Goal: Task Accomplishment & Management: Manage account settings

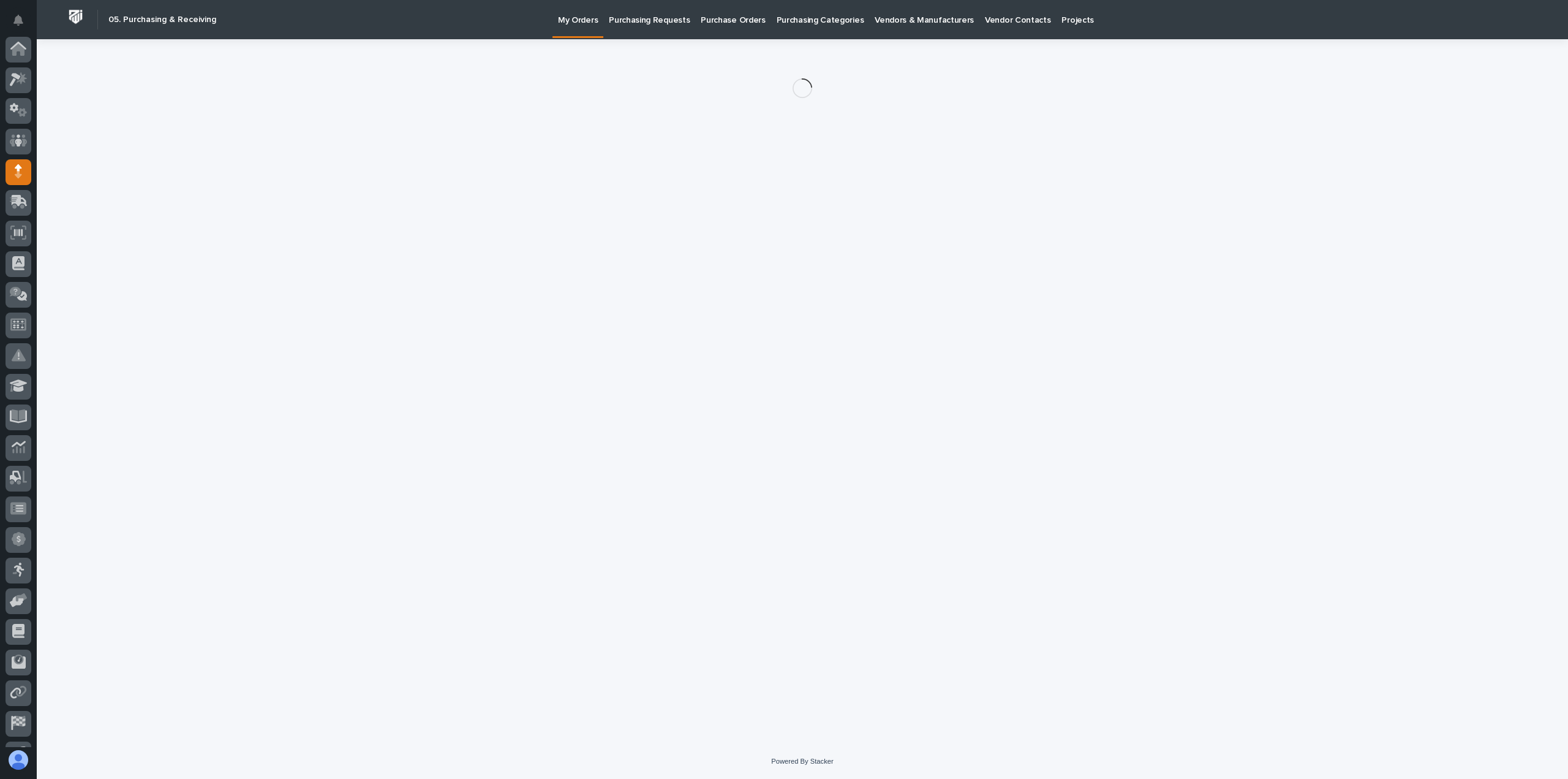
scroll to position [85, 0]
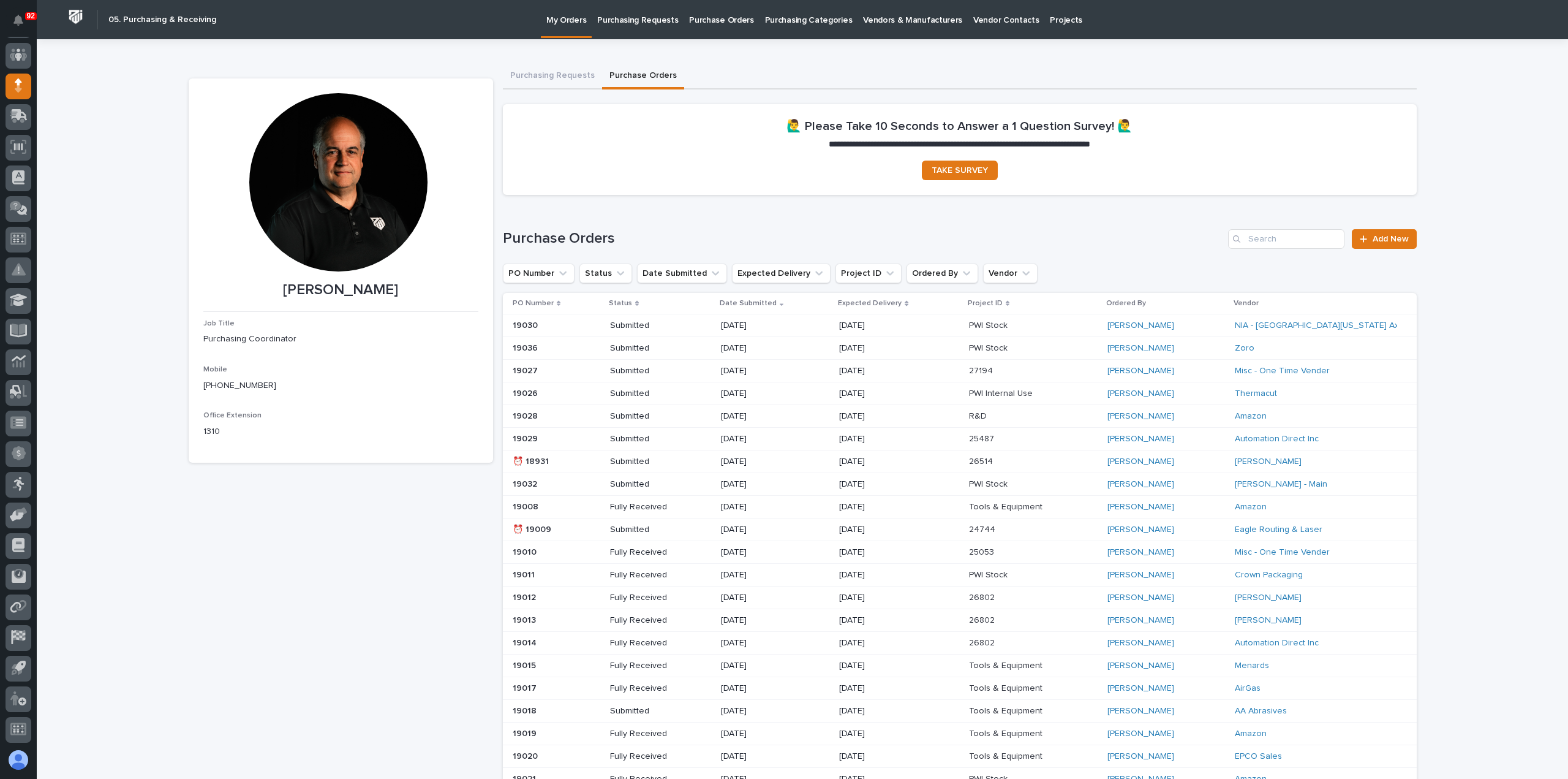
click at [633, 23] on p "Purchasing Requests" at bounding box center [637, 13] width 81 height 26
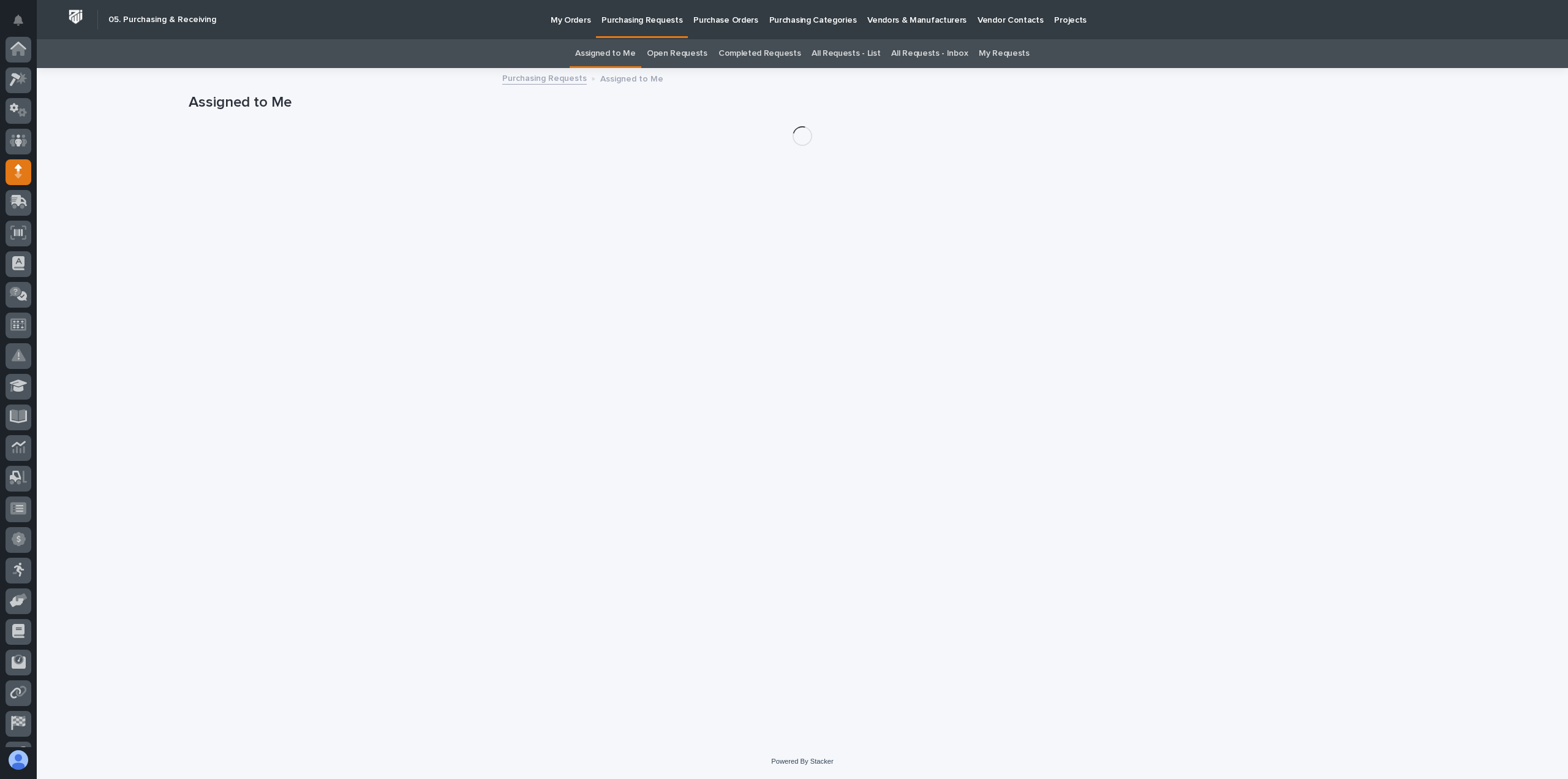
scroll to position [85, 0]
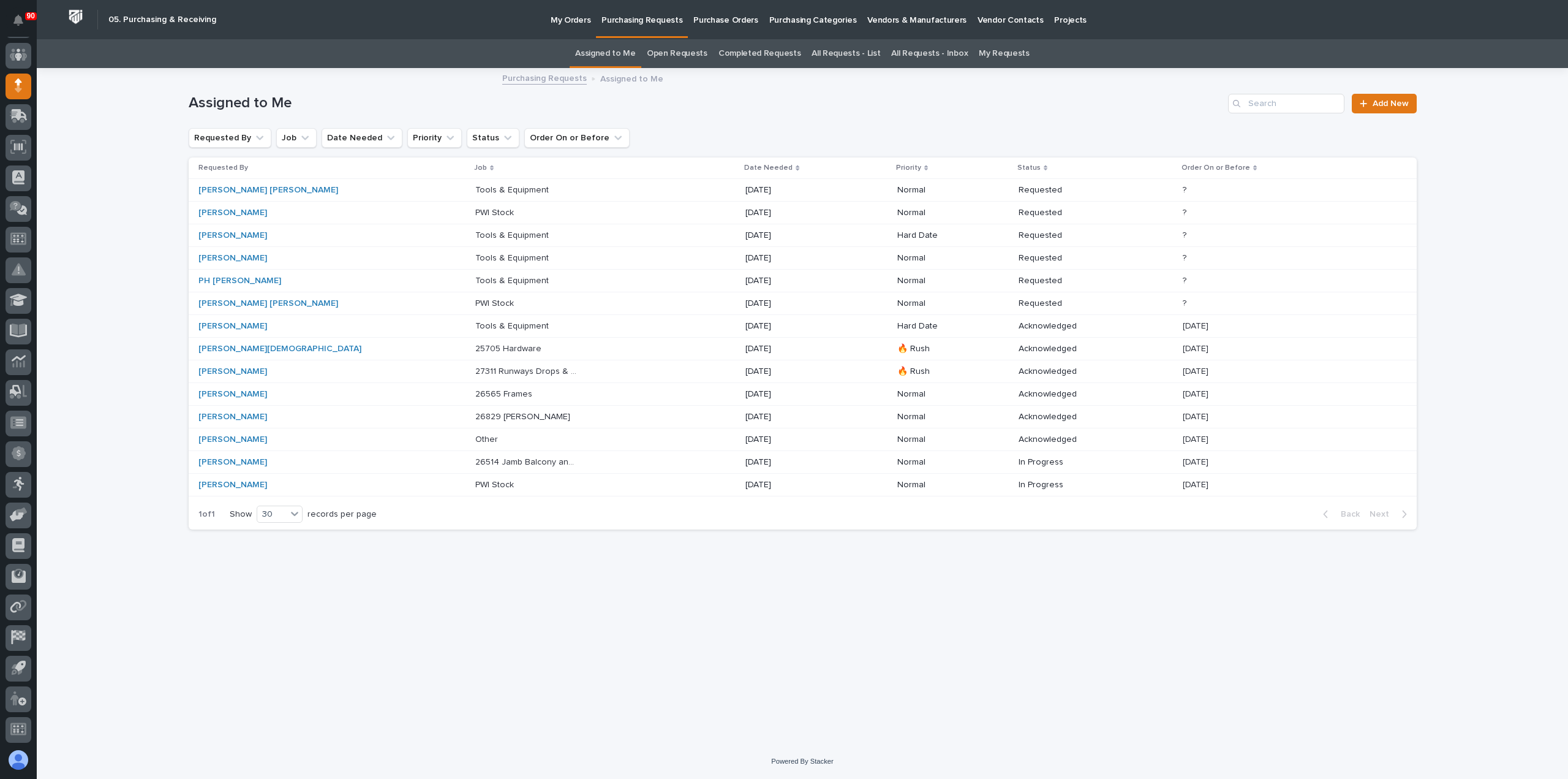
click at [477, 322] on p at bounding box center [527, 326] width 102 height 10
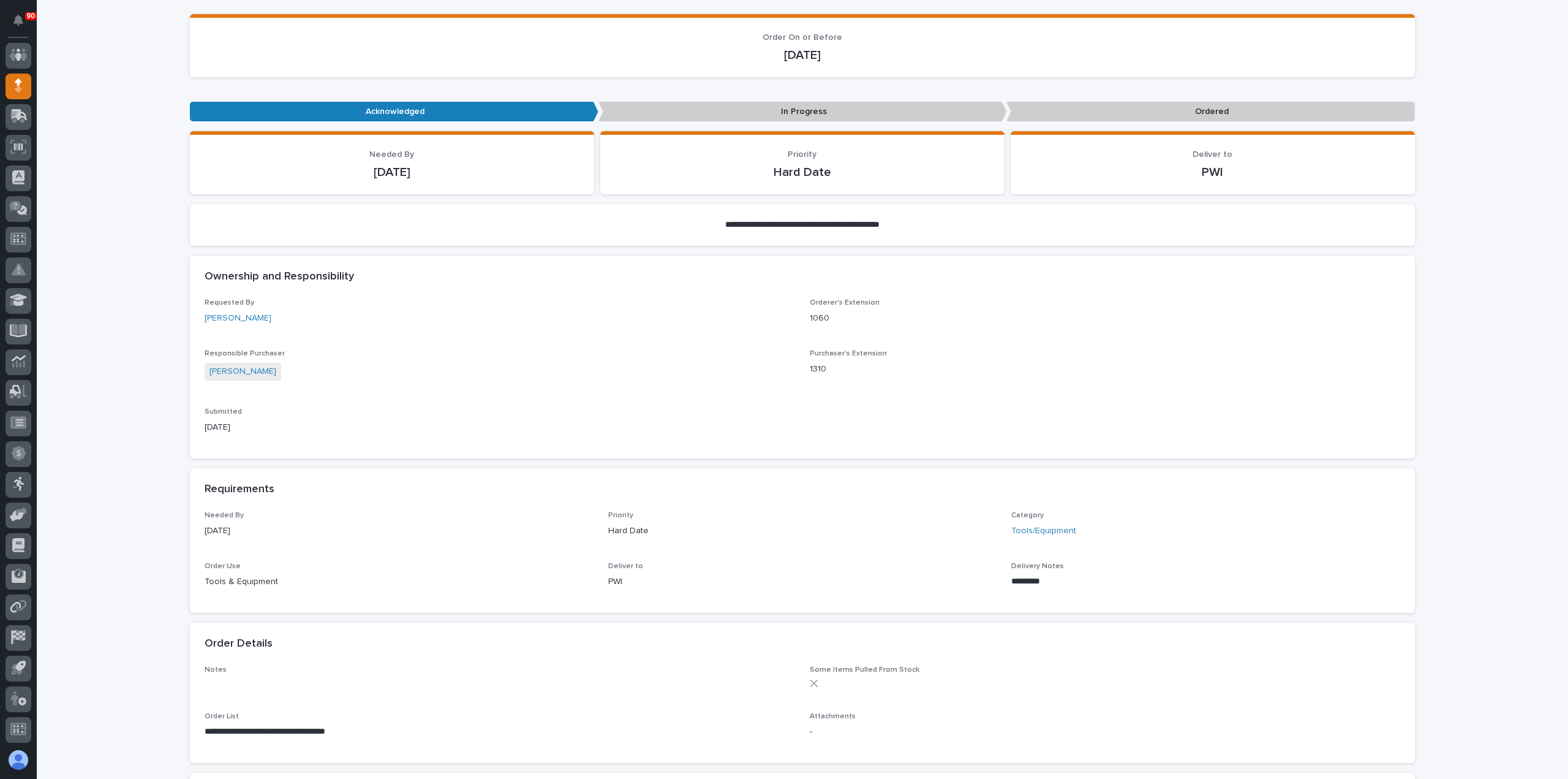
scroll to position [369, 0]
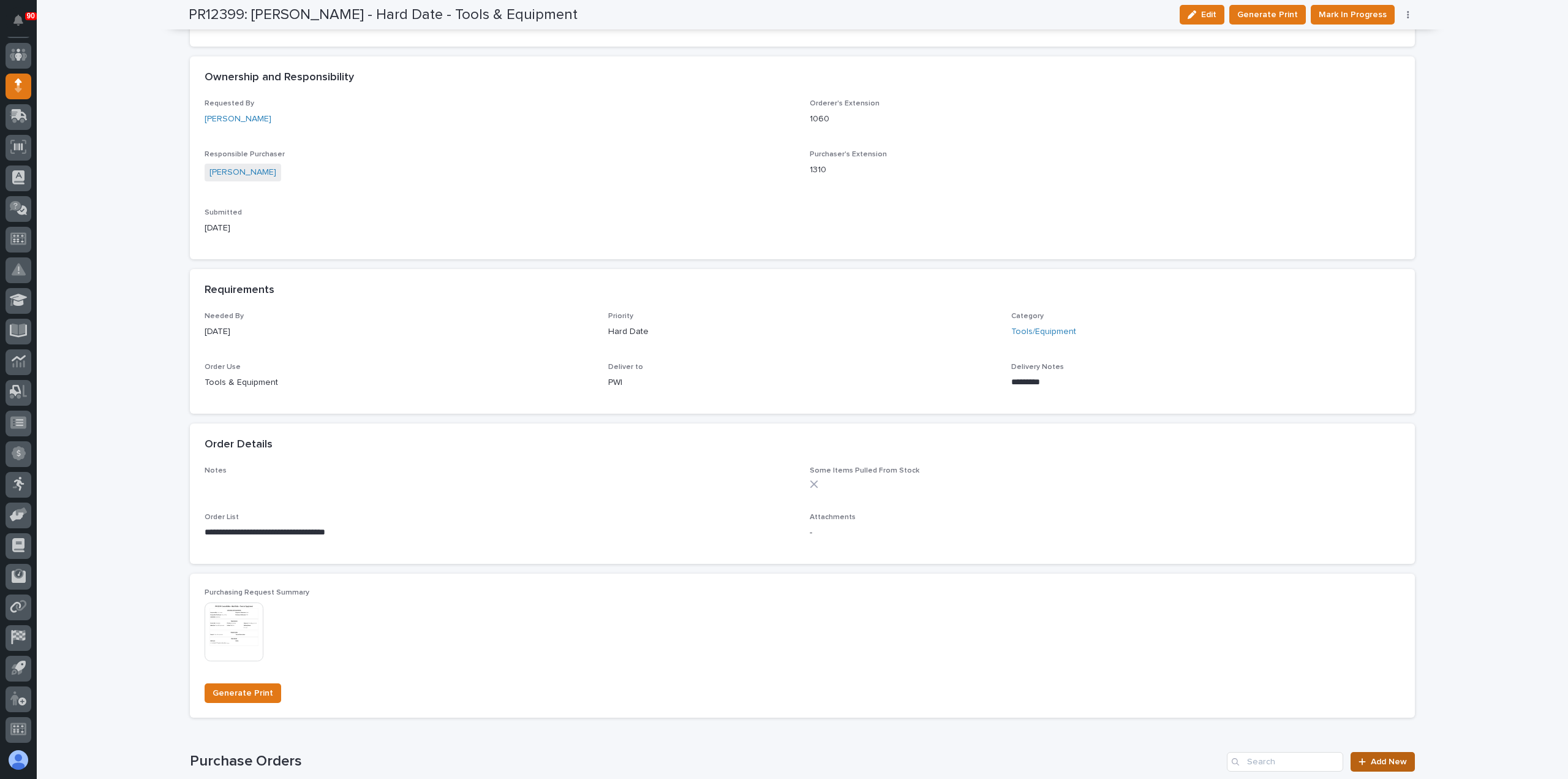
click at [1380, 761] on span "Add New" at bounding box center [1389, 761] width 36 height 8
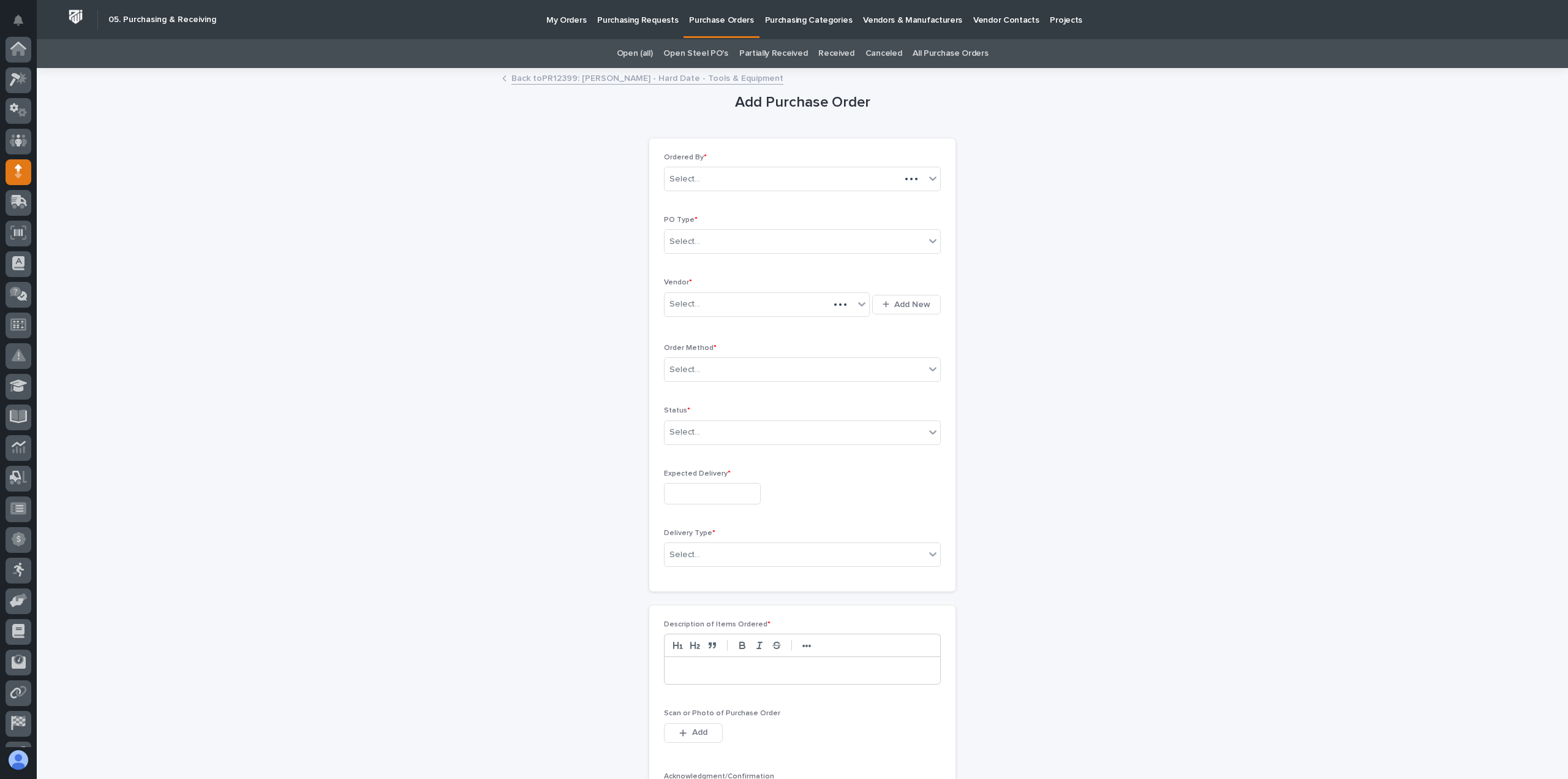
scroll to position [85, 0]
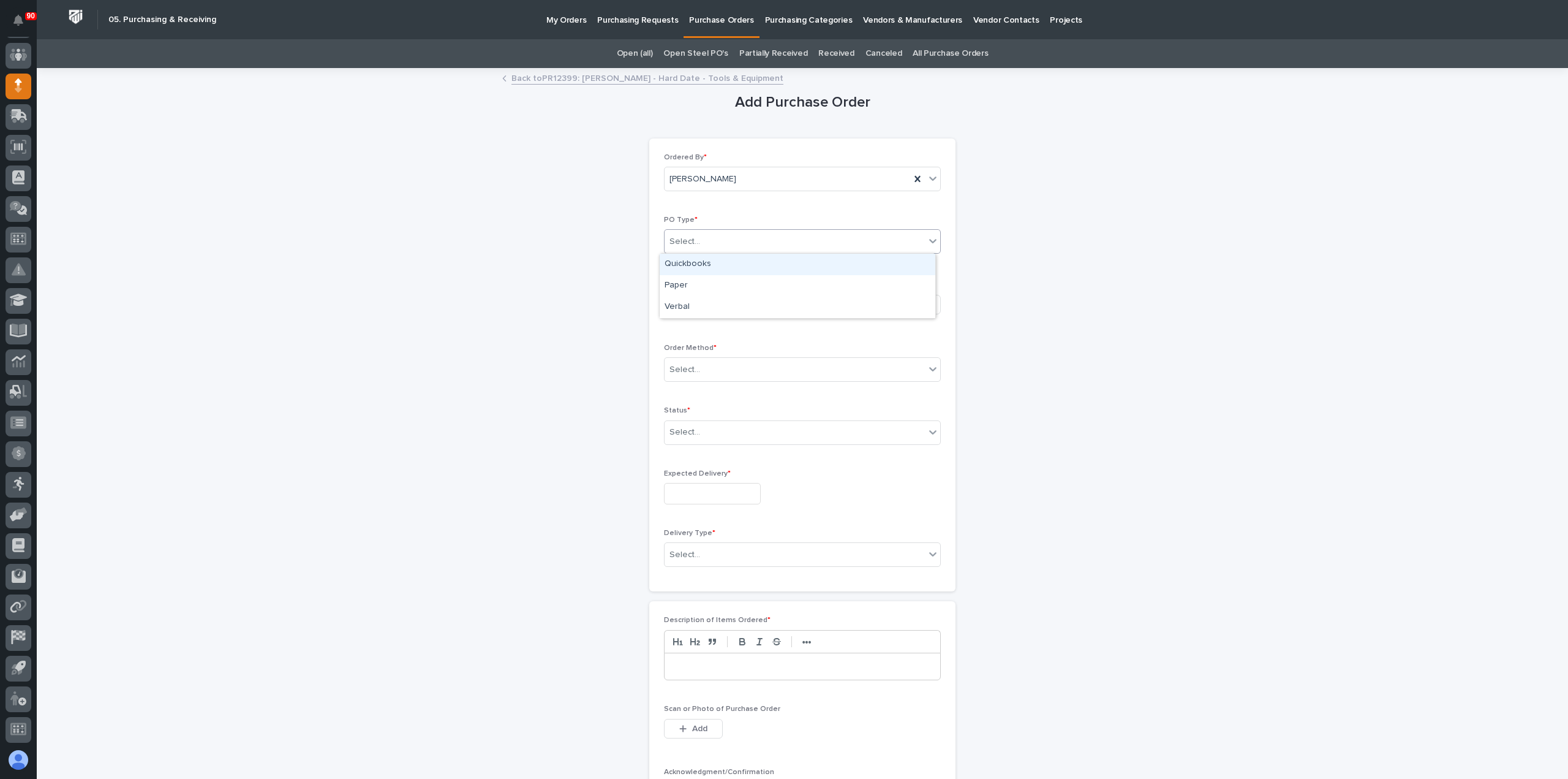
click at [729, 240] on div "Select..." at bounding box center [795, 241] width 260 height 20
click at [718, 279] on div "Paper" at bounding box center [797, 286] width 276 height 22
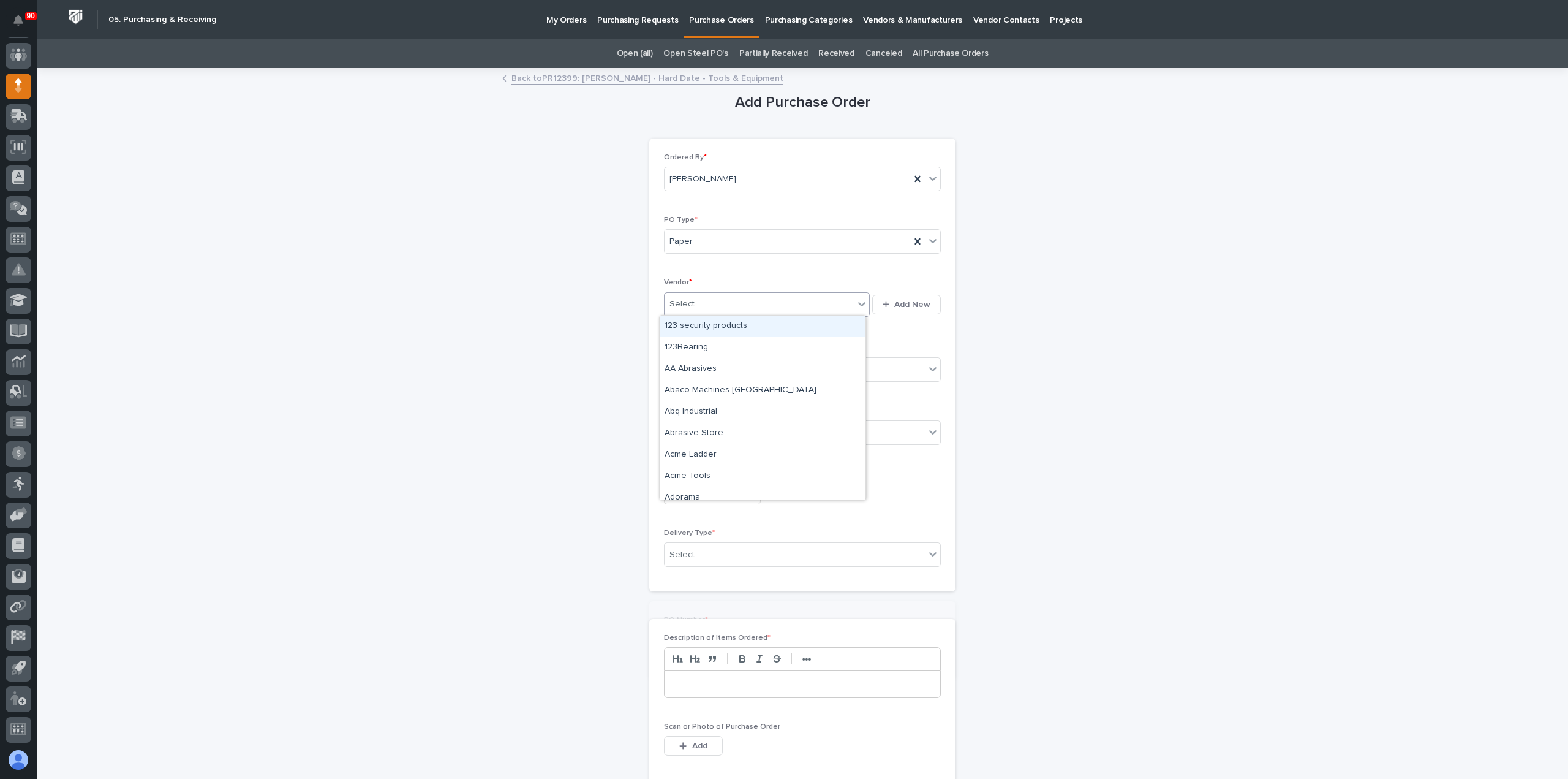
click at [713, 298] on div "Select..." at bounding box center [760, 304] width 189 height 20
type input "***"
click at [688, 345] on div "AirGas" at bounding box center [763, 348] width 206 height 22
click at [704, 357] on div "Select..." at bounding box center [802, 369] width 277 height 24
click at [701, 408] on div "Email" at bounding box center [797, 413] width 276 height 22
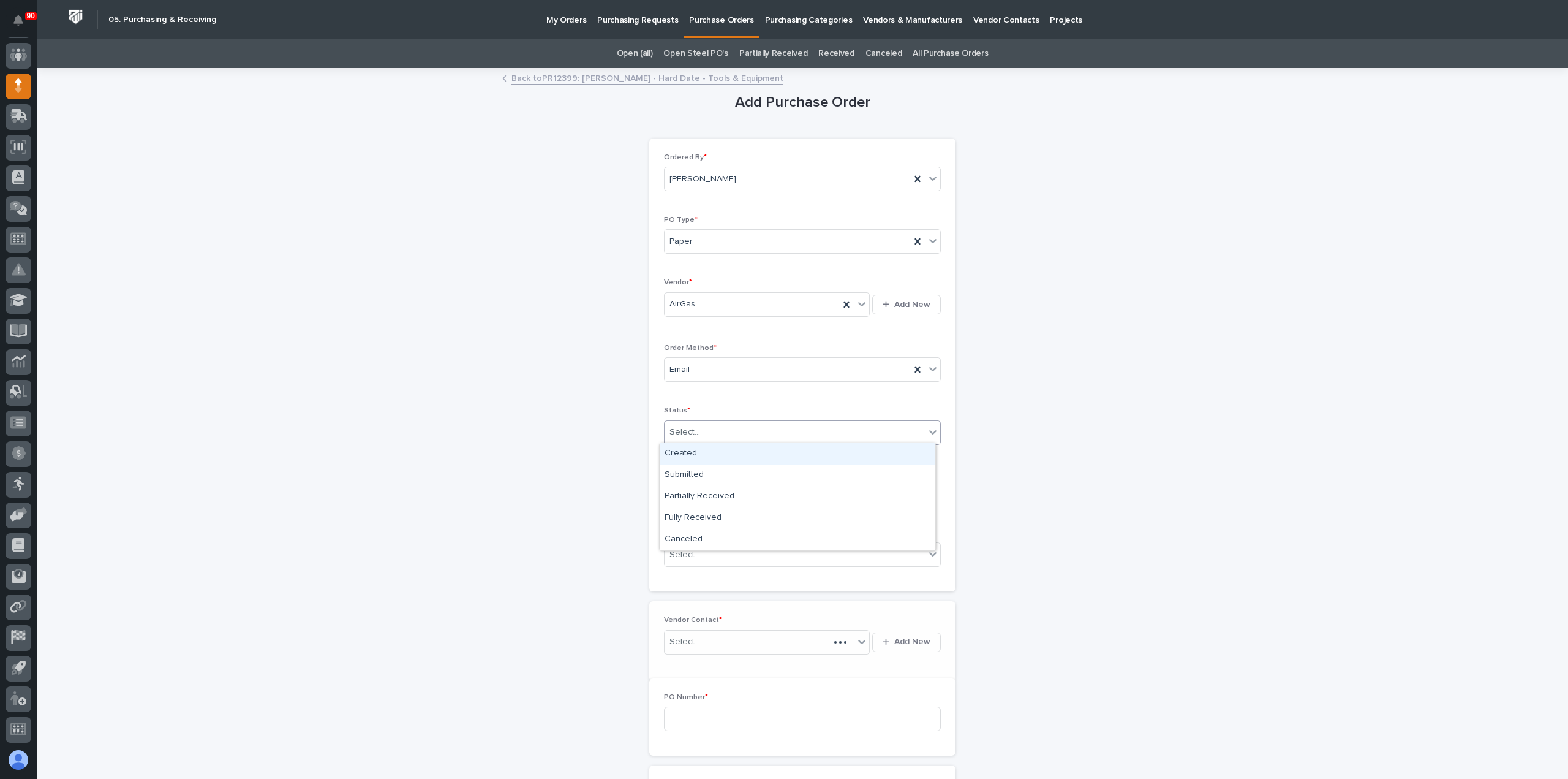
drag, startPoint x: 714, startPoint y: 426, endPoint x: 722, endPoint y: 437, distance: 13.6
click at [714, 428] on div "Select..." at bounding box center [795, 432] width 260 height 20
click at [710, 472] on div "Submitted" at bounding box center [797, 475] width 276 height 22
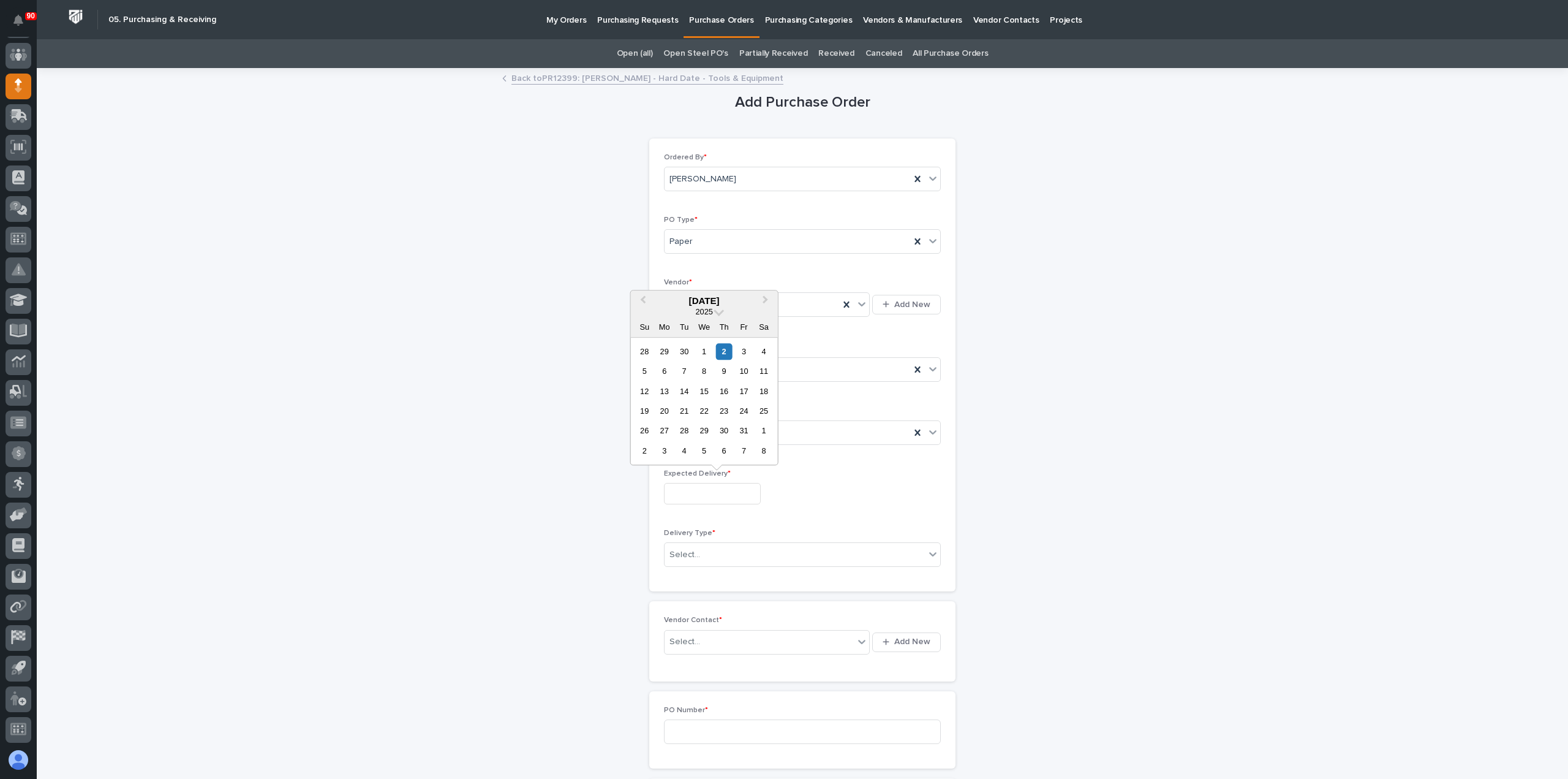
click at [715, 483] on input "text" at bounding box center [713, 493] width 97 height 22
click at [721, 372] on div "9" at bounding box center [725, 371] width 17 height 17
type input "**********"
drag, startPoint x: 714, startPoint y: 552, endPoint x: 714, endPoint y: 571, distance: 19.0
click at [714, 553] on div "Select..." at bounding box center [795, 555] width 260 height 20
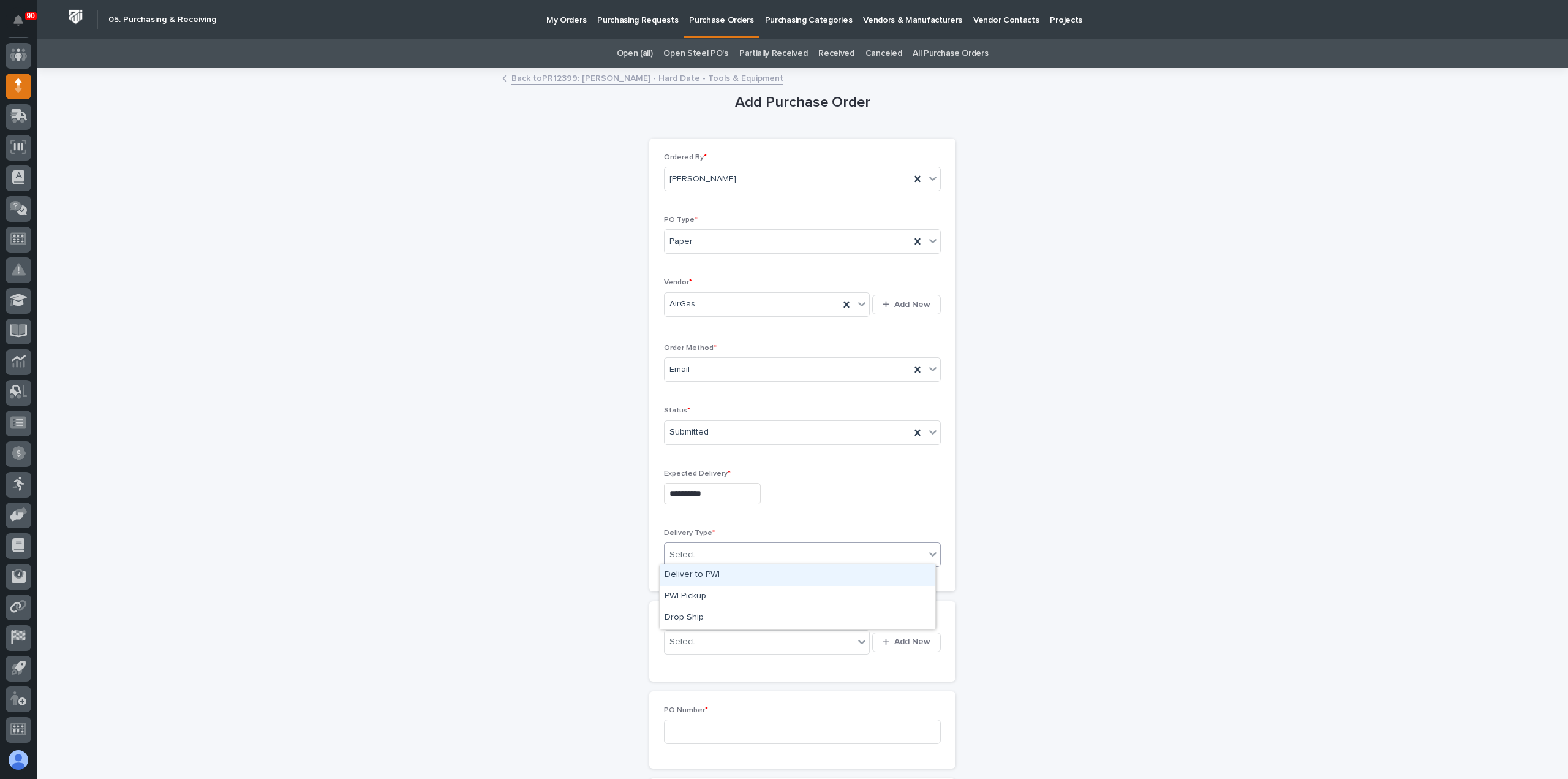
drag, startPoint x: 705, startPoint y: 570, endPoint x: 712, endPoint y: 590, distance: 21.2
click at [705, 570] on div "Deliver to PWI" at bounding box center [797, 575] width 276 height 22
click at [710, 642] on div "Select..." at bounding box center [760, 642] width 189 height 20
type input "***"
click at [702, 651] on div "AirGas - Sales" at bounding box center [763, 662] width 206 height 22
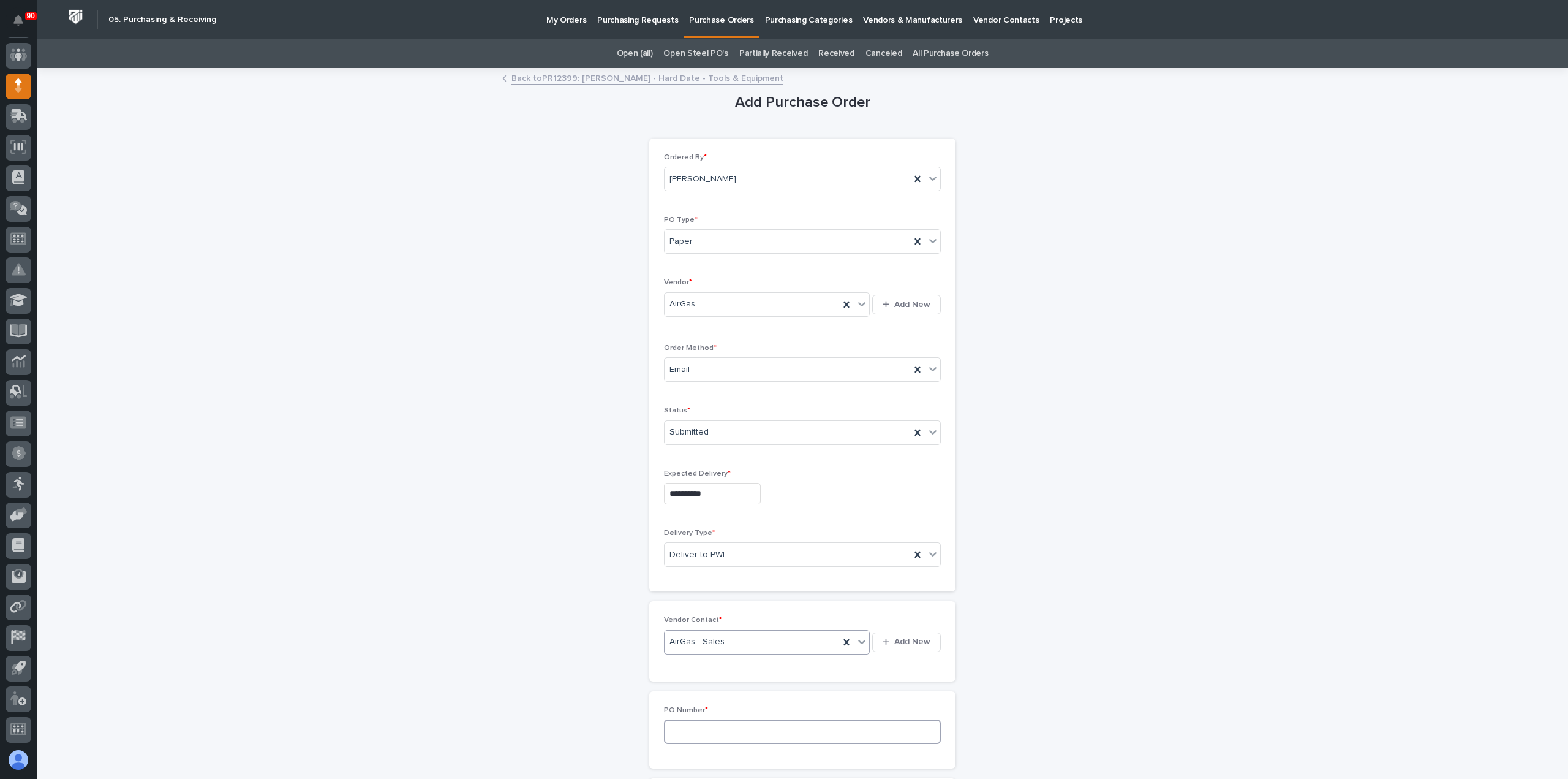
click at [709, 724] on input at bounding box center [802, 731] width 277 height 24
click at [699, 729] on input "1" at bounding box center [802, 731] width 277 height 24
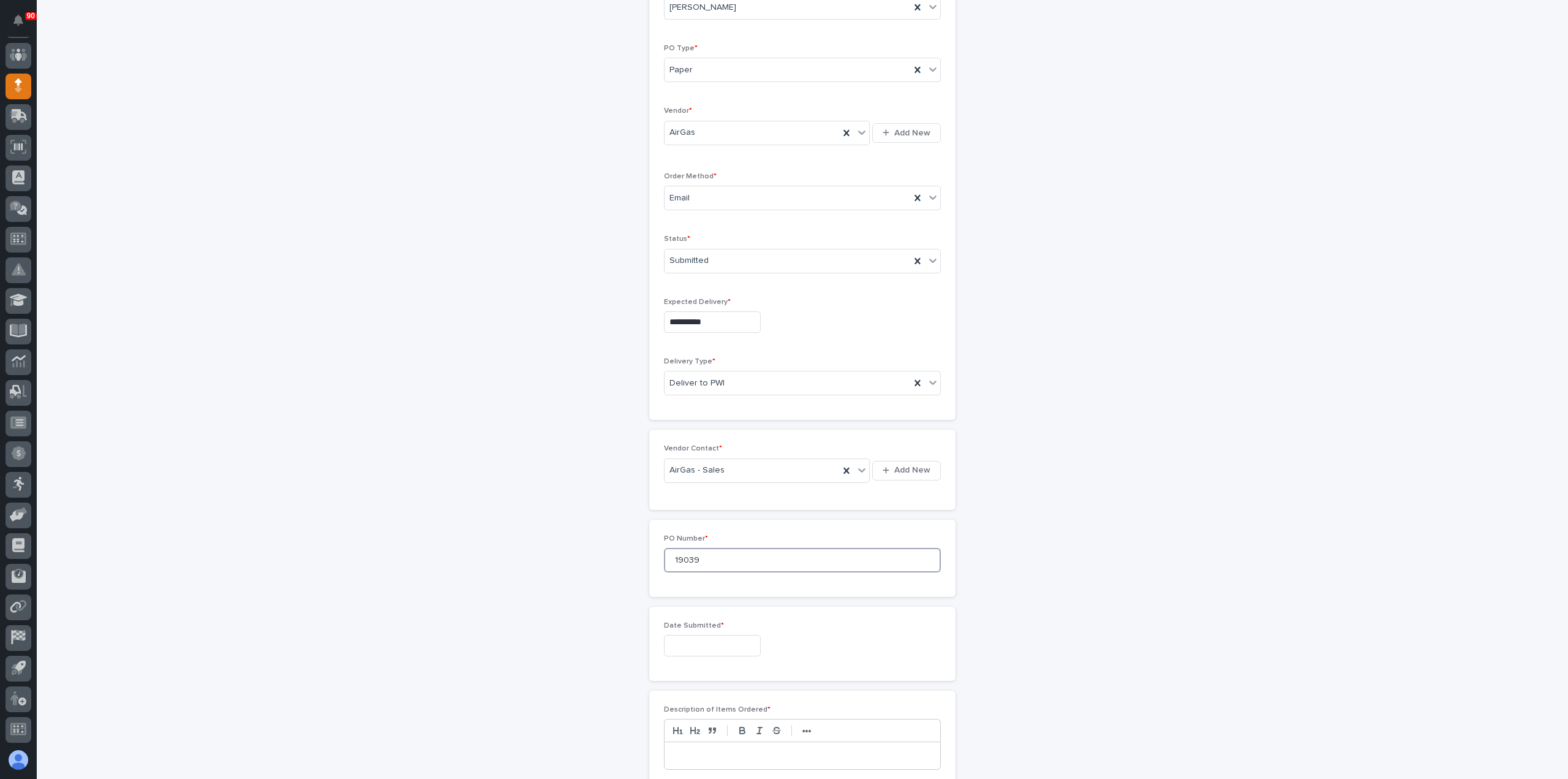
scroll to position [307, 0]
type input "19039"
click at [756, 508] on input "text" at bounding box center [713, 511] width 97 height 22
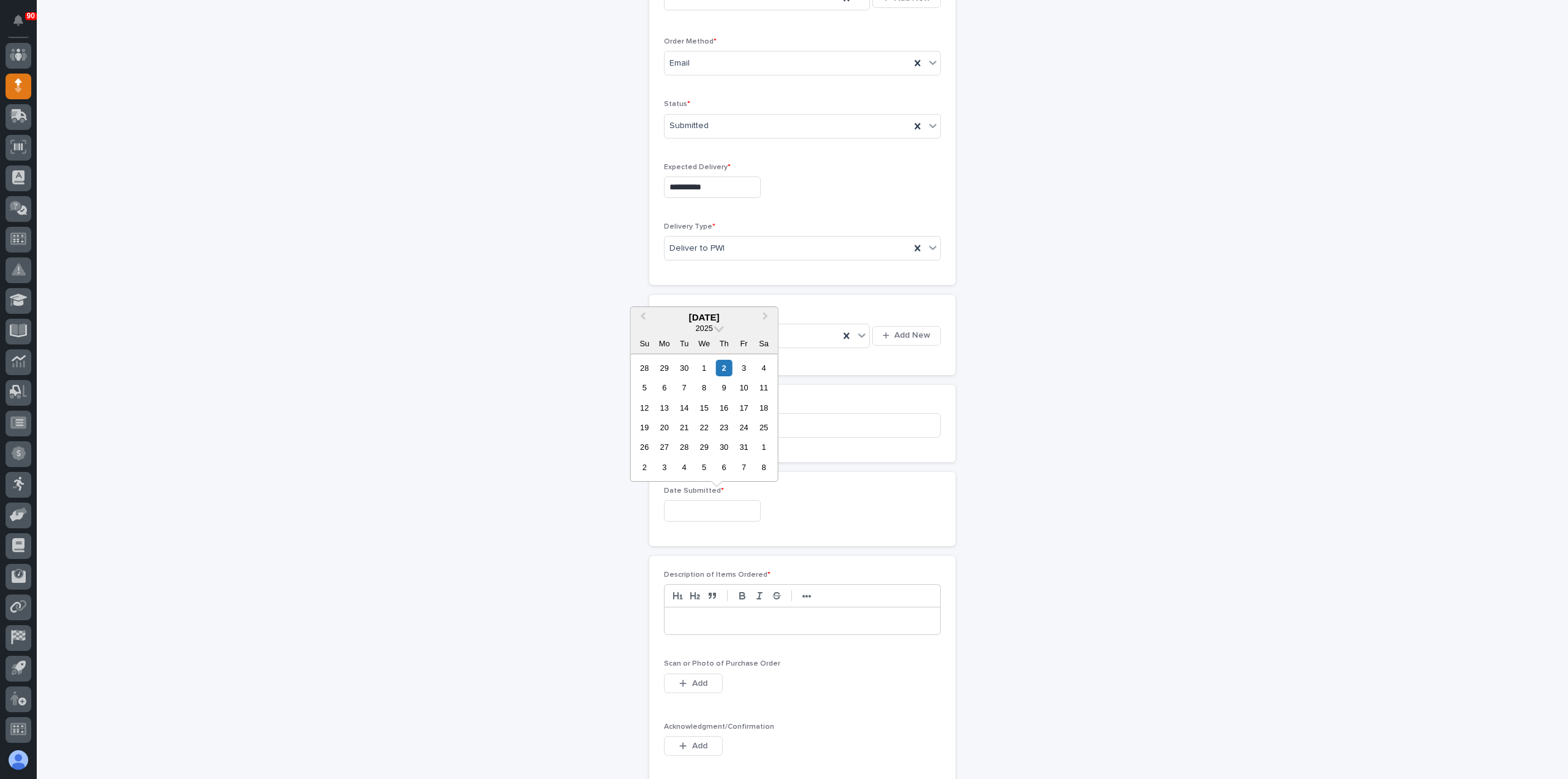
click at [725, 367] on div "2" at bounding box center [725, 368] width 17 height 17
type input "**********"
click at [710, 615] on p at bounding box center [802, 621] width 257 height 13
click at [699, 681] on span "Add" at bounding box center [699, 683] width 15 height 11
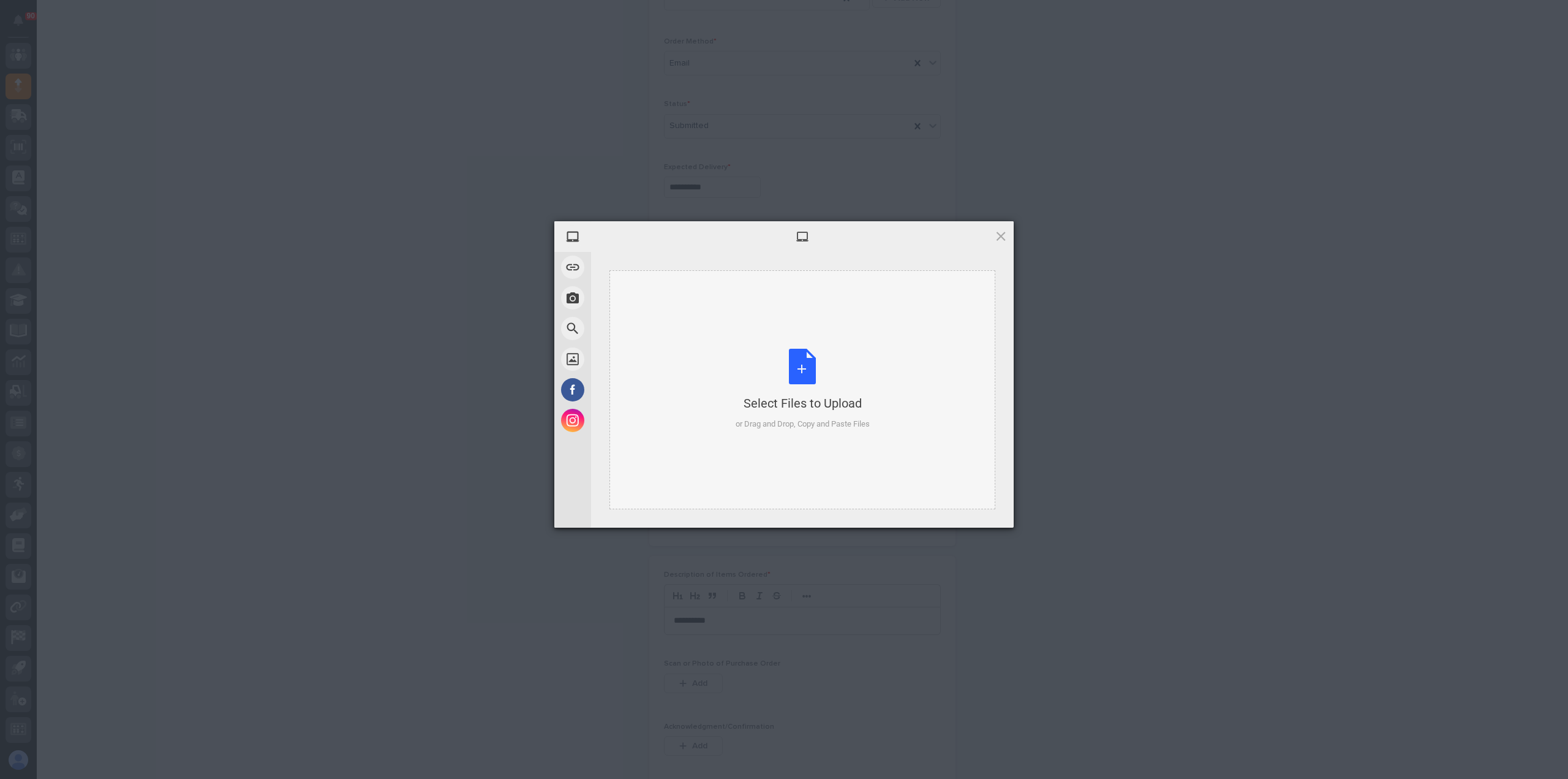
click at [791, 374] on div "Select Files to Upload or Drag and Drop, Copy and Paste Files" at bounding box center [802, 389] width 134 height 81
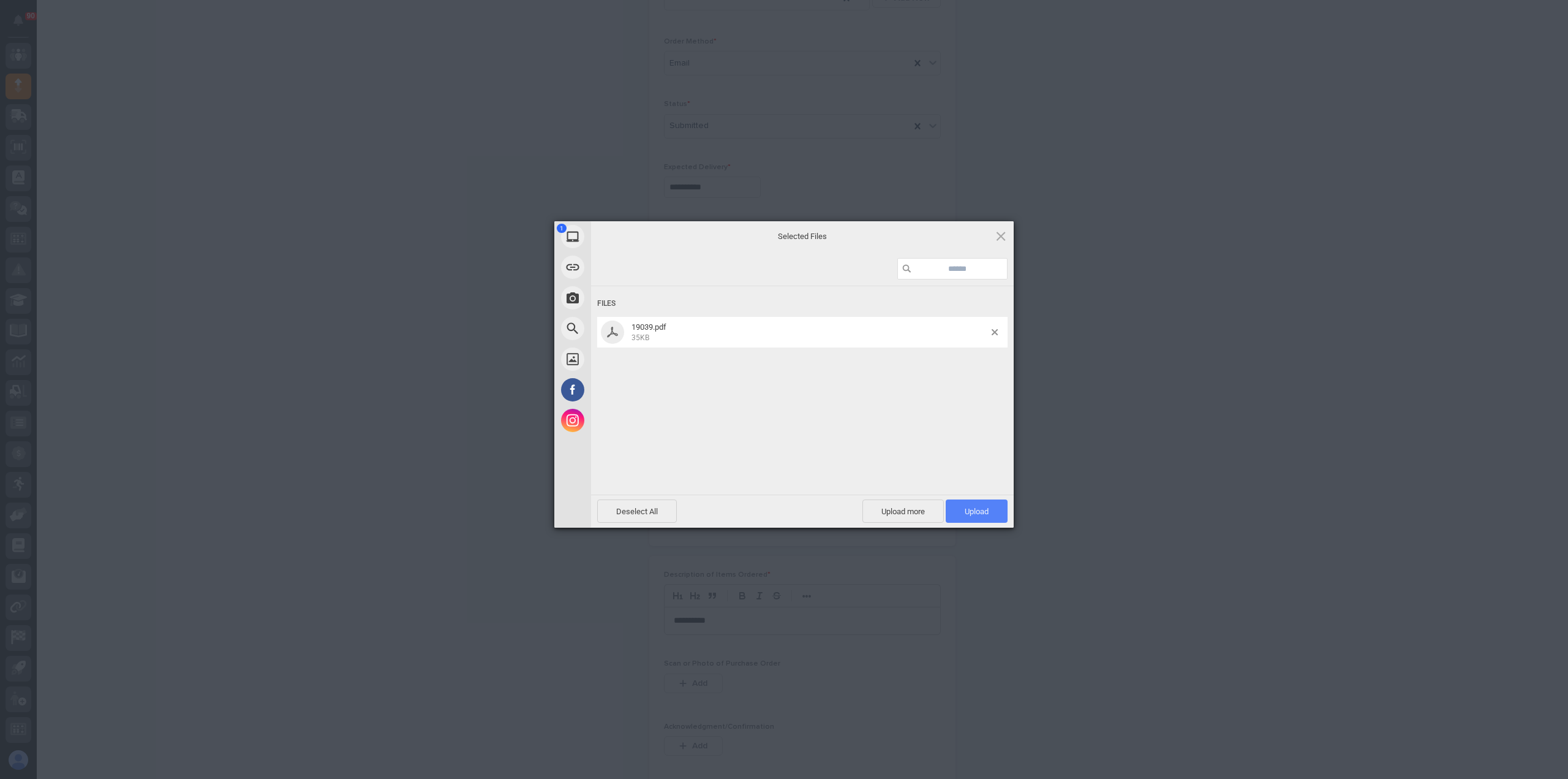
click at [998, 514] on span "Upload 1" at bounding box center [977, 511] width 62 height 23
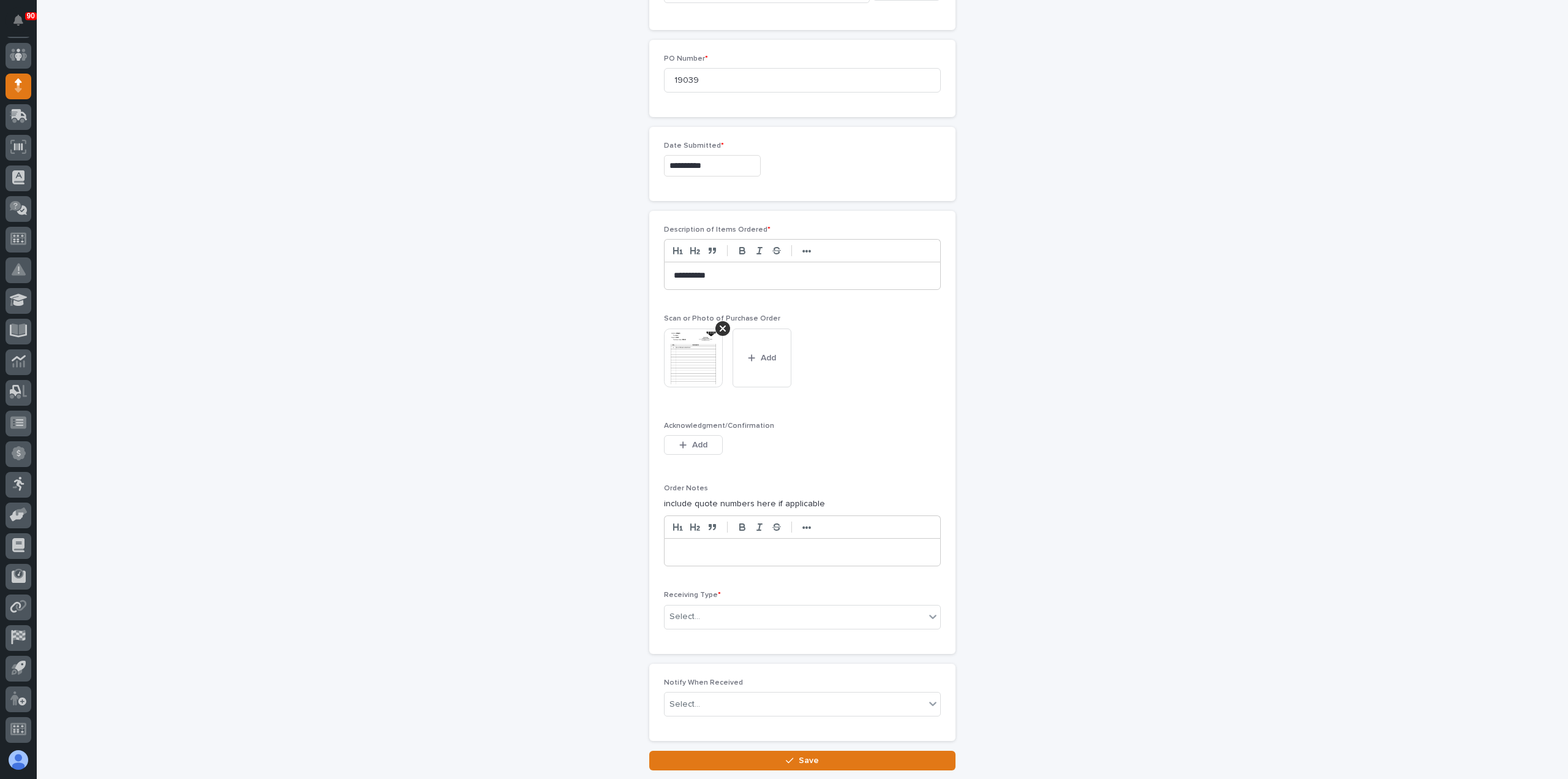
scroll to position [733, 0]
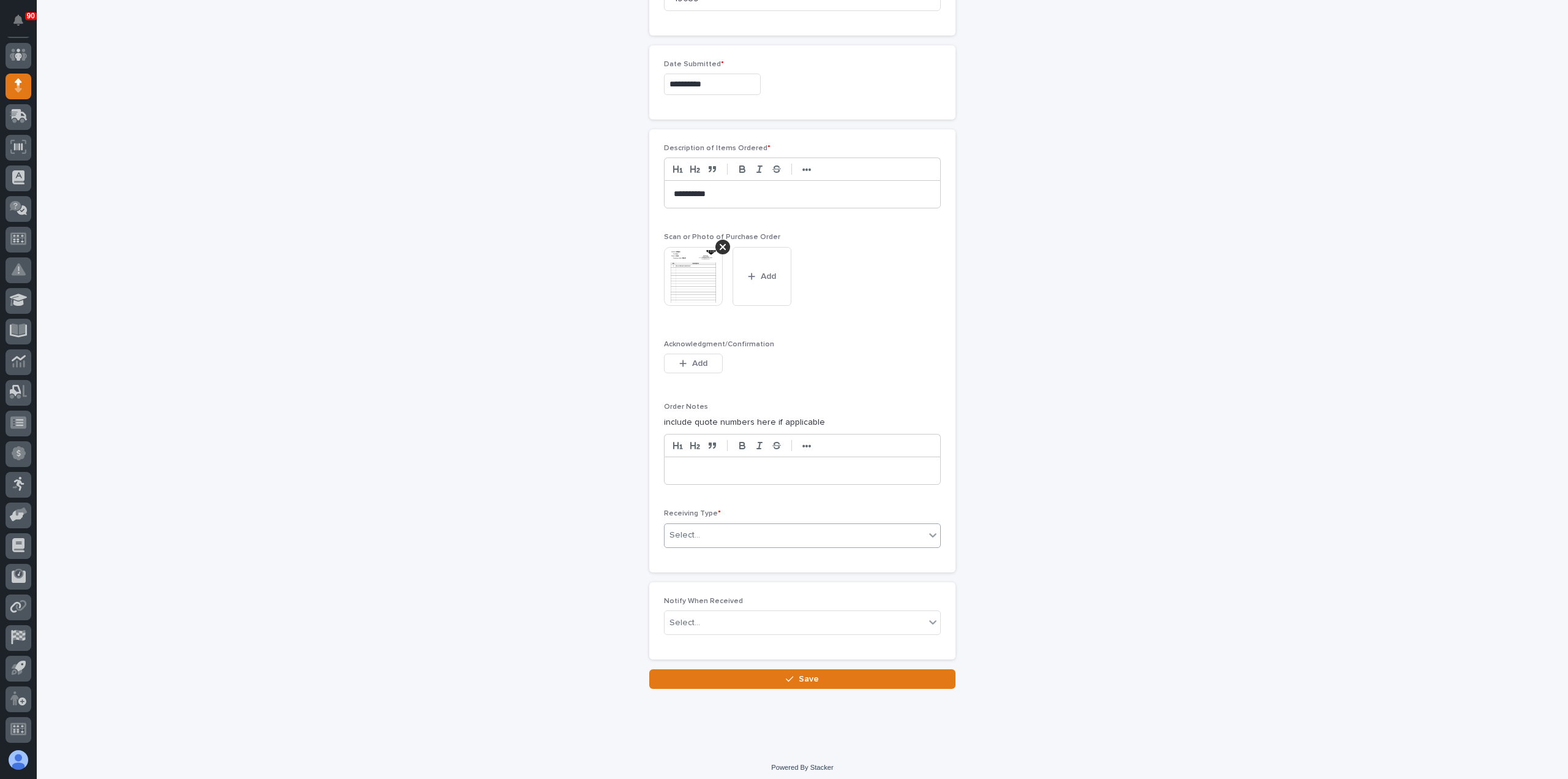
click at [776, 530] on div "Select..." at bounding box center [795, 535] width 260 height 20
click at [716, 619] on div "Deliver to" at bounding box center [797, 618] width 276 height 22
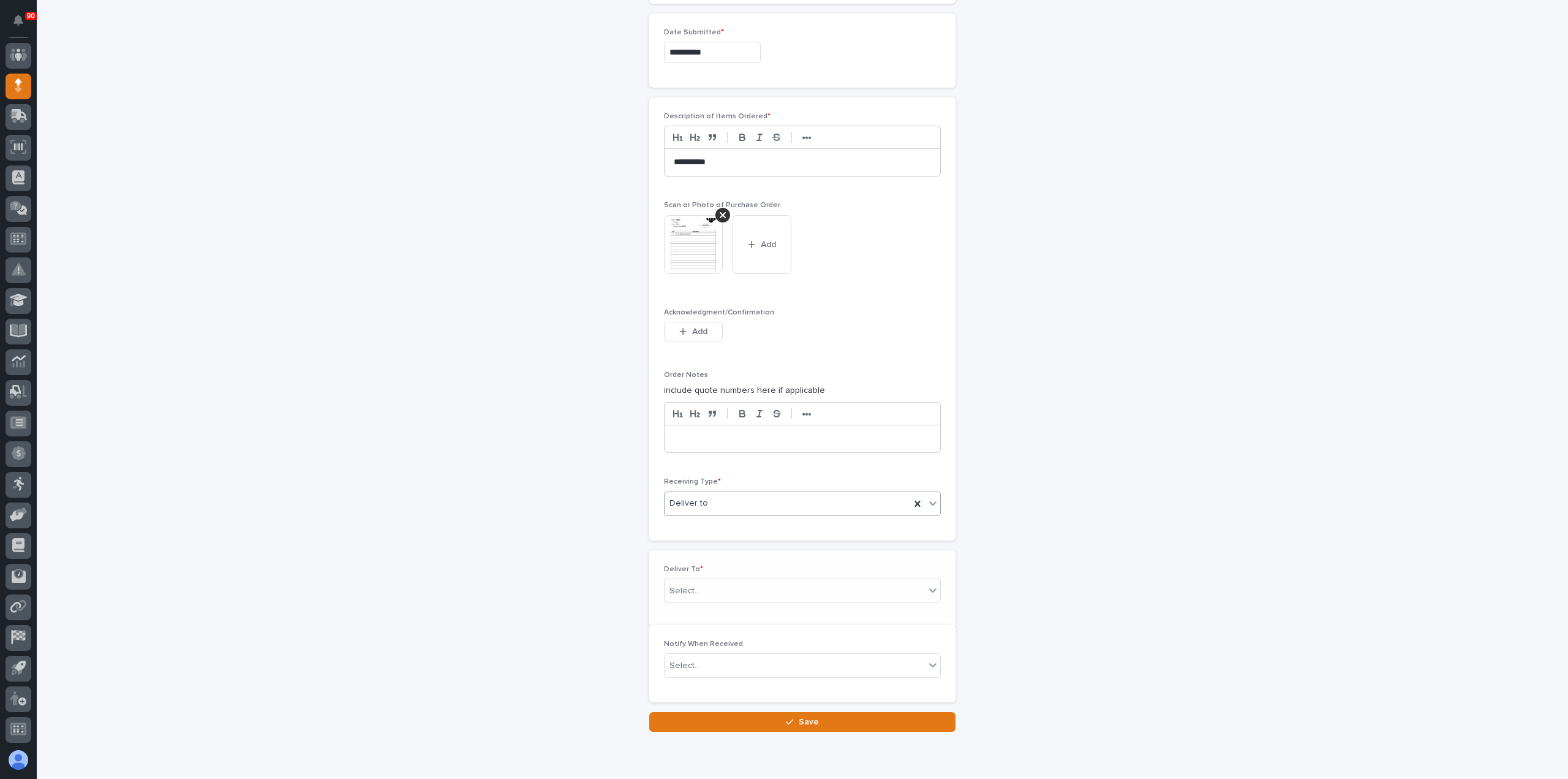
scroll to position [776, 0]
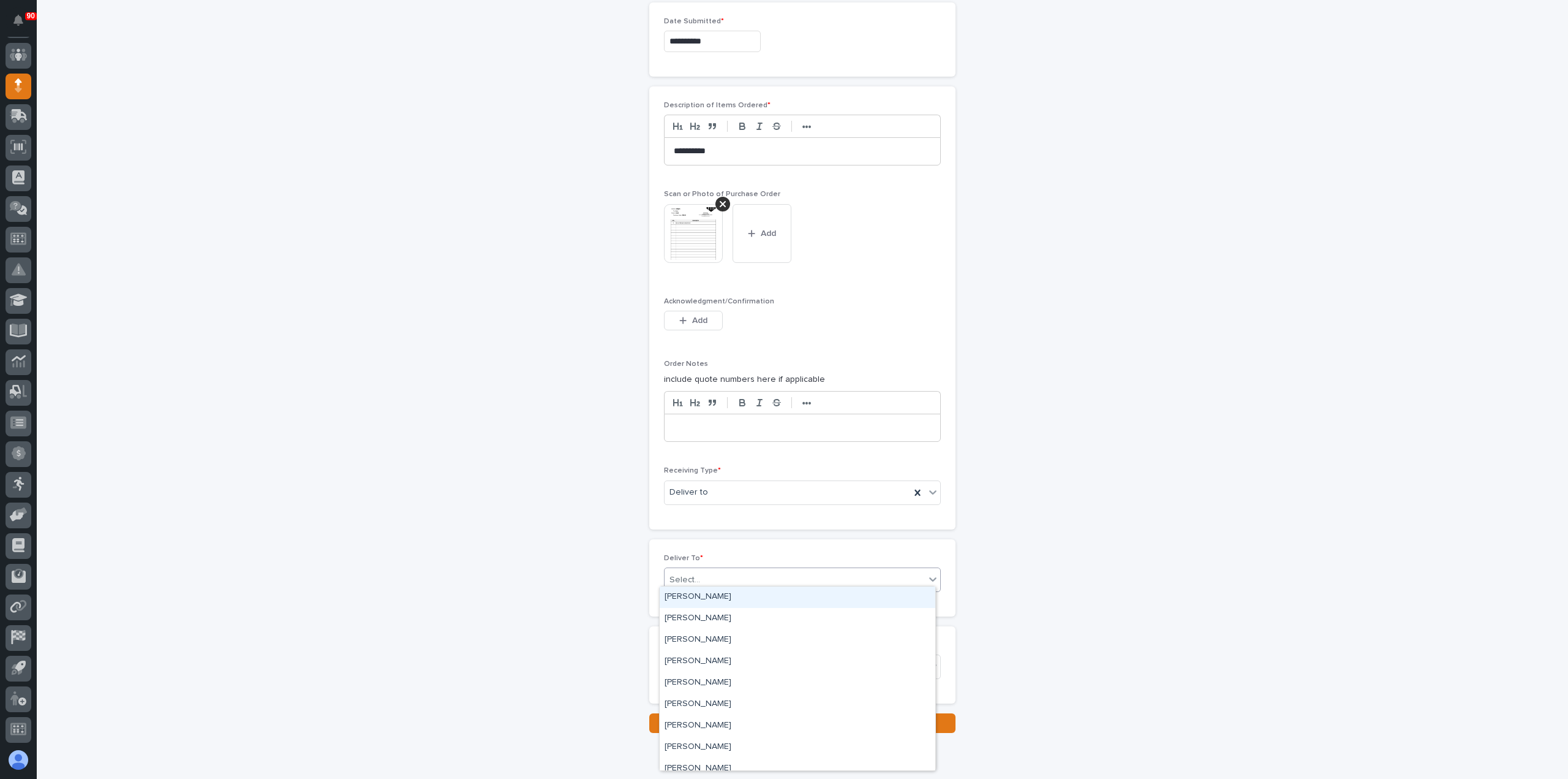
click at [733, 570] on div "Select..." at bounding box center [795, 580] width 260 height 20
type input "***"
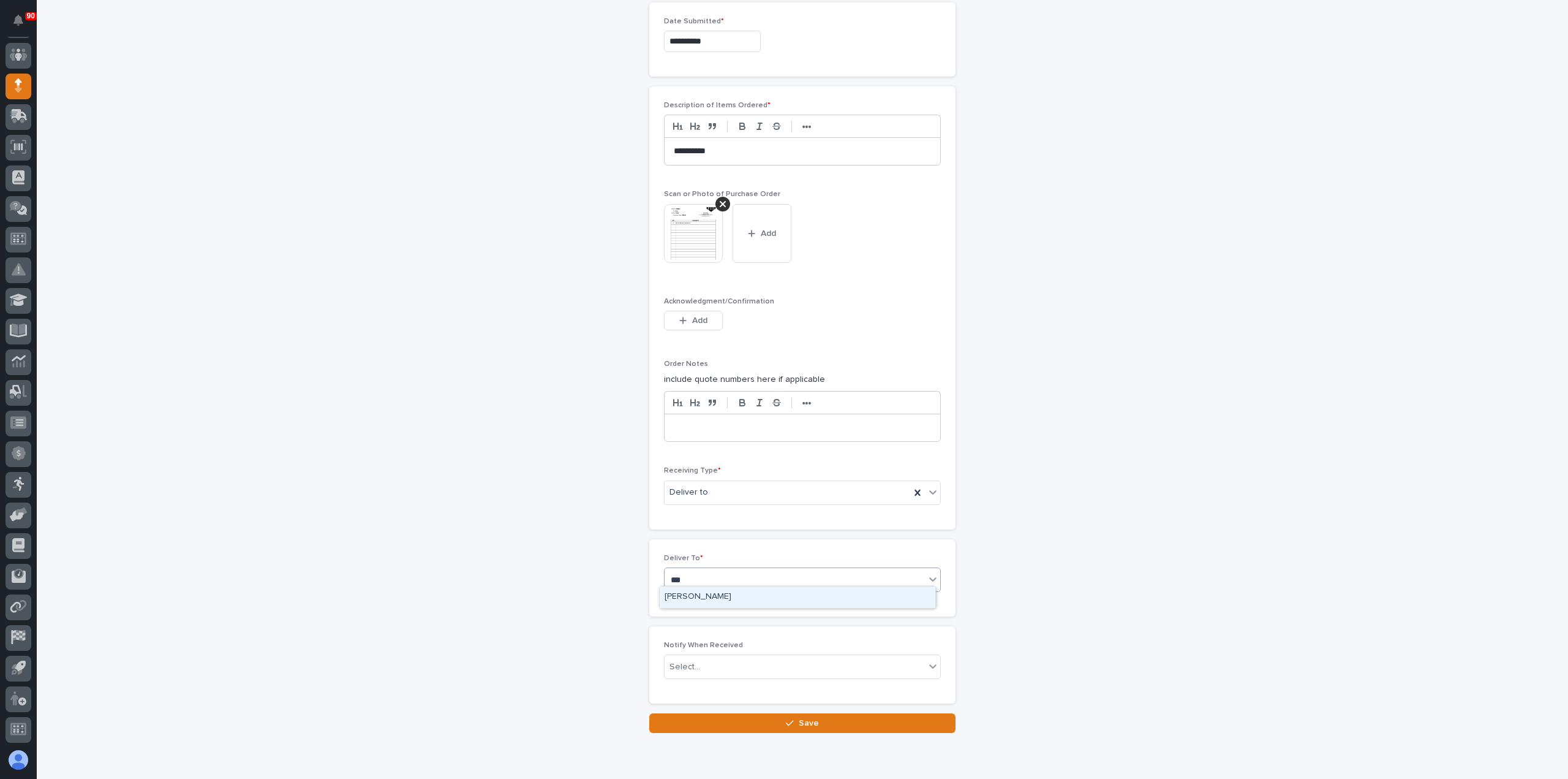
click at [734, 601] on div "[PERSON_NAME]" at bounding box center [797, 597] width 276 height 22
click at [799, 717] on span "Save" at bounding box center [809, 722] width 20 height 11
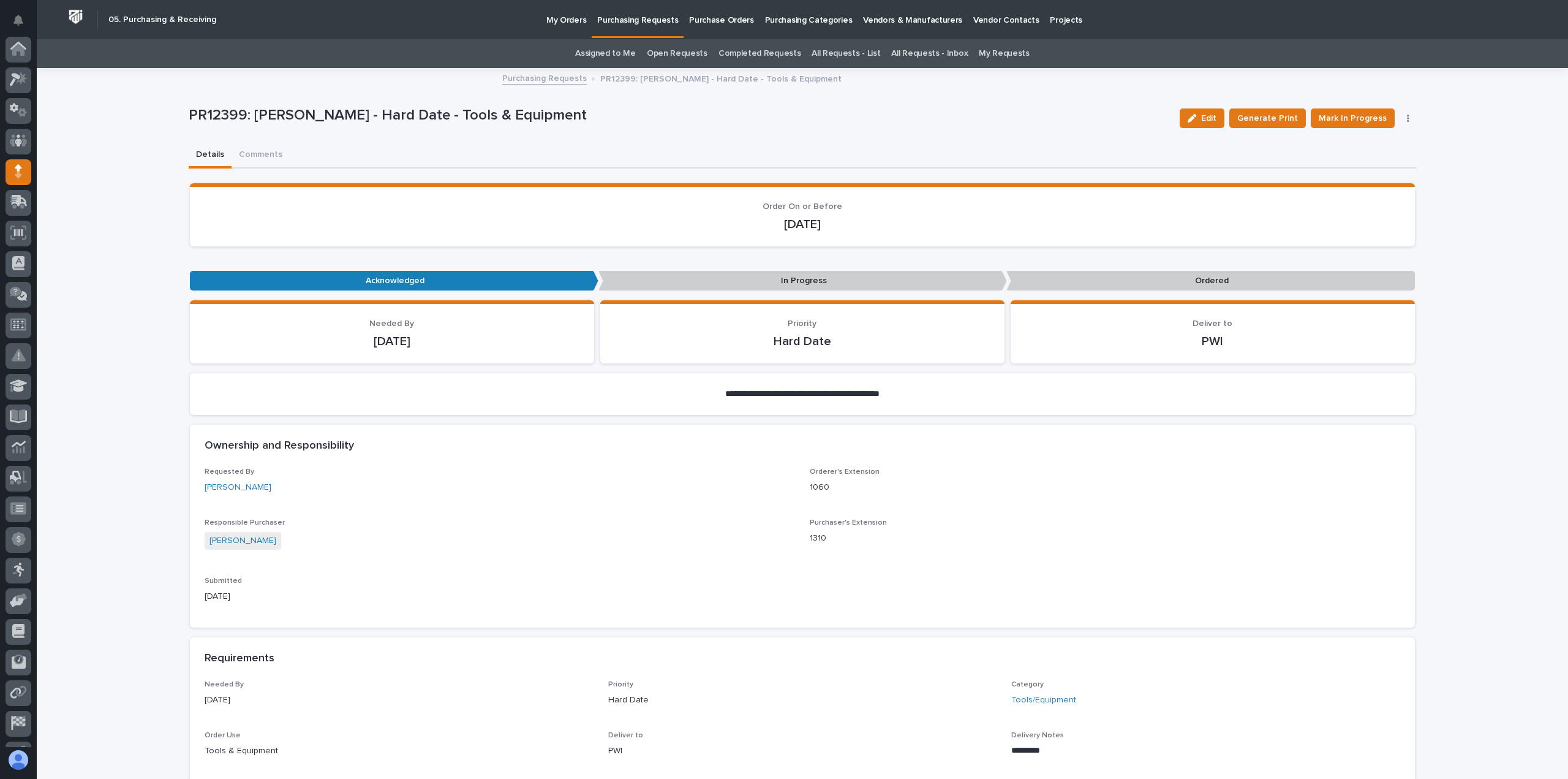
scroll to position [85, 0]
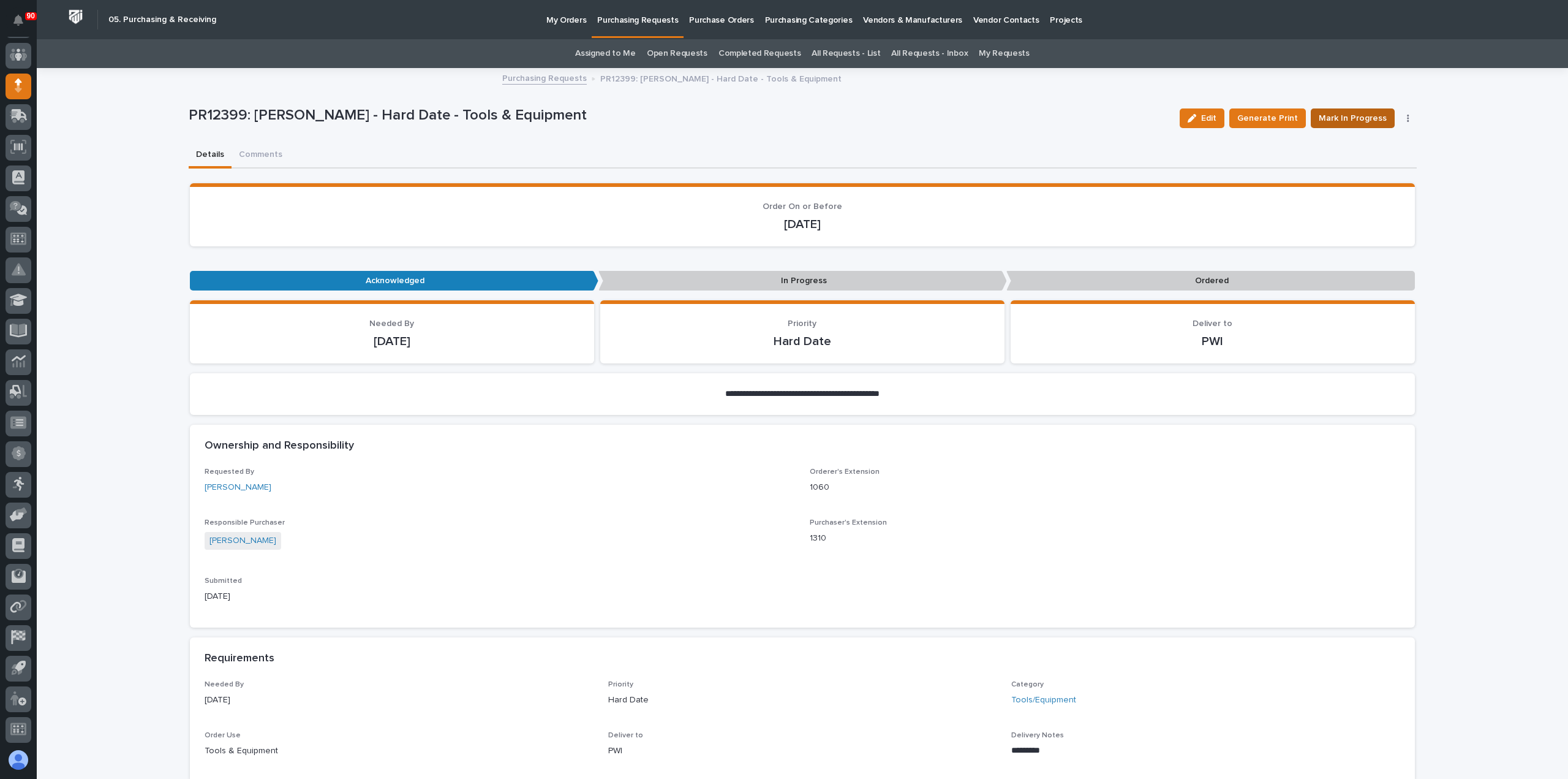
click at [1344, 111] on span "Mark In Progress" at bounding box center [1353, 118] width 68 height 15
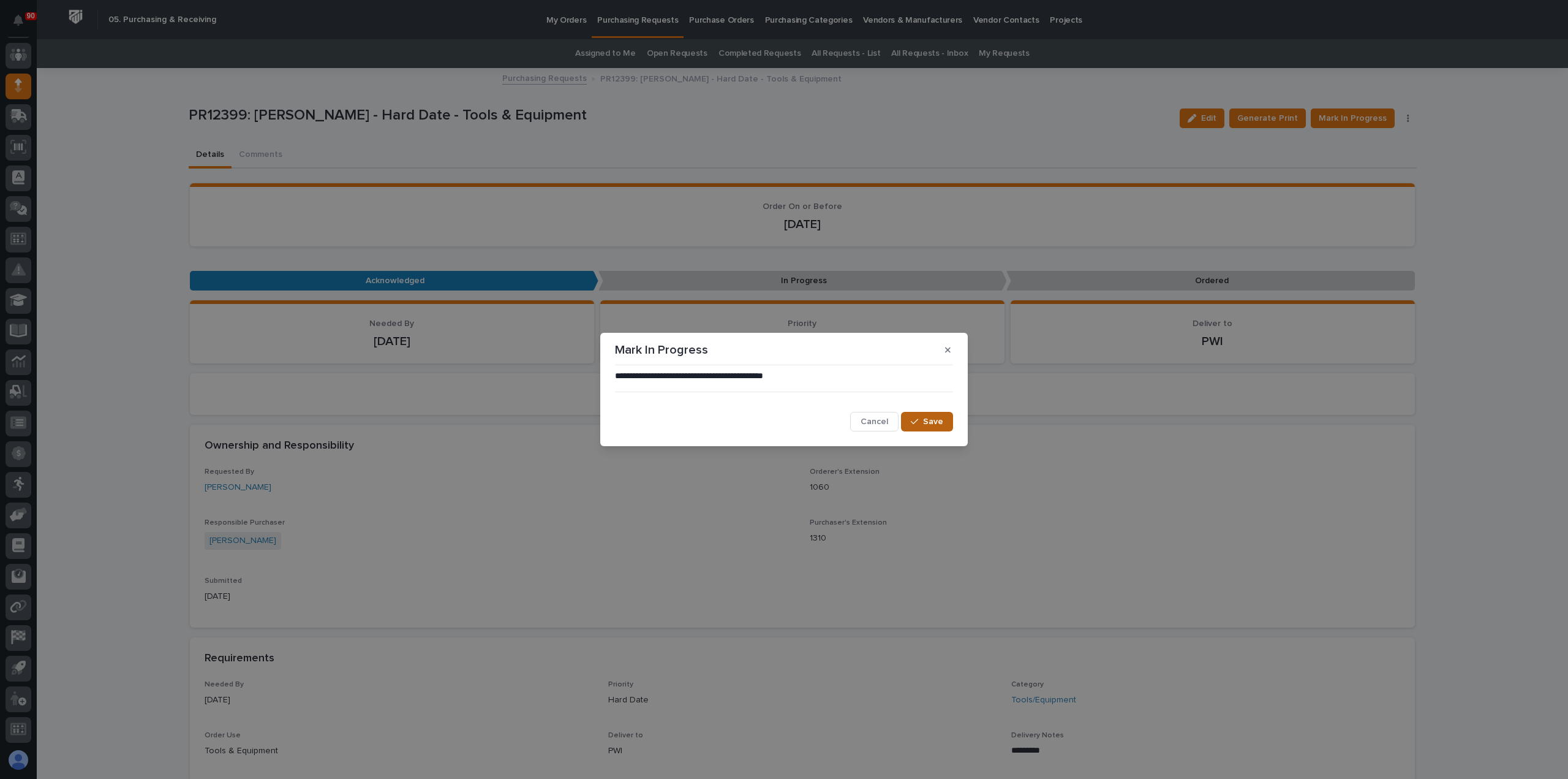
click at [938, 426] on span "Save" at bounding box center [933, 421] width 20 height 11
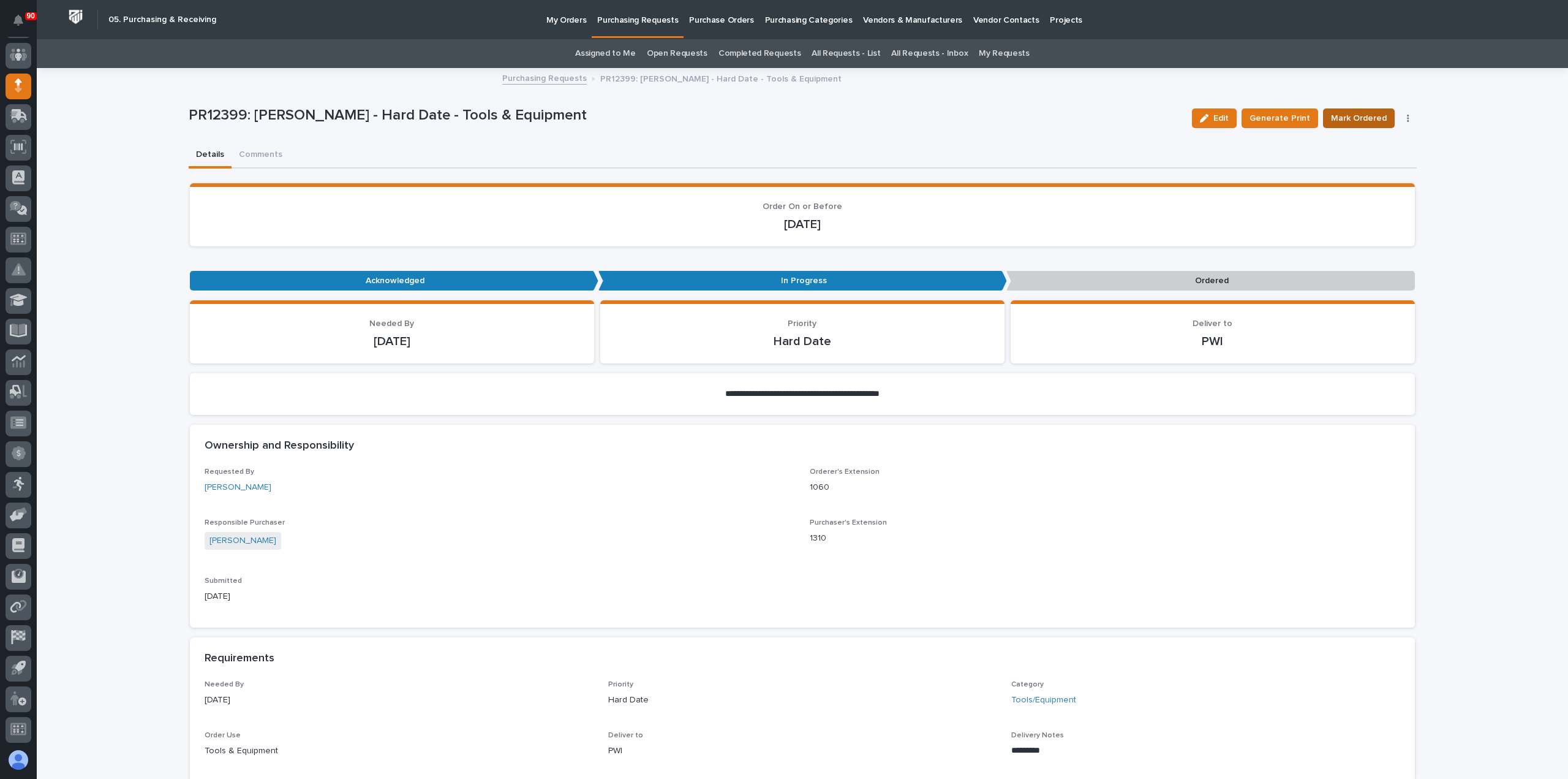
click at [1349, 116] on span "Mark Ordered" at bounding box center [1359, 118] width 56 height 15
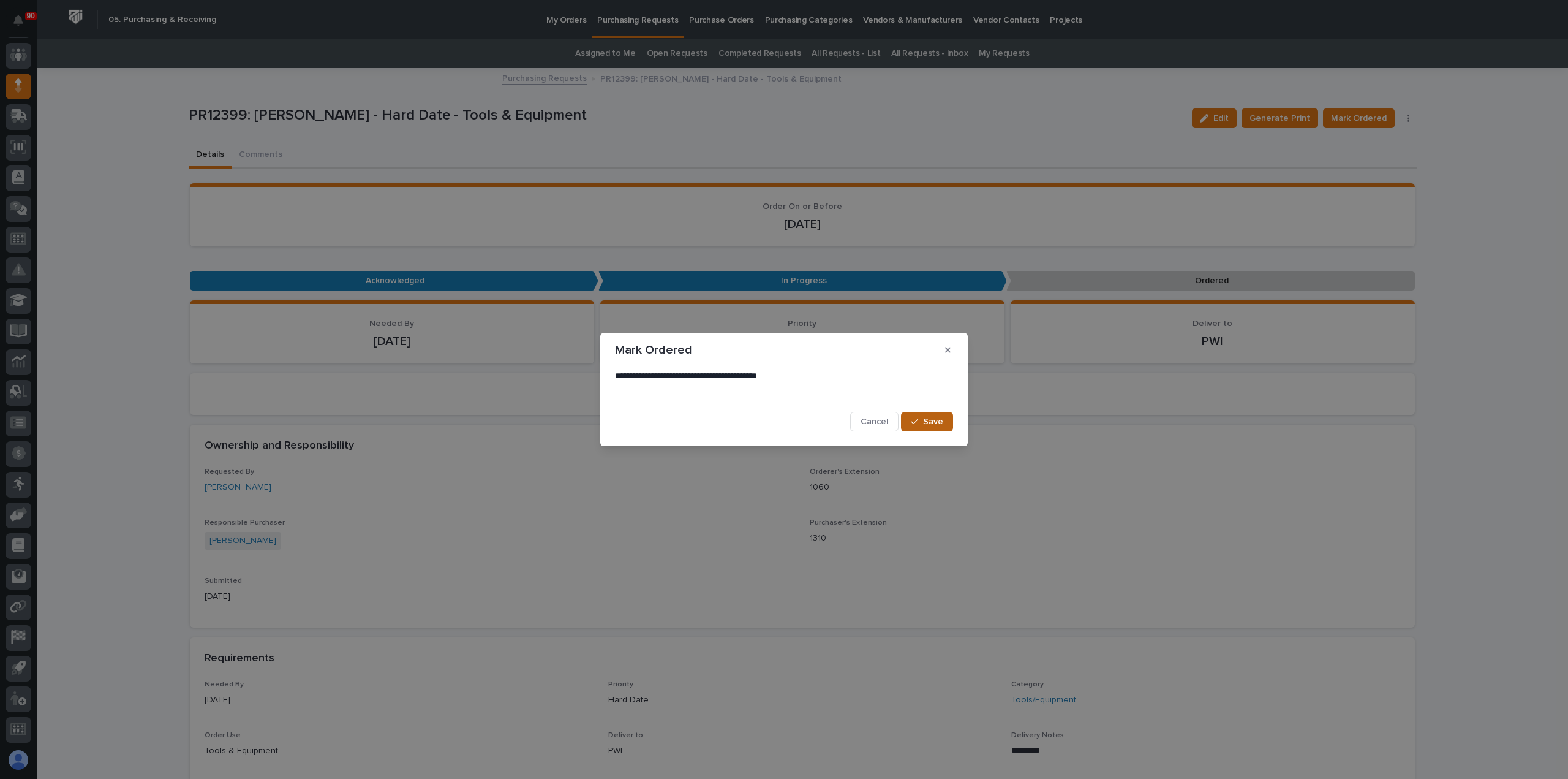
click at [910, 415] on button "Save" at bounding box center [927, 420] width 52 height 19
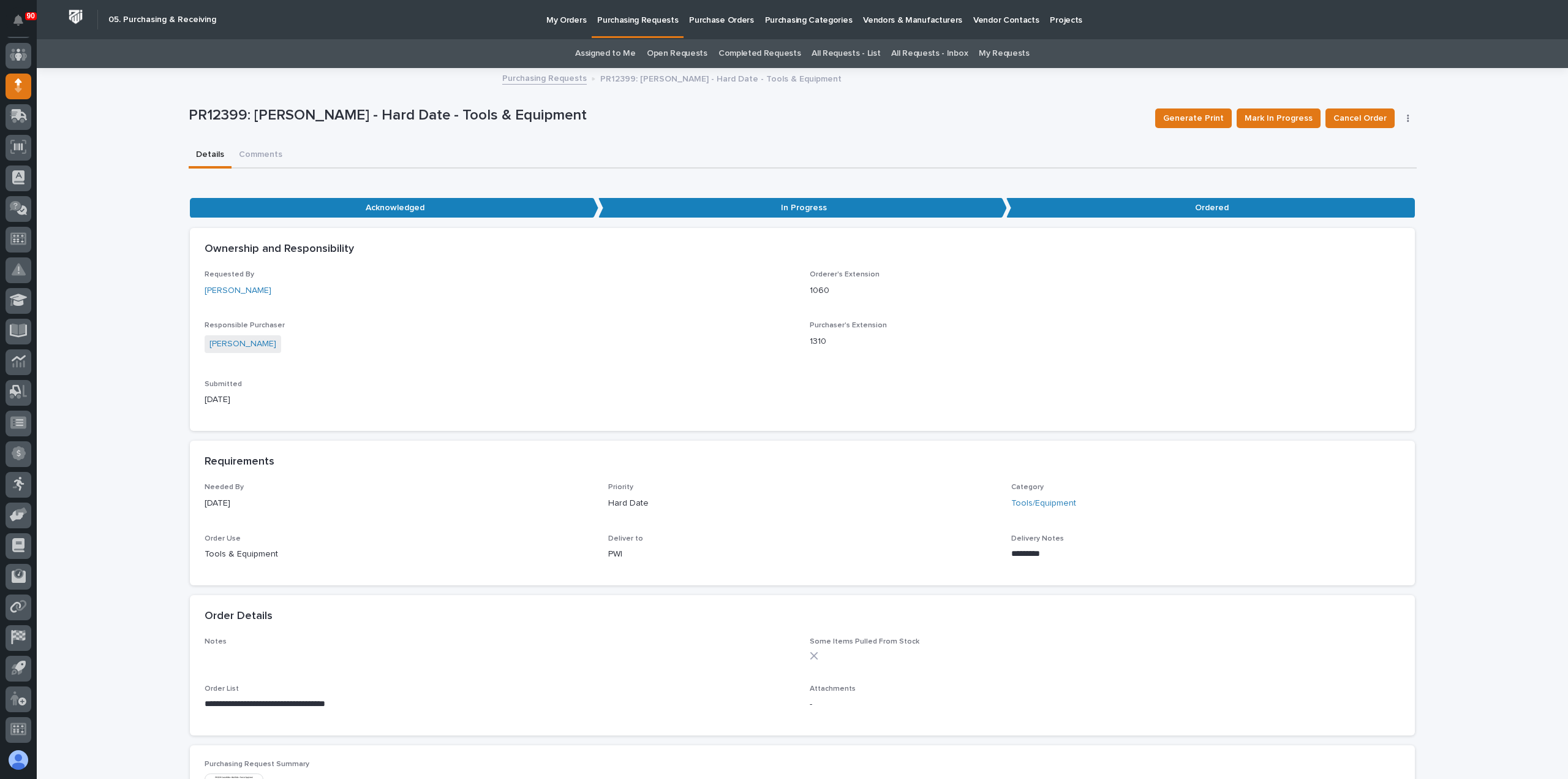
click at [652, 19] on p "Purchasing Requests" at bounding box center [637, 13] width 81 height 26
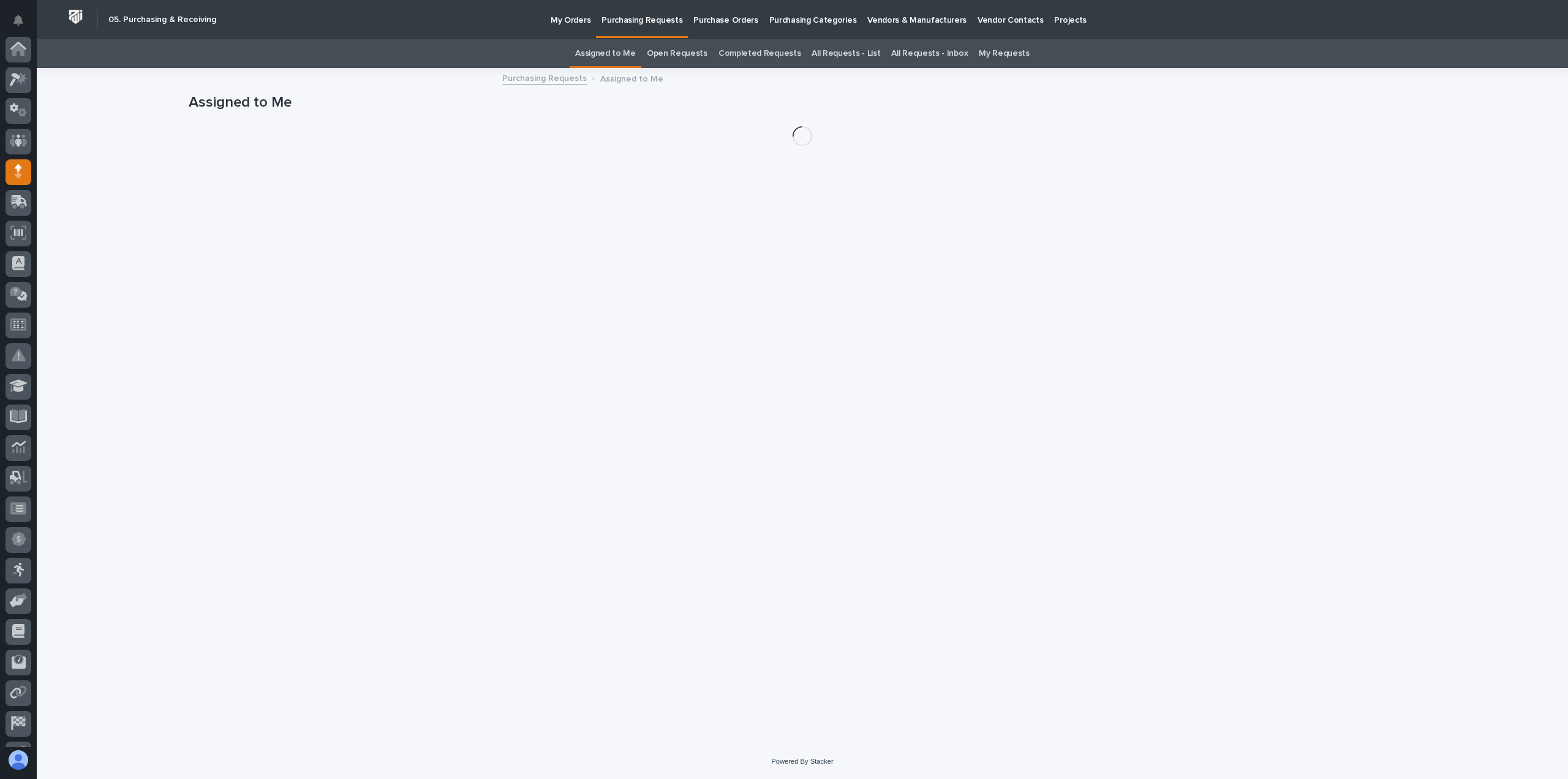
scroll to position [85, 0]
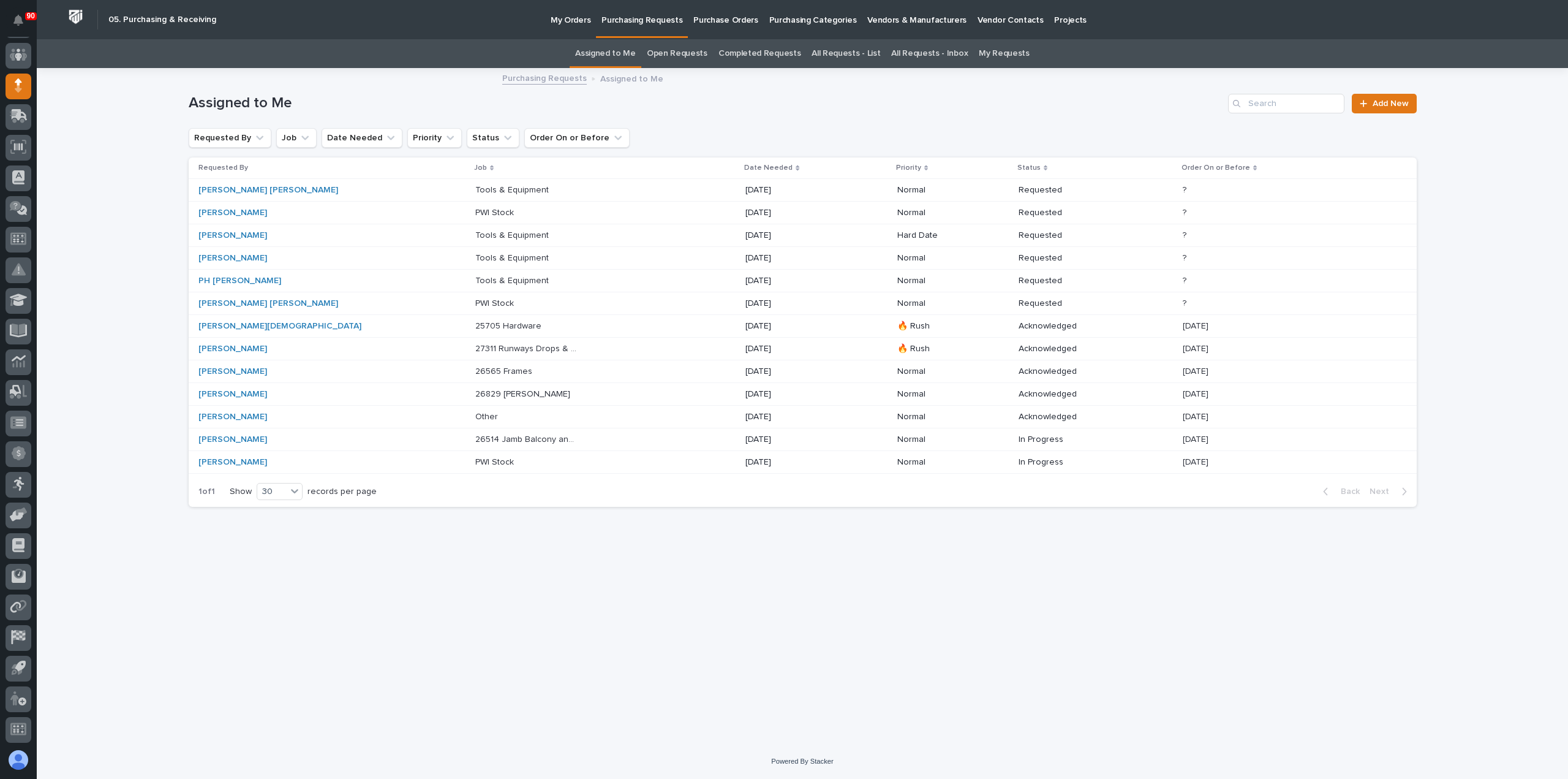
click at [476, 278] on p "Tools & Equipment" at bounding box center [513, 279] width 76 height 13
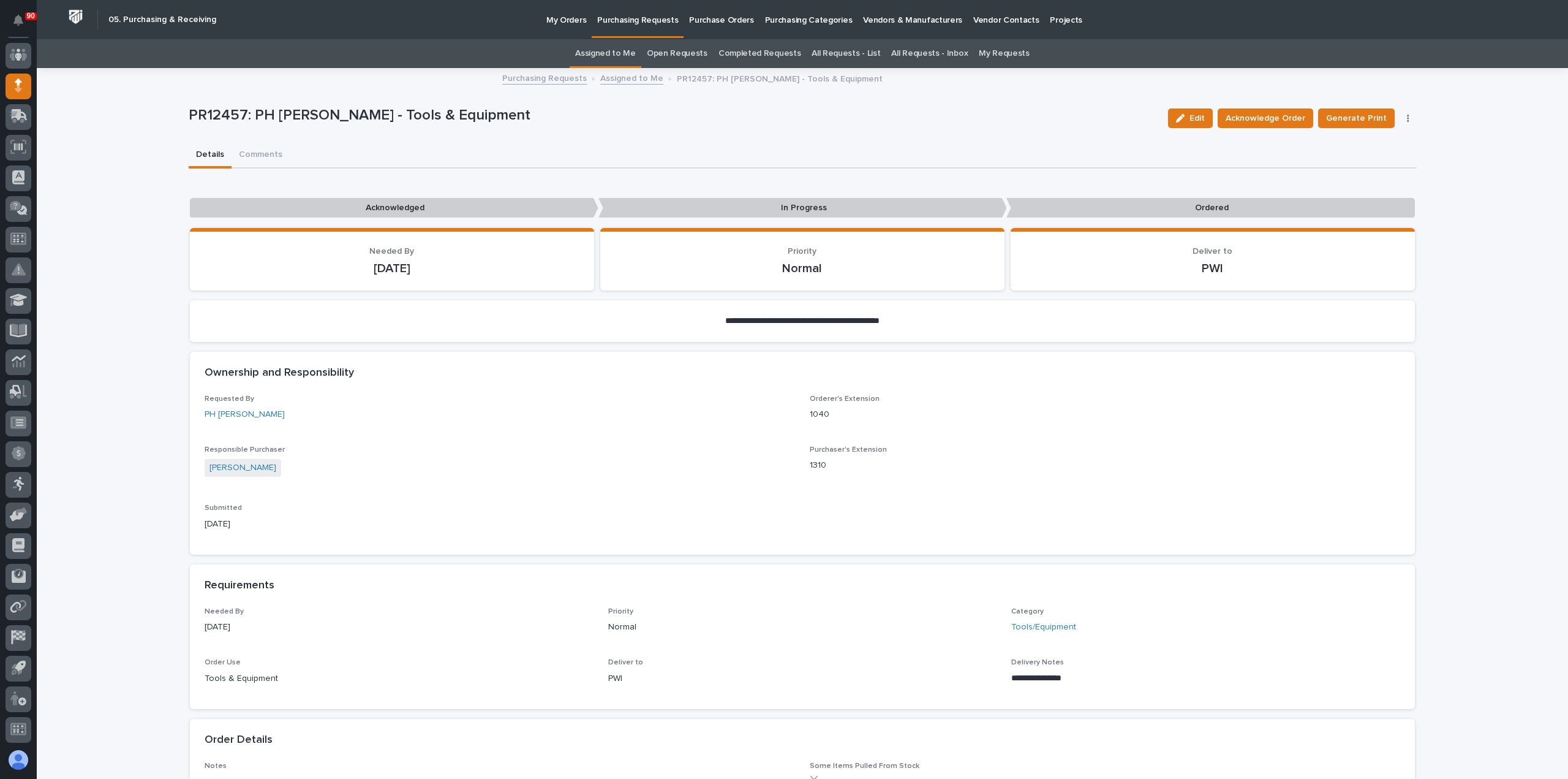
click at [731, 144] on div "Details Comments" at bounding box center [802, 155] width 1228 height 26
click at [632, 19] on p "Purchasing Requests" at bounding box center [637, 13] width 81 height 26
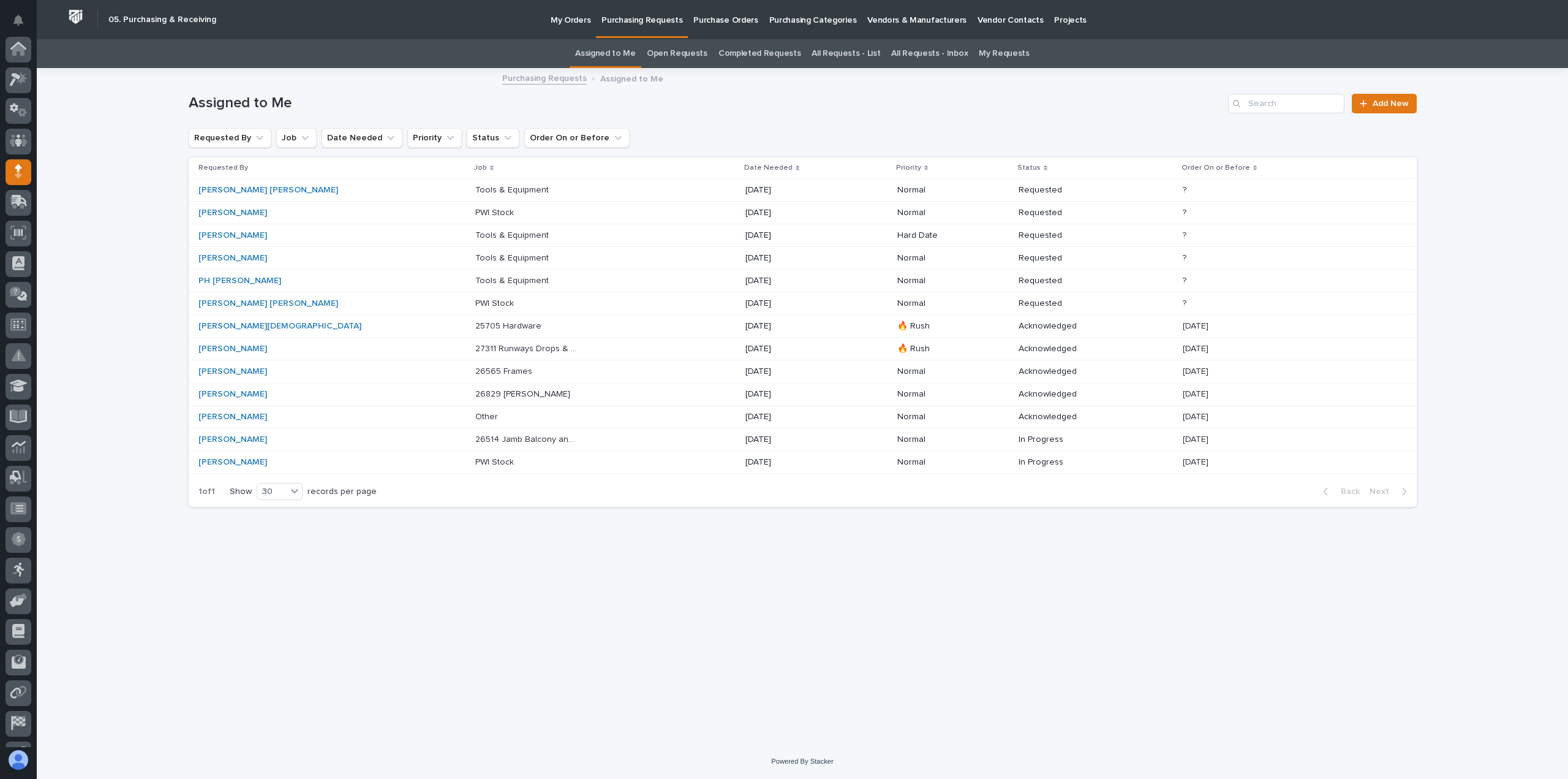
scroll to position [85, 0]
click at [476, 343] on p "27311 Runways Drops & Bracing" at bounding box center [528, 347] width 105 height 13
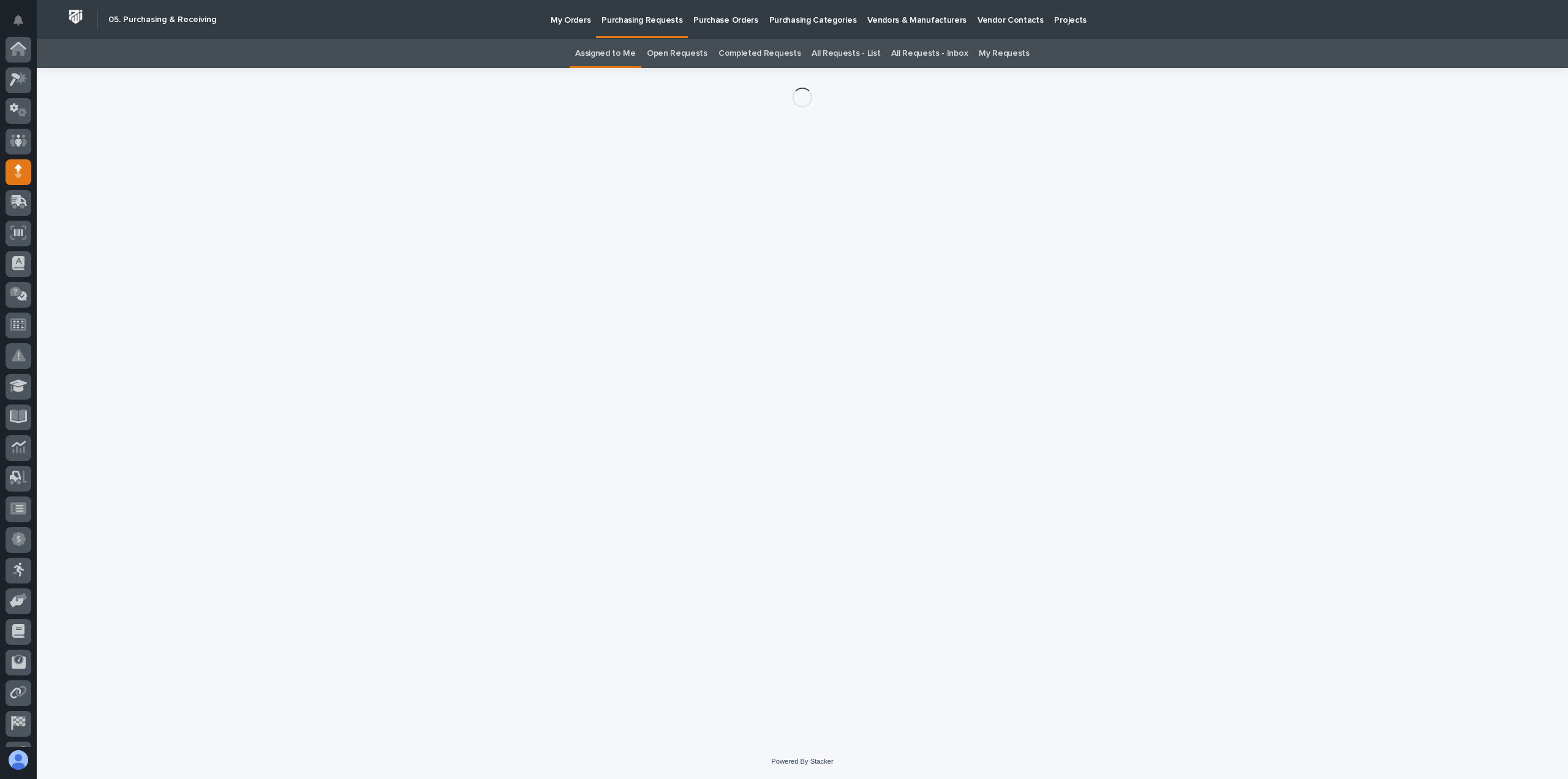
scroll to position [85, 0]
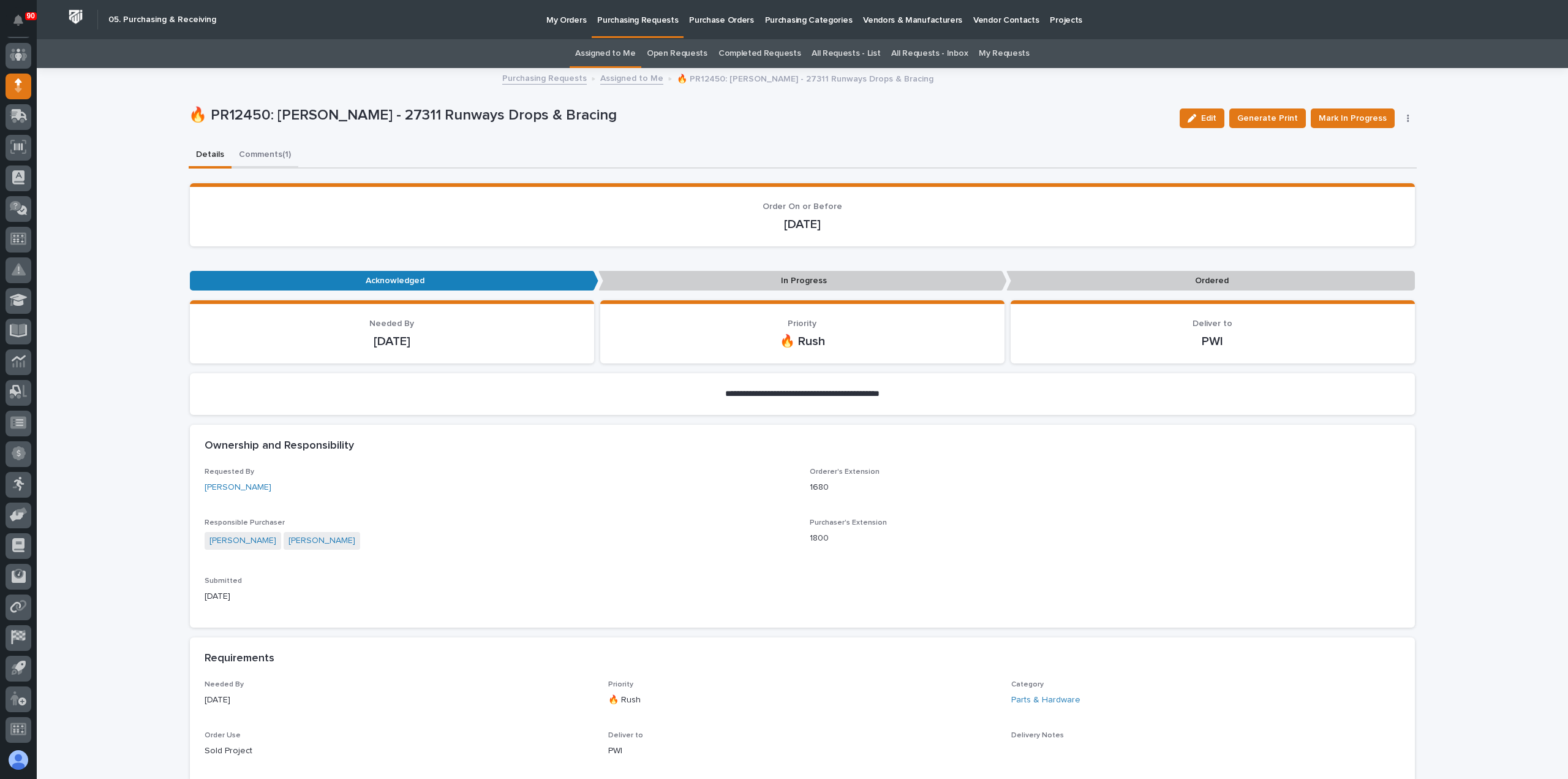
click at [265, 152] on button "Comments (1)" at bounding box center [265, 155] width 67 height 26
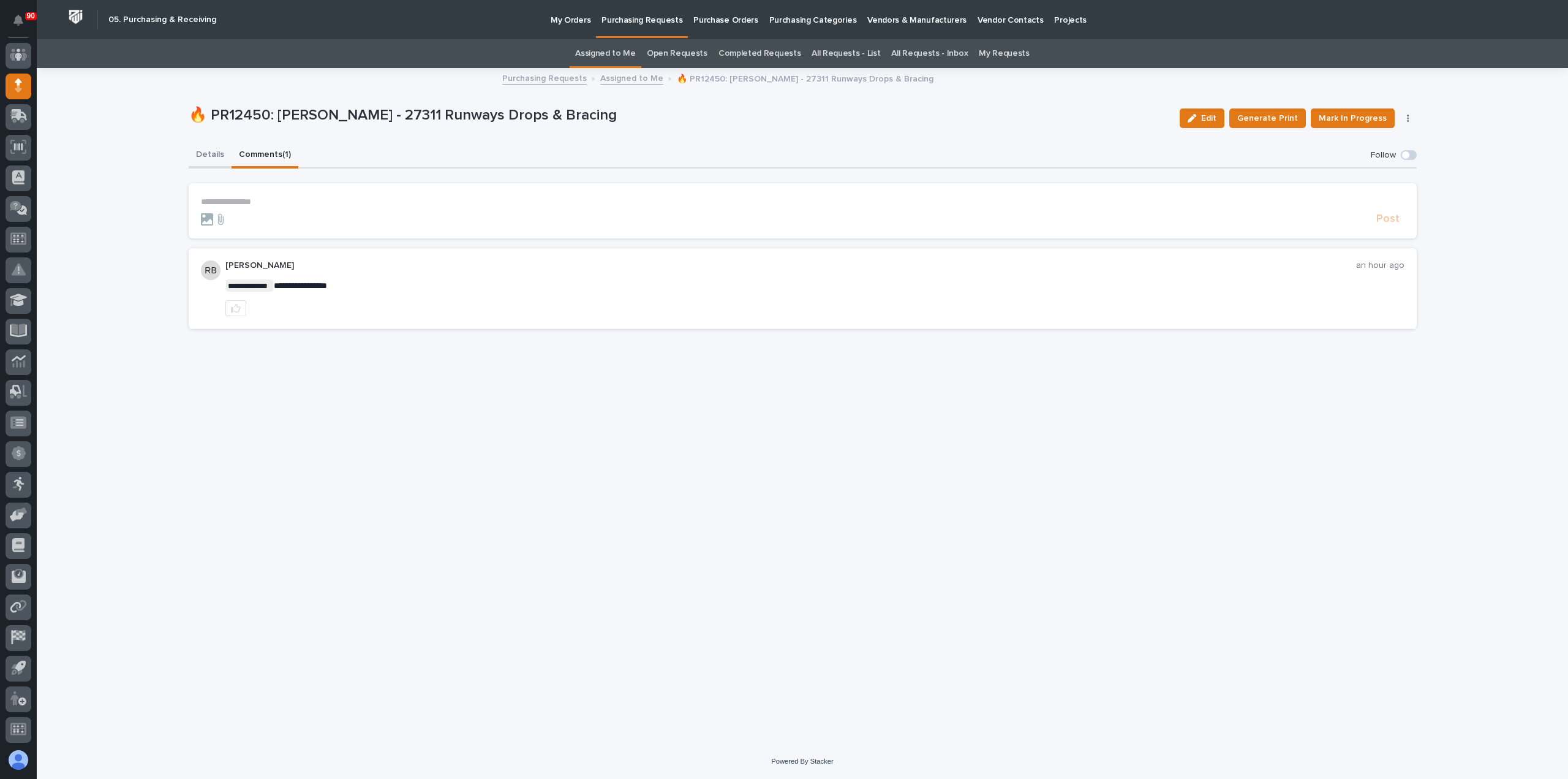
click at [206, 150] on button "Details" at bounding box center [209, 155] width 43 height 26
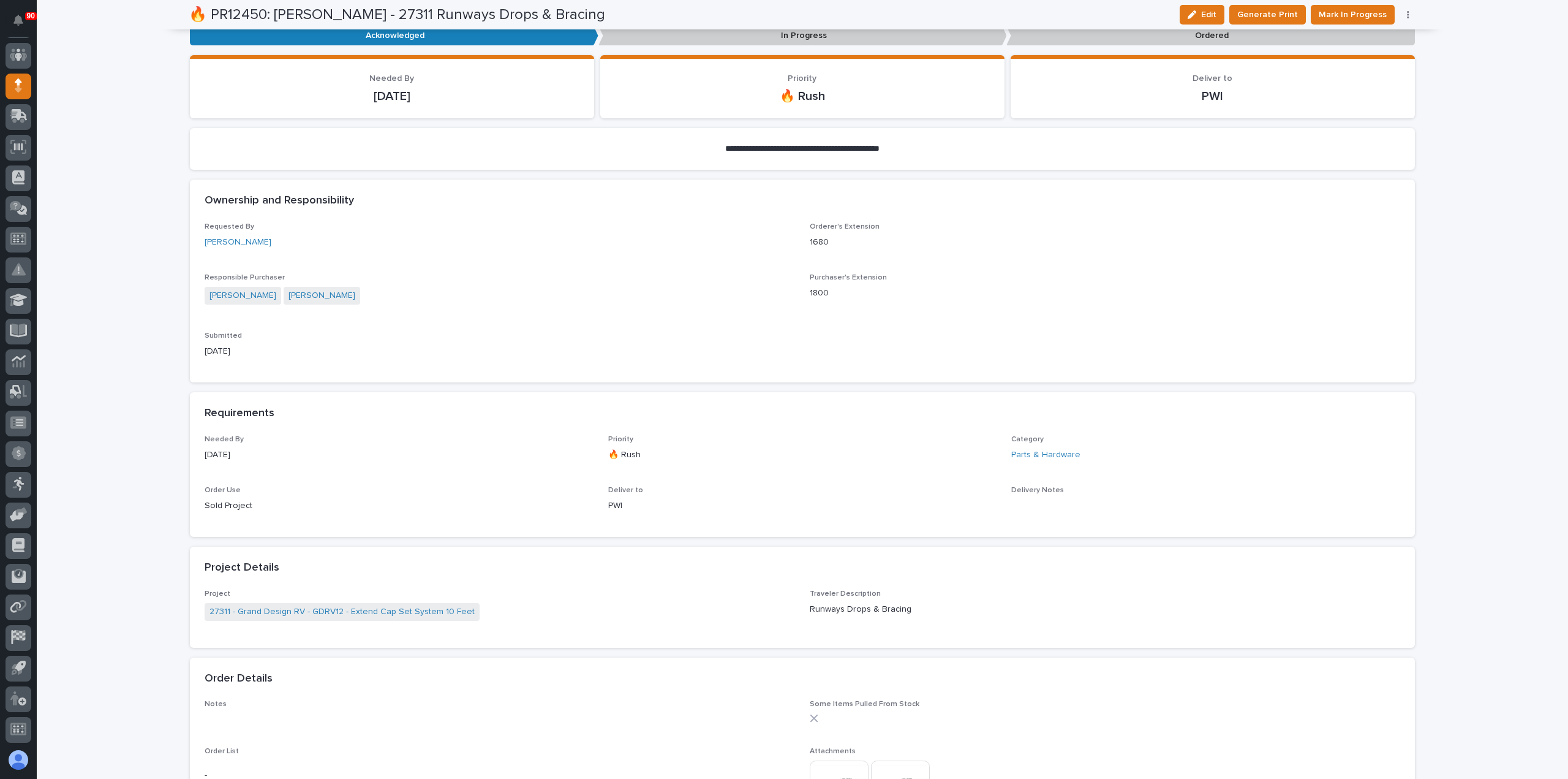
scroll to position [429, 0]
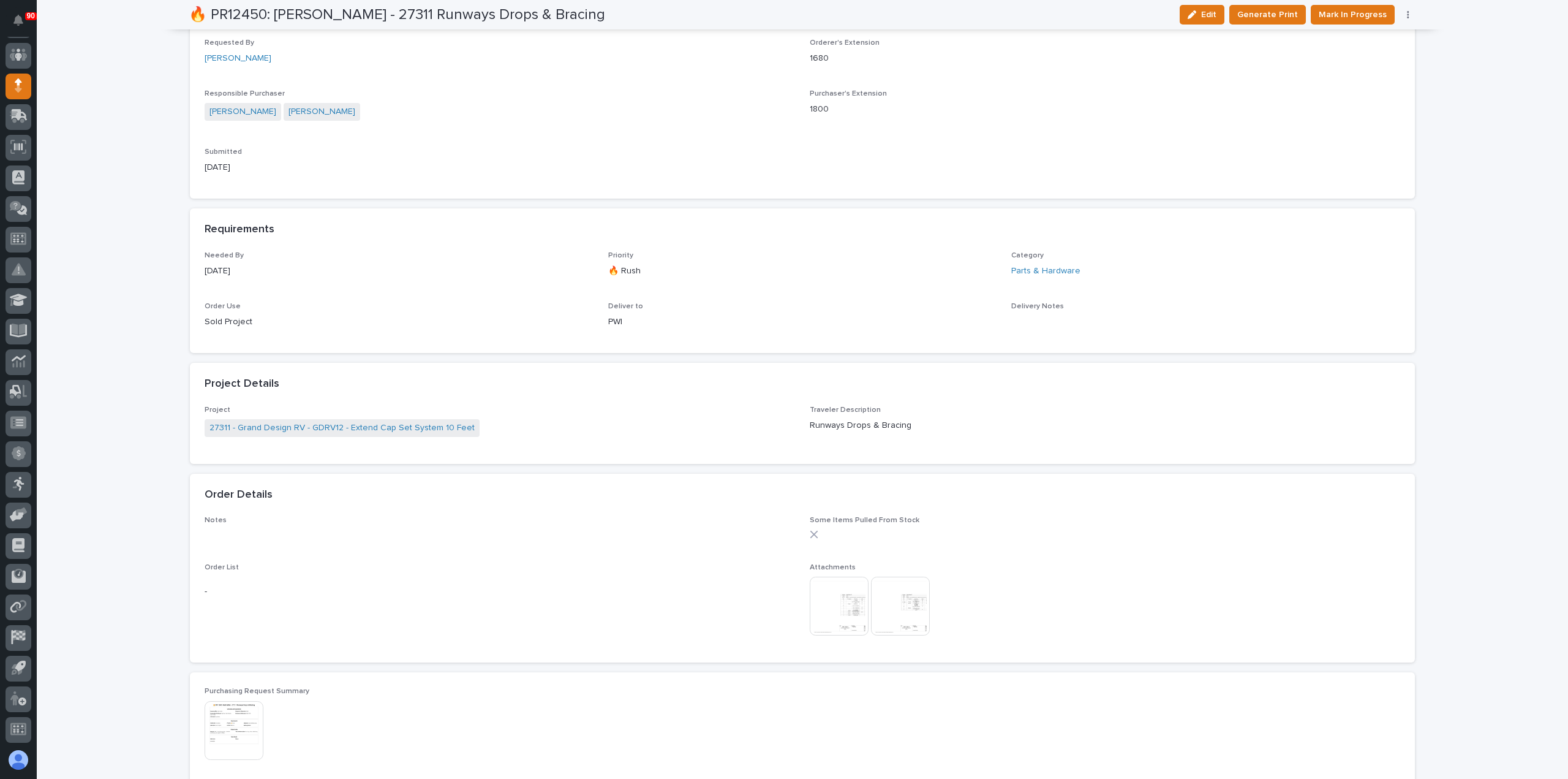
click at [829, 606] on img at bounding box center [839, 606] width 59 height 59
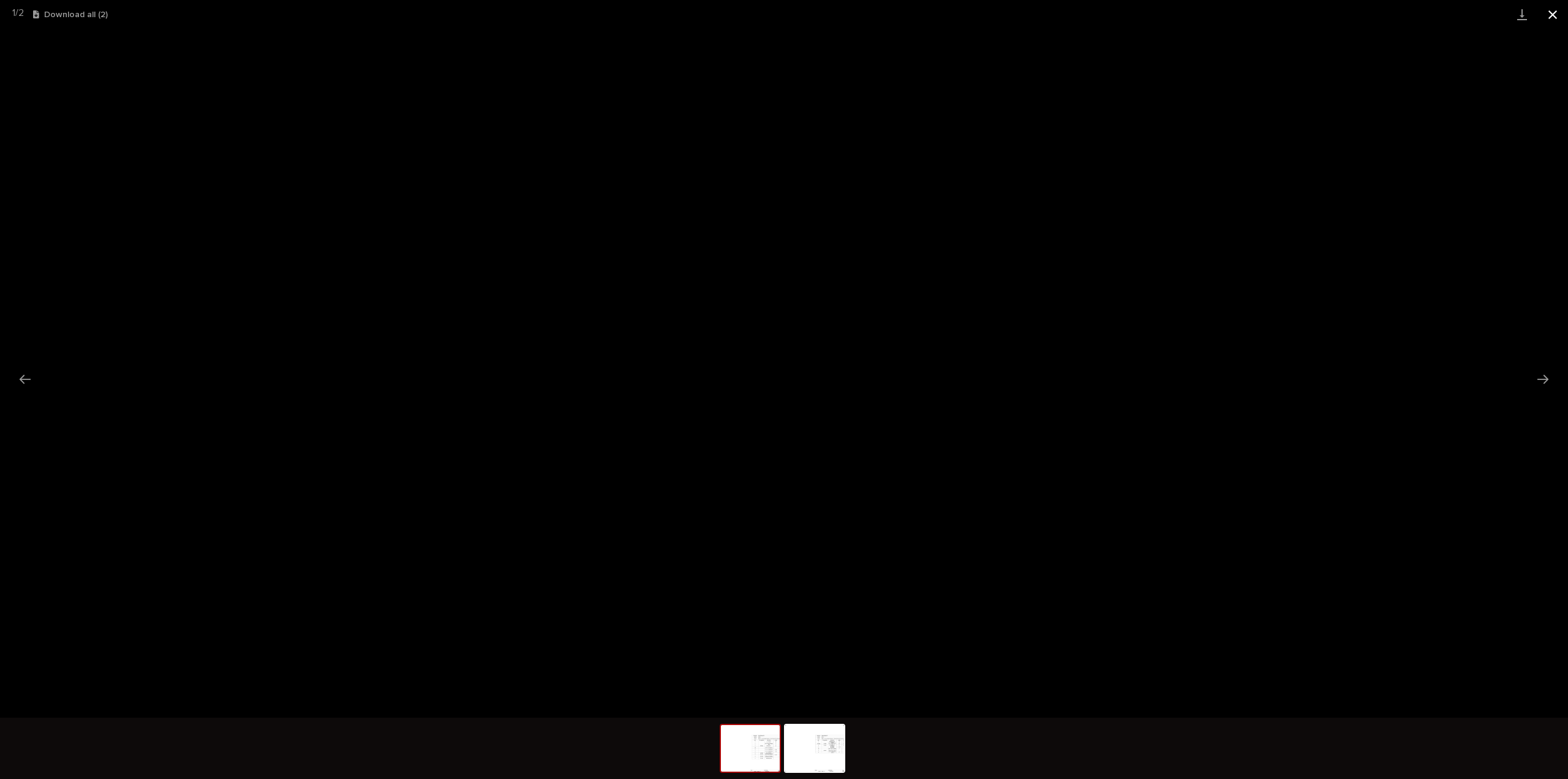
click at [1550, 14] on button "Close gallery" at bounding box center [1553, 14] width 31 height 28
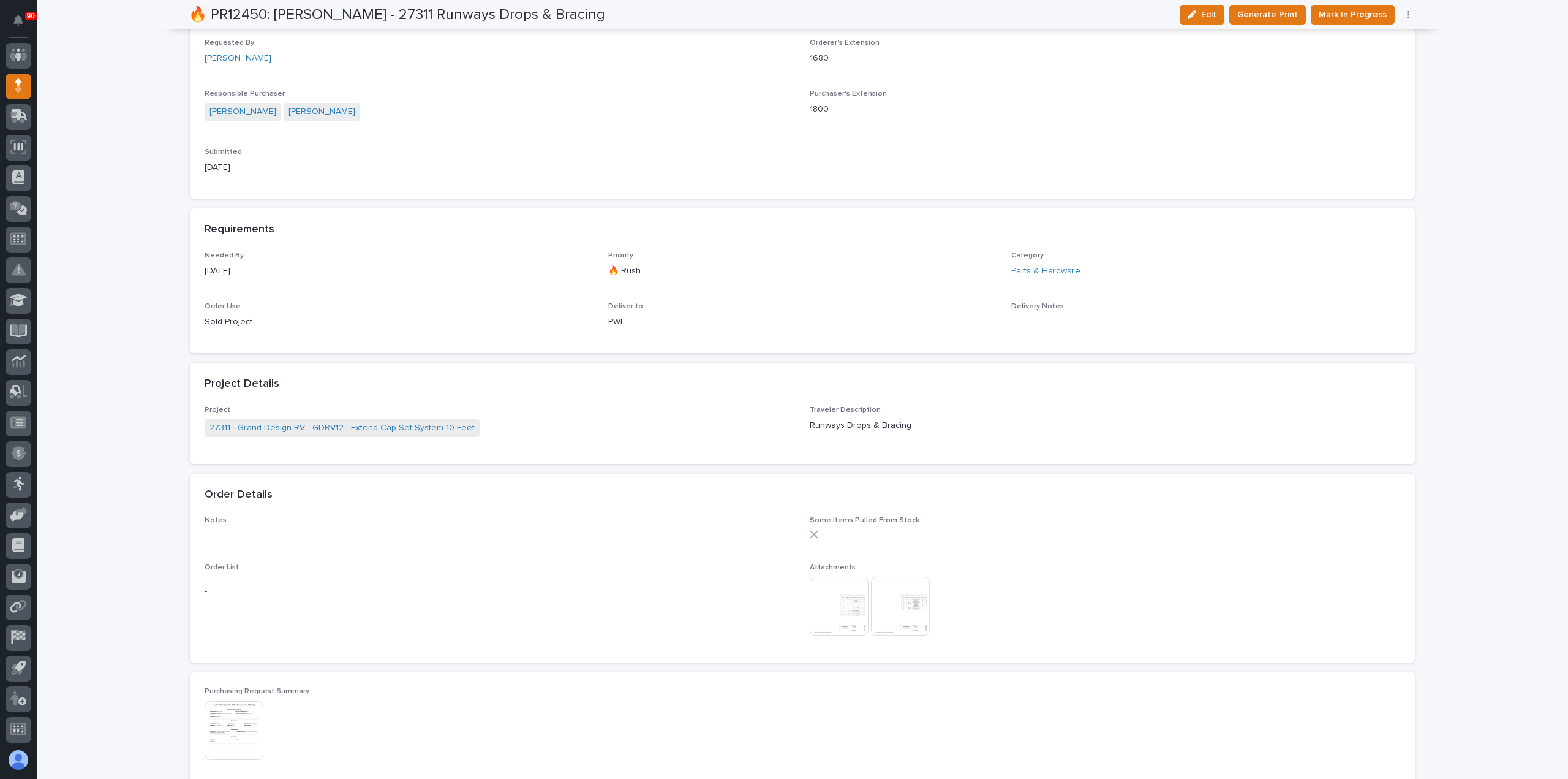
click at [881, 608] on img at bounding box center [900, 606] width 59 height 59
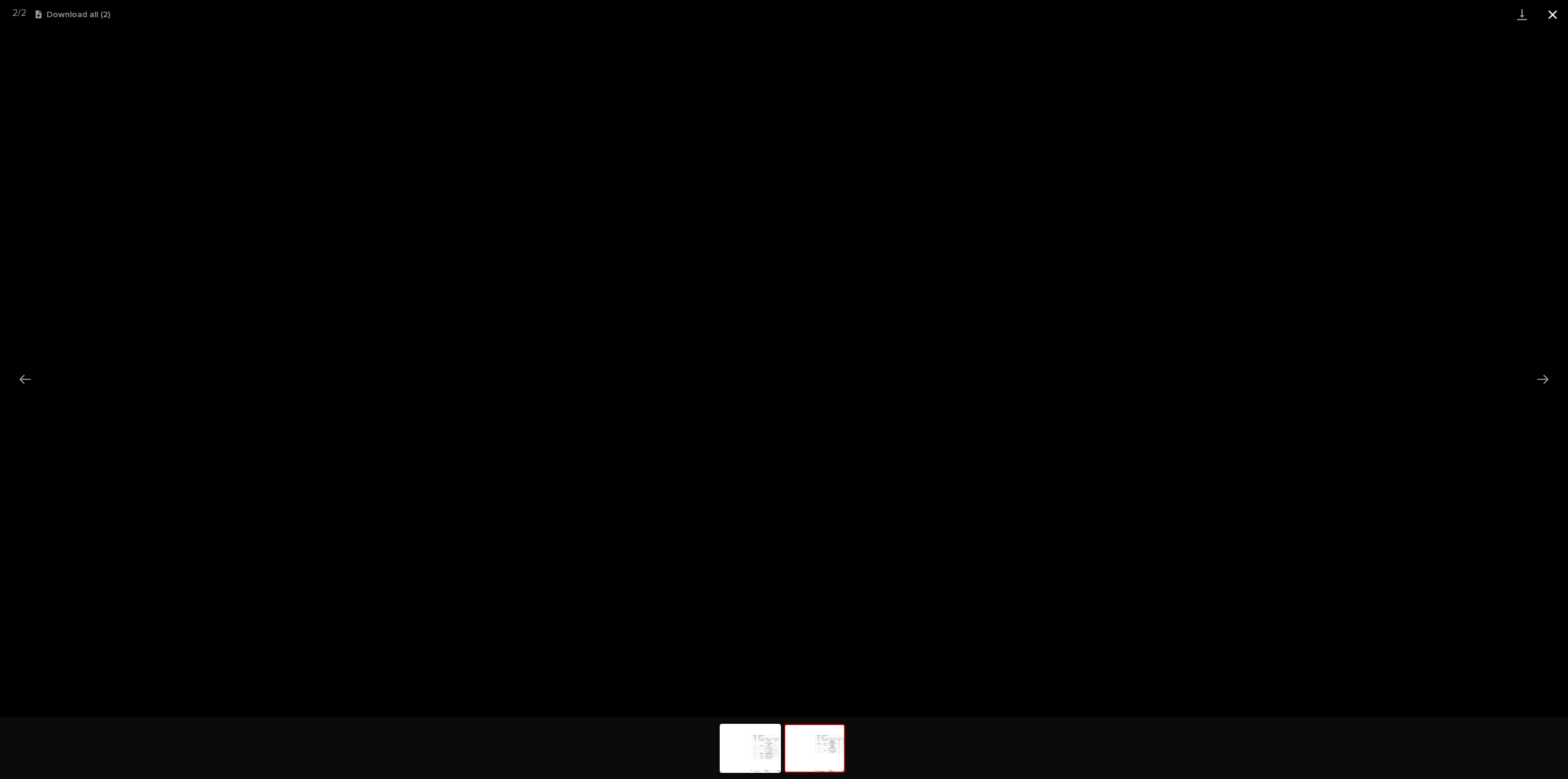
click at [1556, 10] on button "Close gallery" at bounding box center [1553, 14] width 31 height 28
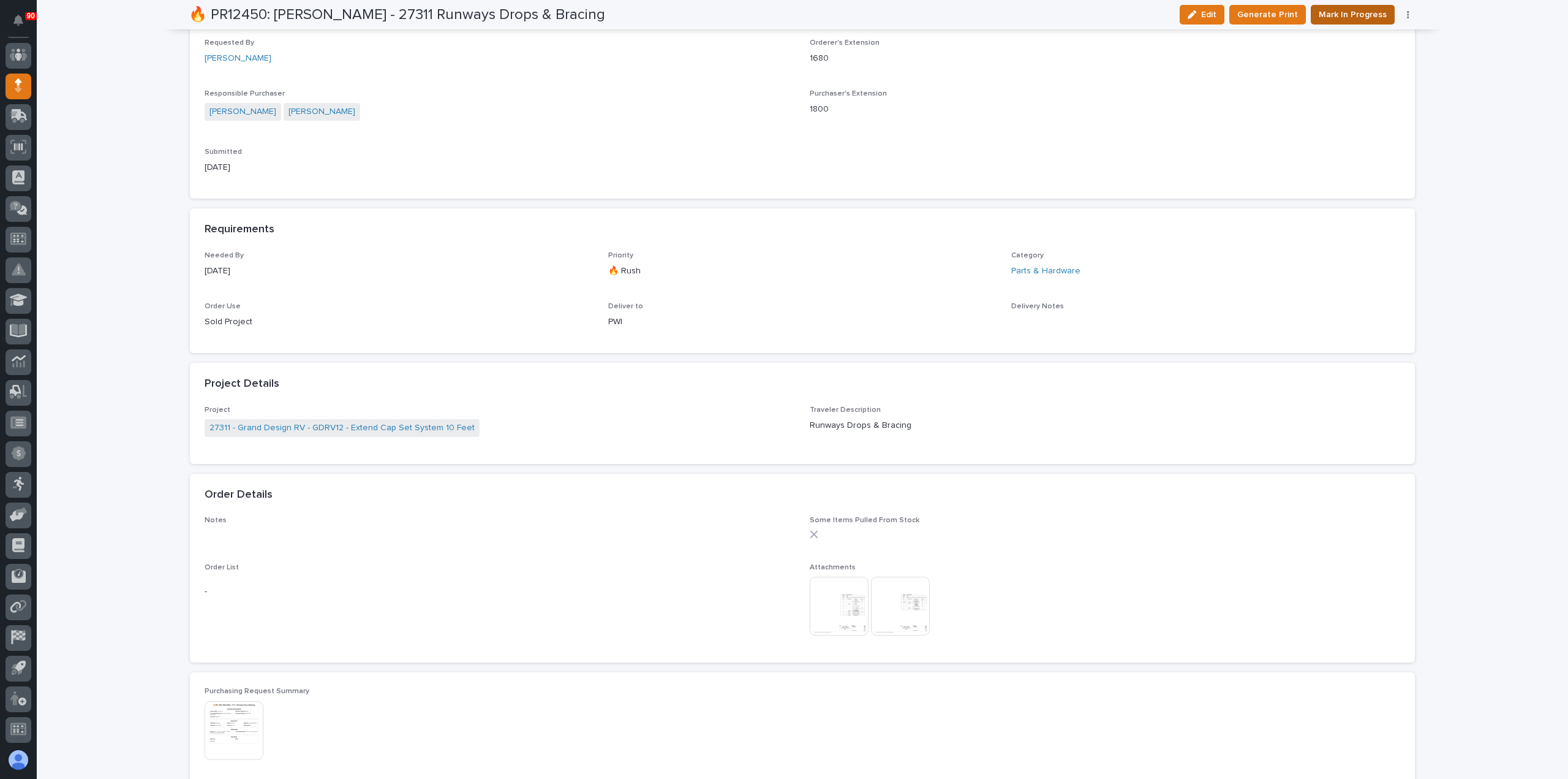
click at [1347, 15] on span "Mark In Progress" at bounding box center [1353, 15] width 68 height 15
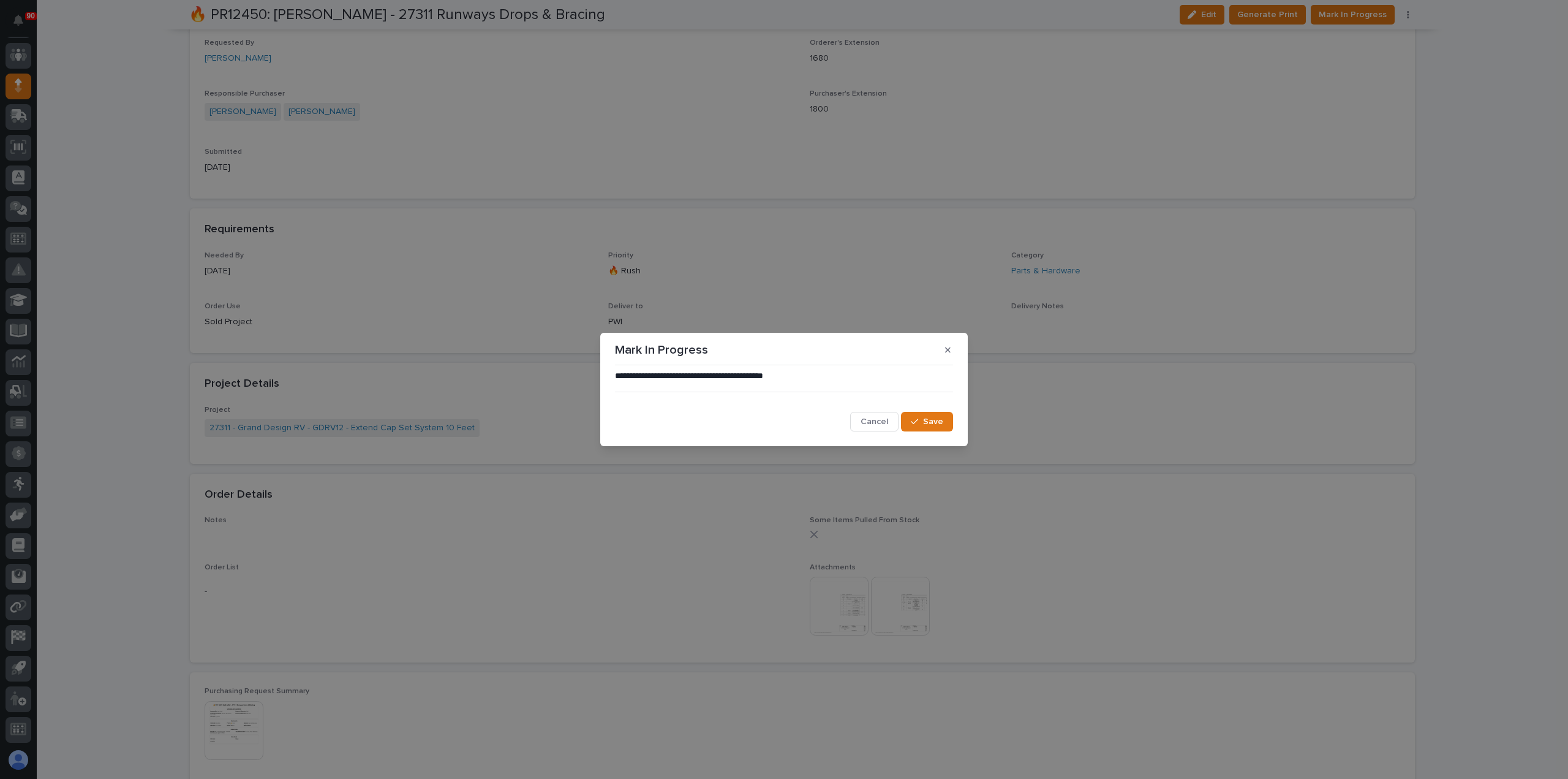
drag, startPoint x: 936, startPoint y: 416, endPoint x: 1012, endPoint y: 384, distance: 82.5
click at [935, 416] on span "Save" at bounding box center [933, 421] width 20 height 11
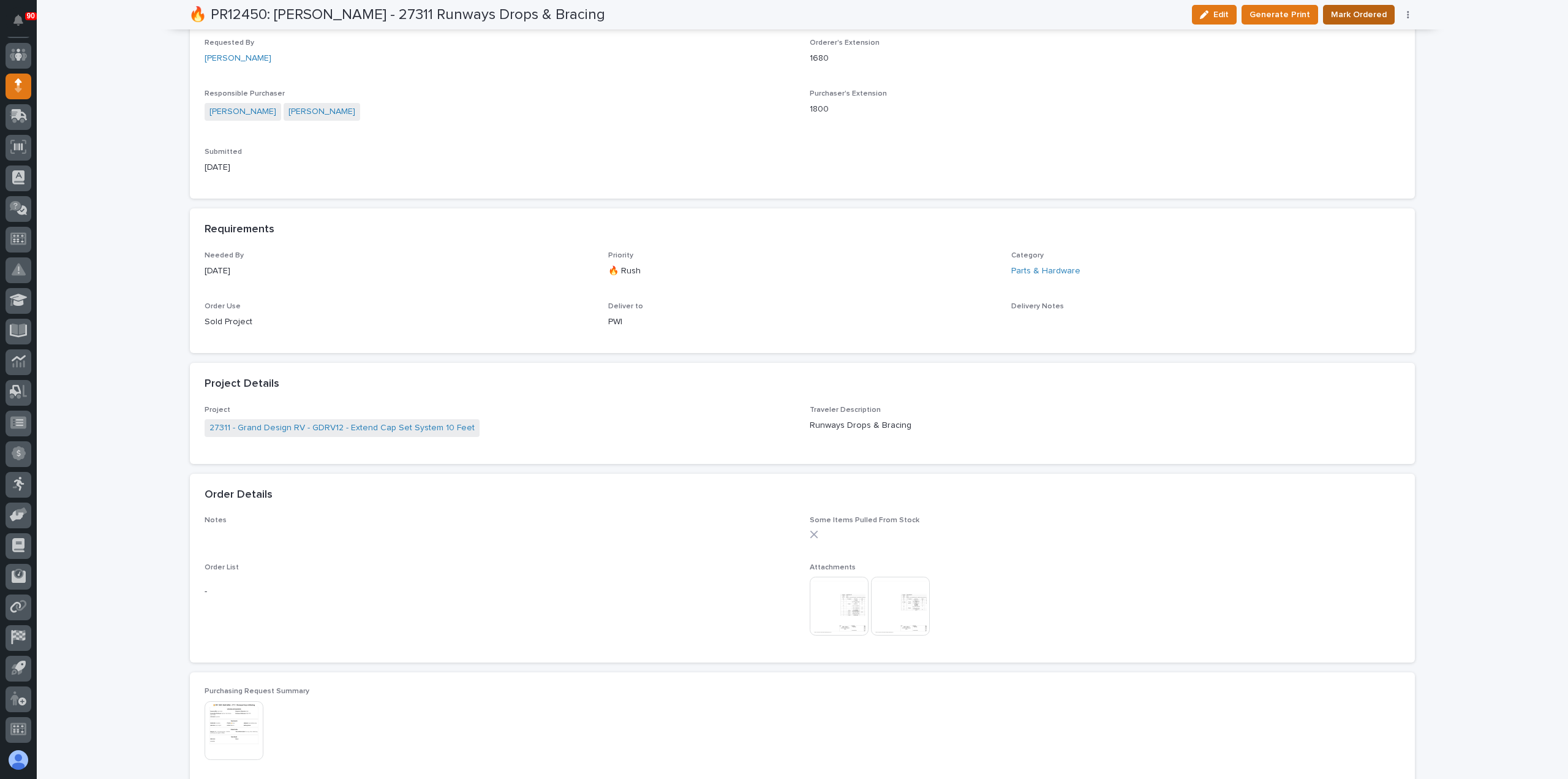
click at [1366, 10] on span "Mark Ordered" at bounding box center [1359, 15] width 56 height 15
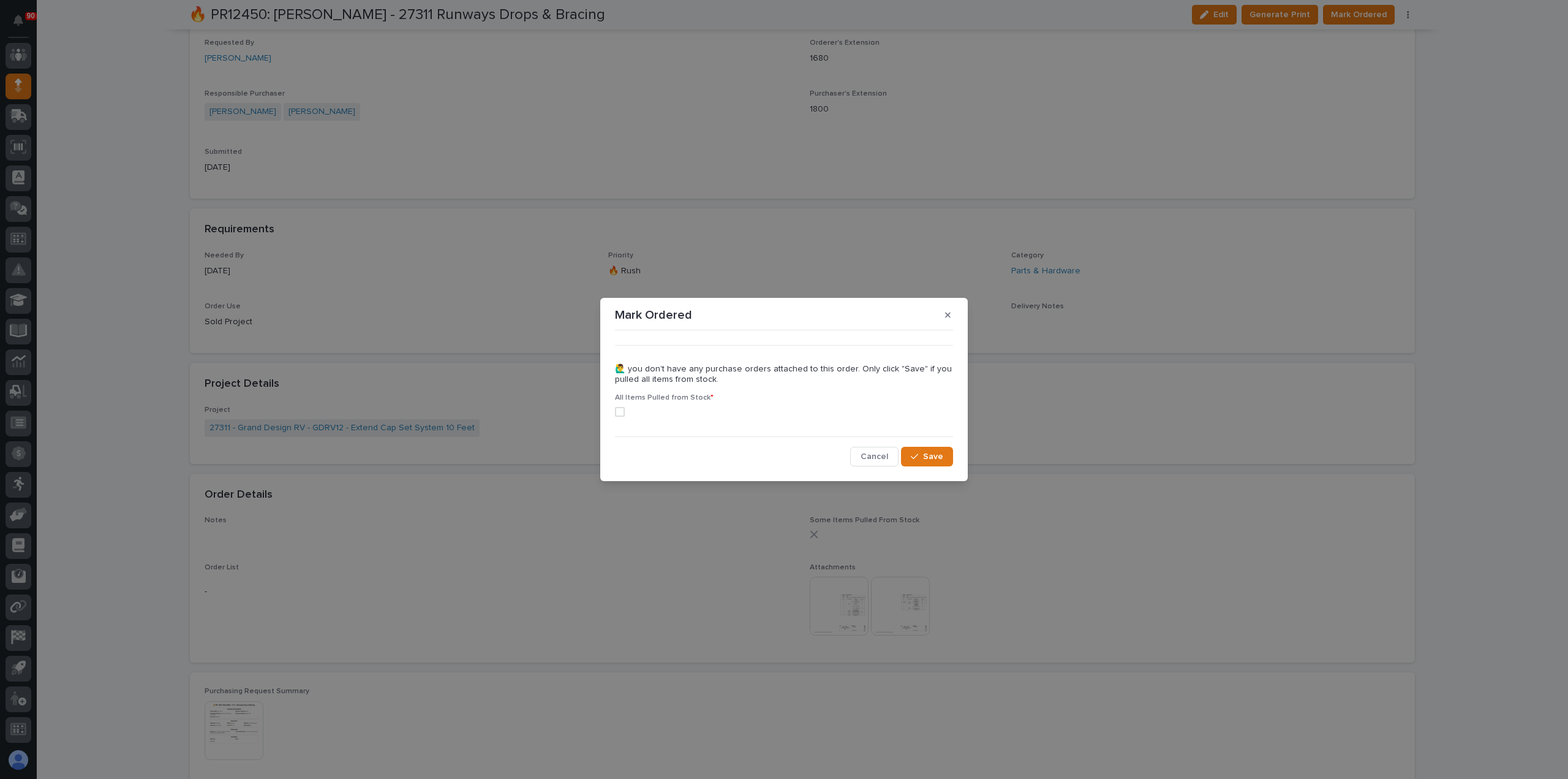
click at [622, 410] on span at bounding box center [620, 412] width 10 height 10
click at [926, 454] on span "Save" at bounding box center [933, 456] width 20 height 11
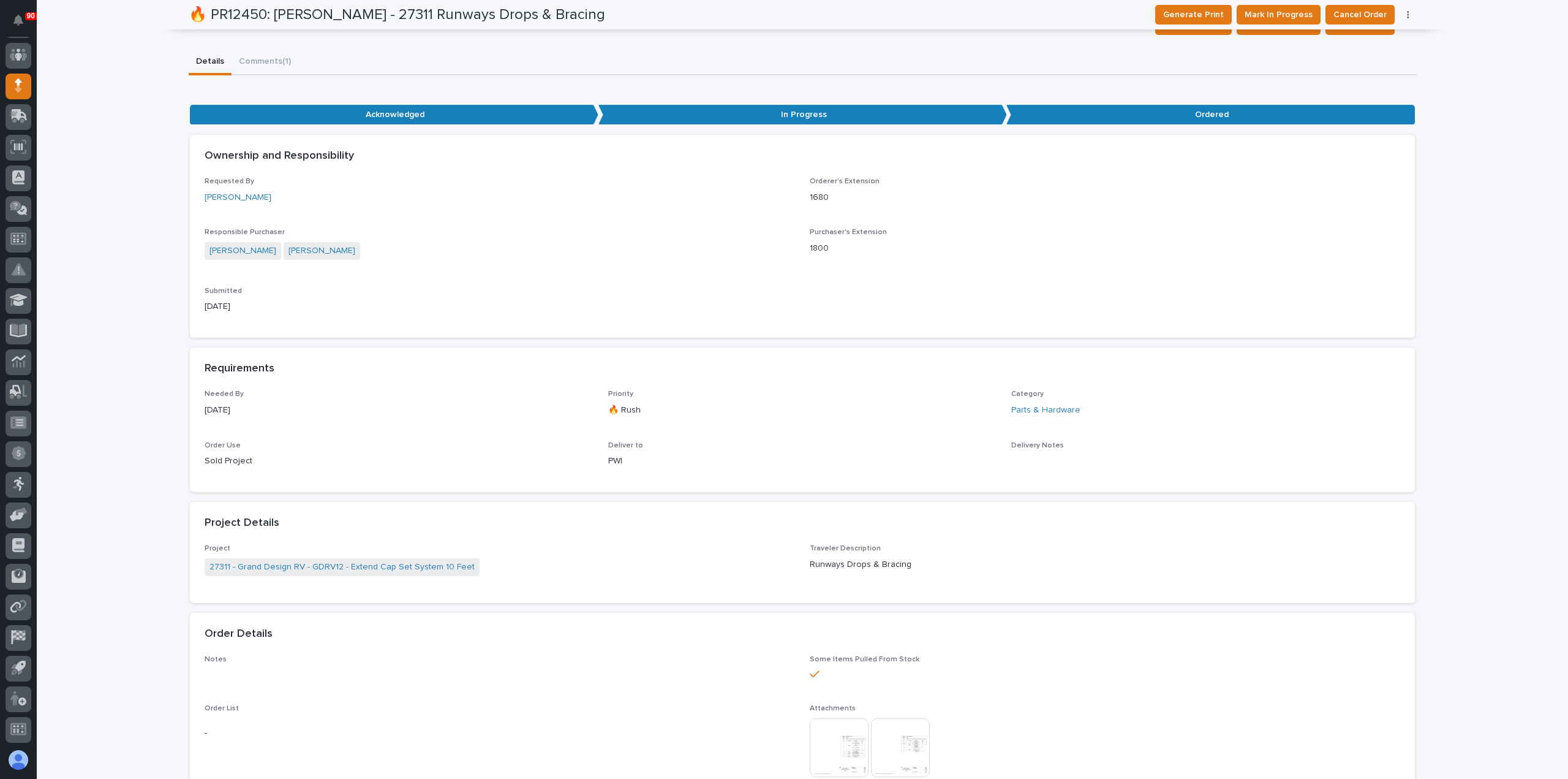
scroll to position [0, 0]
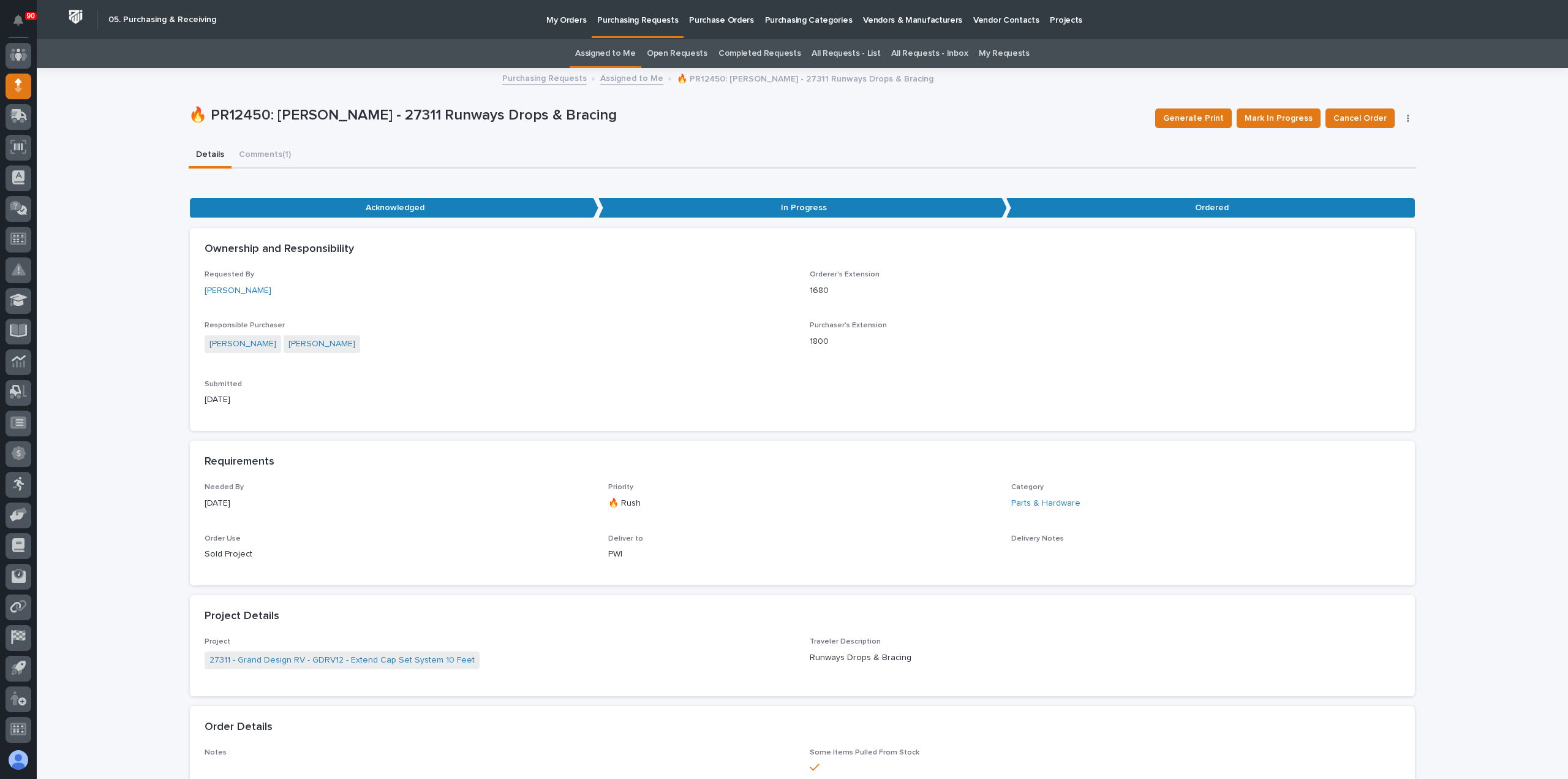
click at [632, 22] on p "Purchasing Requests" at bounding box center [637, 13] width 81 height 26
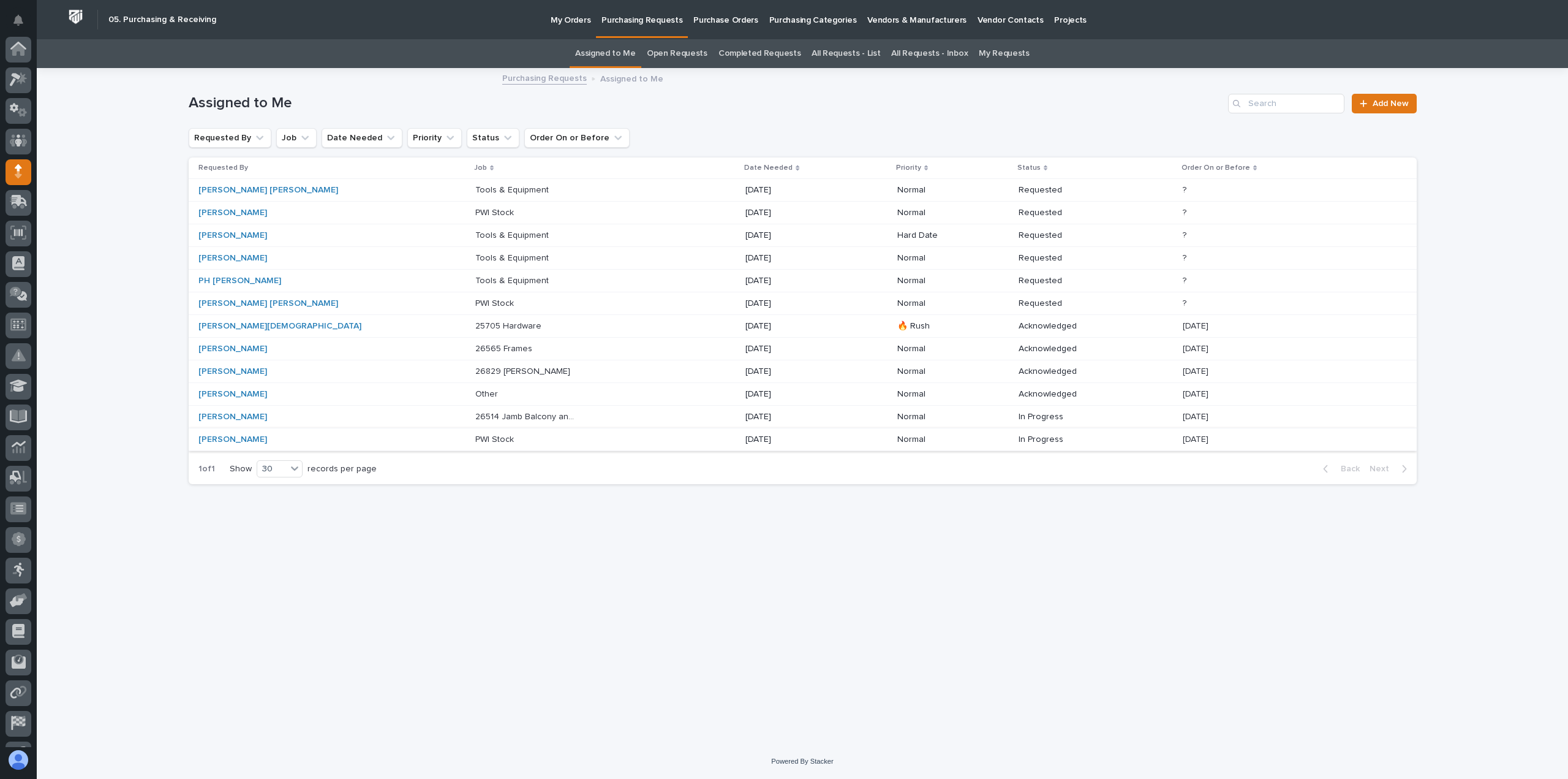
scroll to position [85, 0]
click at [818, 321] on div "[DATE]" at bounding box center [816, 326] width 142 height 20
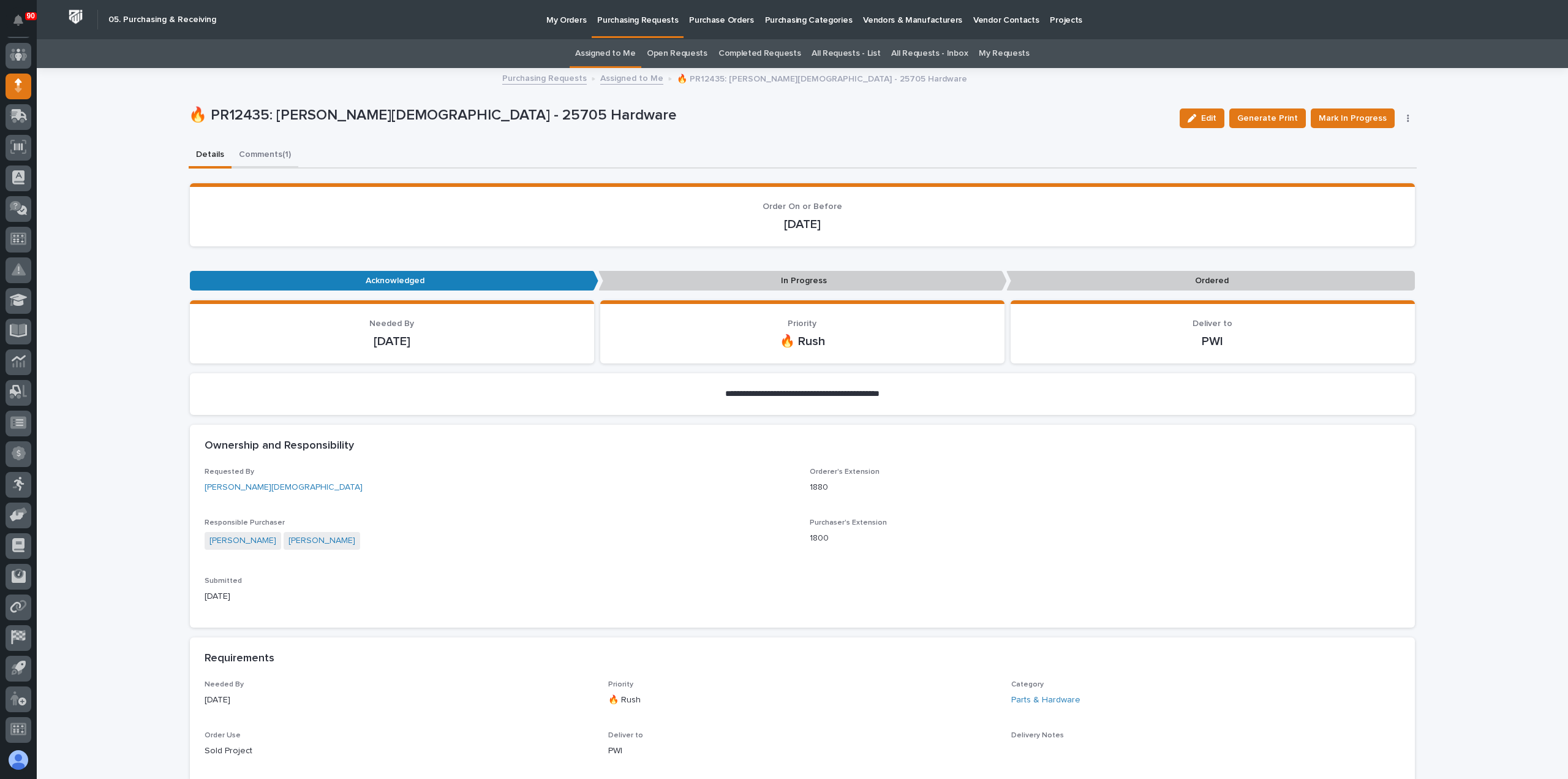
click at [260, 147] on button "Comments (1)" at bounding box center [265, 155] width 67 height 26
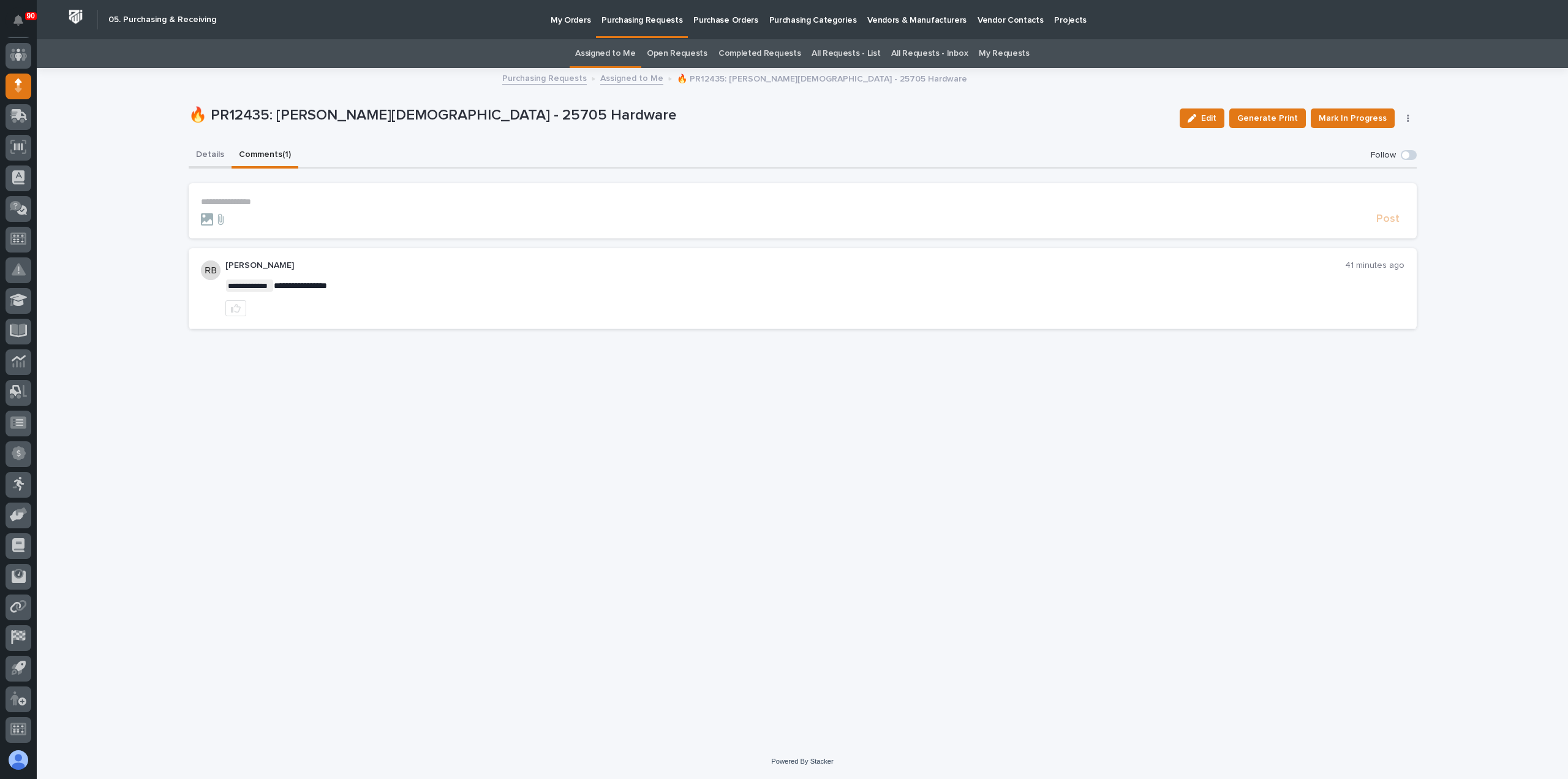
click at [211, 152] on button "Details" at bounding box center [209, 155] width 43 height 26
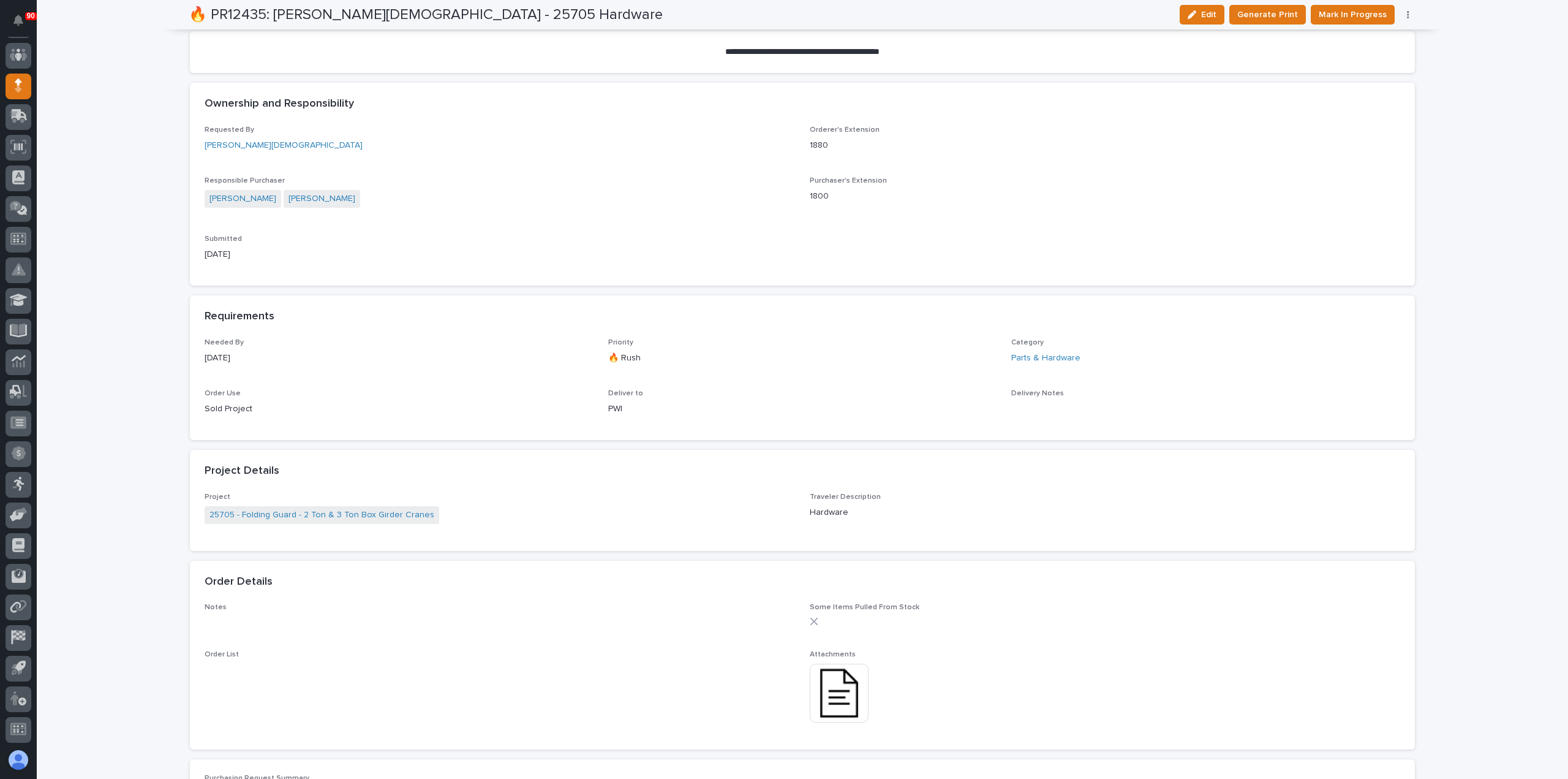
scroll to position [429, 0]
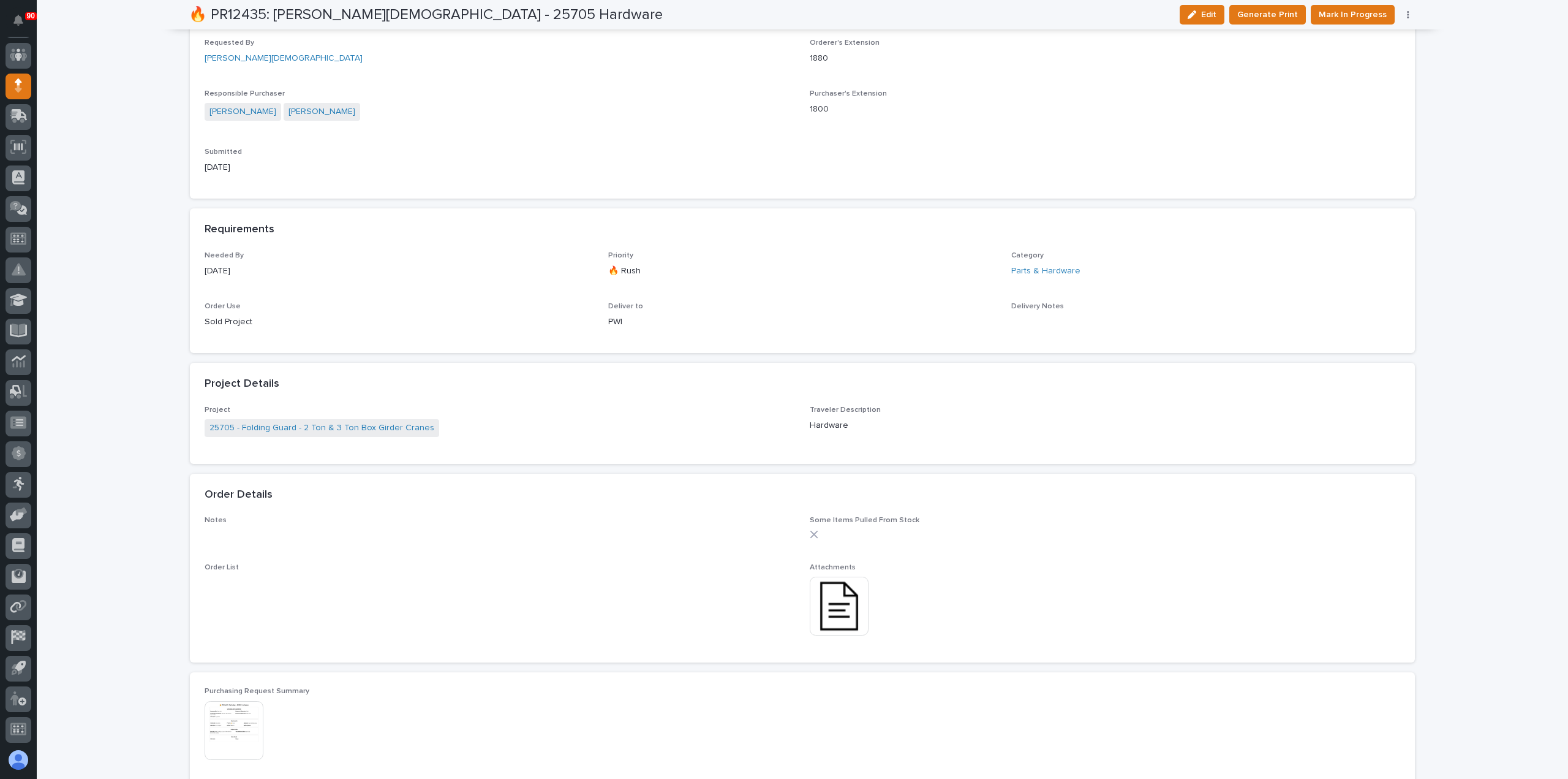
click at [834, 603] on img at bounding box center [839, 606] width 59 height 59
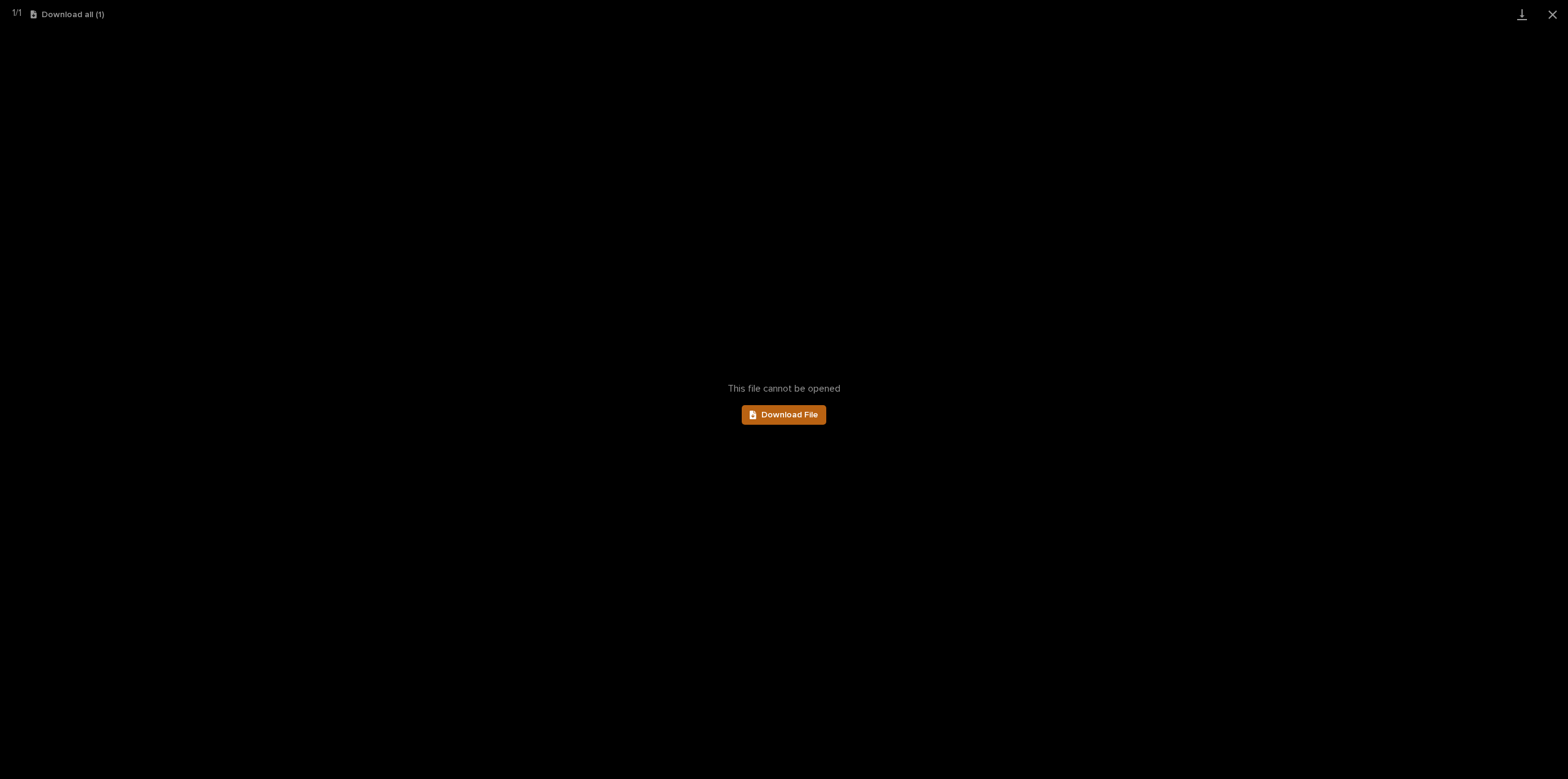
click at [795, 408] on link "Download File" at bounding box center [784, 414] width 85 height 19
click at [1548, 14] on button "Close gallery" at bounding box center [1553, 14] width 31 height 28
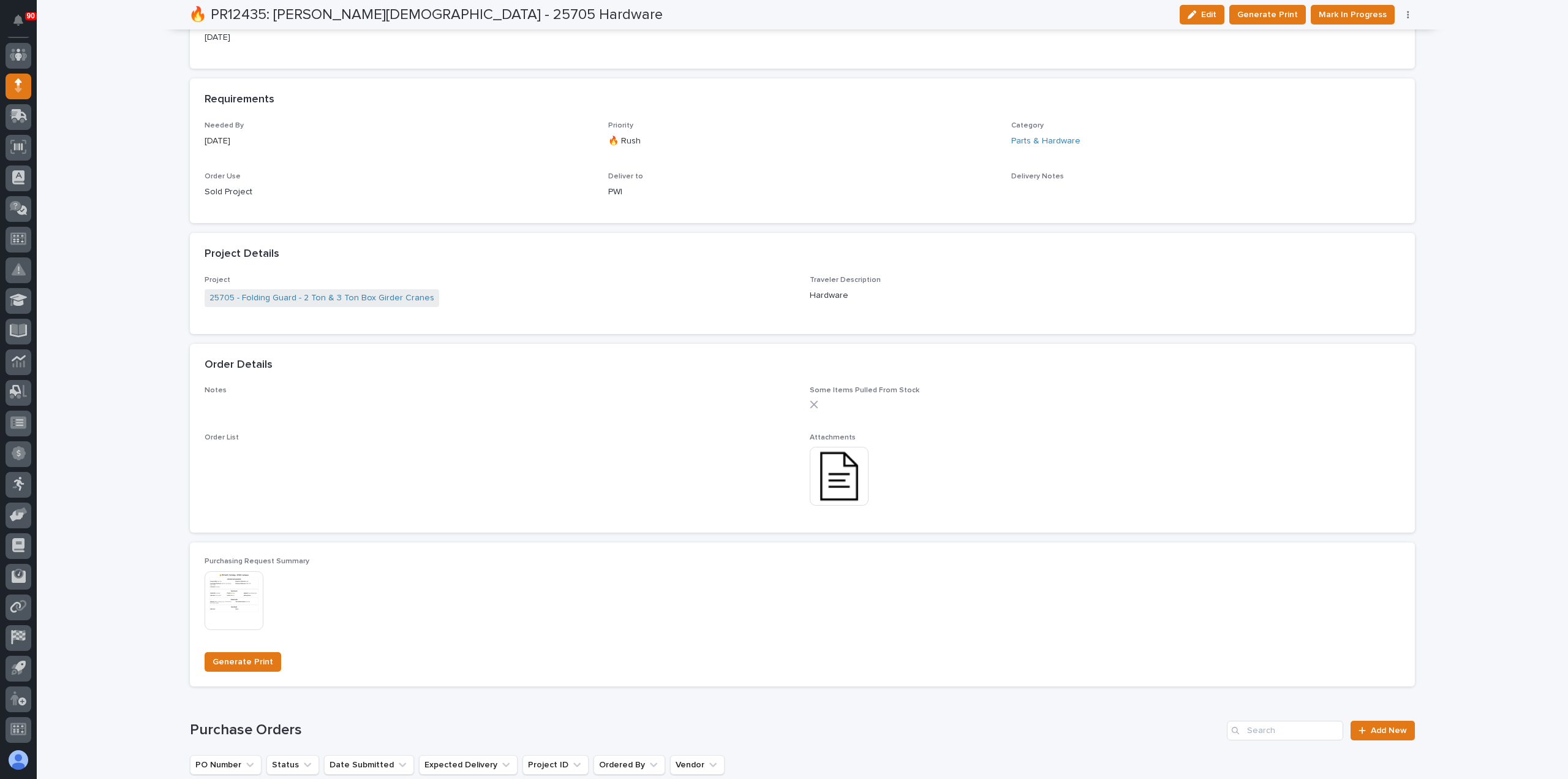
scroll to position [674, 0]
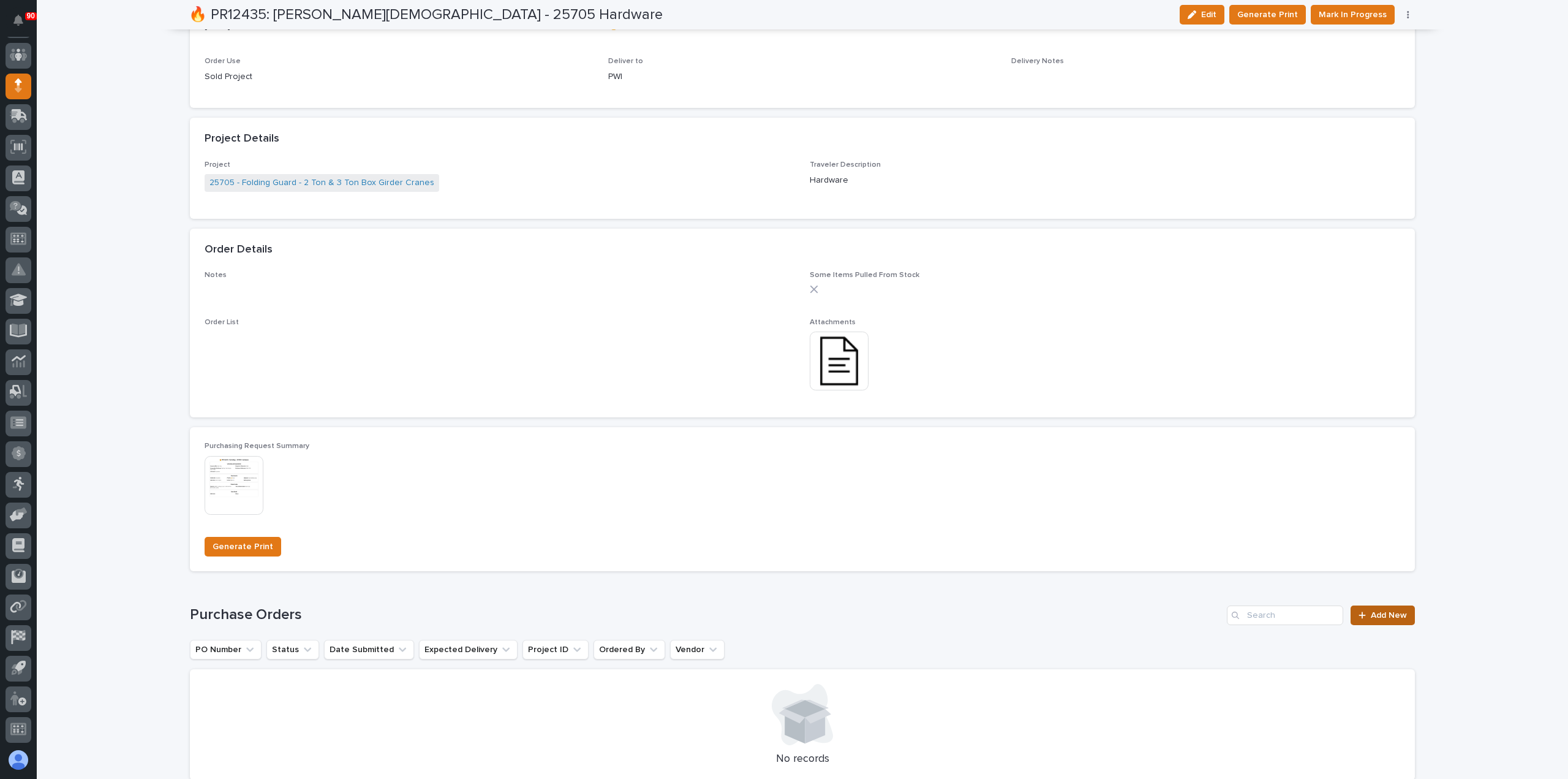
click at [1376, 615] on span "Add New" at bounding box center [1389, 615] width 36 height 8
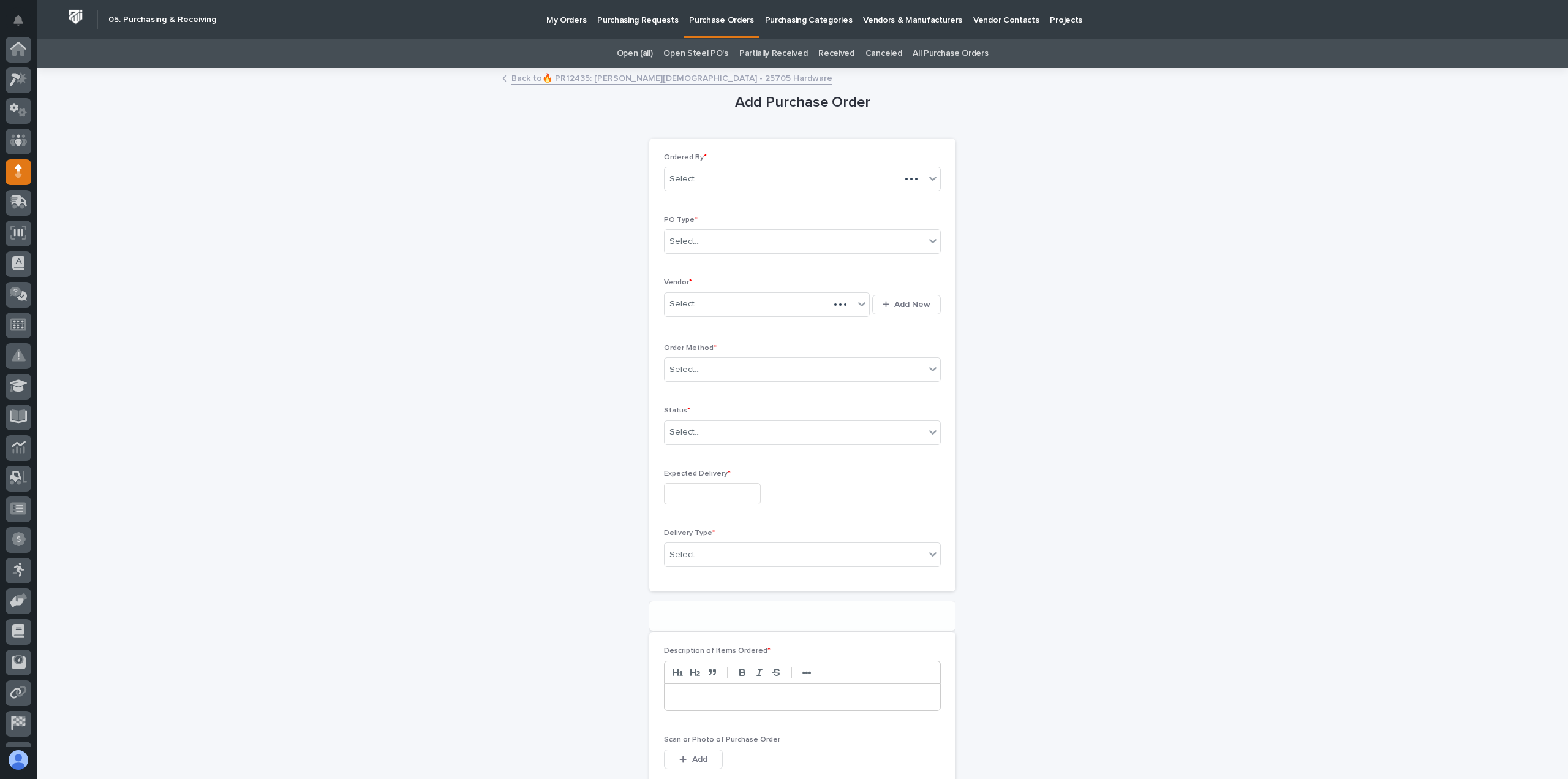
scroll to position [85, 0]
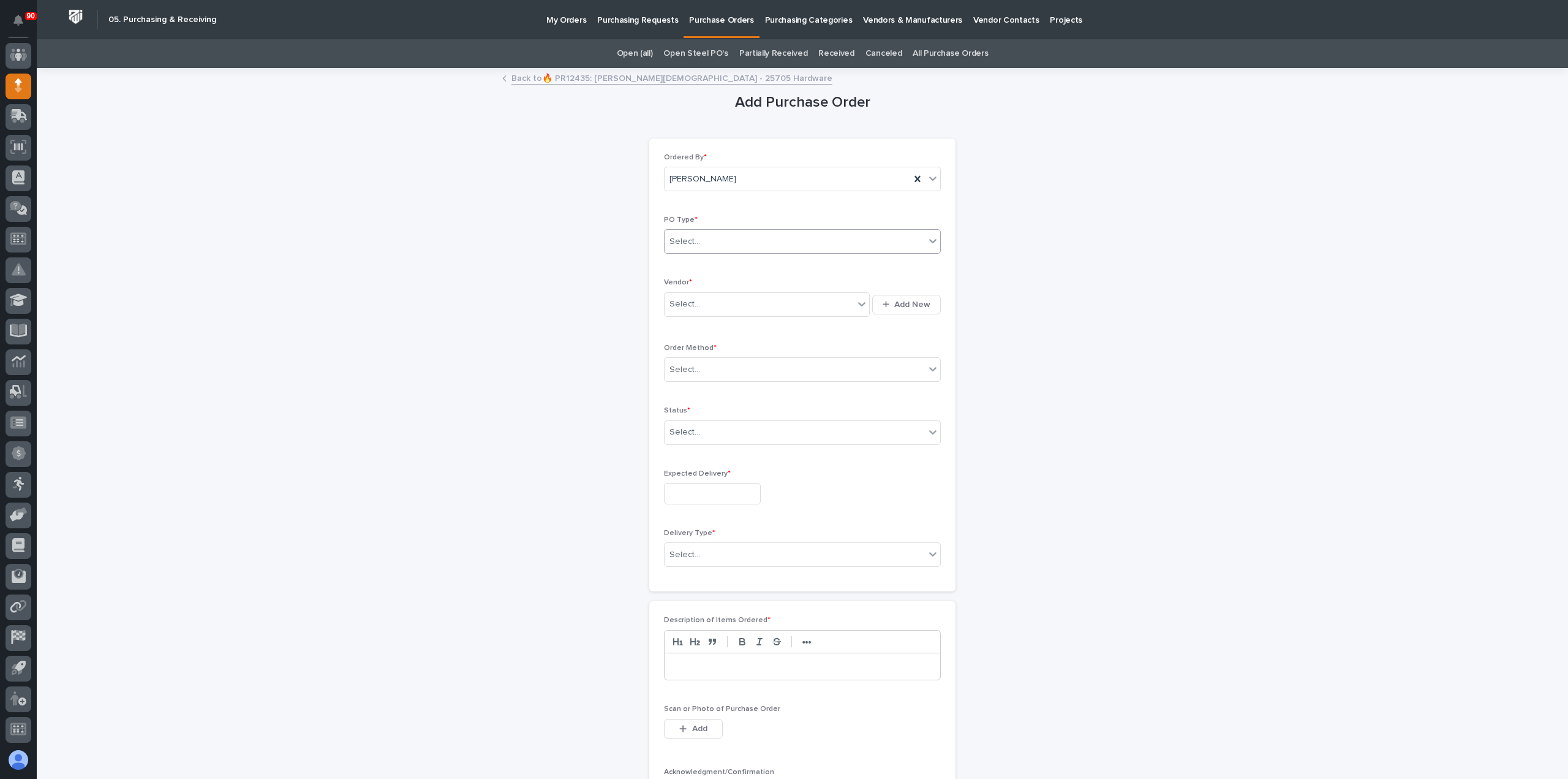
click at [751, 241] on div "Select..." at bounding box center [795, 241] width 260 height 20
drag, startPoint x: 753, startPoint y: 264, endPoint x: 739, endPoint y: 284, distance: 24.4
click at [739, 284] on div "Paper" at bounding box center [797, 286] width 276 height 22
click at [730, 295] on div "Select..." at bounding box center [760, 304] width 189 height 20
type input "*"
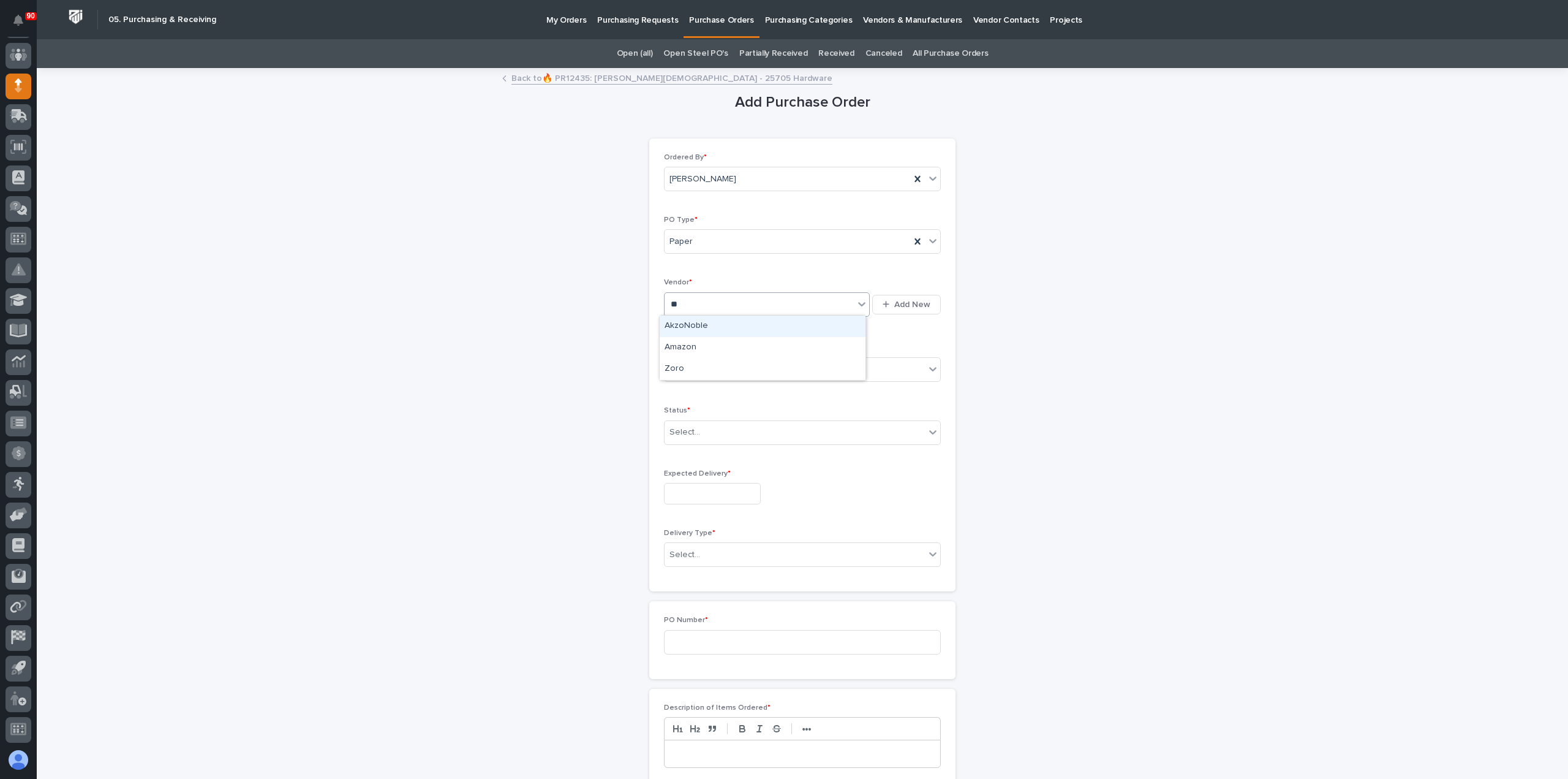
type input "***"
click at [707, 317] on div "Zoro" at bounding box center [763, 327] width 206 height 22
click at [711, 369] on div "Select..." at bounding box center [795, 369] width 260 height 20
click at [683, 391] on div "Online Order" at bounding box center [797, 391] width 276 height 22
click at [701, 429] on input "text" at bounding box center [701, 432] width 1 height 10
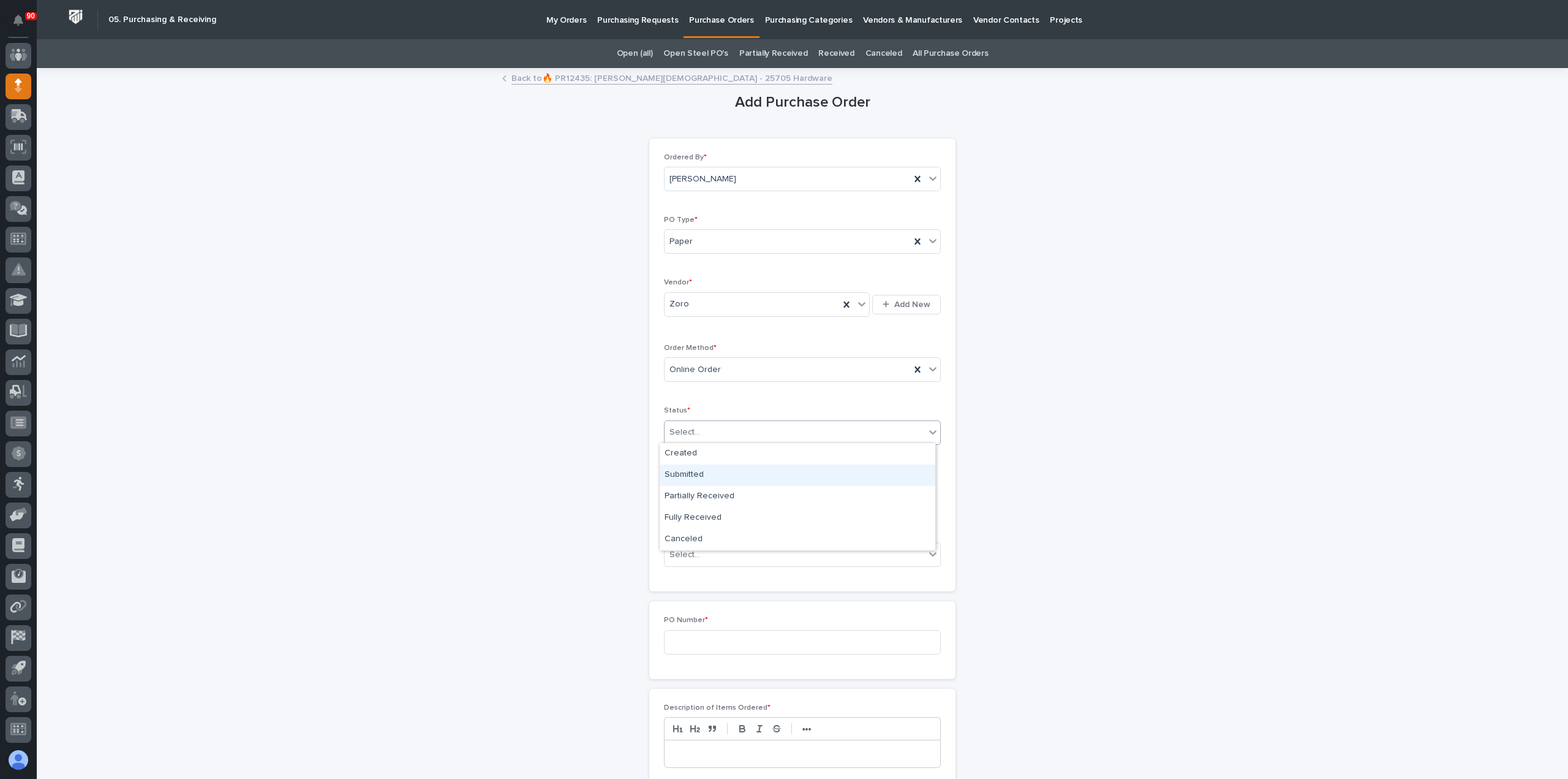
drag, startPoint x: 691, startPoint y: 463, endPoint x: 688, endPoint y: 473, distance: 10.4
click at [687, 472] on div "Submitted" at bounding box center [797, 475] width 276 height 22
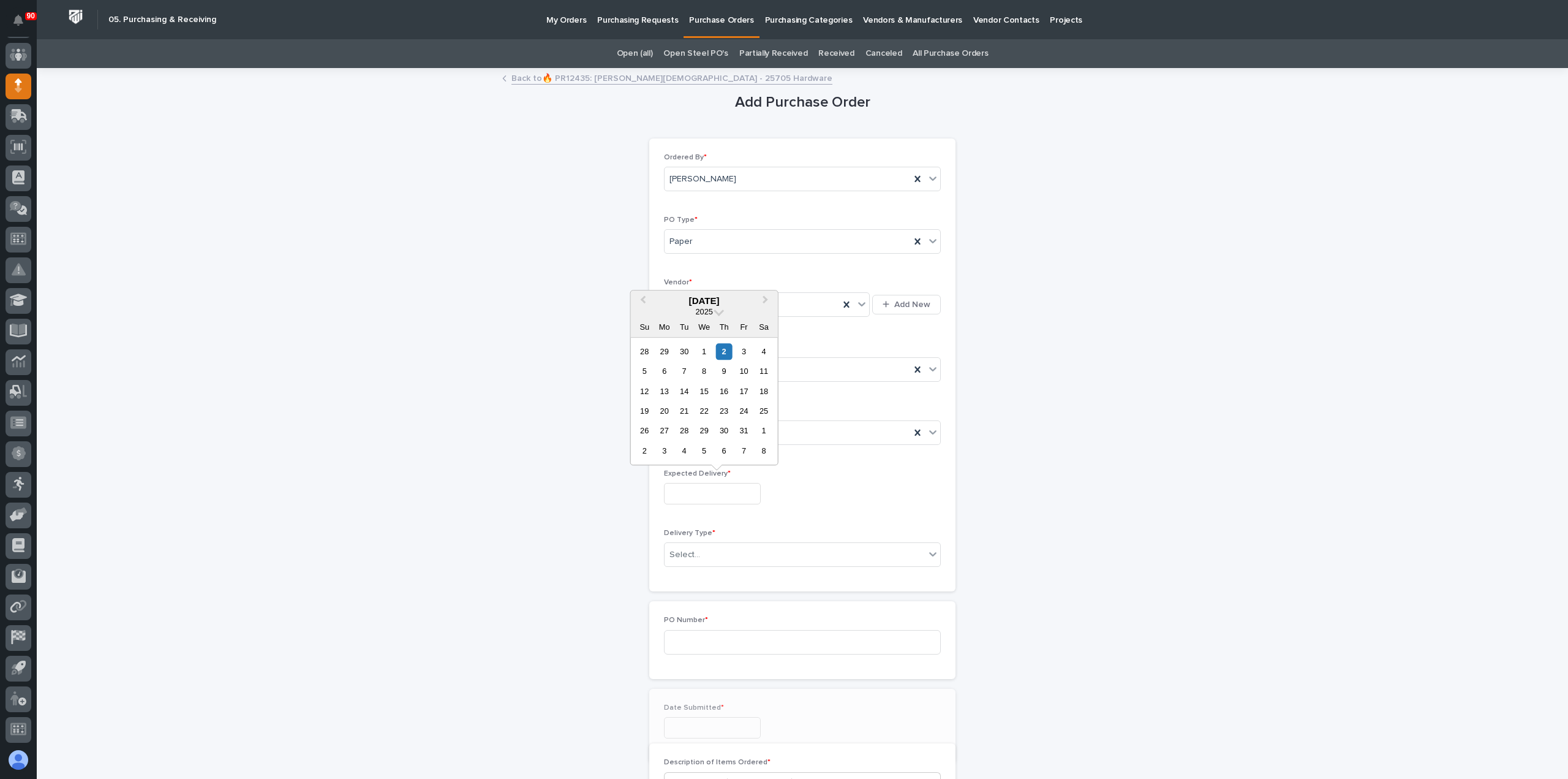
click at [696, 488] on input "text" at bounding box center [713, 493] width 97 height 22
click at [745, 353] on div "3" at bounding box center [744, 352] width 17 height 17
type input "**********"
drag, startPoint x: 715, startPoint y: 549, endPoint x: 719, endPoint y: 557, distance: 8.9
click at [715, 555] on div "Select..." at bounding box center [795, 555] width 260 height 20
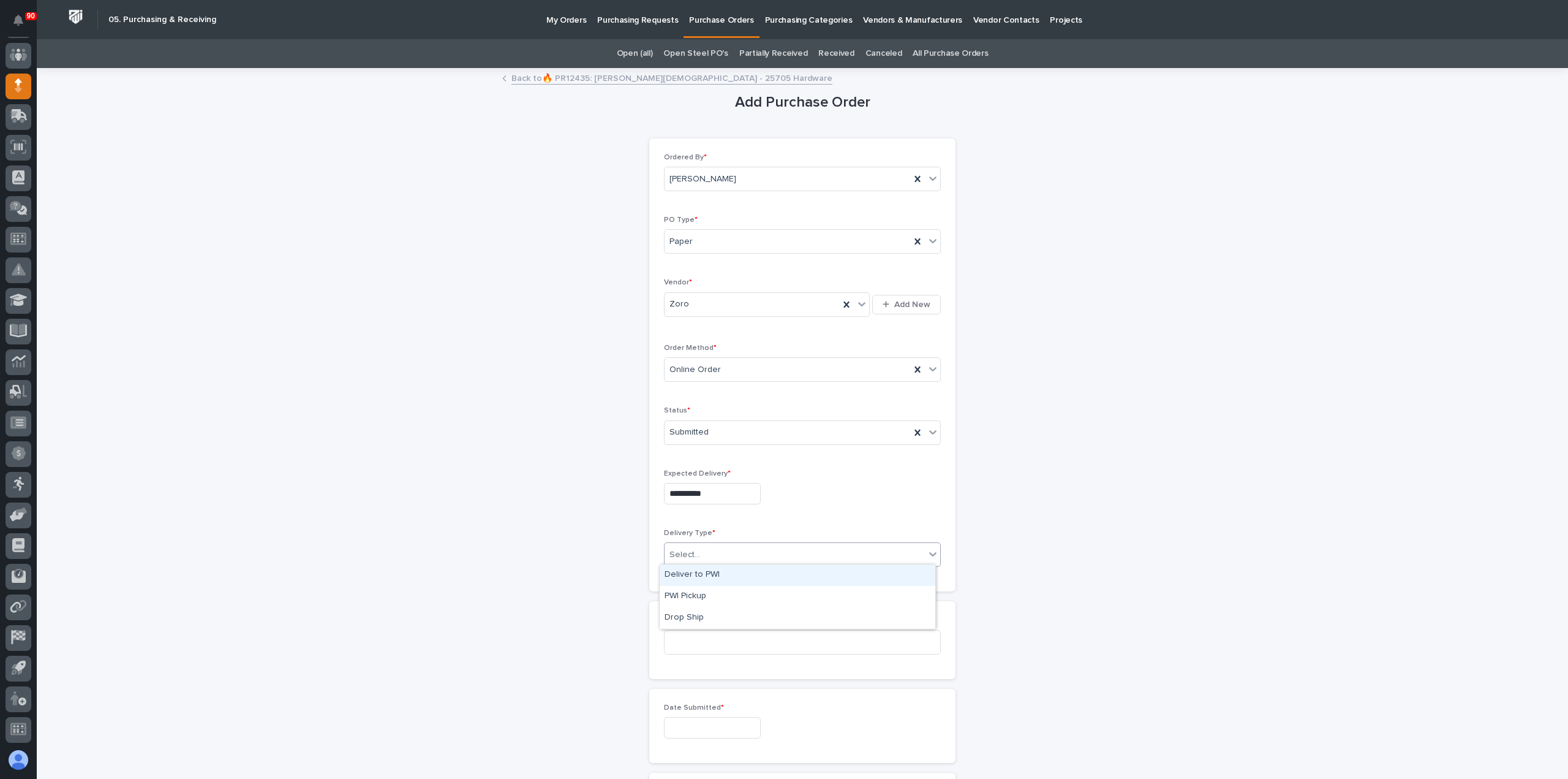
click at [701, 571] on div "Deliver to PWI" at bounding box center [797, 575] width 276 height 22
drag, startPoint x: 726, startPoint y: 640, endPoint x: 1257, endPoint y: 624, distance: 531.2
click at [728, 640] on input at bounding box center [802, 642] width 277 height 24
type input "19040"
click at [717, 717] on input "text" at bounding box center [713, 728] width 97 height 22
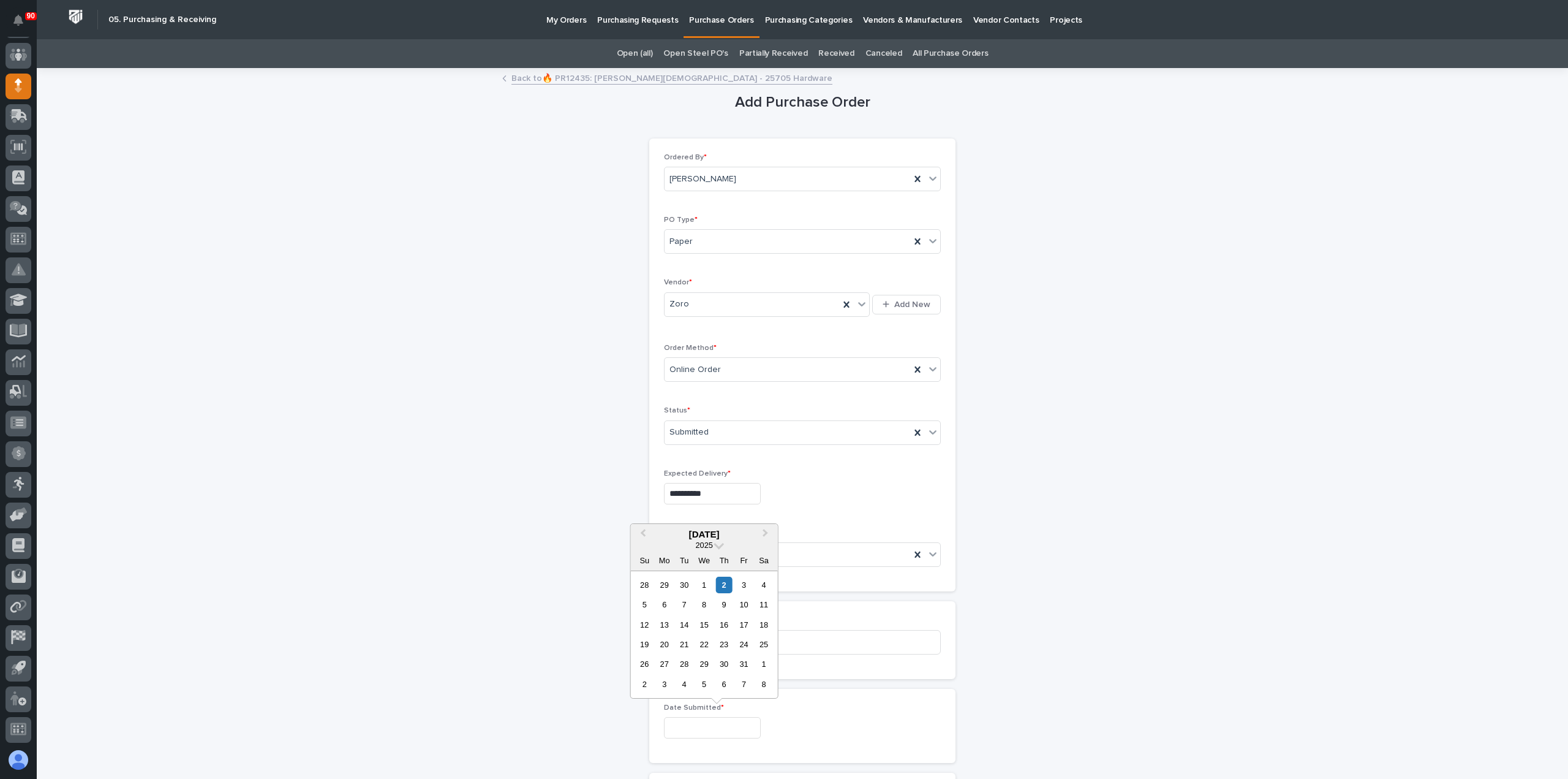
click at [722, 581] on div "2" at bounding box center [725, 585] width 17 height 17
type input "**********"
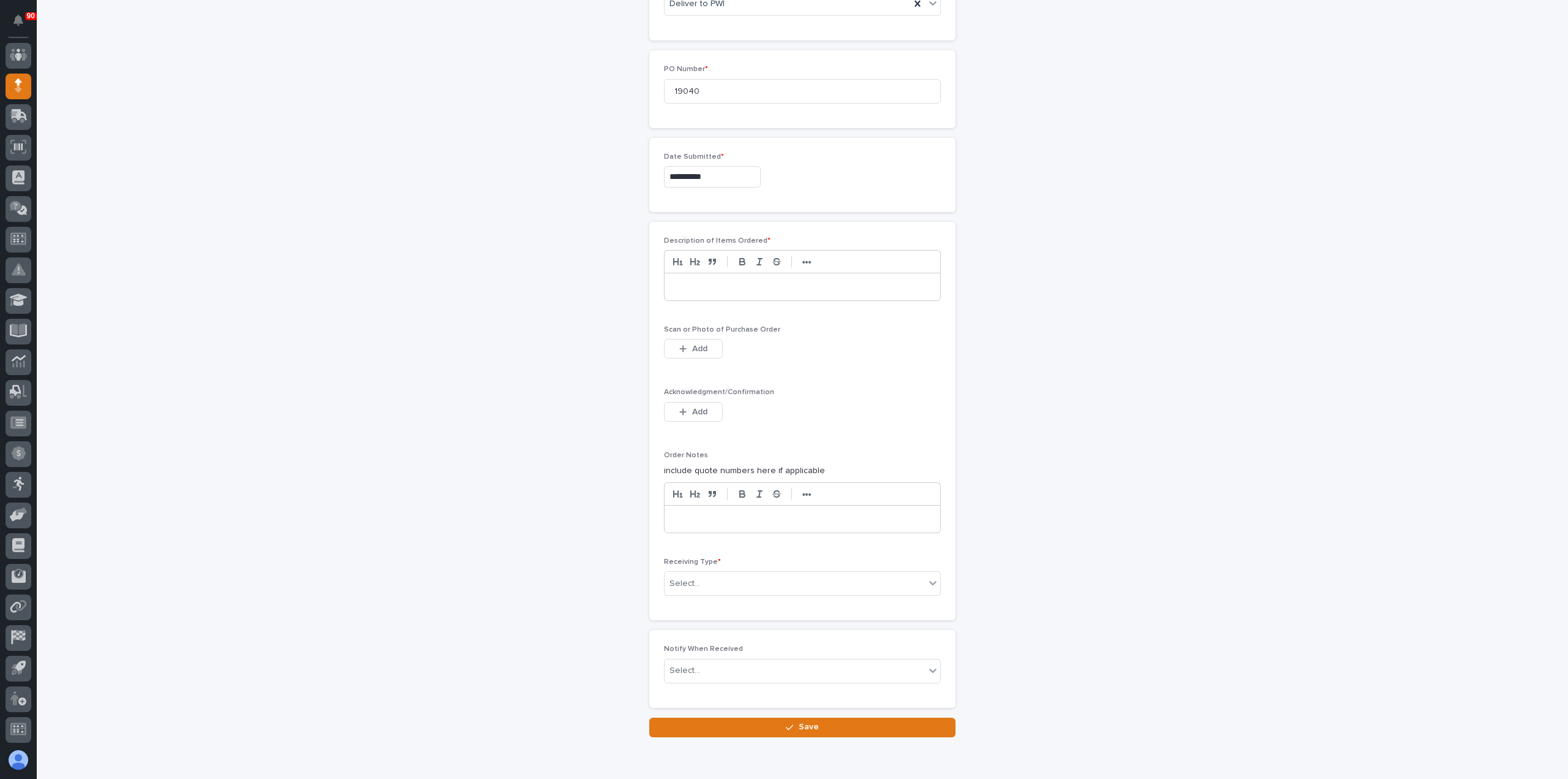
scroll to position [551, 0]
click at [705, 285] on p at bounding box center [802, 286] width 257 height 13
click at [707, 341] on button "Add" at bounding box center [694, 348] width 59 height 19
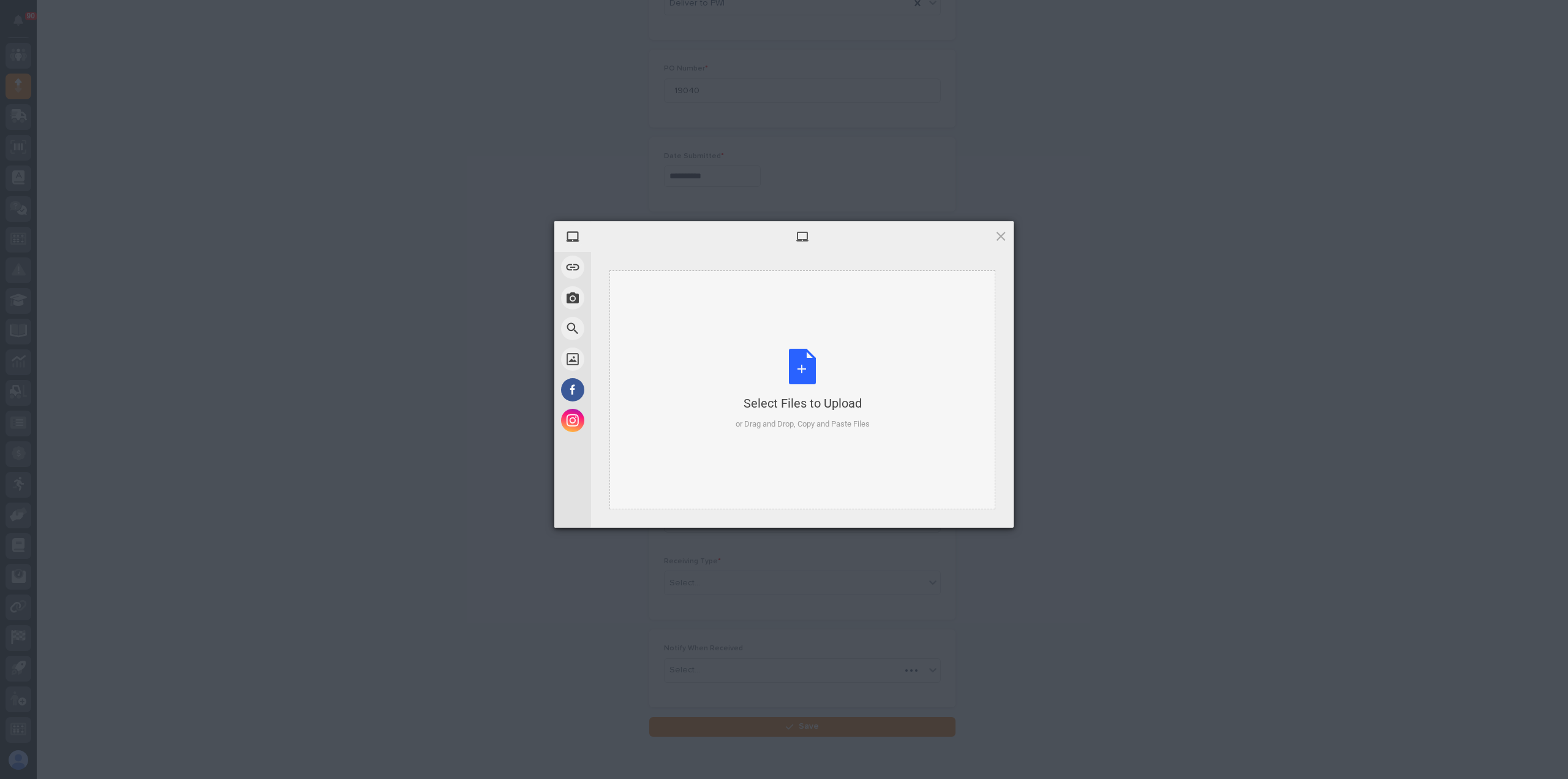
click at [795, 362] on div "Select Files to Upload or Drag and Drop, Copy and Paste Files" at bounding box center [802, 389] width 134 height 81
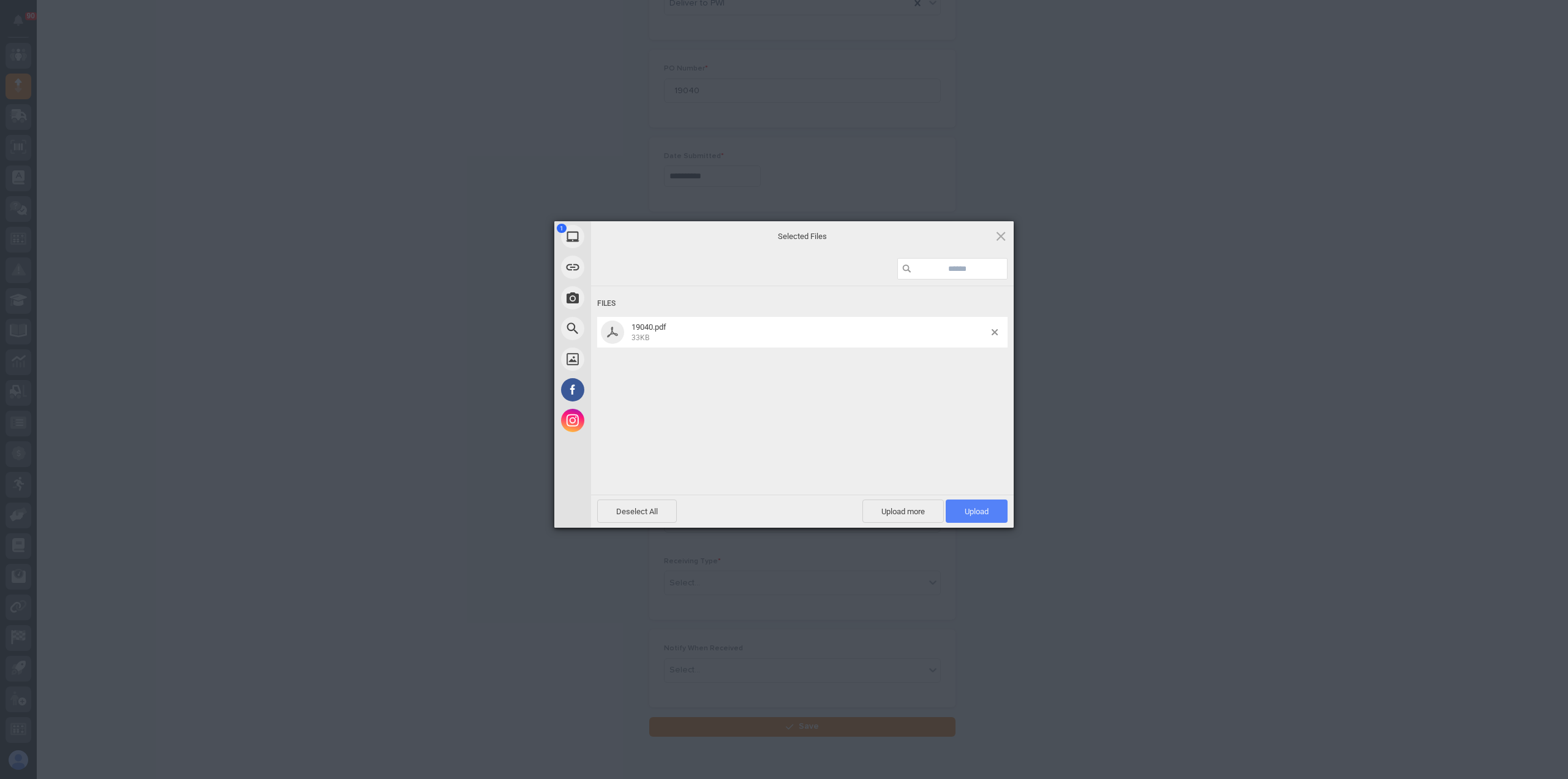
click at [988, 518] on span "Upload 1" at bounding box center [977, 511] width 62 height 23
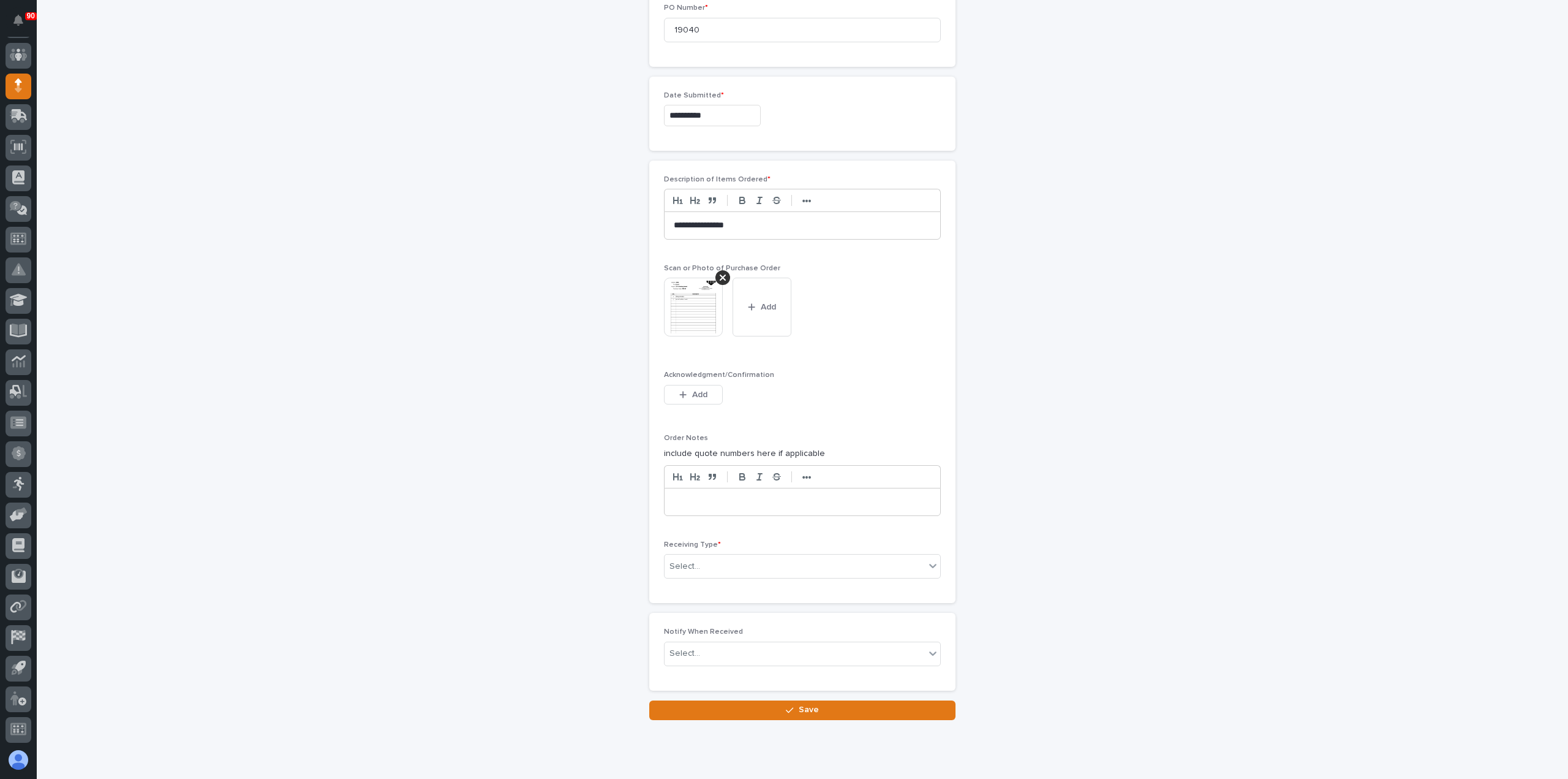
scroll to position [643, 0]
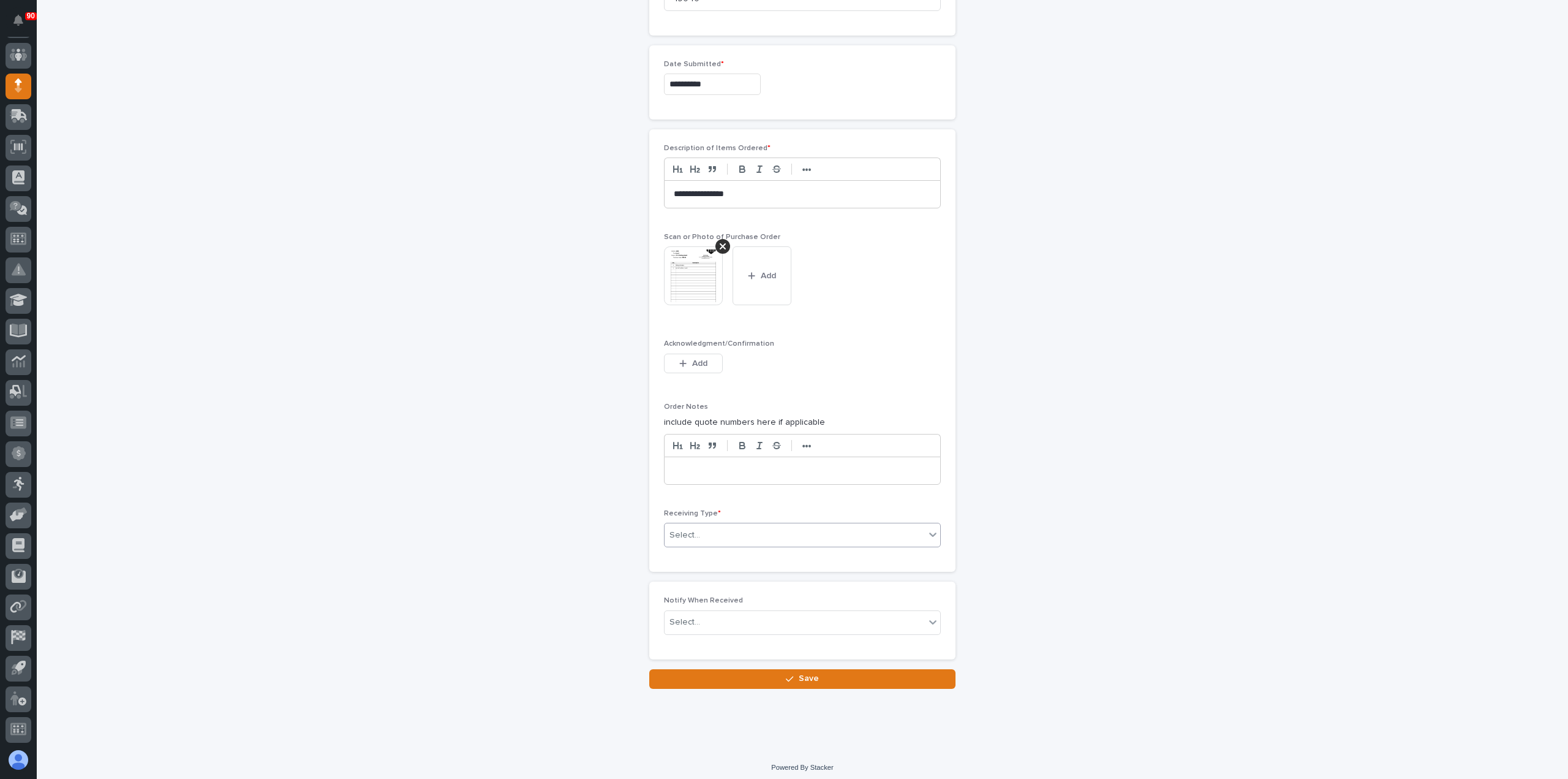
click at [763, 536] on div "Select..." at bounding box center [795, 535] width 260 height 20
click at [692, 612] on div "Deliver to" at bounding box center [797, 618] width 276 height 22
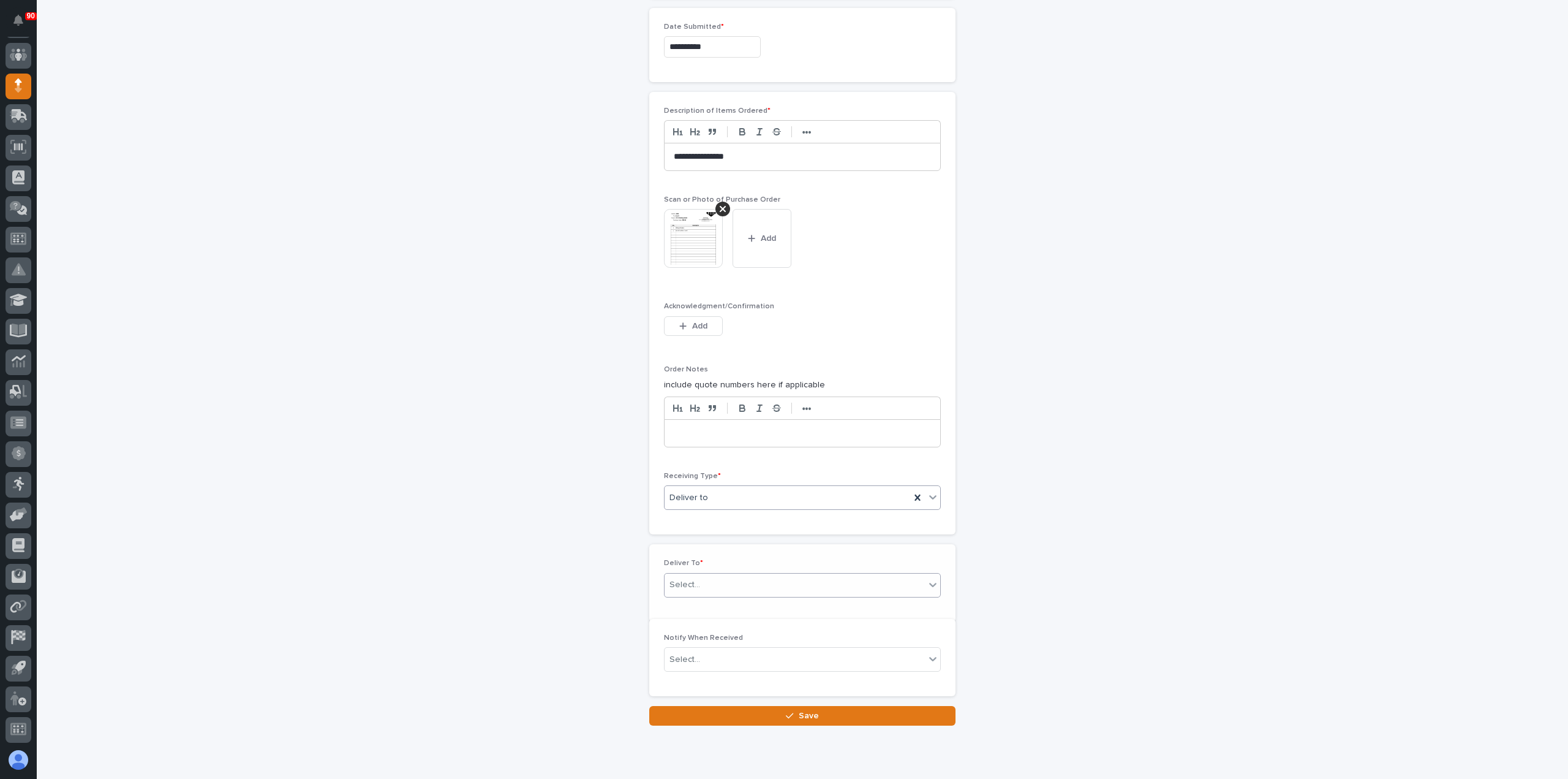
scroll to position [687, 0]
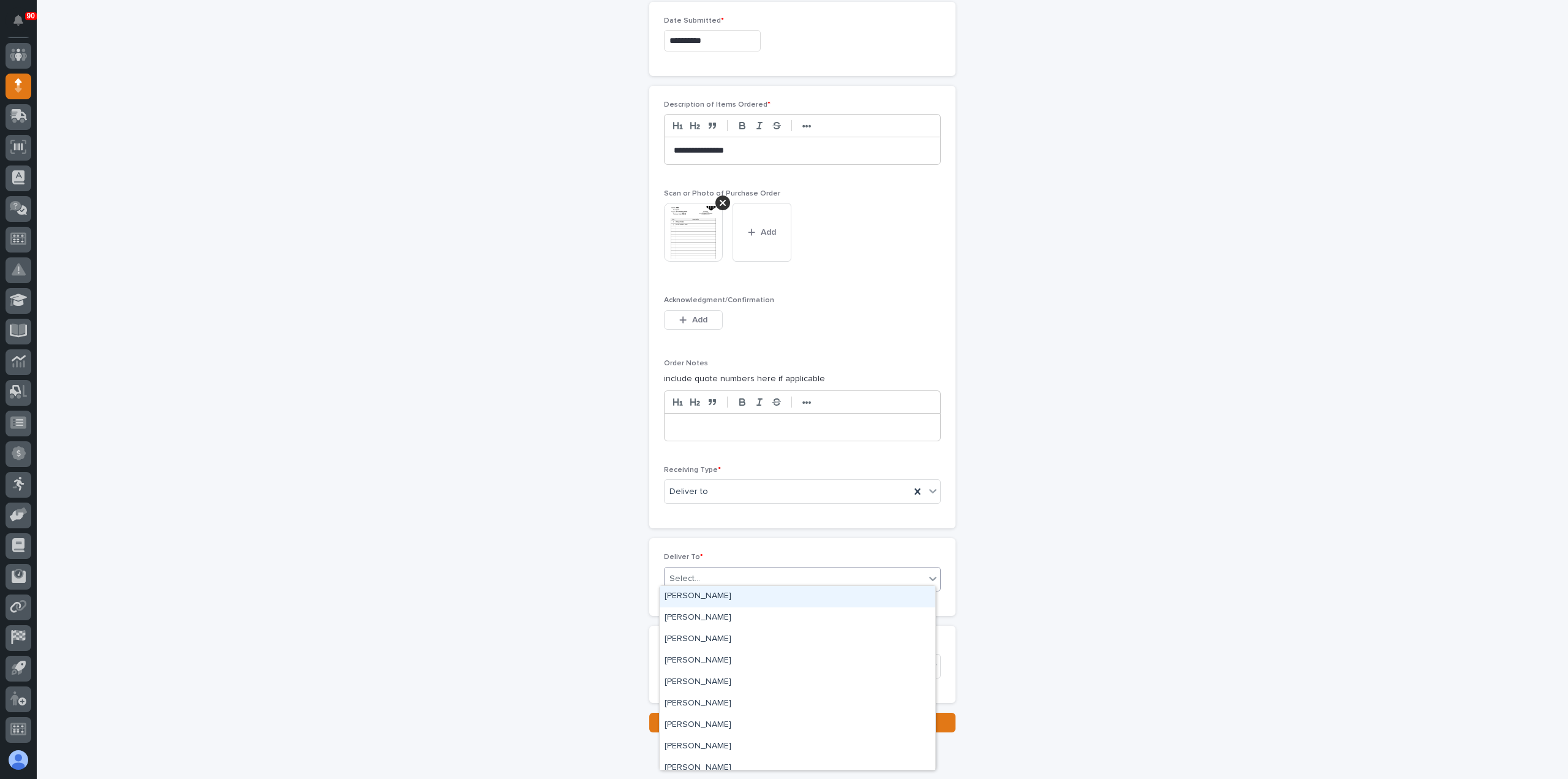
click at [740, 575] on div "Select..." at bounding box center [795, 579] width 260 height 20
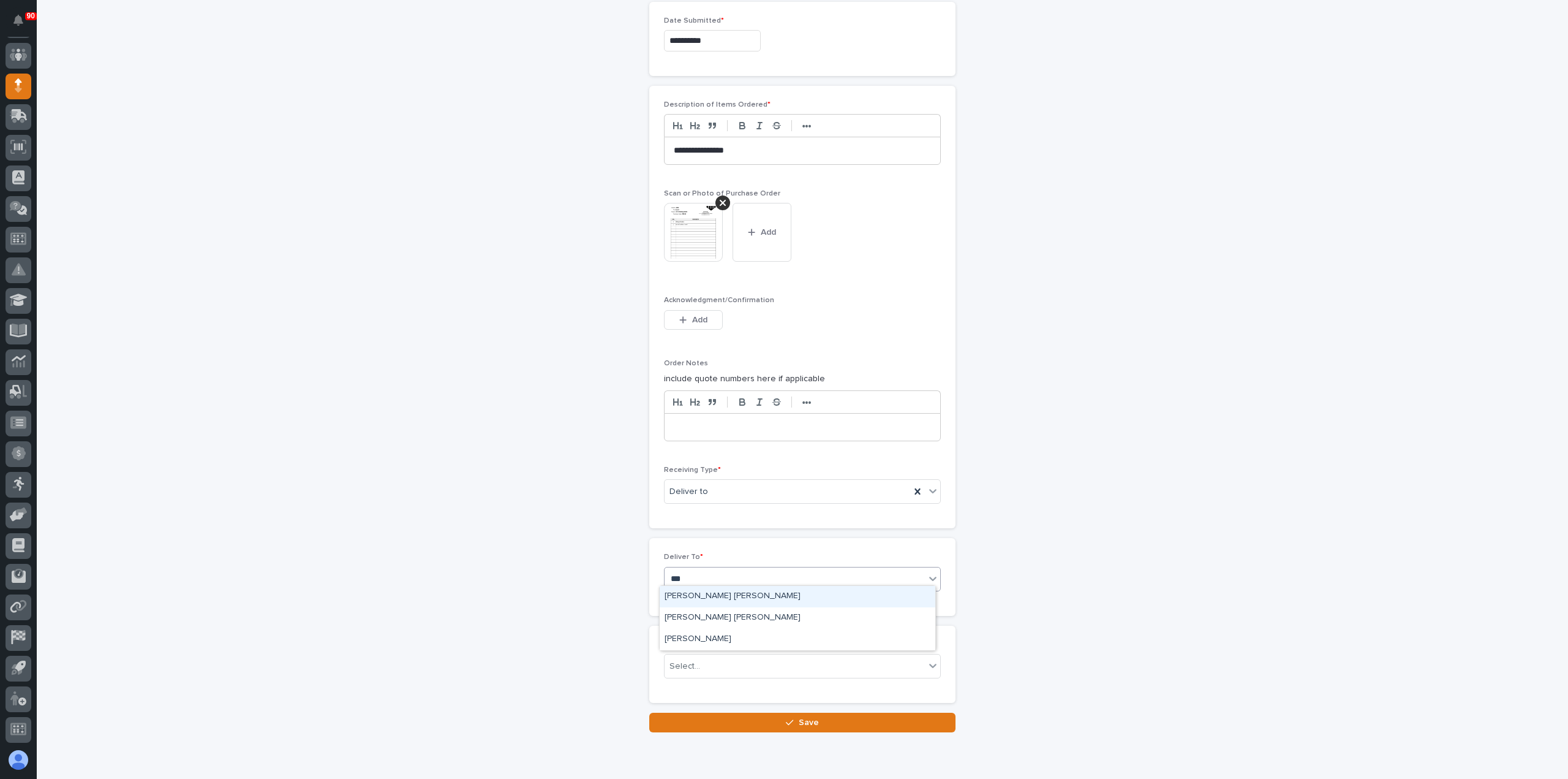
type input "****"
click at [705, 620] on div "[PERSON_NAME] [PERSON_NAME]" at bounding box center [797, 618] width 276 height 22
click at [816, 715] on button "Save" at bounding box center [802, 722] width 307 height 19
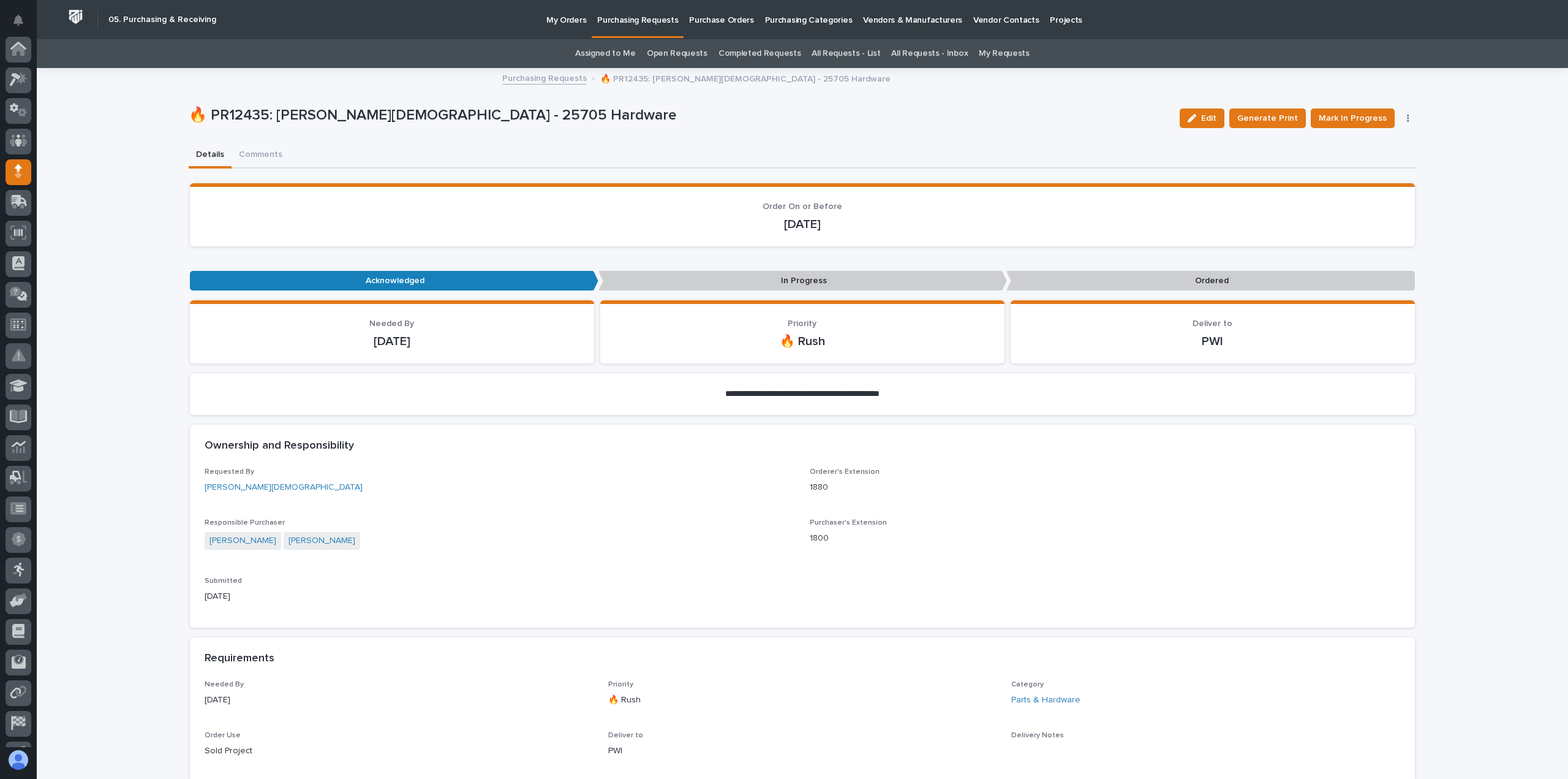
scroll to position [85, 0]
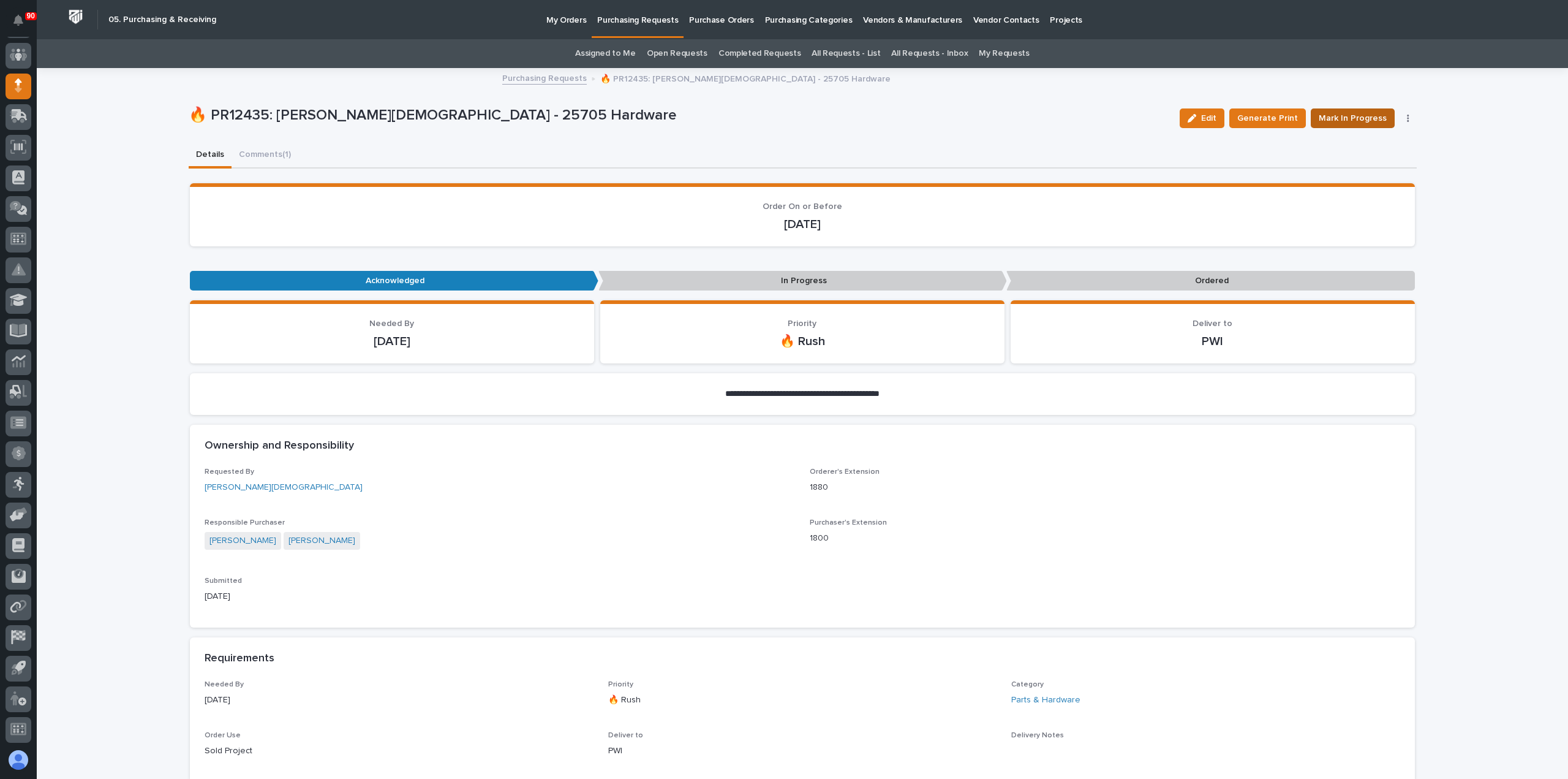
click at [1369, 112] on span "Mark In Progress" at bounding box center [1353, 118] width 68 height 15
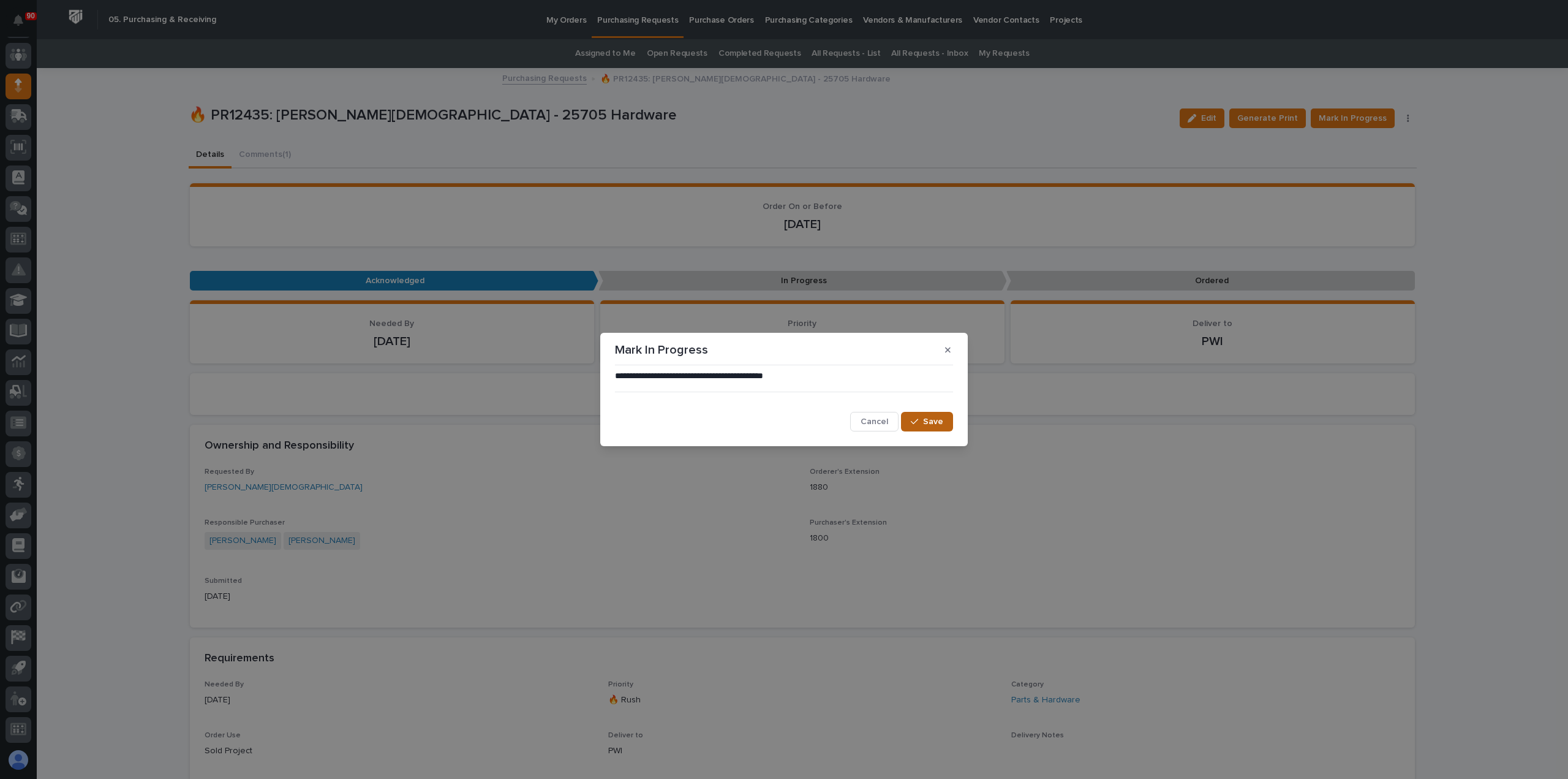
click at [930, 426] on span "Save" at bounding box center [933, 421] width 20 height 11
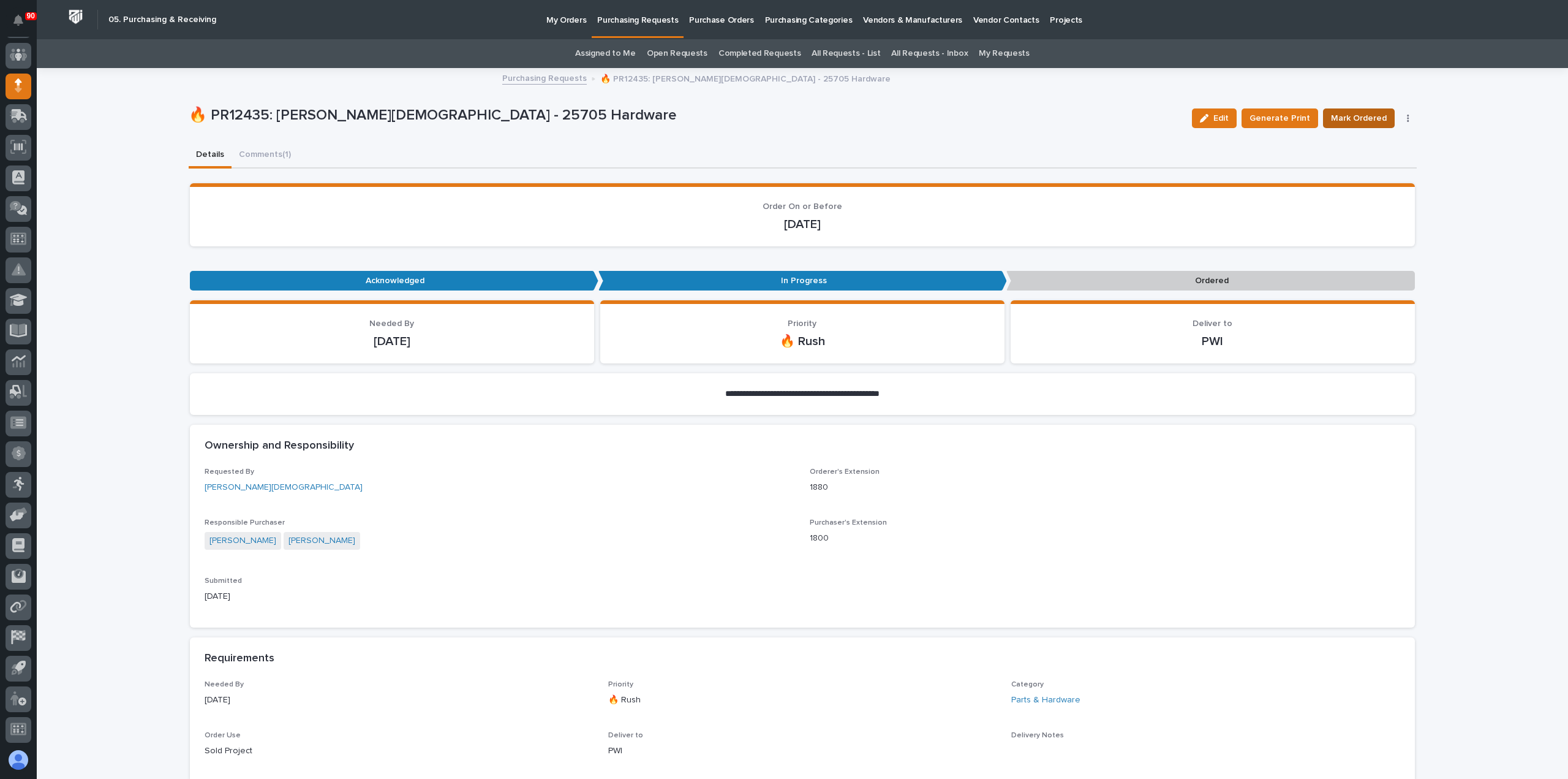
click at [1359, 114] on span "Mark Ordered" at bounding box center [1359, 118] width 56 height 15
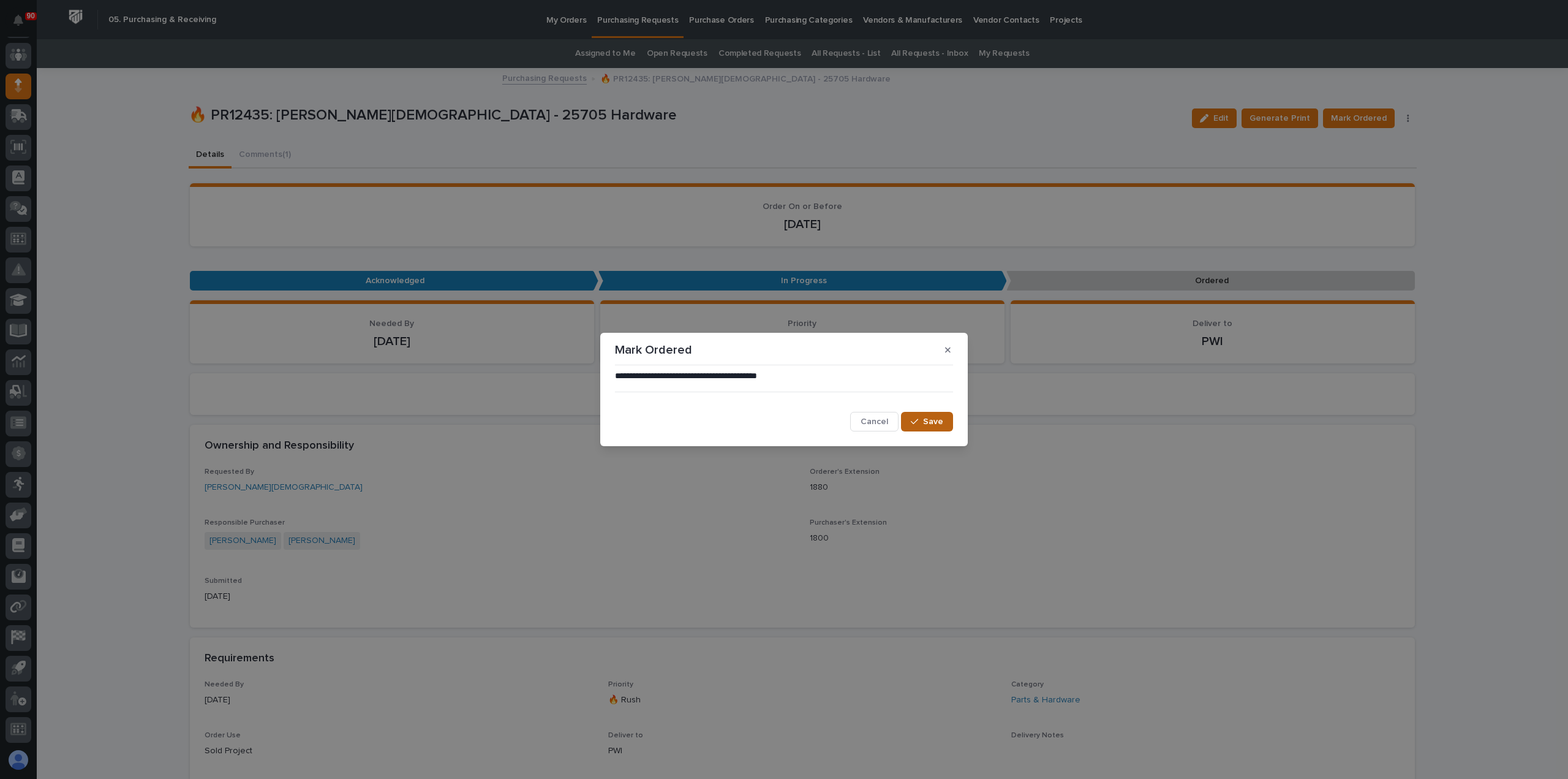
click at [940, 418] on span "Save" at bounding box center [933, 421] width 20 height 11
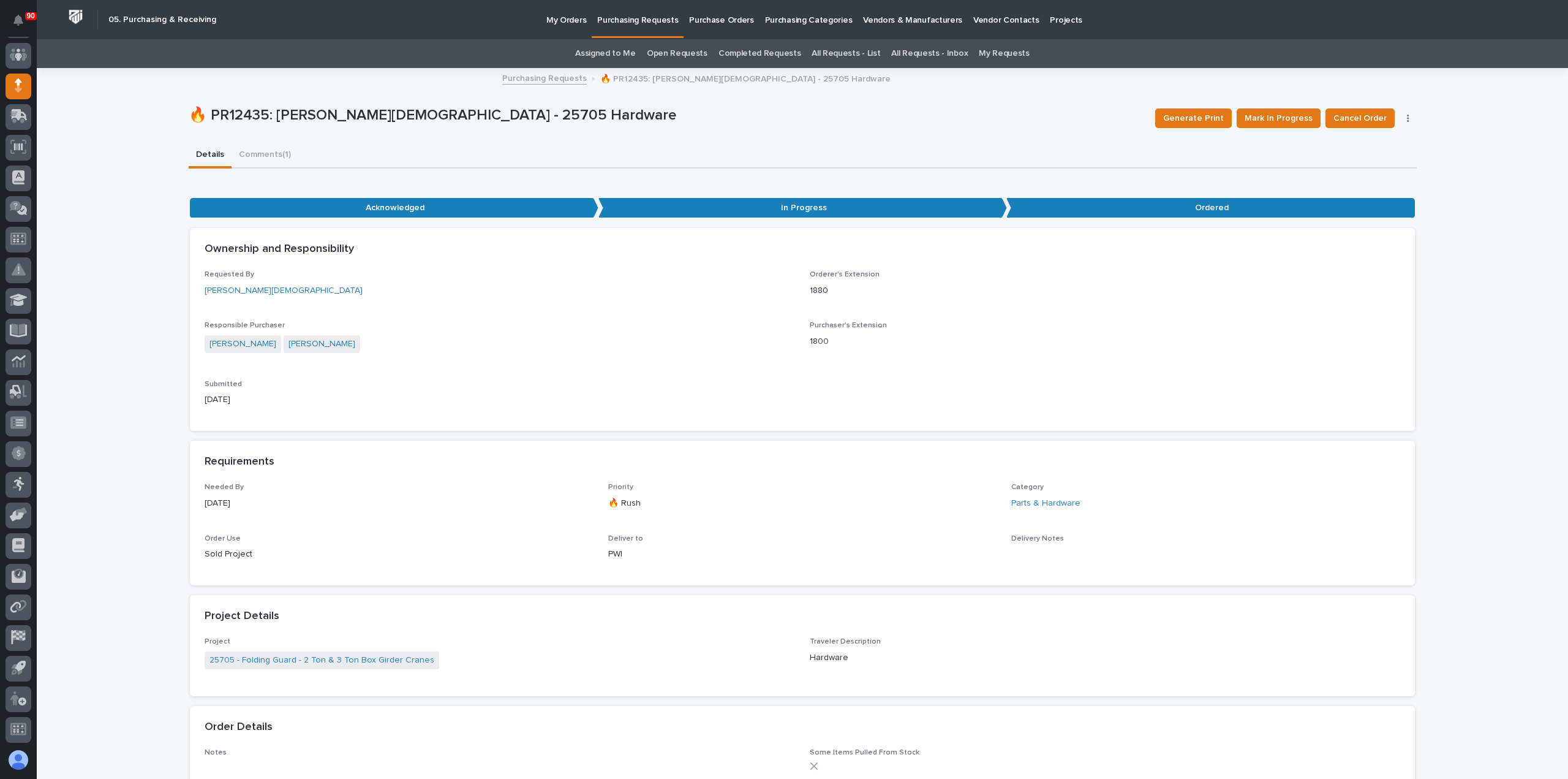
click at [644, 17] on p "Purchasing Requests" at bounding box center [637, 13] width 81 height 26
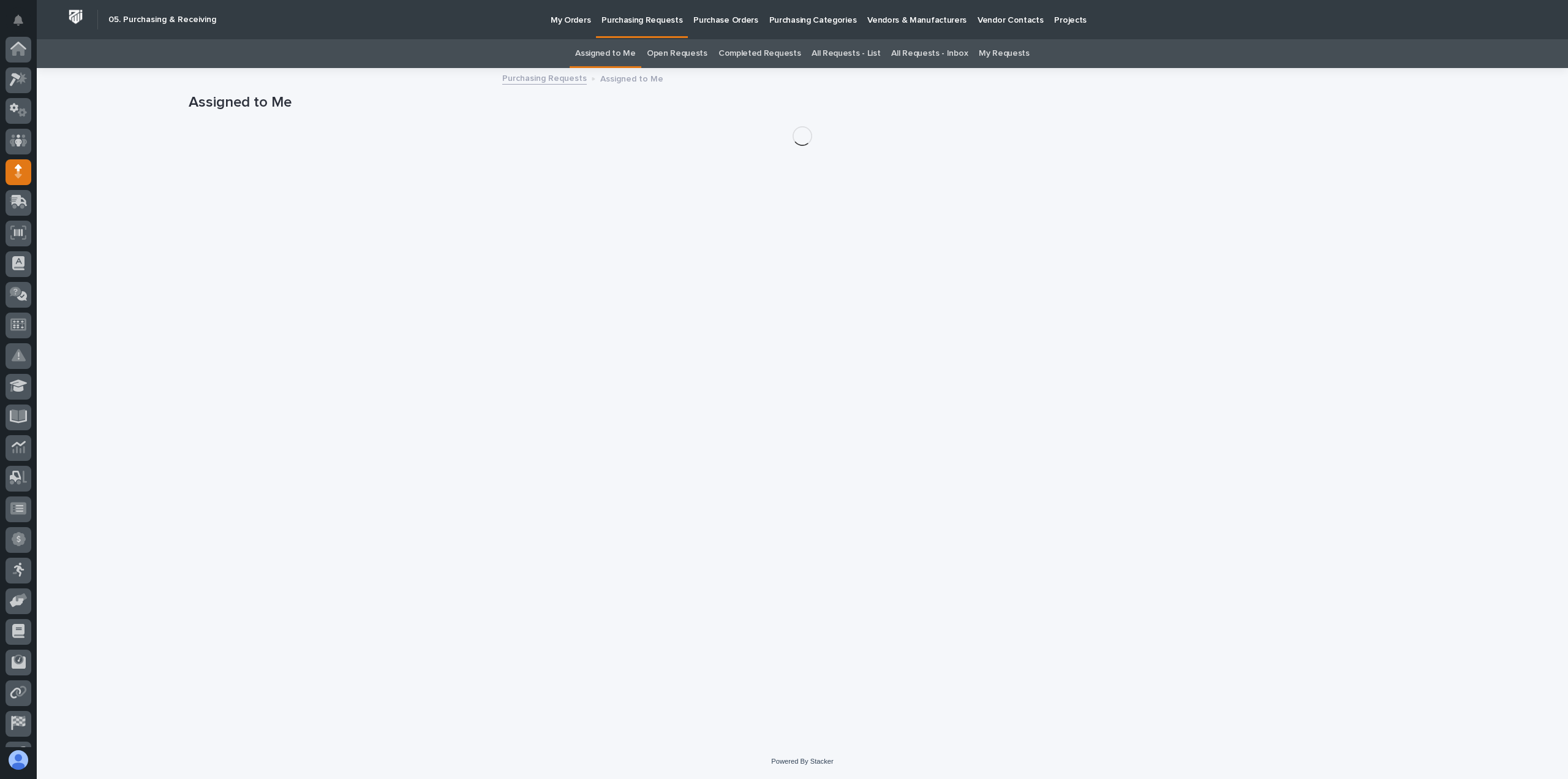
scroll to position [85, 0]
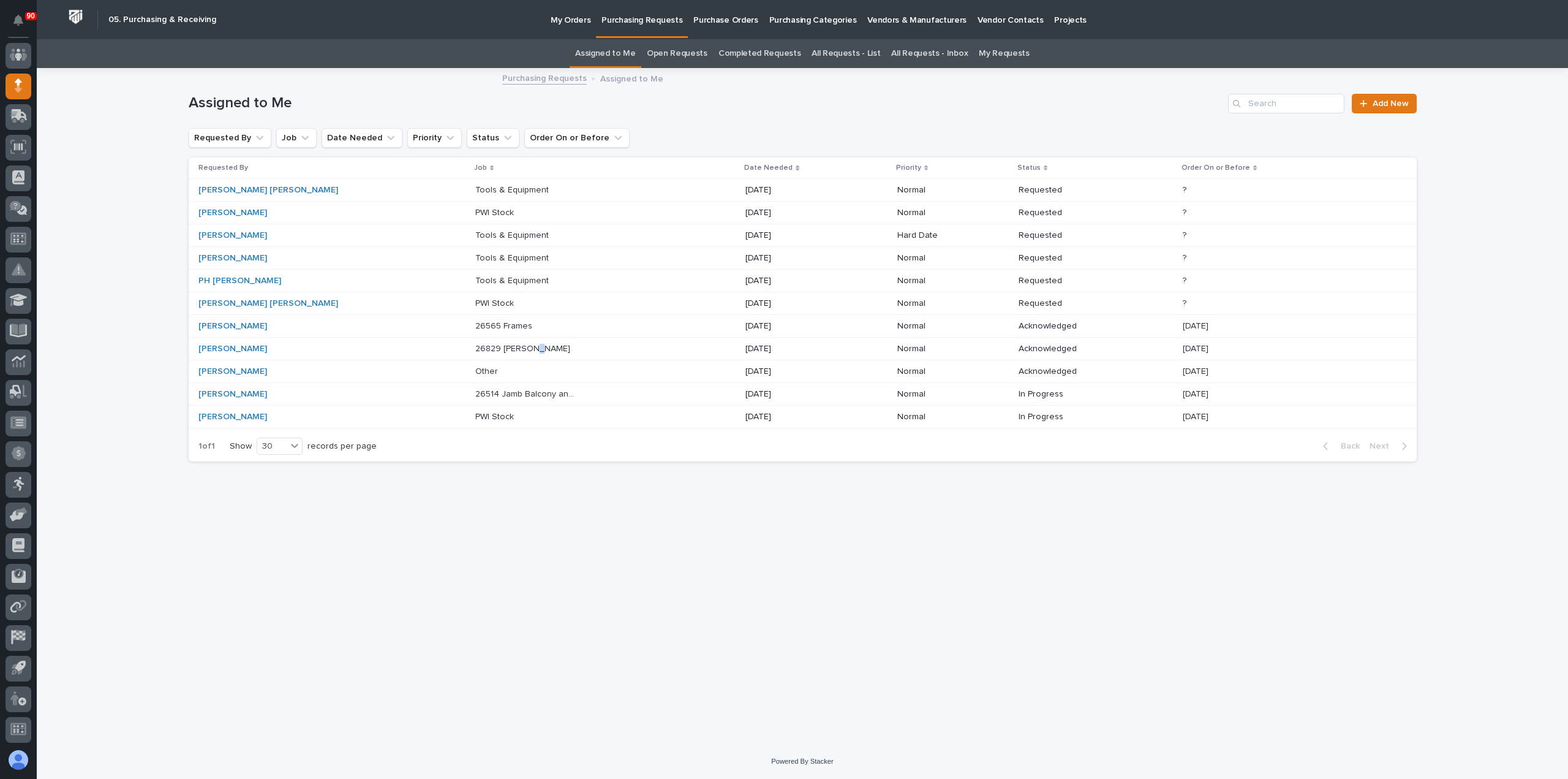
click at [476, 348] on p "26829 [PERSON_NAME]" at bounding box center [524, 347] width 97 height 13
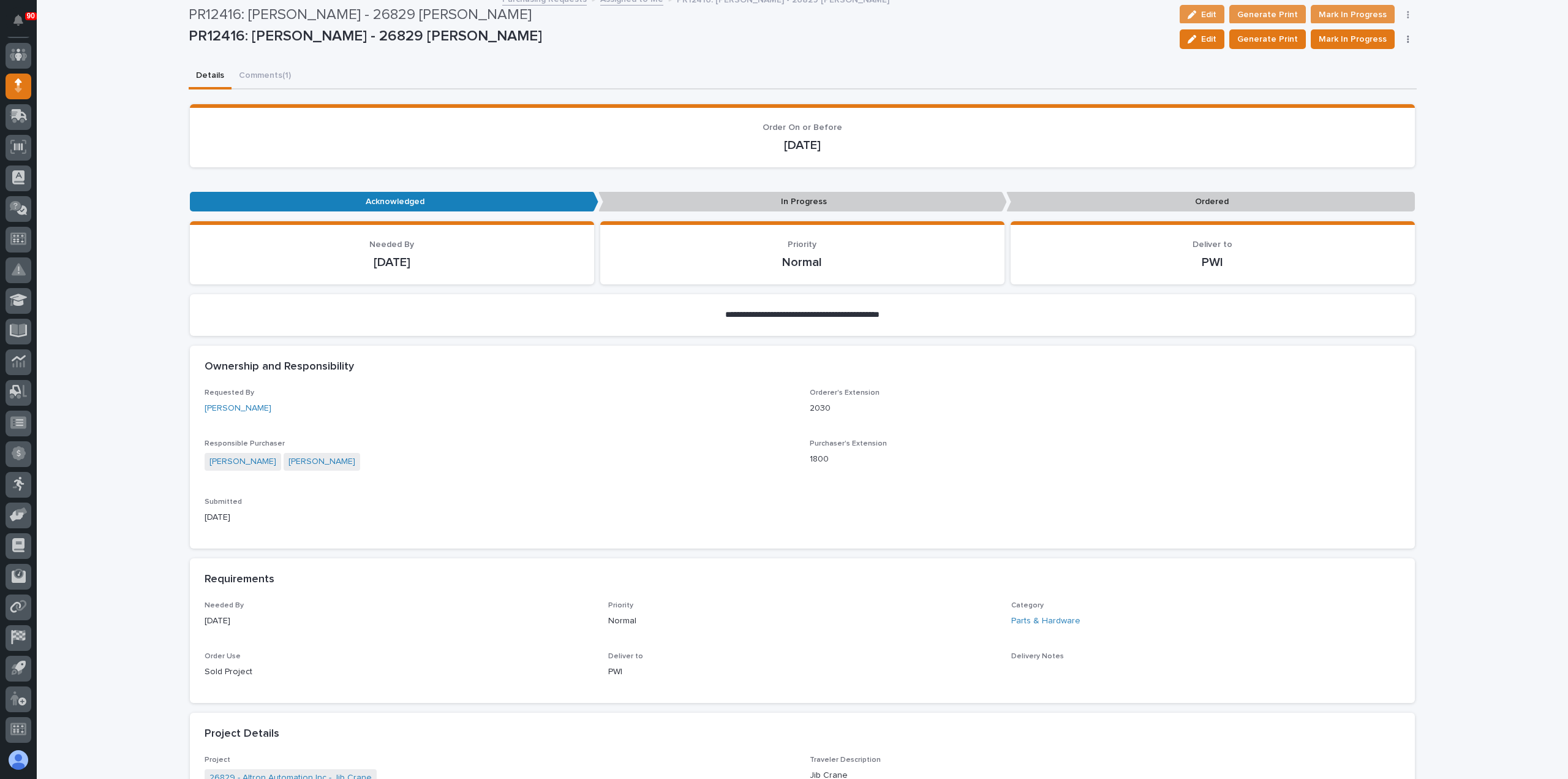
scroll to position [61, 0]
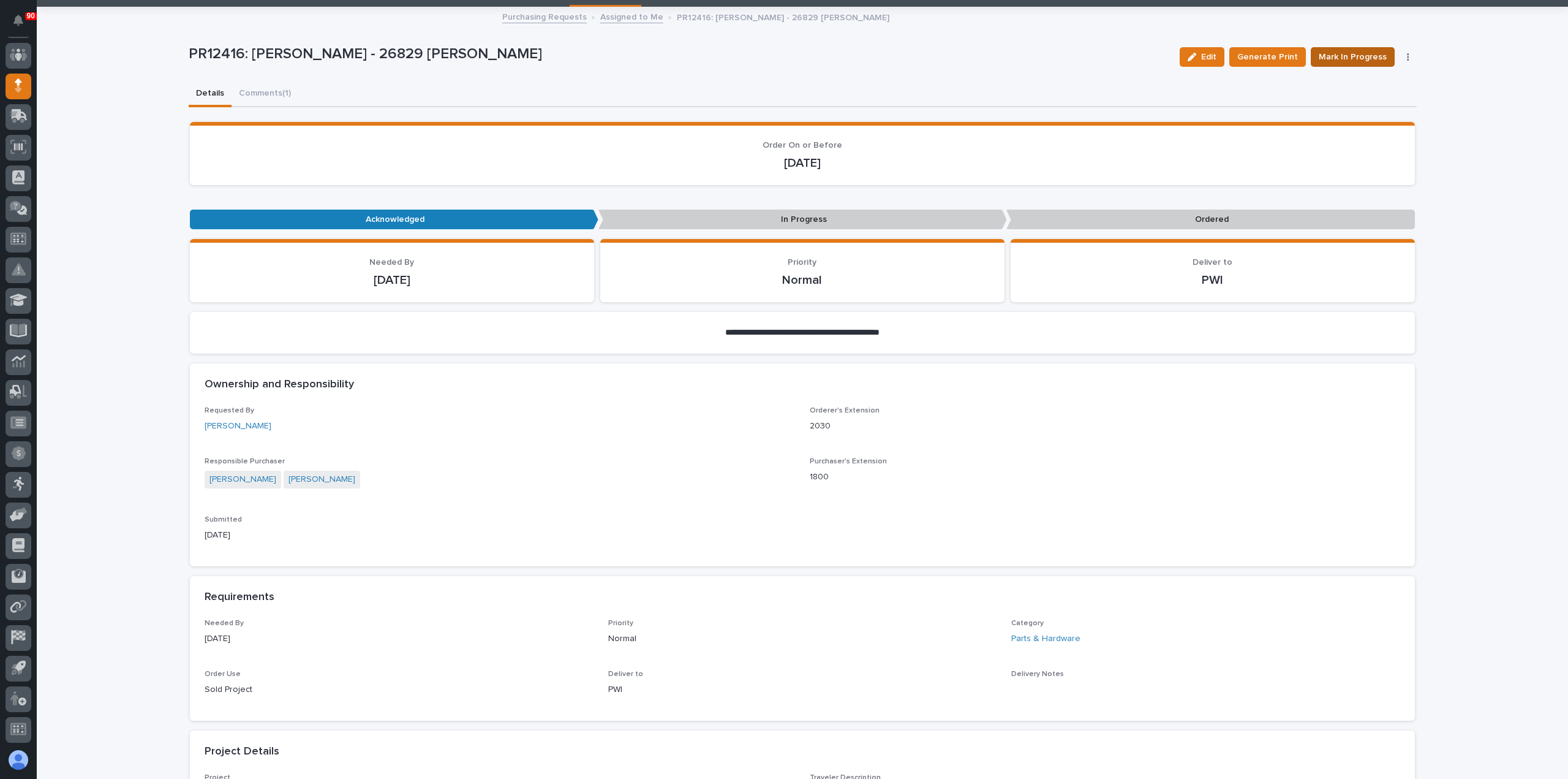
click at [1340, 53] on span "Mark In Progress" at bounding box center [1353, 57] width 68 height 15
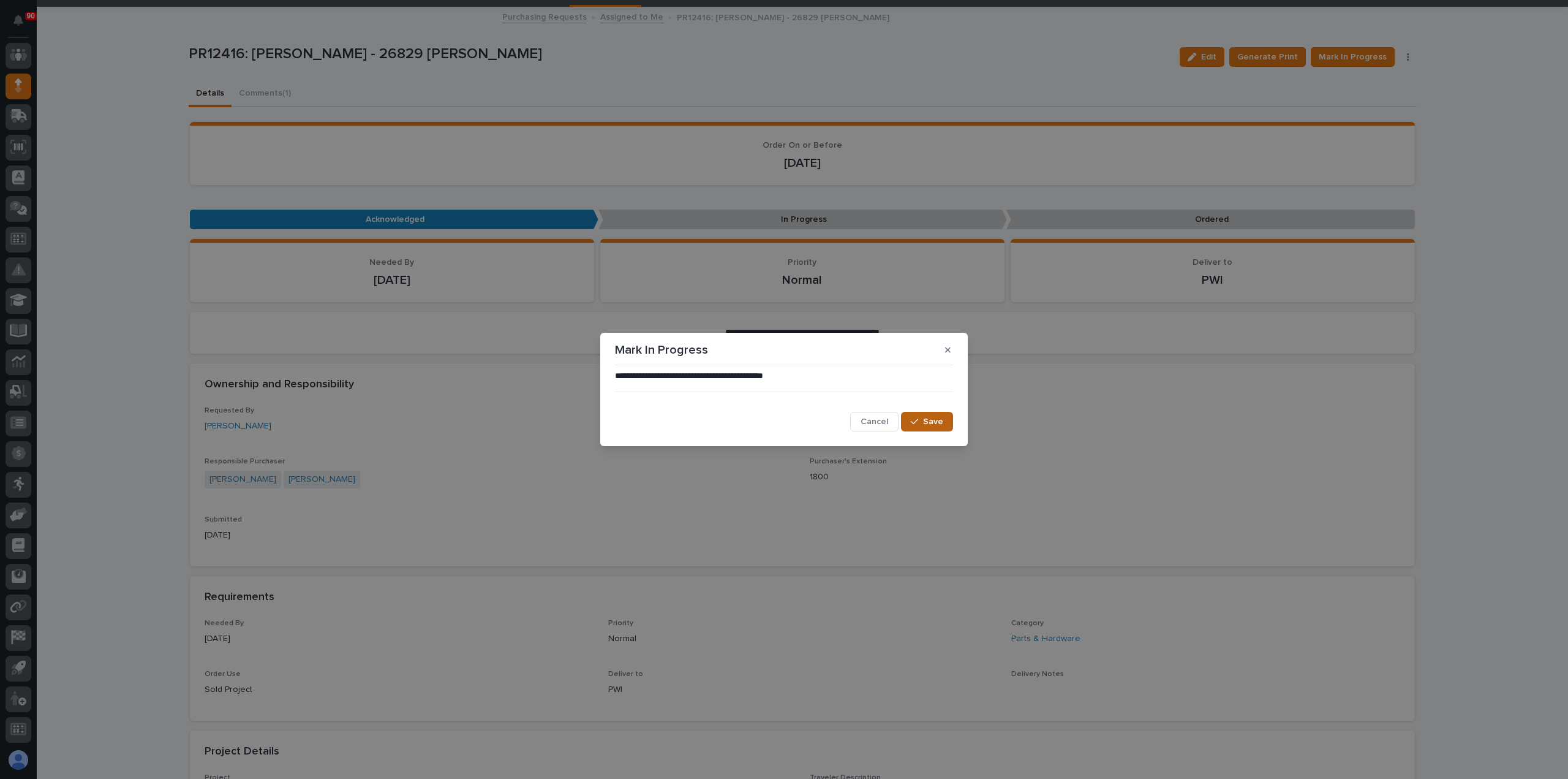
click at [930, 423] on span "Save" at bounding box center [933, 421] width 20 height 11
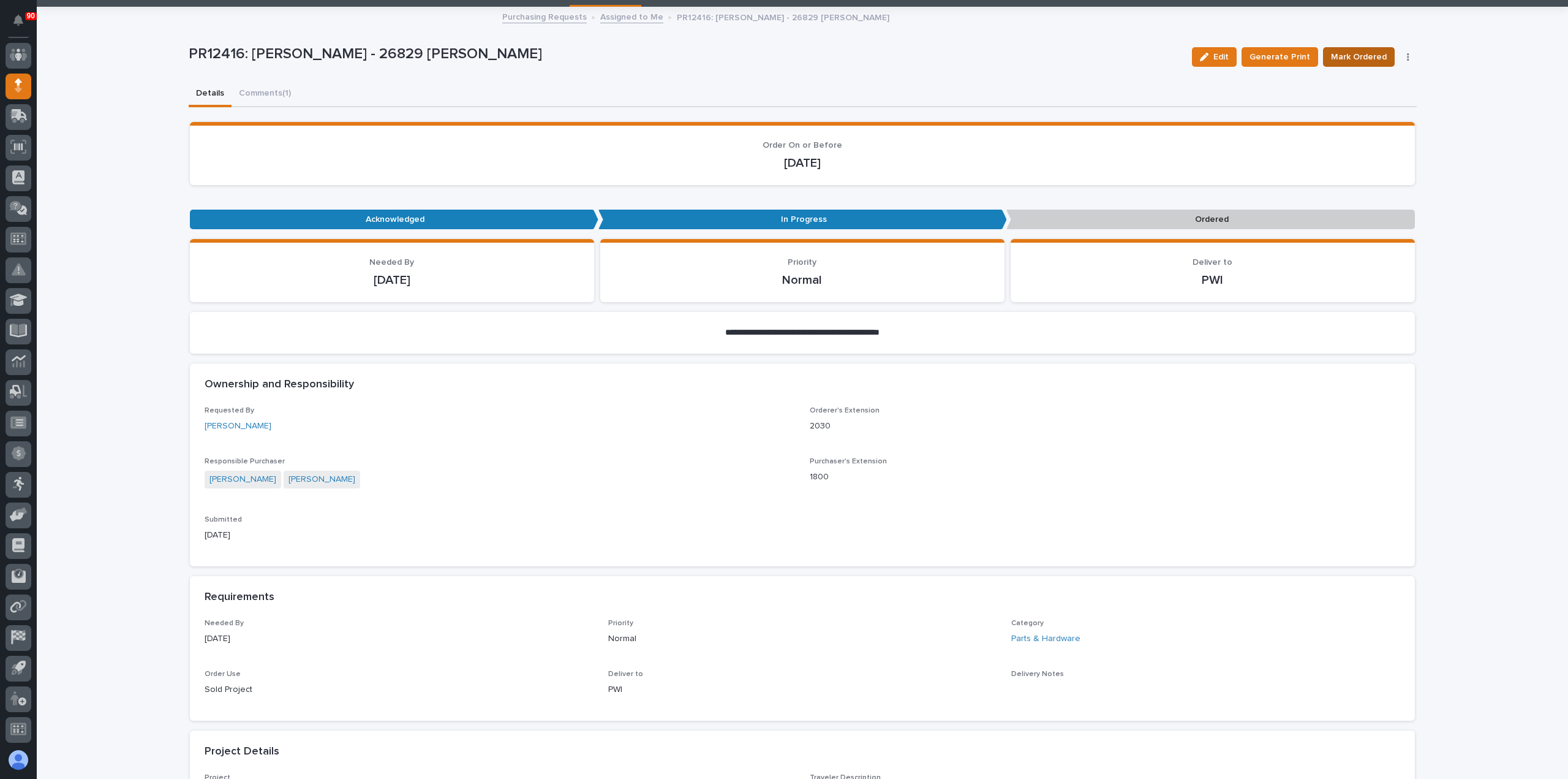
click at [1356, 54] on span "Mark Ordered" at bounding box center [1359, 57] width 56 height 15
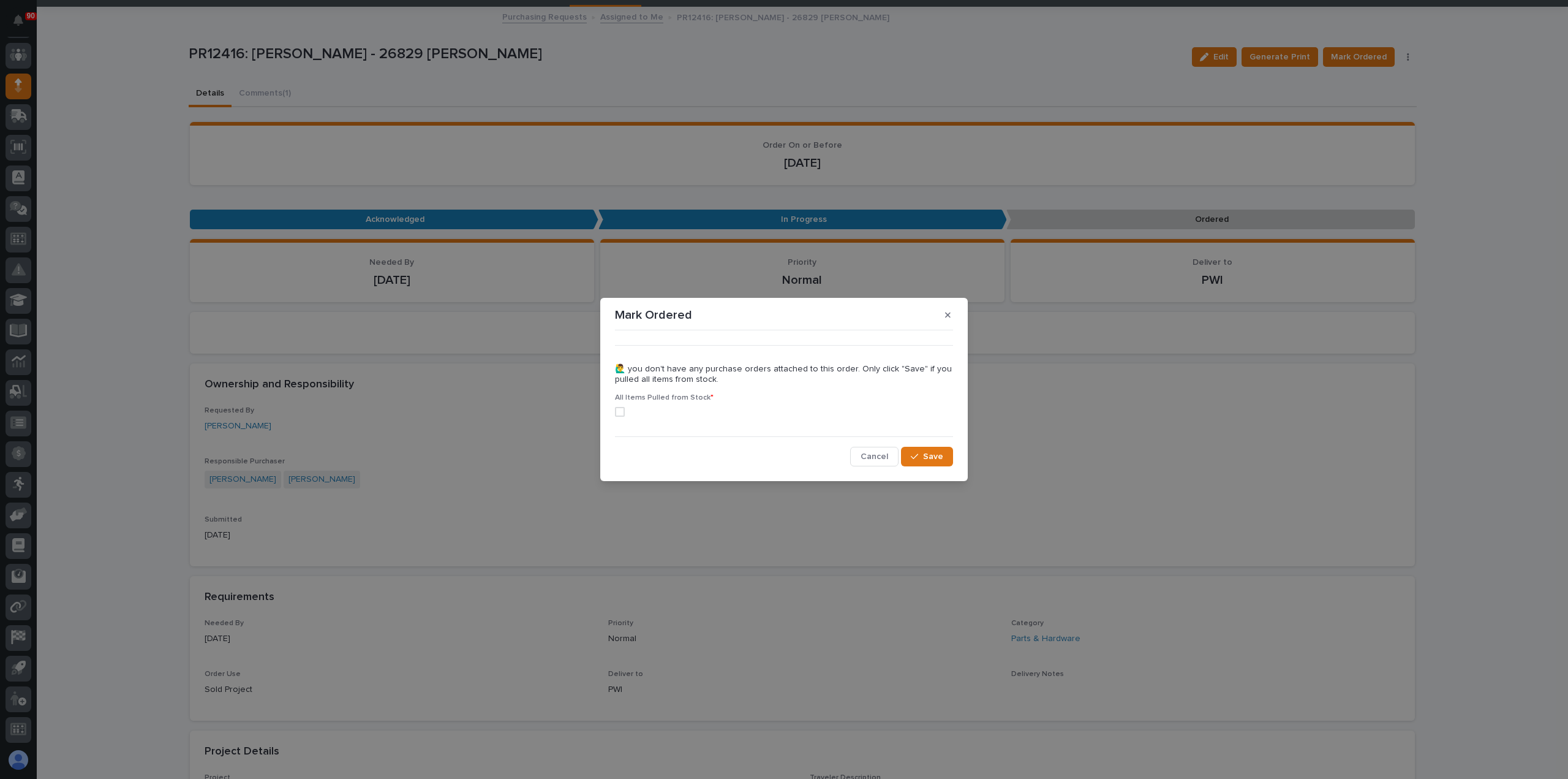
click at [620, 407] on span at bounding box center [620, 412] width 10 height 10
click at [933, 455] on span "Save" at bounding box center [933, 456] width 20 height 11
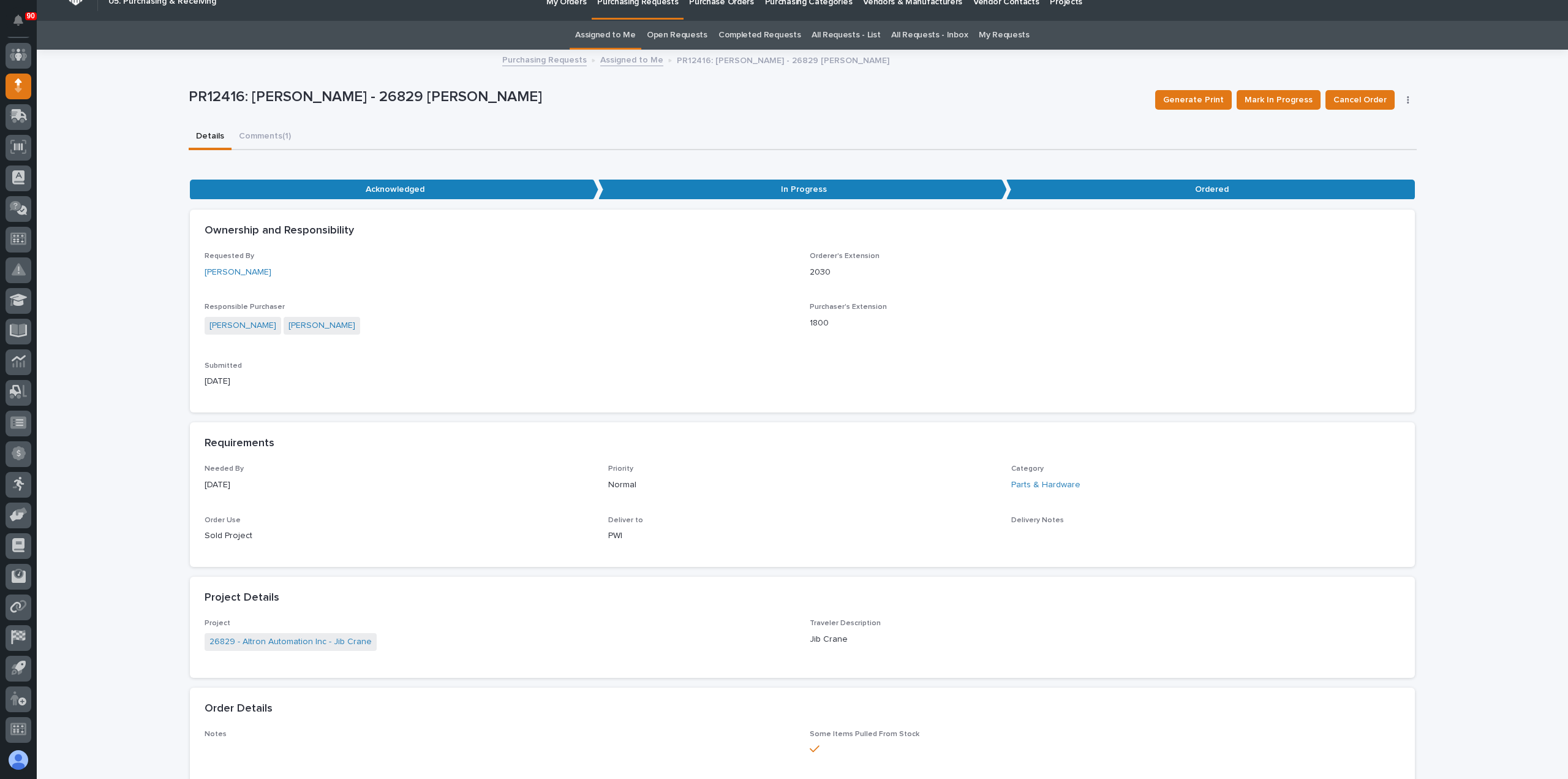
scroll to position [0, 0]
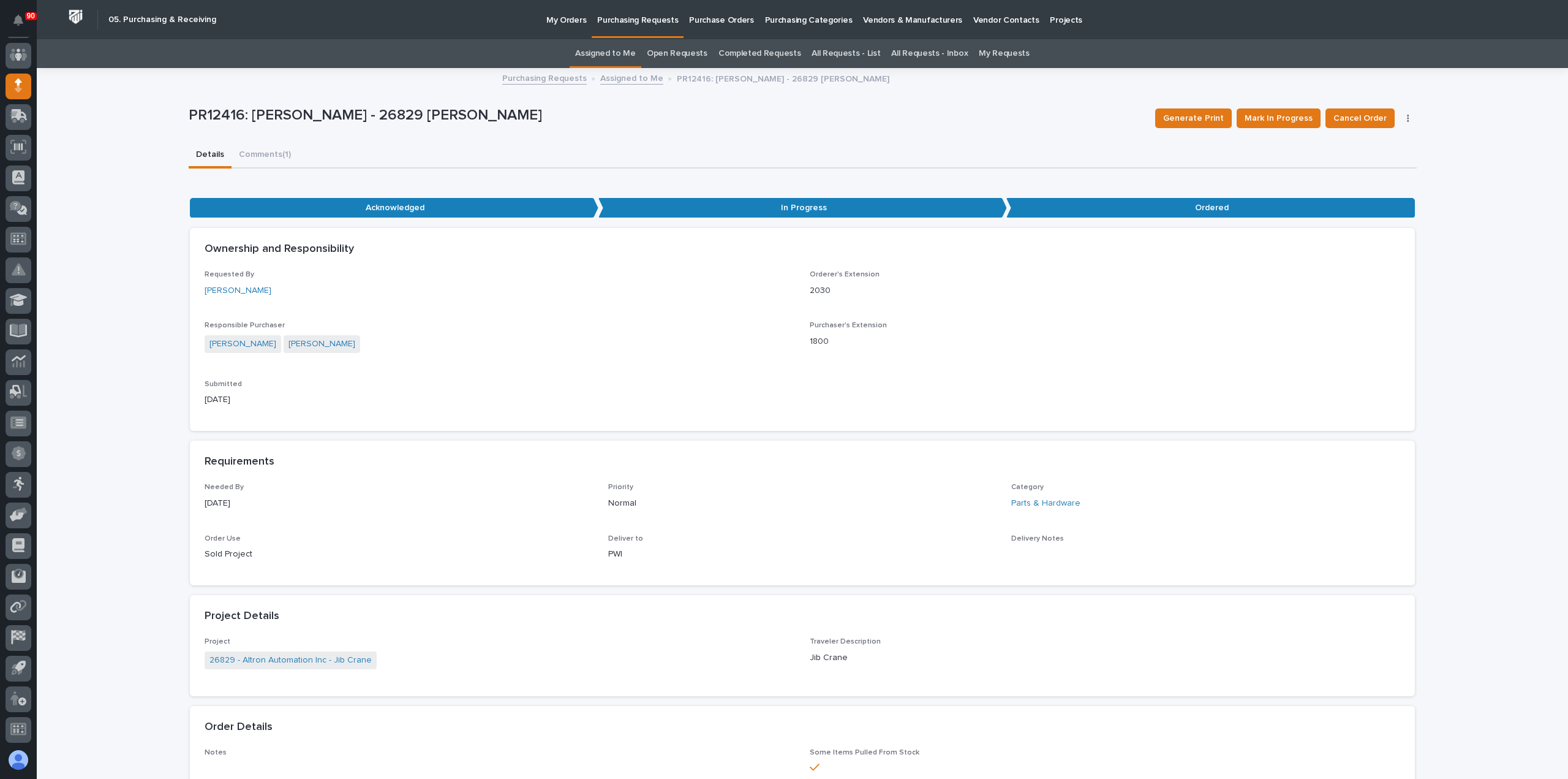
click at [631, 26] on link "Purchasing Requests" at bounding box center [638, 18] width 92 height 36
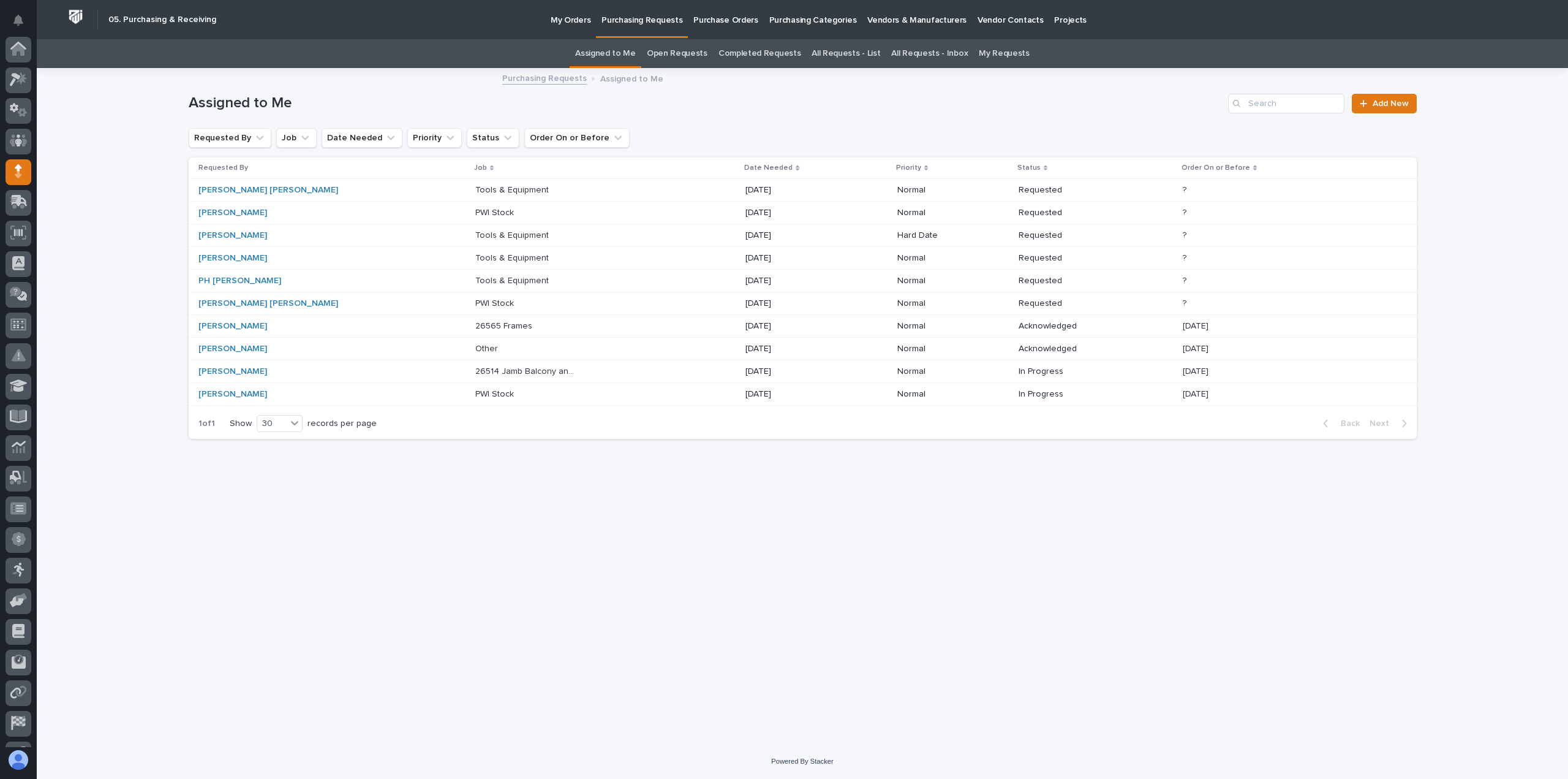
scroll to position [85, 0]
click at [476, 302] on p at bounding box center [527, 303] width 102 height 10
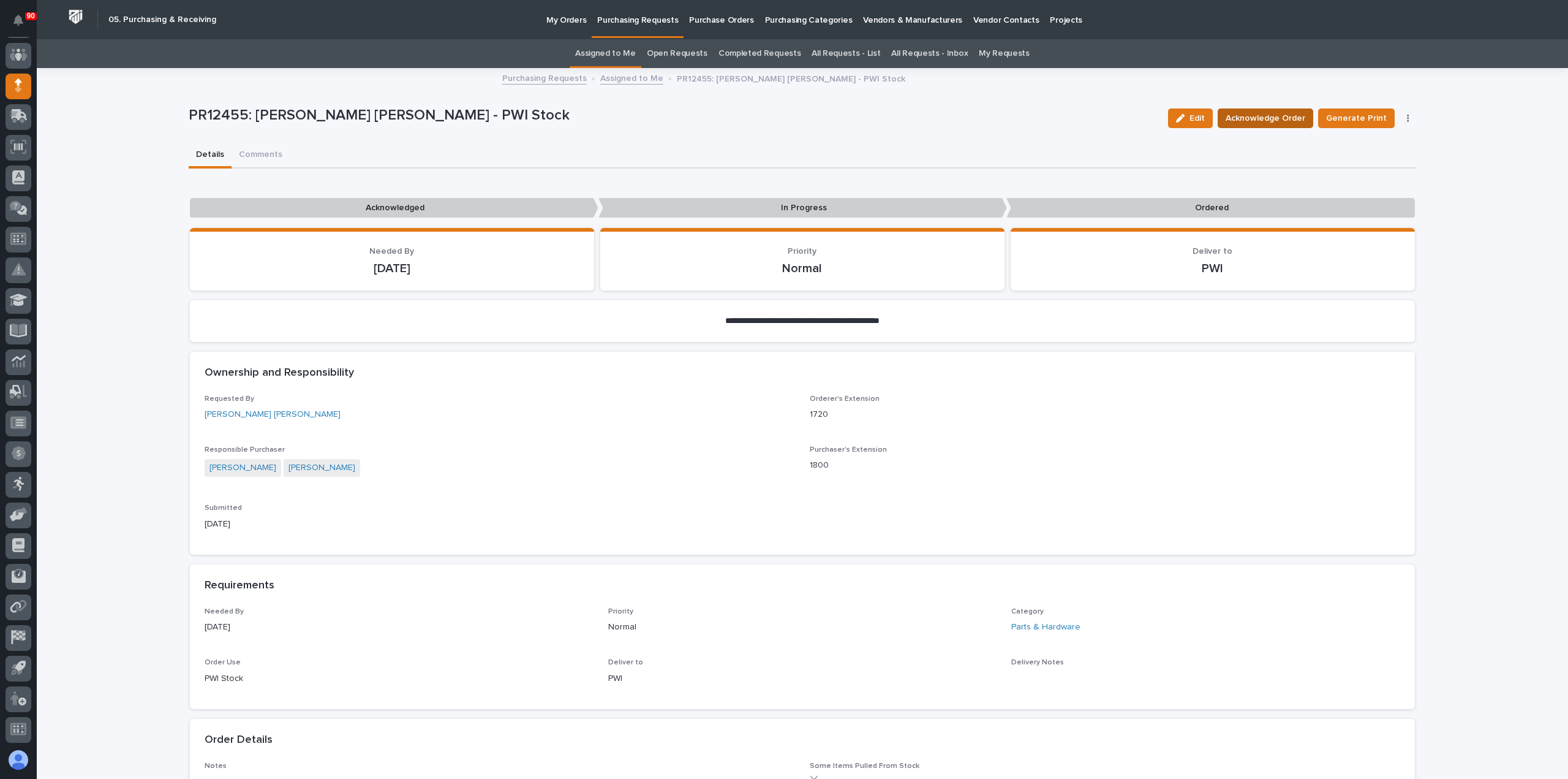
click at [1289, 118] on span "Acknowledge Order" at bounding box center [1266, 118] width 80 height 15
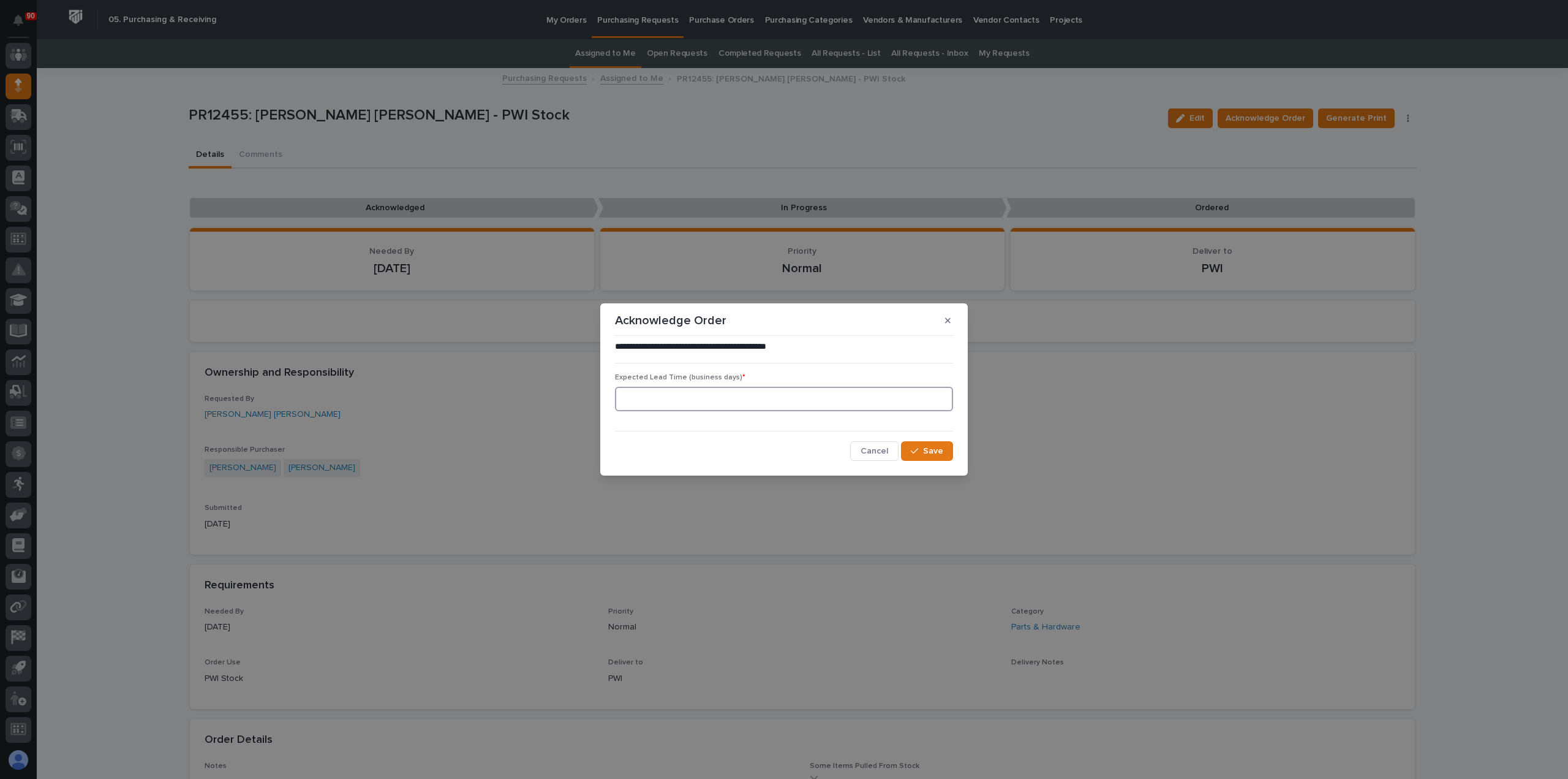
click at [756, 398] on input at bounding box center [784, 399] width 338 height 24
type input "20"
click at [921, 448] on div "button" at bounding box center [917, 451] width 13 height 8
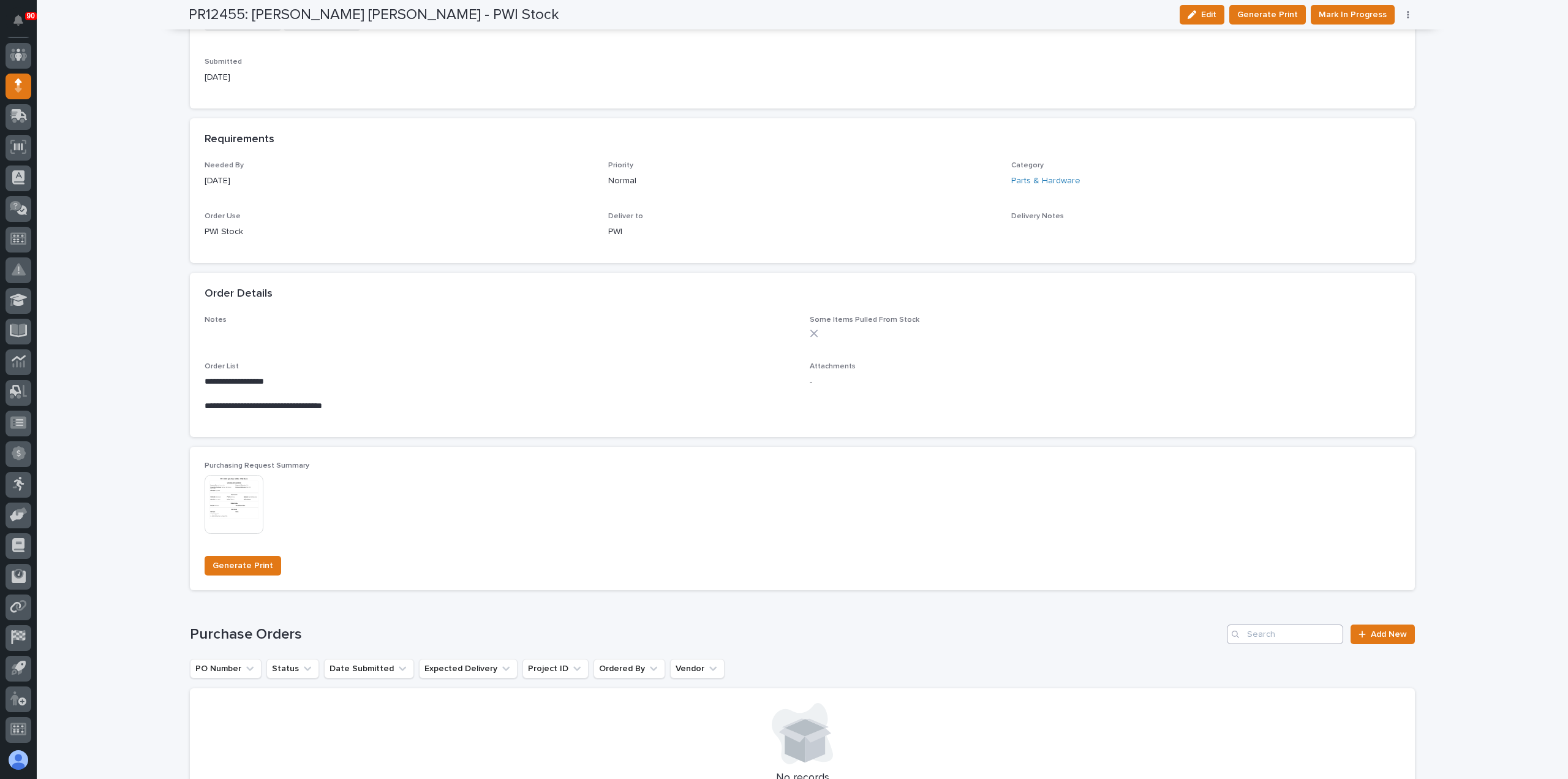
scroll to position [612, 0]
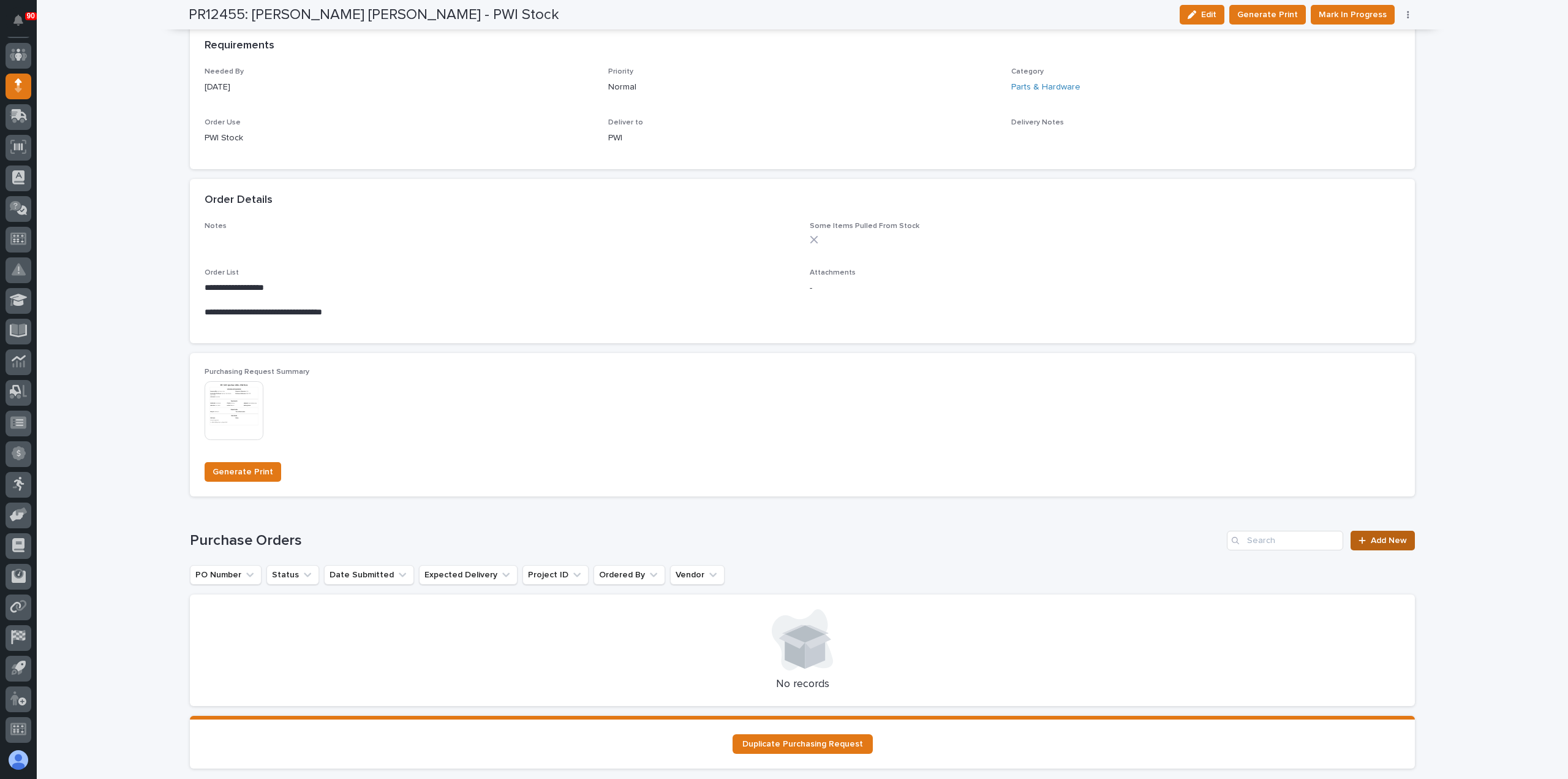
click at [1379, 537] on span "Add New" at bounding box center [1389, 540] width 36 height 8
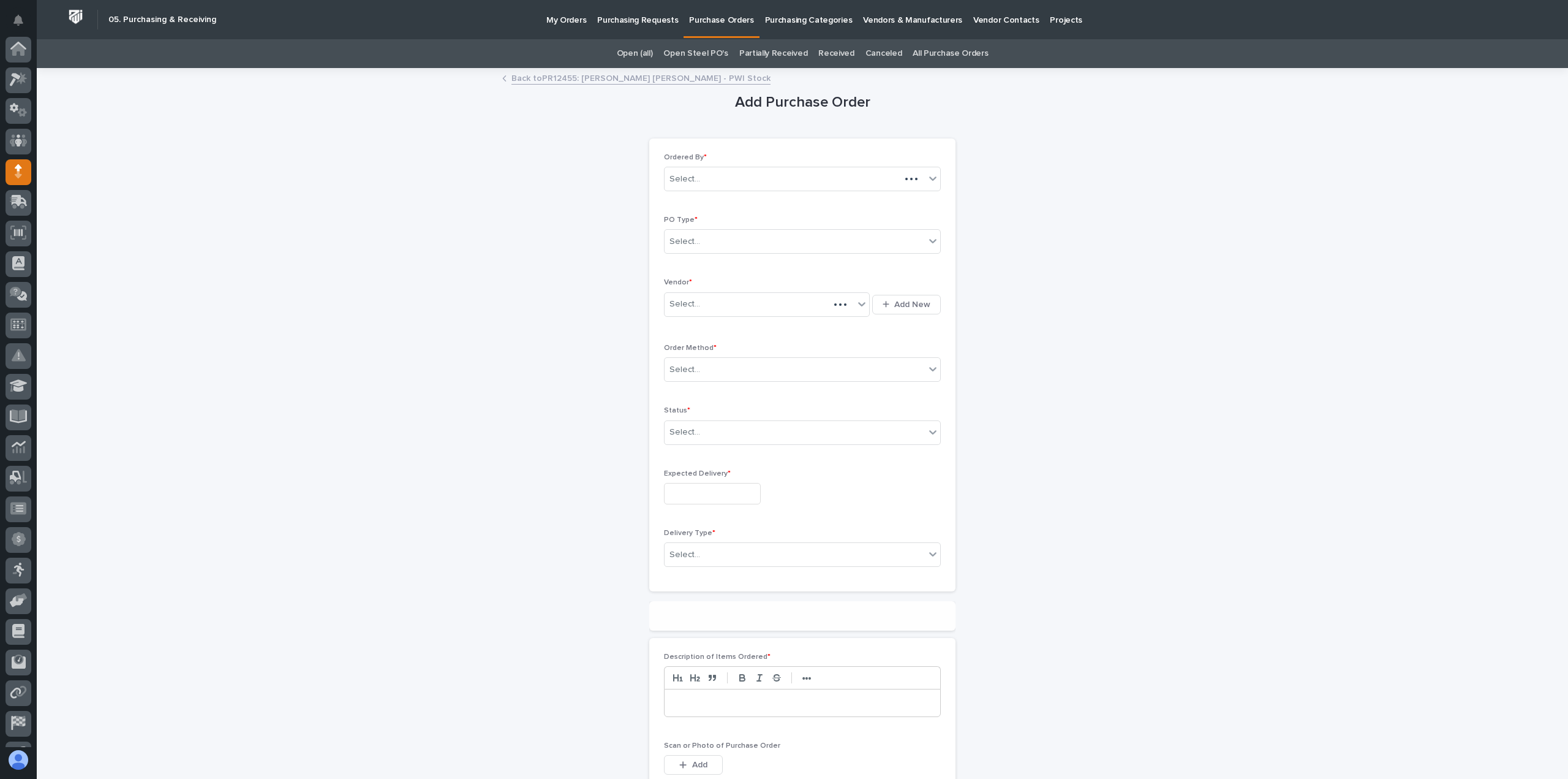
scroll to position [85, 0]
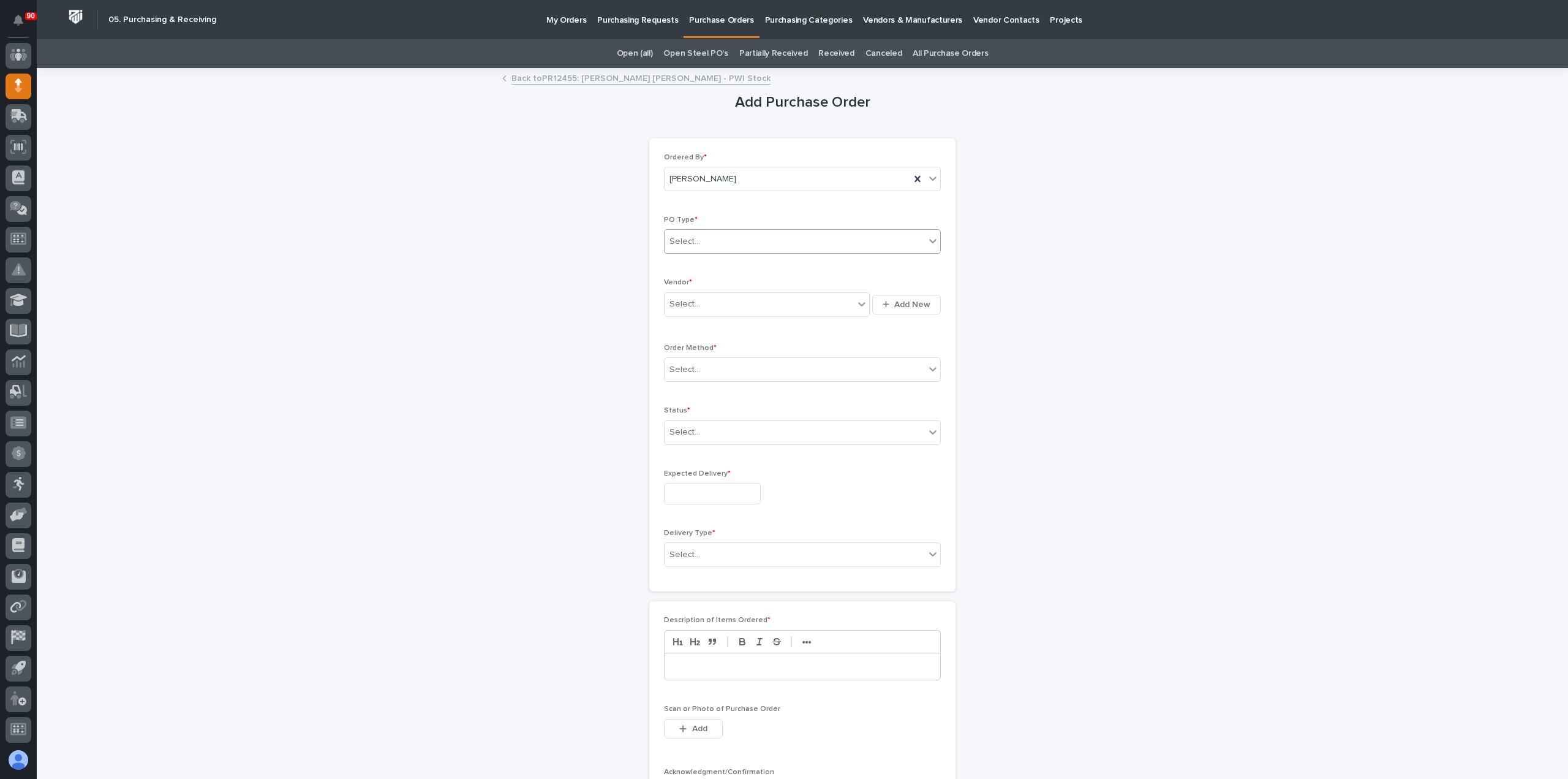
click at [712, 237] on div "Select..." at bounding box center [795, 241] width 260 height 20
click at [698, 284] on div "Paper" at bounding box center [797, 286] width 276 height 22
click at [731, 298] on div "Select..." at bounding box center [760, 304] width 189 height 20
type input "***"
type input "****"
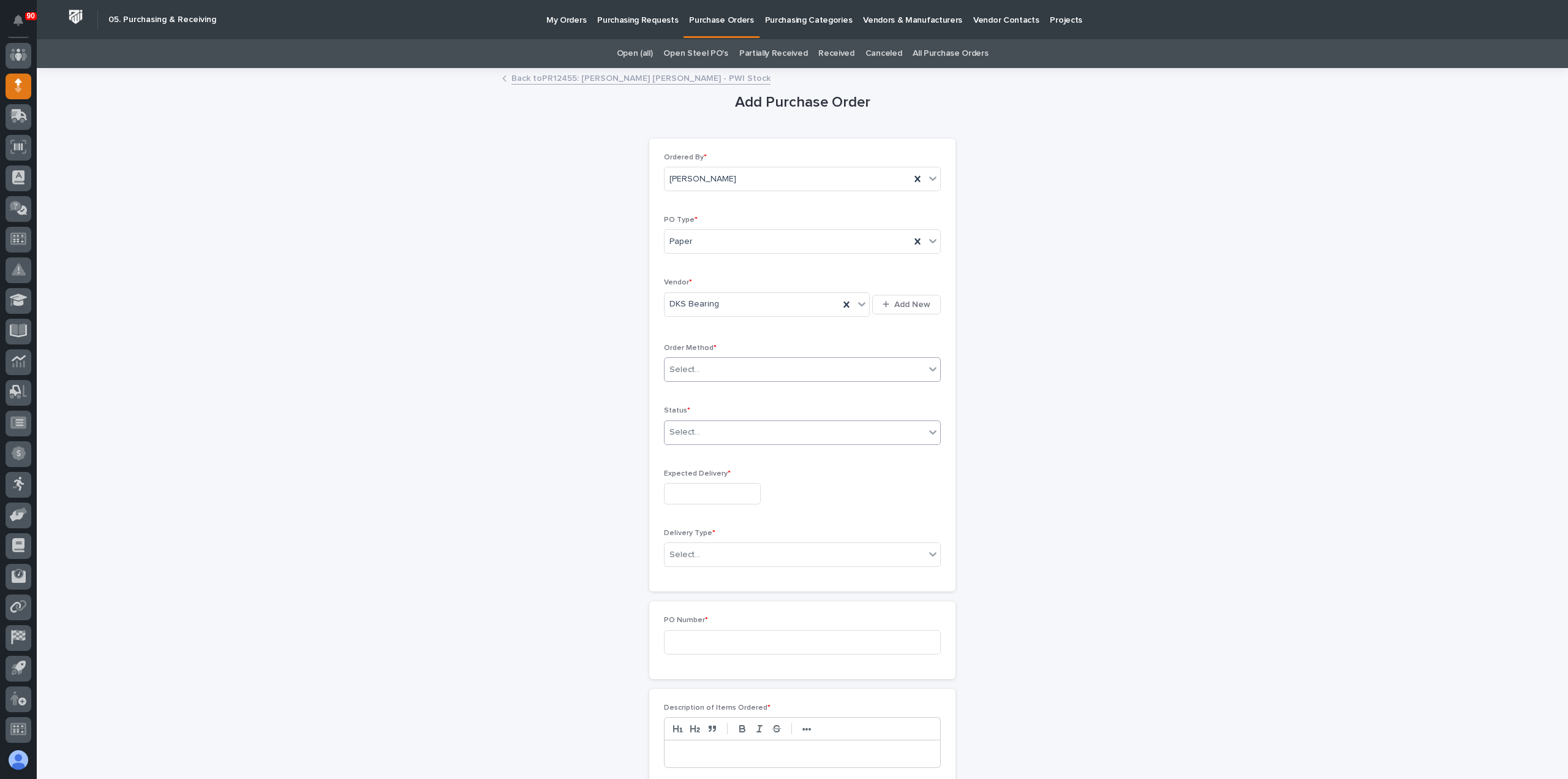
click at [715, 362] on div "Select..." at bounding box center [795, 369] width 260 height 20
click at [694, 411] on div "Email" at bounding box center [797, 413] width 276 height 22
click at [701, 428] on input "text" at bounding box center [701, 432] width 1 height 10
click at [693, 470] on div "Submitted" at bounding box center [797, 475] width 276 height 22
click at [700, 493] on input "text" at bounding box center [713, 493] width 97 height 22
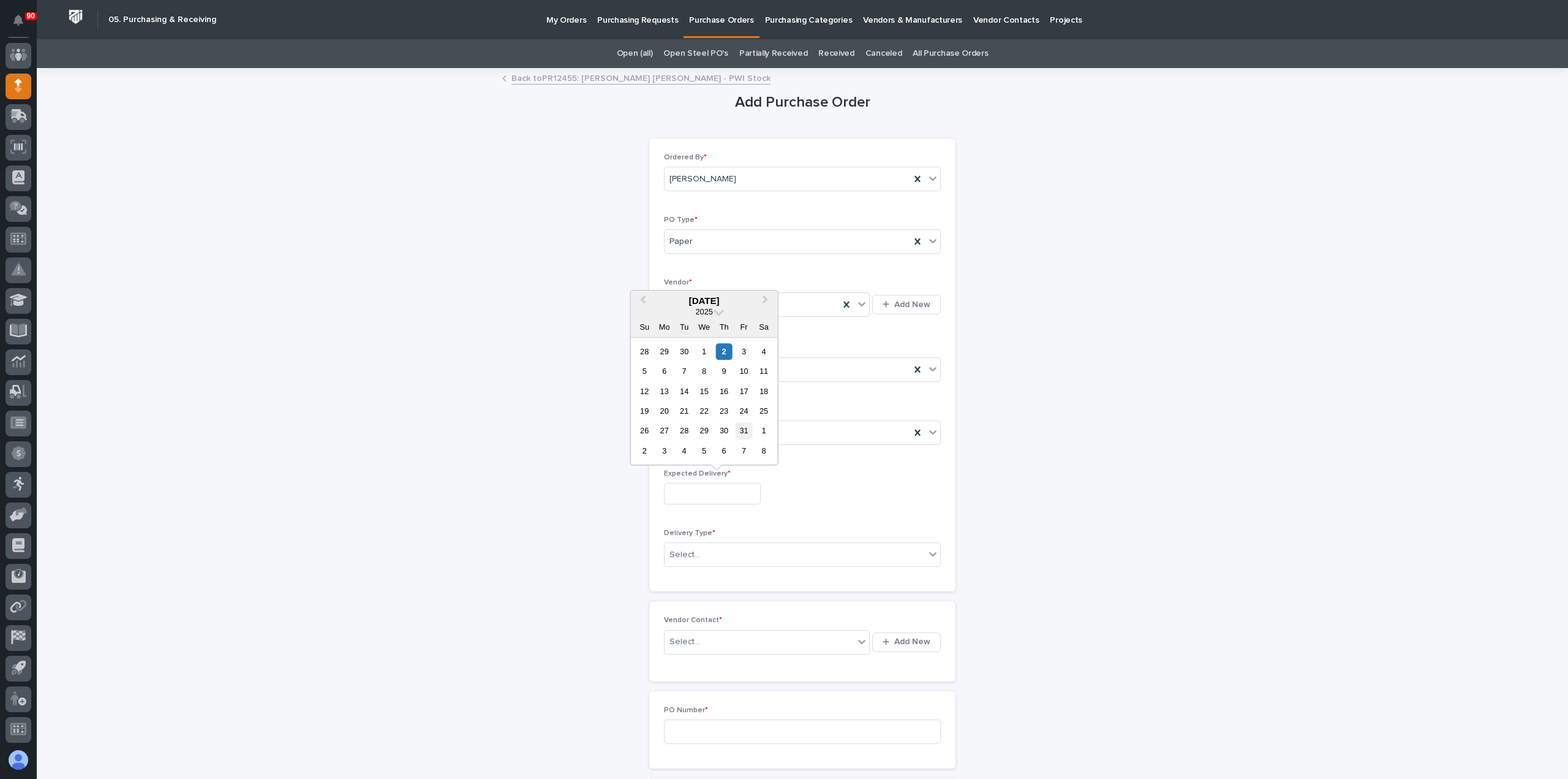
click at [744, 430] on div "31" at bounding box center [744, 431] width 17 height 17
type input "**********"
click at [758, 546] on div "Select..." at bounding box center [795, 555] width 260 height 20
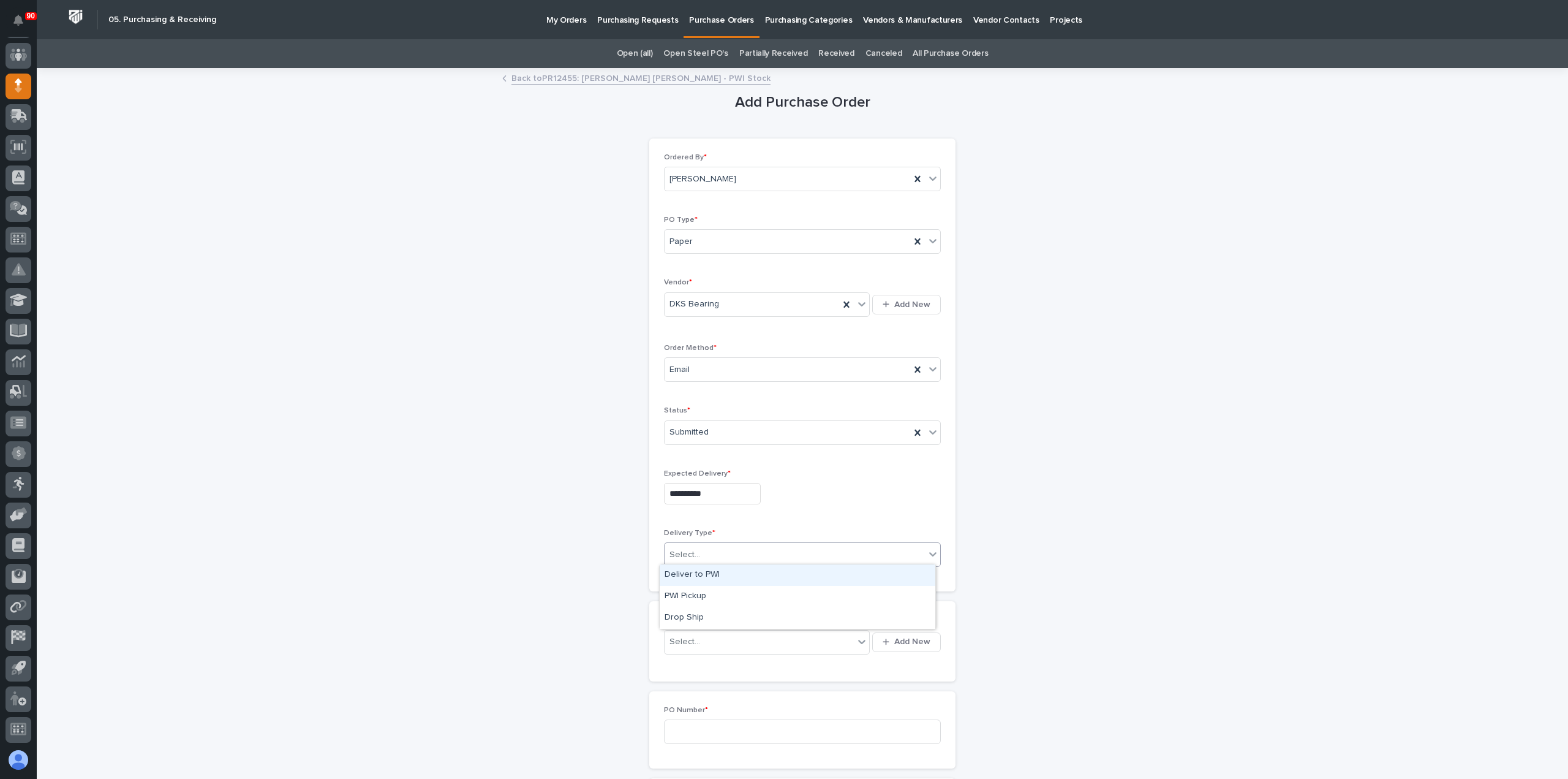
click at [678, 571] on div "Deliver to PWI" at bounding box center [797, 575] width 276 height 22
click at [714, 645] on div "Select..." at bounding box center [760, 642] width 189 height 20
type input "**"
click at [778, 661] on div "DKS Bearing - [PERSON_NAME]" at bounding box center [763, 662] width 206 height 22
drag, startPoint x: 729, startPoint y: 724, endPoint x: 1009, endPoint y: 729, distance: 280.0
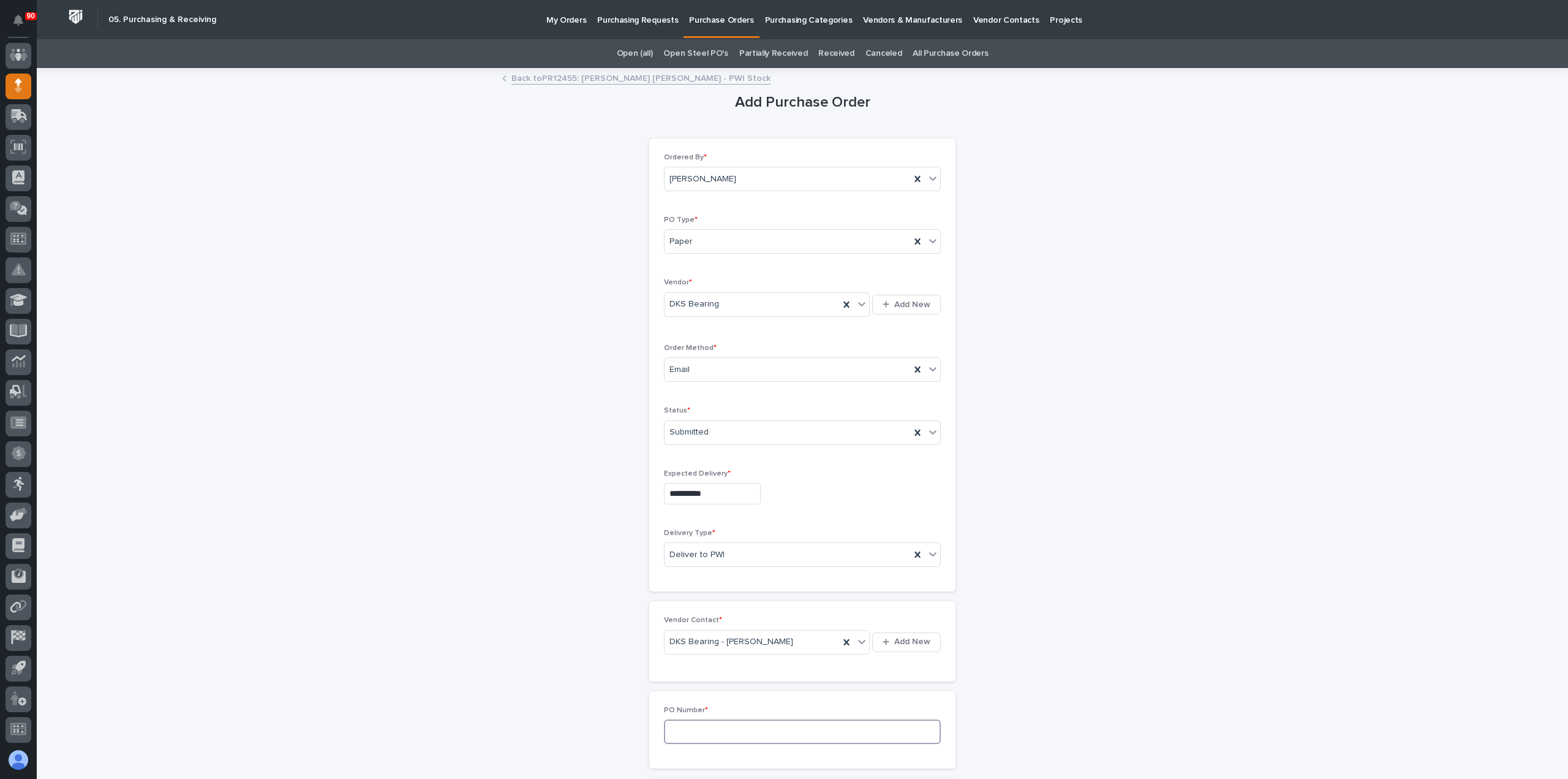
click at [789, 723] on input at bounding box center [802, 731] width 277 height 24
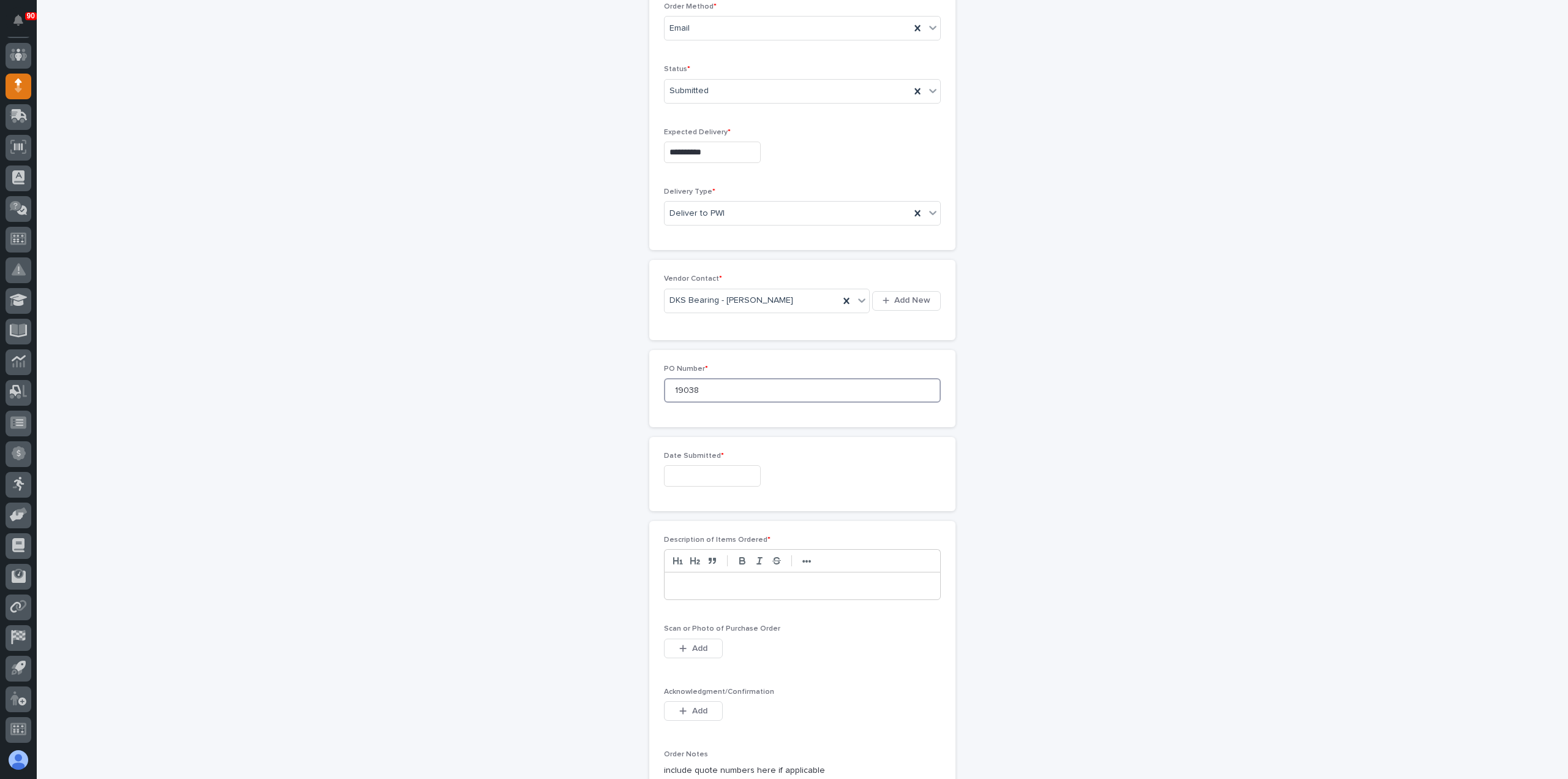
scroll to position [429, 0]
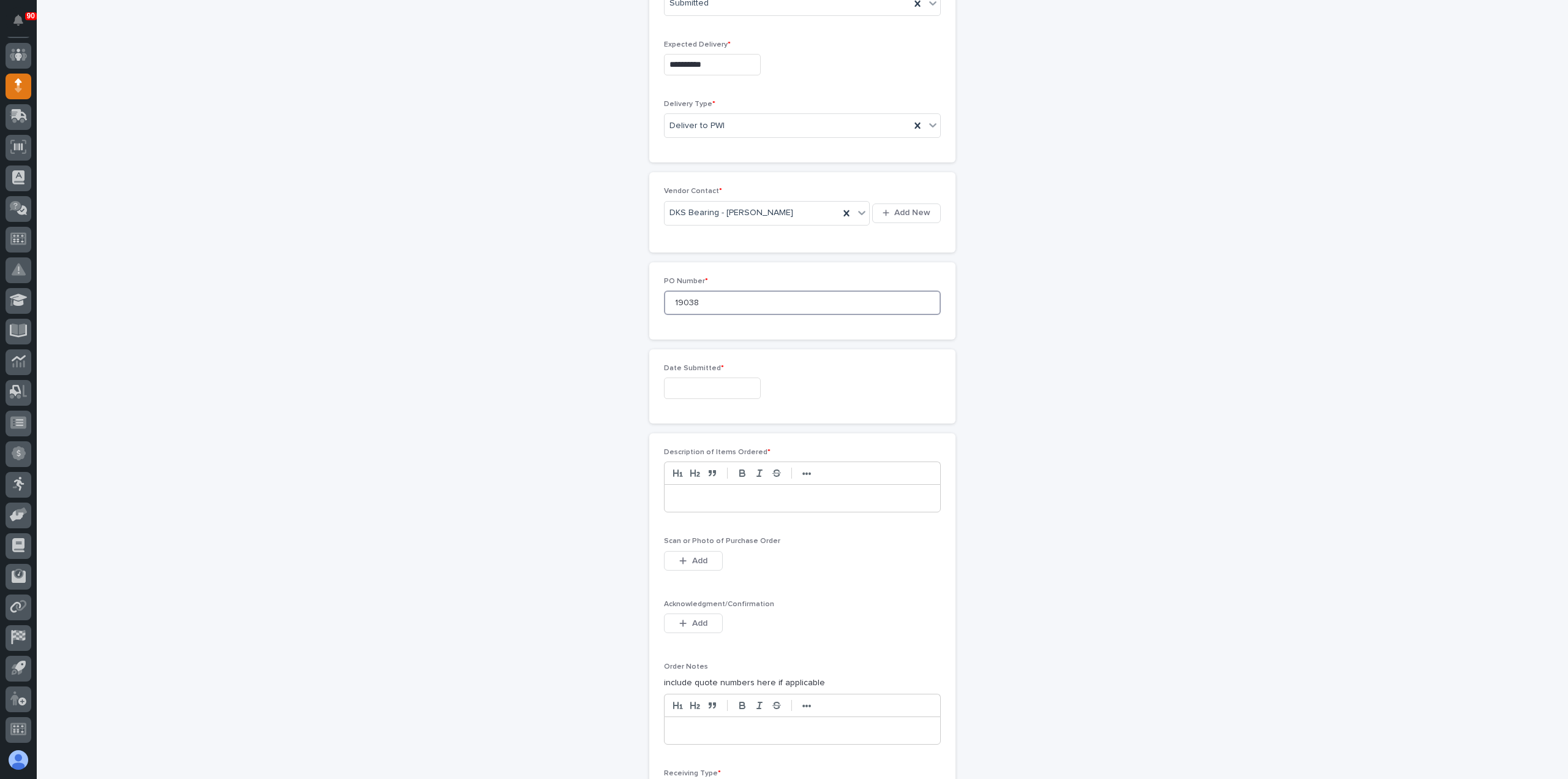
type input "19038"
click at [682, 384] on input "text" at bounding box center [713, 389] width 97 height 22
click at [720, 240] on div "2" at bounding box center [725, 245] width 17 height 17
type input "**********"
click at [699, 496] on p at bounding box center [802, 498] width 257 height 13
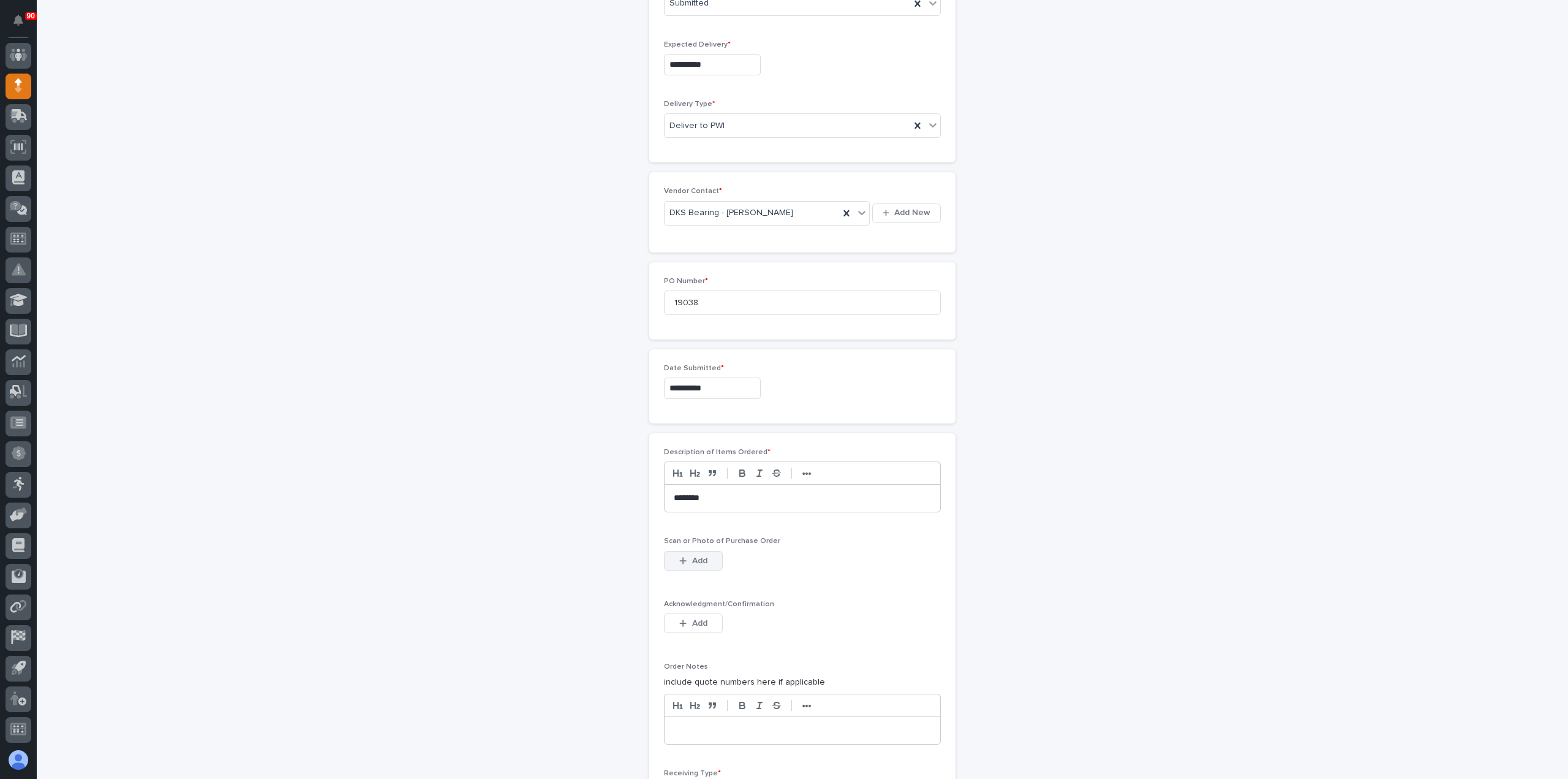
click at [704, 559] on button "Add" at bounding box center [694, 560] width 59 height 19
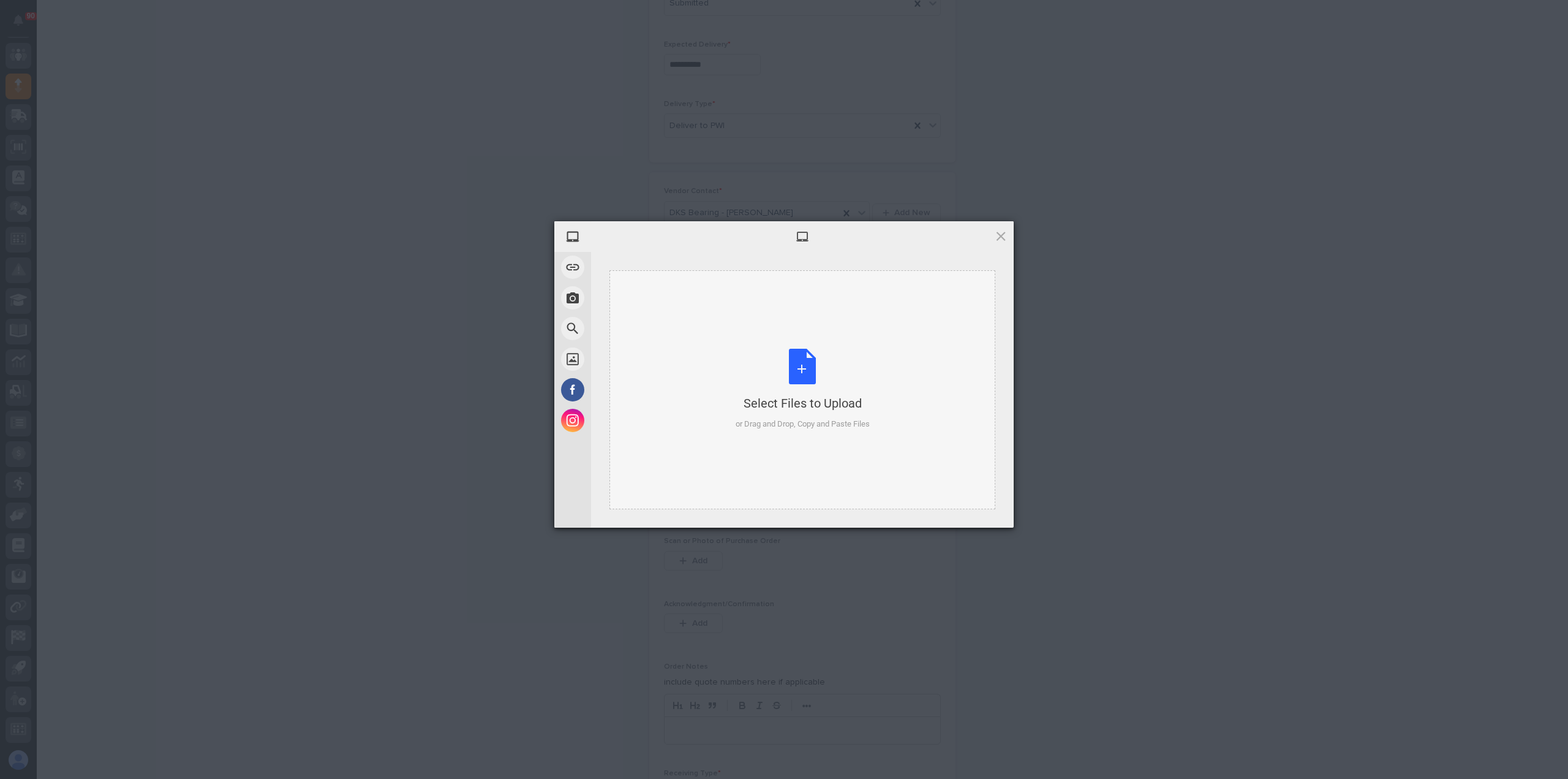
click at [804, 359] on div "Select Files to Upload or Drag and Drop, Copy and Paste Files" at bounding box center [802, 389] width 134 height 81
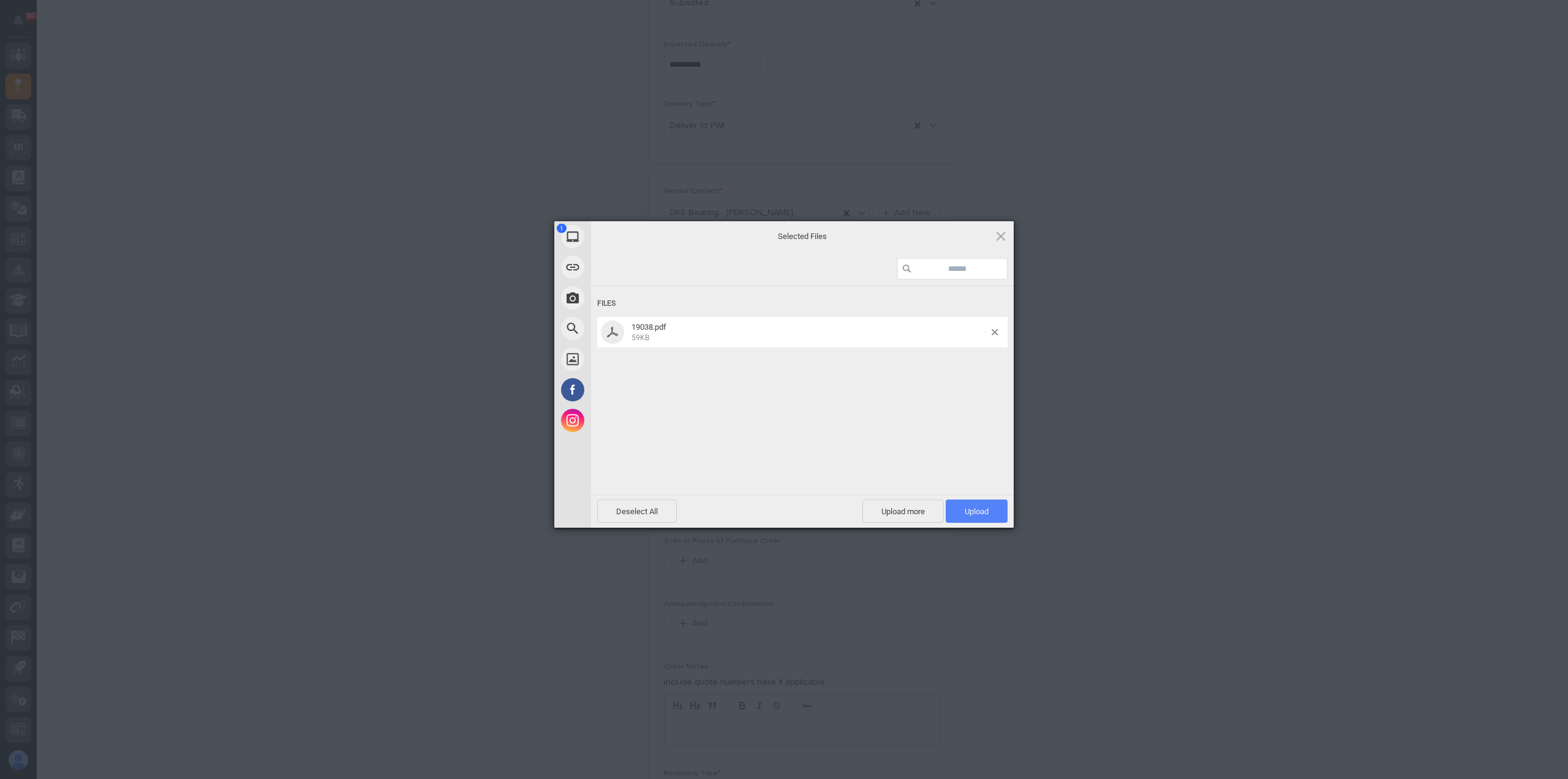
click at [965, 508] on span "Upload 1" at bounding box center [977, 511] width 24 height 9
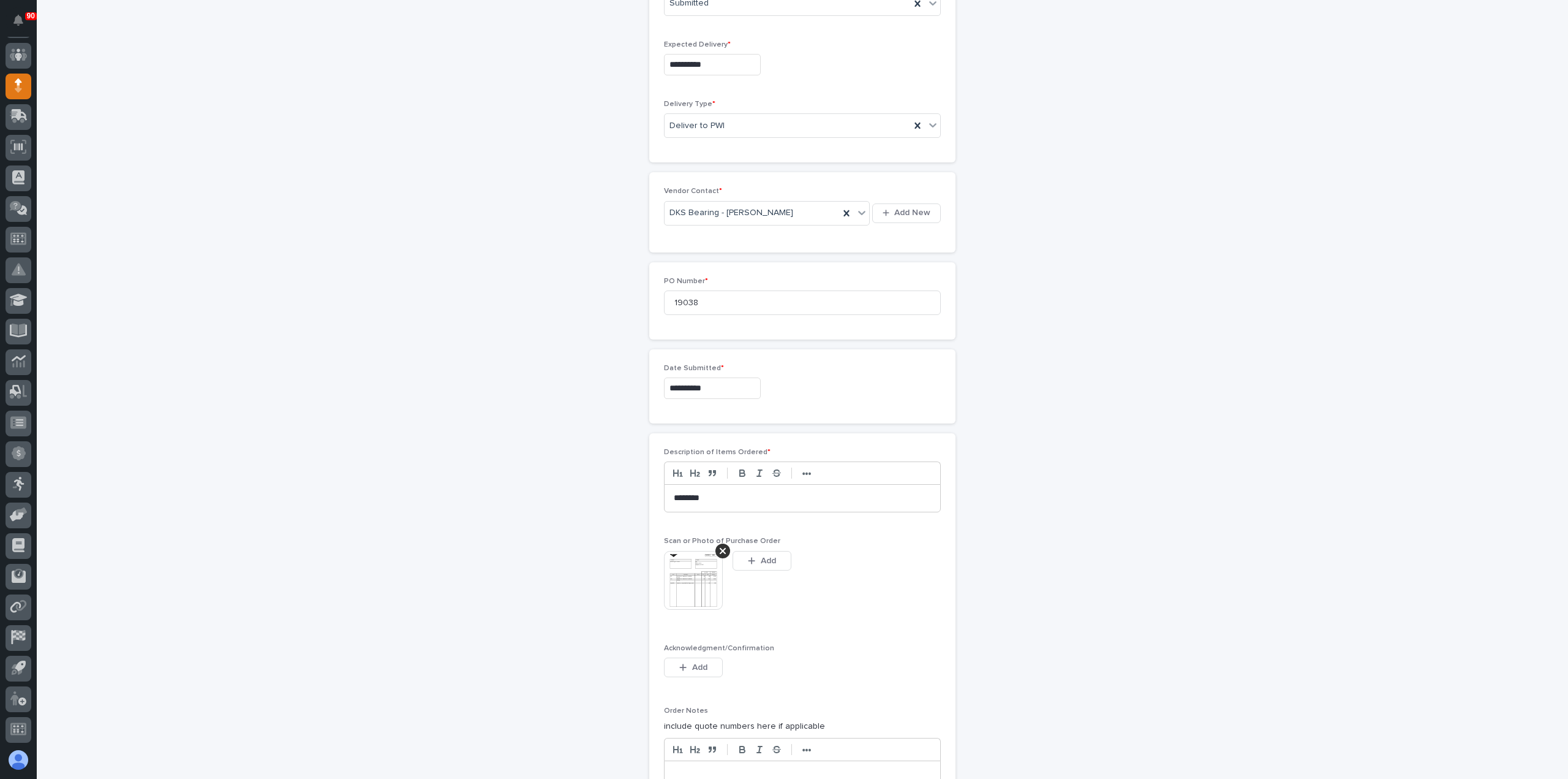
scroll to position [451, 0]
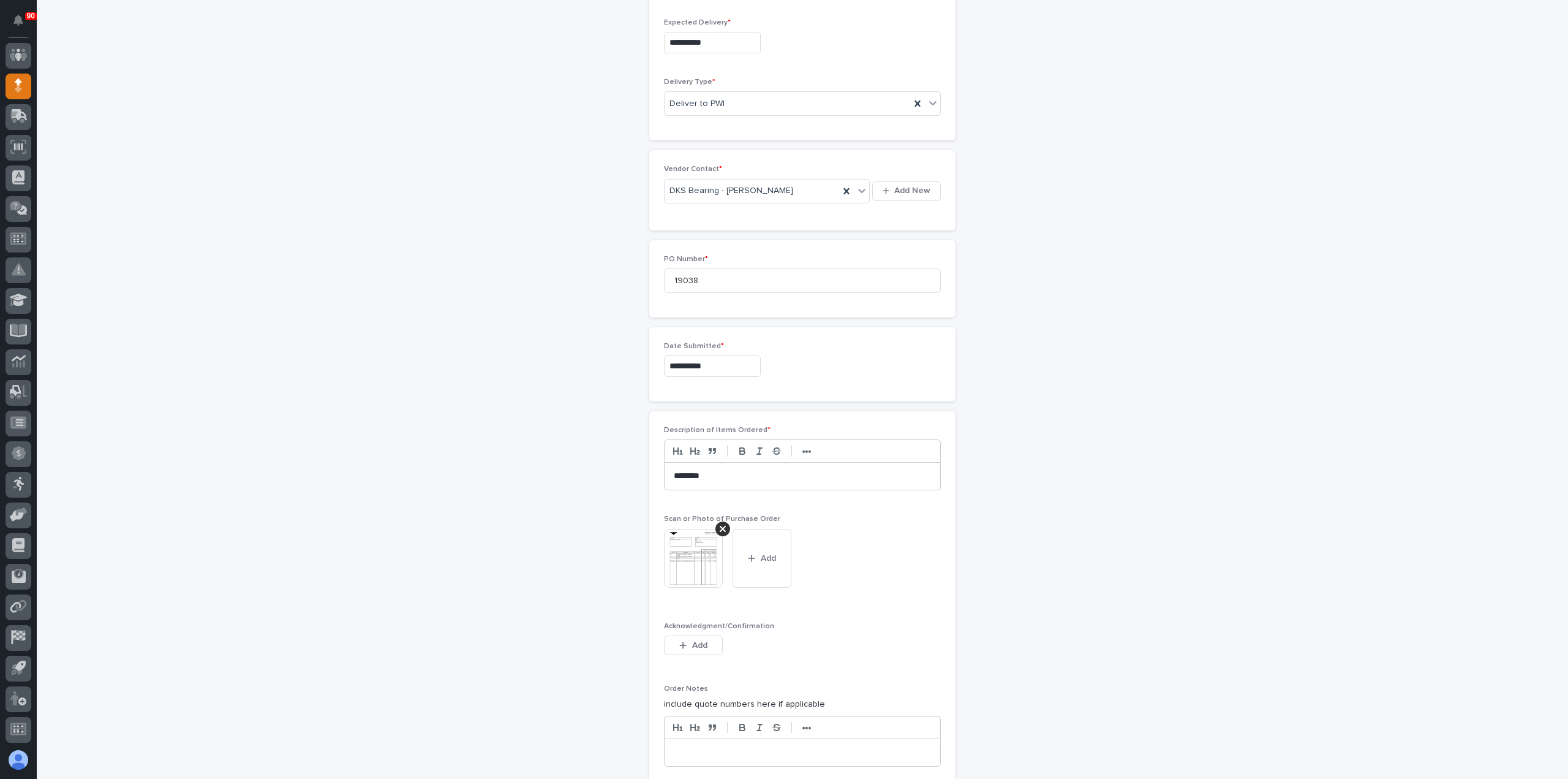
click at [681, 552] on img at bounding box center [694, 558] width 59 height 59
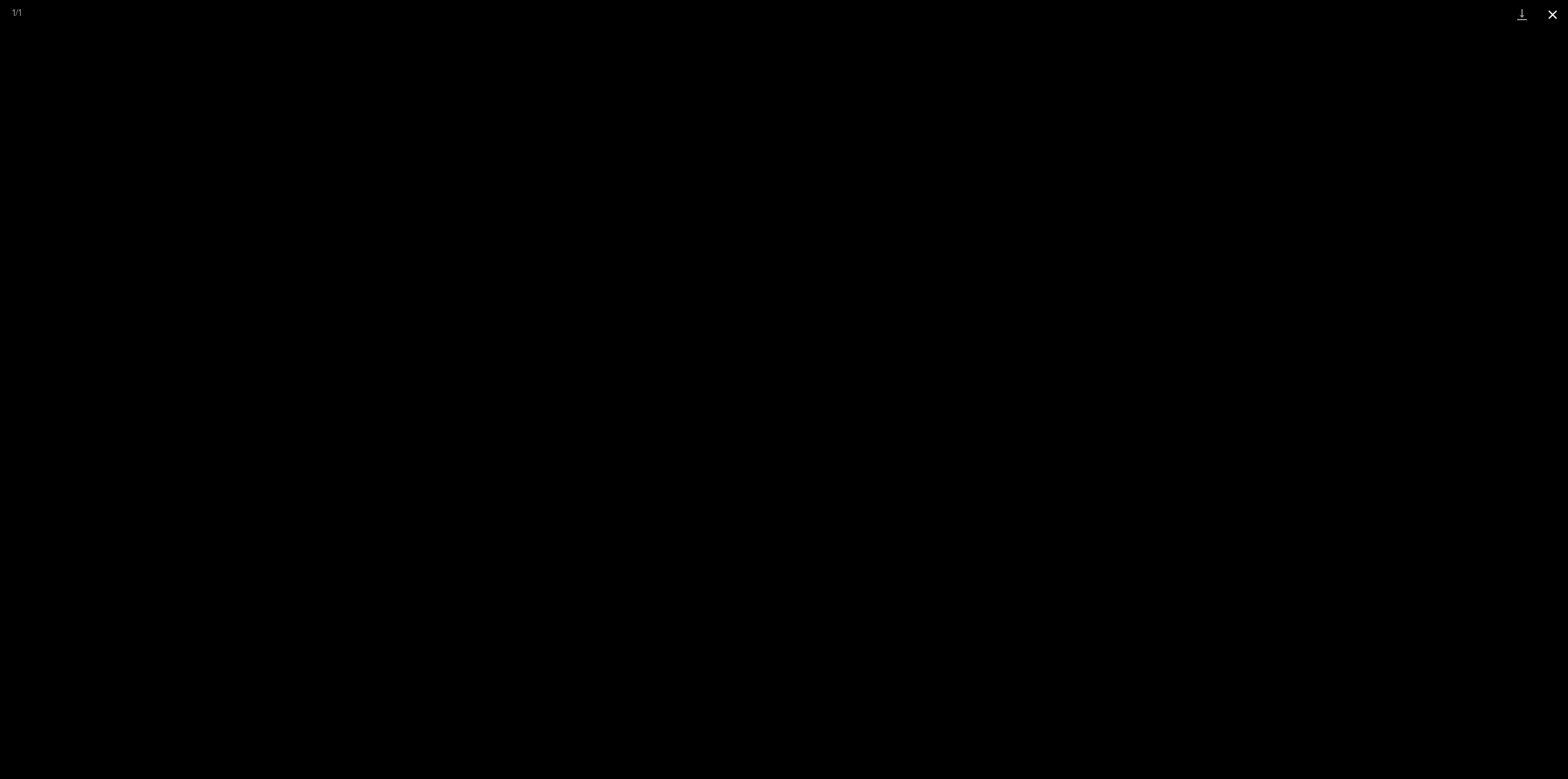
click at [1550, 20] on button "Close gallery" at bounding box center [1553, 14] width 31 height 28
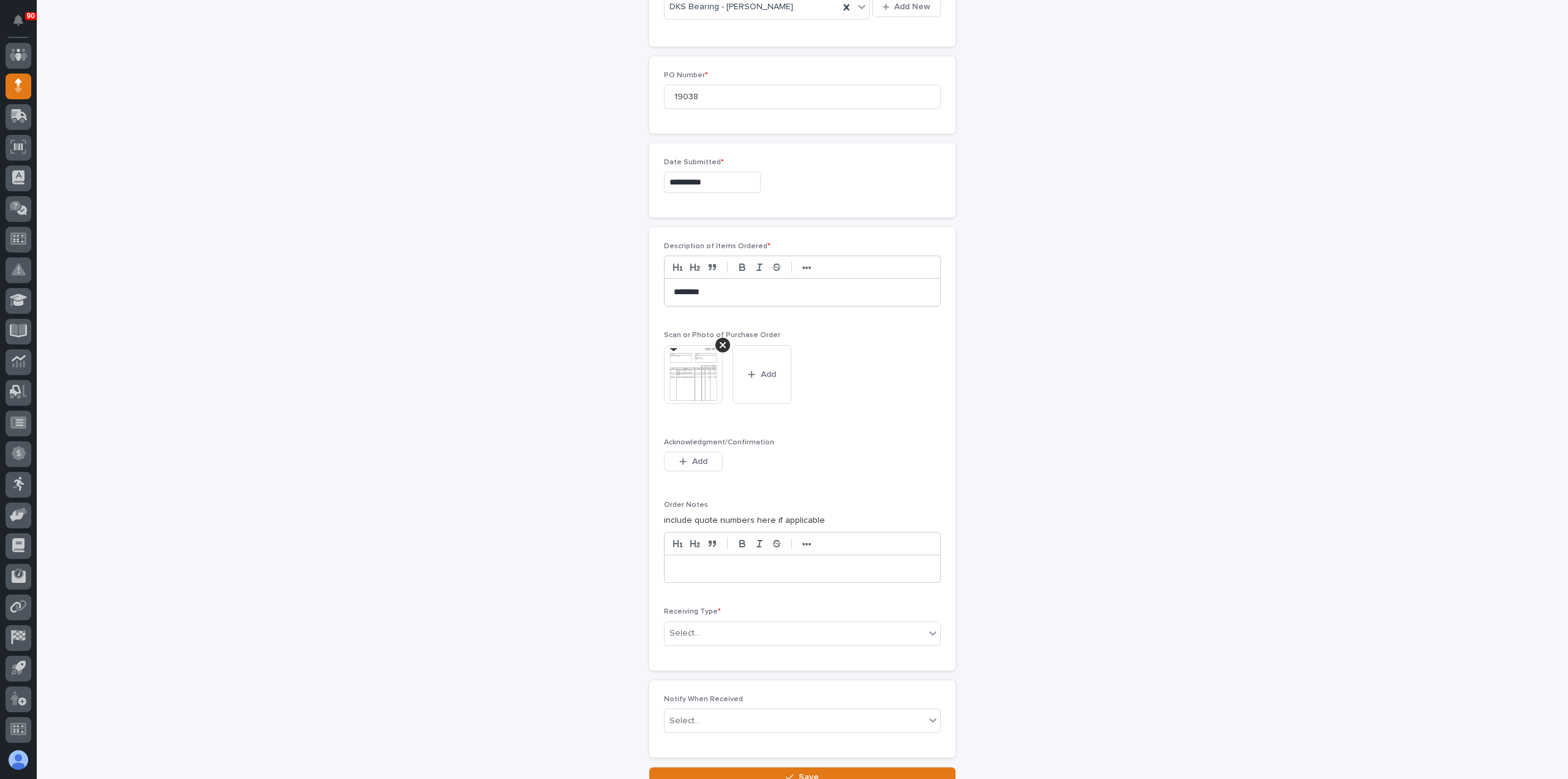
scroll to position [733, 0]
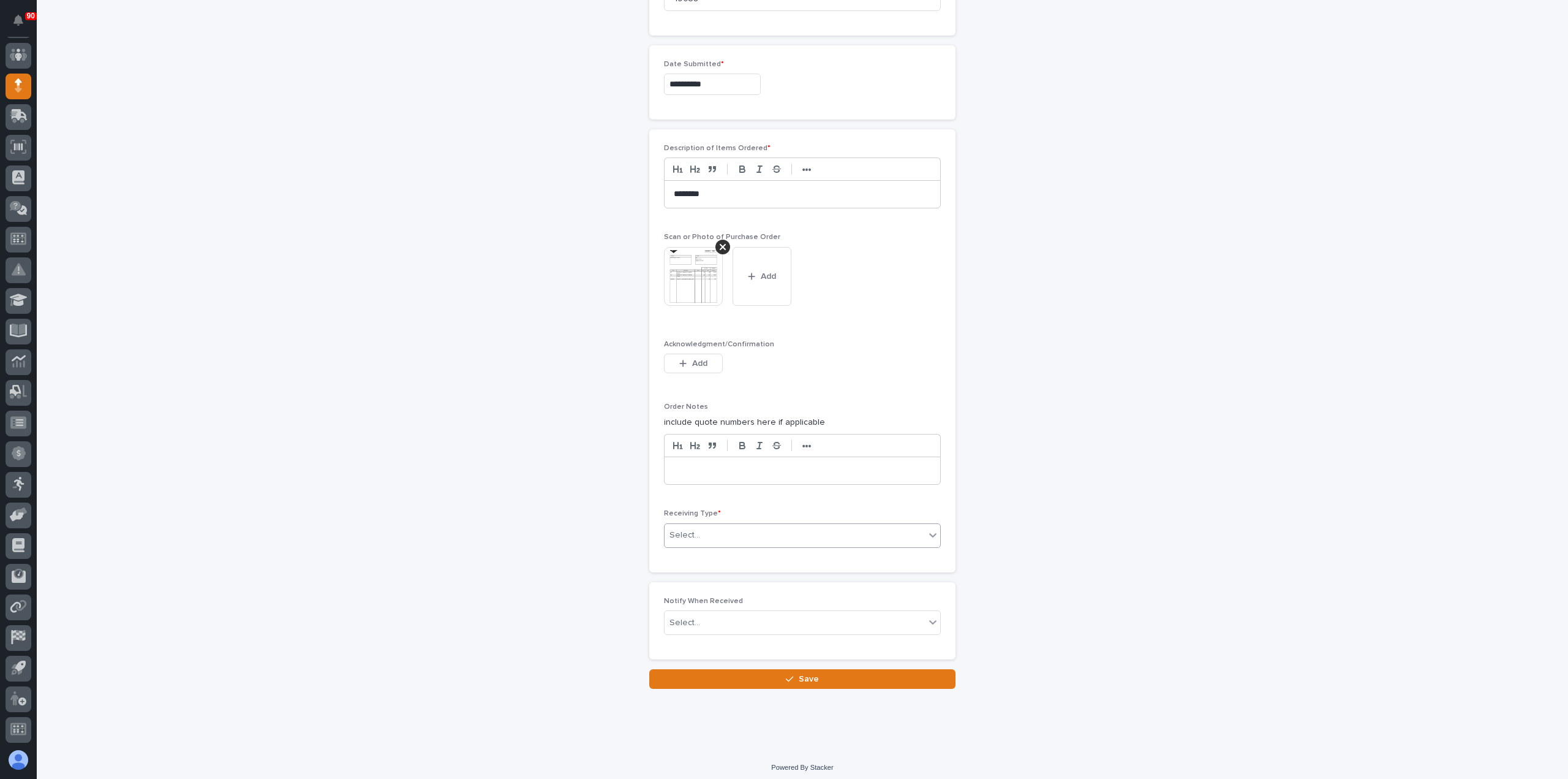
click at [715, 525] on div "Select..." at bounding box center [795, 535] width 260 height 20
click at [691, 617] on div "Deliver to" at bounding box center [797, 618] width 276 height 22
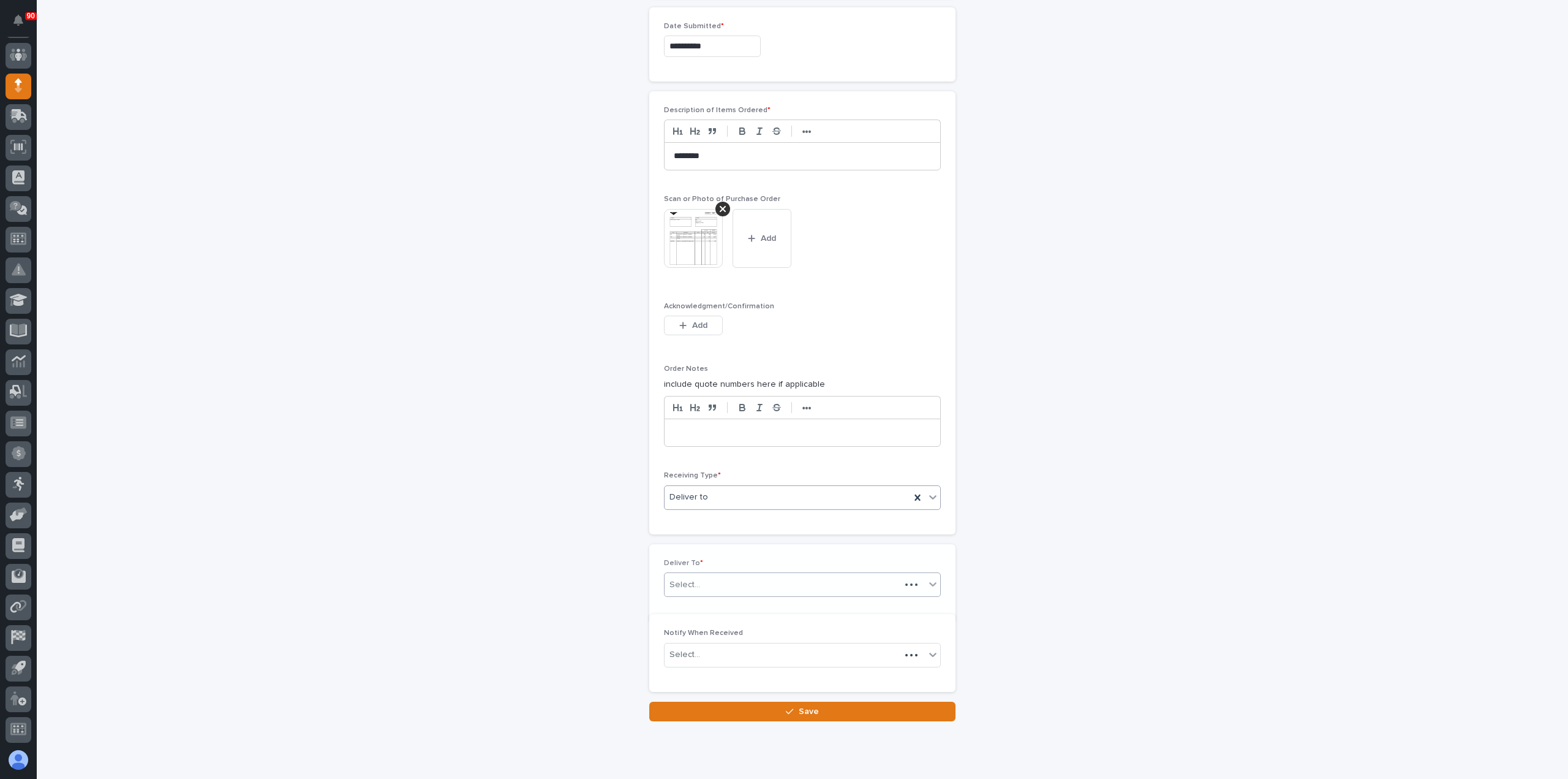
scroll to position [776, 0]
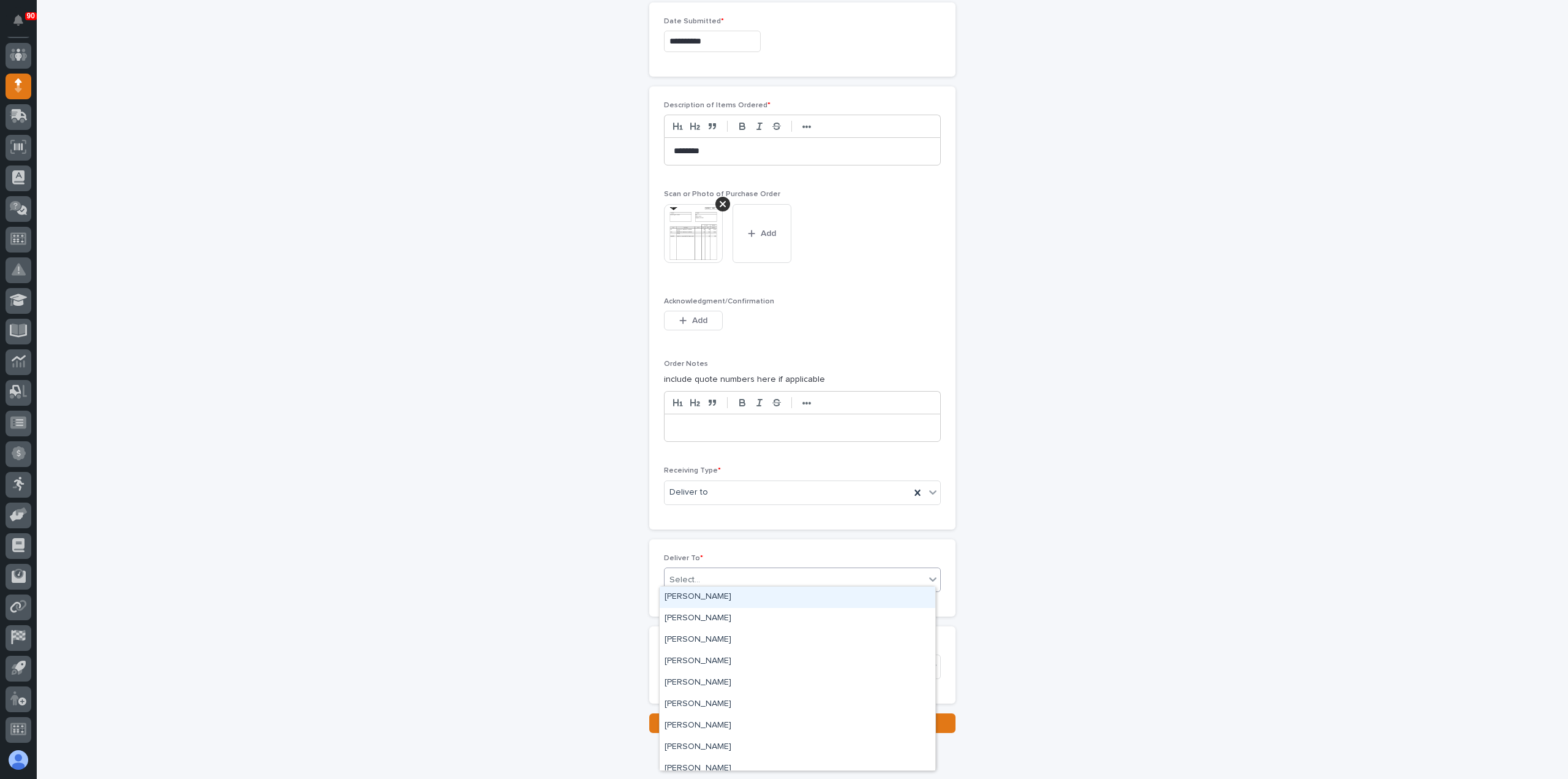
click at [737, 579] on div "Select..." at bounding box center [795, 580] width 260 height 20
type input "*"
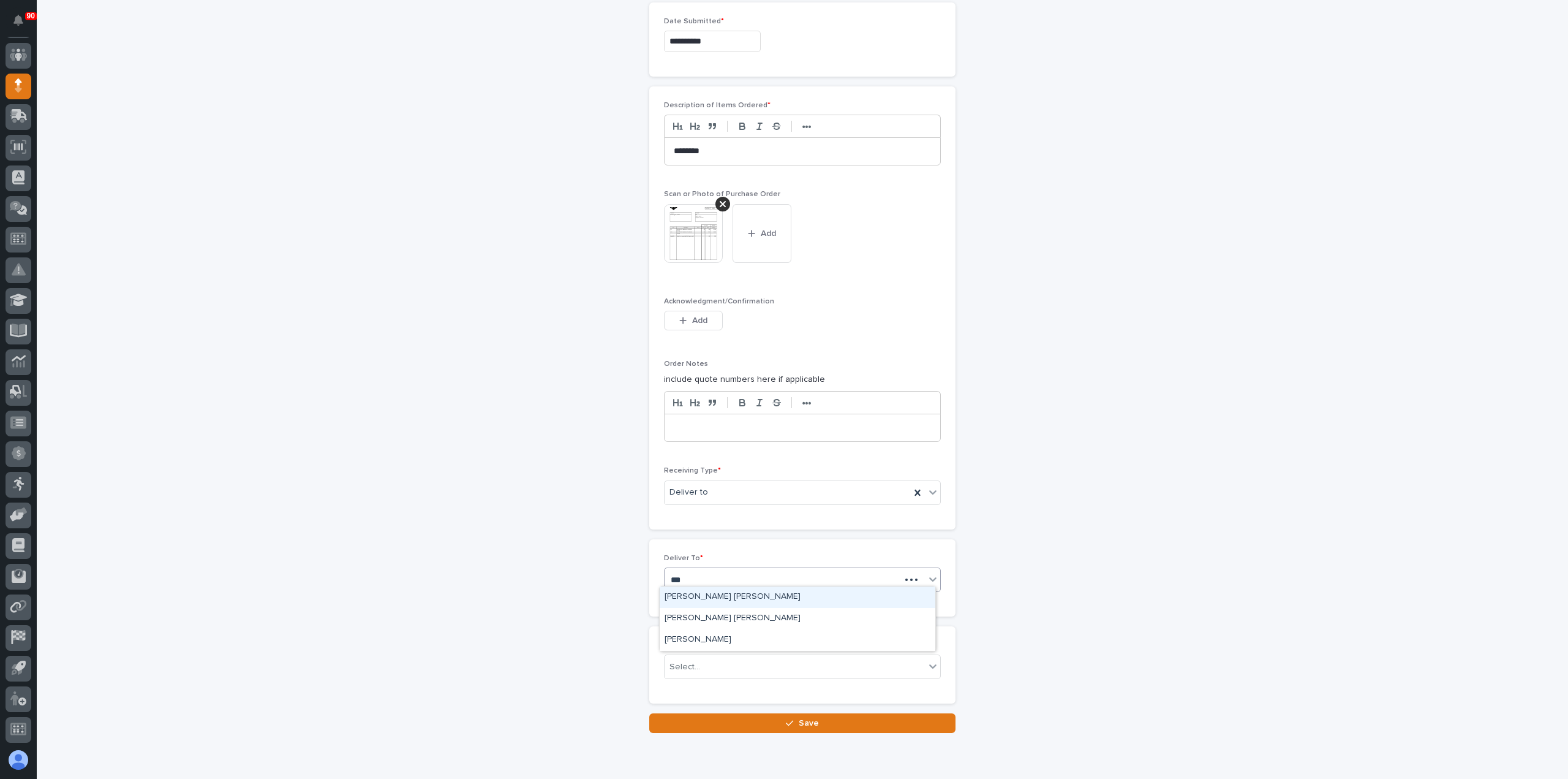
type input "****"
click at [718, 615] on div "[PERSON_NAME] [PERSON_NAME]" at bounding box center [797, 619] width 276 height 22
click at [786, 713] on button "Save" at bounding box center [802, 722] width 307 height 19
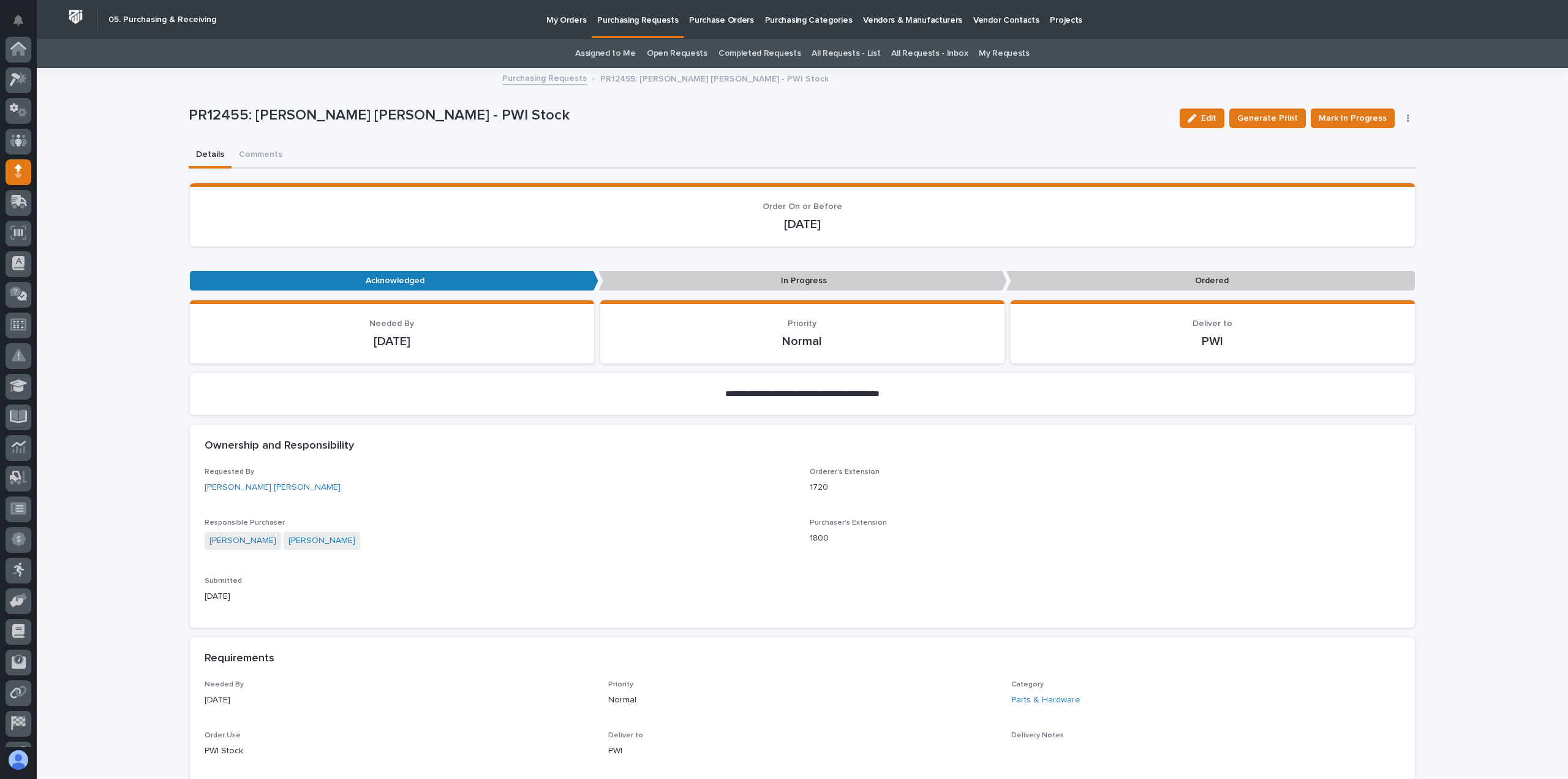
scroll to position [85, 0]
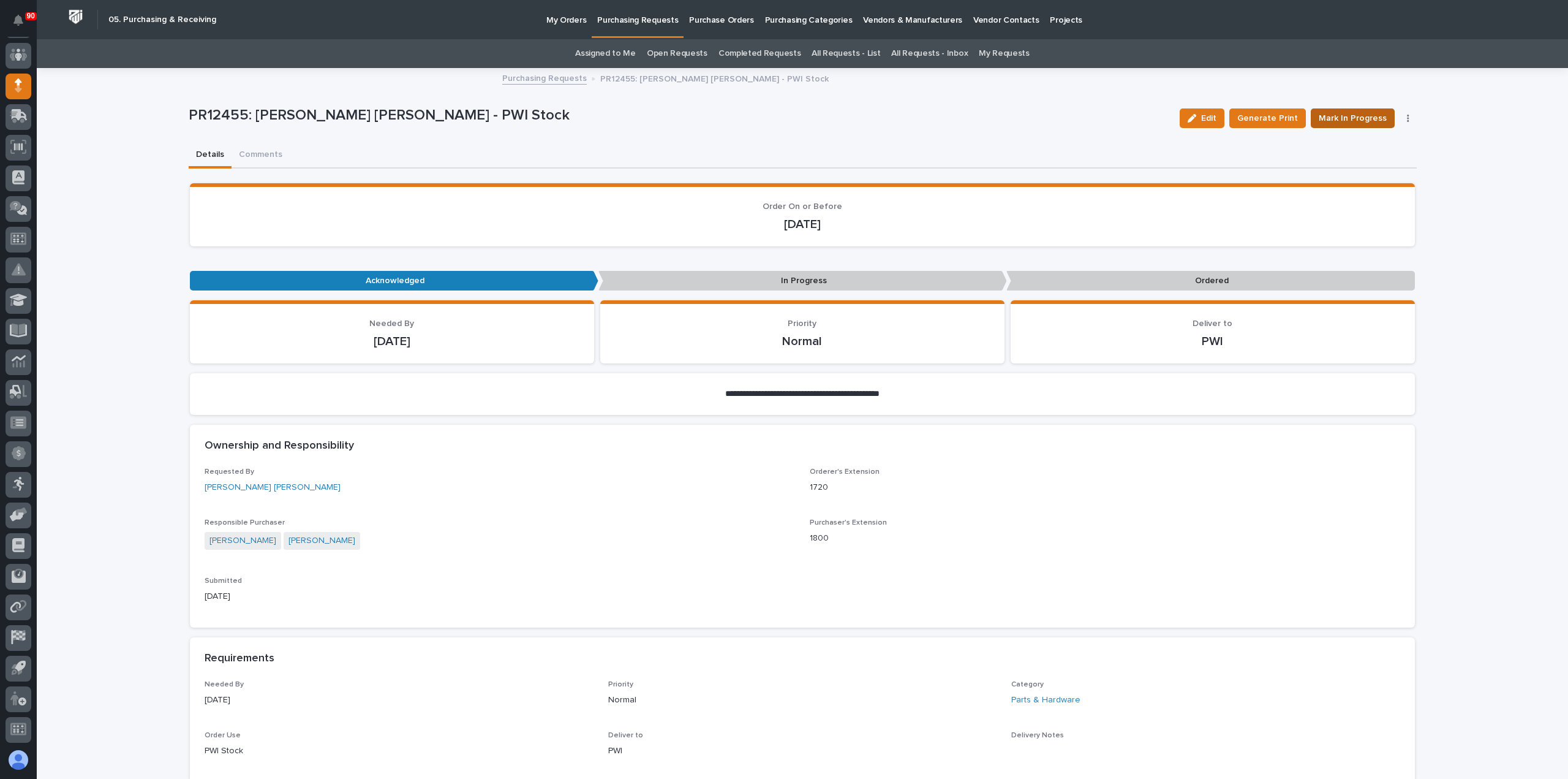
click at [1372, 111] on span "Mark In Progress" at bounding box center [1353, 118] width 68 height 15
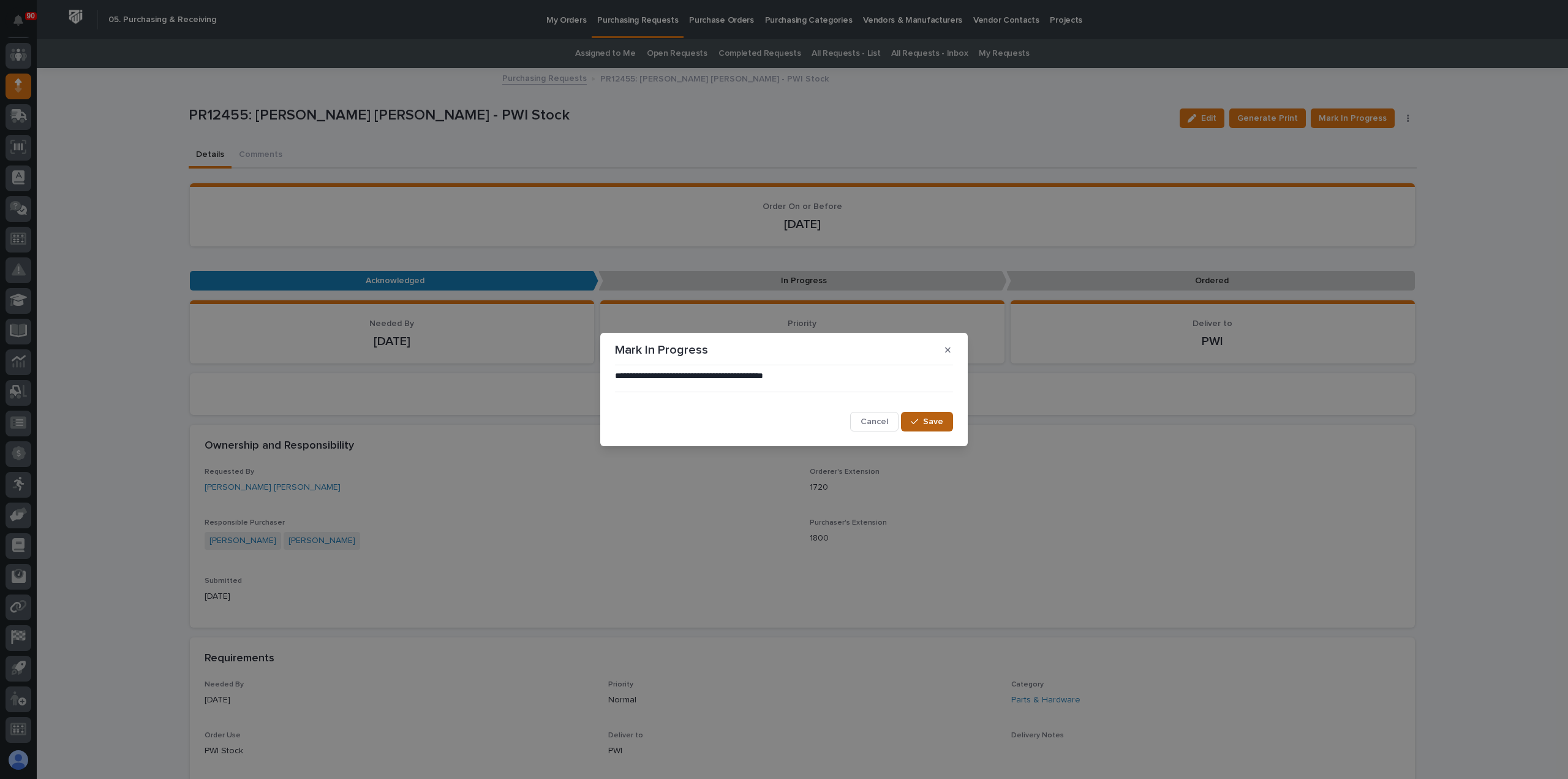
click at [939, 416] on span "Save" at bounding box center [933, 421] width 20 height 11
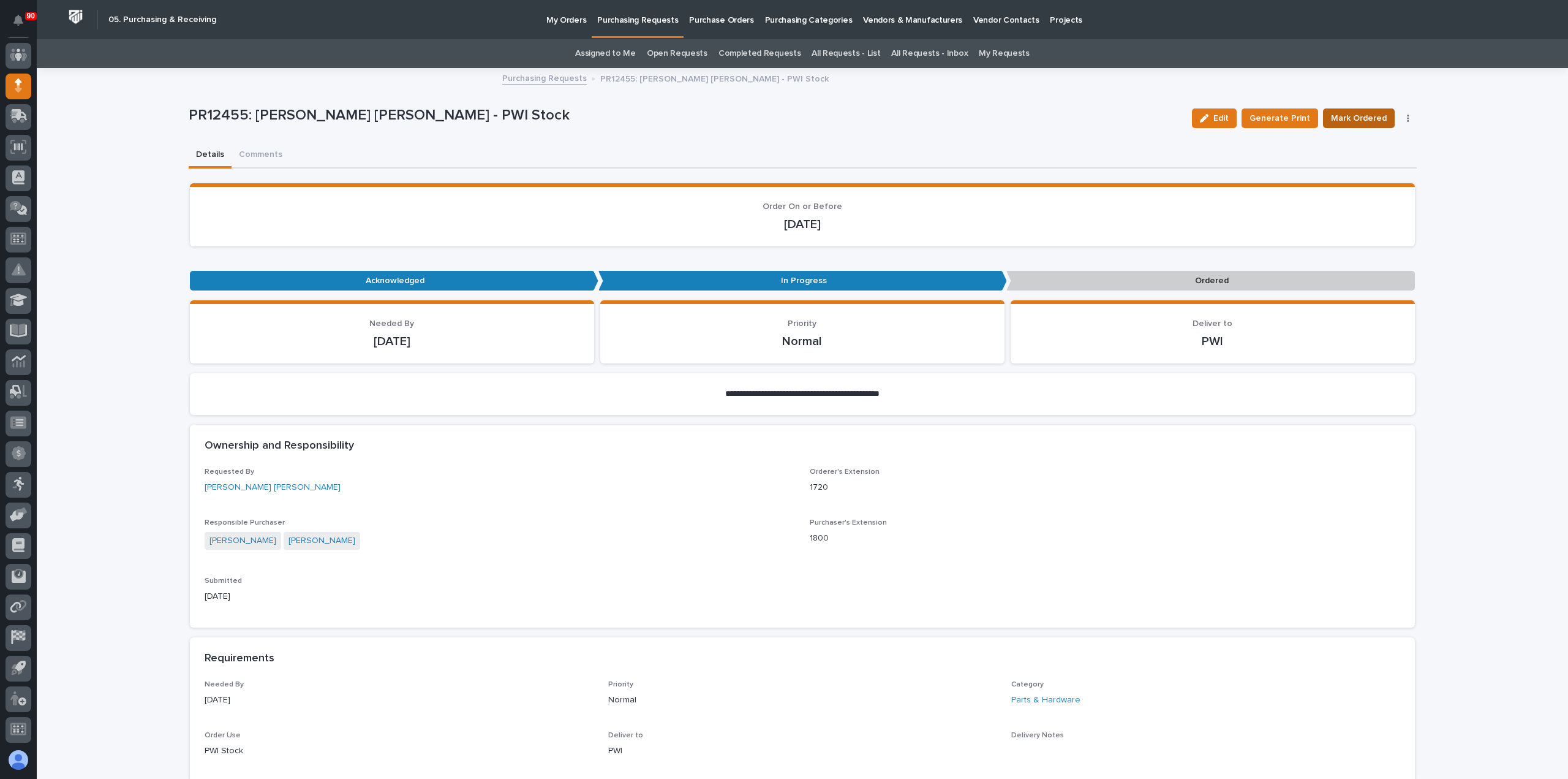
click at [1349, 113] on span "Mark Ordered" at bounding box center [1359, 118] width 56 height 15
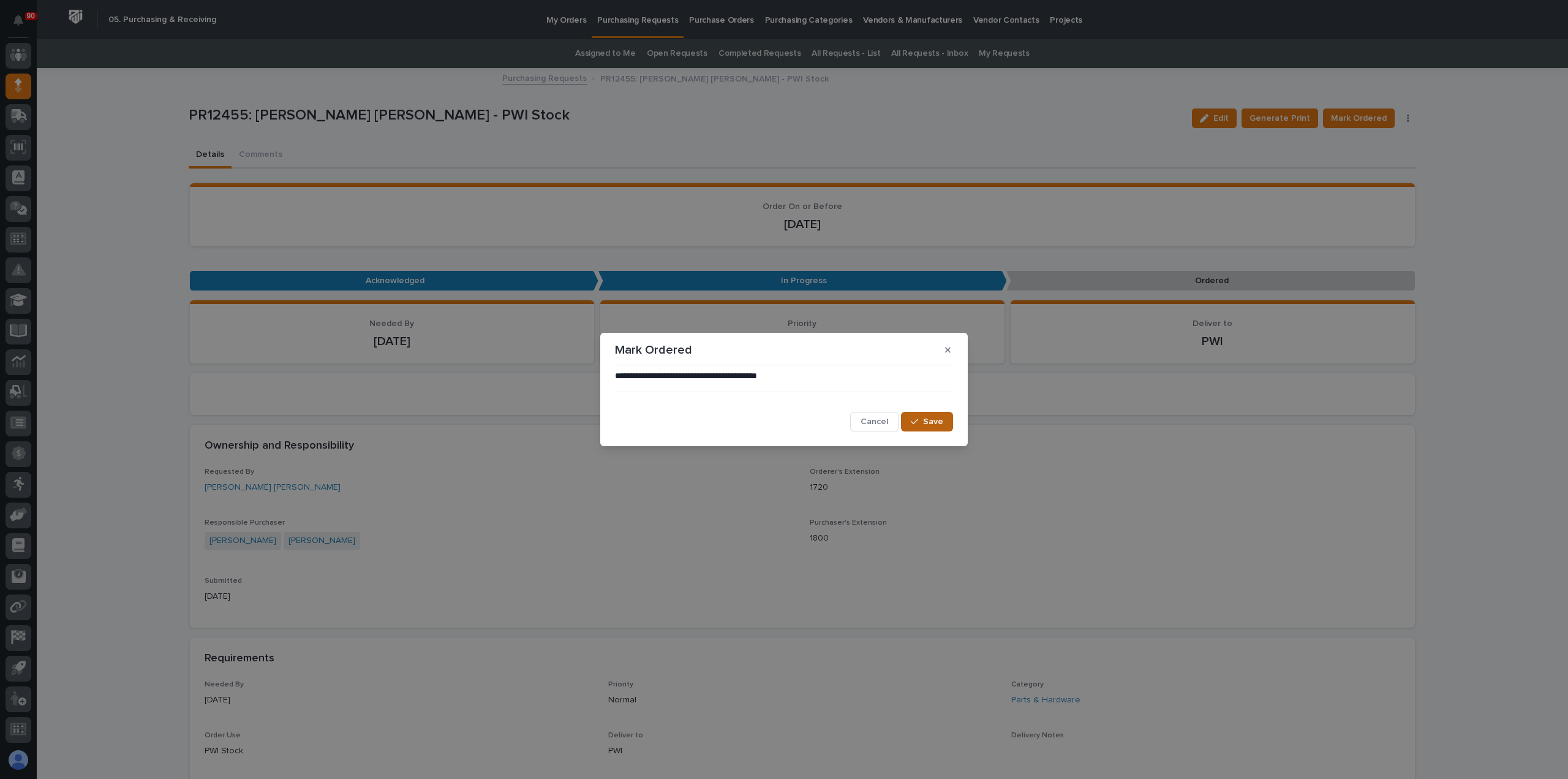
click at [926, 423] on span "Save" at bounding box center [933, 421] width 20 height 11
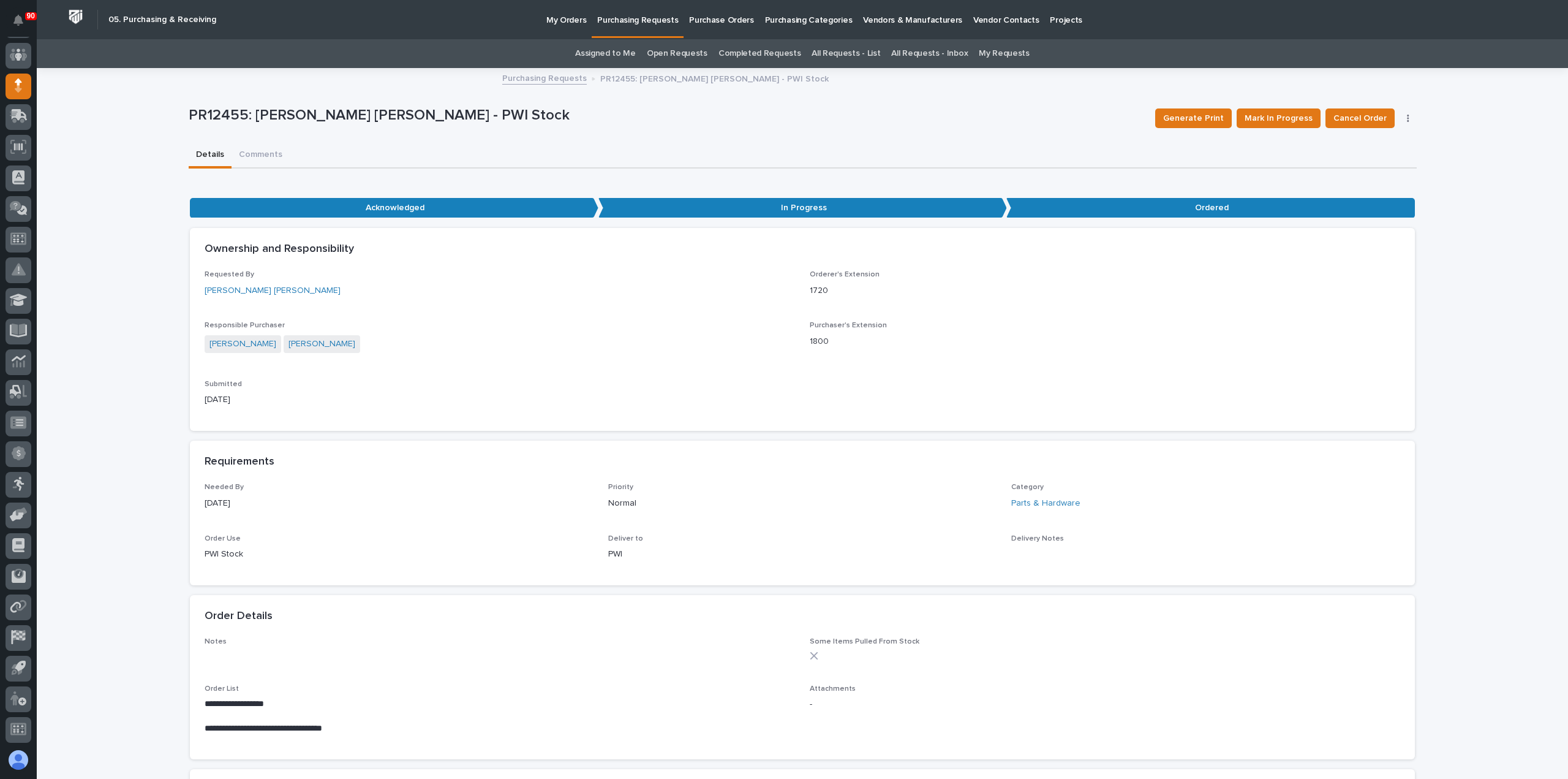
click at [622, 20] on p "Purchasing Requests" at bounding box center [637, 13] width 81 height 26
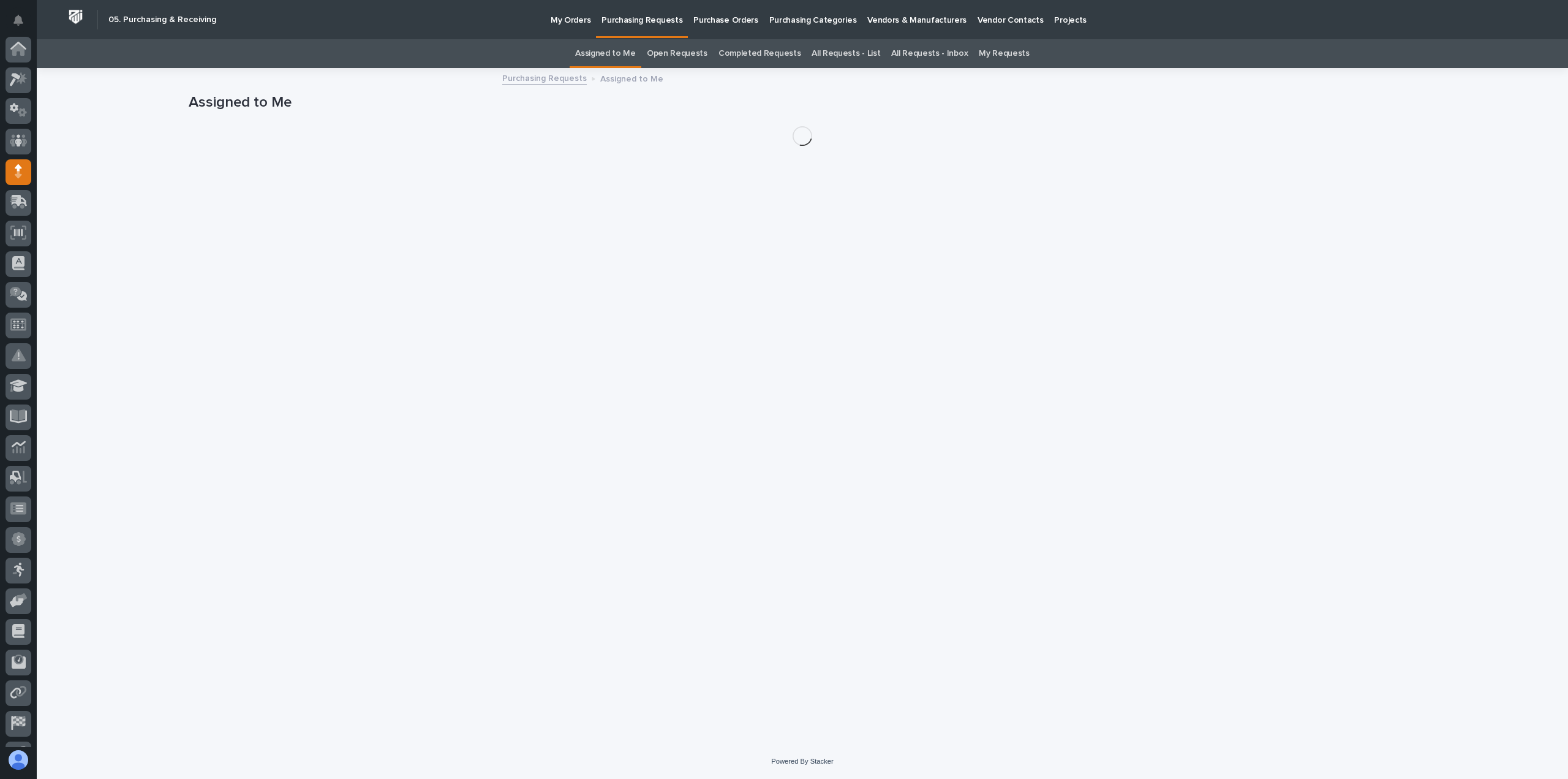
scroll to position [85, 0]
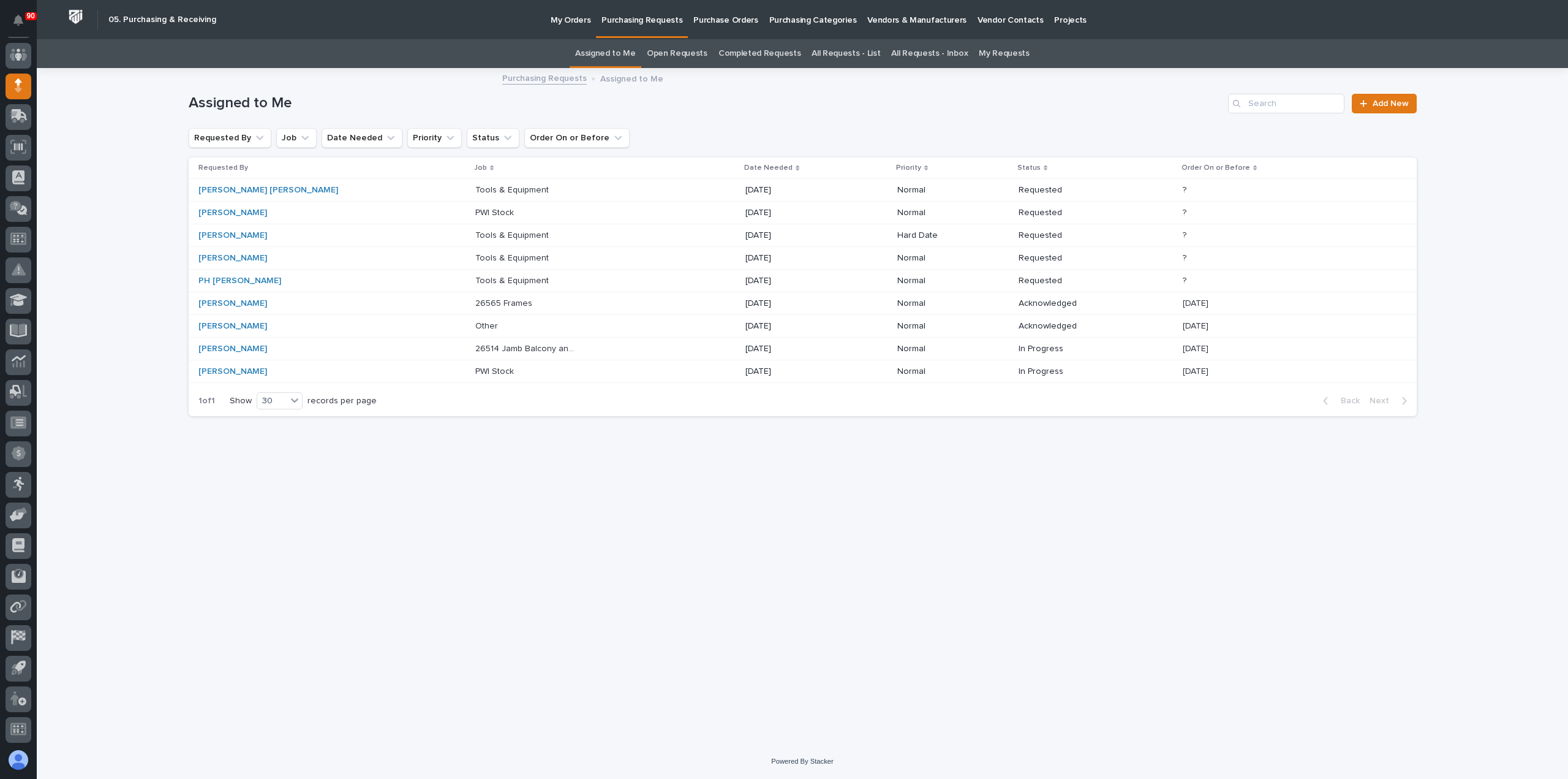
click at [476, 301] on p "26565 Frames" at bounding box center [505, 302] width 59 height 13
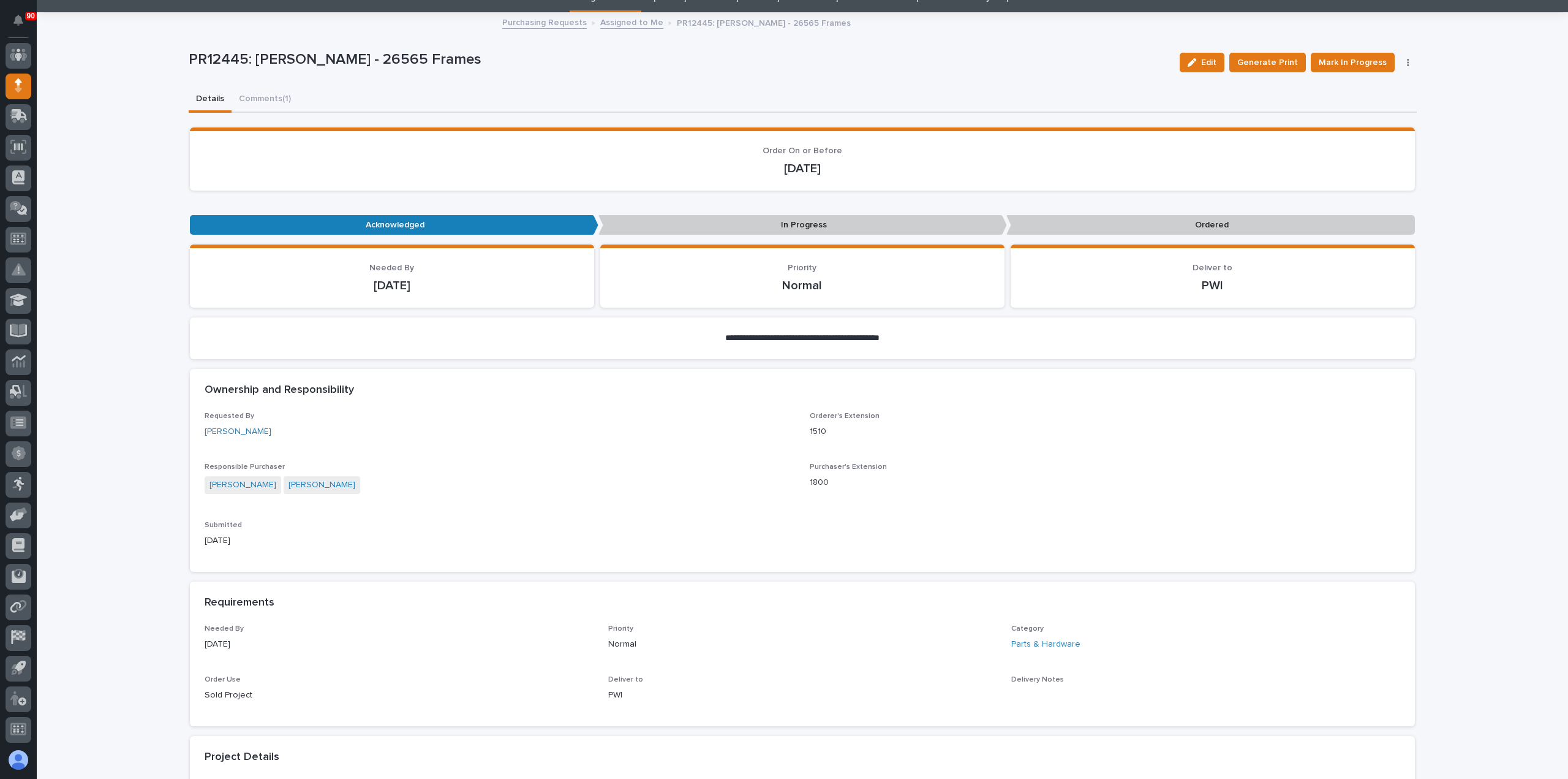
scroll to position [122, 0]
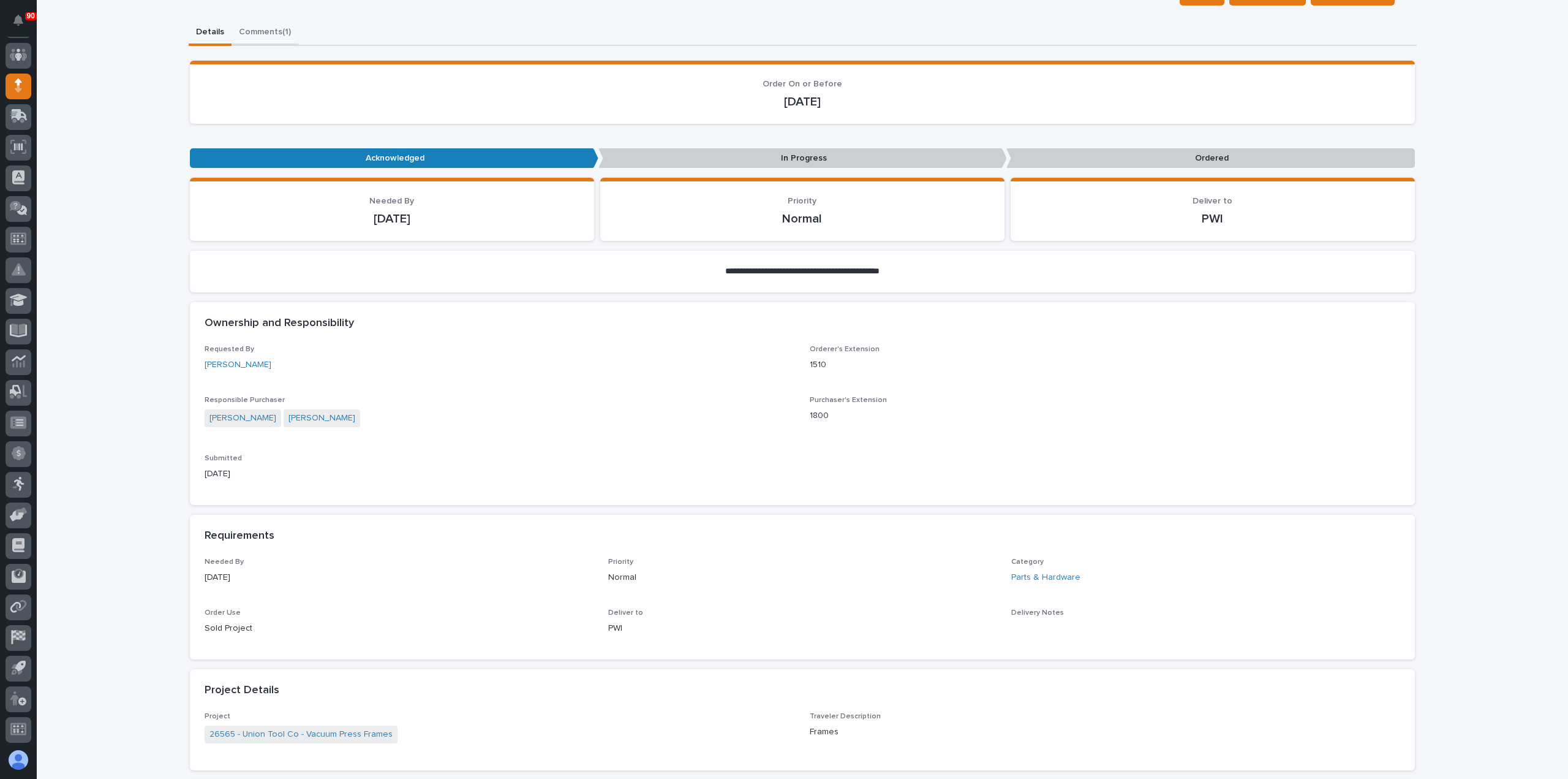
click at [254, 38] on div "**********" at bounding box center [802, 672] width 1531 height 1589
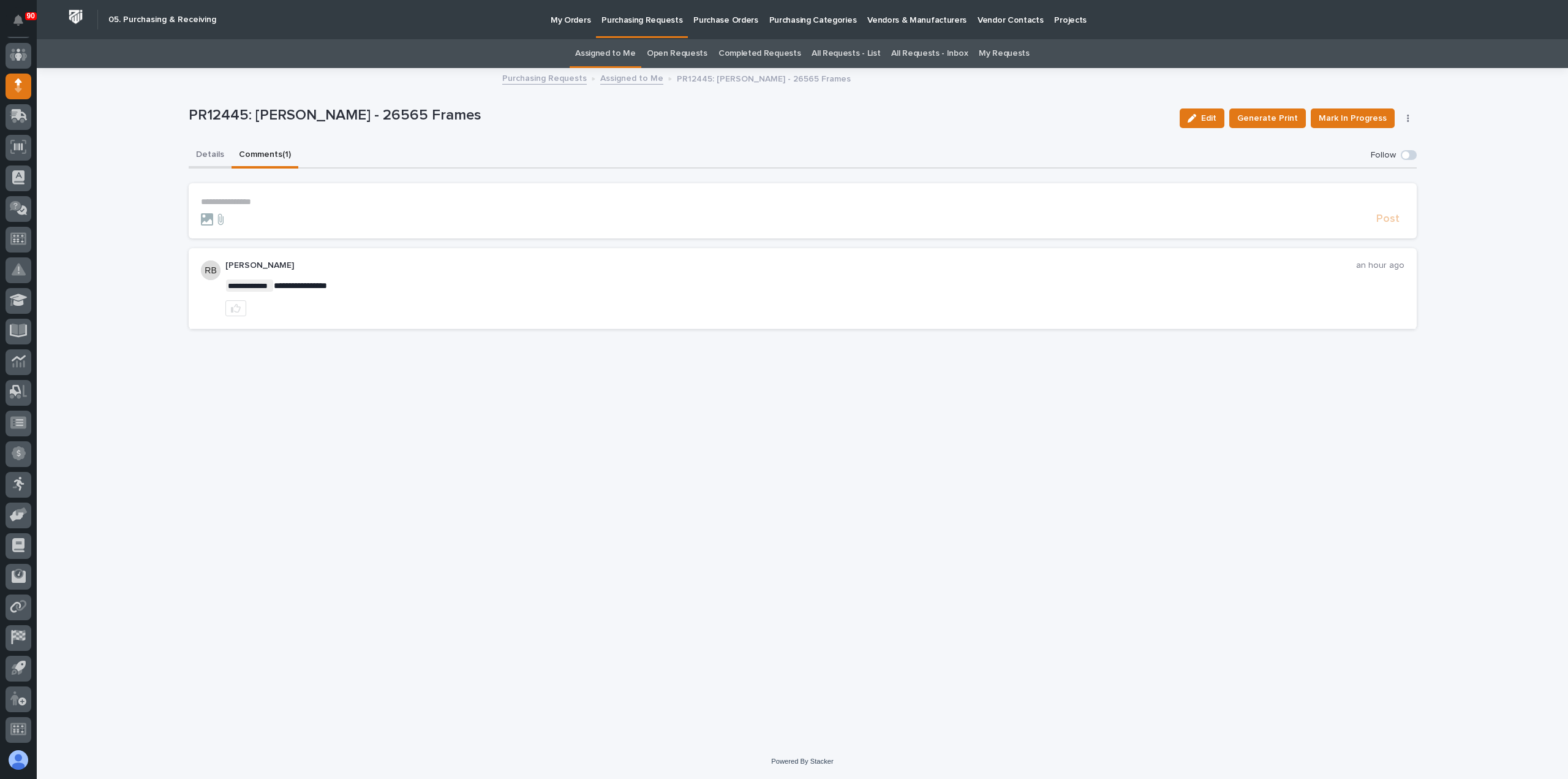
click at [208, 158] on button "Details" at bounding box center [209, 155] width 43 height 26
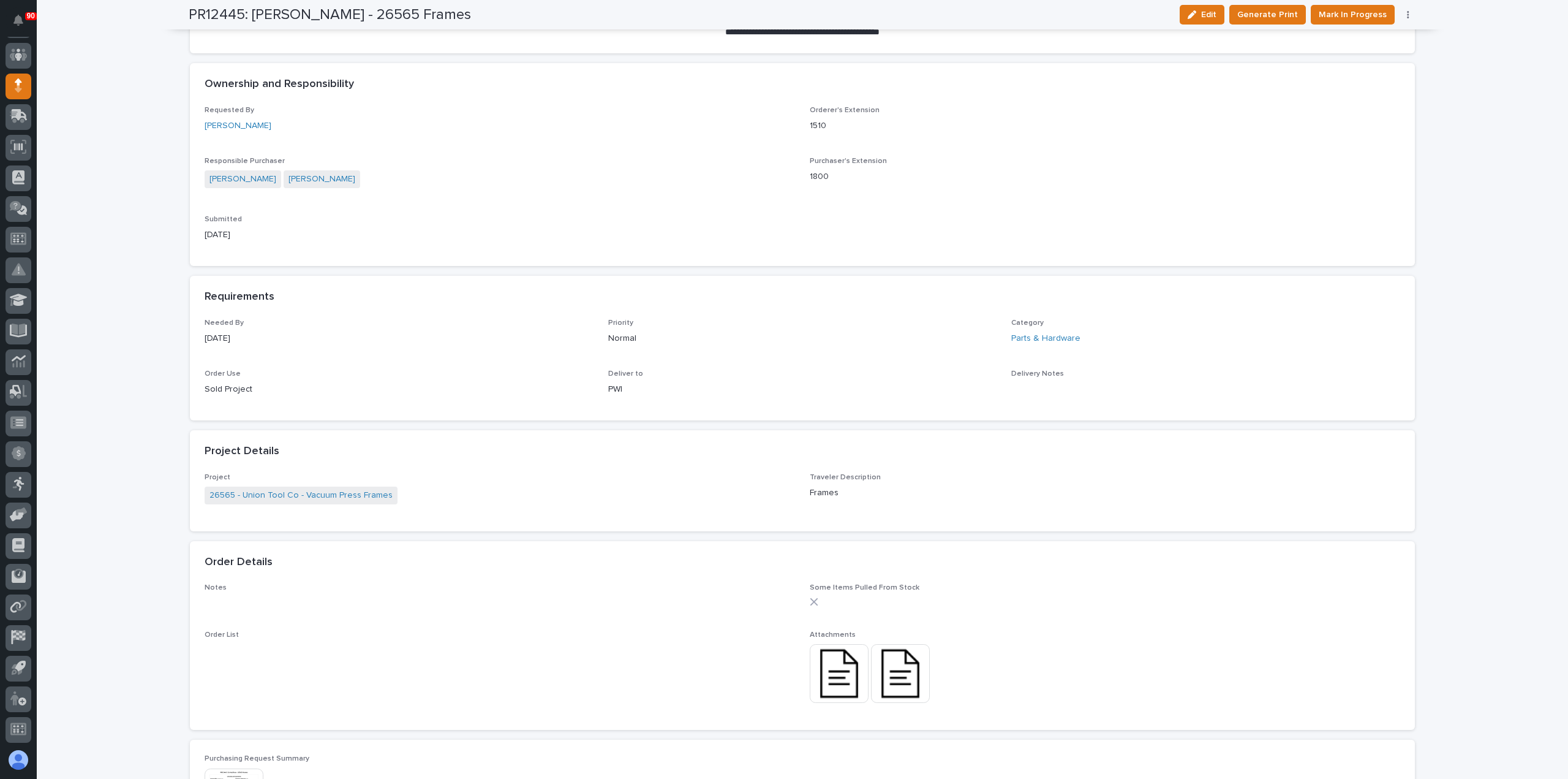
scroll to position [490, 0]
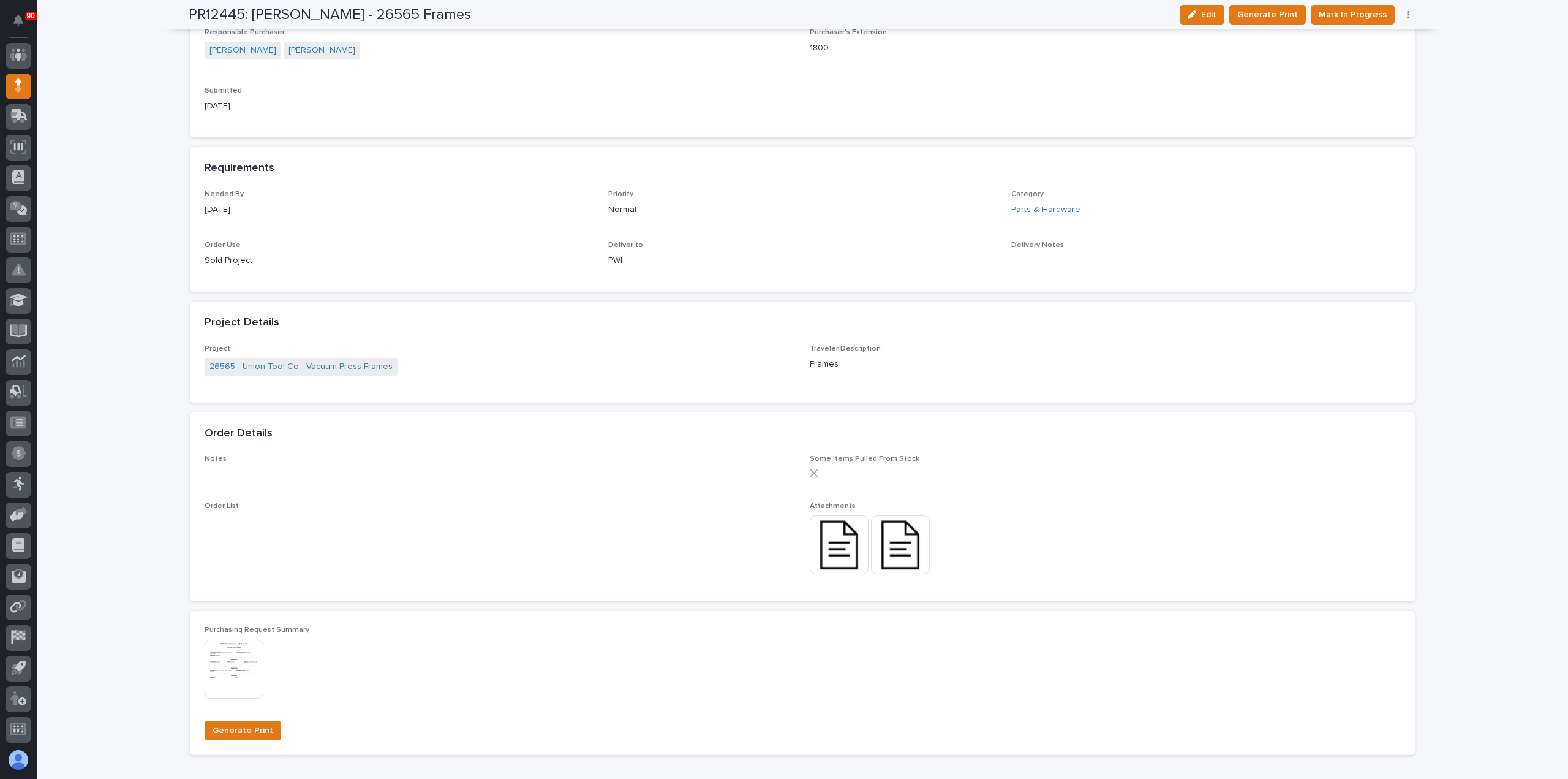
click at [831, 539] on img at bounding box center [839, 544] width 59 height 59
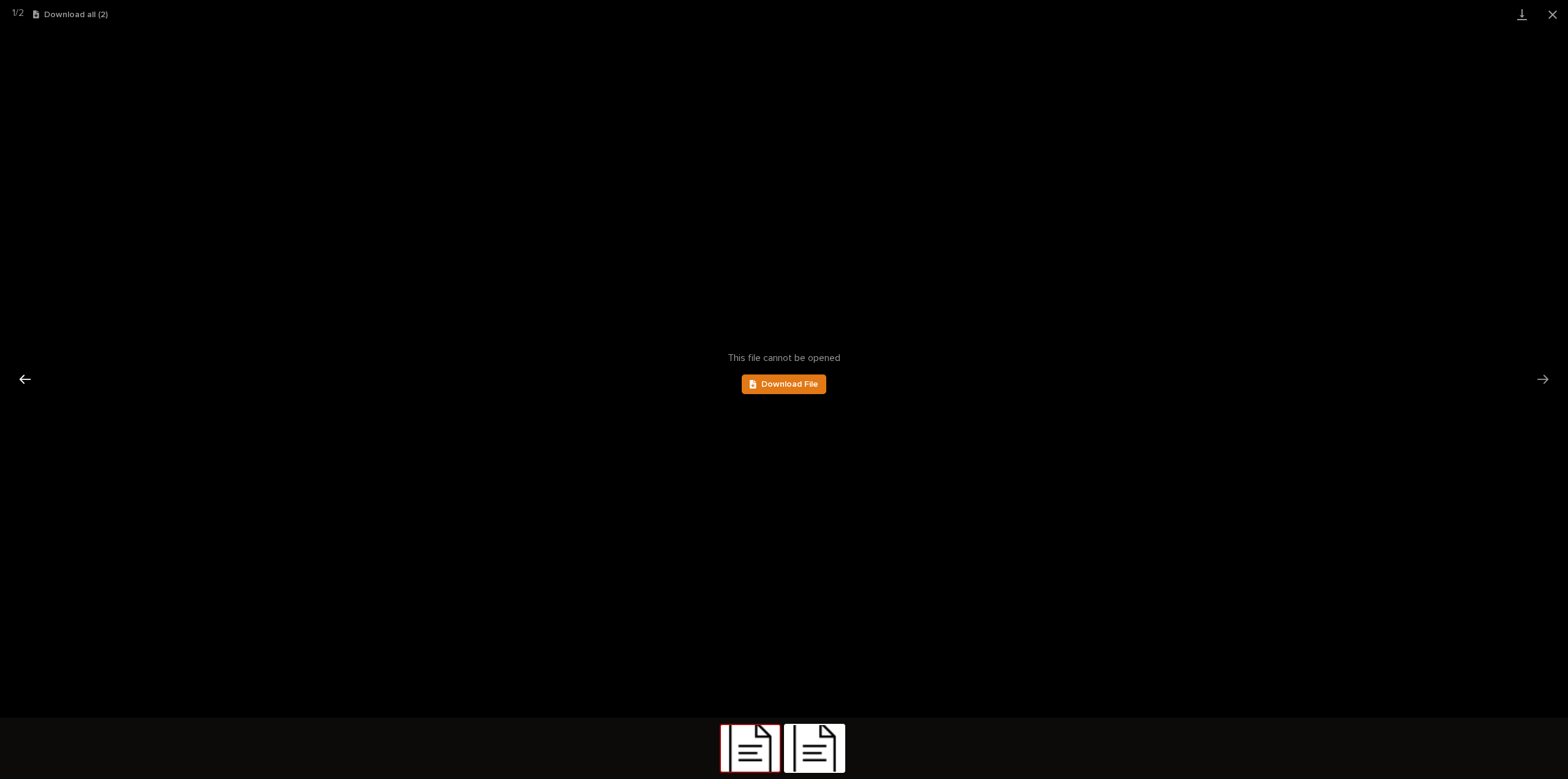
click at [21, 378] on button "Previous slide" at bounding box center [25, 379] width 26 height 24
click at [1552, 15] on button "Close gallery" at bounding box center [1553, 14] width 31 height 28
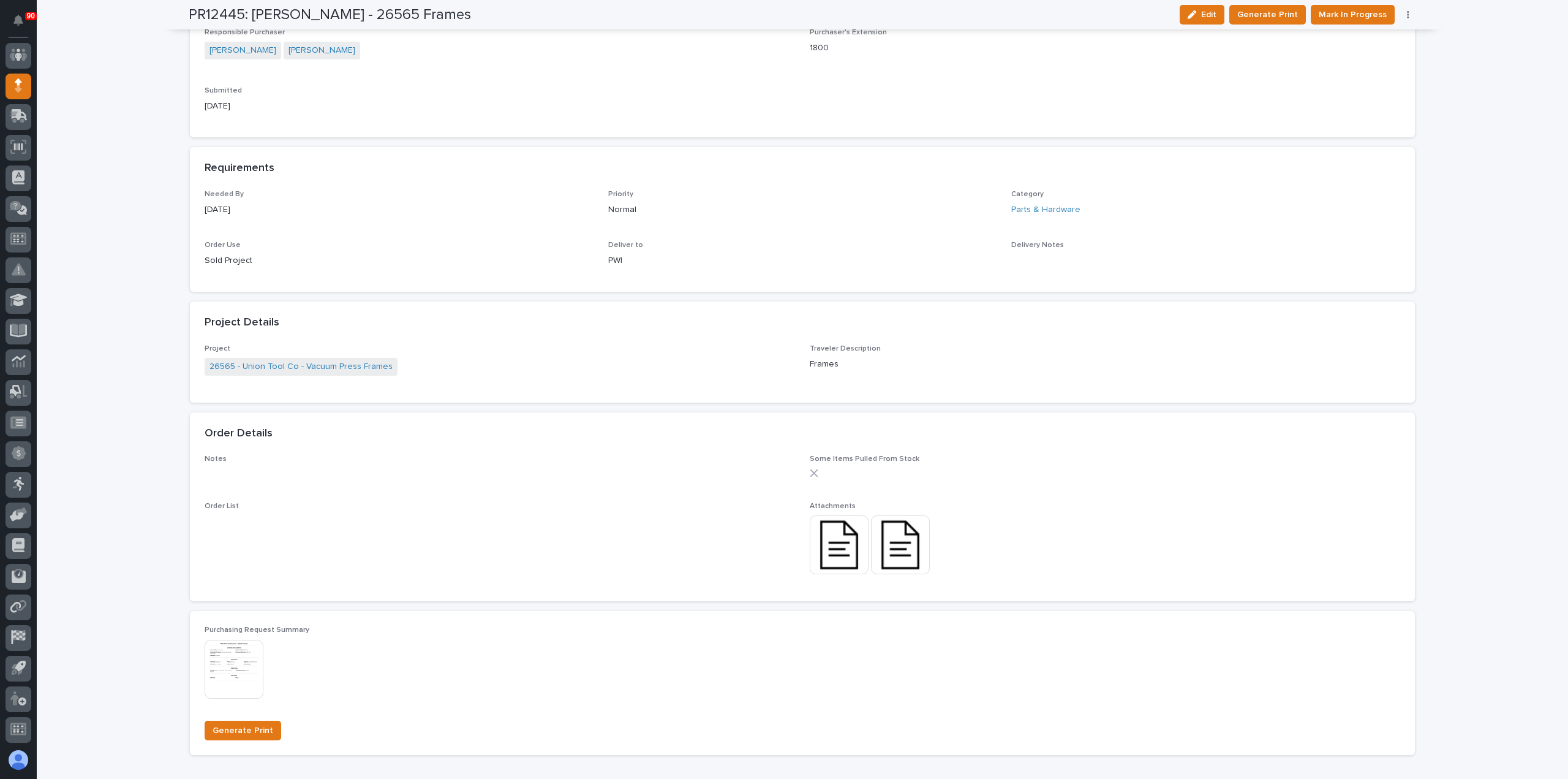
click at [844, 541] on img at bounding box center [839, 544] width 59 height 59
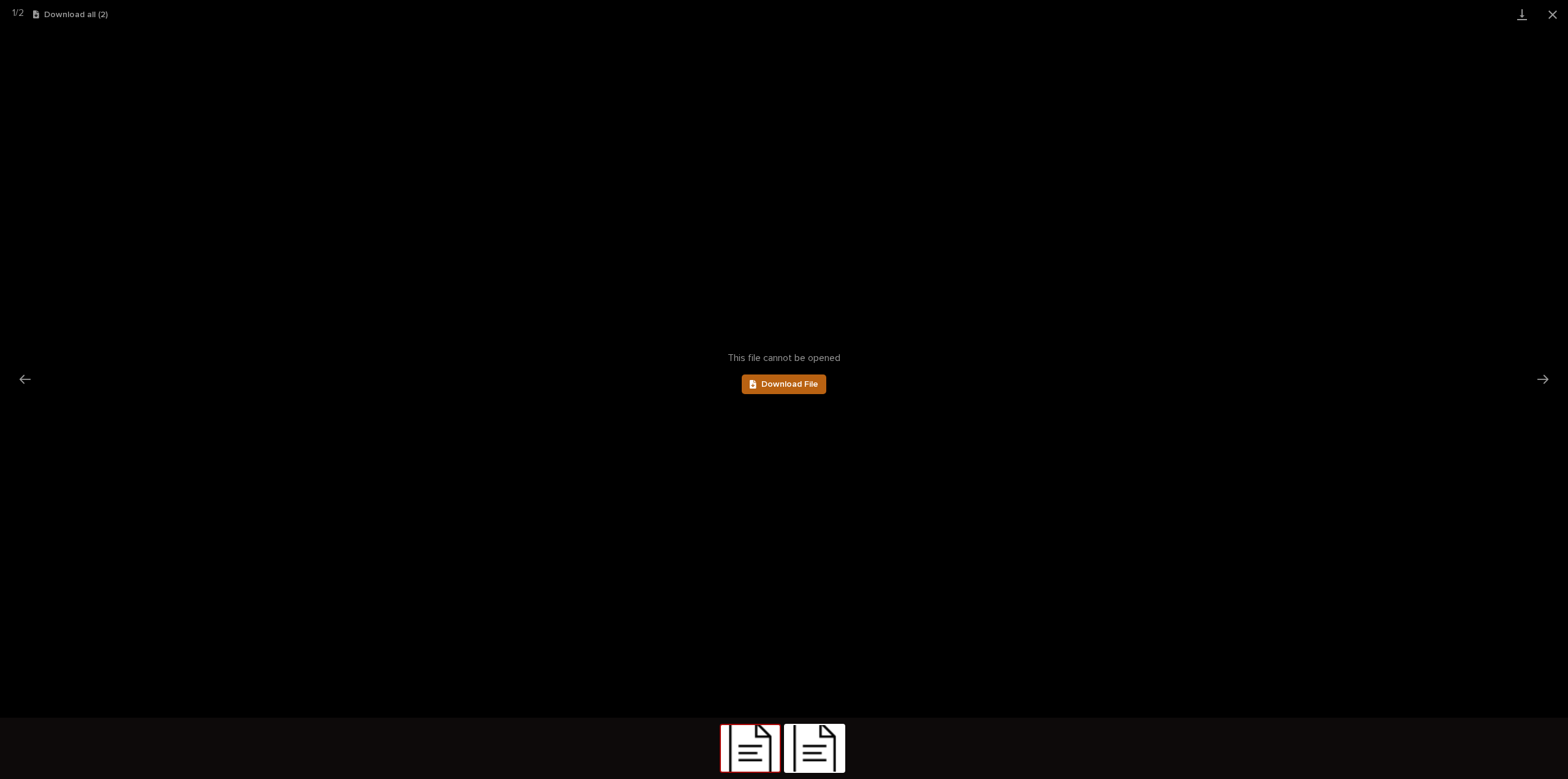
scroll to position [0, 0]
click at [799, 380] on span "Download File" at bounding box center [790, 384] width 57 height 8
click at [1540, 375] on button "Next slide" at bounding box center [1543, 379] width 26 height 24
click at [788, 385] on span "Download File" at bounding box center [790, 384] width 57 height 8
click at [1554, 6] on button "Close gallery" at bounding box center [1553, 14] width 31 height 28
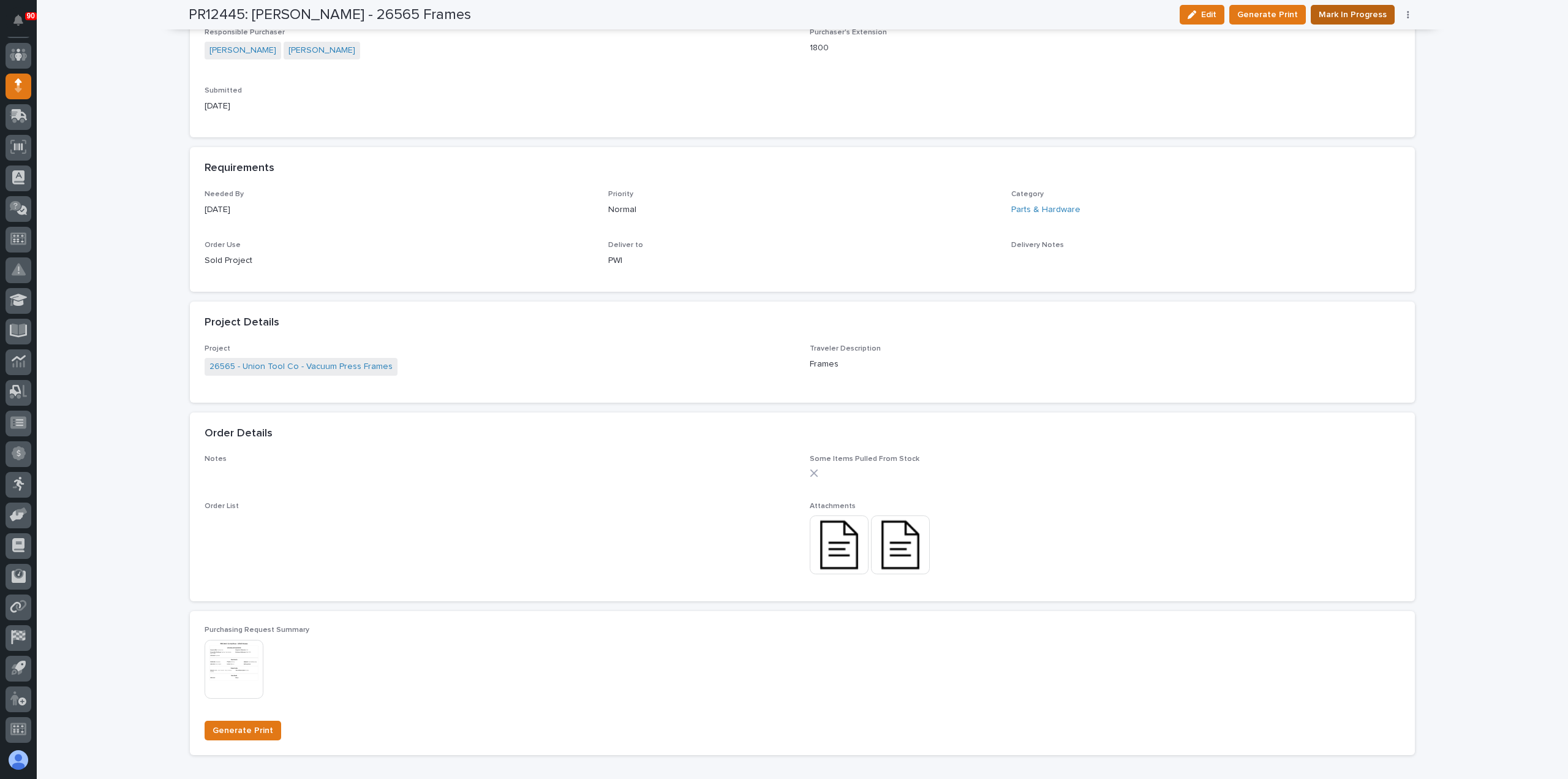
click at [1329, 12] on span "Mark In Progress" at bounding box center [1353, 15] width 68 height 15
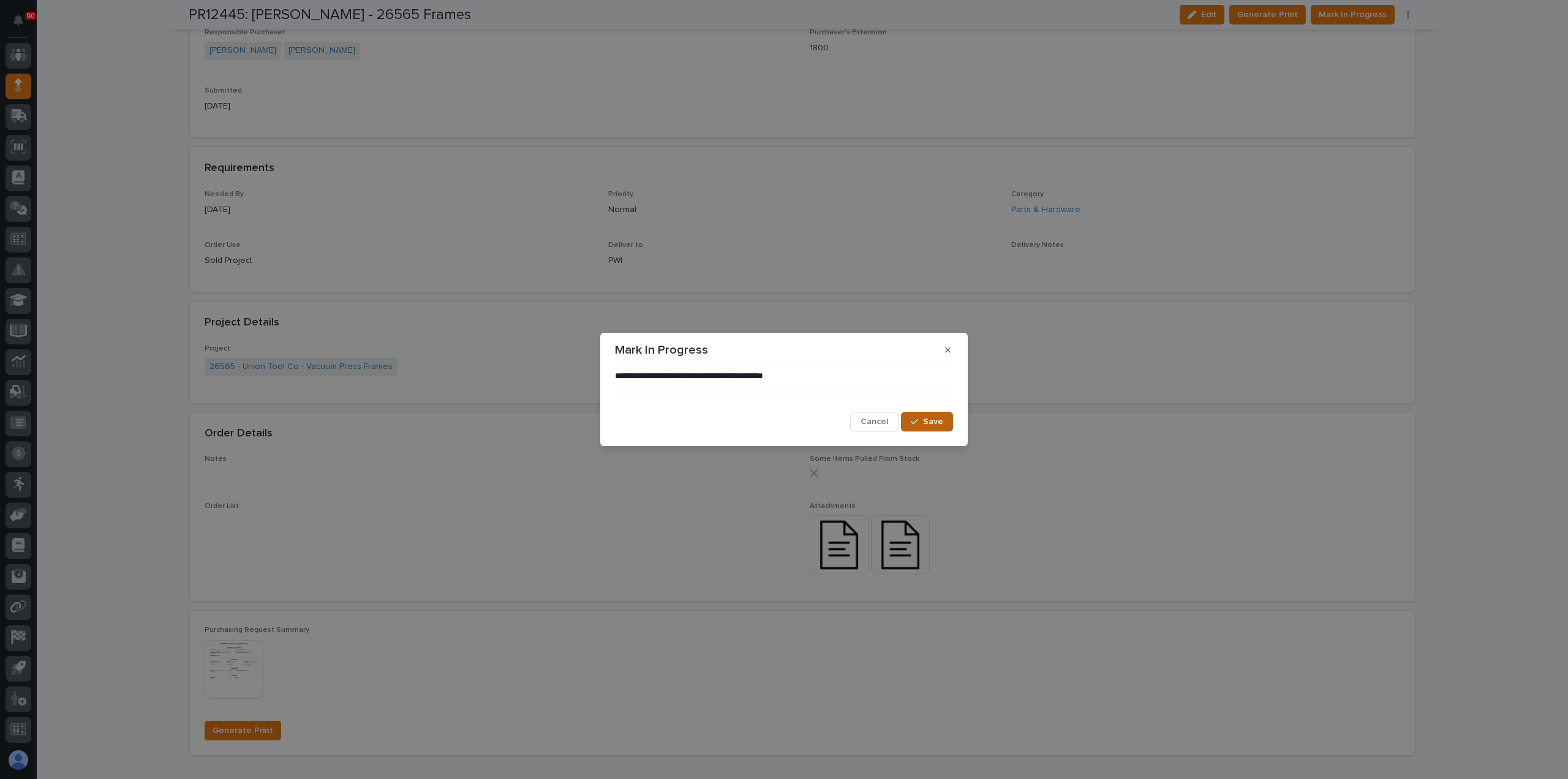
click at [916, 420] on icon "button" at bounding box center [915, 421] width 8 height 8
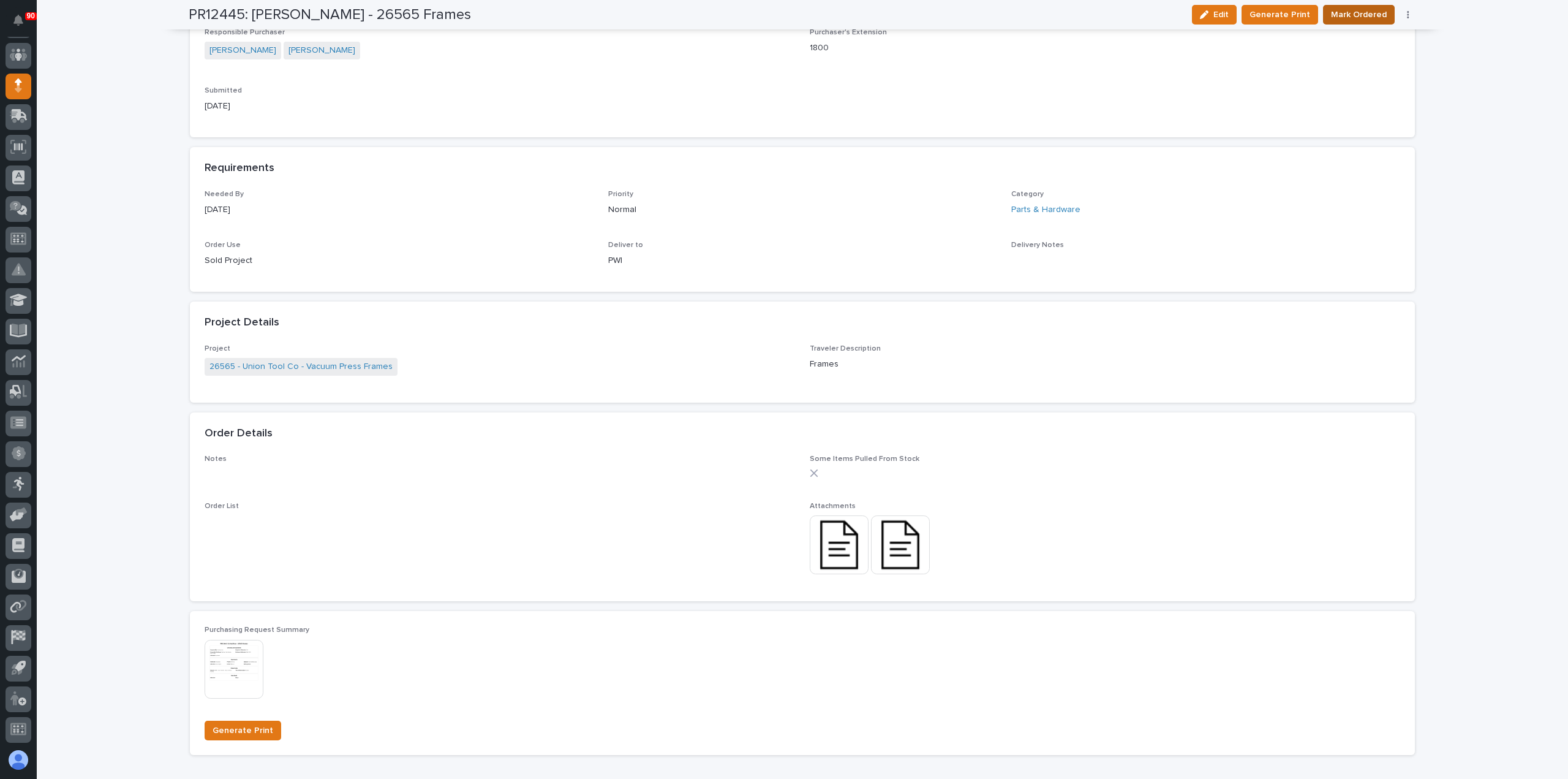
click at [1364, 9] on span "Mark Ordered" at bounding box center [1359, 15] width 56 height 15
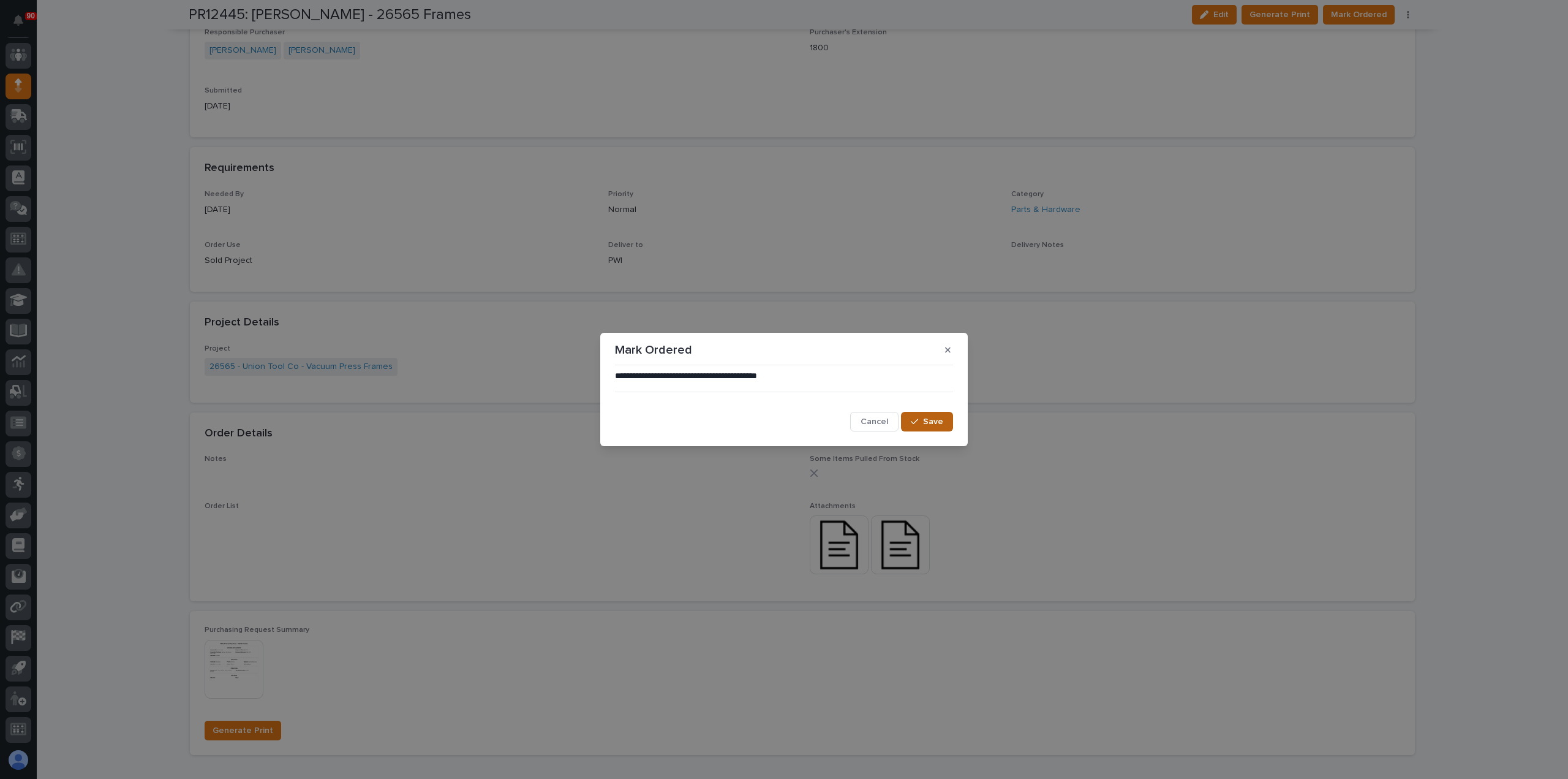
click at [937, 420] on span "Save" at bounding box center [933, 421] width 20 height 11
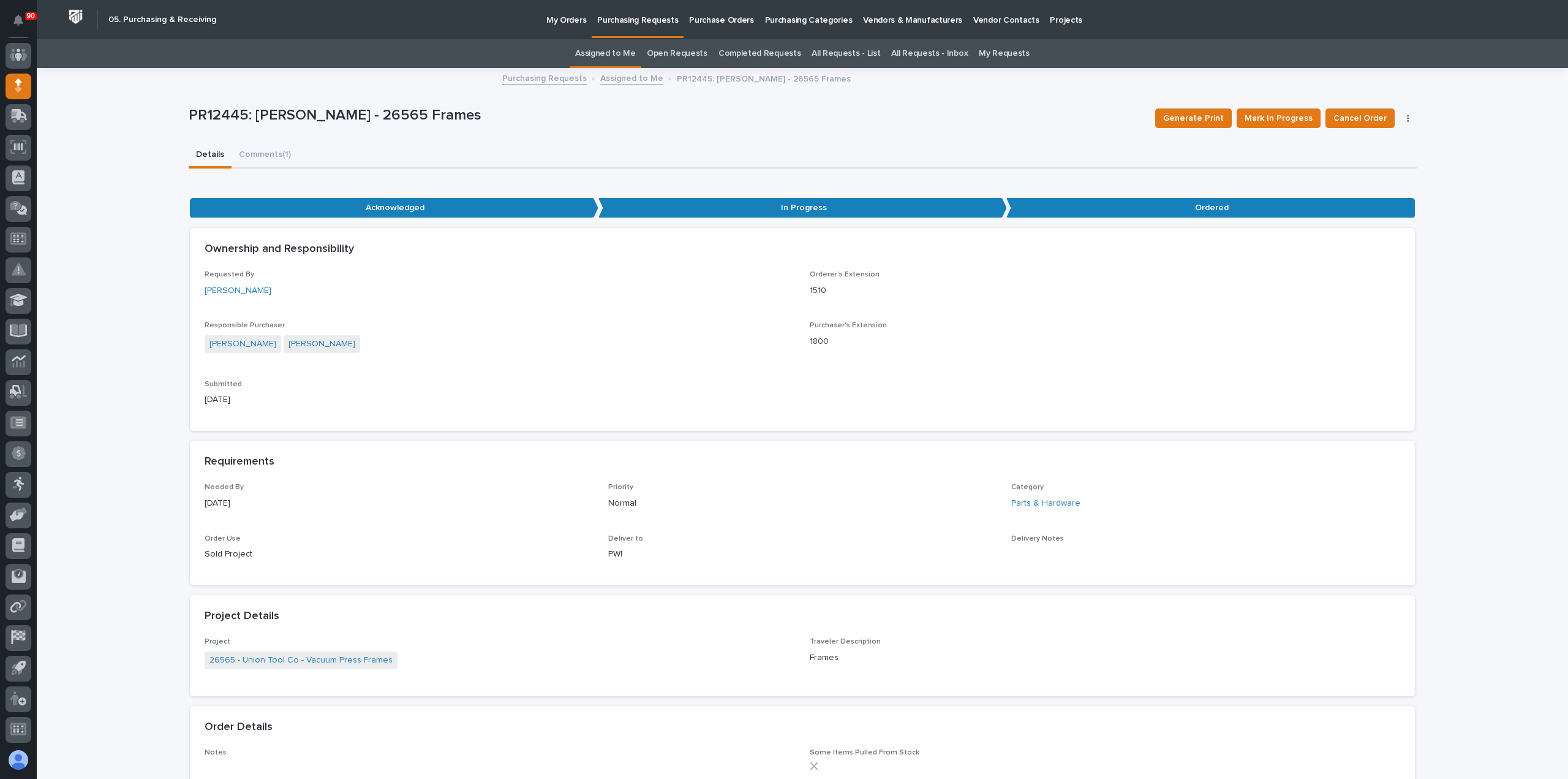
click at [642, 24] on p "Purchasing Requests" at bounding box center [637, 13] width 81 height 26
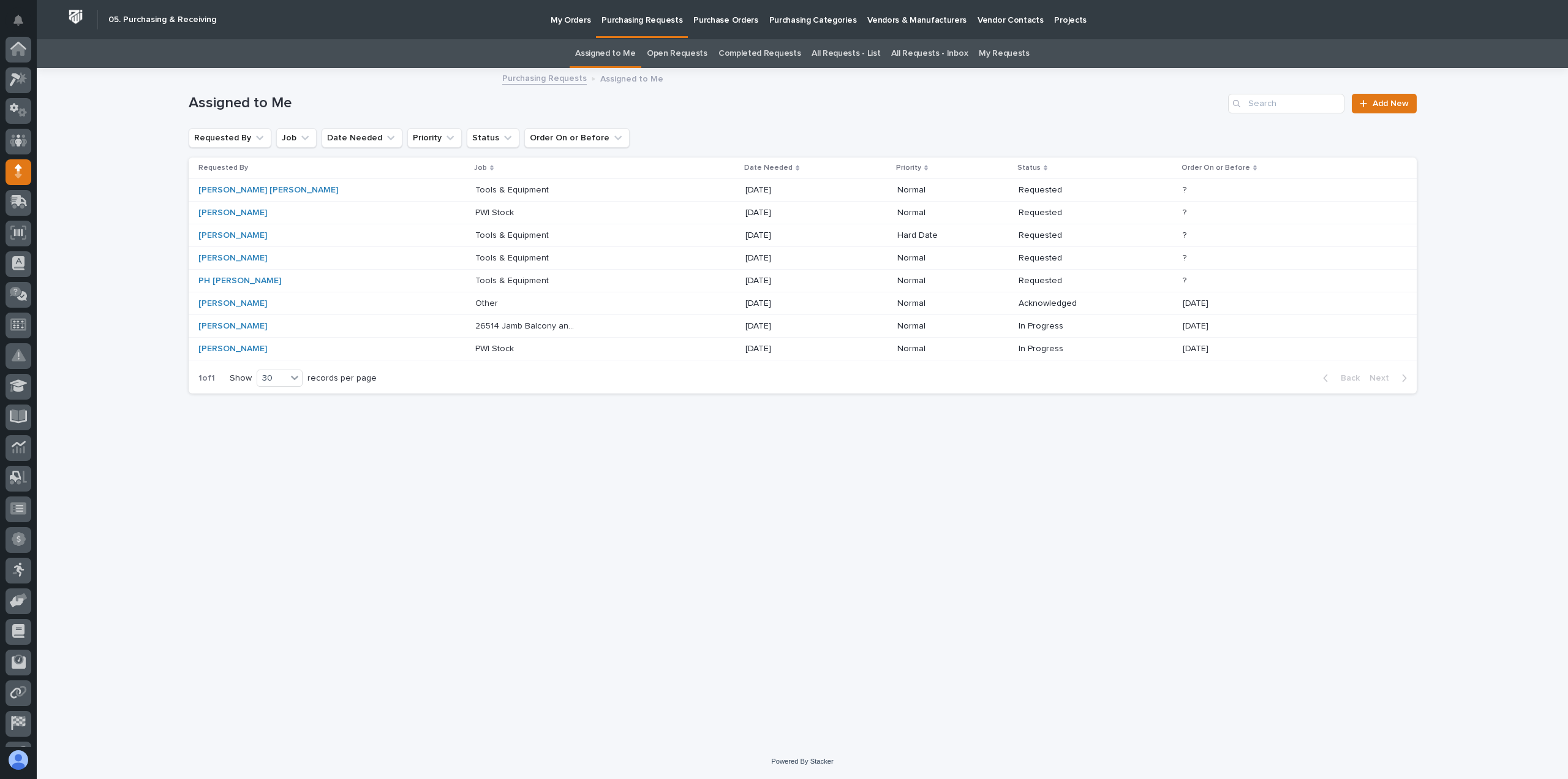
scroll to position [85, 0]
click at [476, 322] on p "26514 Jamb Balcony and Patio Lifter" at bounding box center [528, 324] width 105 height 13
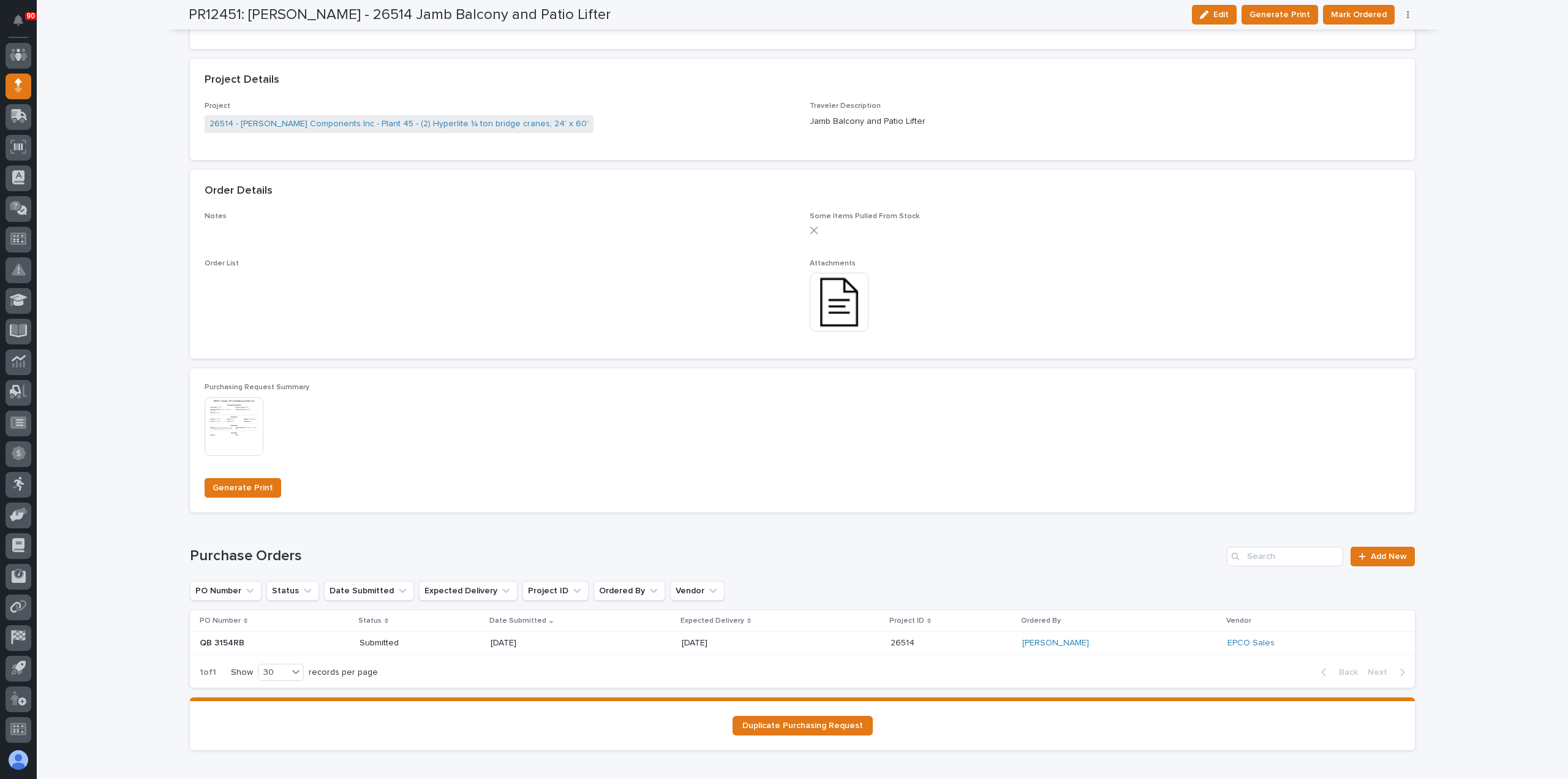
scroll to position [735, 0]
click at [1374, 554] on span "Add New" at bounding box center [1389, 554] width 36 height 8
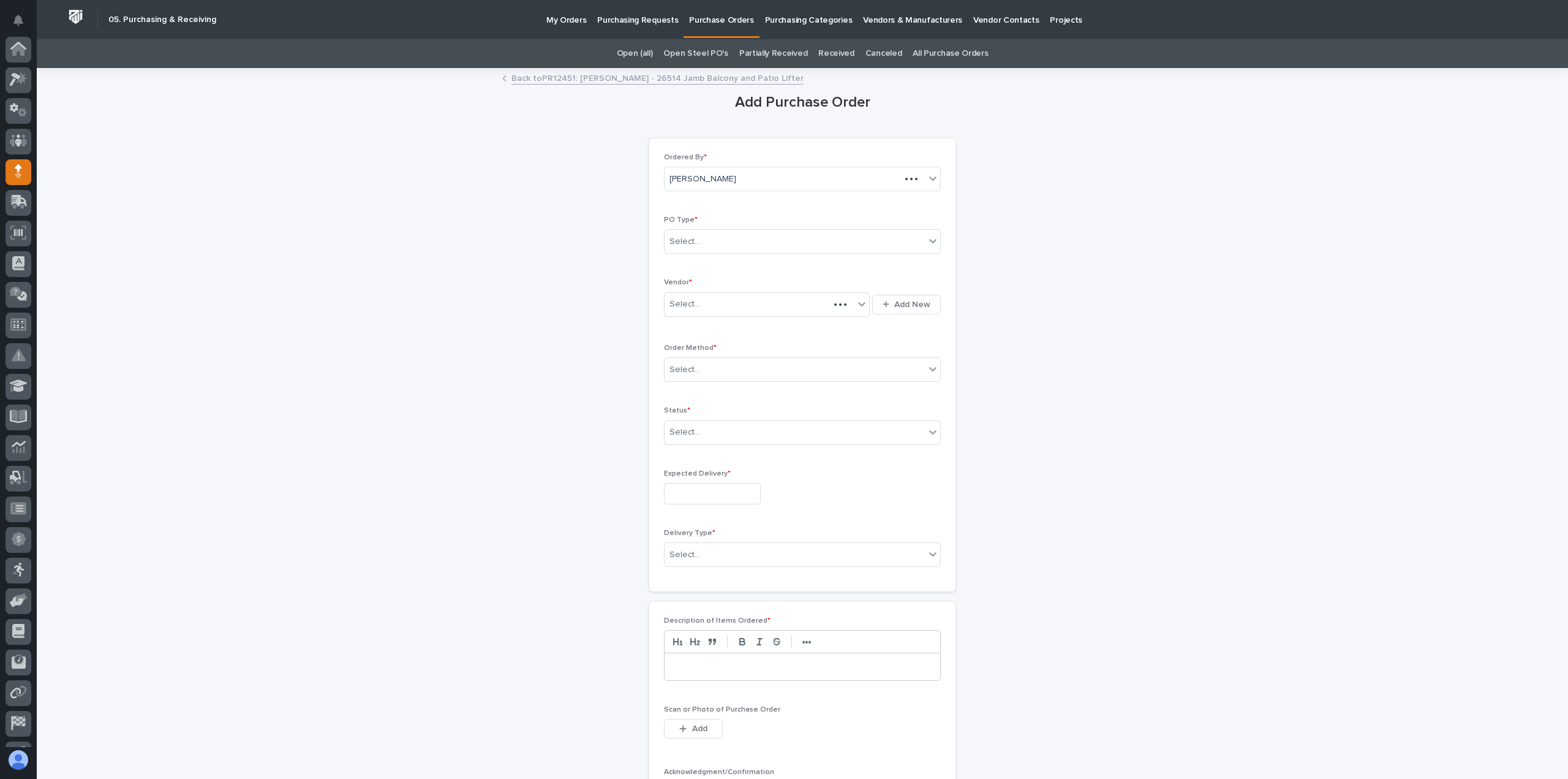
scroll to position [85, 0]
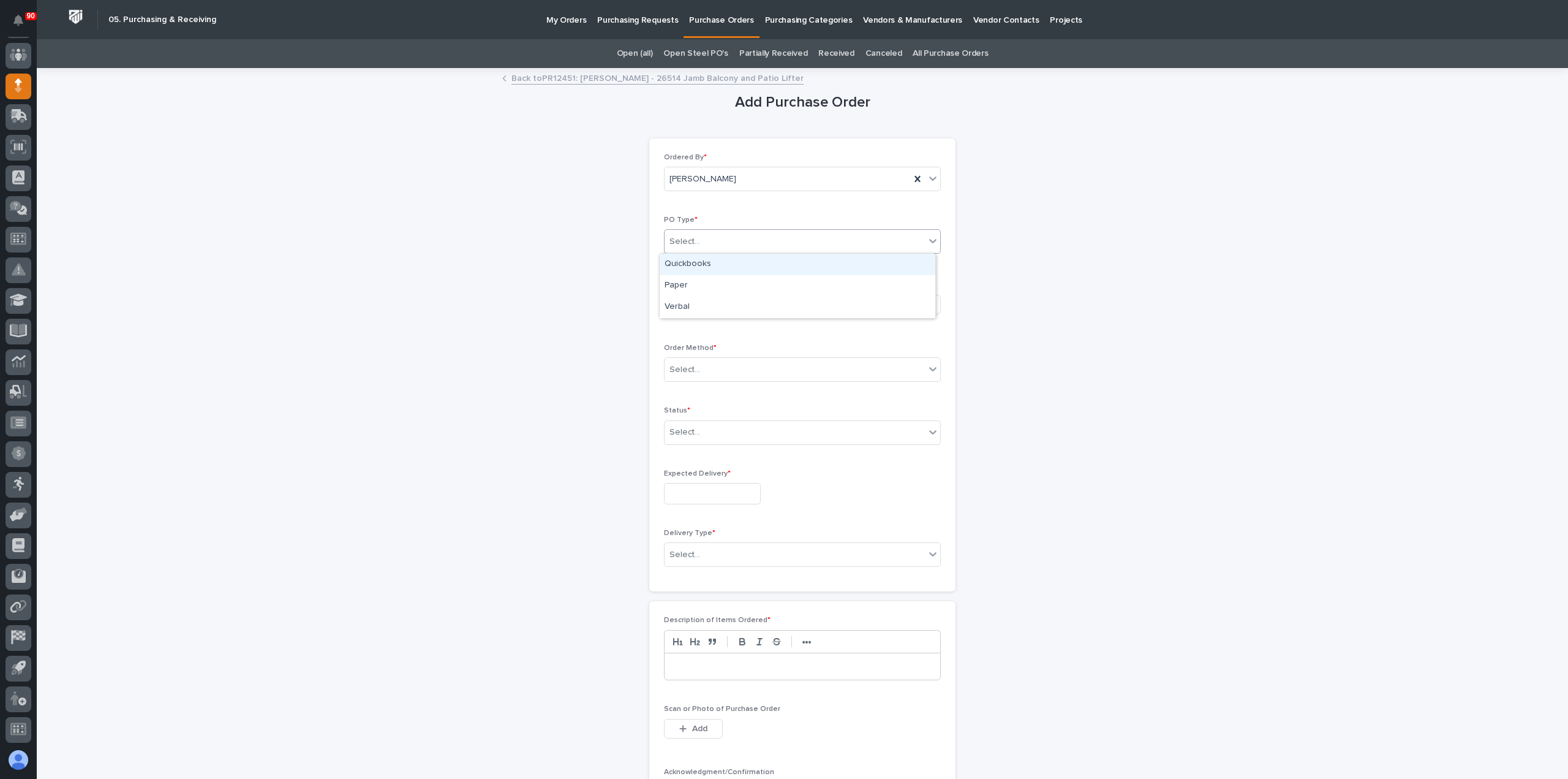
click at [744, 247] on div "Select..." at bounding box center [795, 241] width 260 height 20
click at [689, 286] on div "Paper" at bounding box center [797, 286] width 276 height 22
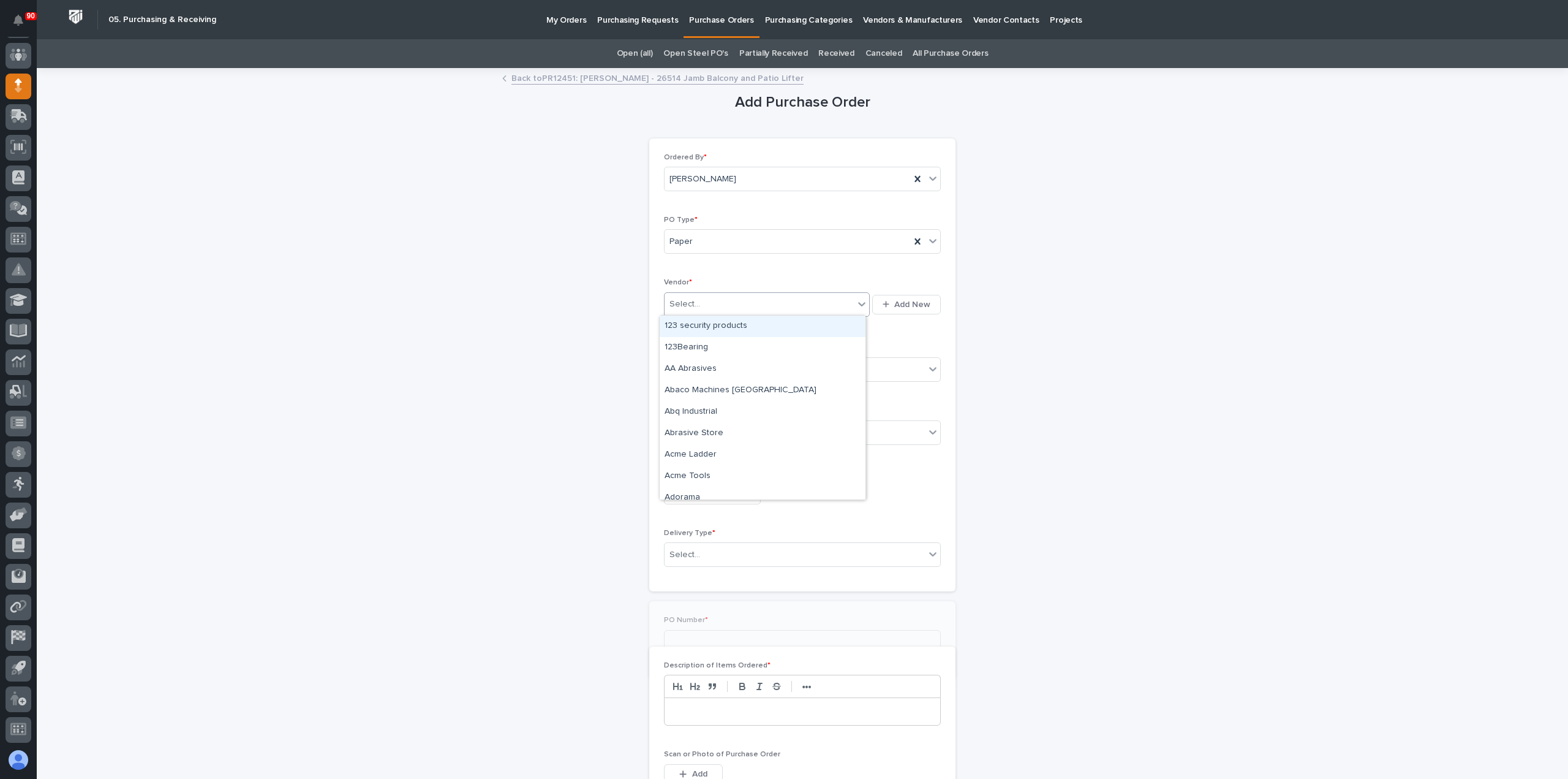
click at [699, 302] on div "Select..." at bounding box center [760, 304] width 189 height 20
type input "***"
click at [720, 322] on div "[PERSON_NAME]" at bounding box center [763, 327] width 206 height 22
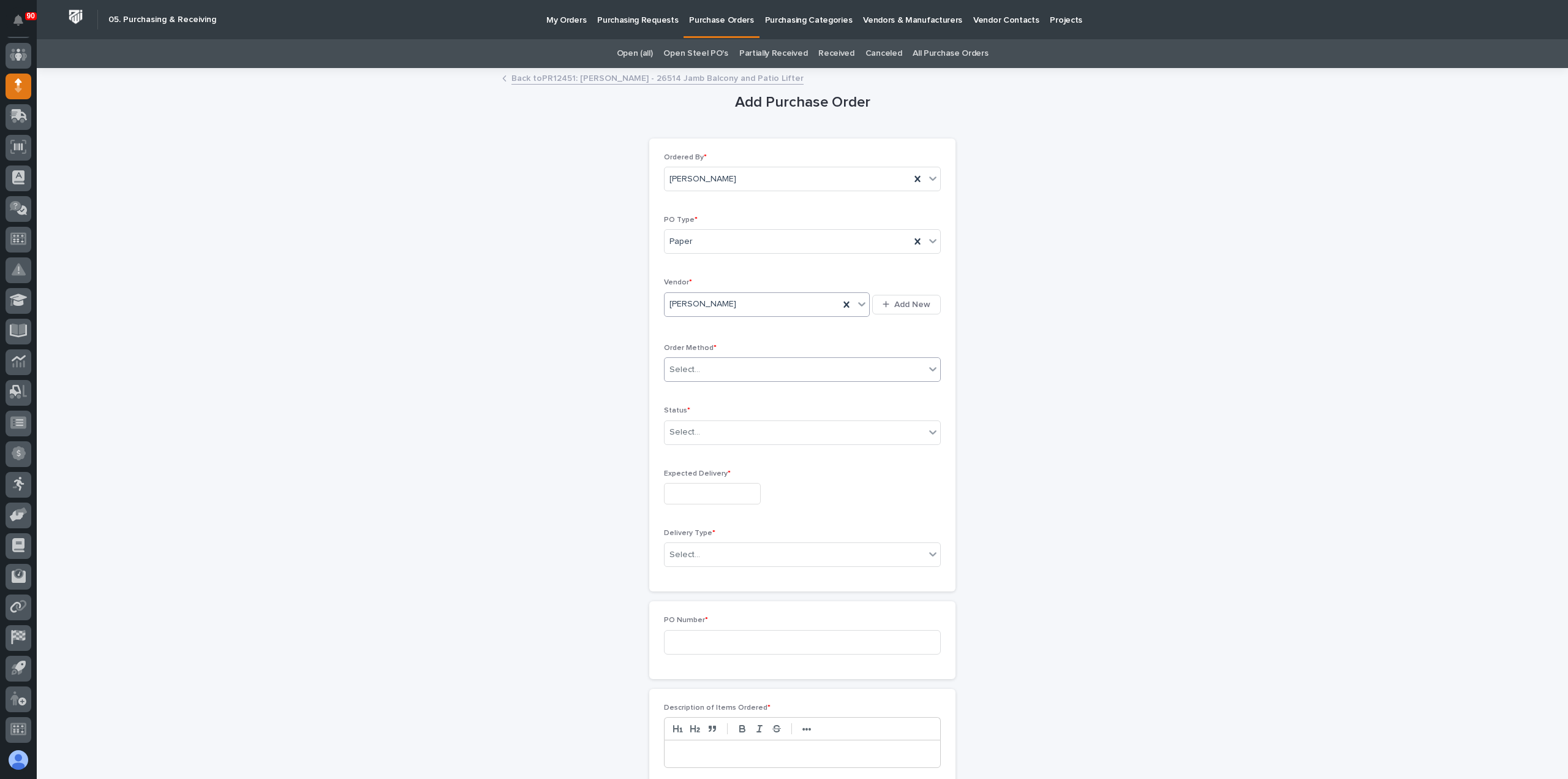
click at [731, 366] on div "Select..." at bounding box center [795, 369] width 260 height 20
click at [703, 393] on div "Online Order" at bounding box center [797, 391] width 276 height 22
click at [710, 436] on div "Select..." at bounding box center [795, 432] width 260 height 20
drag, startPoint x: 704, startPoint y: 462, endPoint x: 695, endPoint y: 467, distance: 10.3
click at [695, 467] on div "Submitted" at bounding box center [797, 475] width 276 height 22
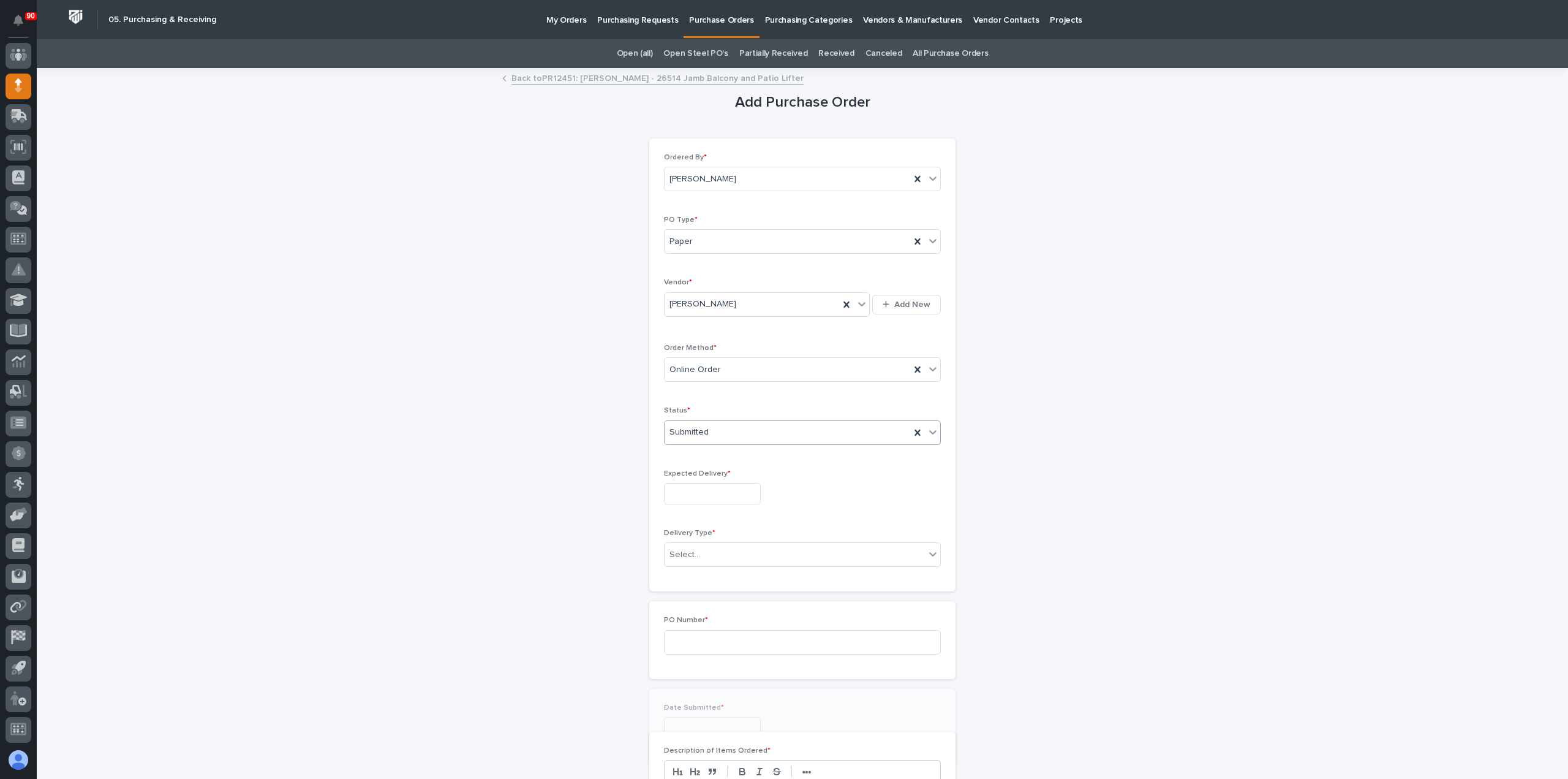
click at [714, 492] on input "text" at bounding box center [713, 493] width 97 height 22
click at [725, 354] on div "2" at bounding box center [725, 352] width 17 height 17
type input "**********"
click at [729, 548] on div "Select..." at bounding box center [795, 555] width 260 height 20
drag, startPoint x: 704, startPoint y: 574, endPoint x: 708, endPoint y: 590, distance: 16.5
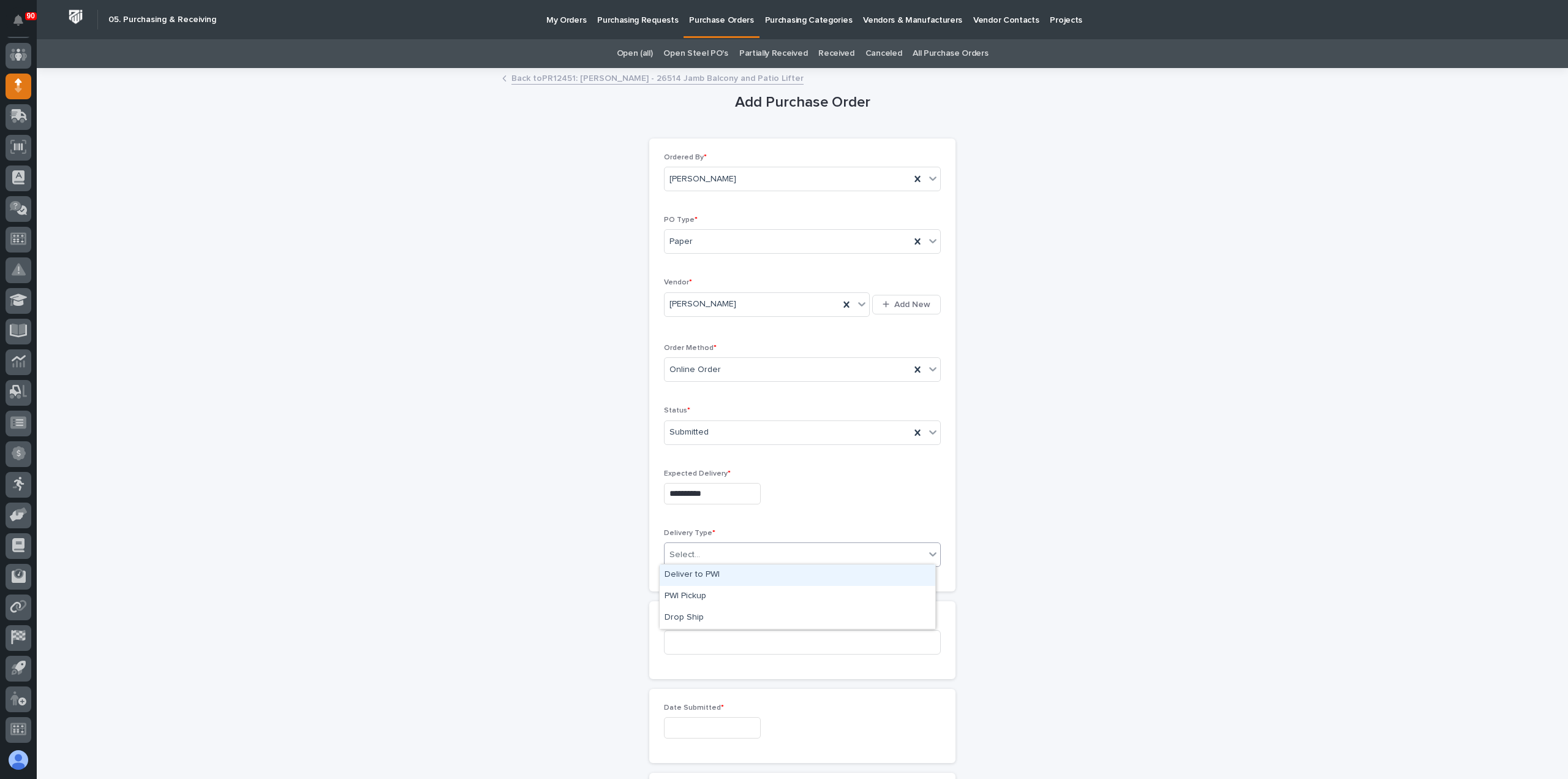
click at [703, 576] on div "Deliver to PWI" at bounding box center [797, 575] width 276 height 22
click at [711, 633] on input at bounding box center [802, 642] width 277 height 24
type input "19031"
click at [681, 722] on input "text" at bounding box center [713, 728] width 97 height 22
click at [704, 585] on div "1" at bounding box center [704, 585] width 17 height 17
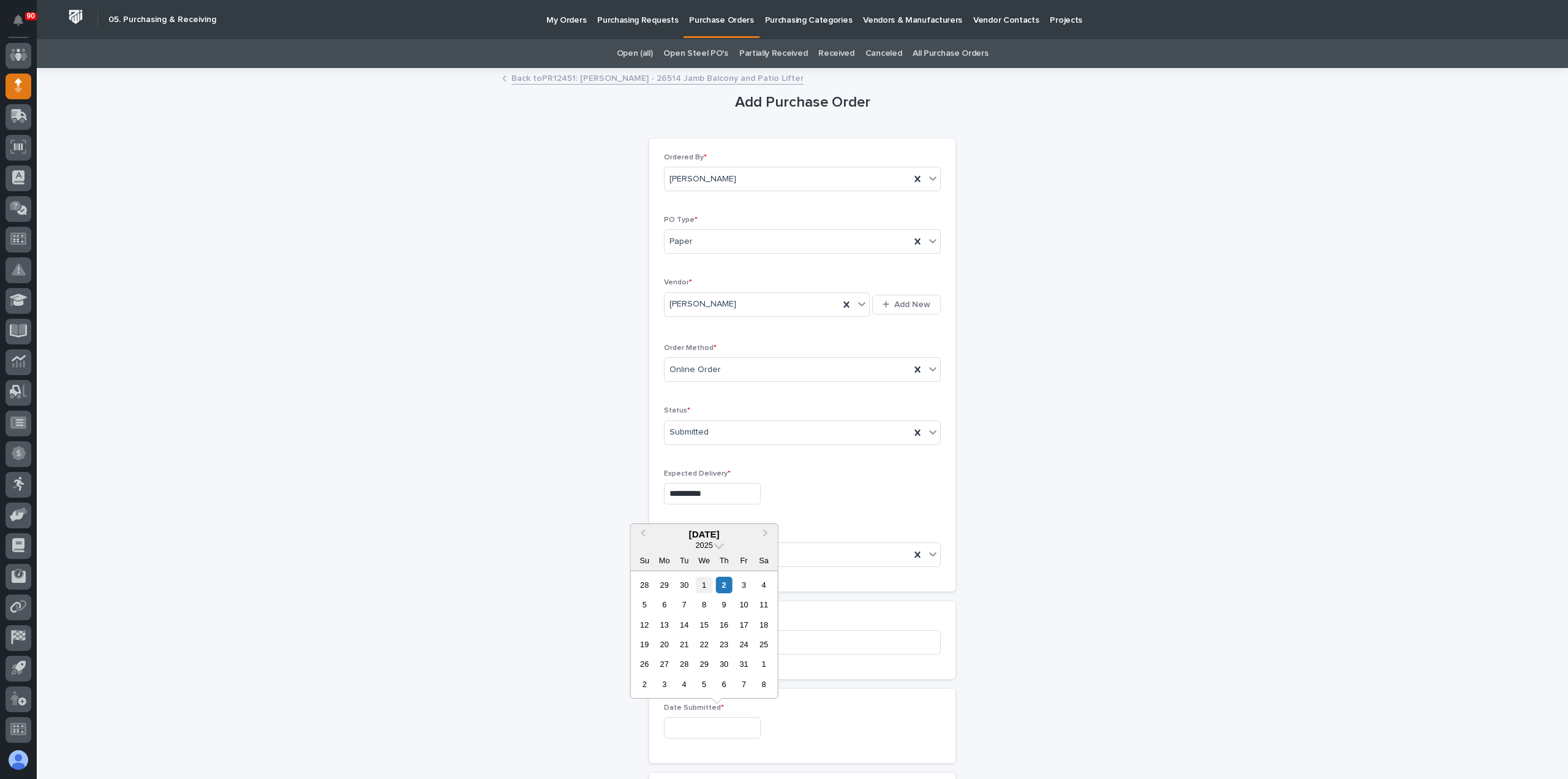
type input "**********"
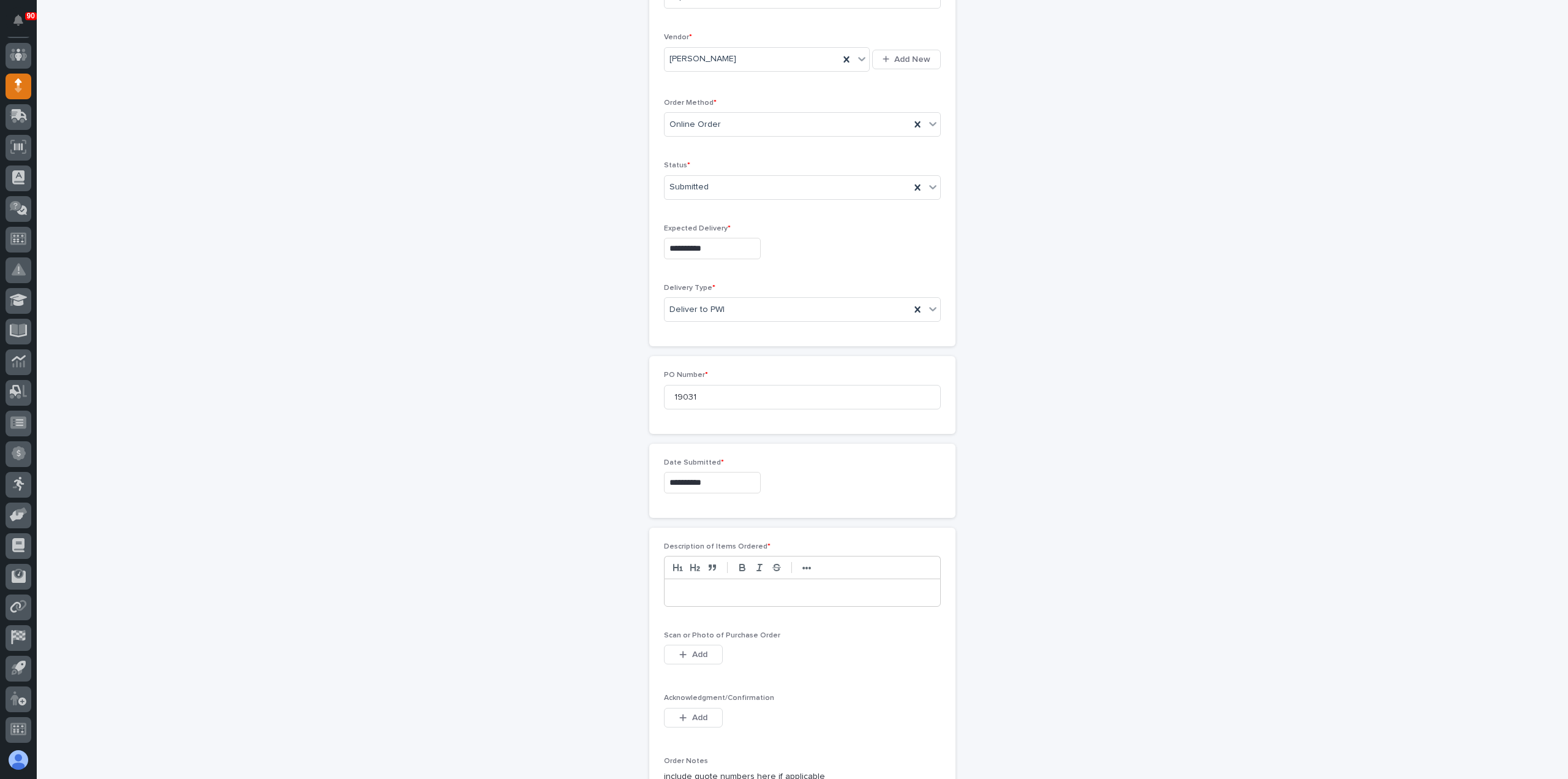
scroll to position [429, 0]
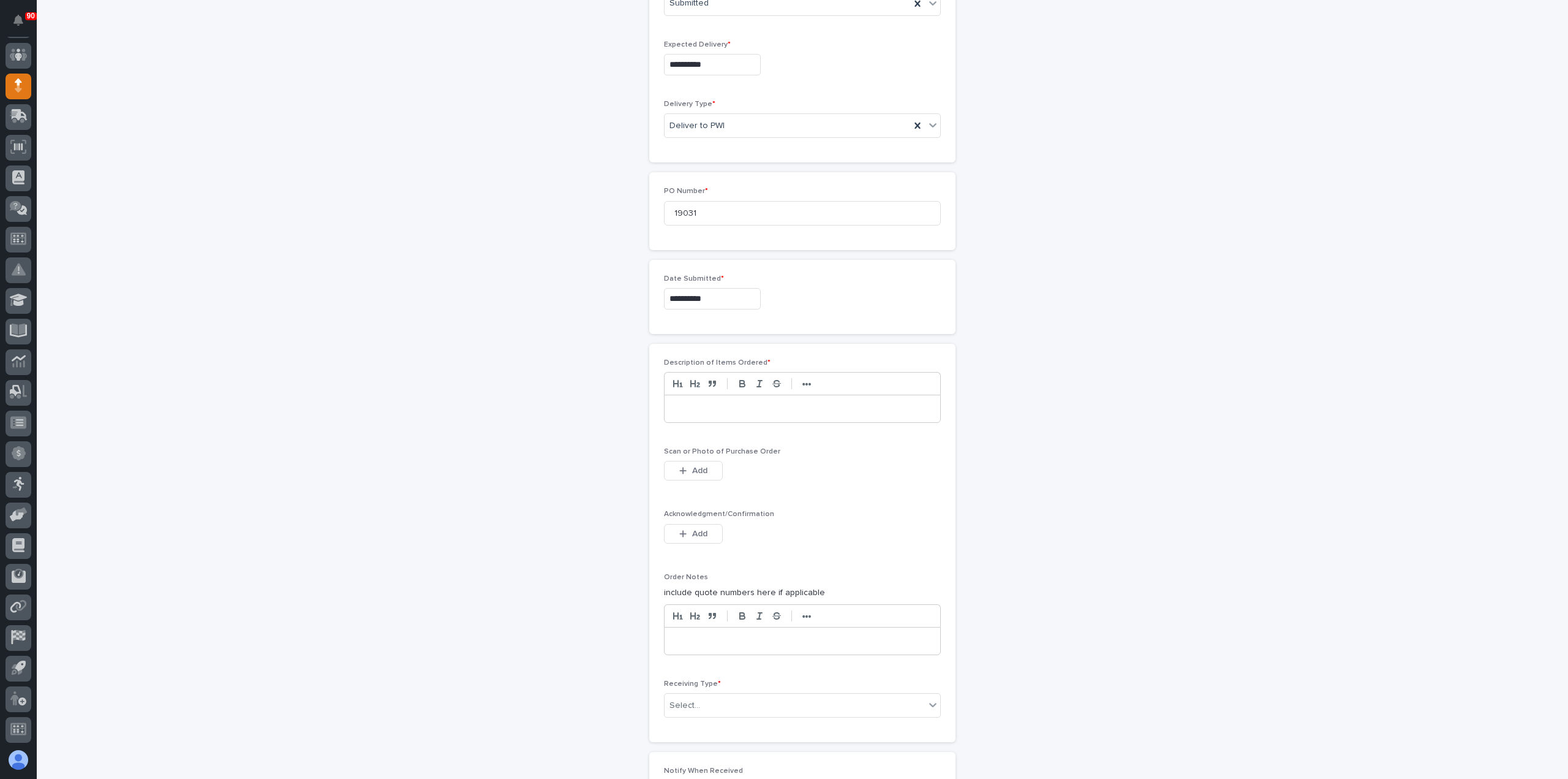
click at [740, 405] on p at bounding box center [802, 409] width 257 height 13
click at [697, 465] on span "Add" at bounding box center [699, 470] width 15 height 11
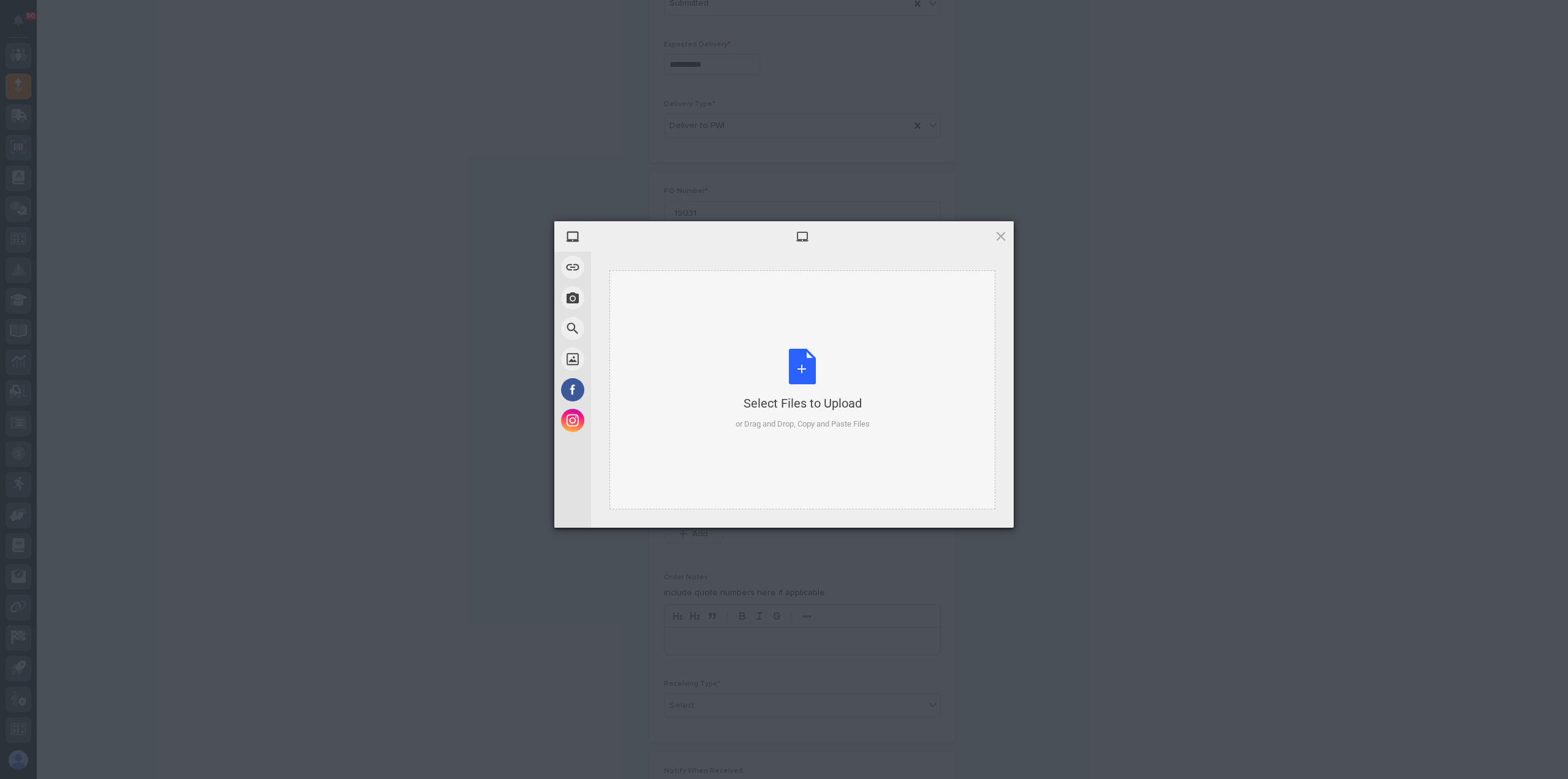
click at [804, 368] on div "Select Files to Upload or Drag and Drop, Copy and Paste Files" at bounding box center [802, 389] width 134 height 81
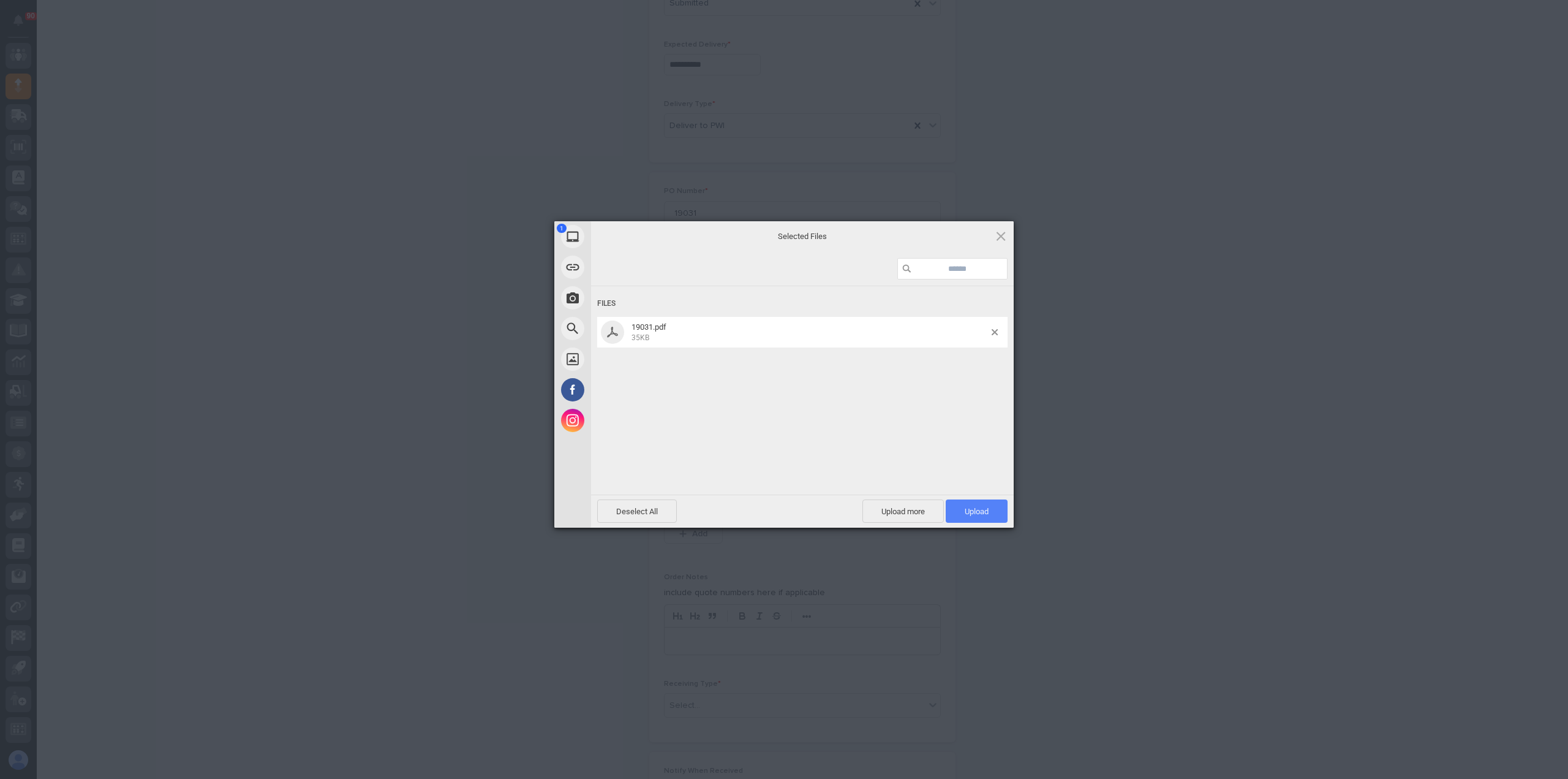
click at [974, 508] on span "Upload 1" at bounding box center [977, 511] width 24 height 9
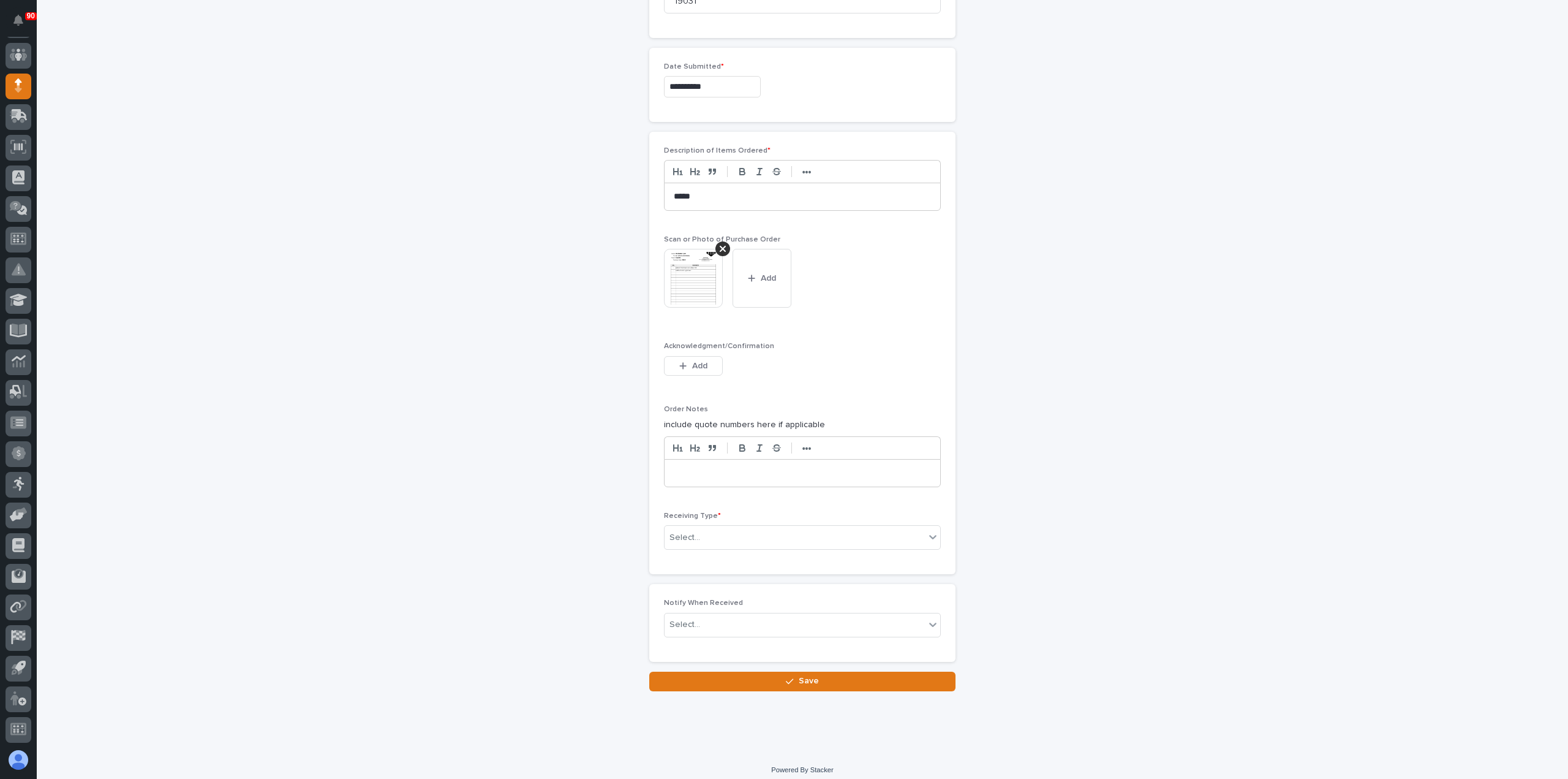
scroll to position [643, 0]
click at [737, 529] on div "Select..." at bounding box center [795, 535] width 260 height 20
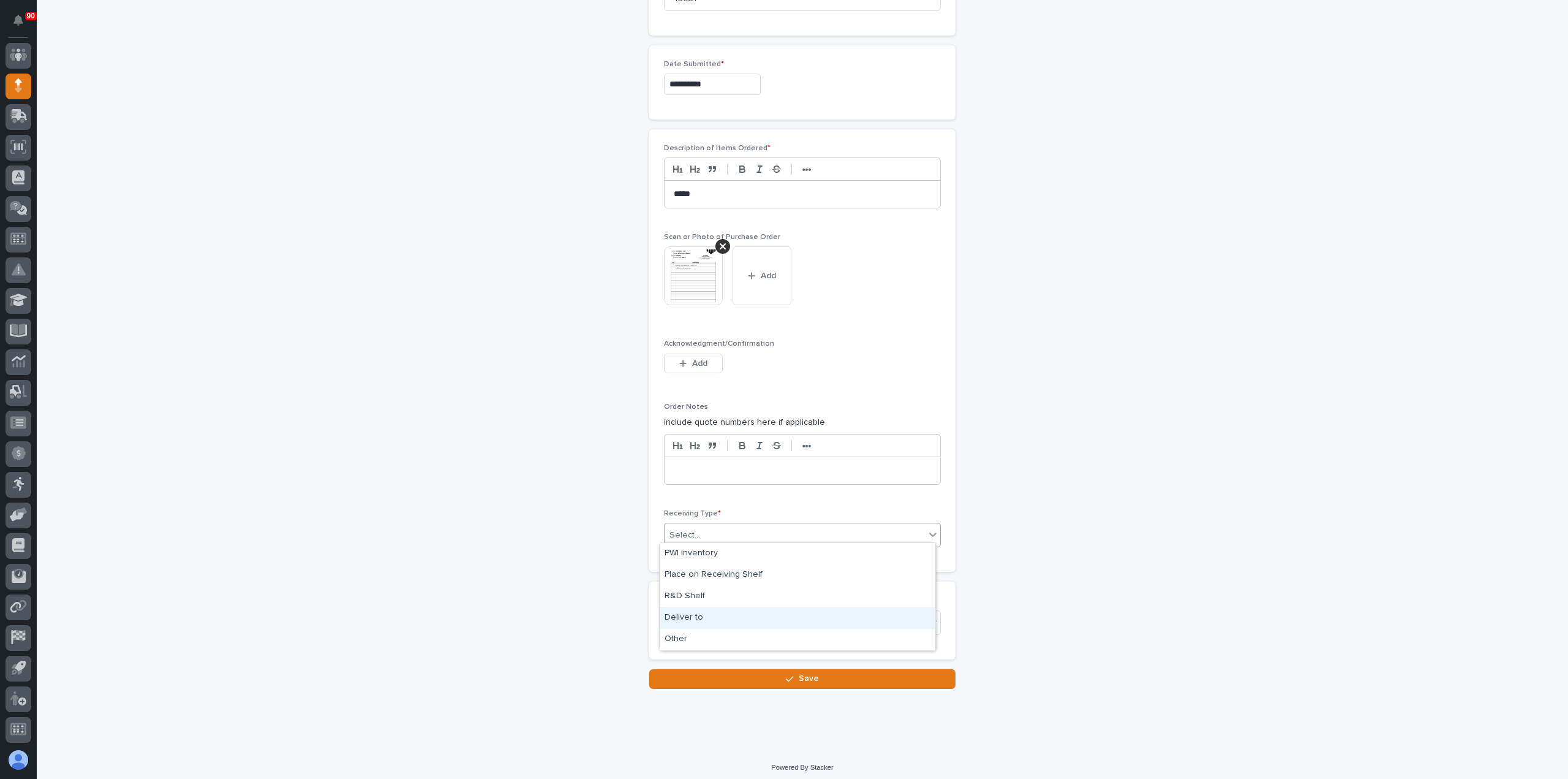
drag, startPoint x: 710, startPoint y: 606, endPoint x: 709, endPoint y: 612, distance: 6.1
click at [709, 612] on div "Deliver to" at bounding box center [797, 618] width 276 height 22
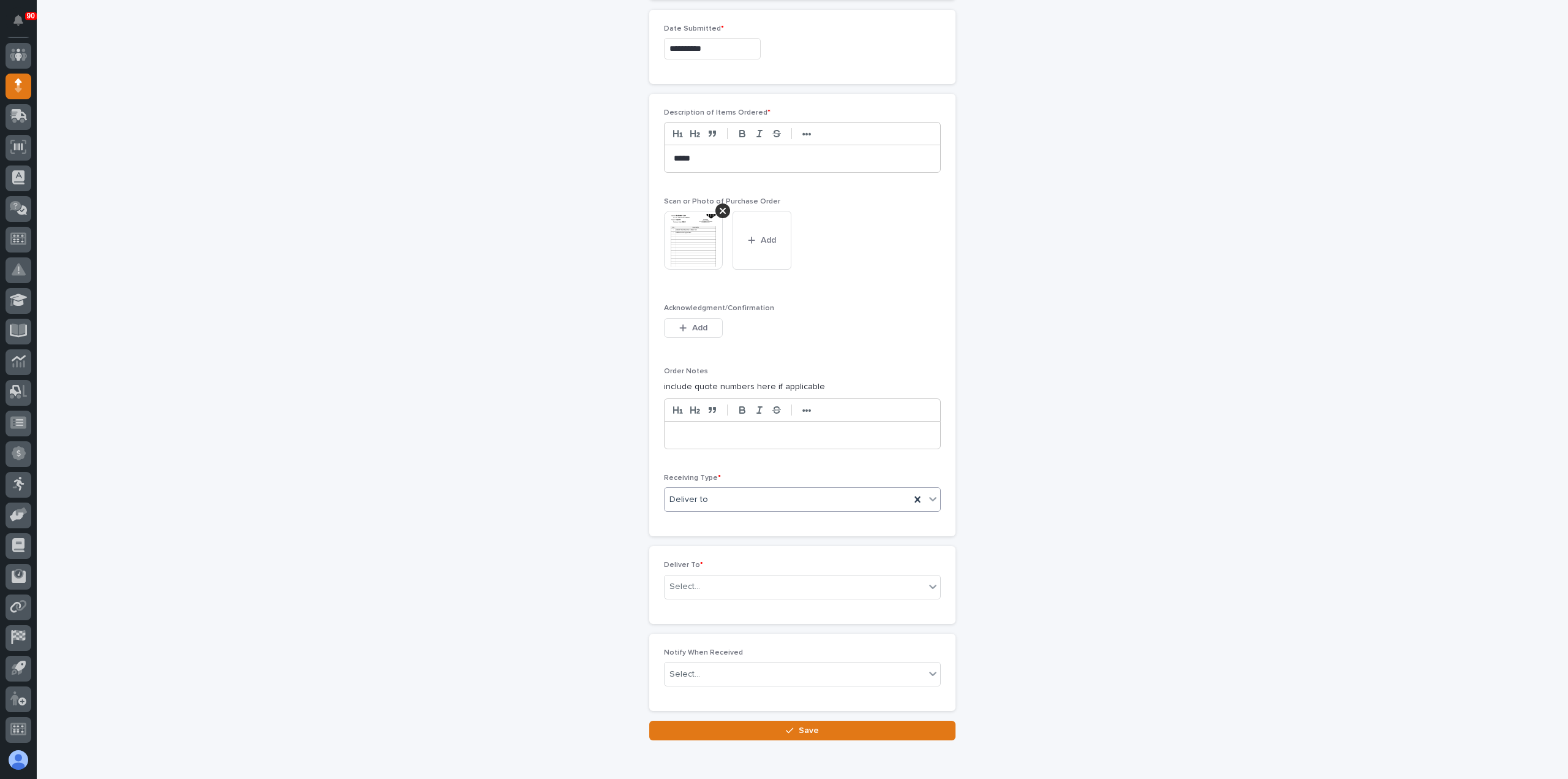
scroll to position [687, 0]
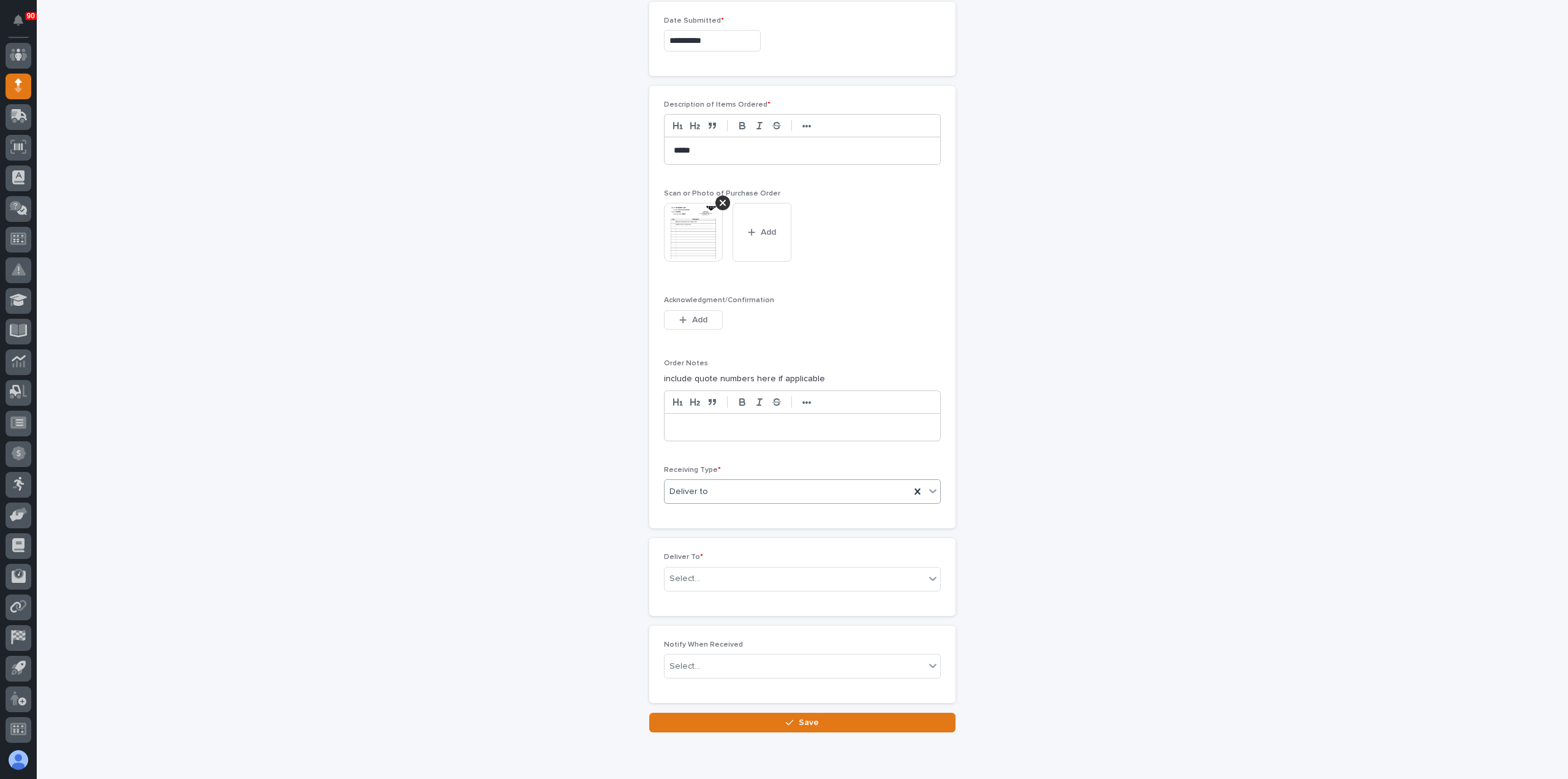
drag, startPoint x: 728, startPoint y: 471, endPoint x: 728, endPoint y: 486, distance: 15.0
click at [728, 476] on div "Receiving Type * option Deliver to, selected. 0 results available. Select is fo…" at bounding box center [802, 489] width 277 height 48
click at [728, 486] on div "Deliver to" at bounding box center [787, 492] width 245 height 20
click at [699, 586] on div "Other" at bounding box center [797, 596] width 276 height 22
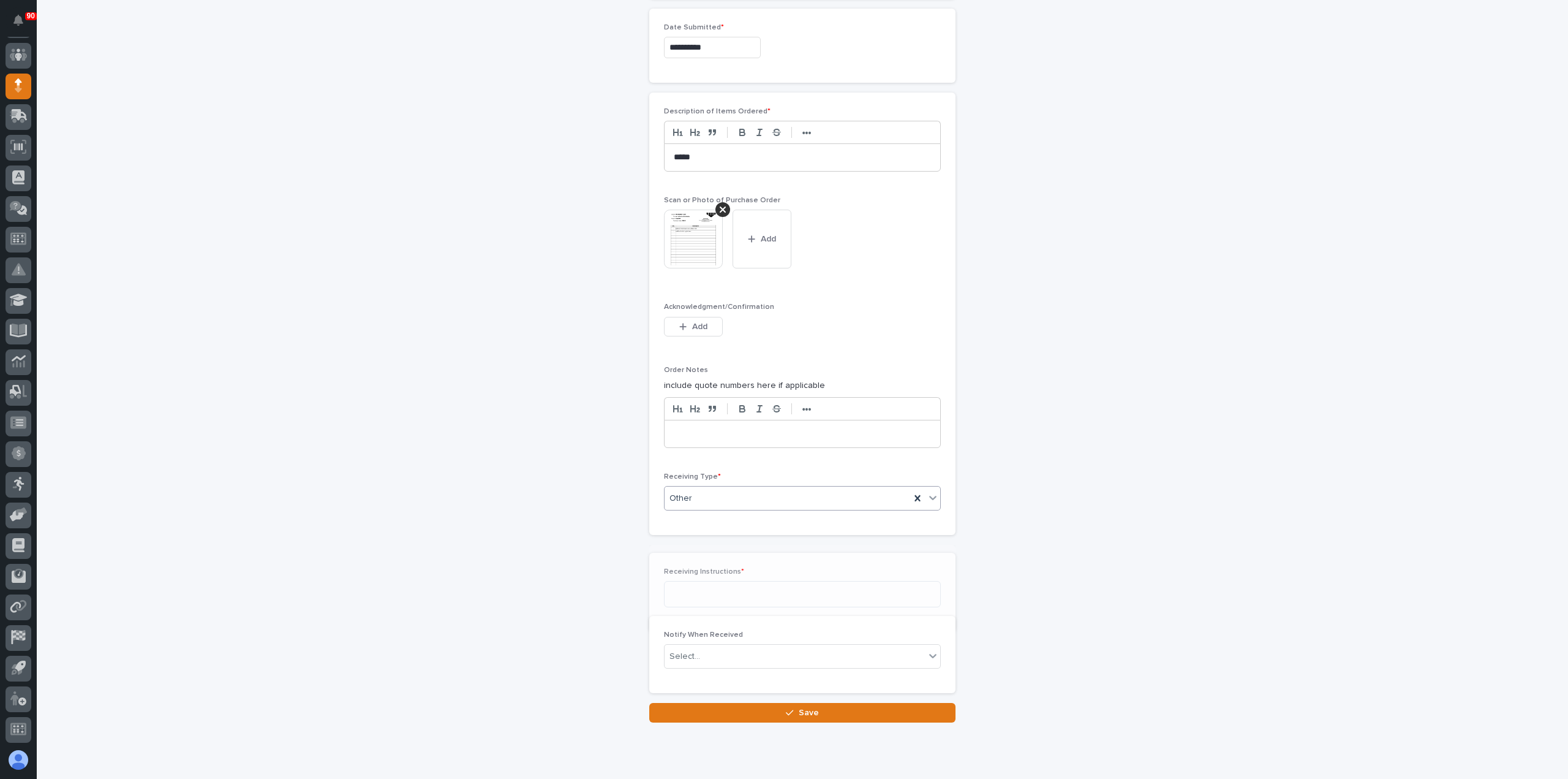
scroll to position [688, 0]
click at [709, 574] on textarea at bounding box center [802, 579] width 277 height 26
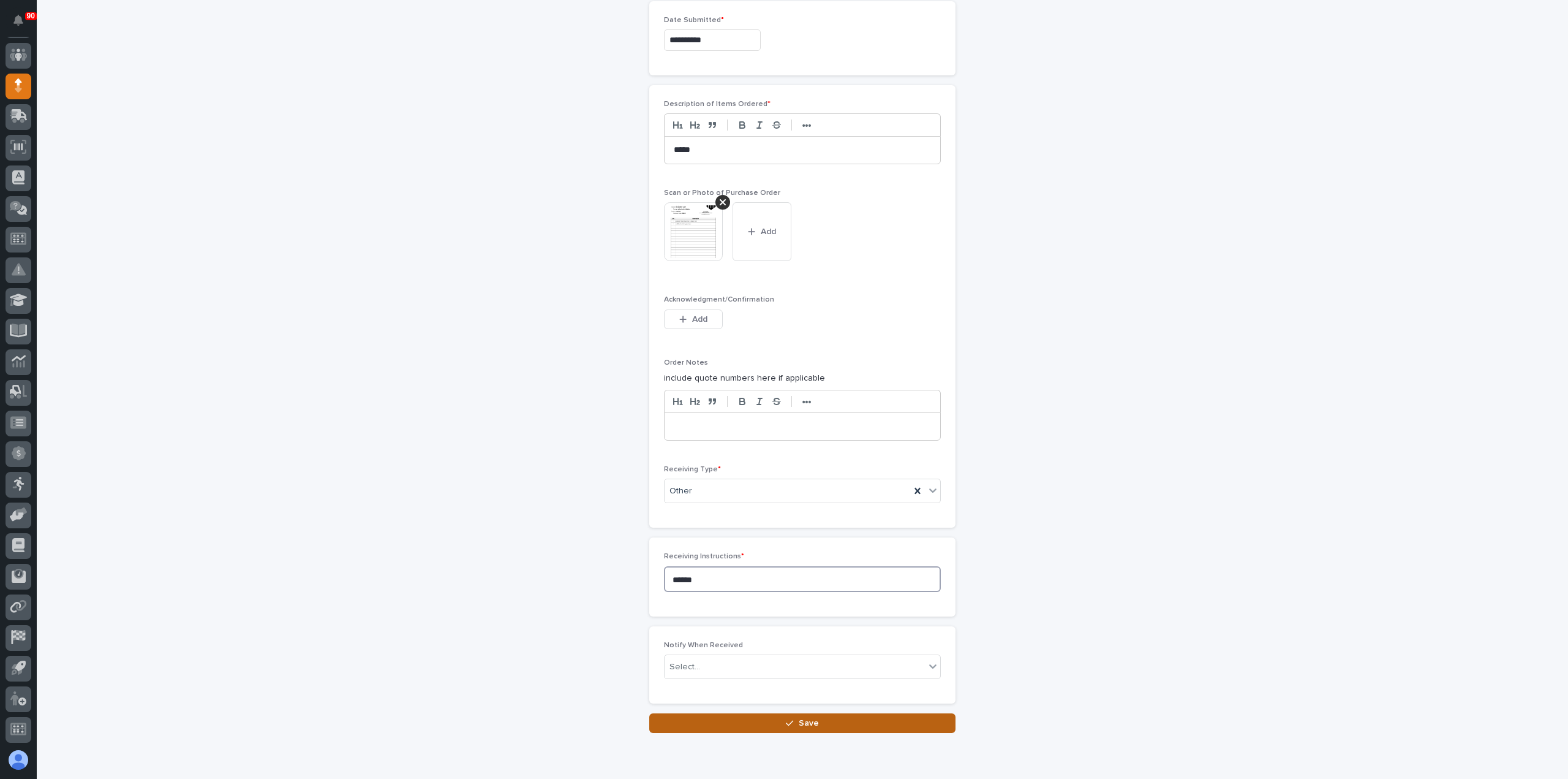
type textarea "******"
click at [800, 717] on span "Save" at bounding box center [809, 722] width 20 height 11
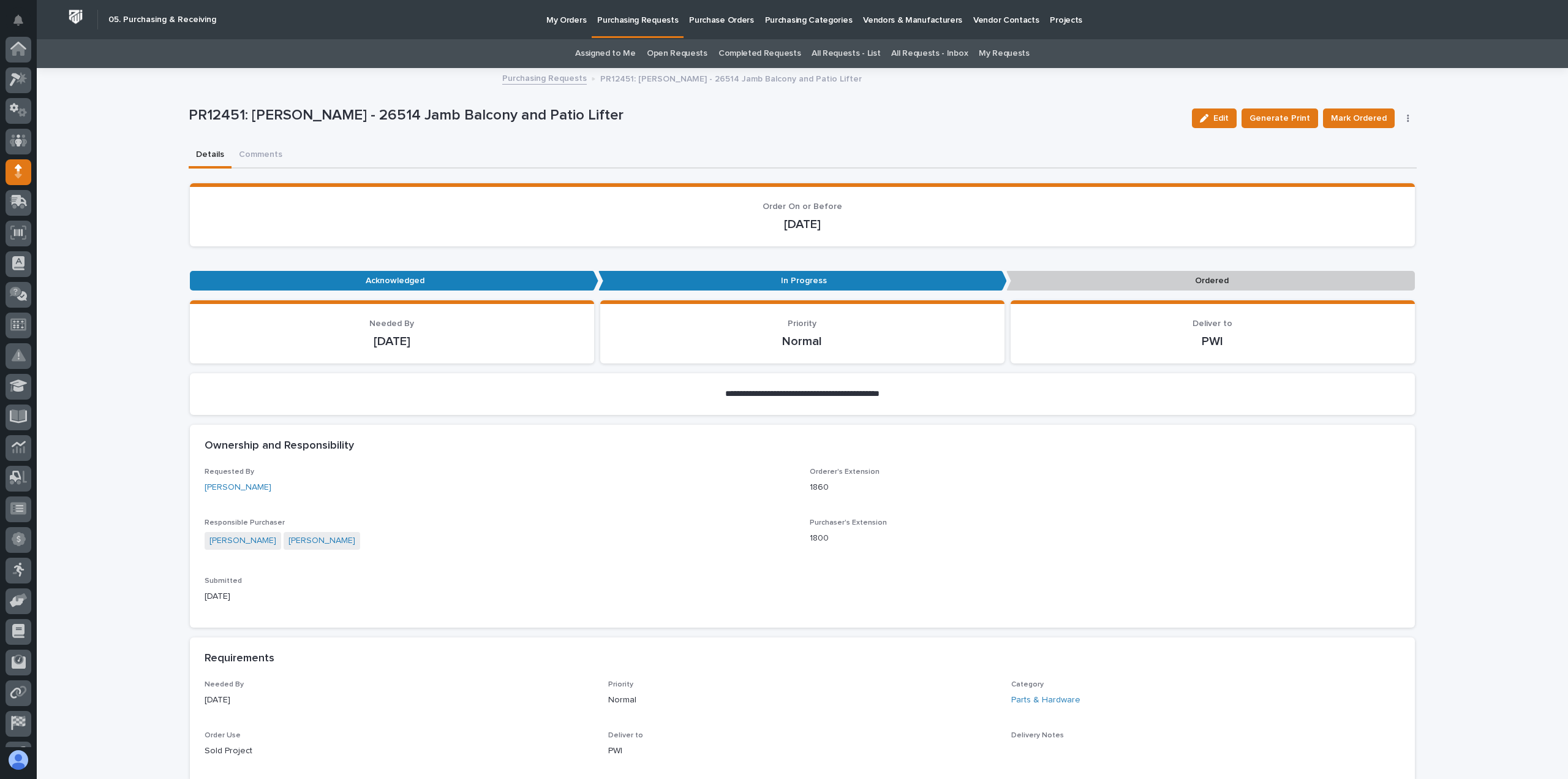
scroll to position [85, 0]
click at [1365, 116] on span "Mark Ordered" at bounding box center [1359, 118] width 56 height 15
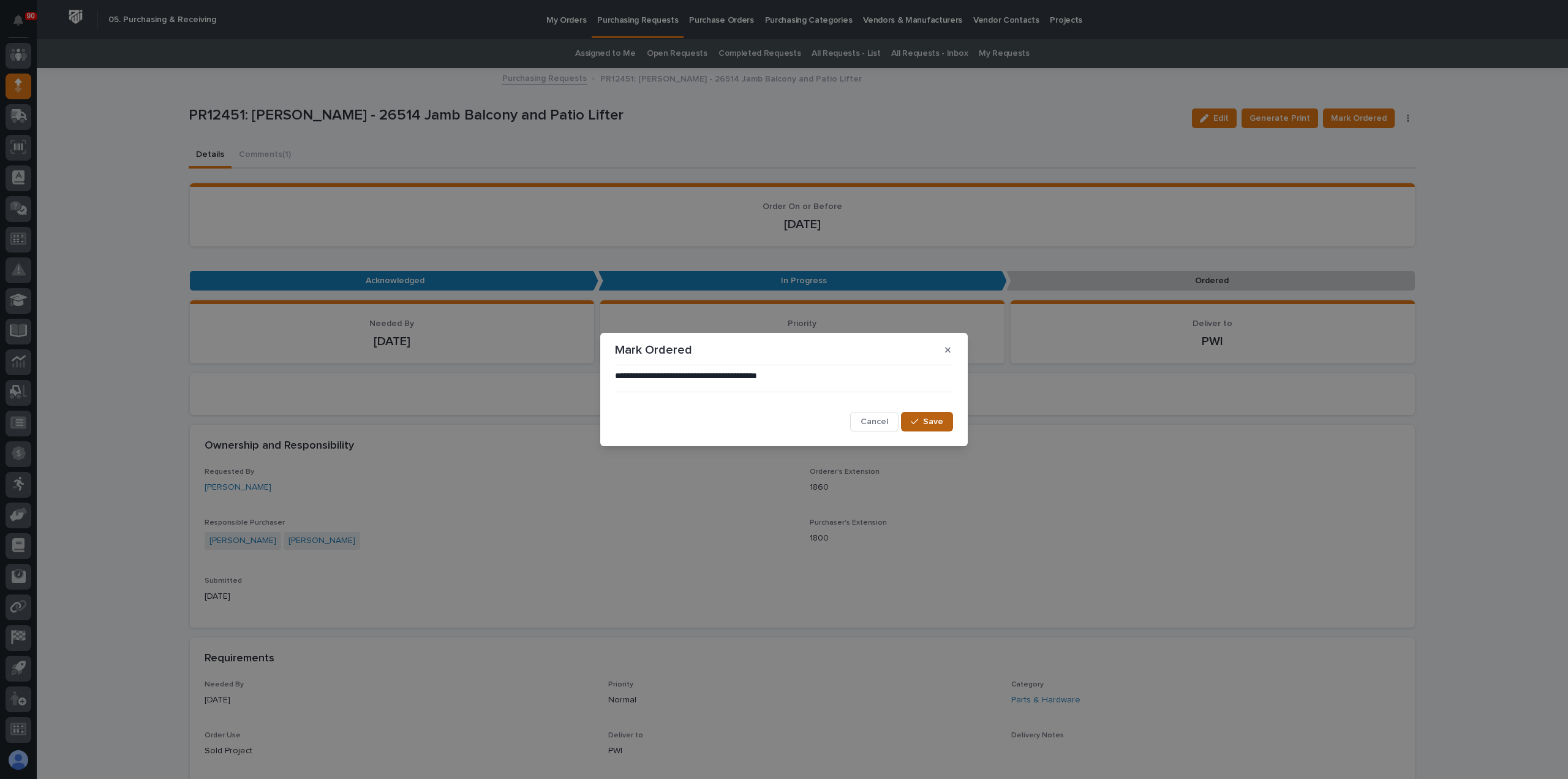
click at [931, 419] on span "Save" at bounding box center [933, 421] width 20 height 11
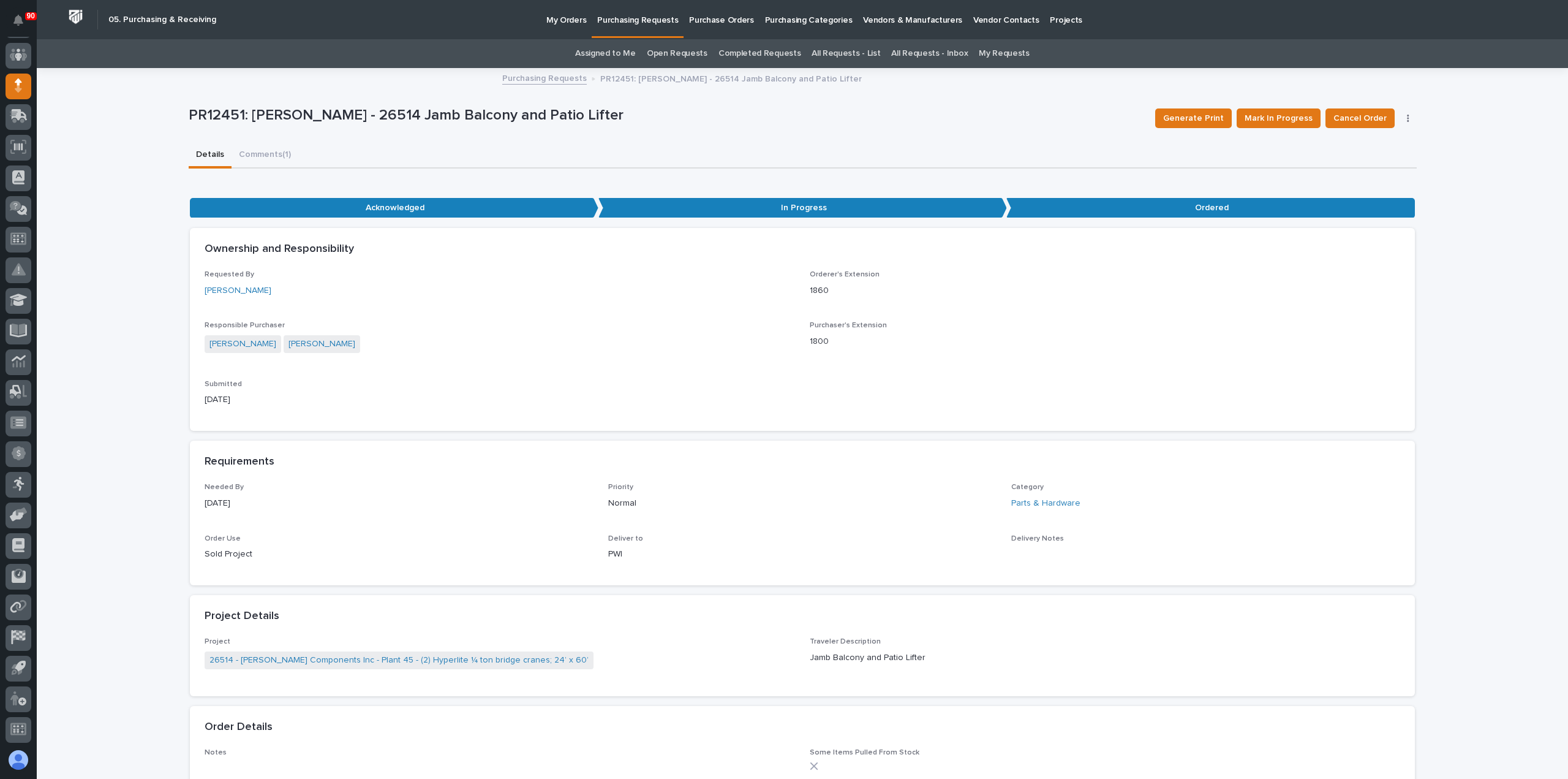
click at [645, 19] on p "Purchasing Requests" at bounding box center [637, 13] width 81 height 26
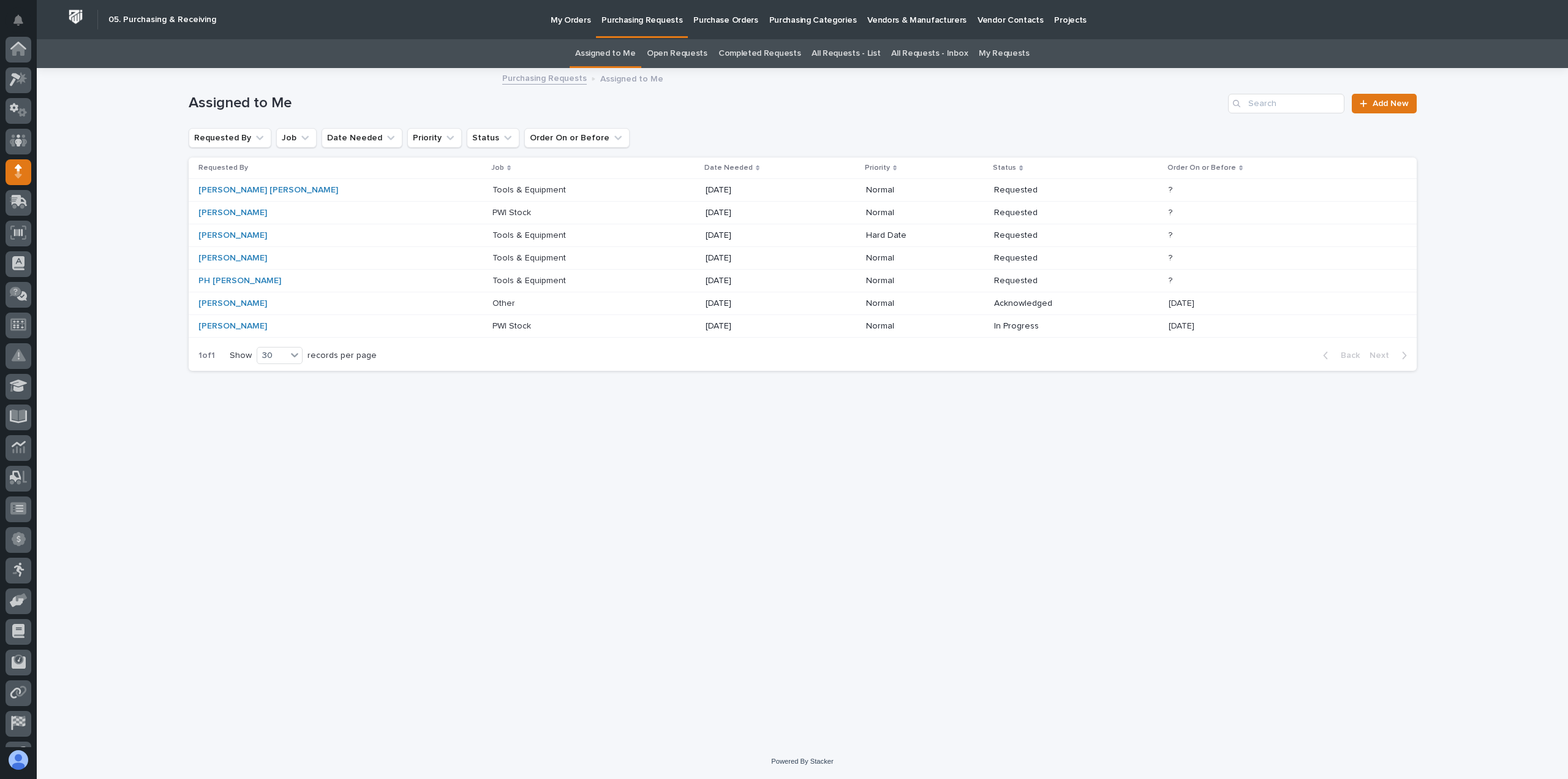
scroll to position [85, 0]
click at [493, 256] on p "Tools & Equipment" at bounding box center [530, 256] width 76 height 13
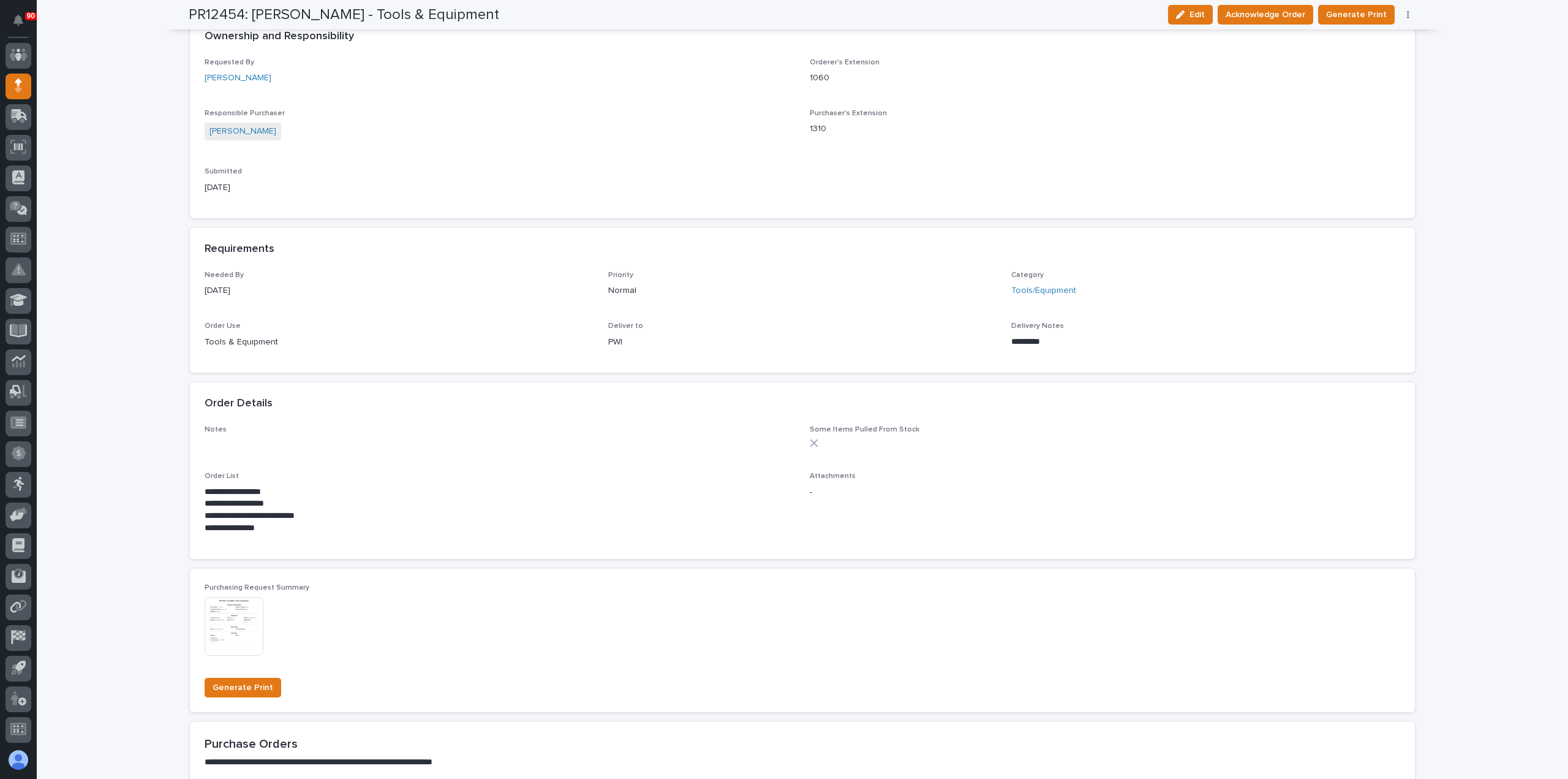
scroll to position [490, 0]
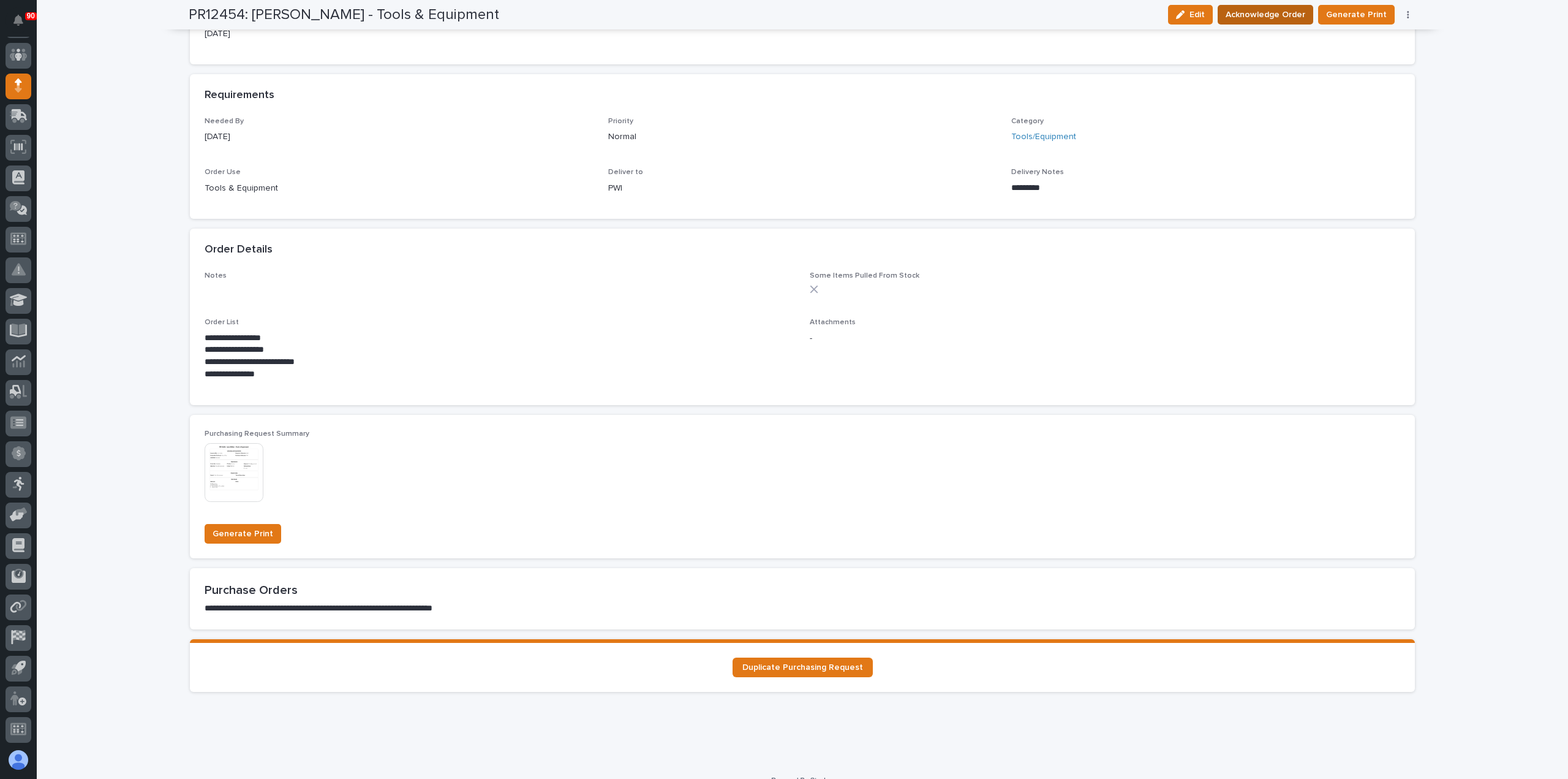
click at [1278, 13] on span "Acknowledge Order" at bounding box center [1266, 15] width 80 height 15
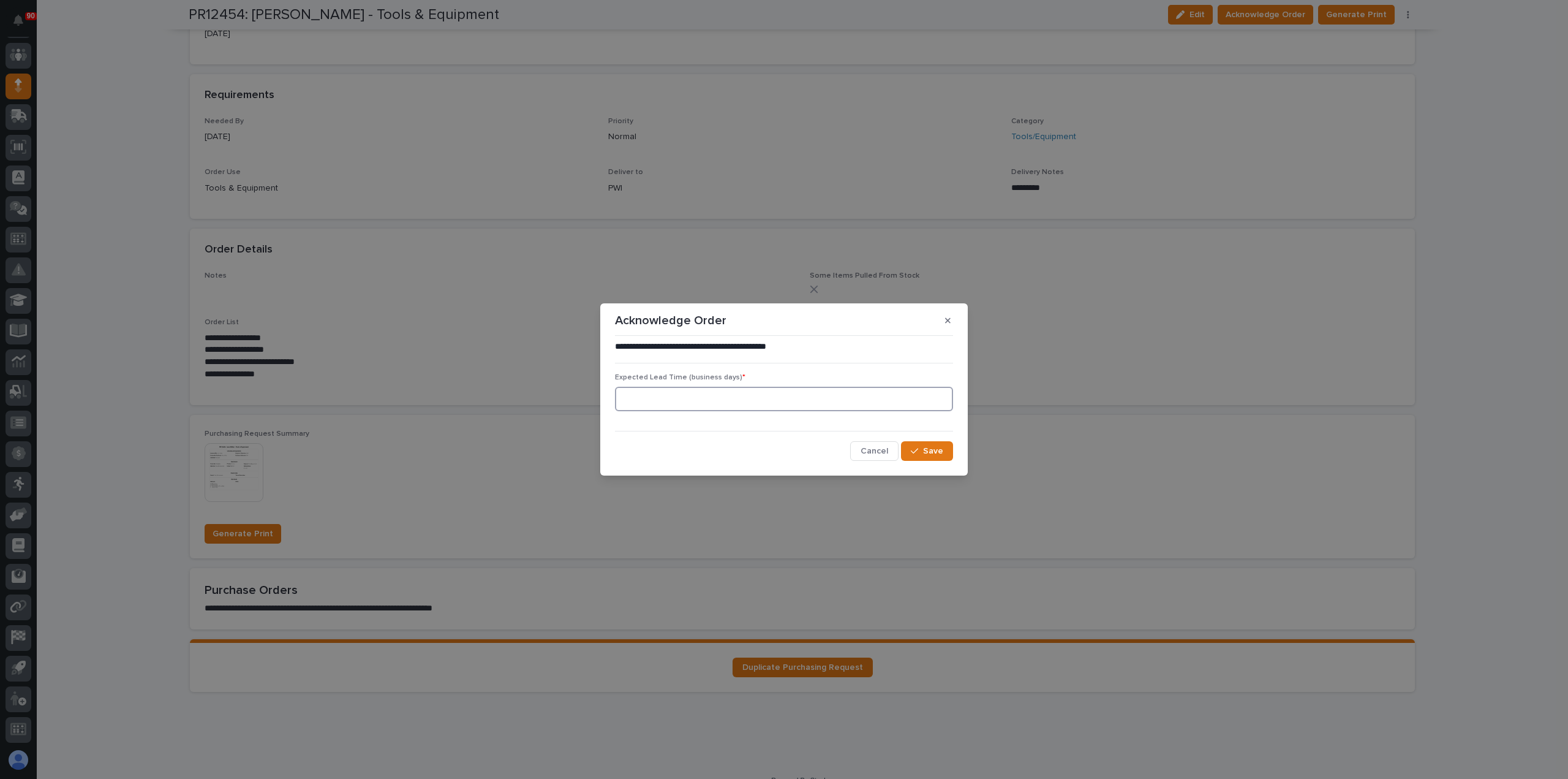
click at [818, 395] on input at bounding box center [784, 399] width 338 height 24
type input "5"
click at [932, 443] on button "Save" at bounding box center [927, 451] width 52 height 19
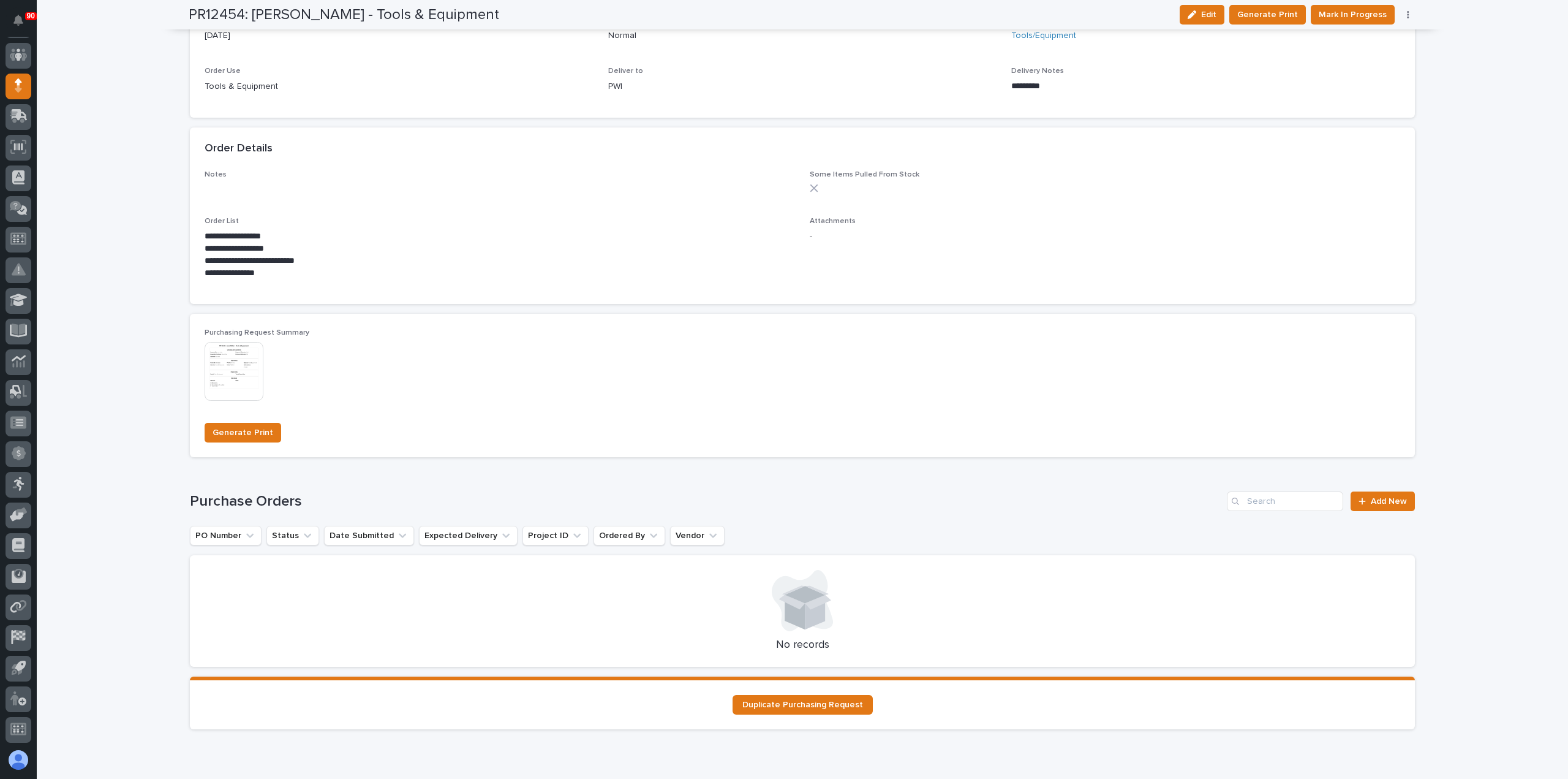
scroll to position [720, 0]
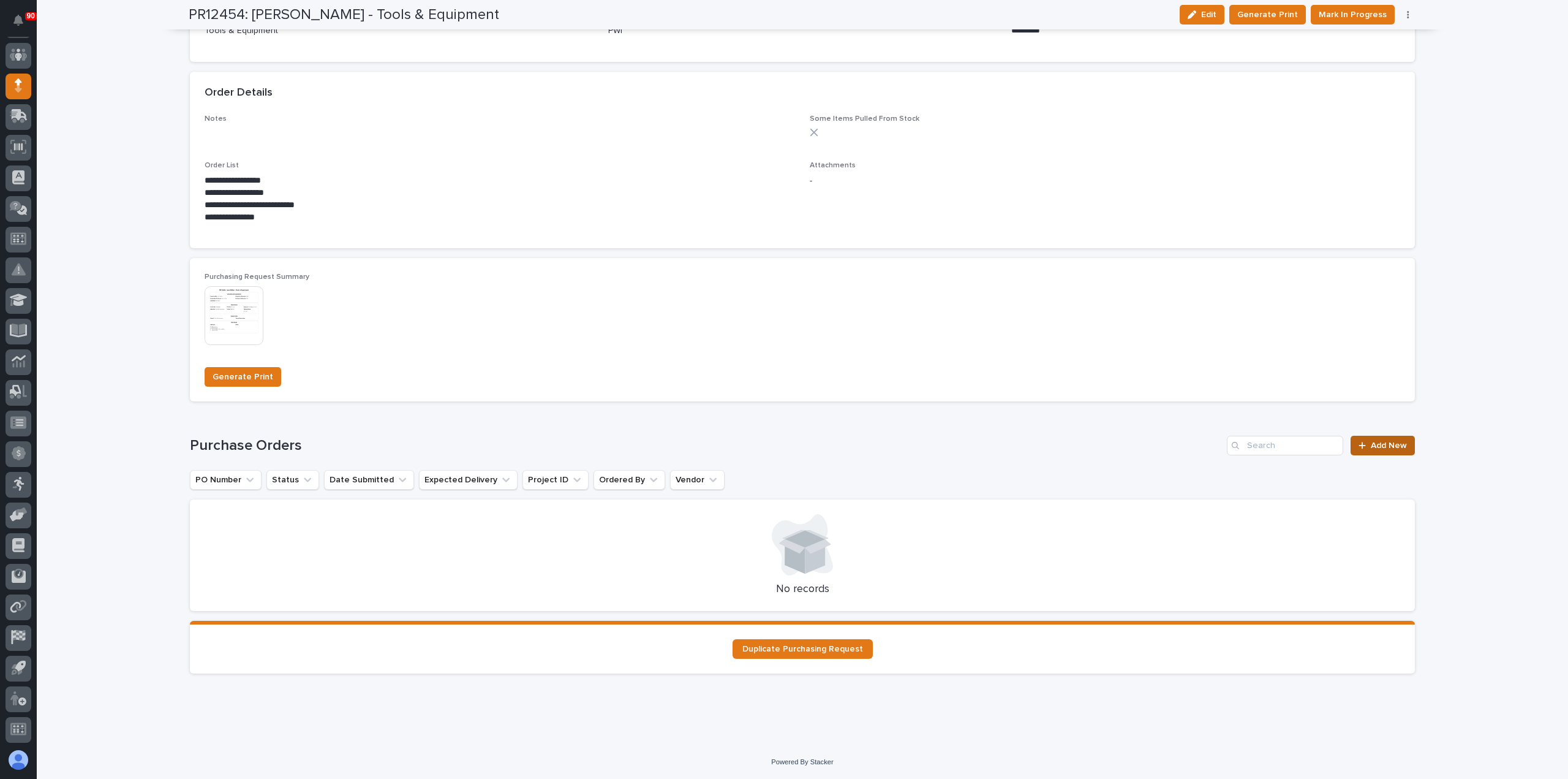
click at [1371, 445] on span "Add New" at bounding box center [1389, 446] width 36 height 8
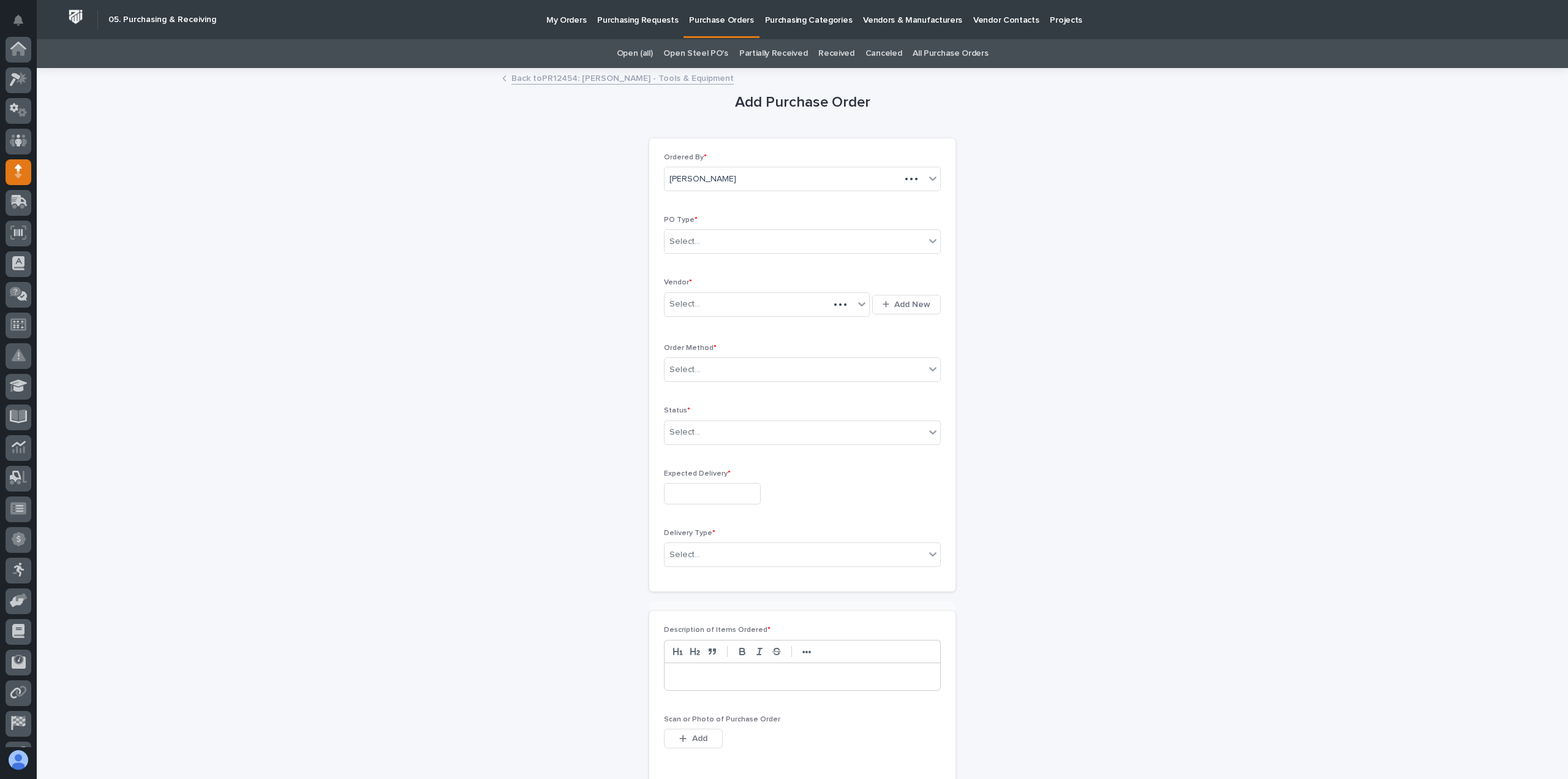
scroll to position [85, 0]
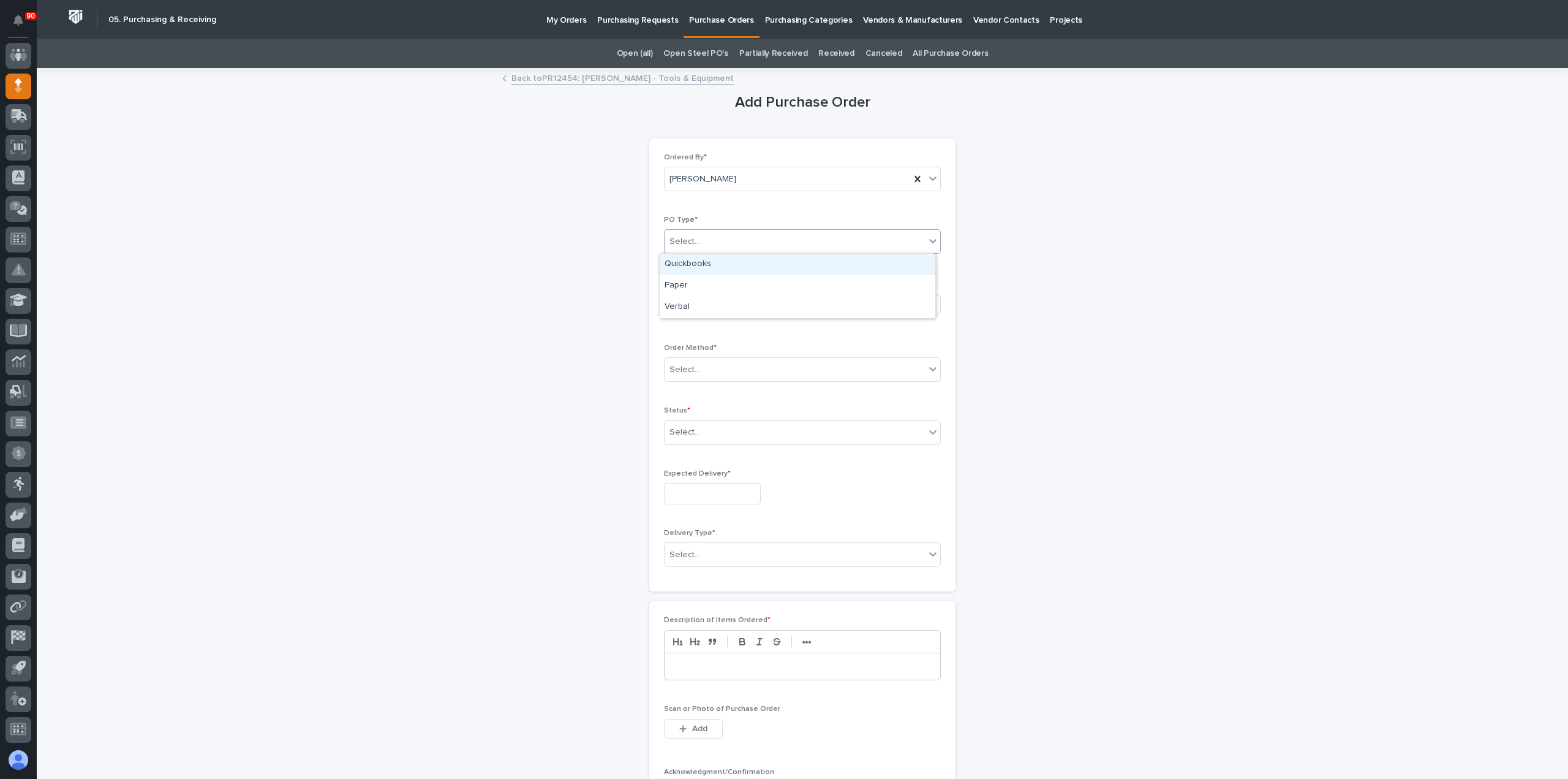
drag, startPoint x: 705, startPoint y: 235, endPoint x: 713, endPoint y: 264, distance: 30.1
click at [706, 235] on div "Select..." at bounding box center [795, 241] width 260 height 20
click at [706, 288] on div "Paper" at bounding box center [797, 286] width 276 height 22
type input "**"
click at [701, 245] on div "Paper" at bounding box center [787, 241] width 245 height 20
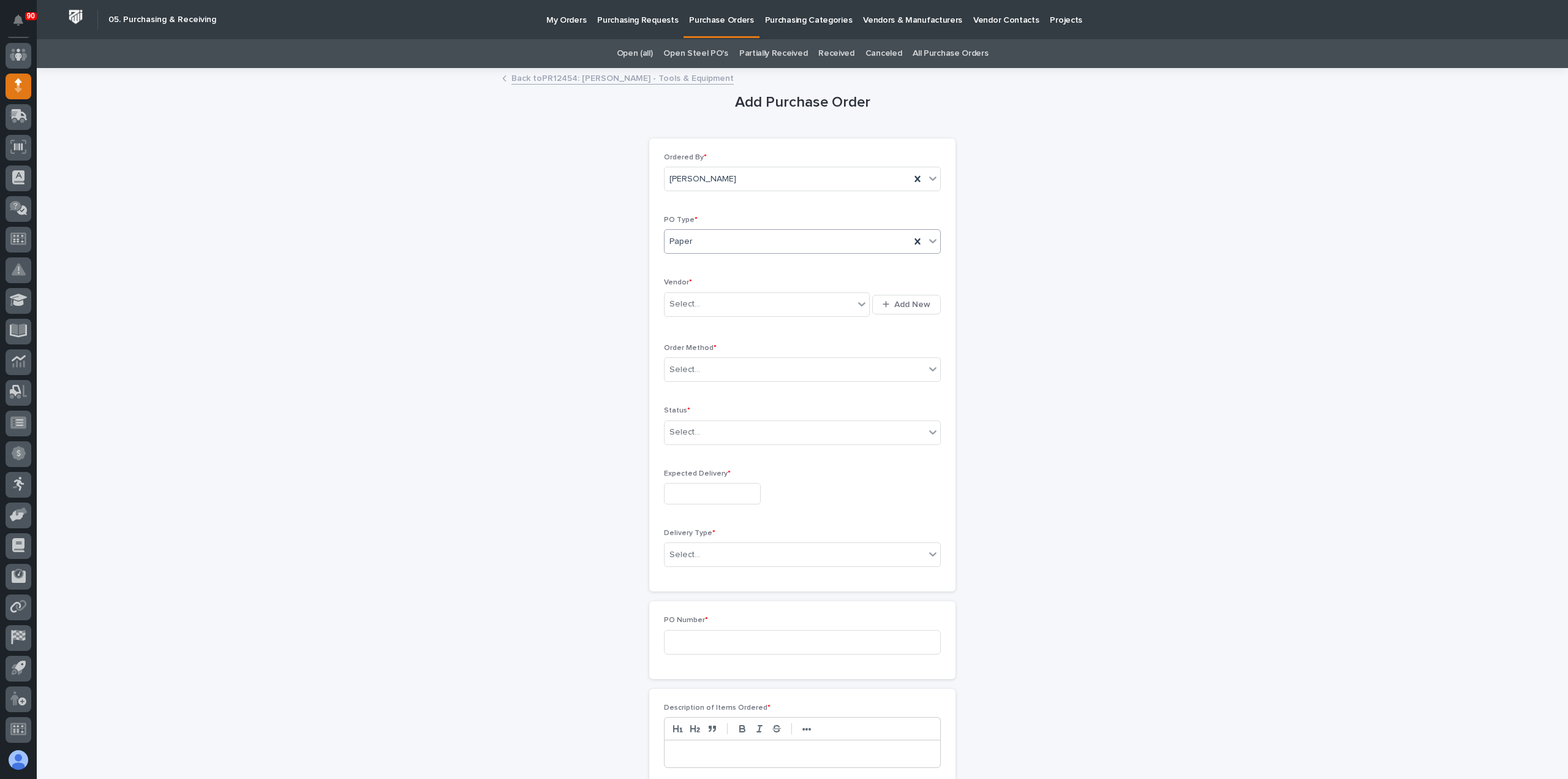
click at [701, 244] on div "Paper" at bounding box center [787, 241] width 245 height 20
click at [697, 285] on div "Paper" at bounding box center [797, 286] width 276 height 22
click at [703, 300] on div "Select..." at bounding box center [760, 304] width 189 height 20
type input "**"
click at [702, 328] on div "EPCO Sales" at bounding box center [763, 327] width 206 height 22
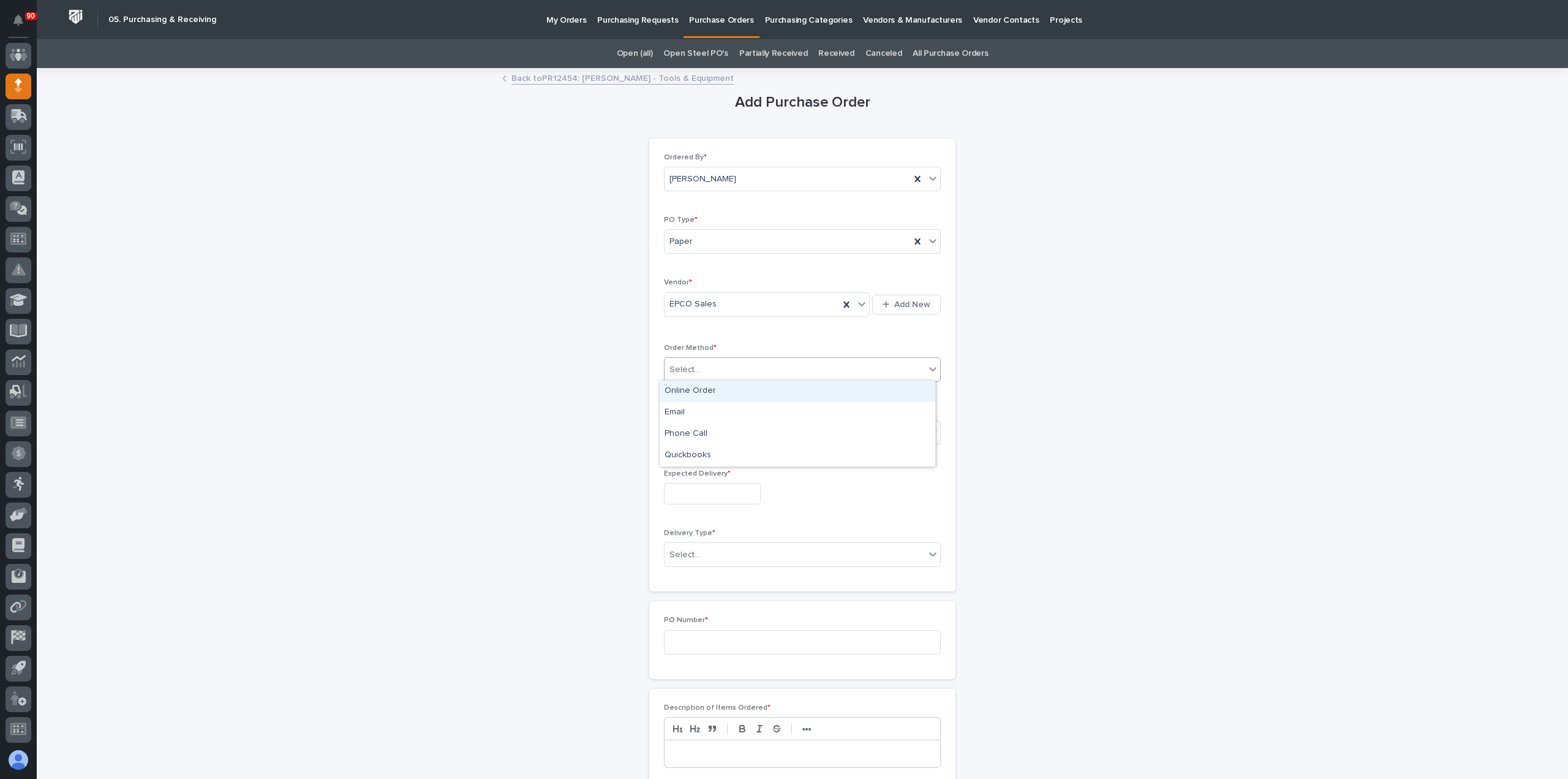
click at [709, 368] on div "Select..." at bounding box center [795, 369] width 260 height 20
click at [679, 404] on div "Email" at bounding box center [797, 413] width 276 height 22
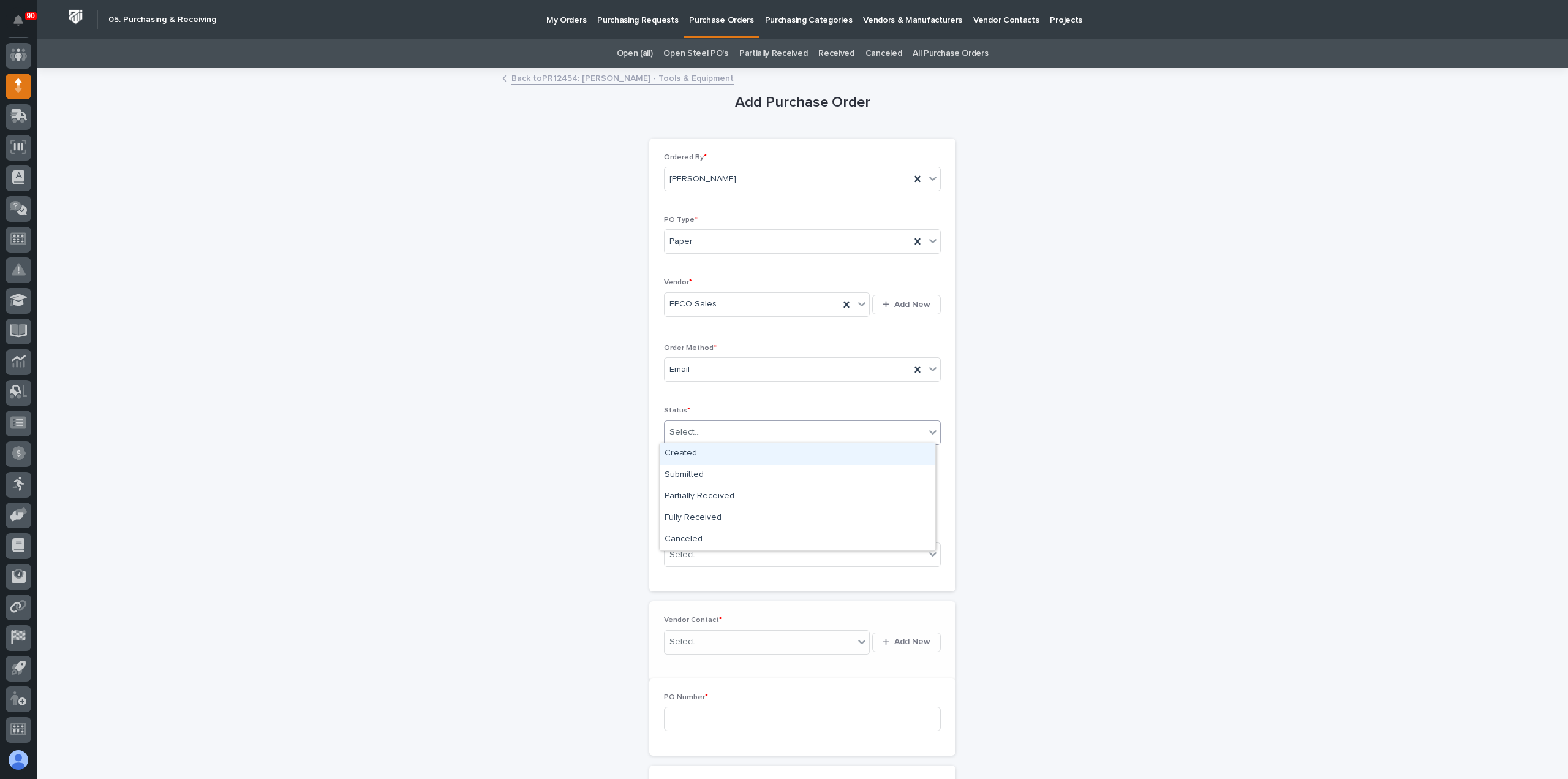
click at [722, 423] on div "Select..." at bounding box center [795, 432] width 260 height 20
click at [684, 475] on div "Submitted" at bounding box center [797, 475] width 276 height 22
click at [722, 491] on input "text" at bounding box center [713, 493] width 97 height 22
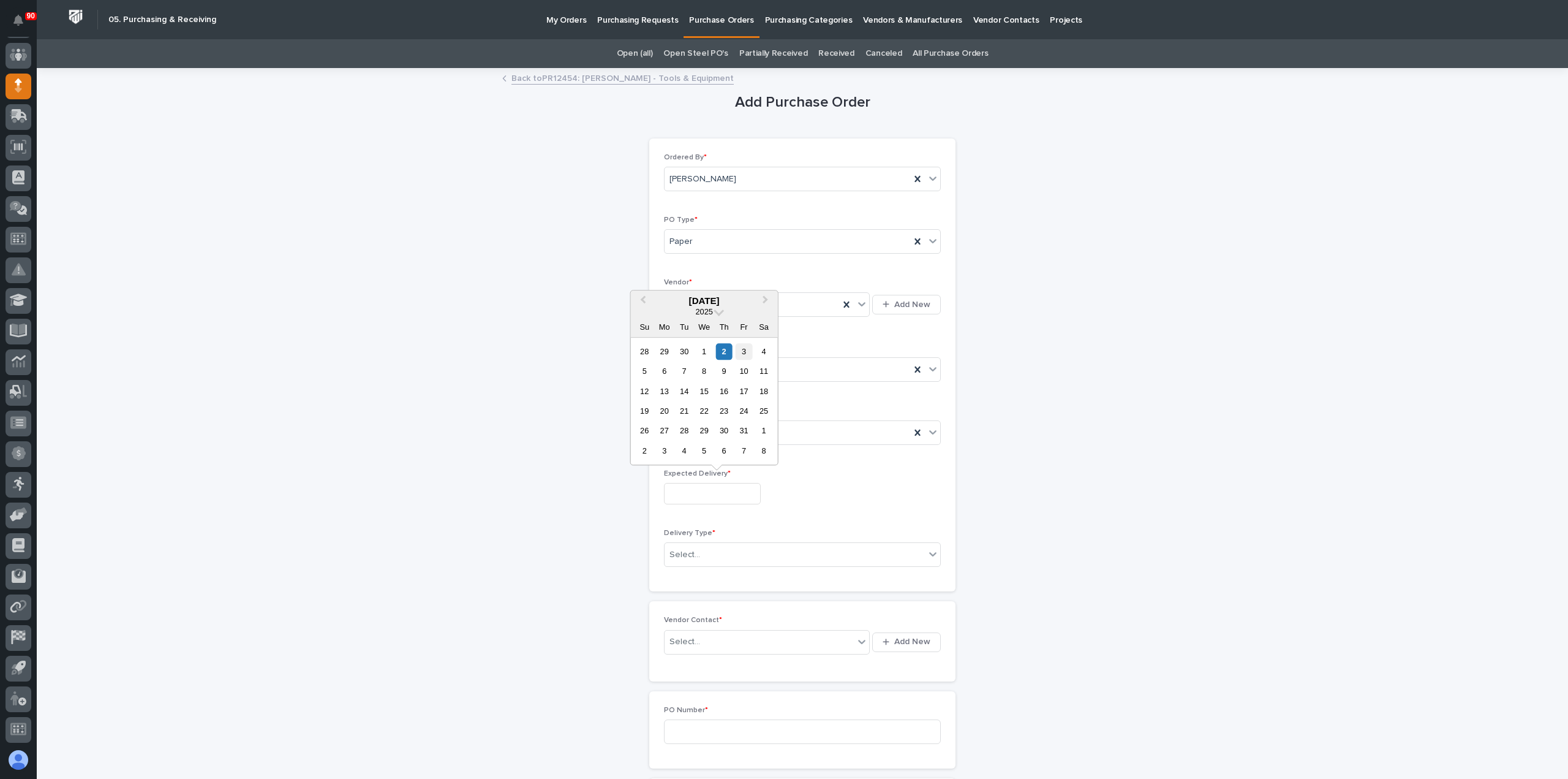
click at [743, 344] on div "3" at bounding box center [744, 352] width 17 height 17
type input "**********"
drag, startPoint x: 706, startPoint y: 552, endPoint x: 710, endPoint y: 562, distance: 10.8
click at [705, 552] on div "Select..." at bounding box center [795, 555] width 260 height 20
drag, startPoint x: 701, startPoint y: 569, endPoint x: 715, endPoint y: 596, distance: 30.4
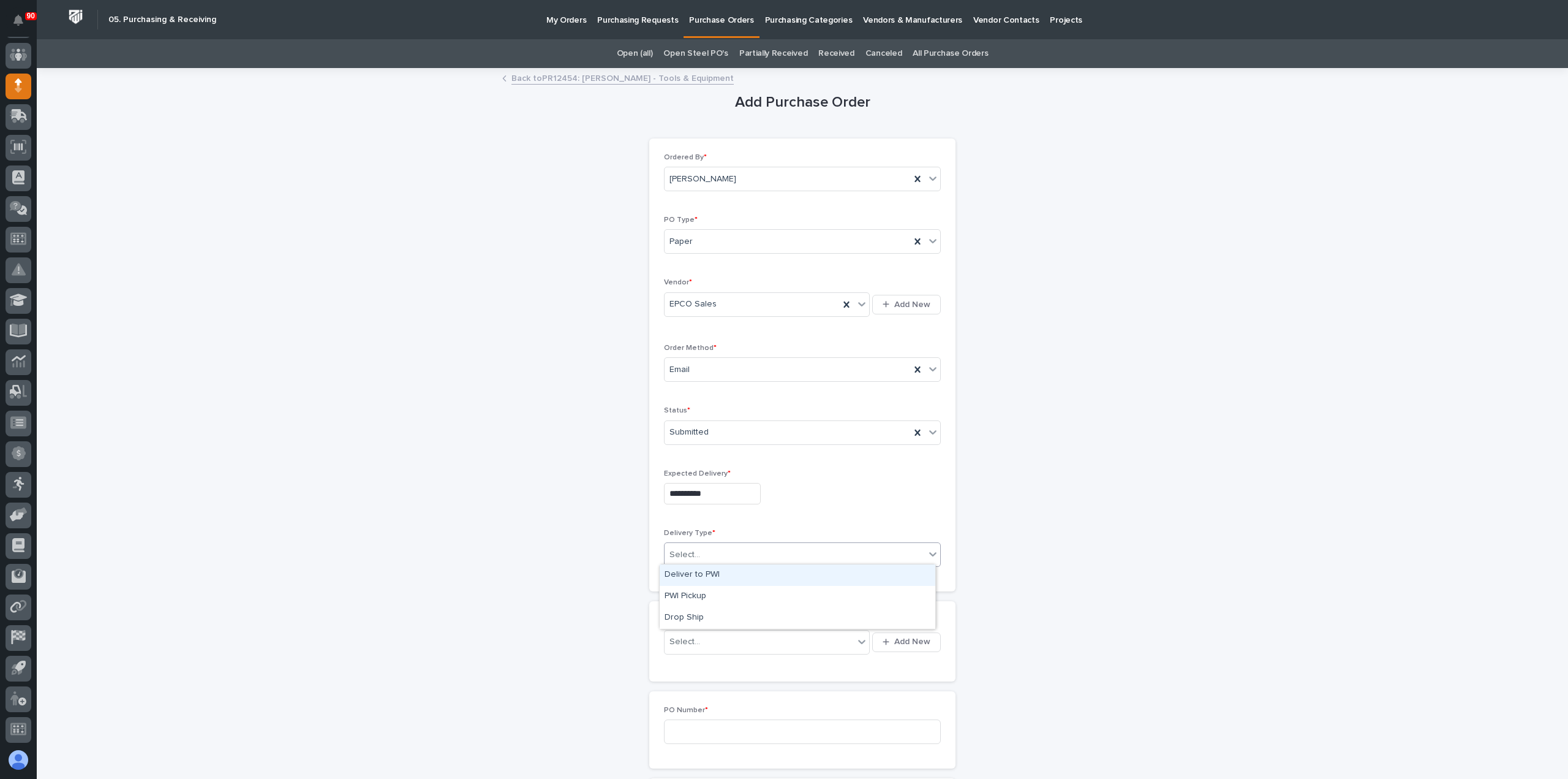
click at [700, 571] on div "Deliver to PWI" at bounding box center [797, 575] width 276 height 22
drag, startPoint x: 704, startPoint y: 637, endPoint x: 725, endPoint y: 642, distance: 21.6
click at [704, 637] on div "Select..." at bounding box center [760, 642] width 189 height 20
type input "**"
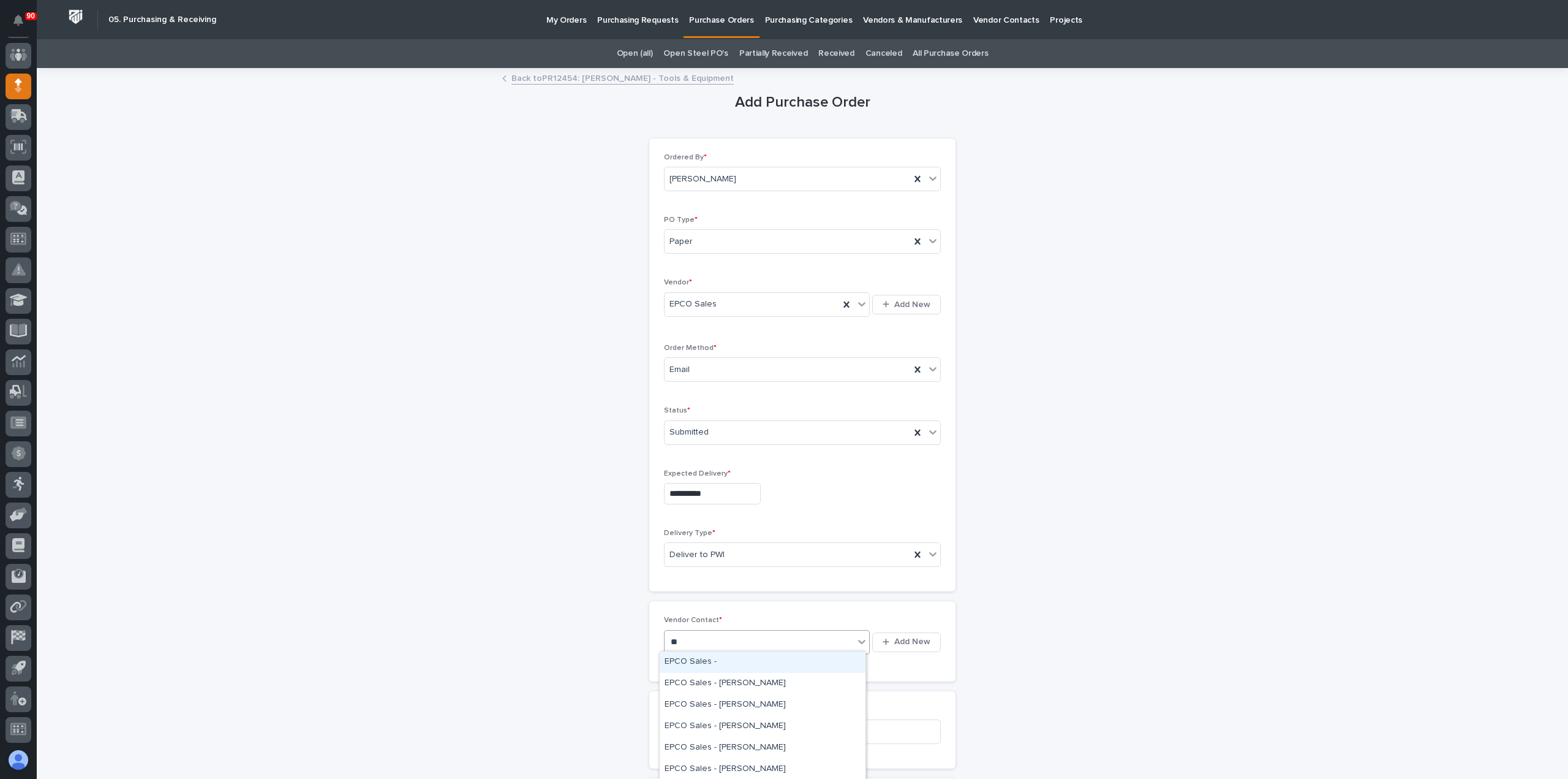
click at [745, 658] on div "EPCO Sales -" at bounding box center [763, 662] width 206 height 22
drag, startPoint x: 730, startPoint y: 722, endPoint x: 919, endPoint y: 723, distance: 189.0
click at [731, 724] on input at bounding box center [802, 731] width 277 height 24
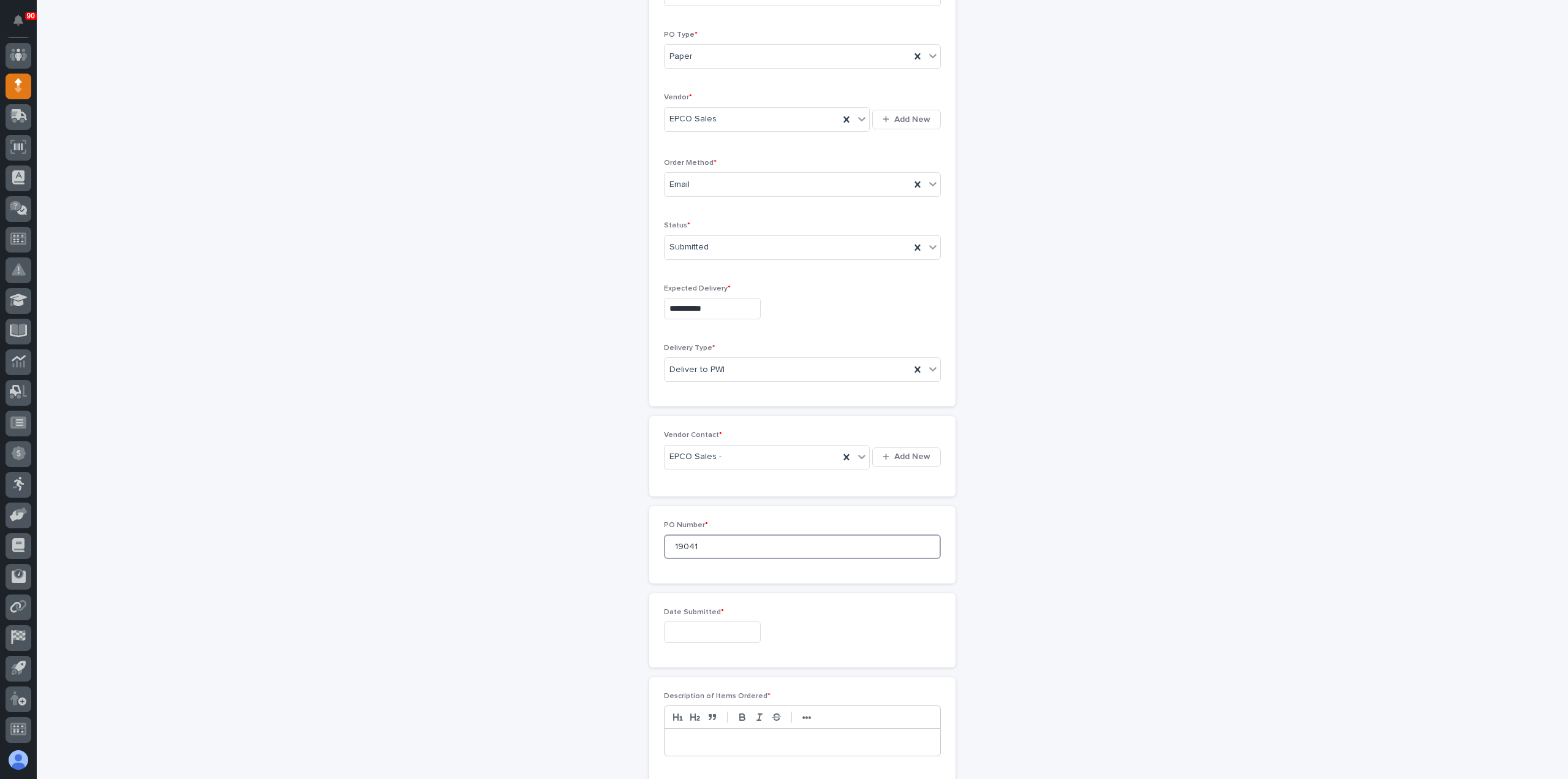
scroll to position [245, 0]
type input "19041"
click at [711, 565] on input "text" at bounding box center [713, 572] width 97 height 22
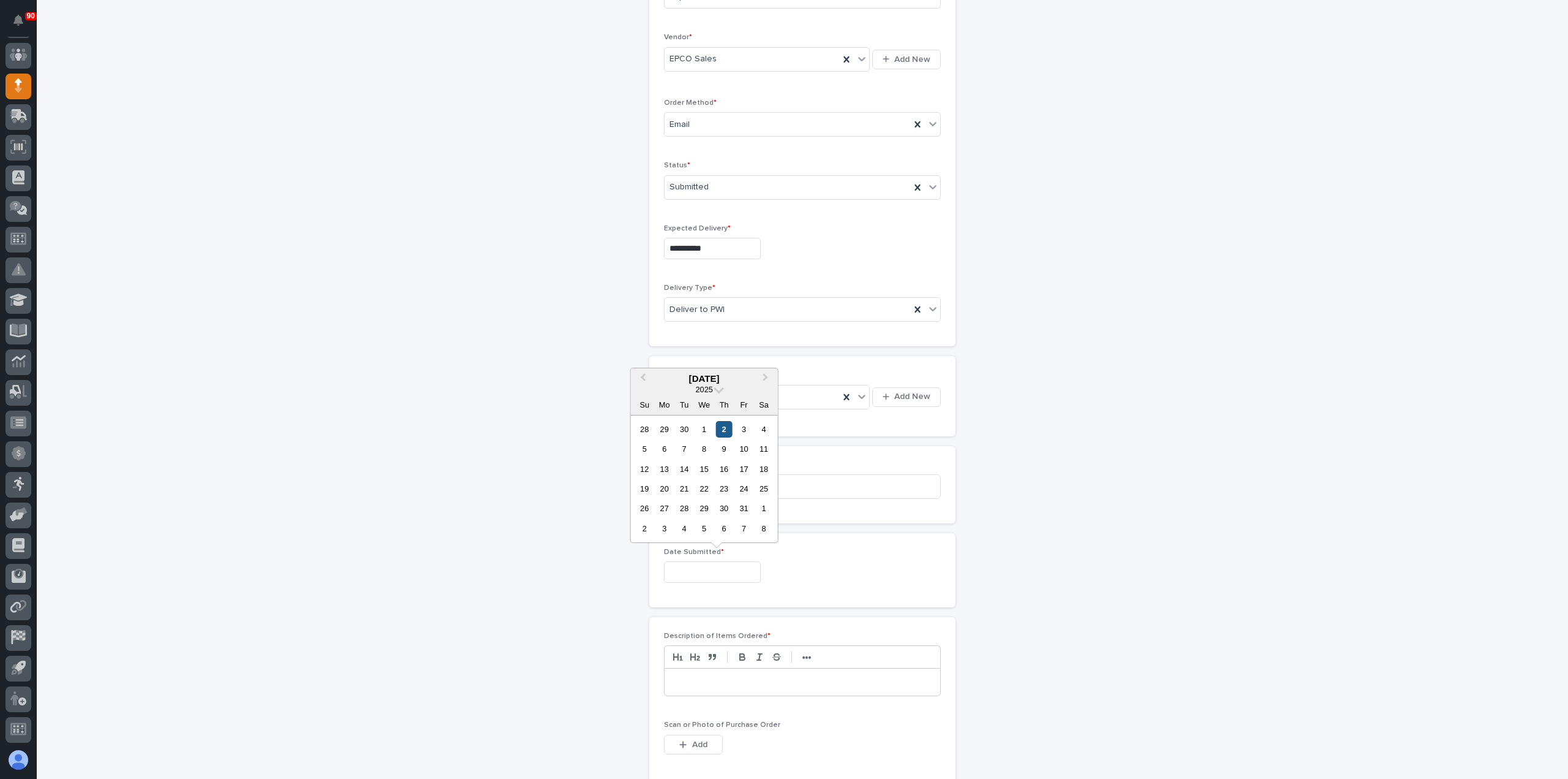
click at [720, 424] on div "2" at bounding box center [725, 429] width 17 height 17
type input "**********"
click at [717, 681] on p at bounding box center [802, 682] width 257 height 13
click at [680, 740] on icon "button" at bounding box center [683, 744] width 7 height 7
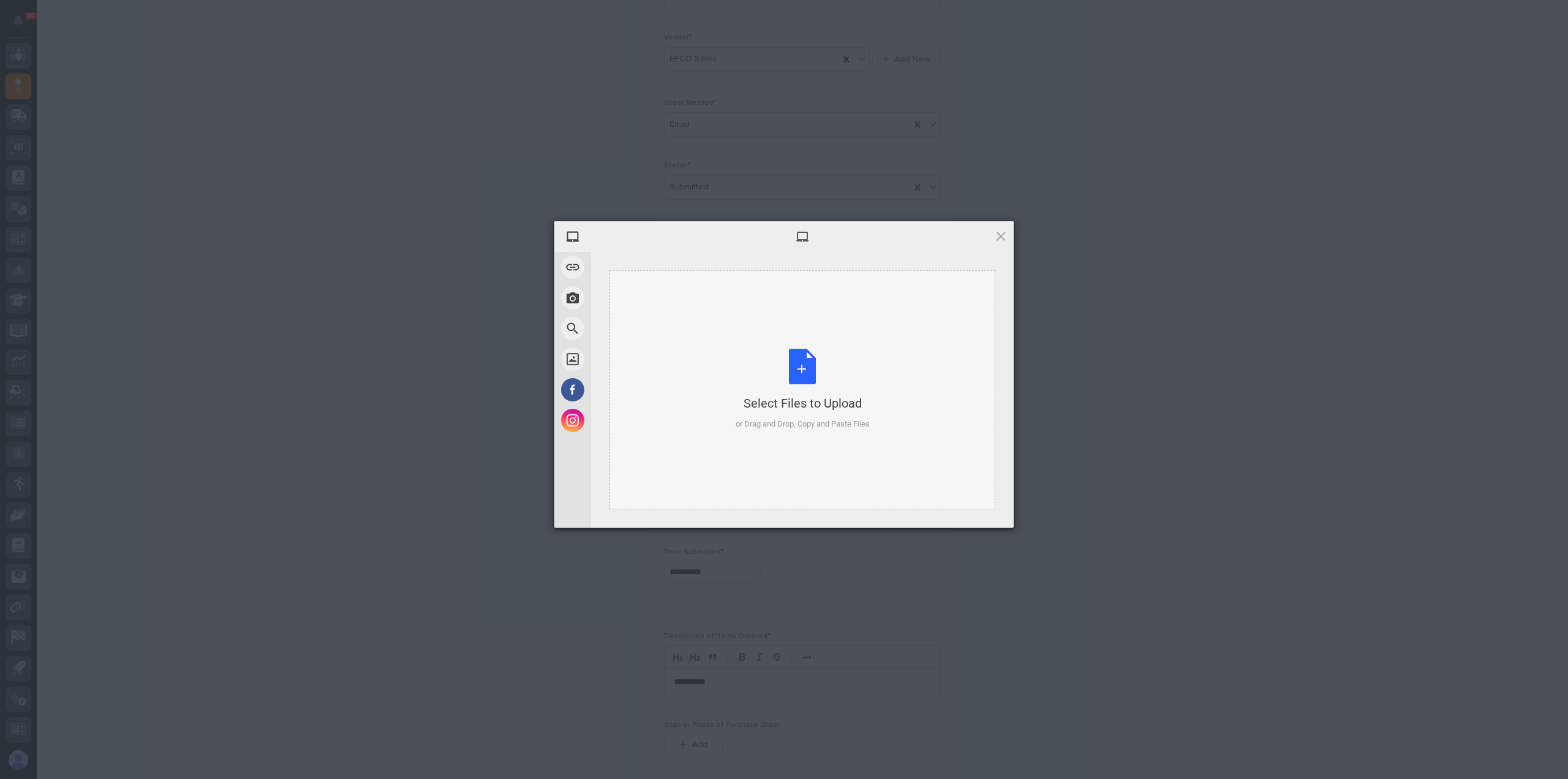
click at [803, 364] on div "Select Files to Upload or Drag and Drop, Copy and Paste Files" at bounding box center [802, 389] width 134 height 81
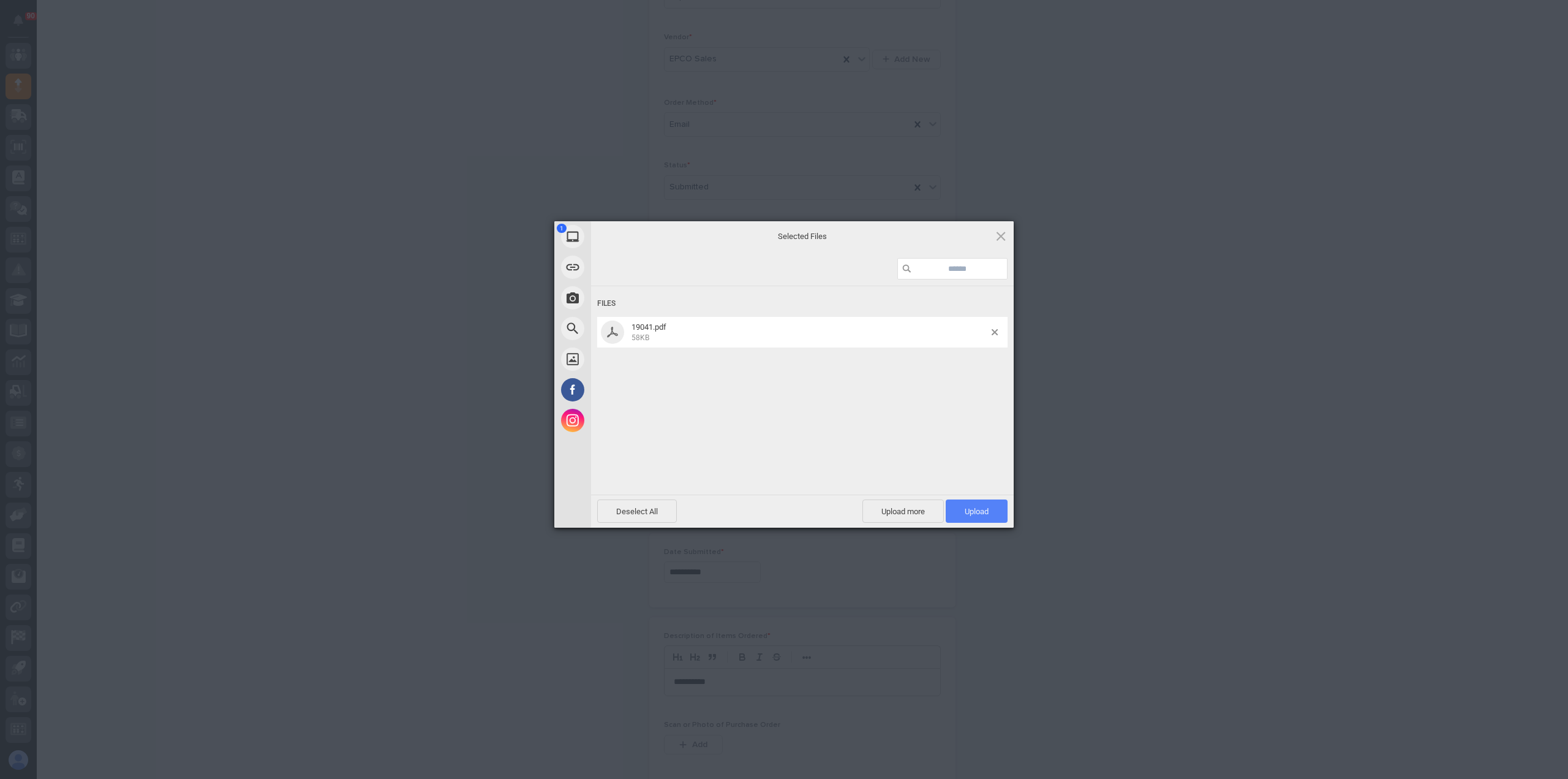
click at [979, 502] on span "Upload 1" at bounding box center [977, 511] width 62 height 23
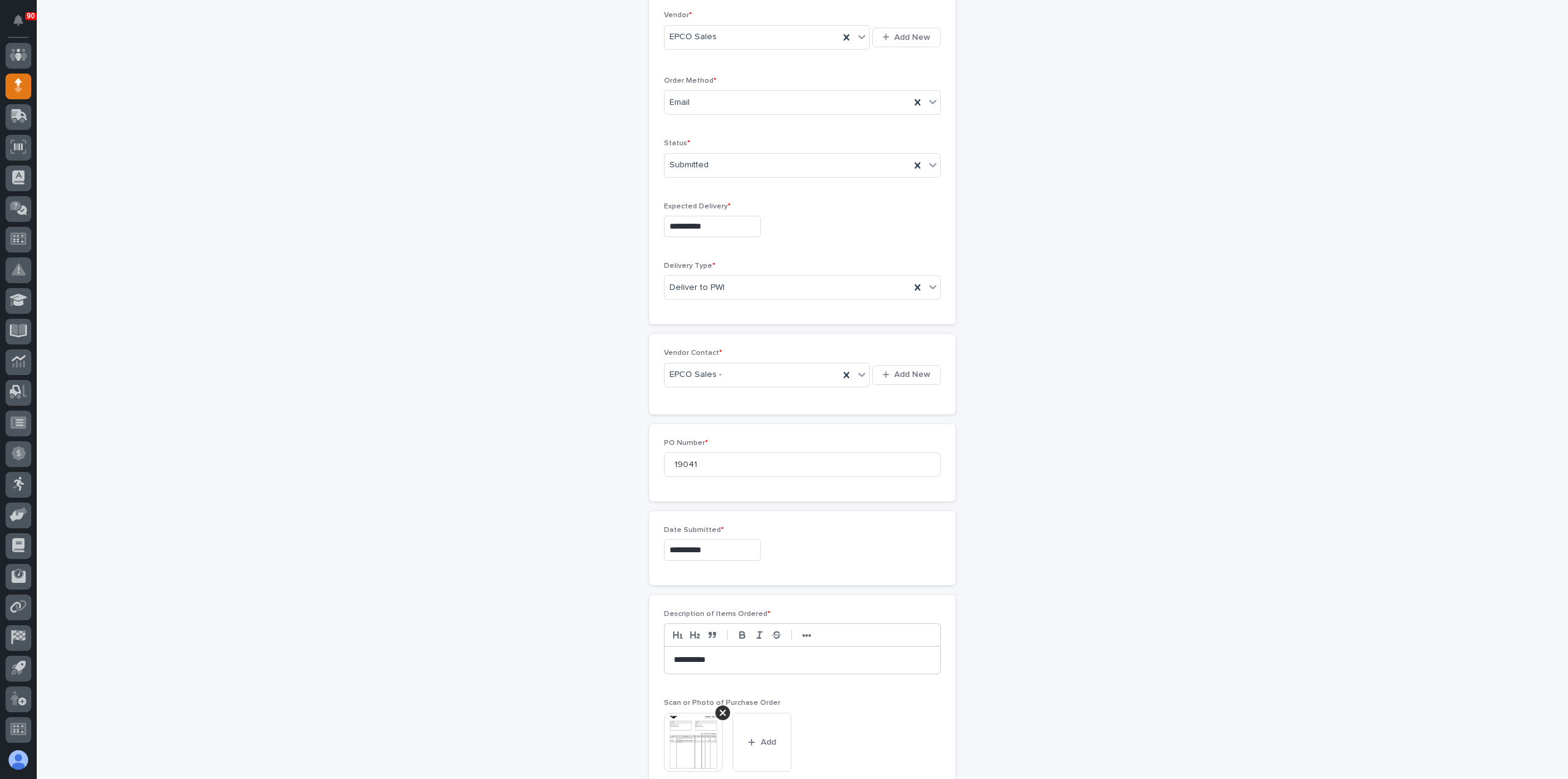
click at [692, 729] on img at bounding box center [694, 742] width 59 height 59
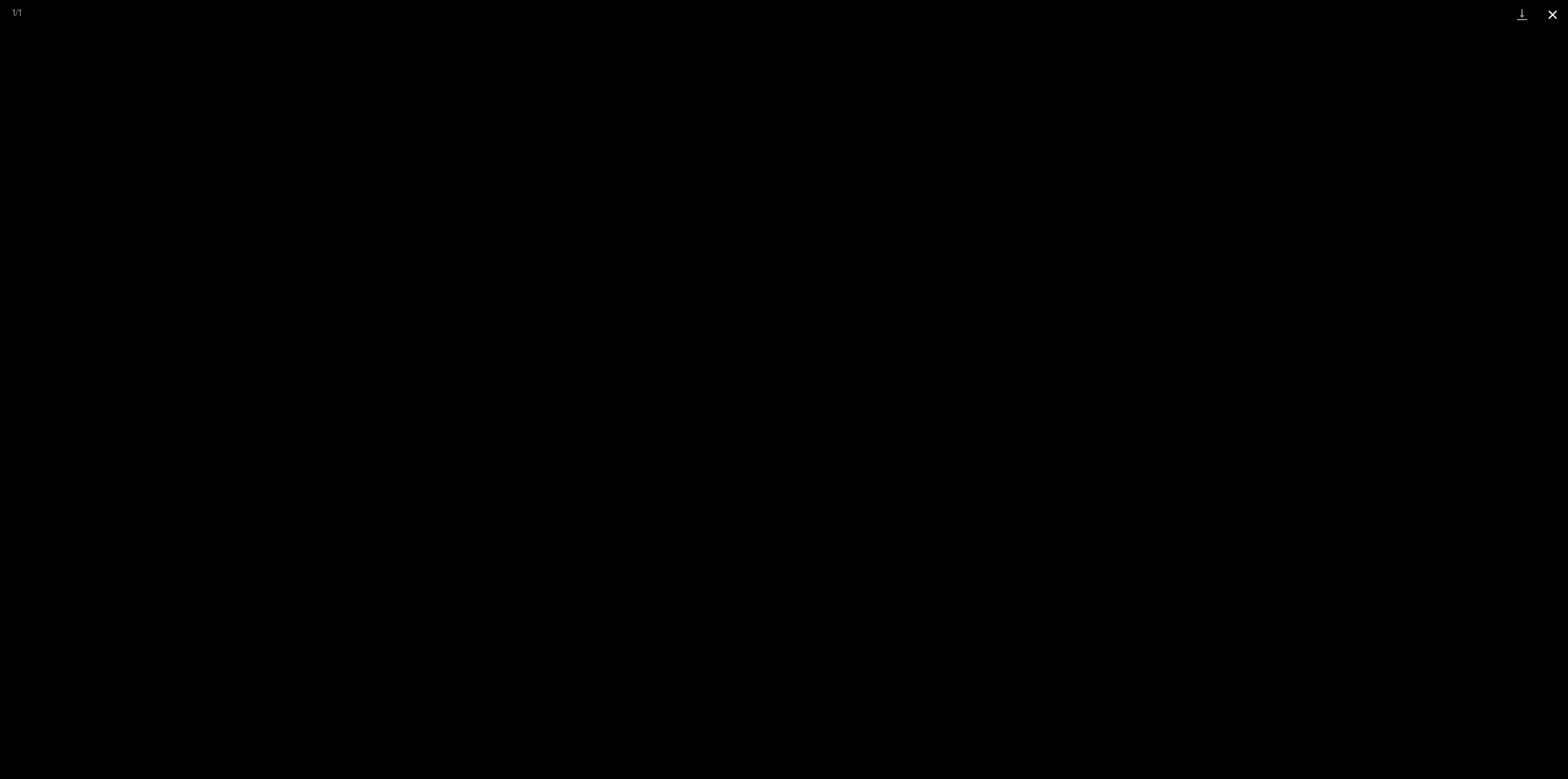
click at [1552, 8] on button "Close gallery" at bounding box center [1553, 14] width 31 height 28
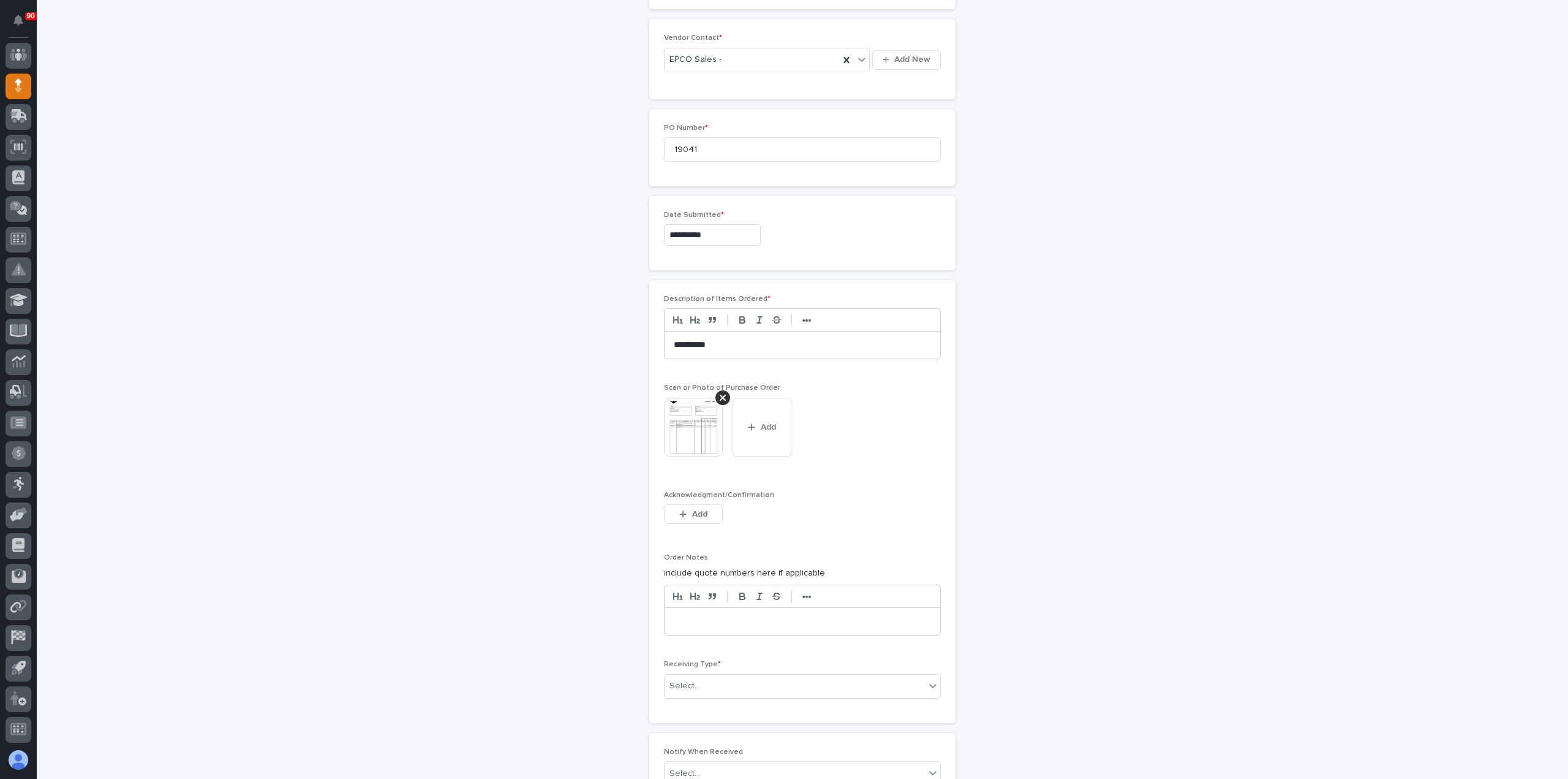
scroll to position [696, 0]
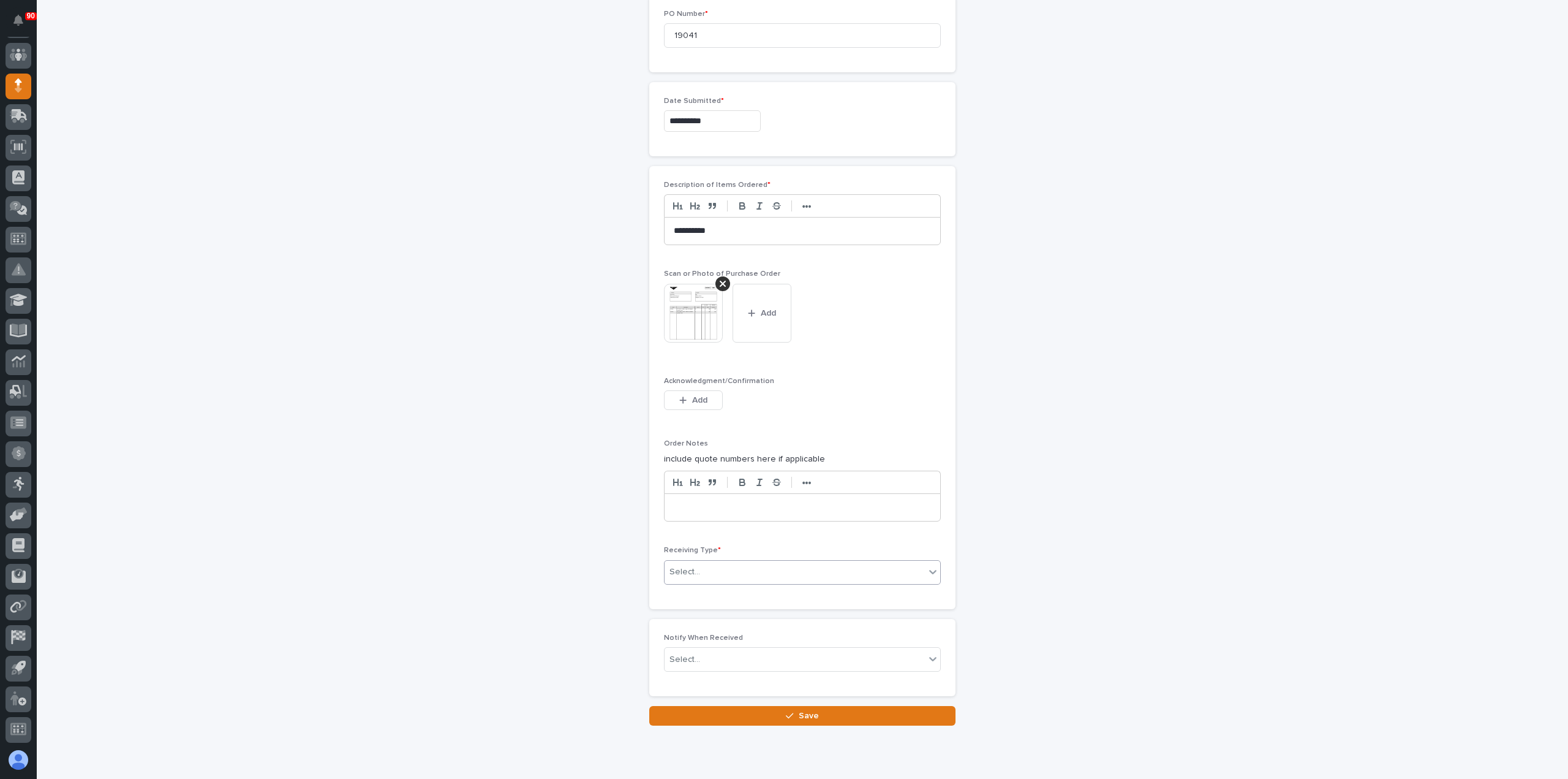
click at [738, 564] on div "Select..." at bounding box center [795, 572] width 260 height 20
click at [689, 658] on div "Deliver to" at bounding box center [797, 655] width 276 height 22
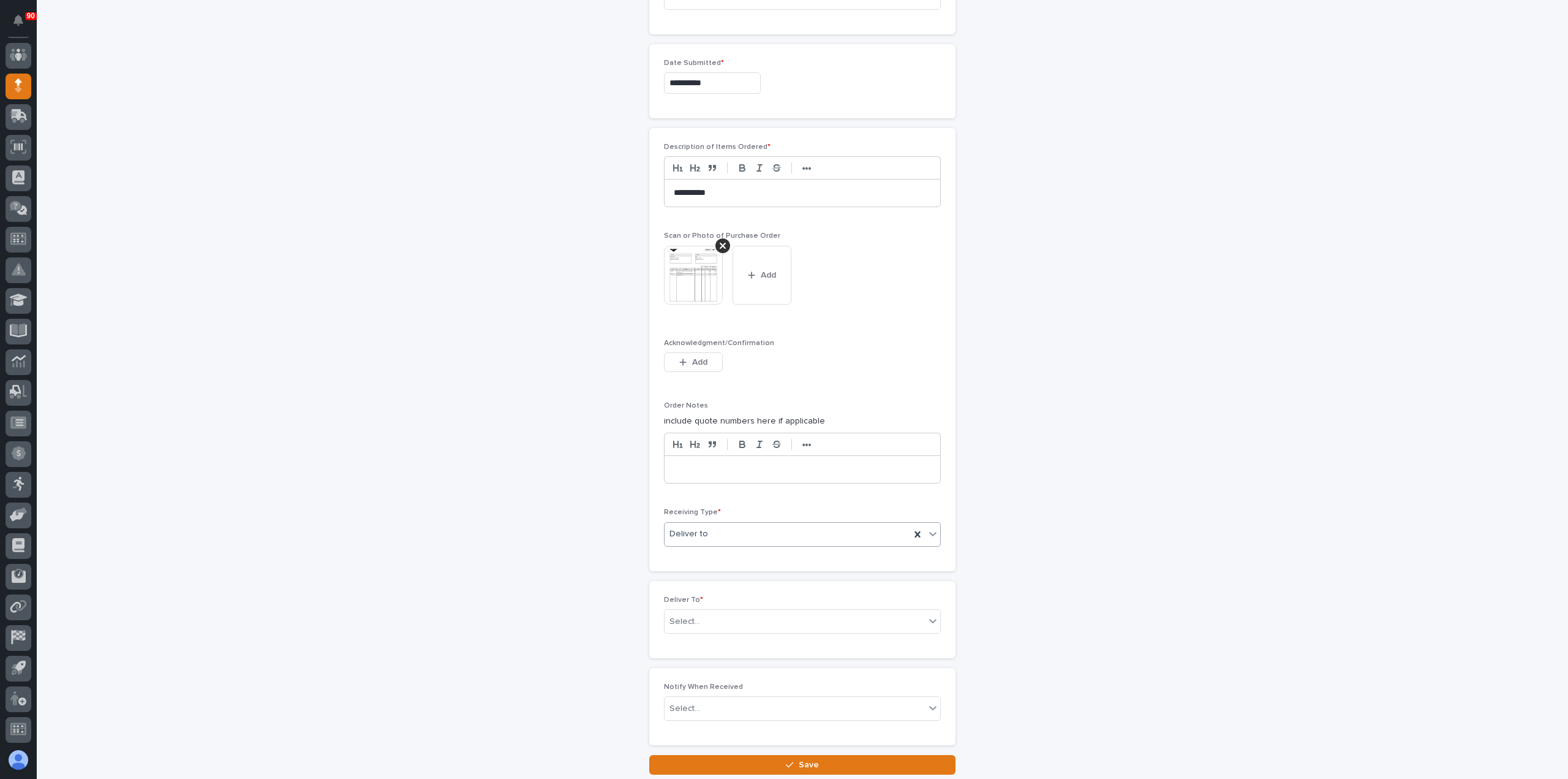
scroll to position [739, 0]
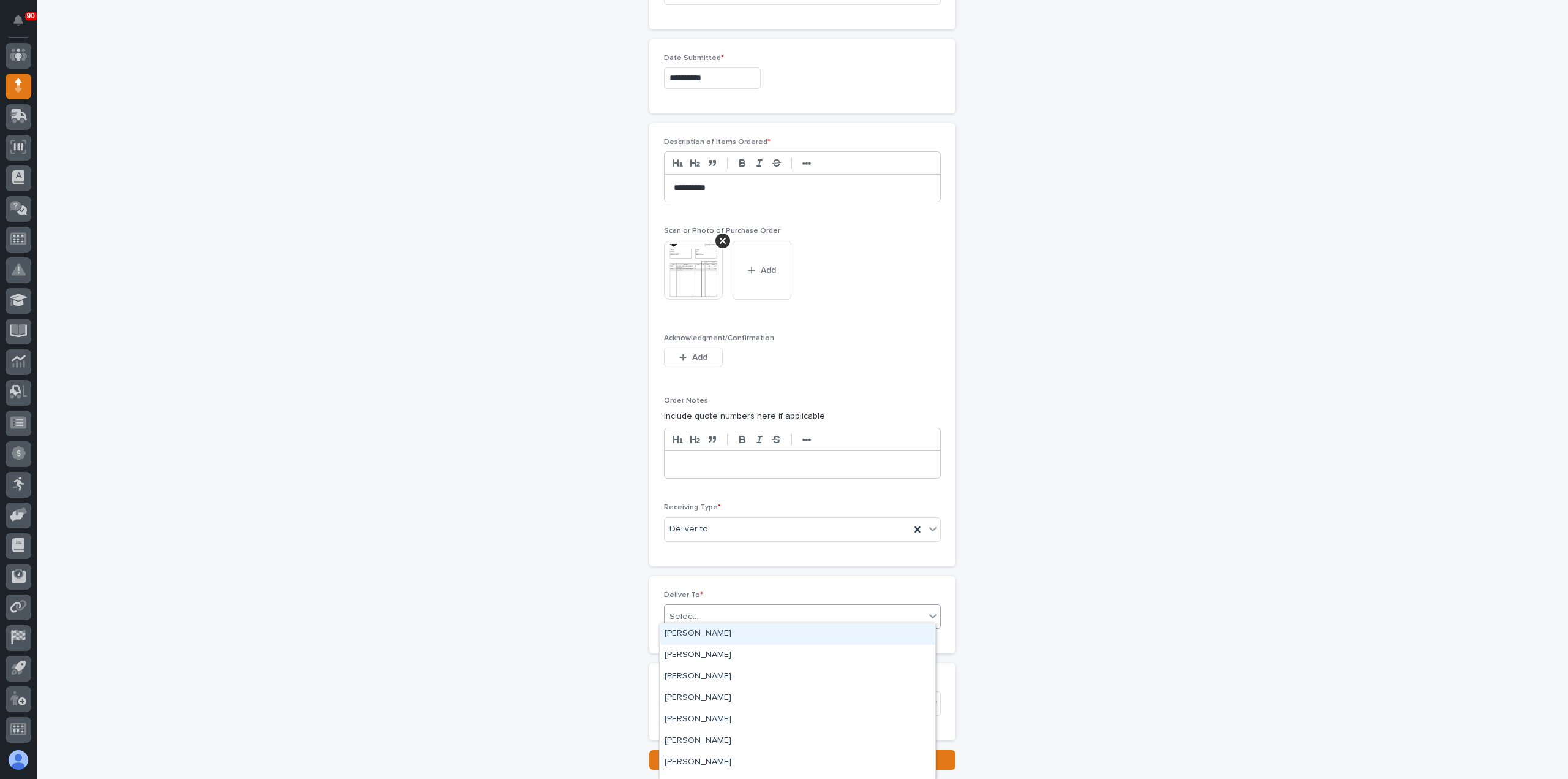
drag, startPoint x: 695, startPoint y: 610, endPoint x: 722, endPoint y: 616, distance: 27.7
click at [701, 610] on div "Select..." at bounding box center [795, 616] width 260 height 20
type input "***"
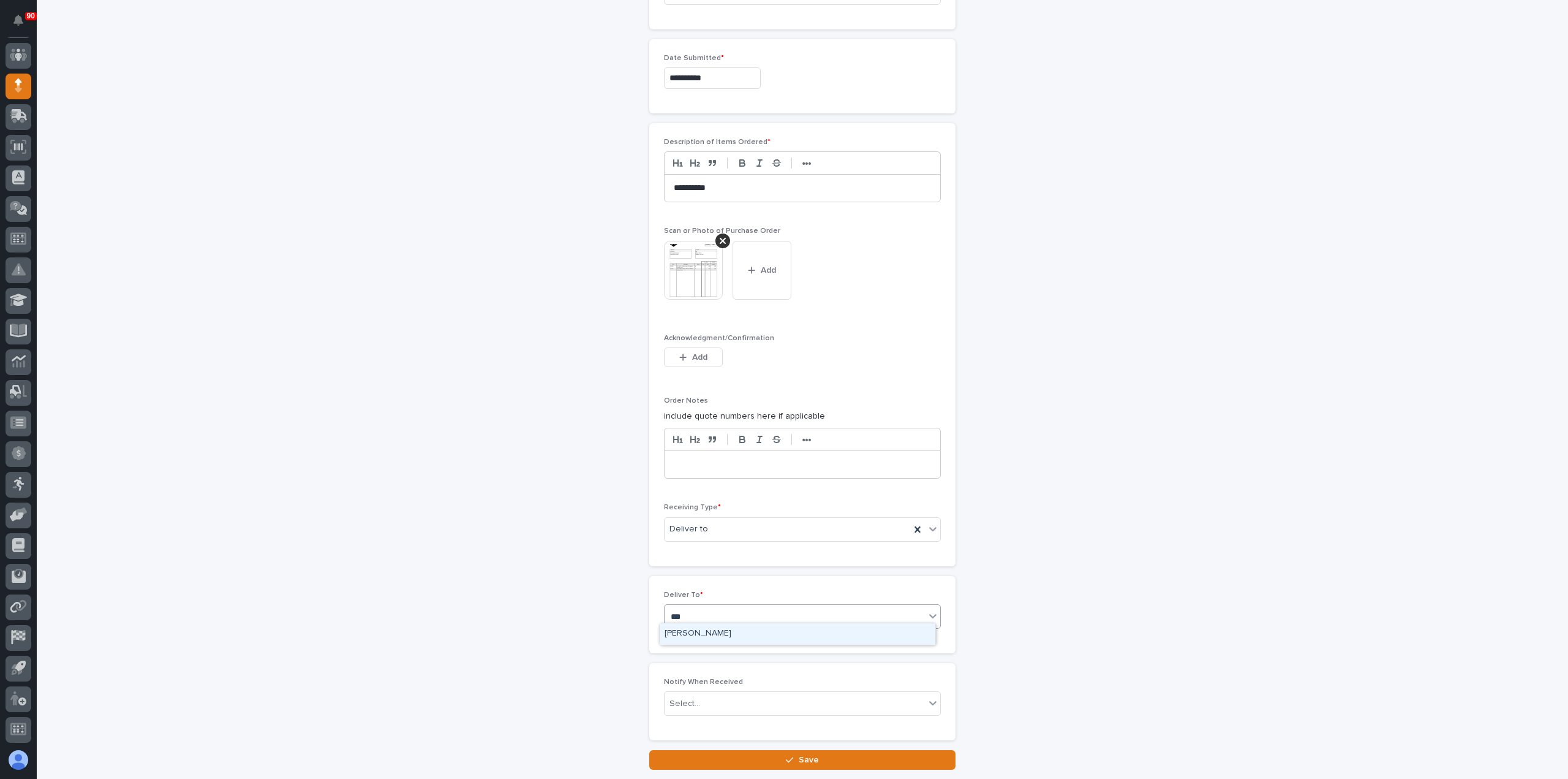
click at [696, 629] on div "[PERSON_NAME]" at bounding box center [797, 634] width 276 height 22
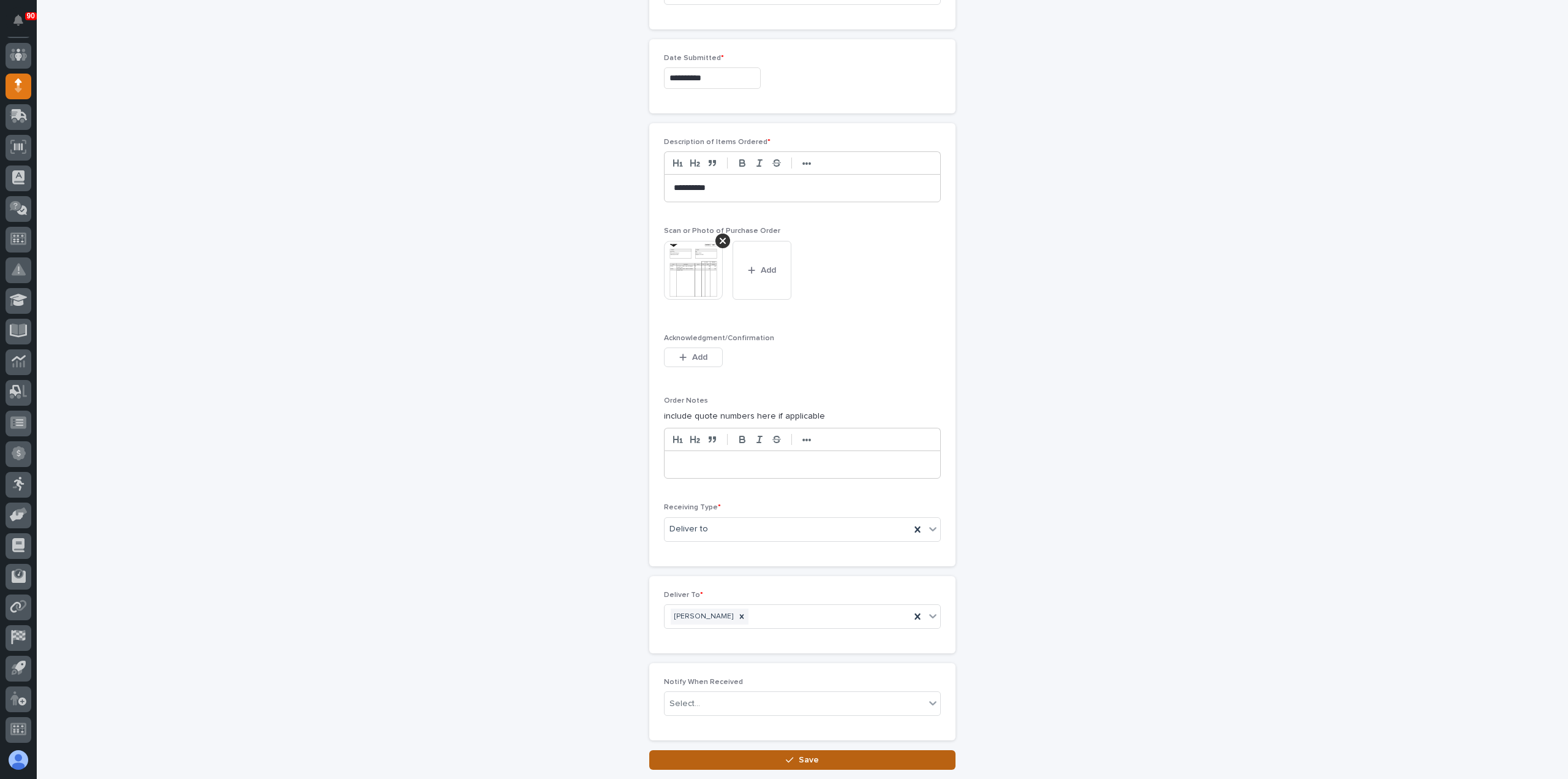
click at [806, 754] on span "Save" at bounding box center [809, 759] width 20 height 11
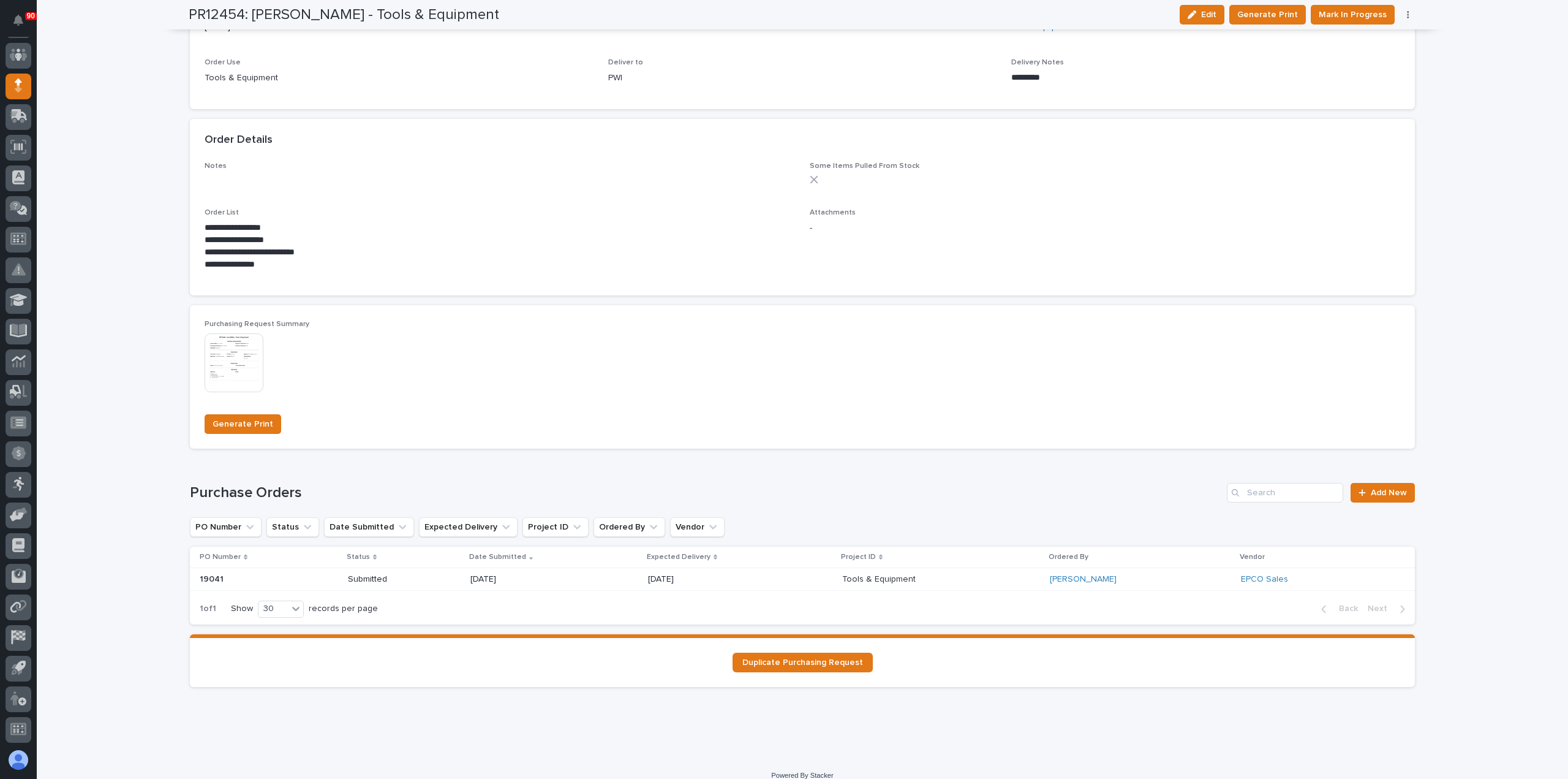
scroll to position [674, 0]
click at [1390, 493] on span "Add New" at bounding box center [1389, 491] width 36 height 8
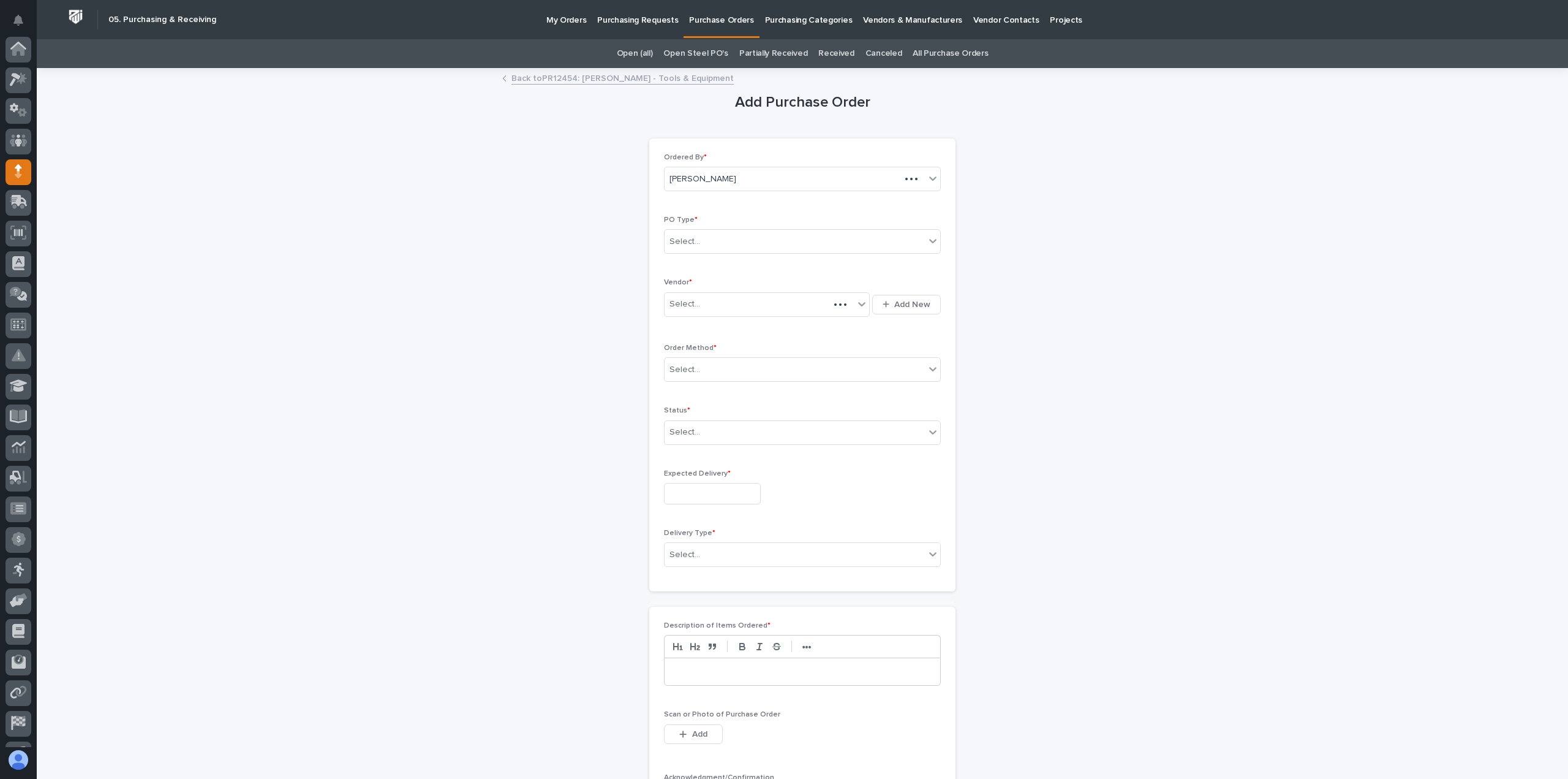
scroll to position [85, 0]
click at [771, 240] on div "Select..." at bounding box center [795, 241] width 260 height 20
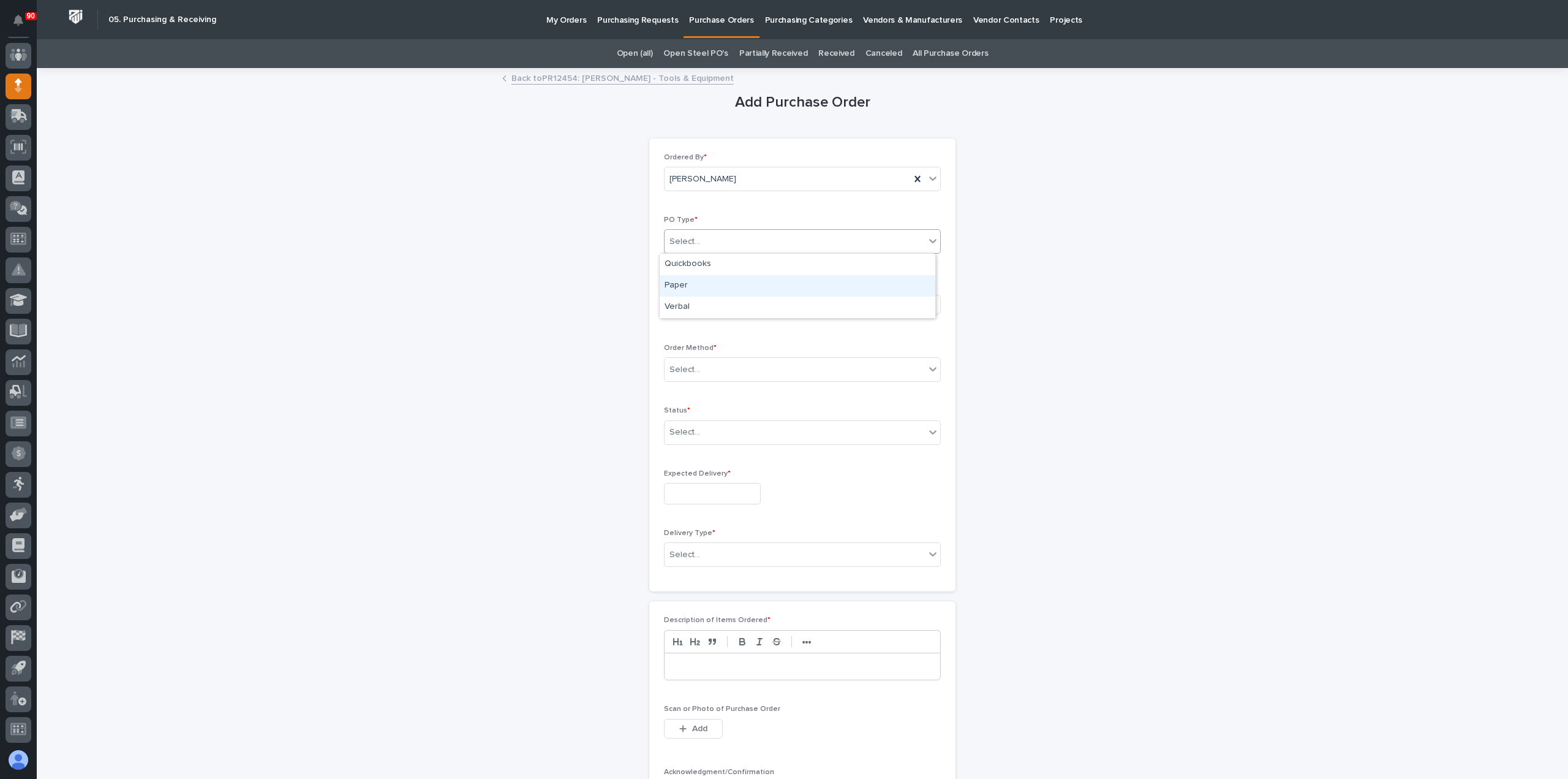
click at [742, 285] on div "Paper" at bounding box center [797, 286] width 276 height 22
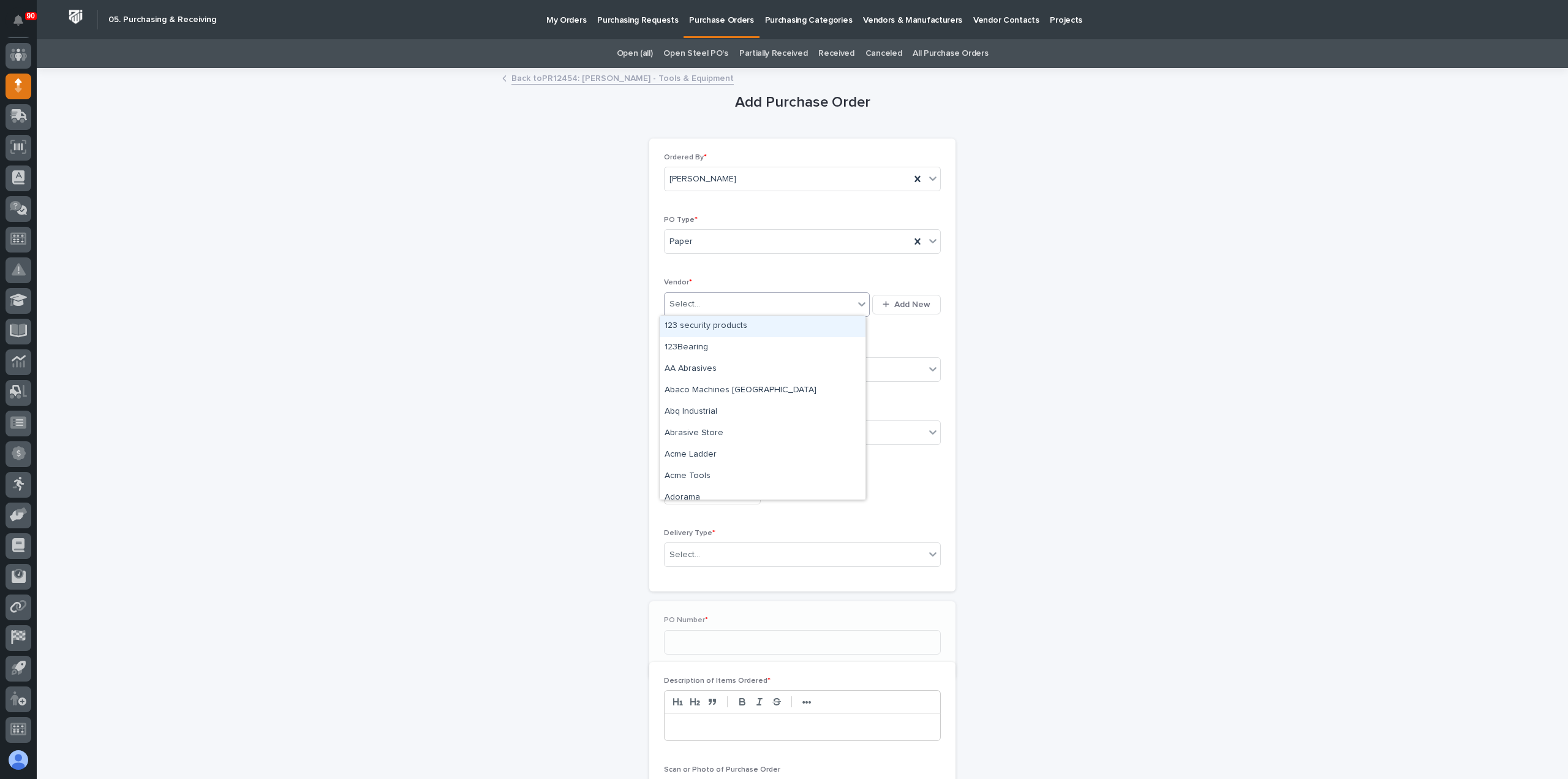
click at [741, 300] on div "Select..." at bounding box center [760, 304] width 189 height 20
type input "****"
click at [751, 366] on div "Select..." at bounding box center [795, 369] width 260 height 20
click at [719, 389] on div "Online Order" at bounding box center [797, 391] width 276 height 22
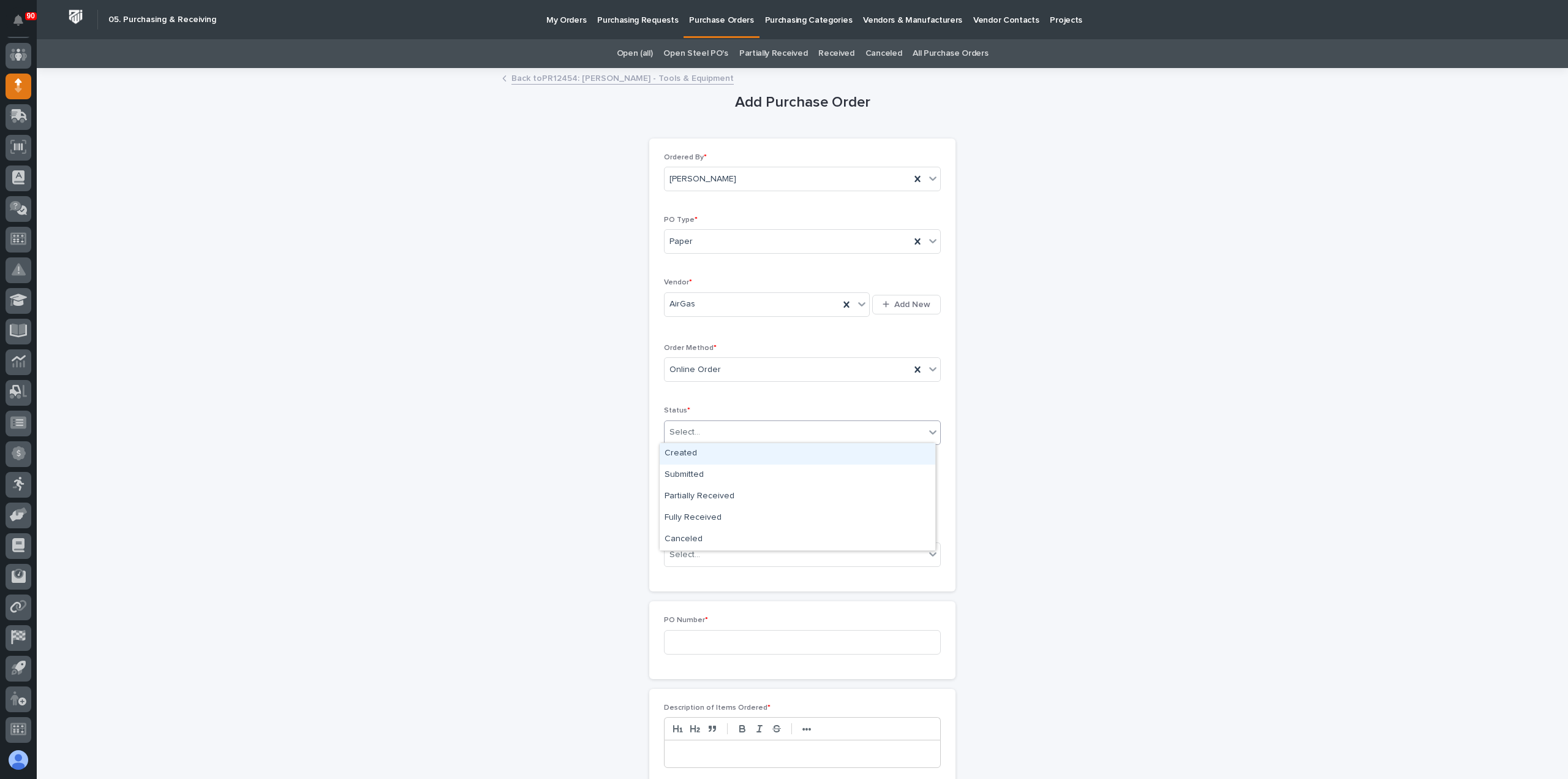
click at [706, 429] on div "Select..." at bounding box center [795, 432] width 260 height 20
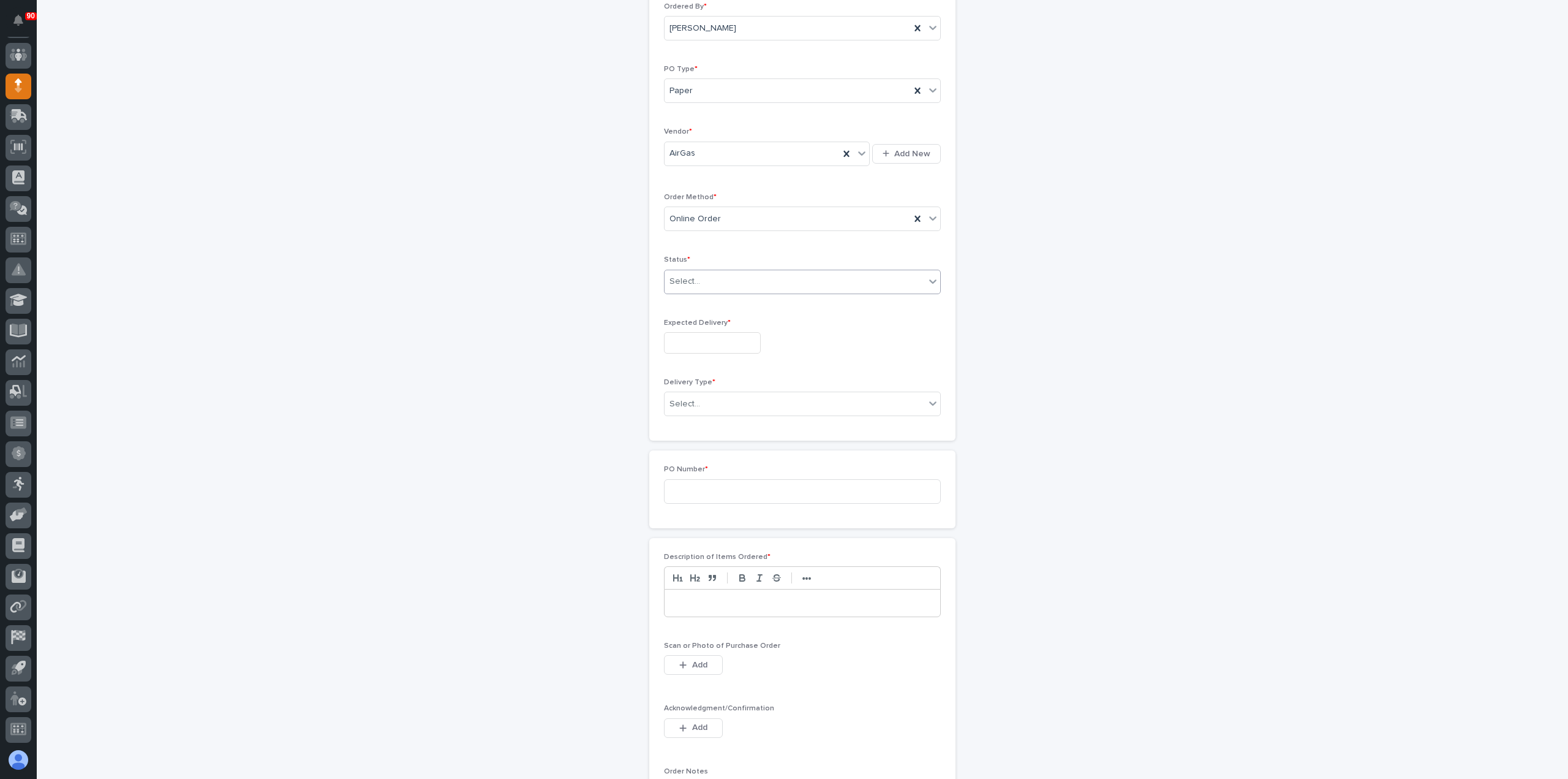
scroll to position [183, 0]
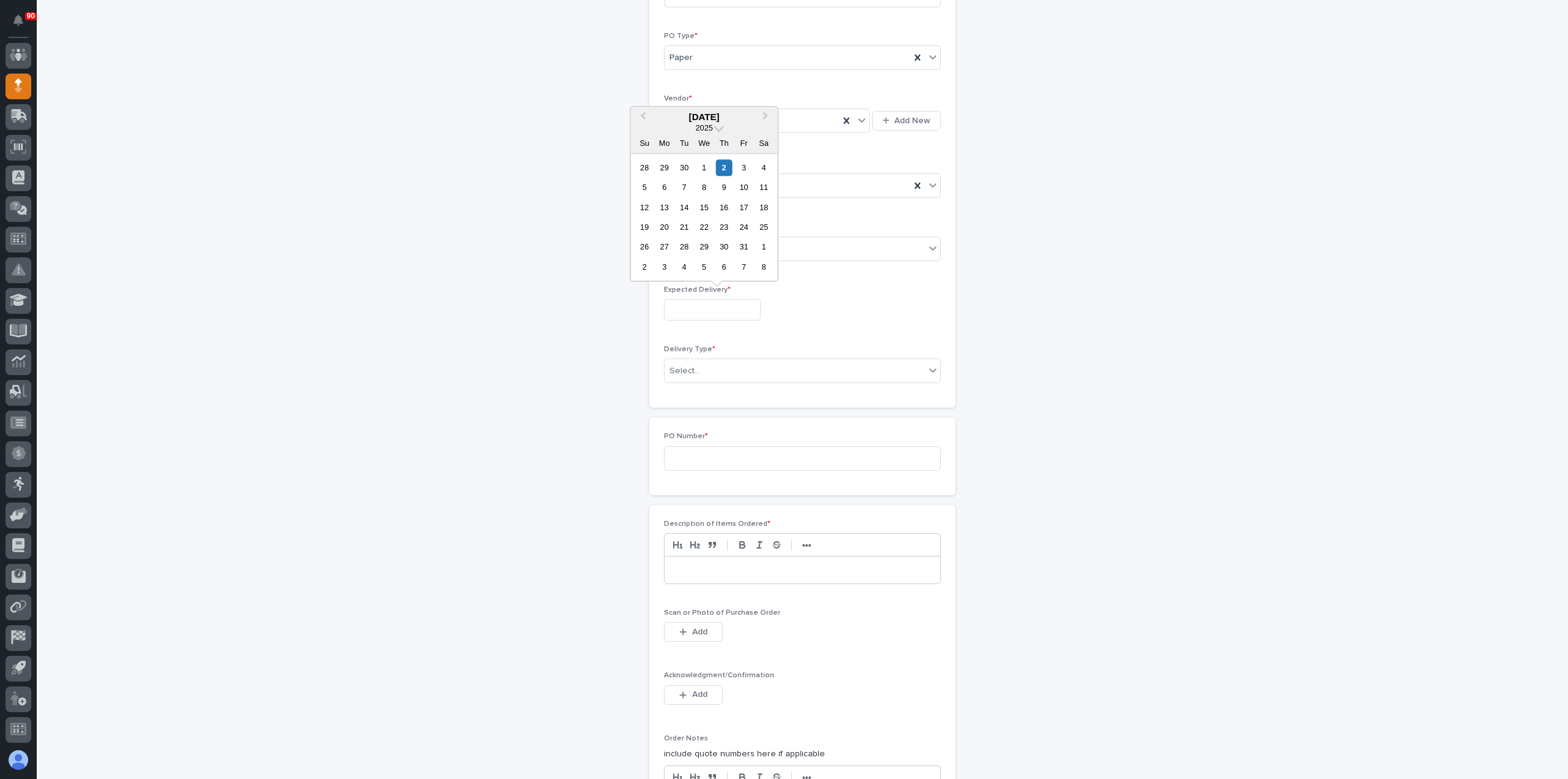
click at [722, 307] on input "text" at bounding box center [713, 310] width 97 height 22
click at [726, 183] on div "9" at bounding box center [725, 188] width 17 height 17
type input "**********"
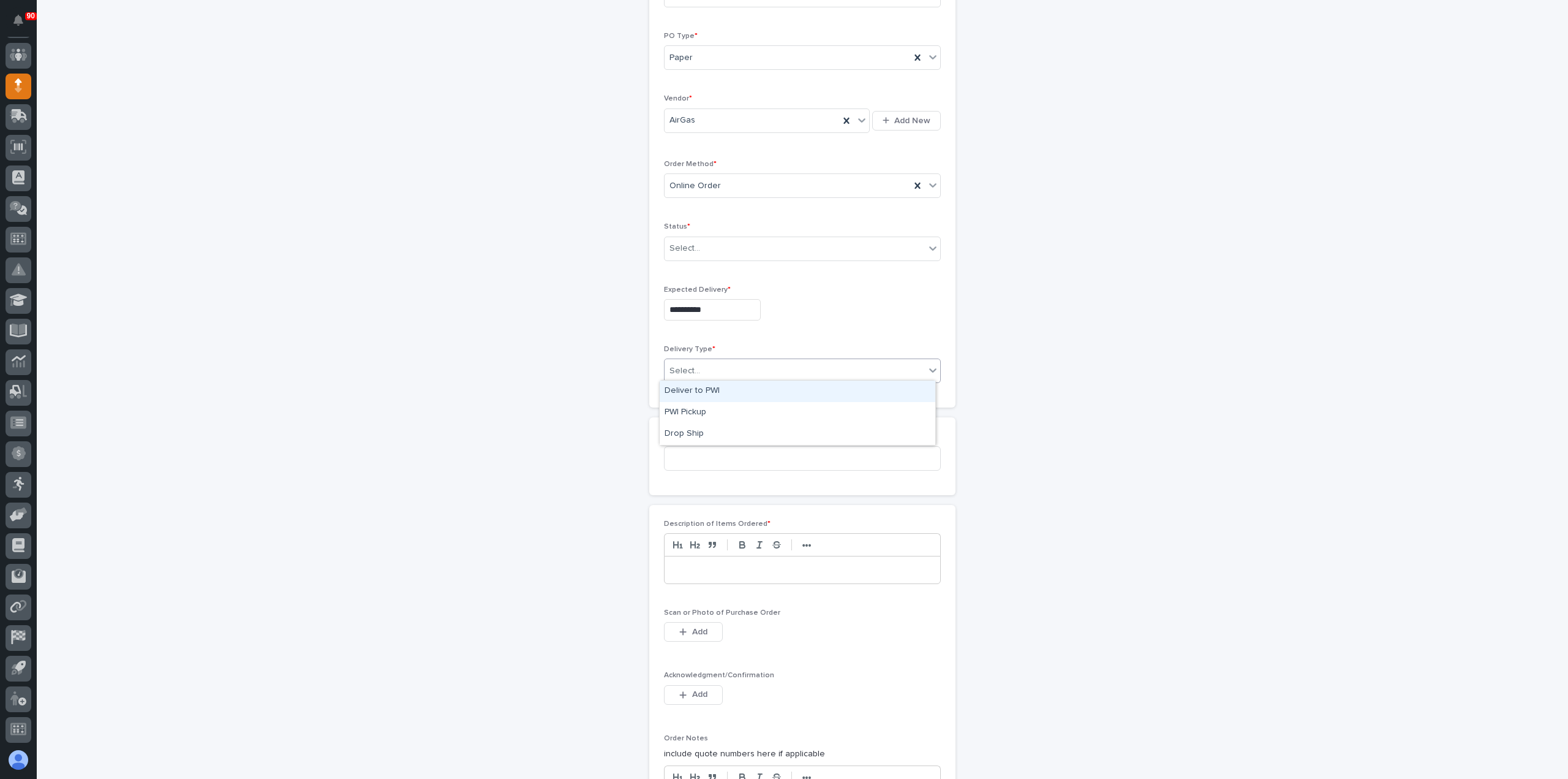
click at [734, 366] on div "Select..." at bounding box center [795, 371] width 260 height 20
click at [704, 390] on div "Deliver to PWI" at bounding box center [797, 391] width 276 height 22
click at [715, 446] on input at bounding box center [802, 457] width 277 height 24
click at [696, 626] on span "Add" at bounding box center [699, 631] width 15 height 11
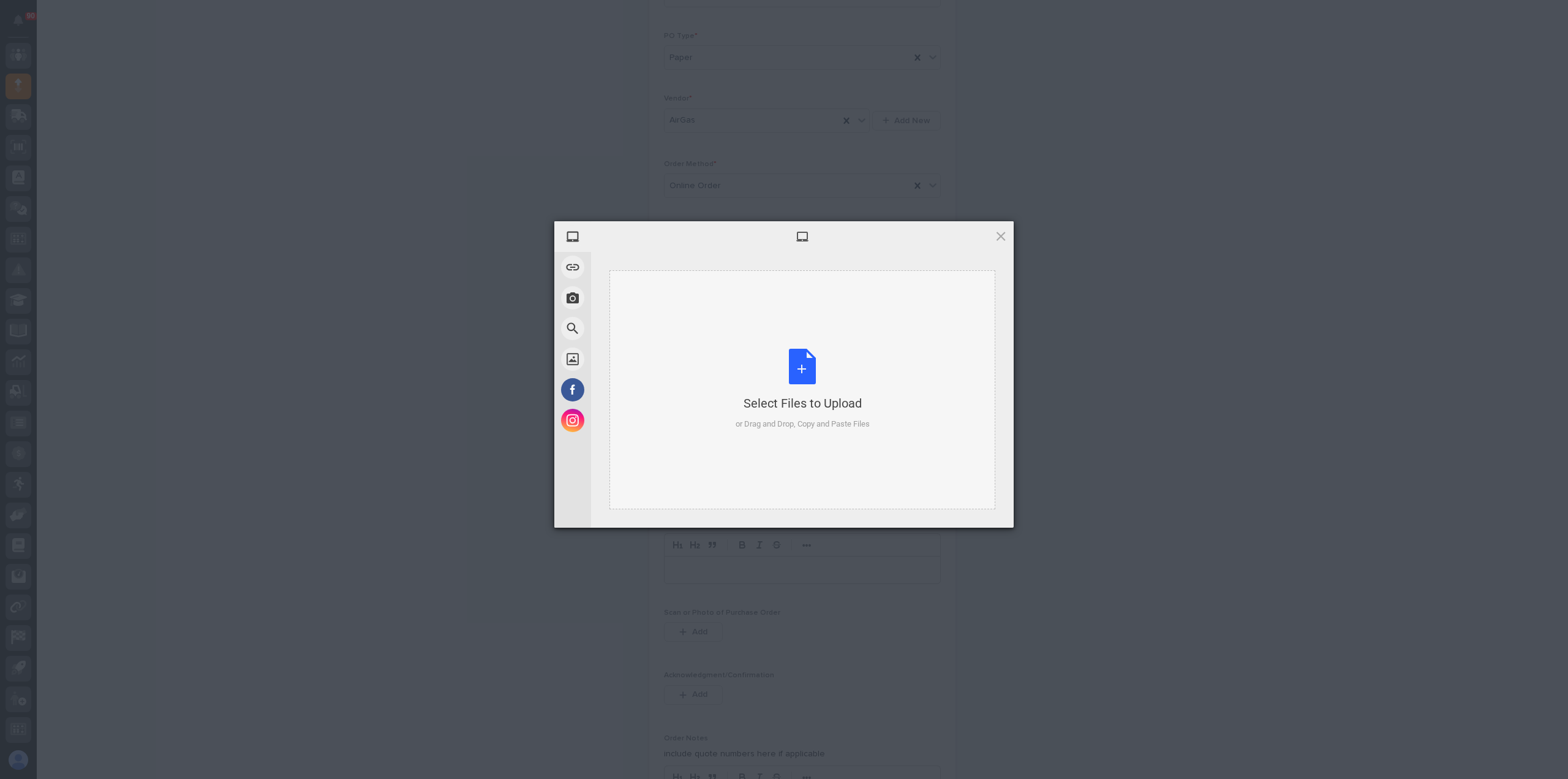
click at [802, 372] on div "Select Files to Upload or Drag and Drop, Copy and Paste Files" at bounding box center [802, 389] width 134 height 81
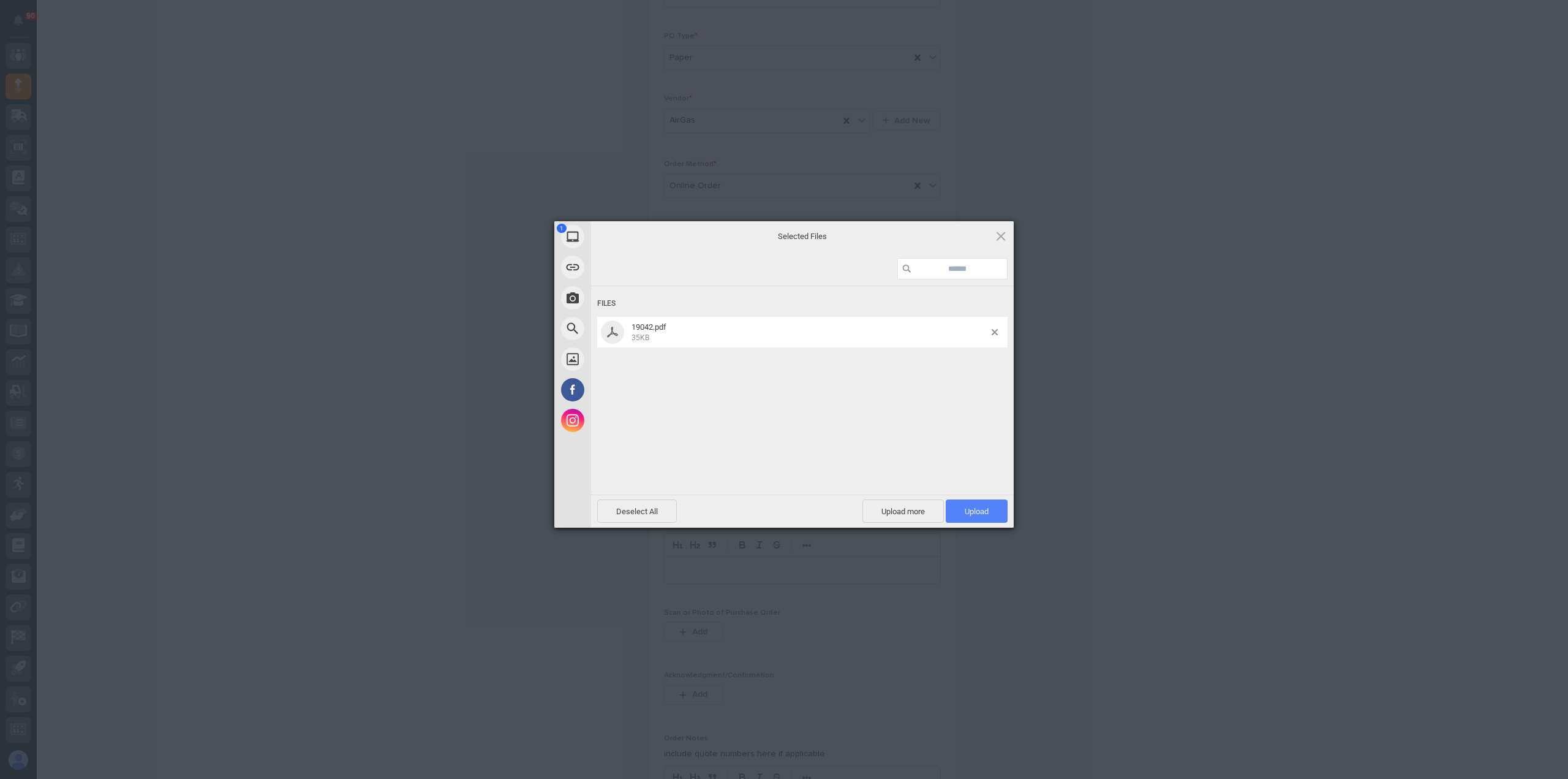
click at [972, 513] on span "Upload 1" at bounding box center [977, 511] width 24 height 9
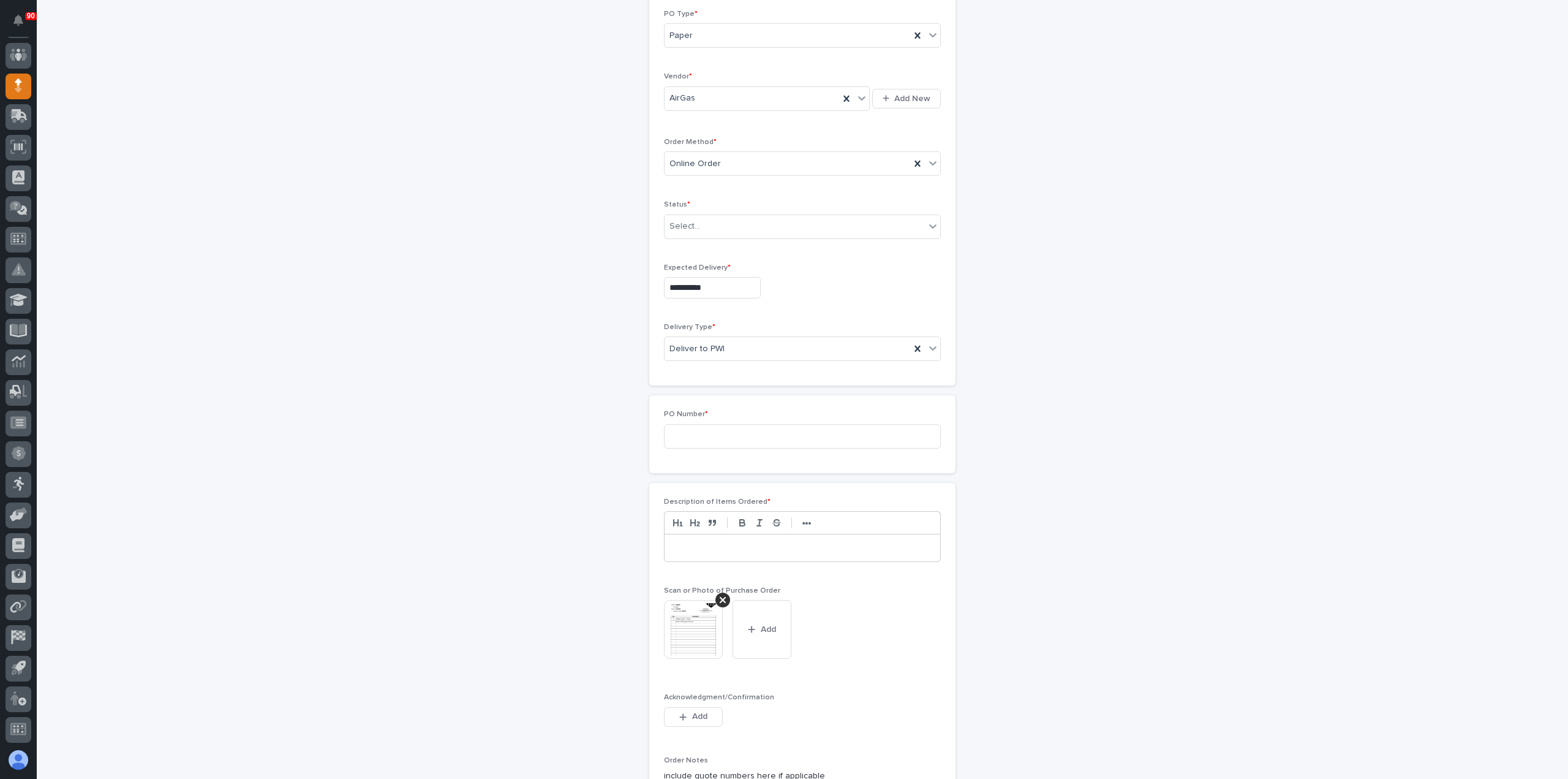
click at [697, 617] on img at bounding box center [694, 629] width 59 height 59
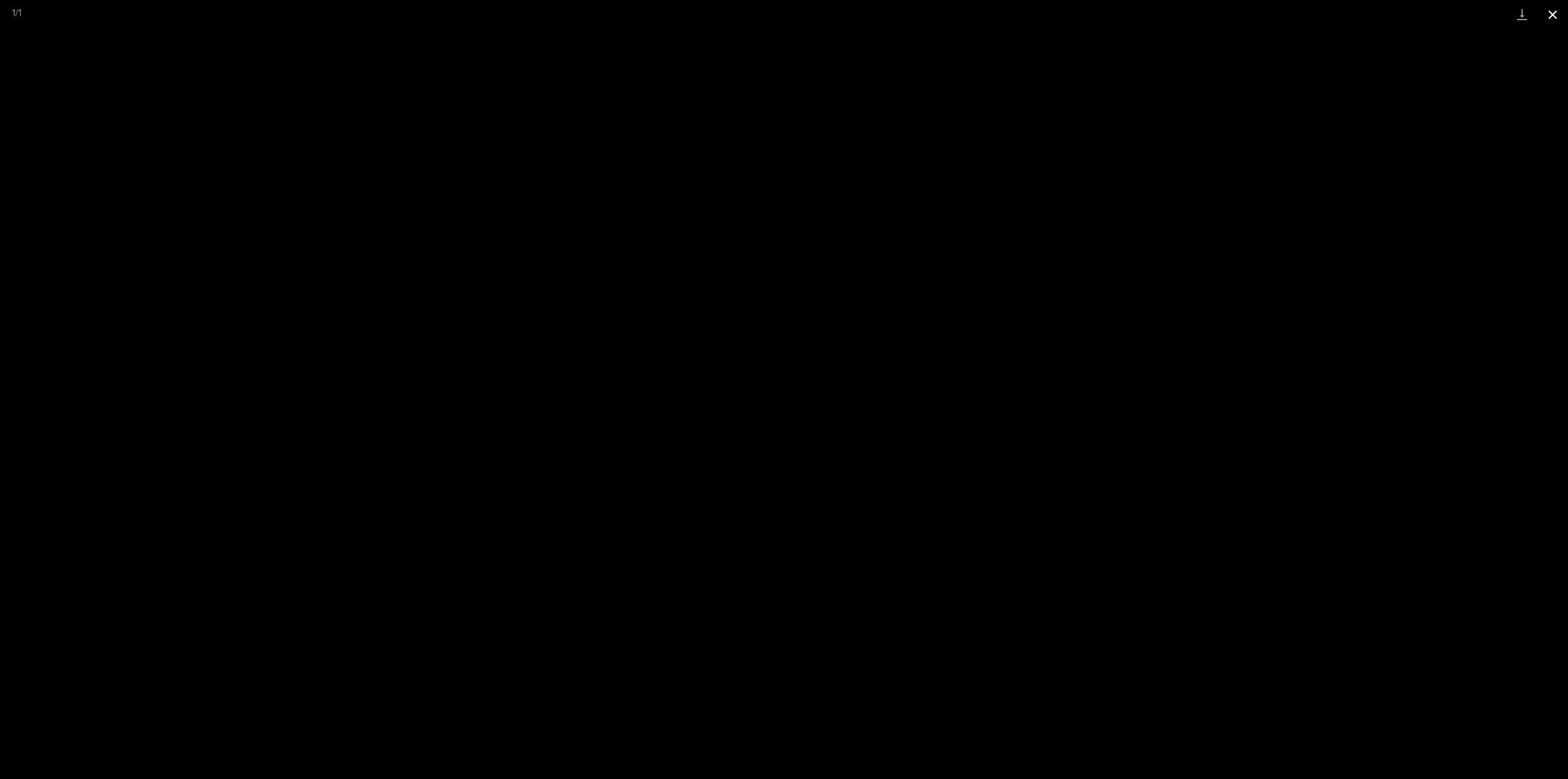
click at [1550, 14] on button "Close gallery" at bounding box center [1553, 14] width 31 height 28
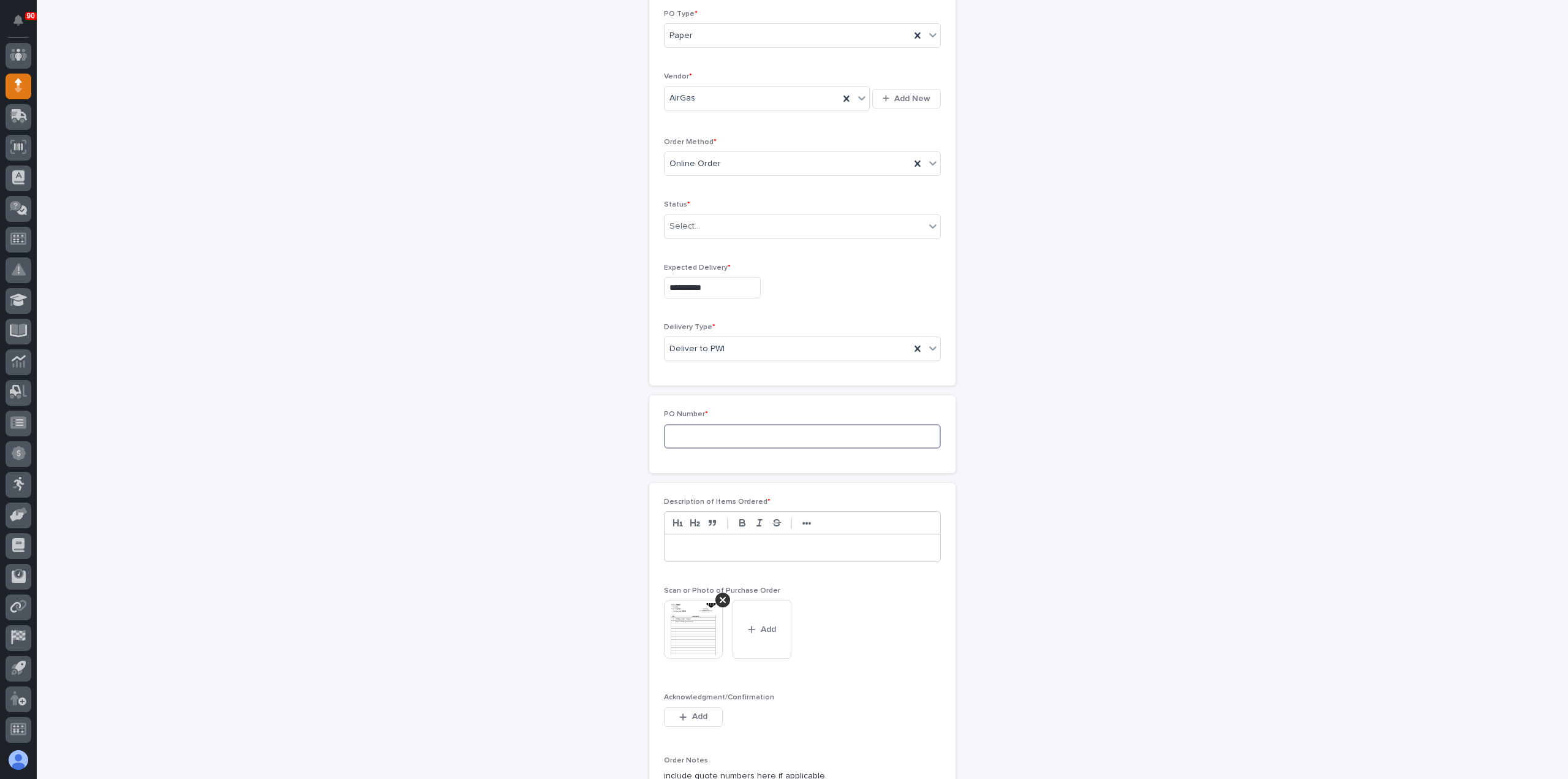
click at [722, 430] on input at bounding box center [802, 436] width 277 height 24
click at [697, 607] on img at bounding box center [694, 629] width 59 height 59
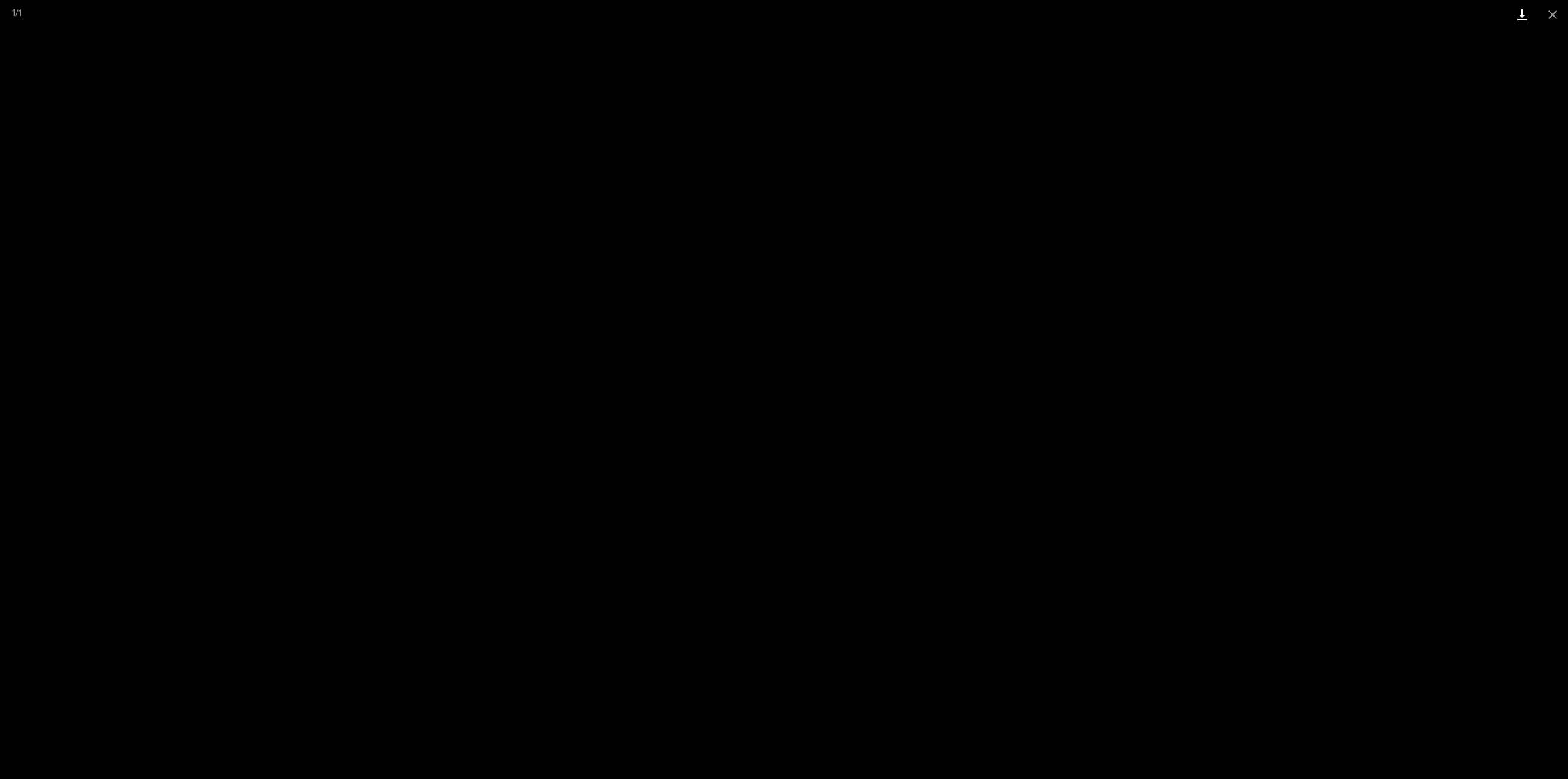
drag, startPoint x: 1557, startPoint y: 9, endPoint x: 1530, endPoint y: 26, distance: 31.9
click at [1557, 9] on button "Close gallery" at bounding box center [1553, 14] width 31 height 28
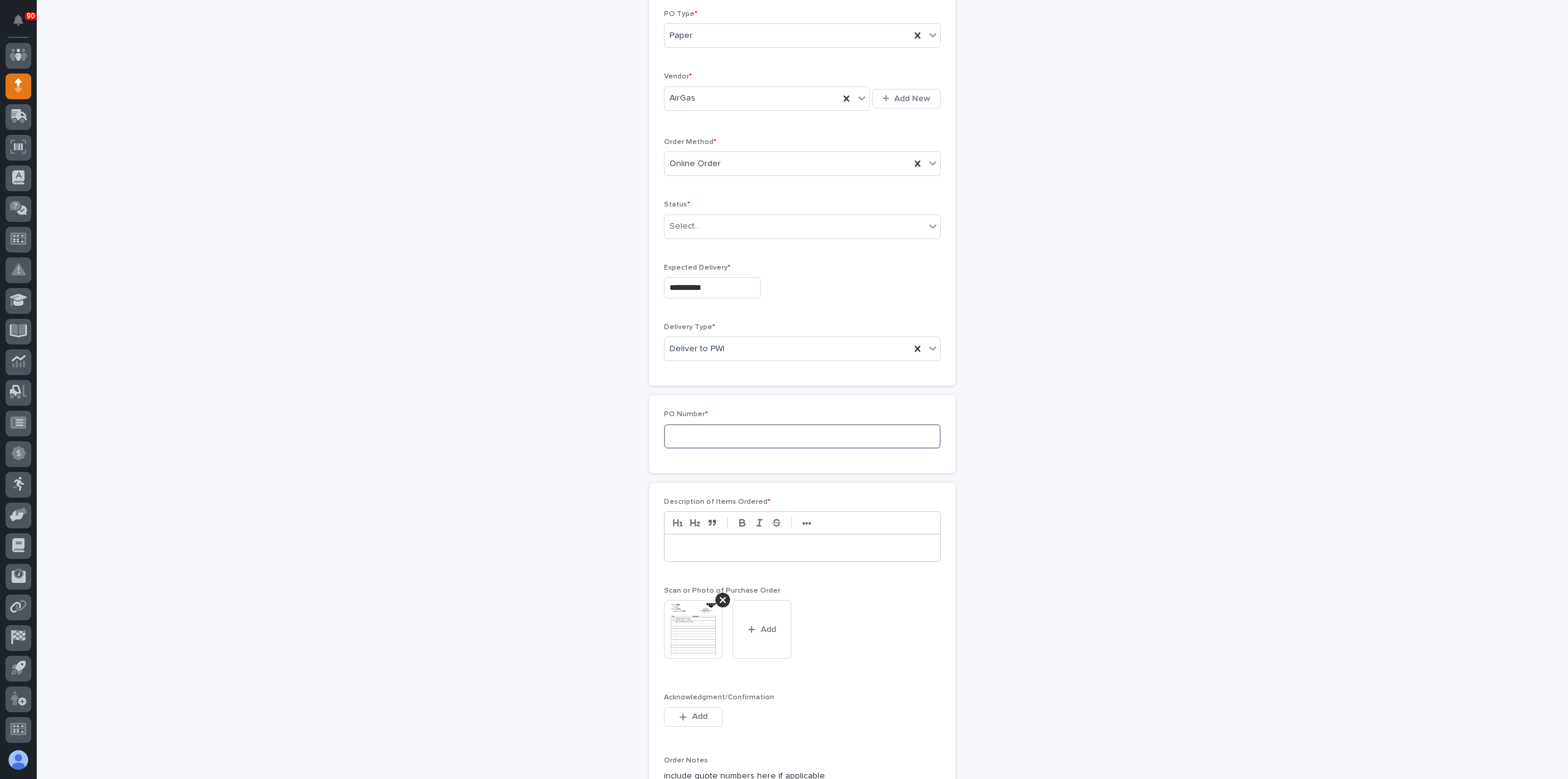
drag, startPoint x: 700, startPoint y: 436, endPoint x: 955, endPoint y: 415, distance: 255.9
click at [701, 436] on input at bounding box center [802, 436] width 277 height 24
type input "1042"
click at [720, 535] on div at bounding box center [802, 548] width 276 height 27
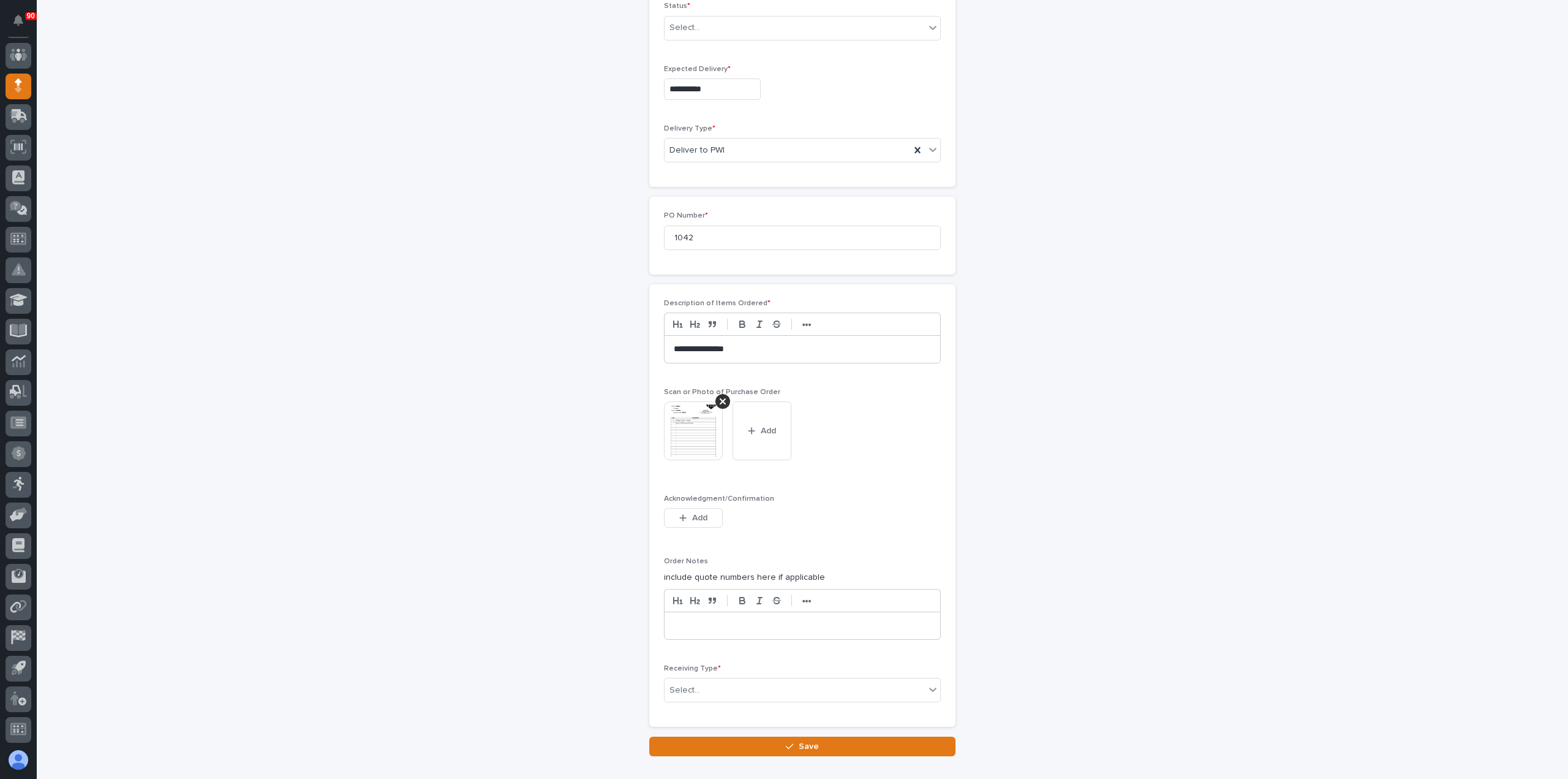
scroll to position [473, 0]
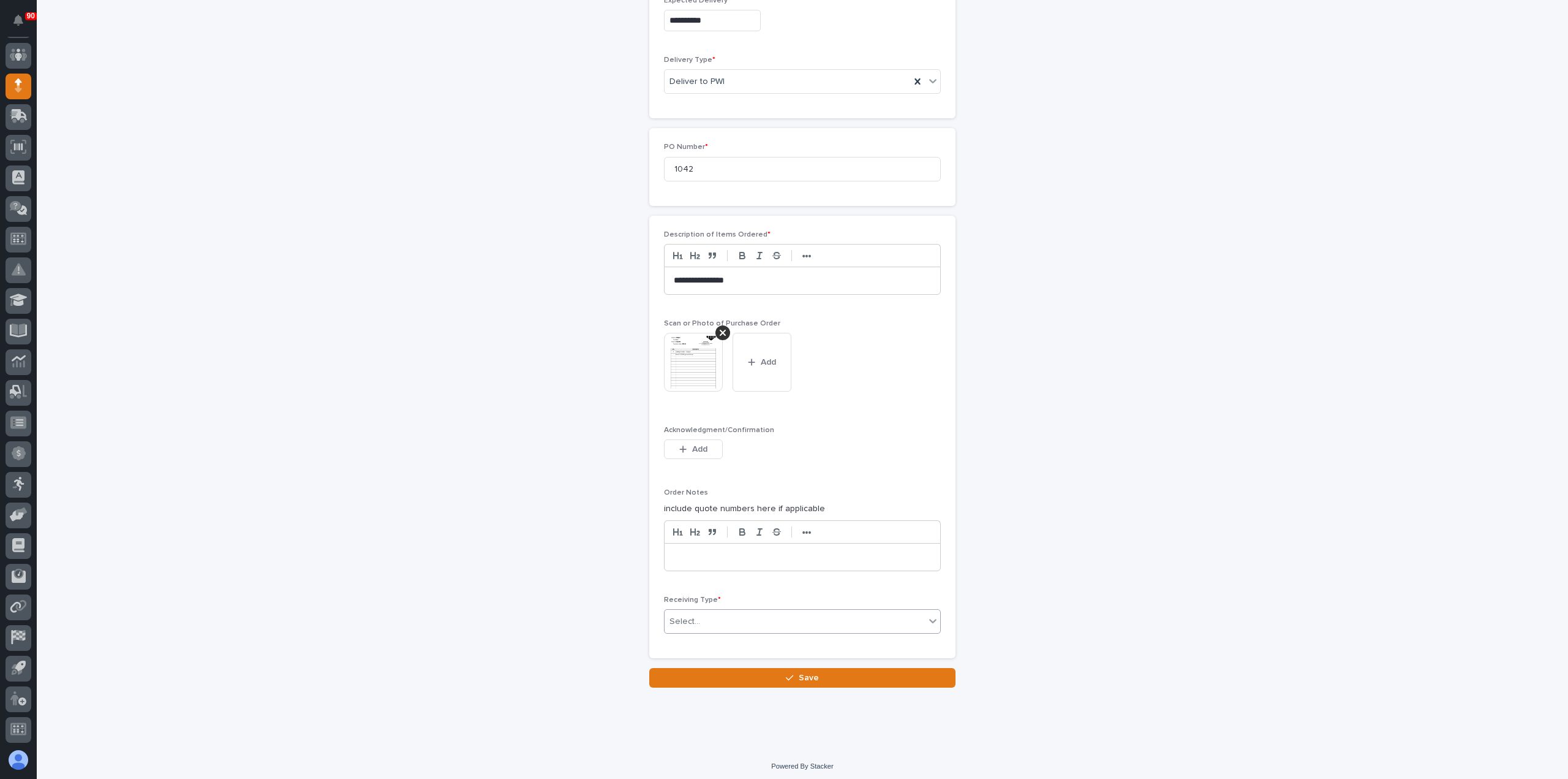
click at [733, 613] on div "Select..." at bounding box center [795, 622] width 260 height 20
click at [694, 703] on div "Deliver to" at bounding box center [797, 704] width 276 height 22
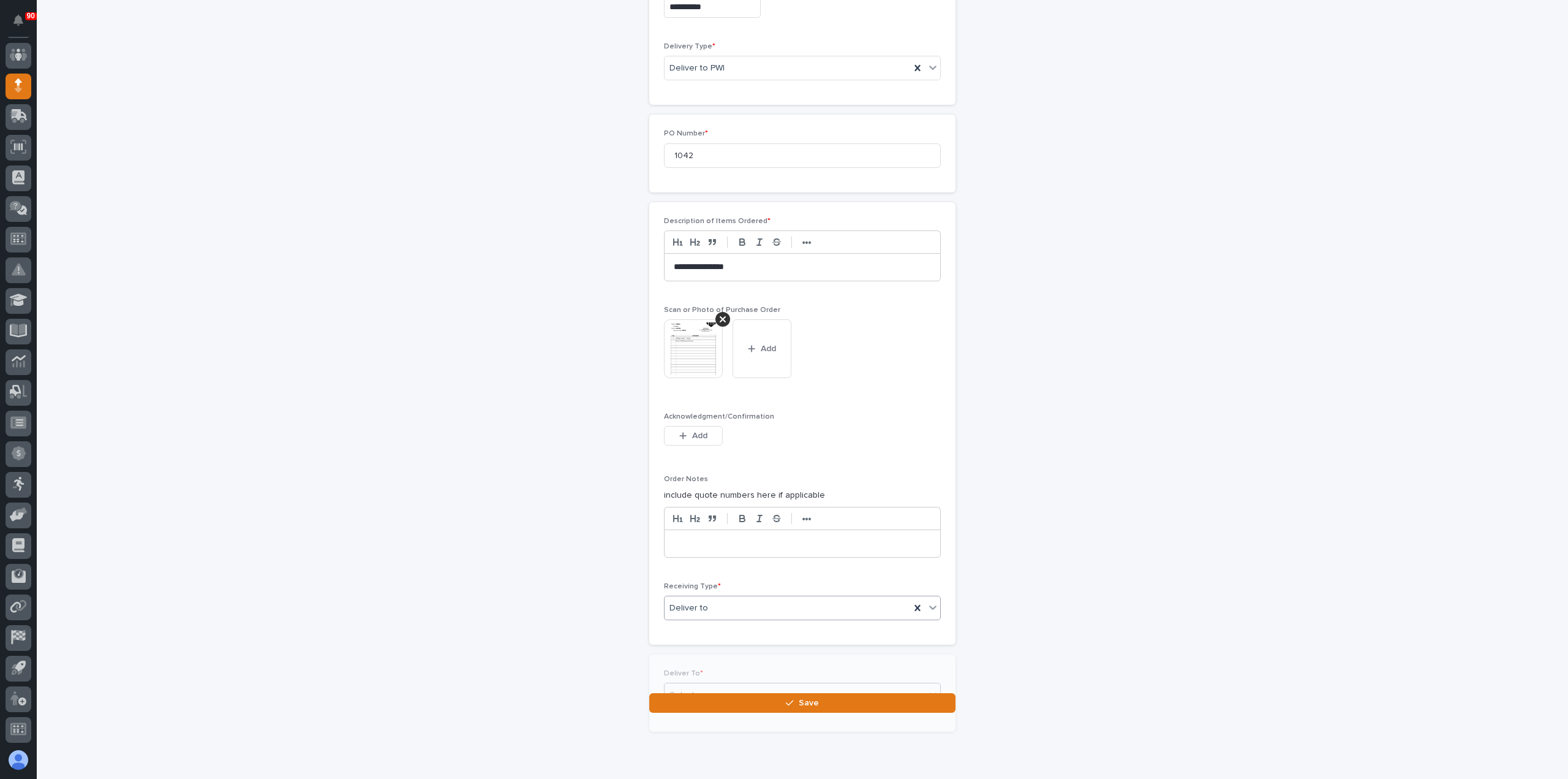
scroll to position [516, 0]
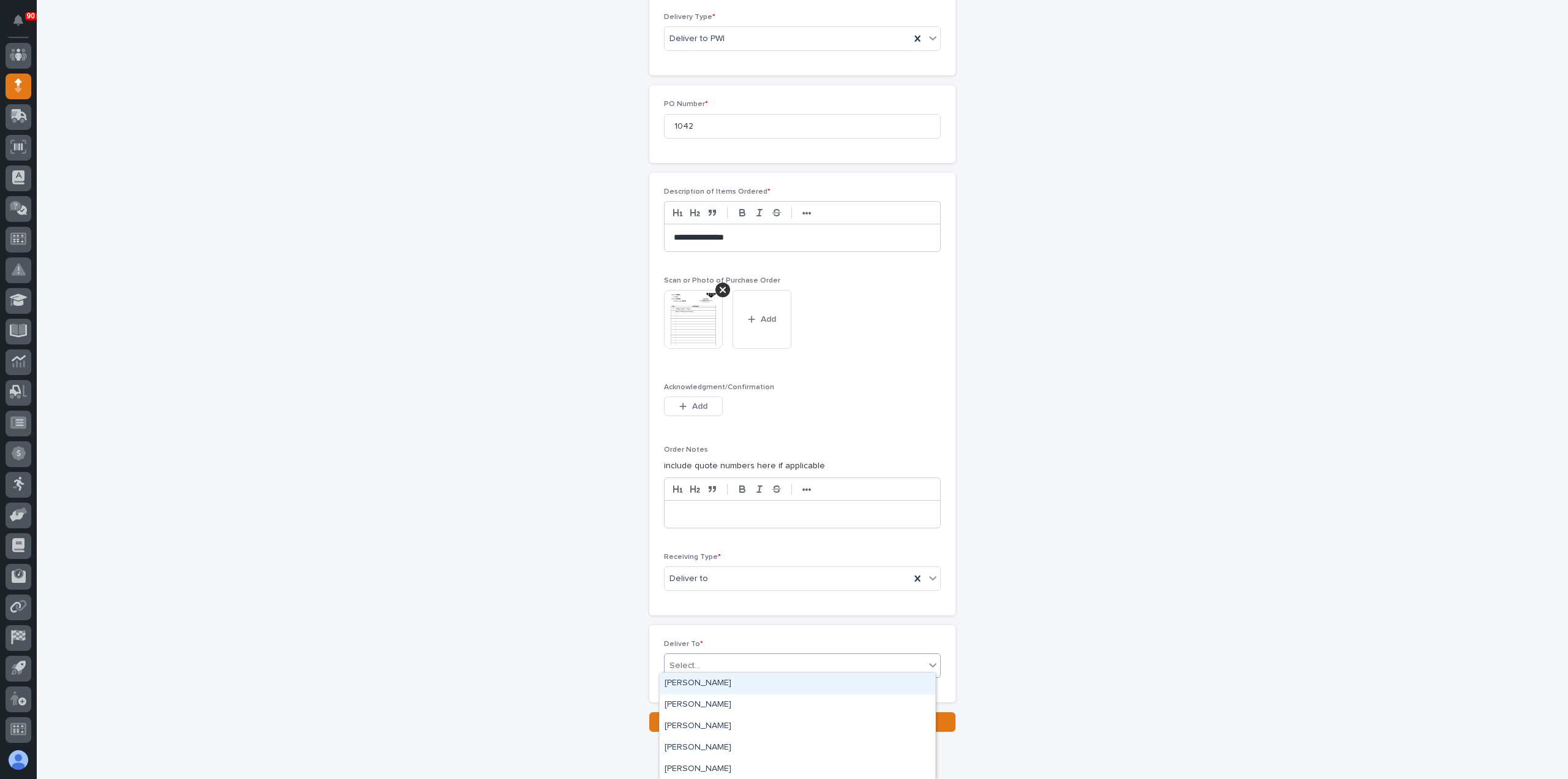
click at [725, 662] on div "Select..." at bounding box center [795, 666] width 260 height 20
type input "***"
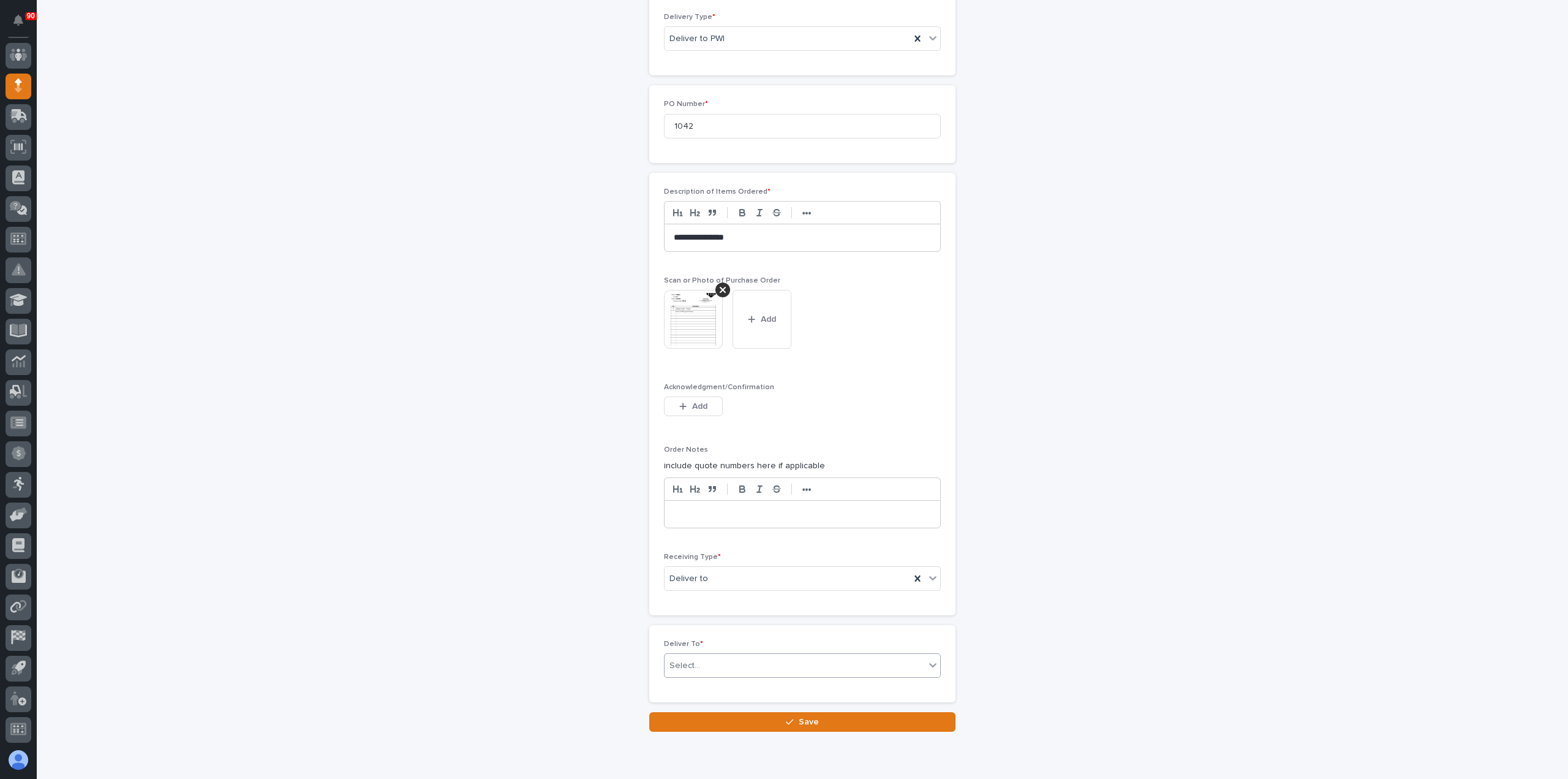
click at [704, 672] on div "Select..." at bounding box center [802, 665] width 277 height 24
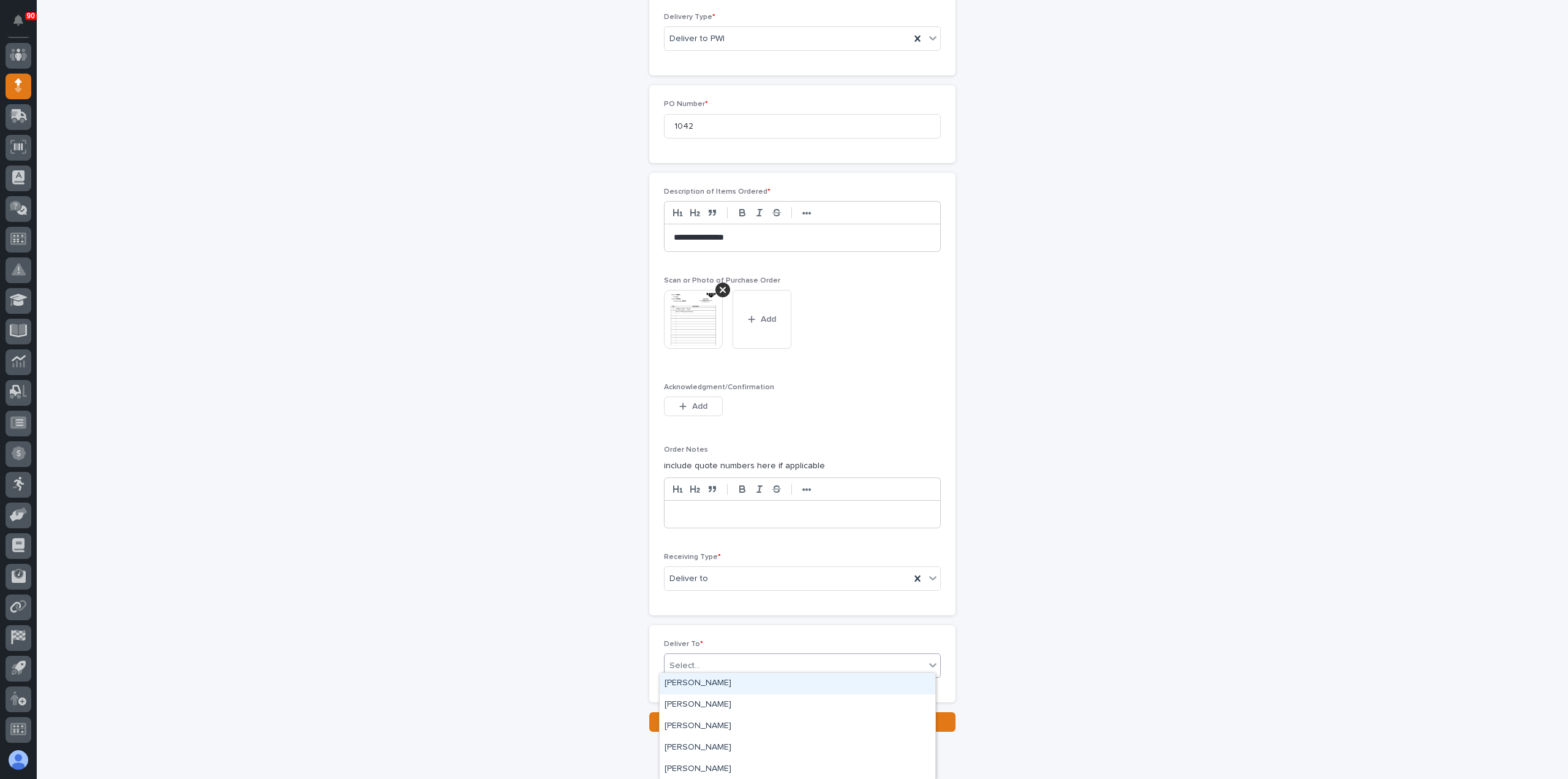
click at [711, 656] on div "Select..." at bounding box center [795, 666] width 260 height 20
type input "***"
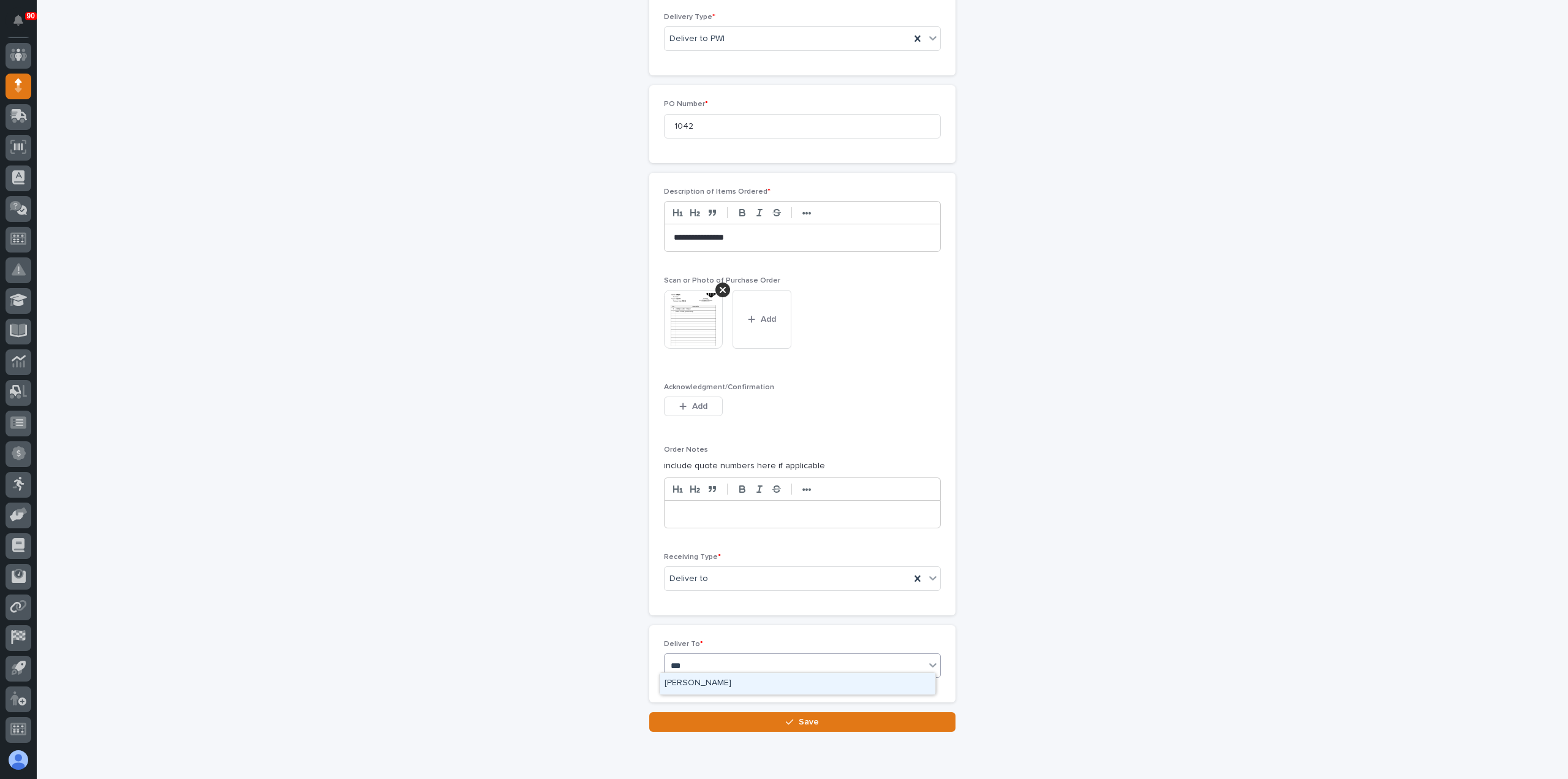
click at [720, 681] on div "[PERSON_NAME]" at bounding box center [797, 684] width 276 height 22
click at [754, 715] on button "Save" at bounding box center [802, 721] width 307 height 19
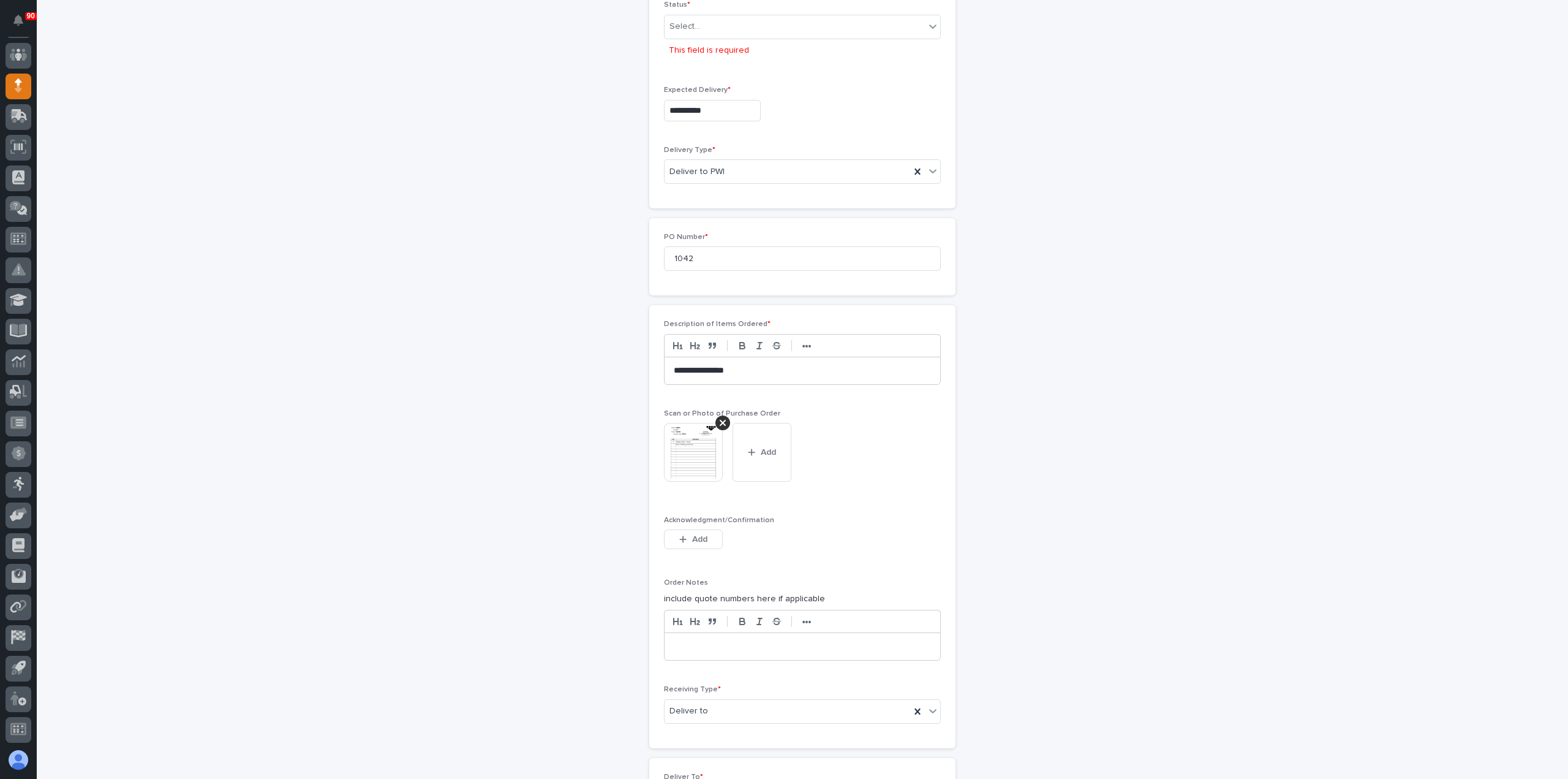
scroll to position [413, 0]
click at [720, 14] on div "Select..." at bounding box center [795, 19] width 260 height 20
click at [699, 56] on div "Submitted" at bounding box center [797, 62] width 276 height 22
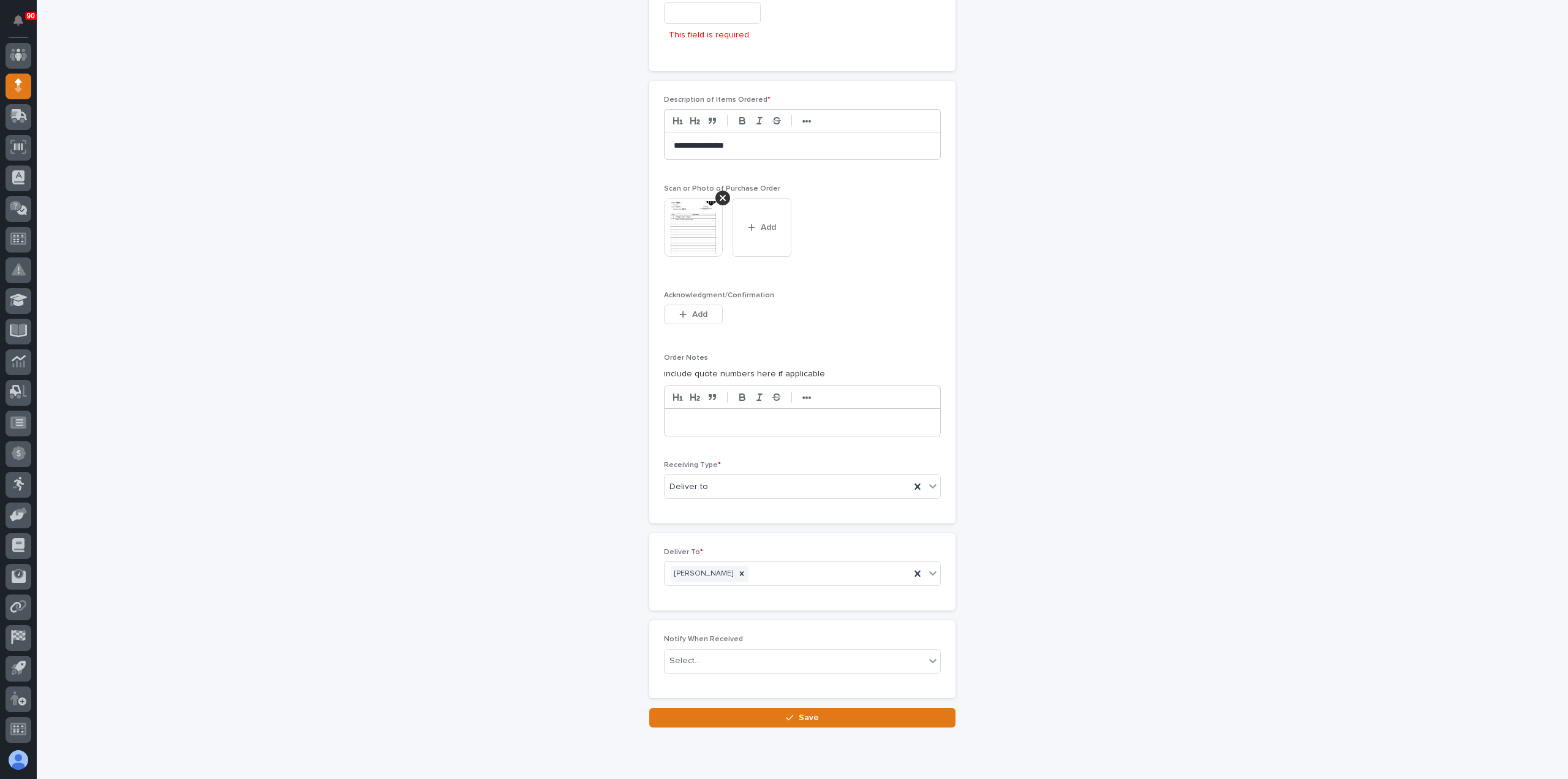
scroll to position [752, 0]
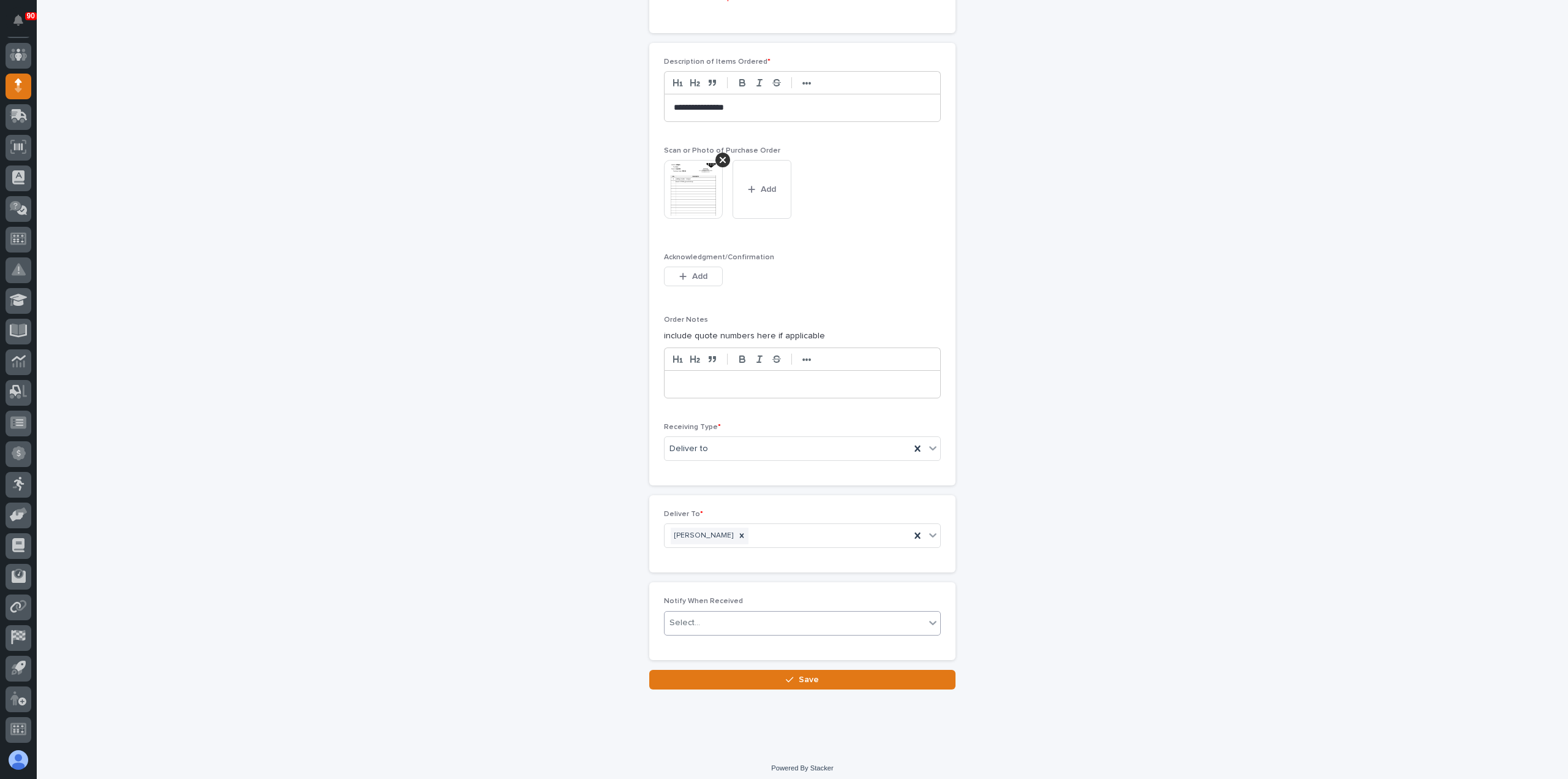
click at [800, 674] on span "Save" at bounding box center [809, 679] width 20 height 11
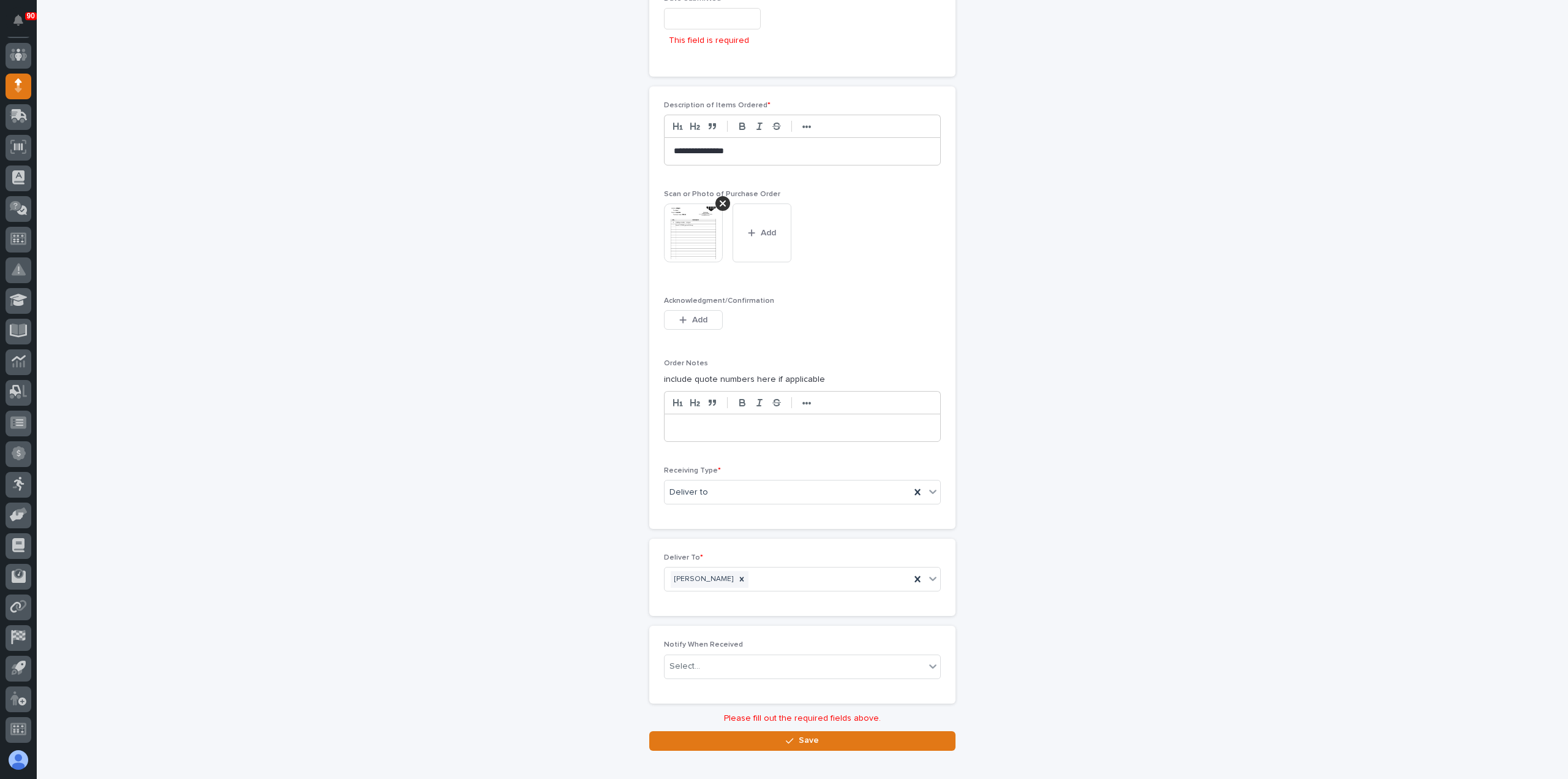
scroll to position [525, 0]
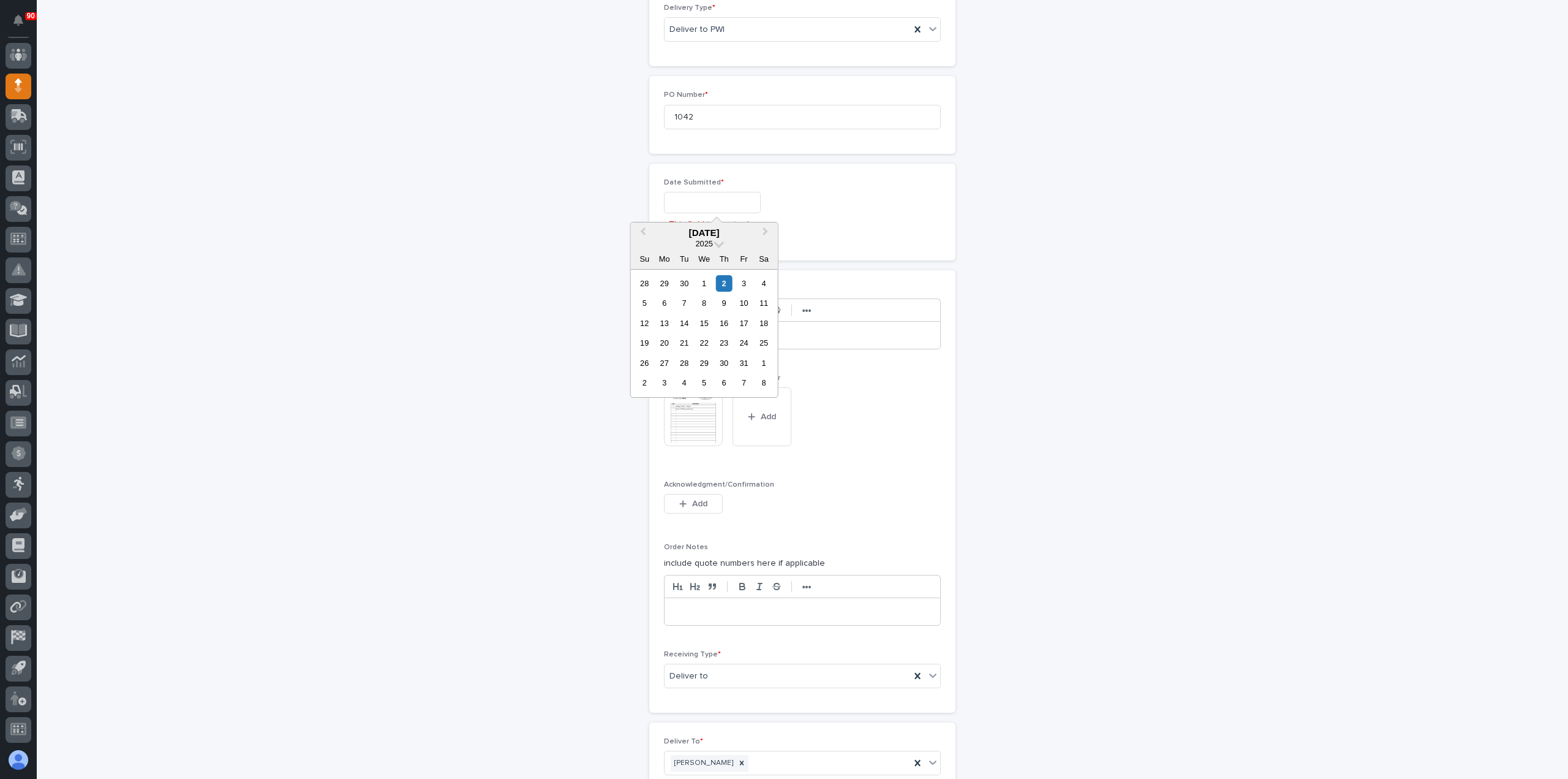
click at [717, 195] on input "text" at bounding box center [713, 203] width 97 height 22
click at [724, 279] on div "2" at bounding box center [725, 283] width 17 height 17
type input "**********"
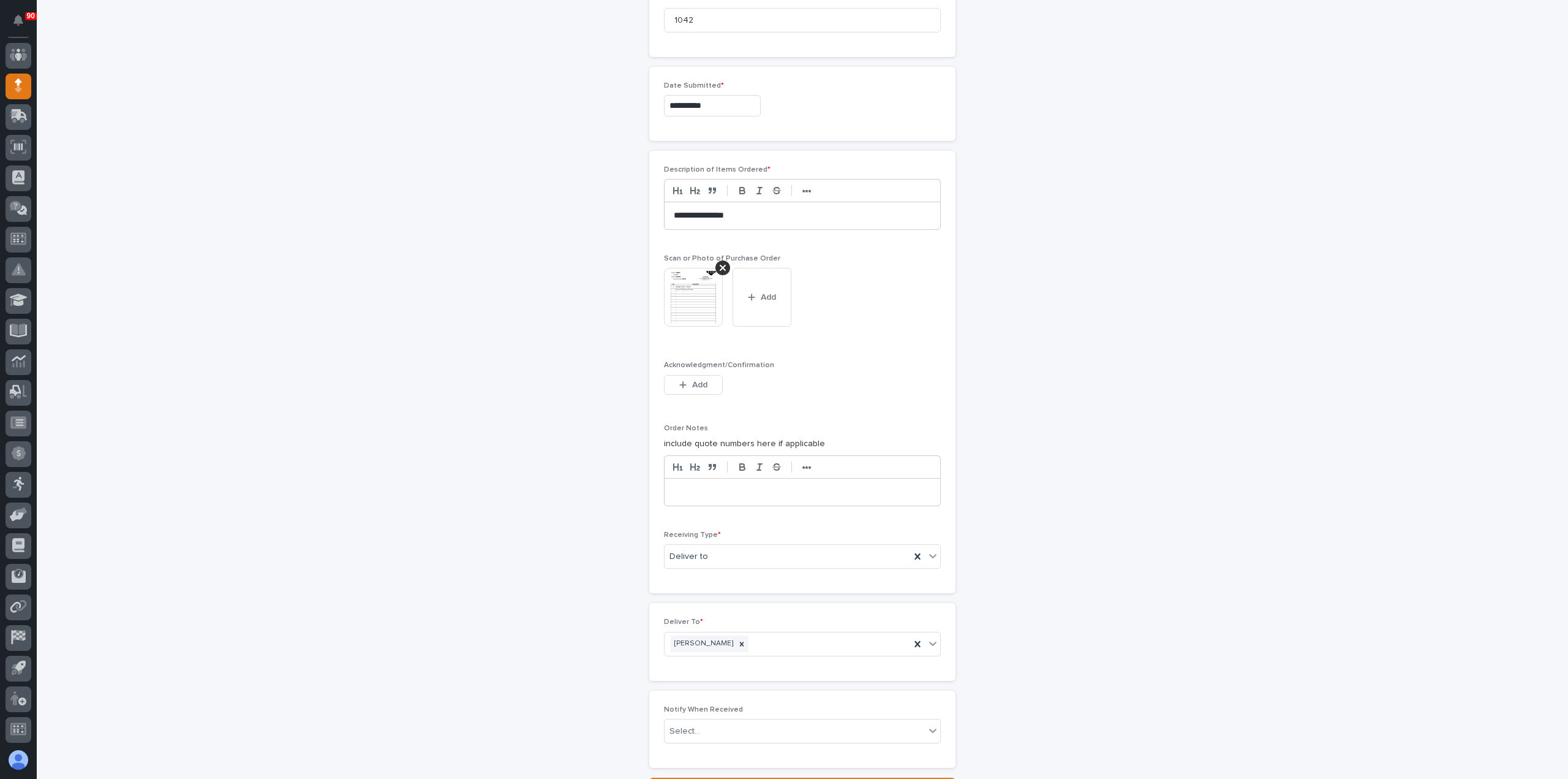
scroll to position [689, 0]
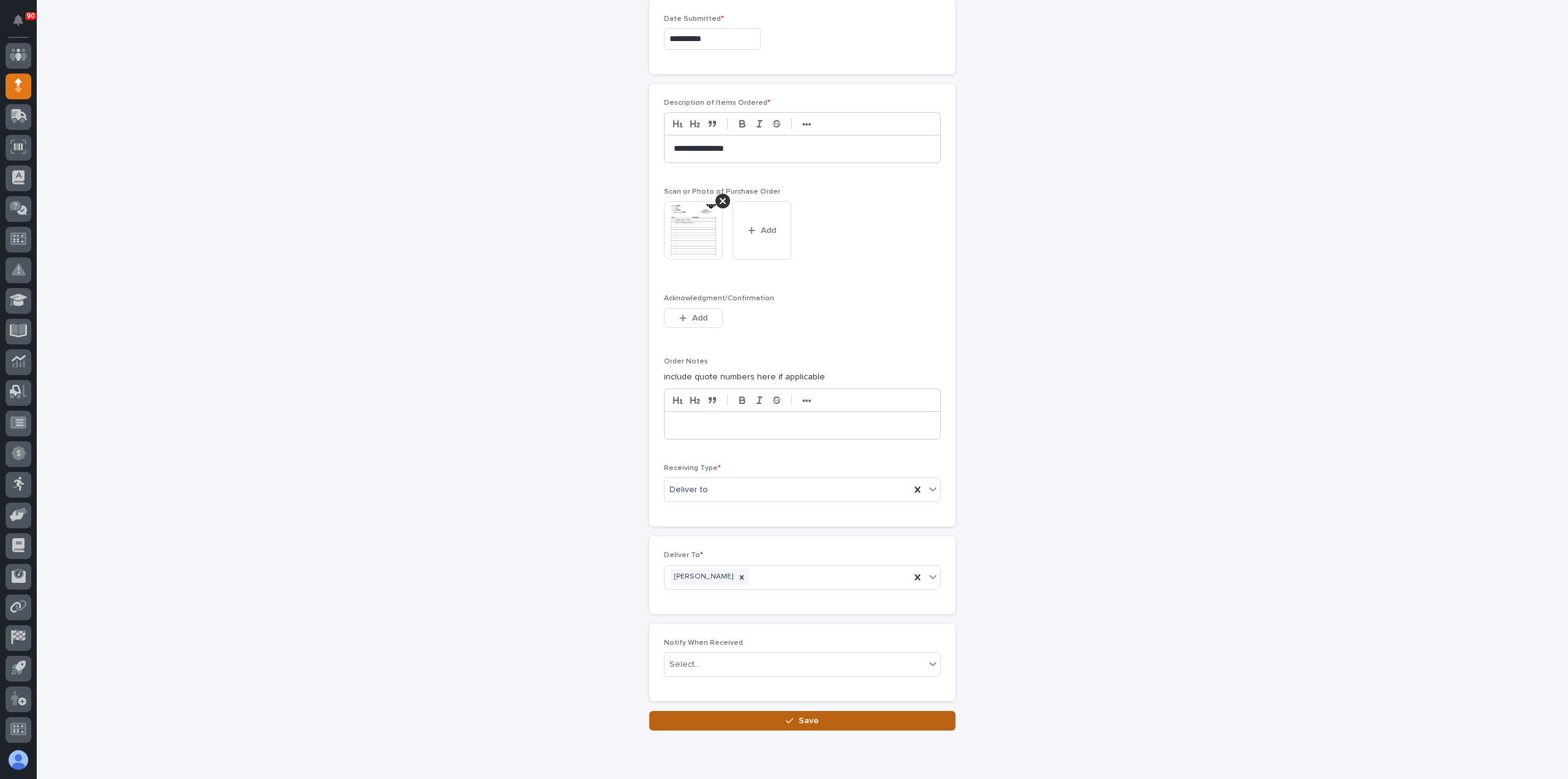
click at [817, 714] on button "Save" at bounding box center [802, 720] width 307 height 19
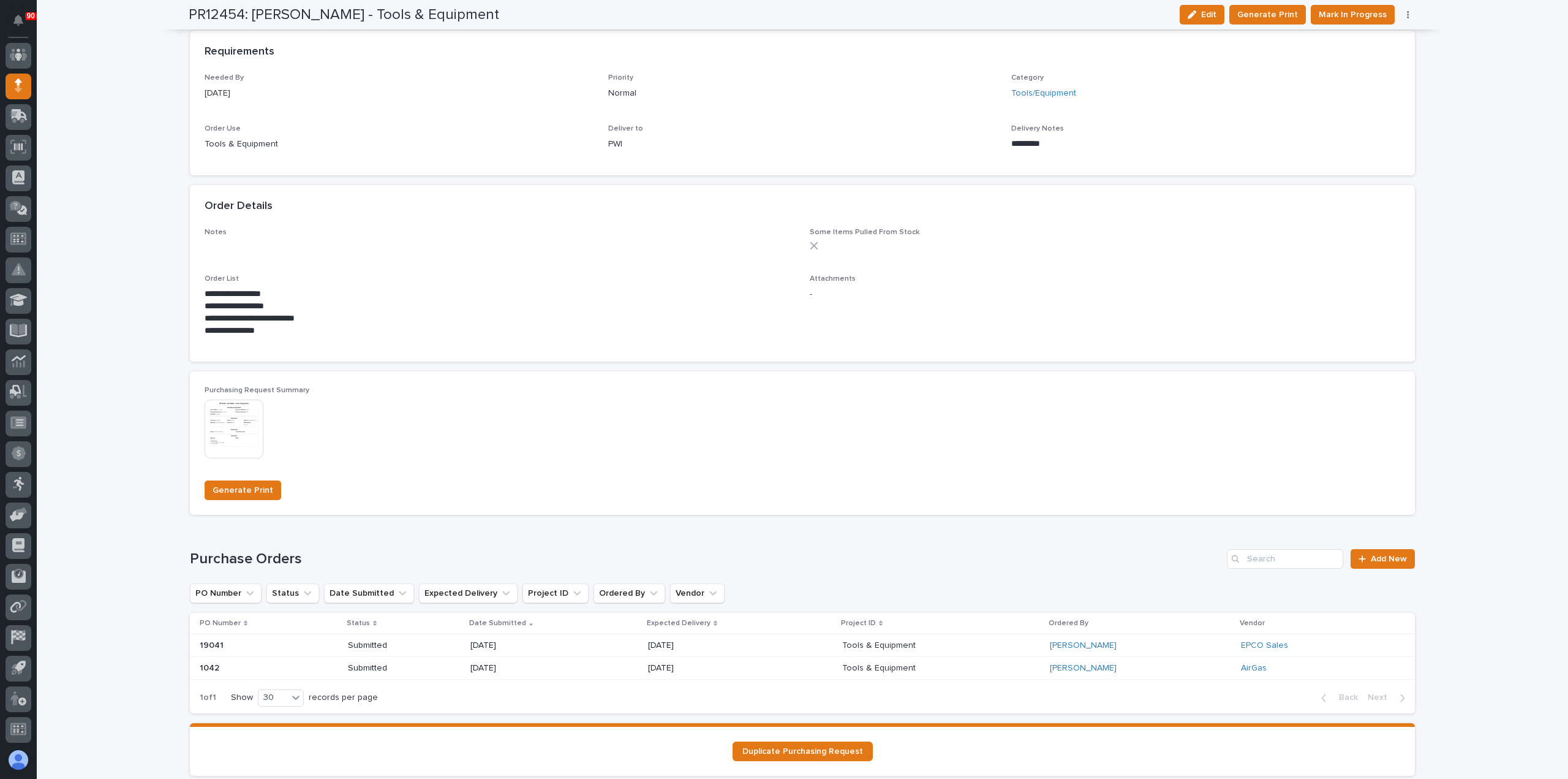
scroll to position [674, 0]
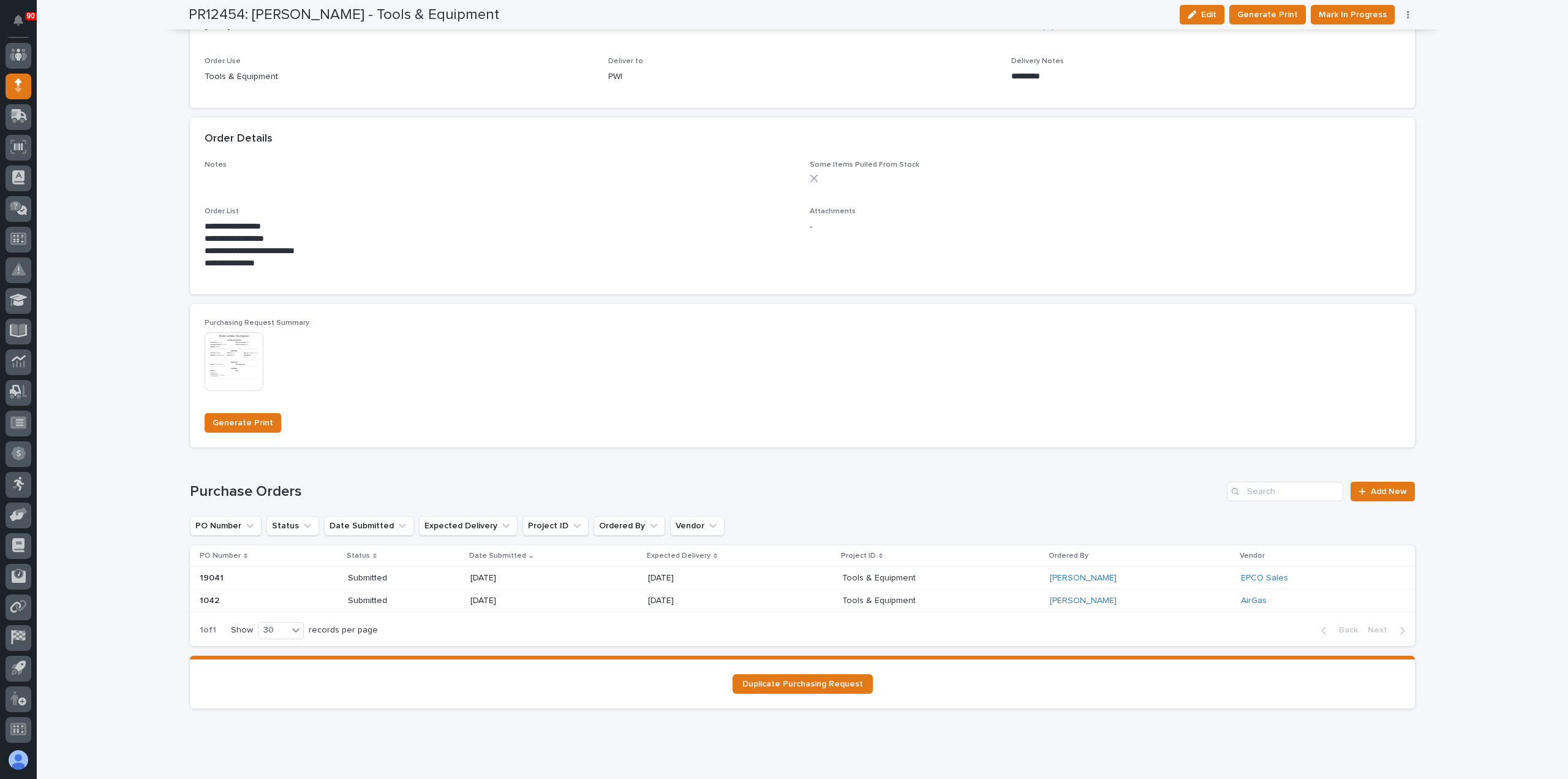
click at [699, 602] on p "[DATE]" at bounding box center [692, 601] width 88 height 10
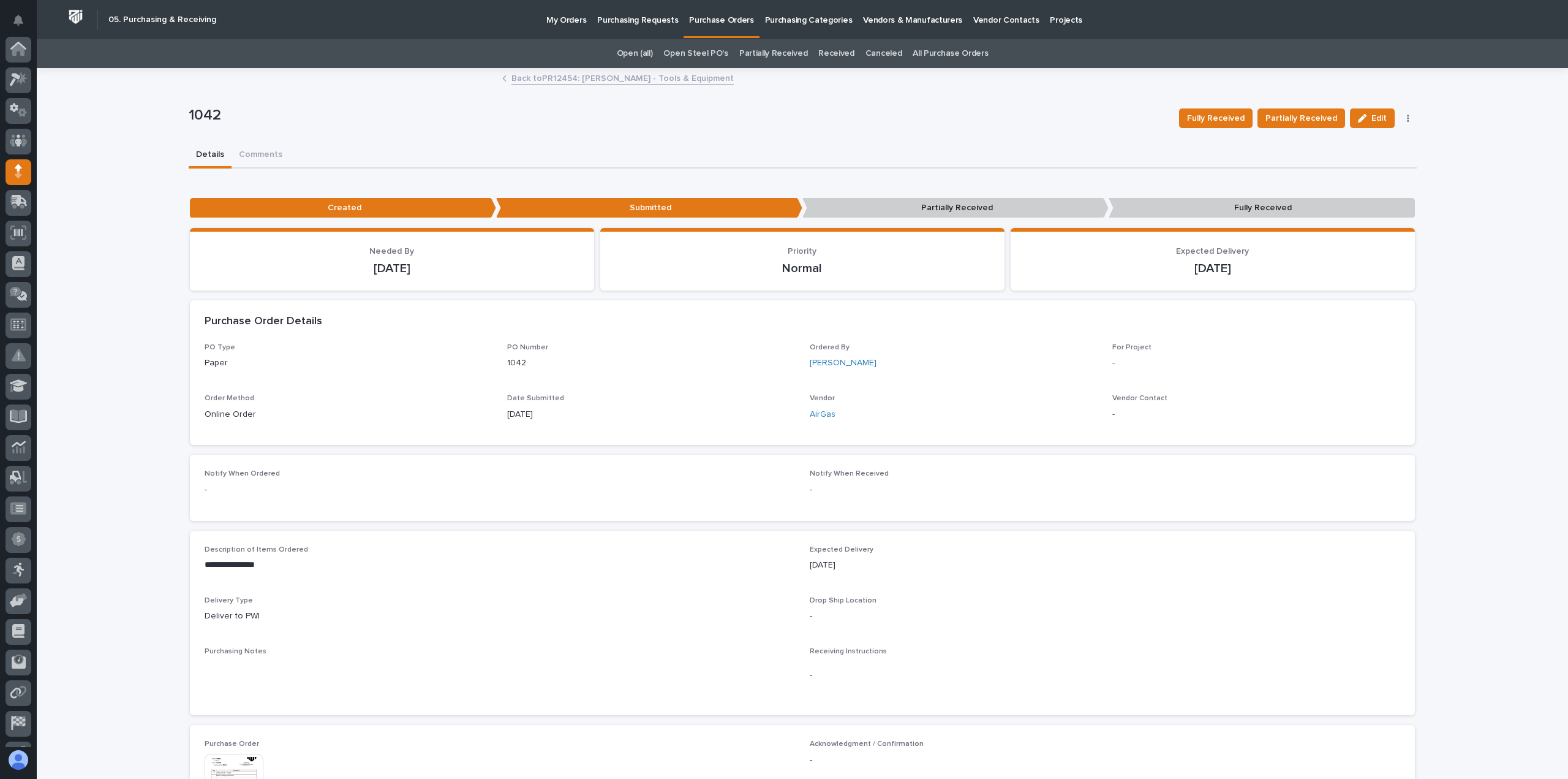
scroll to position [85, 0]
click at [1372, 114] on span "Edit" at bounding box center [1380, 118] width 15 height 11
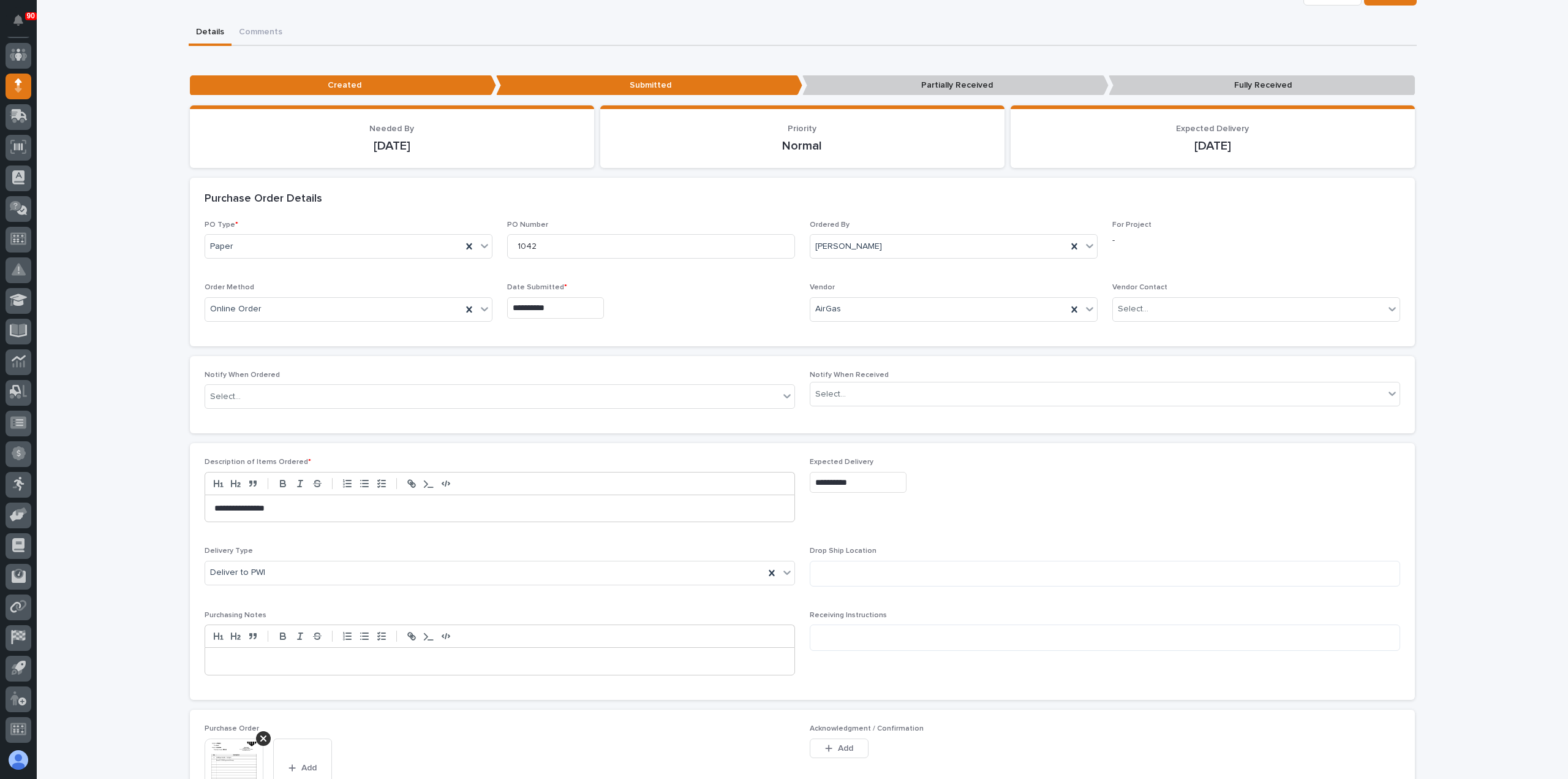
scroll to position [183, 0]
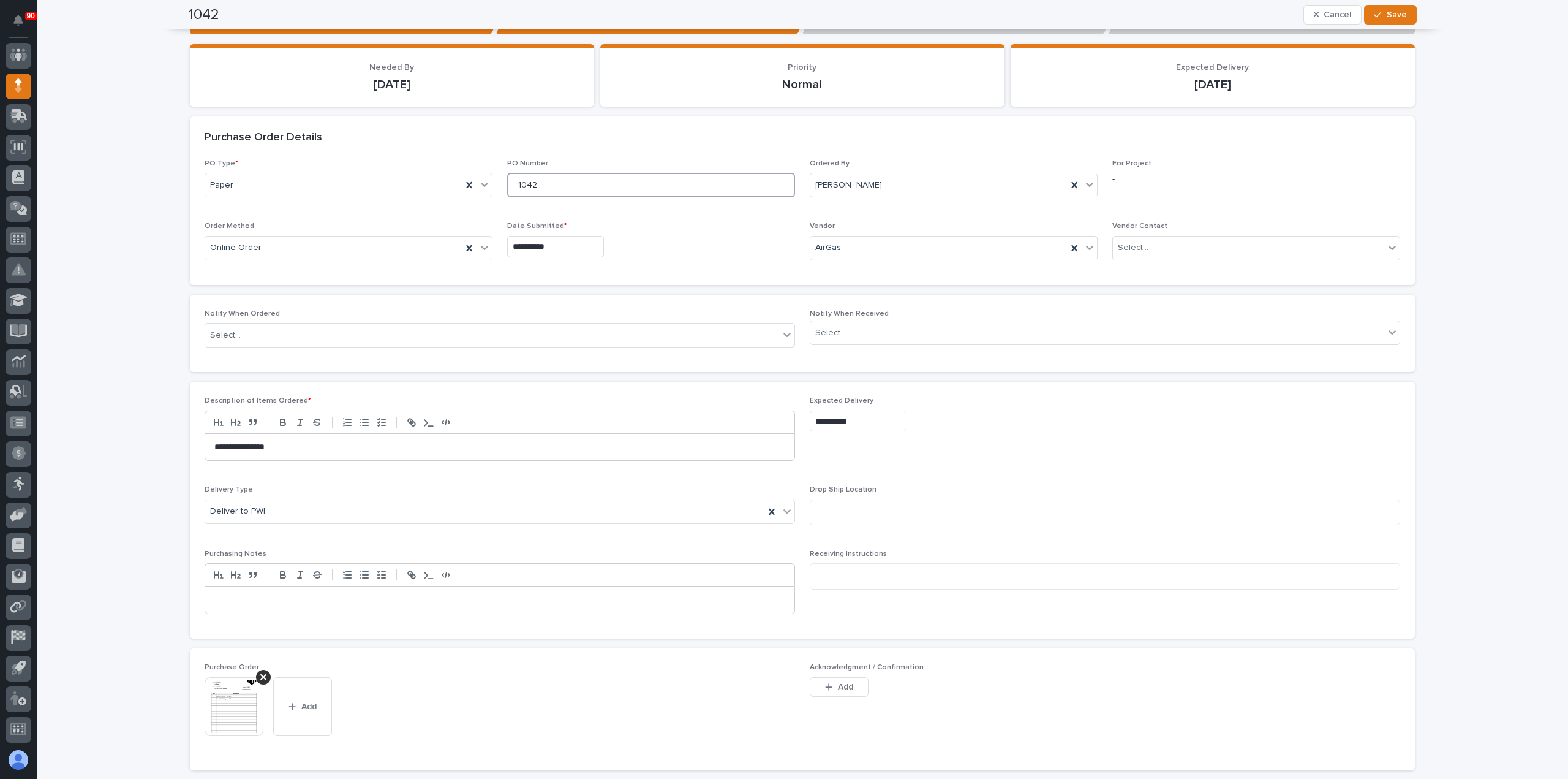
click at [518, 185] on input "1042" at bounding box center [652, 184] width 288 height 24
type input "19042"
click at [1387, 13] on span "Save" at bounding box center [1397, 14] width 20 height 11
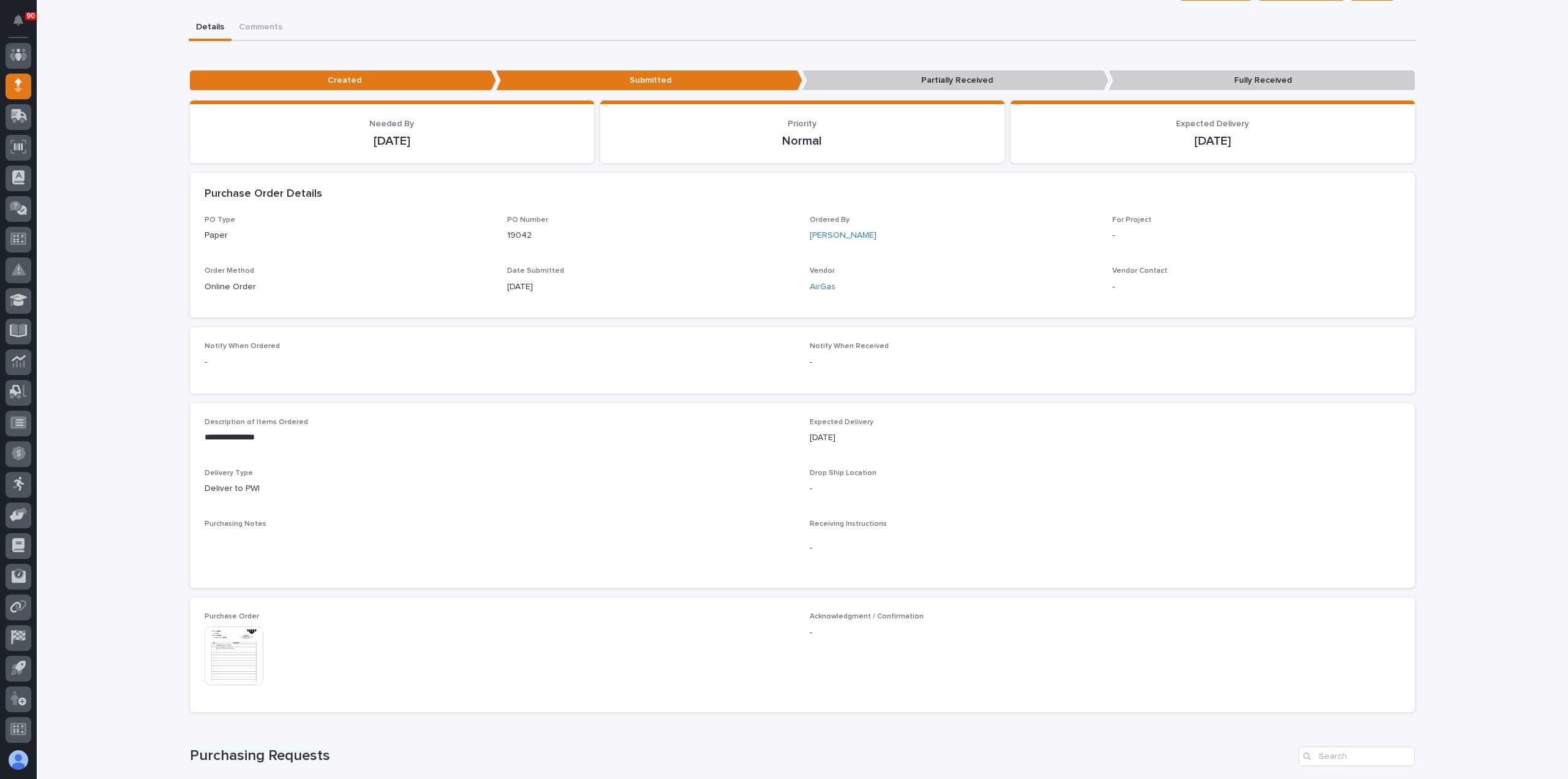
scroll to position [0, 0]
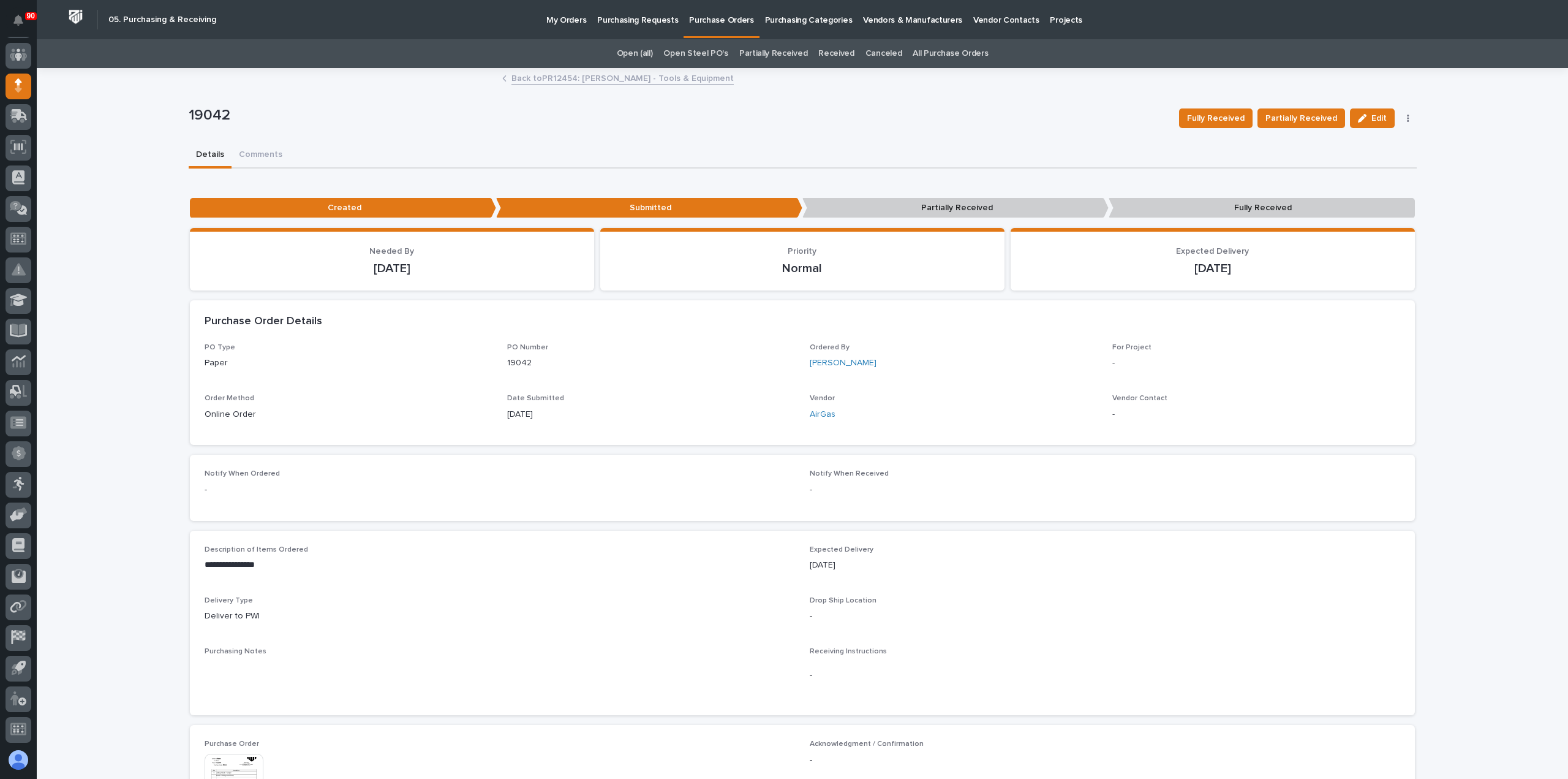
click at [656, 79] on link "Back to PR12454: [PERSON_NAME] - Tools & Equipment" at bounding box center [622, 77] width 222 height 14
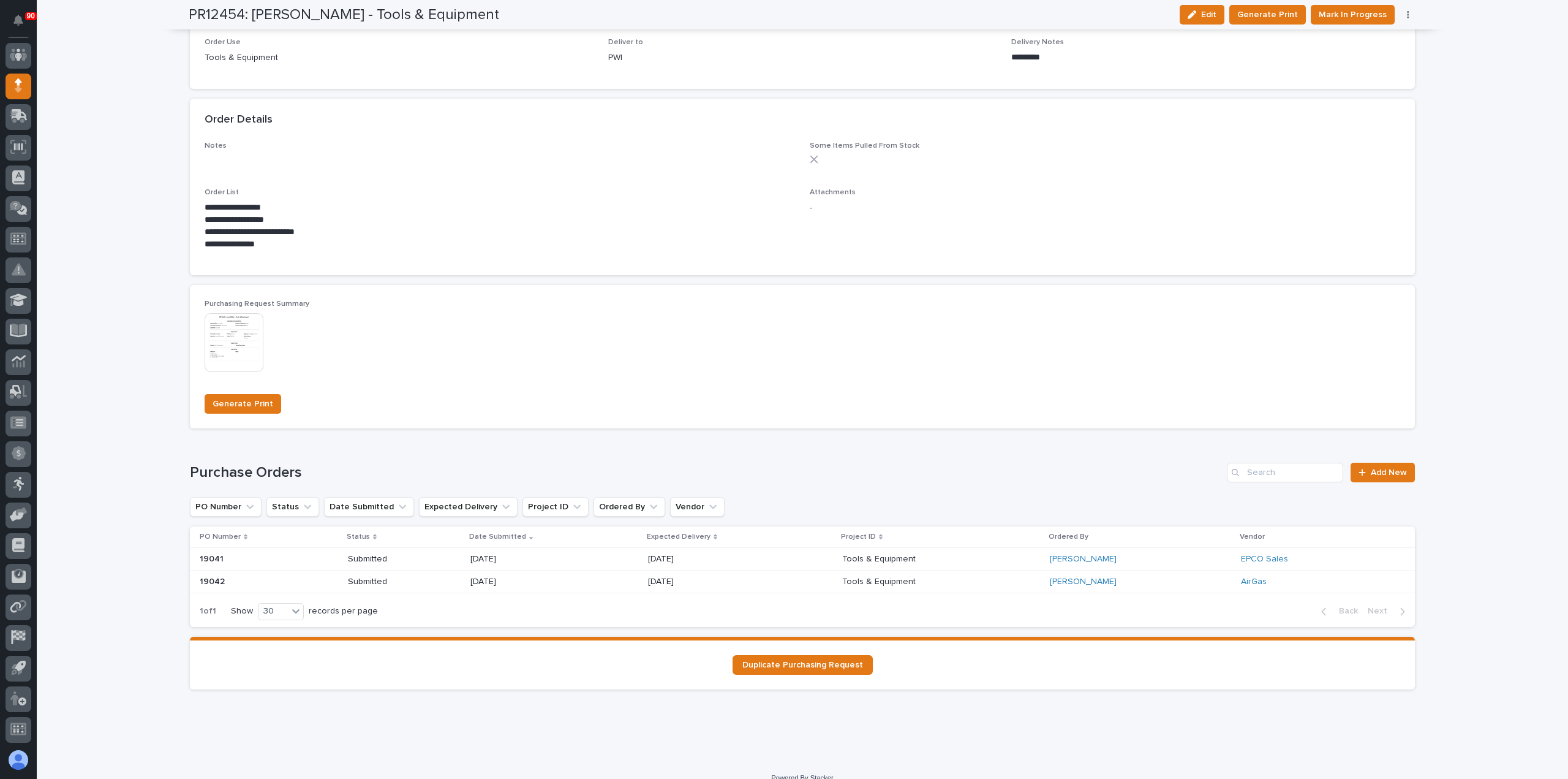
scroll to position [708, 0]
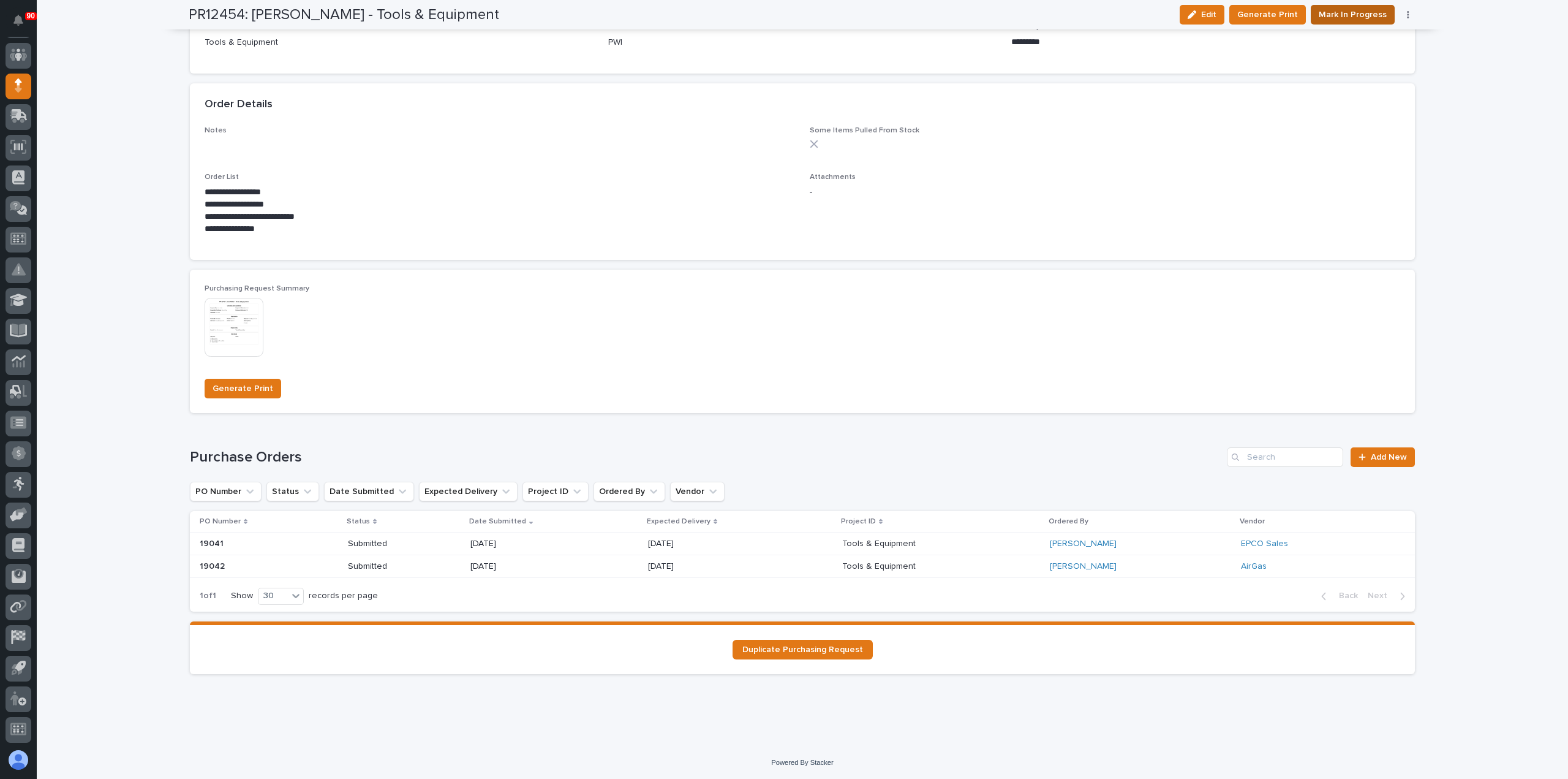
click at [1350, 10] on span "Mark In Progress" at bounding box center [1353, 15] width 68 height 15
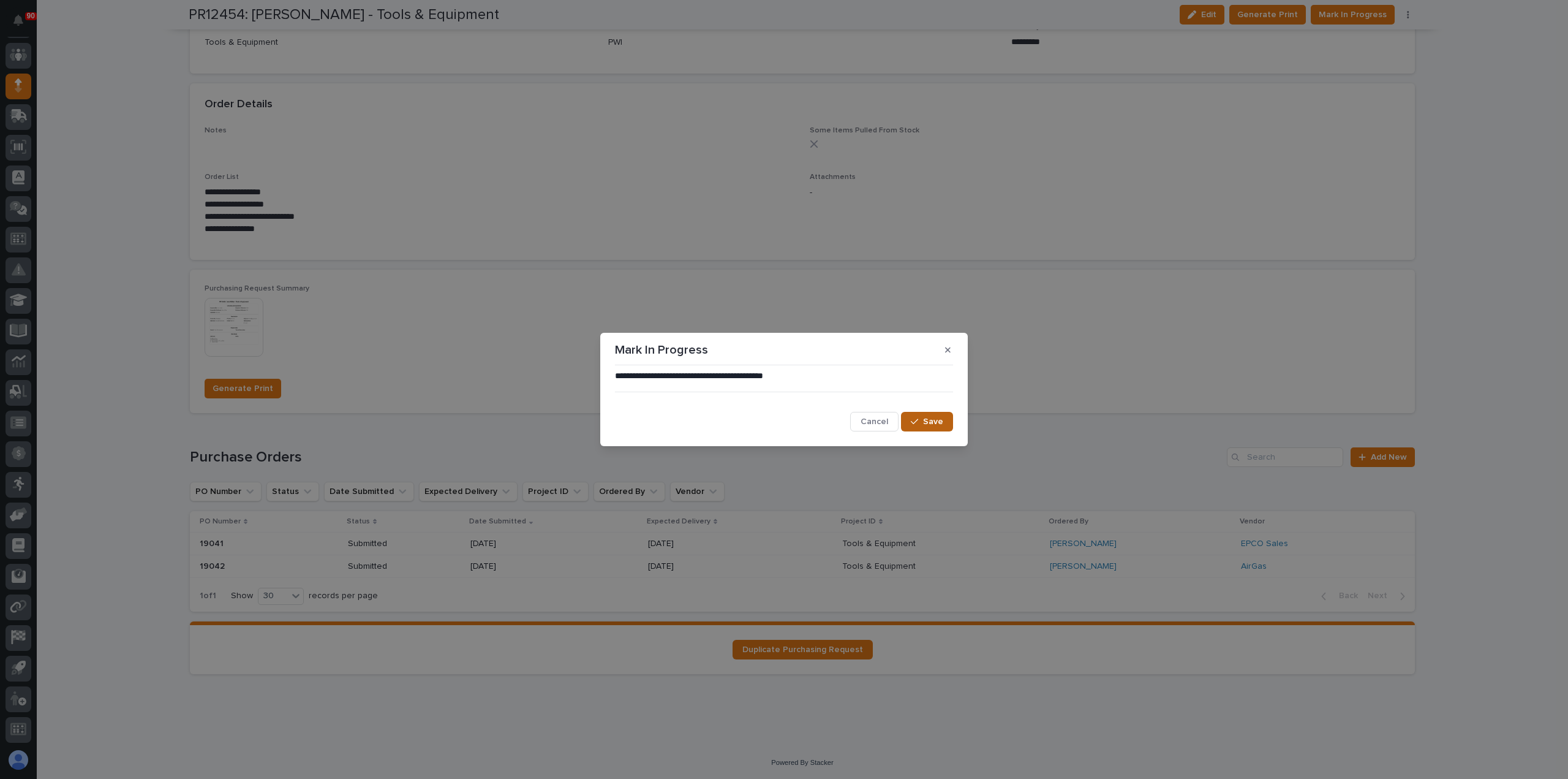
click at [934, 423] on span "Save" at bounding box center [933, 421] width 20 height 11
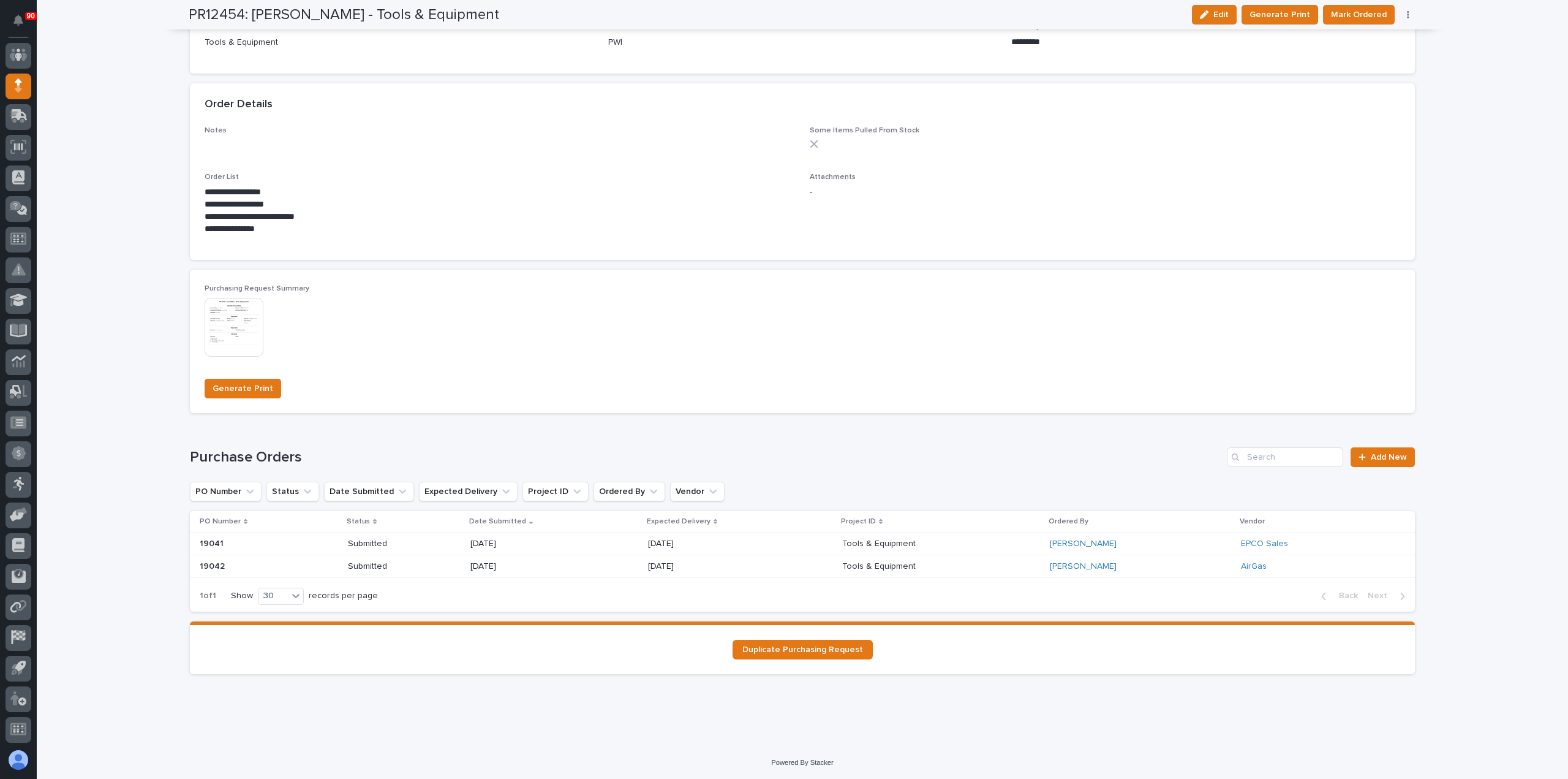
click at [1355, 15] on span "Mark Ordered" at bounding box center [1359, 15] width 56 height 15
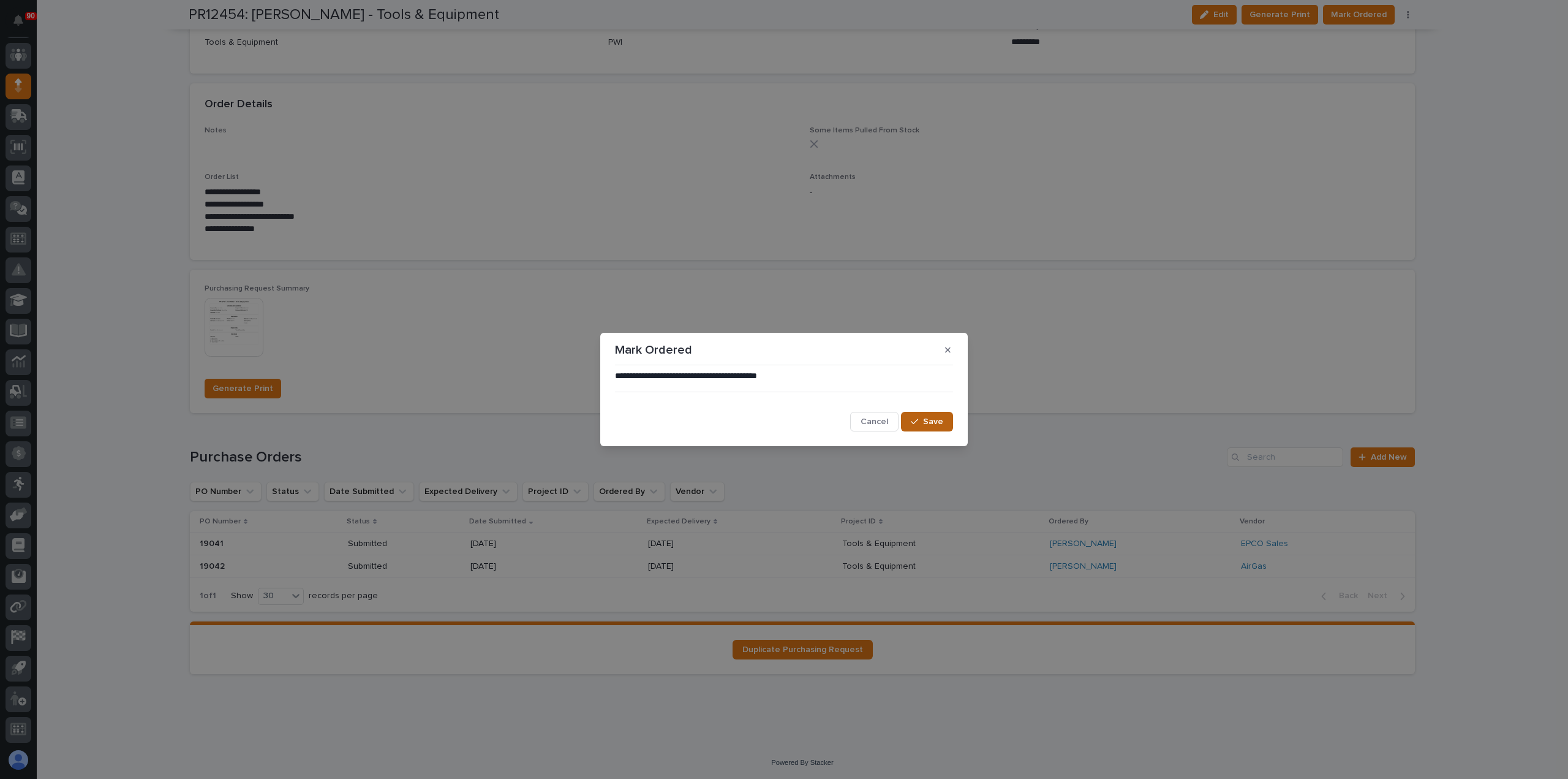
click at [933, 420] on span "Save" at bounding box center [933, 421] width 20 height 11
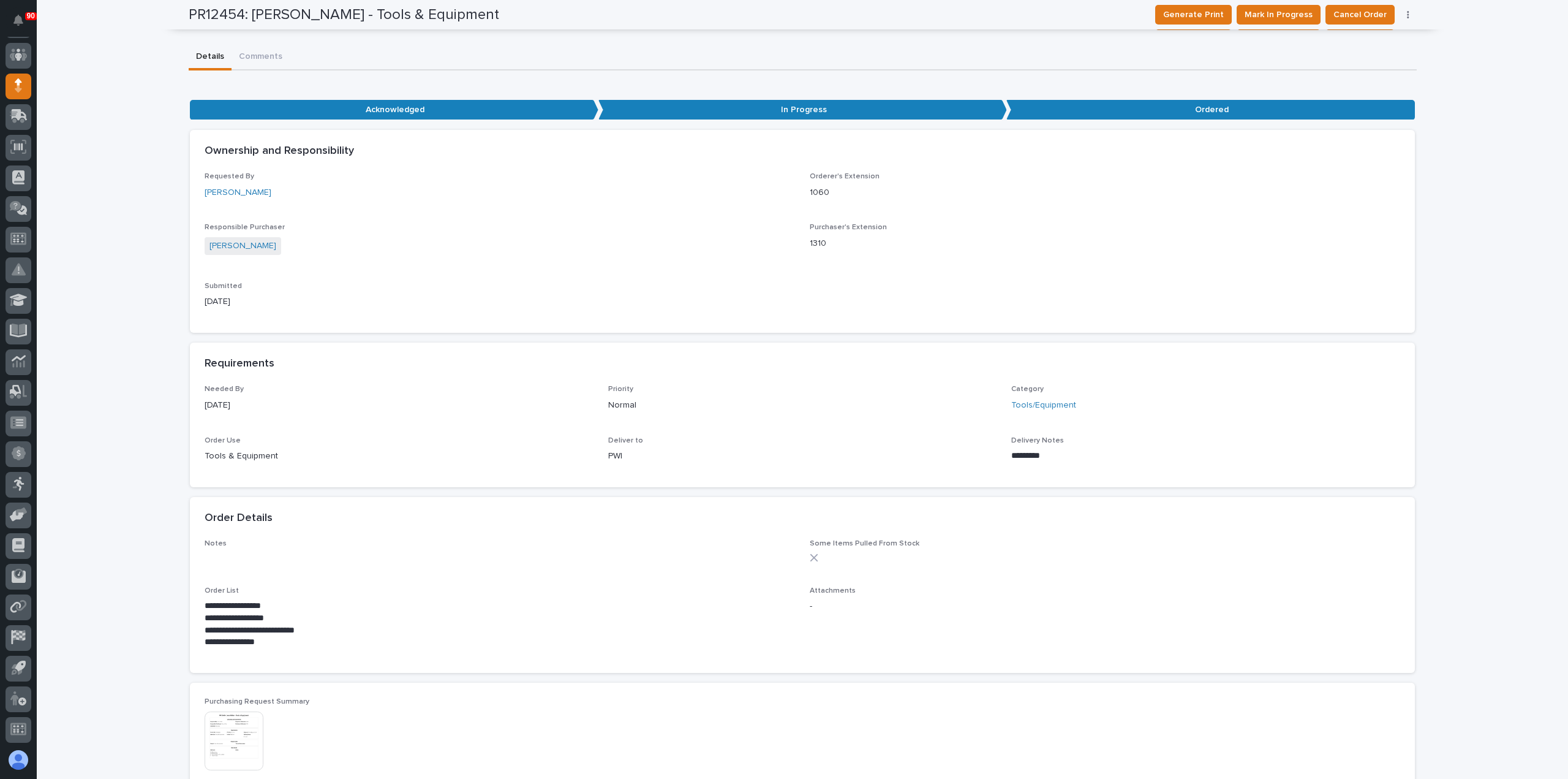
scroll to position [0, 0]
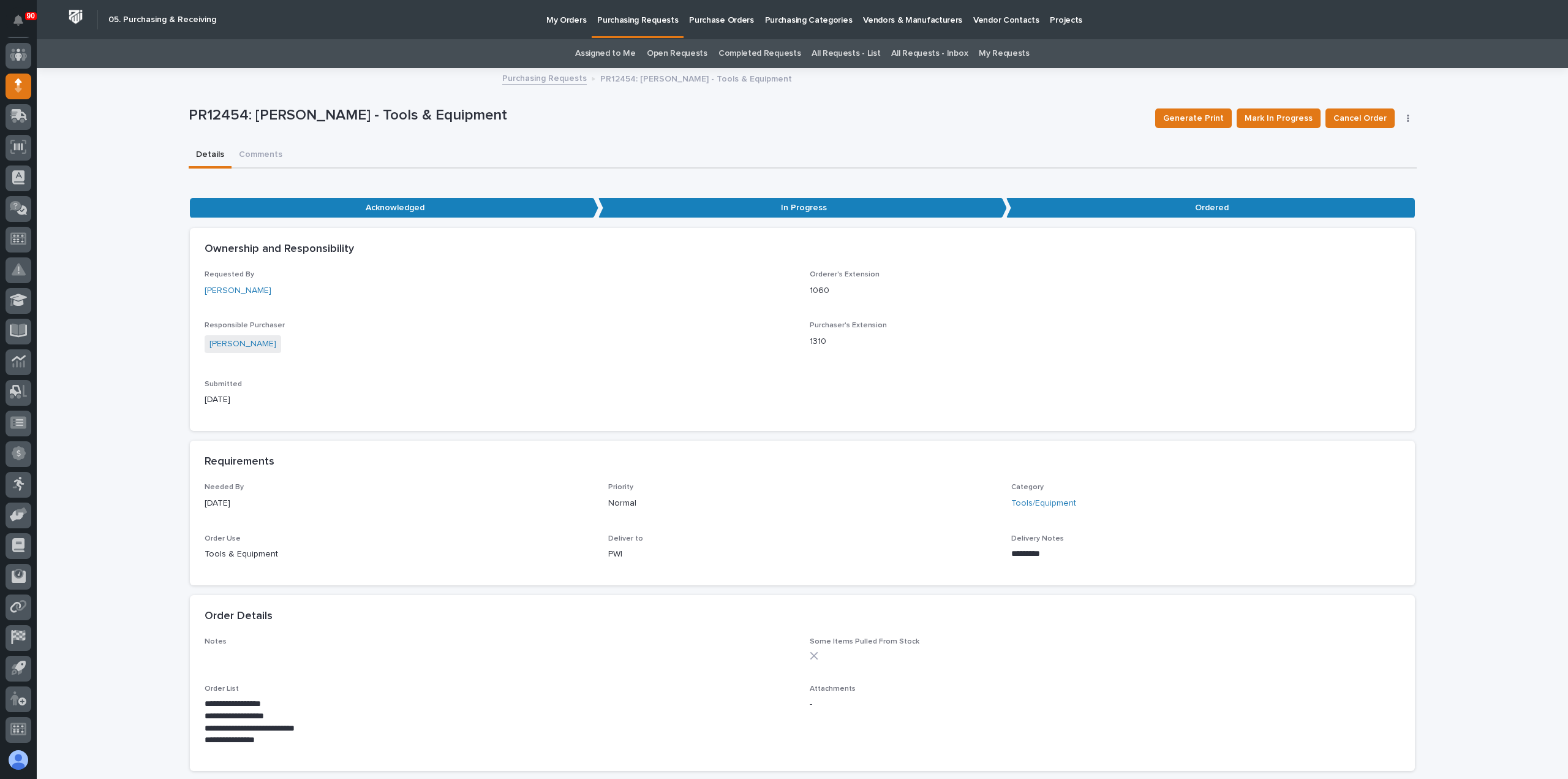
click at [622, 19] on p "Purchasing Requests" at bounding box center [637, 13] width 81 height 26
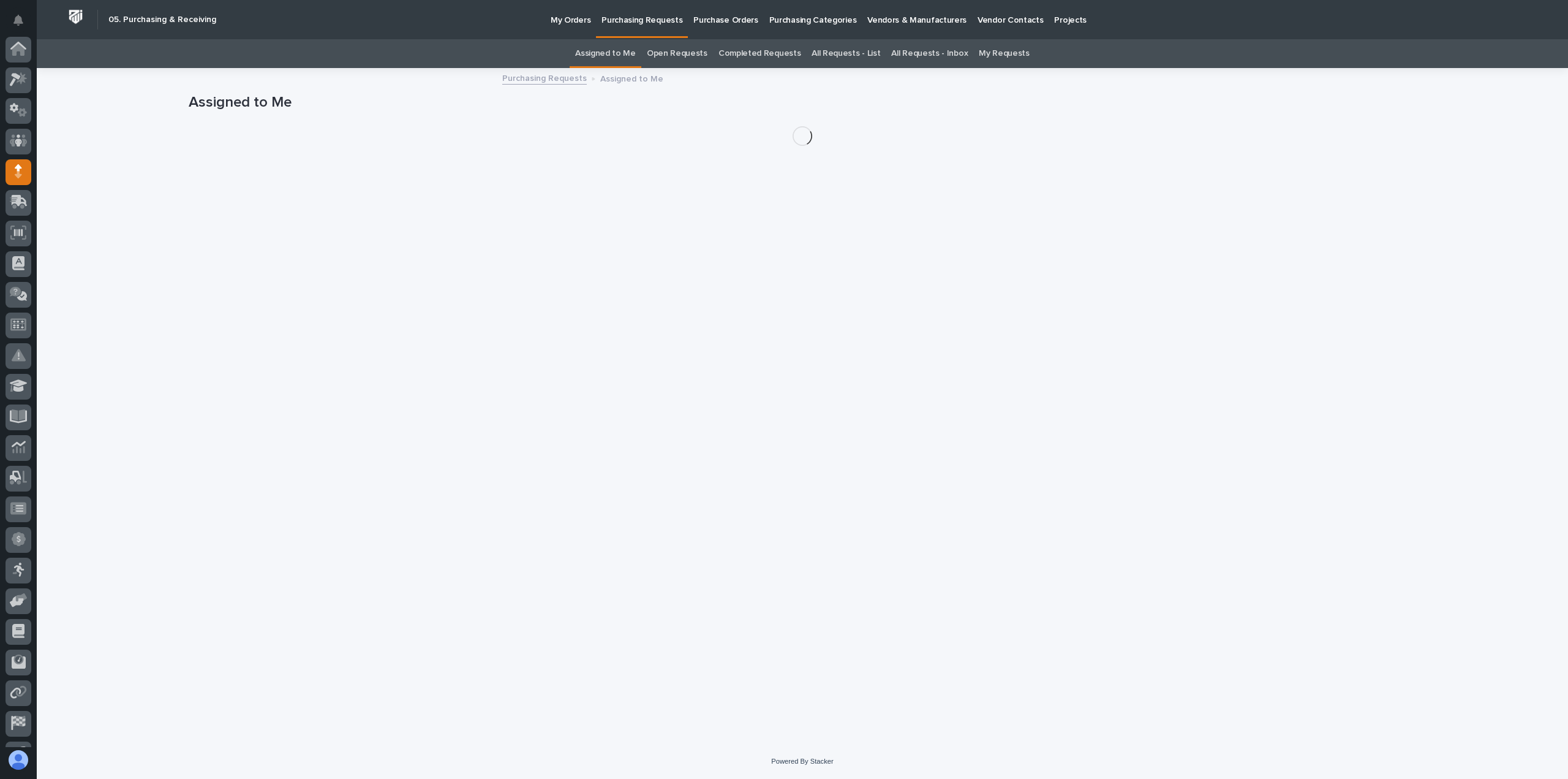
scroll to position [85, 0]
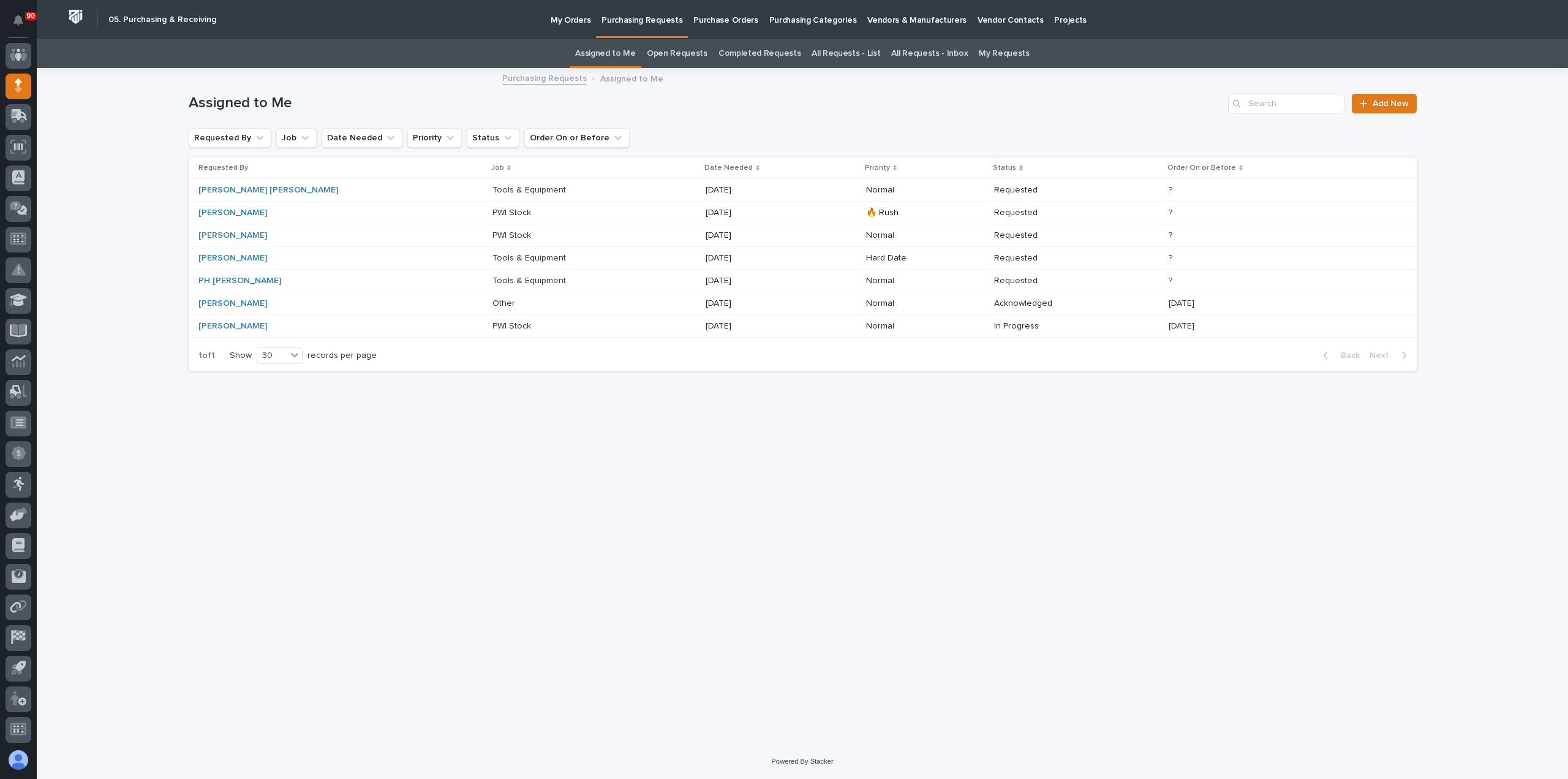
click at [493, 279] on p "Tools & Equipment" at bounding box center [530, 279] width 76 height 13
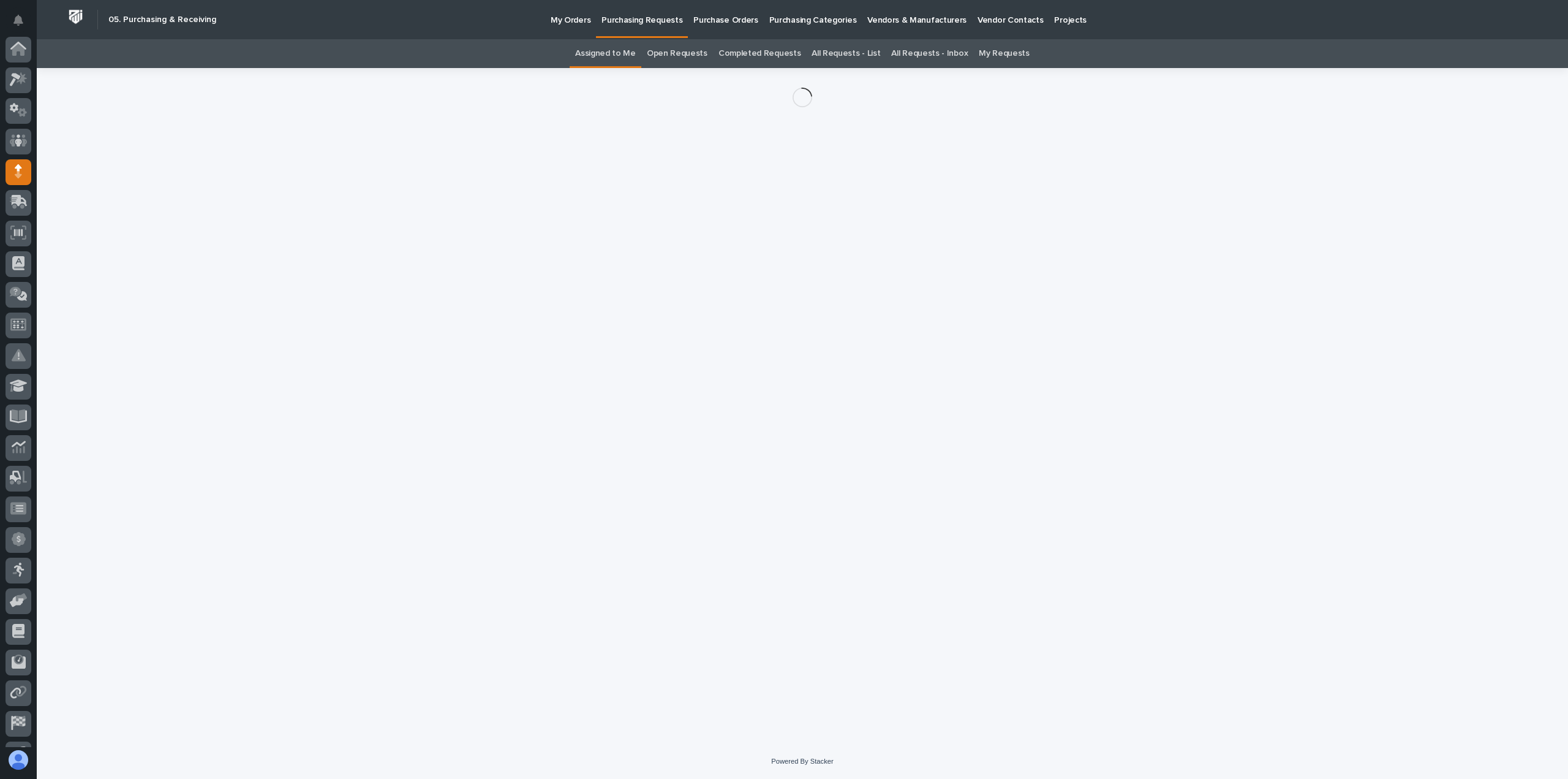
scroll to position [85, 0]
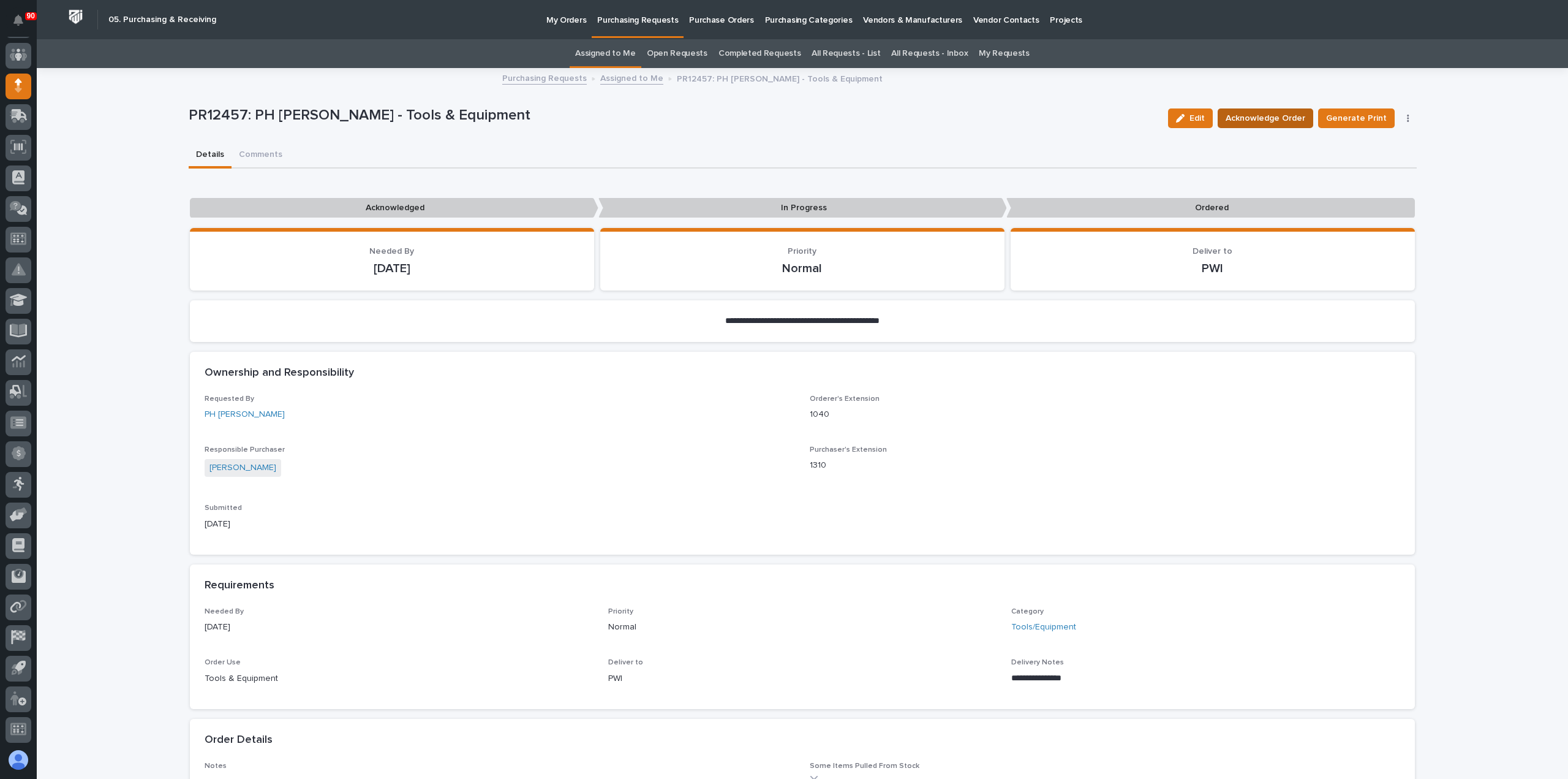
click at [1290, 116] on span "Acknowledge Order" at bounding box center [1266, 118] width 80 height 15
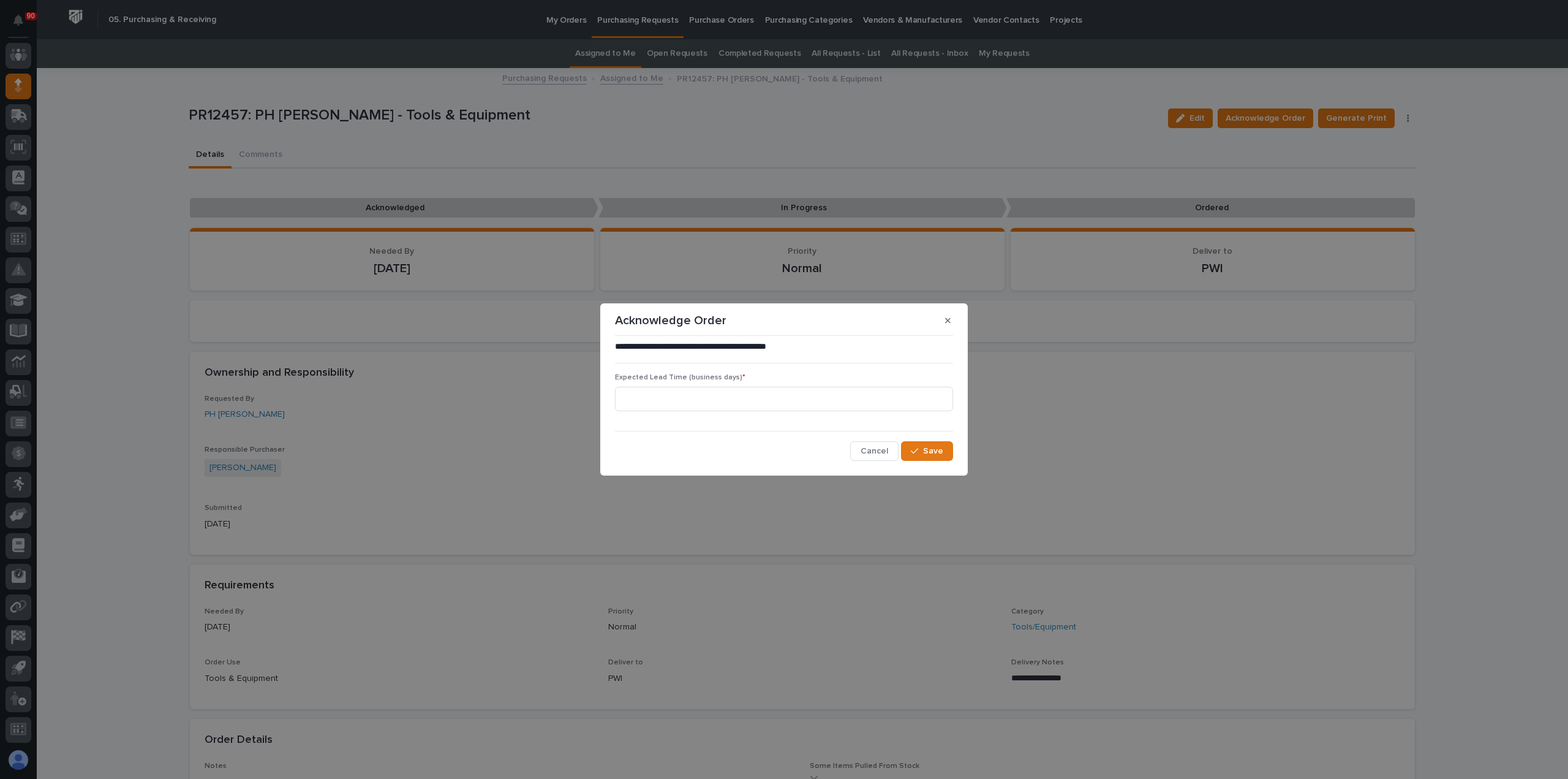
click at [729, 386] on div "Expected Lead Time (business days) *" at bounding box center [784, 396] width 338 height 48
click at [717, 403] on input at bounding box center [784, 399] width 338 height 24
type input "12"
click at [936, 446] on span "Save" at bounding box center [933, 451] width 20 height 11
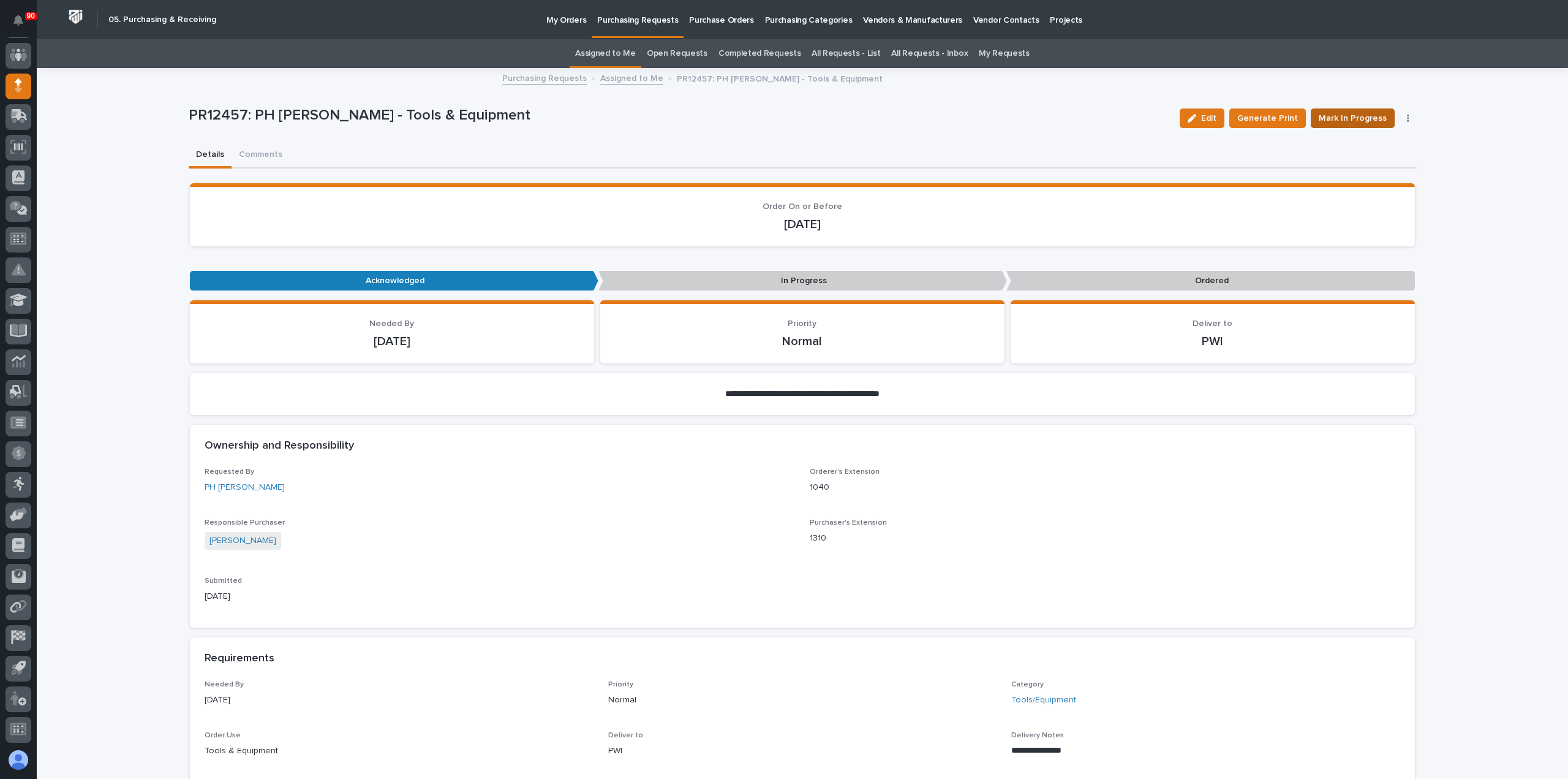
click at [1348, 118] on span "Mark In Progress" at bounding box center [1353, 118] width 68 height 15
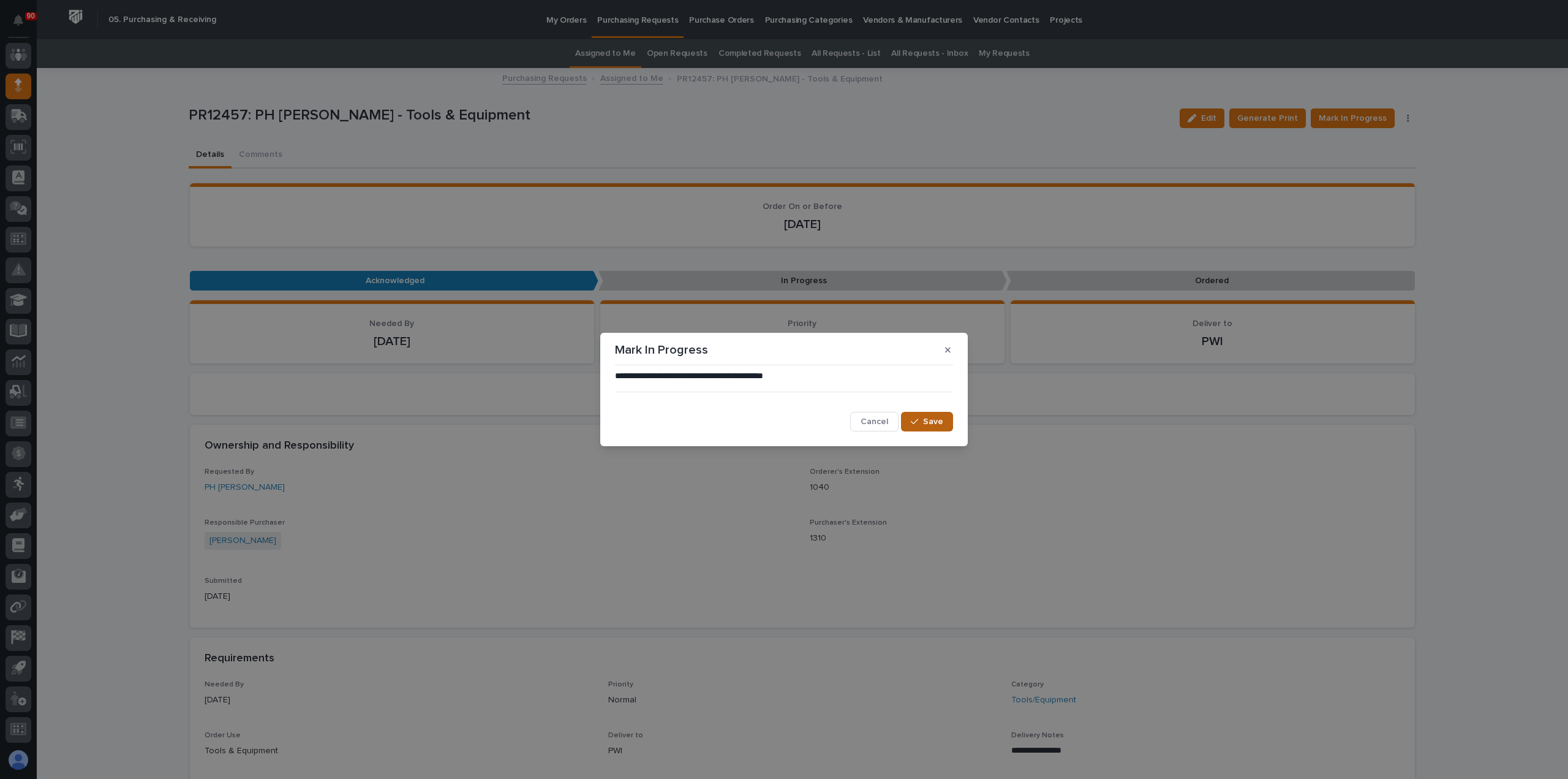
click at [925, 419] on span "Save" at bounding box center [933, 421] width 20 height 11
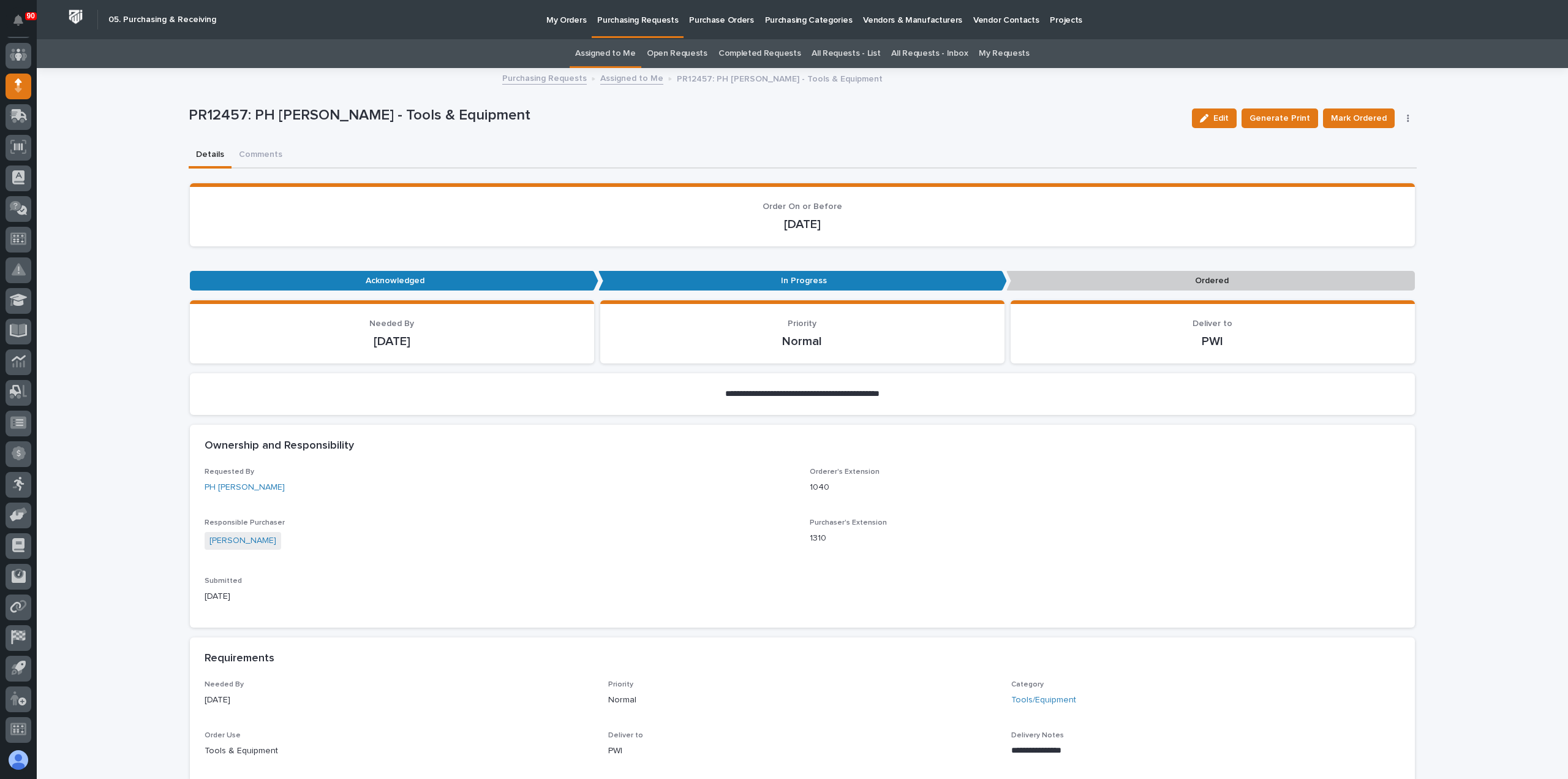
click at [647, 18] on p "Purchasing Requests" at bounding box center [637, 13] width 81 height 26
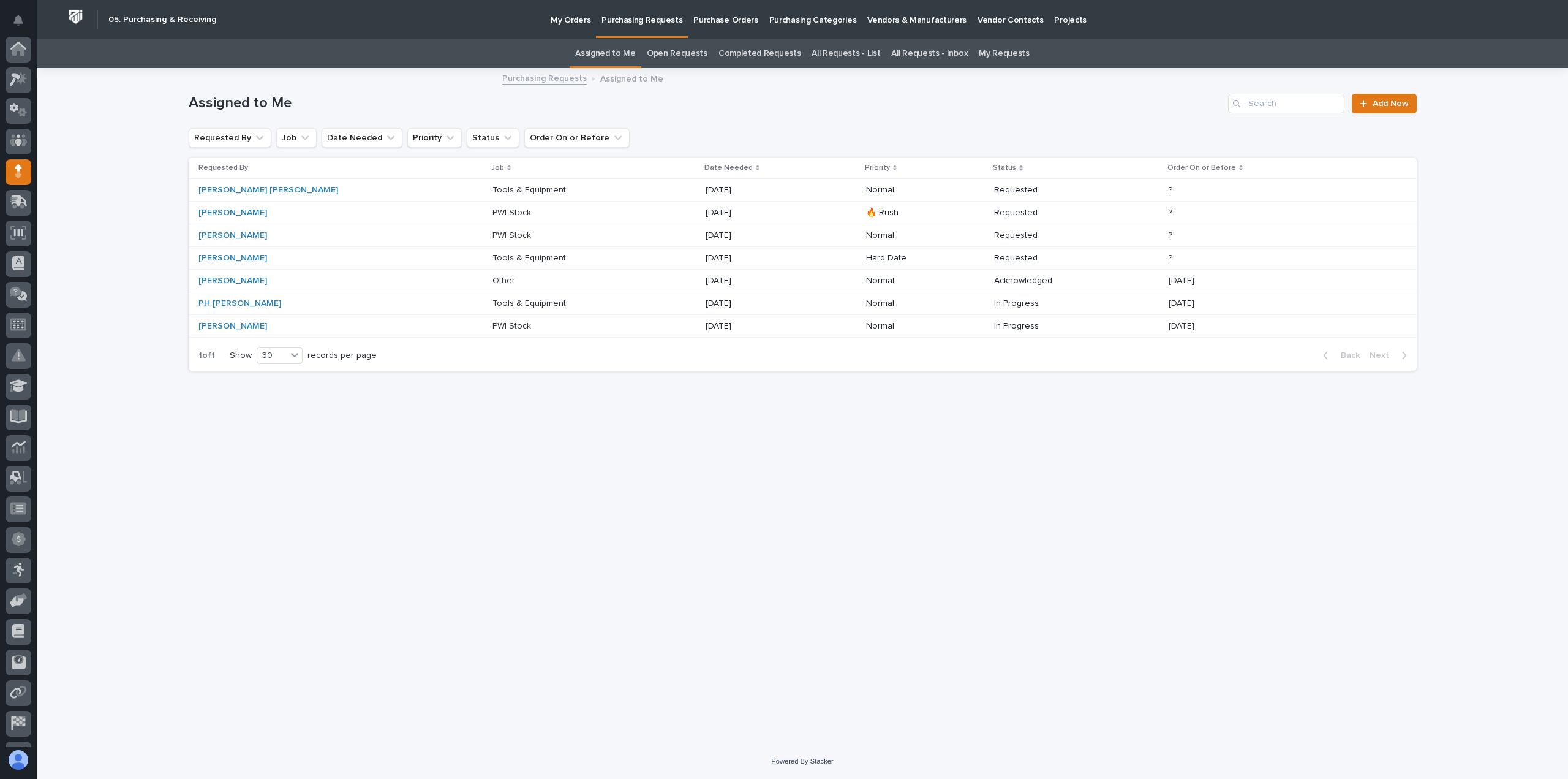
scroll to position [85, 0]
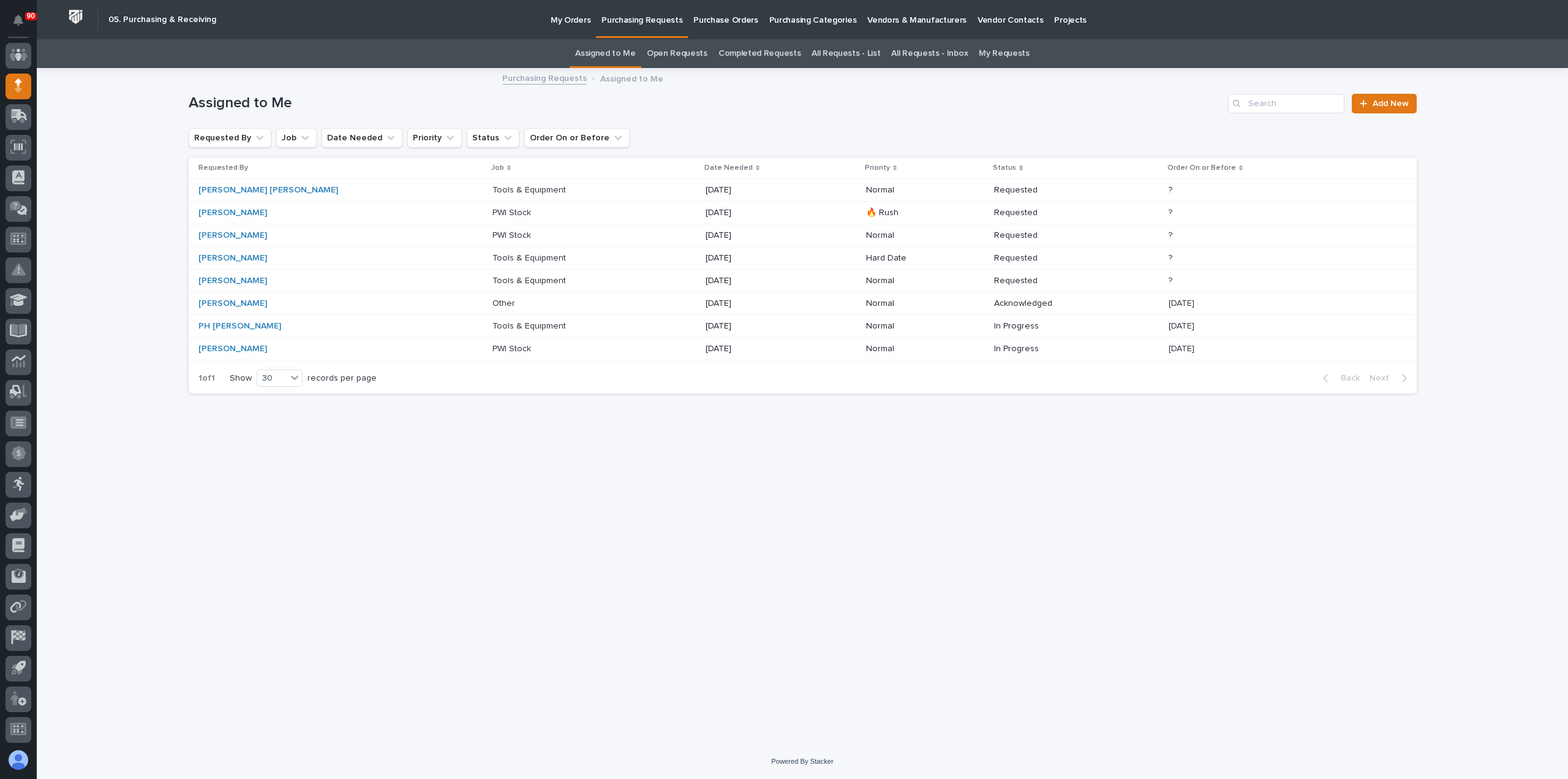
click at [513, 214] on p at bounding box center [544, 213] width 102 height 10
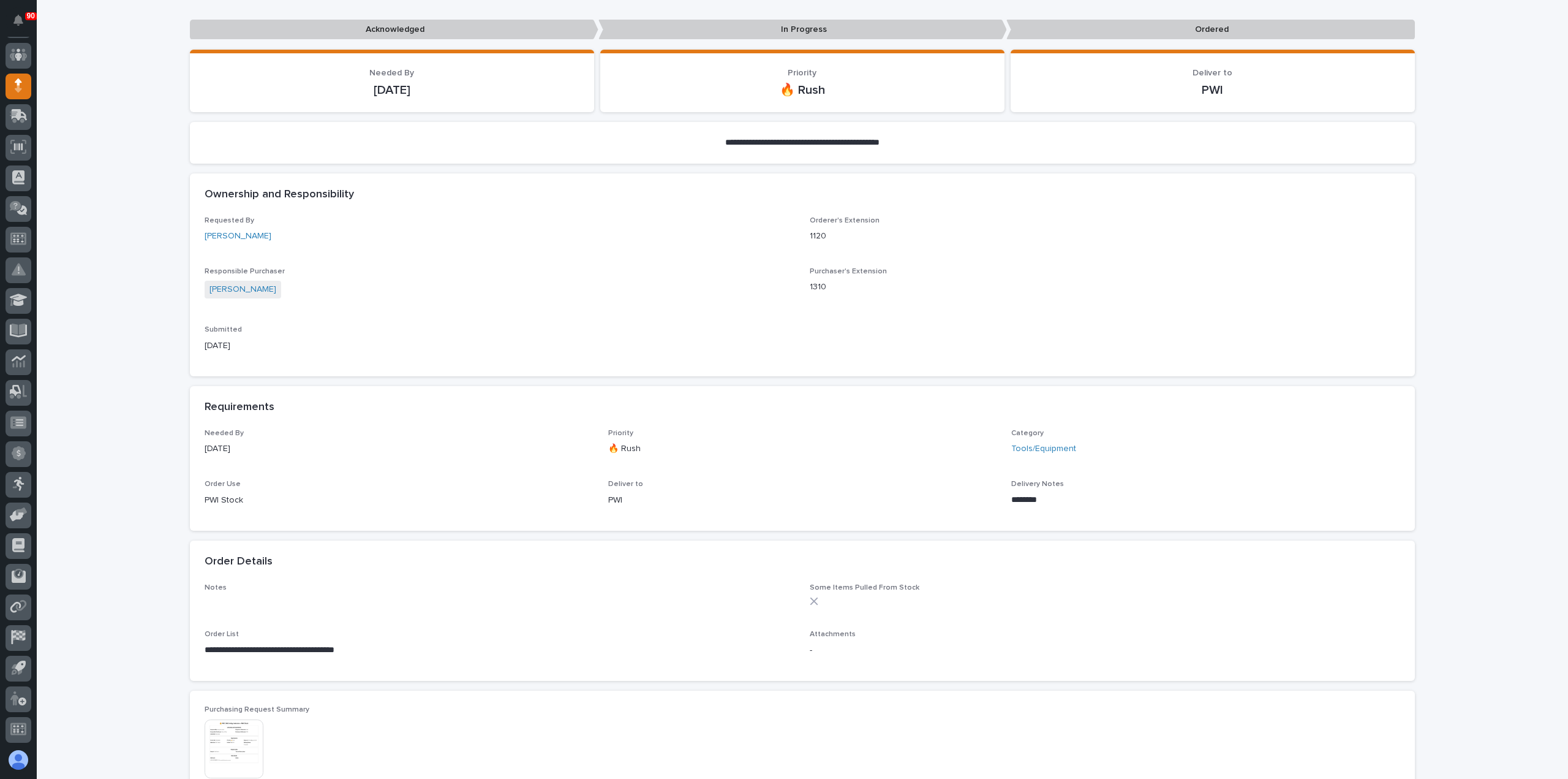
scroll to position [245, 0]
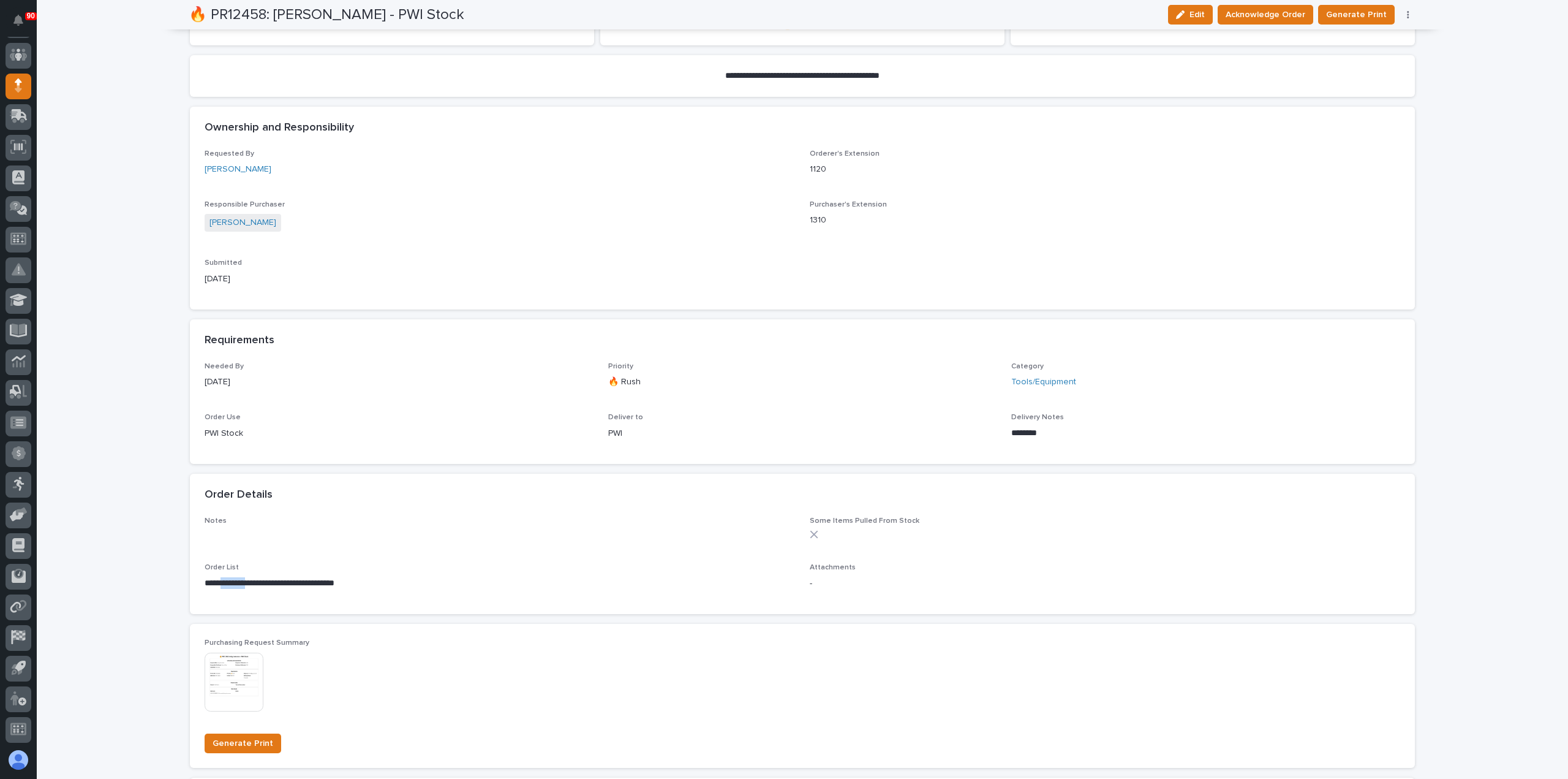
drag, startPoint x: 261, startPoint y: 578, endPoint x: 226, endPoint y: 578, distance: 35.0
click at [226, 578] on p "**********" at bounding box center [499, 583] width 591 height 13
copy p "********"
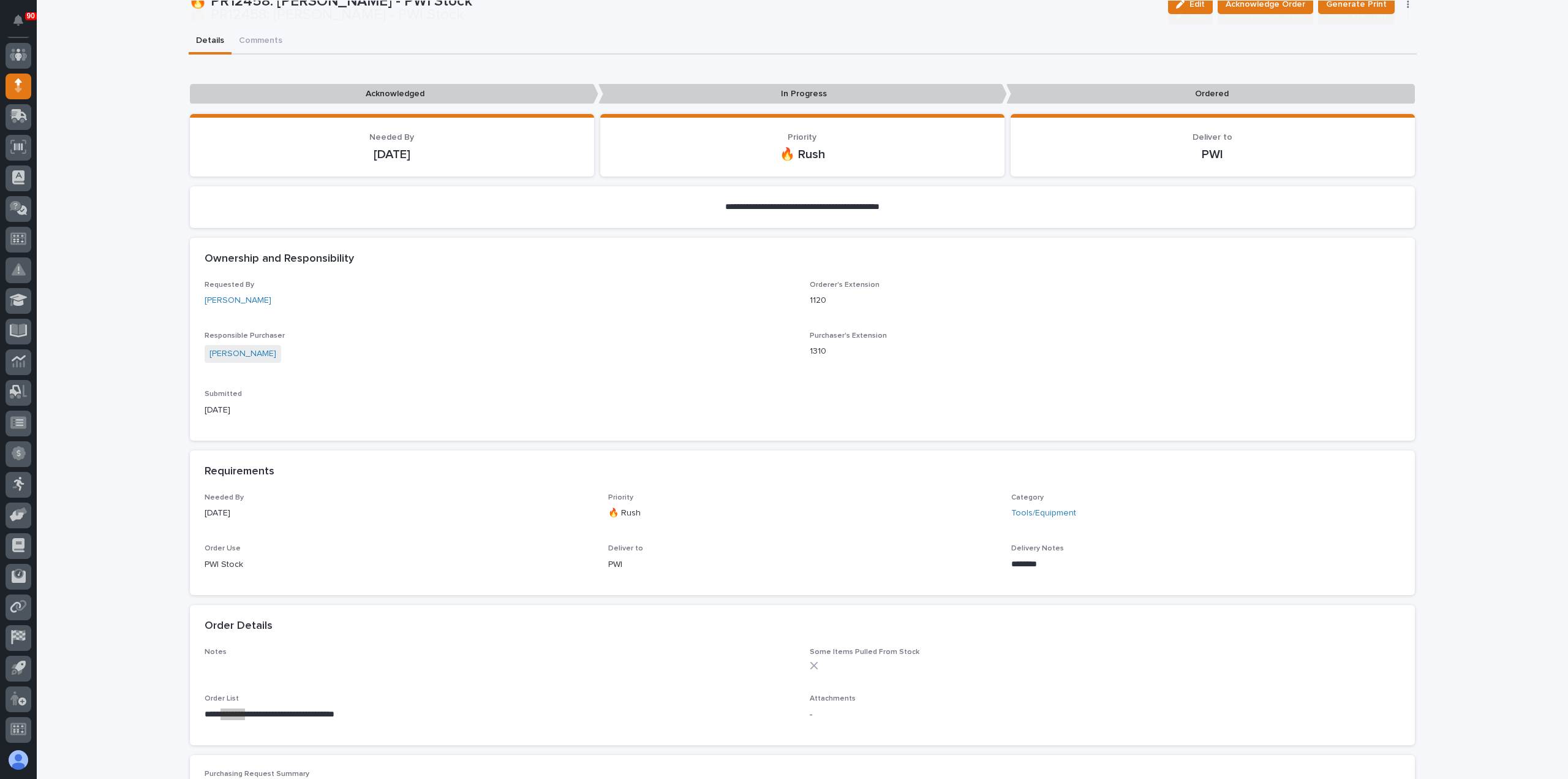
scroll to position [183, 0]
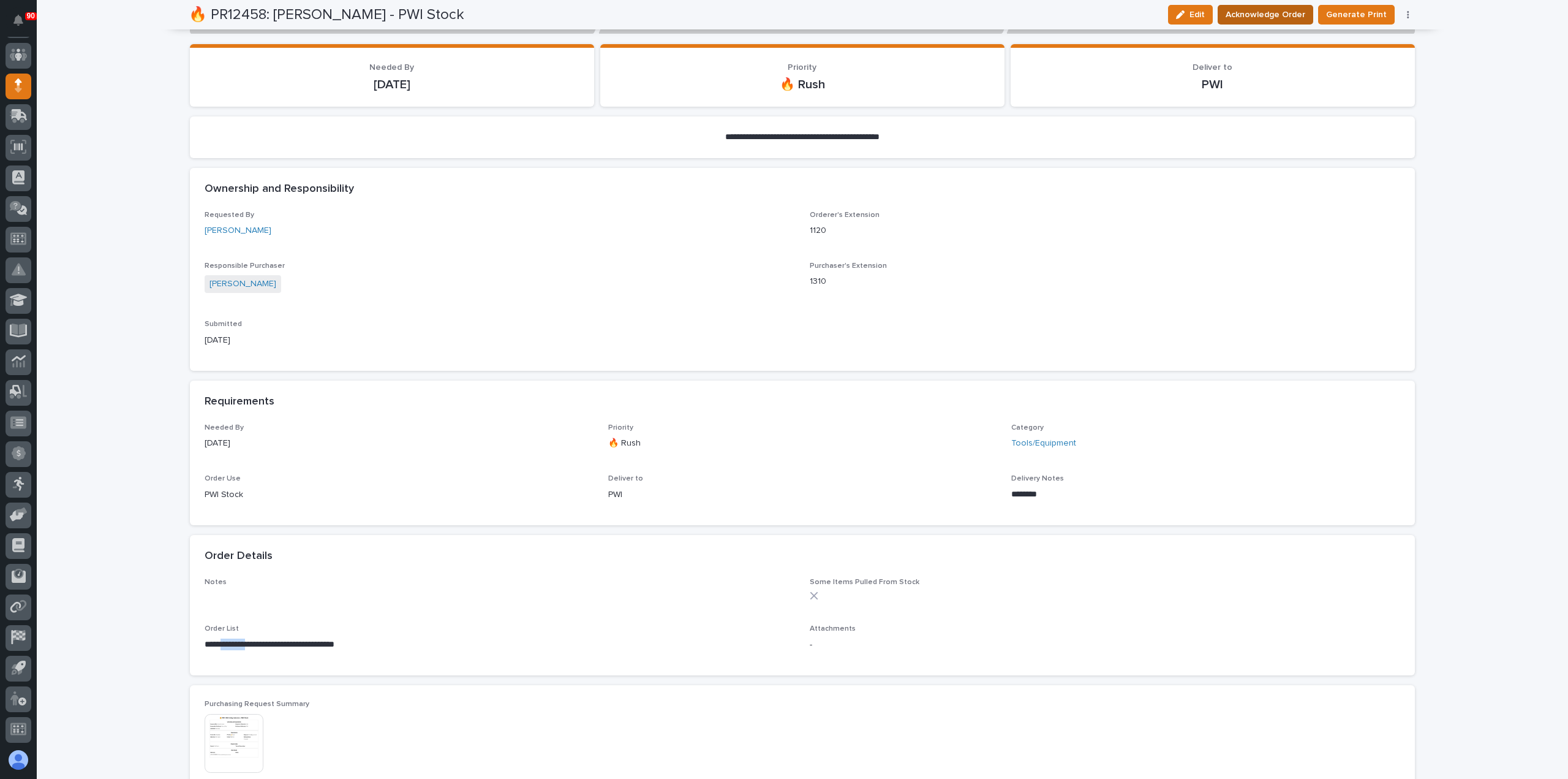
click at [1266, 14] on span "Acknowledge Order" at bounding box center [1266, 15] width 80 height 15
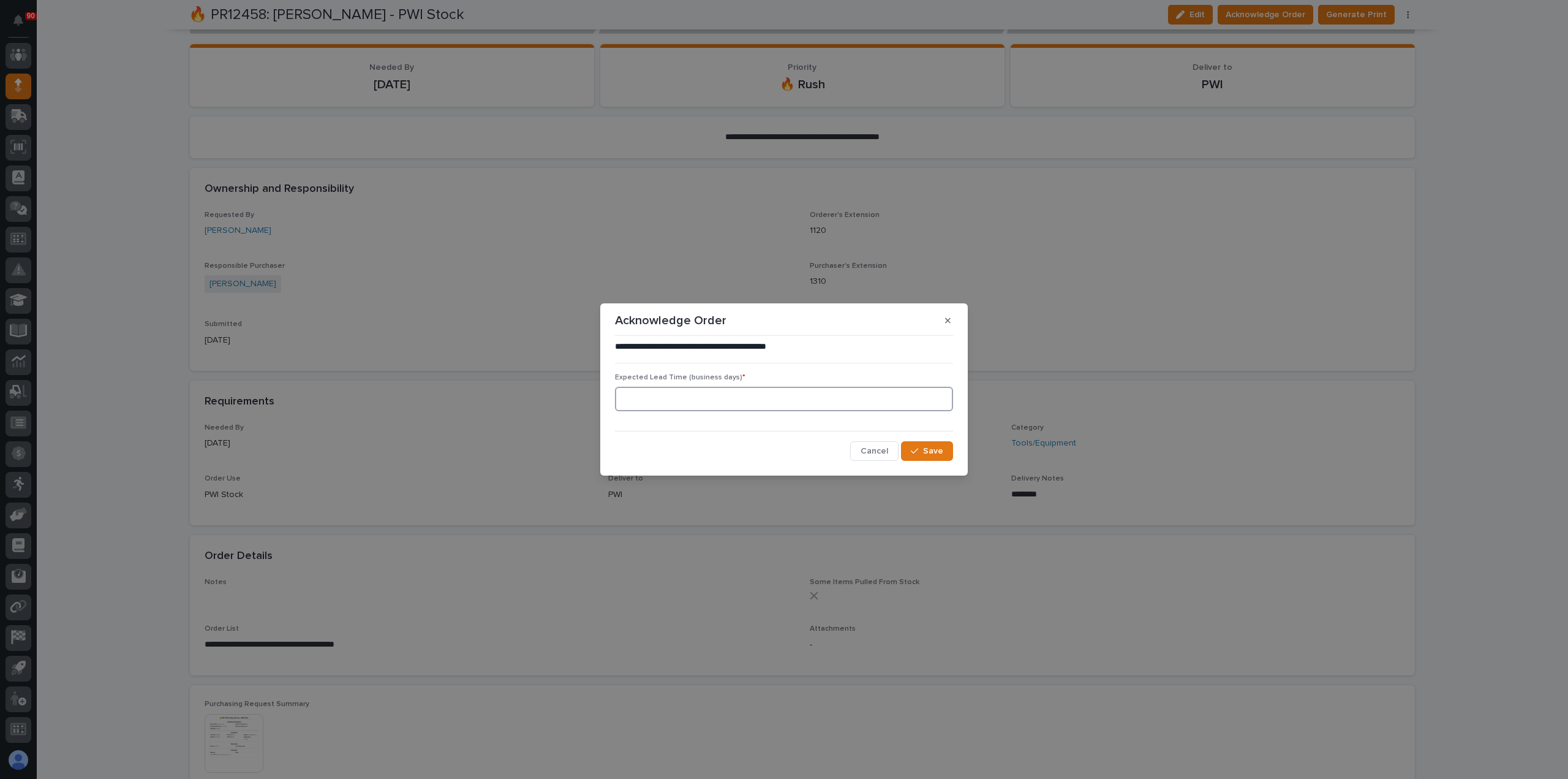
click at [879, 396] on input at bounding box center [784, 399] width 338 height 24
type input "1"
click at [926, 446] on span "Save" at bounding box center [933, 451] width 20 height 11
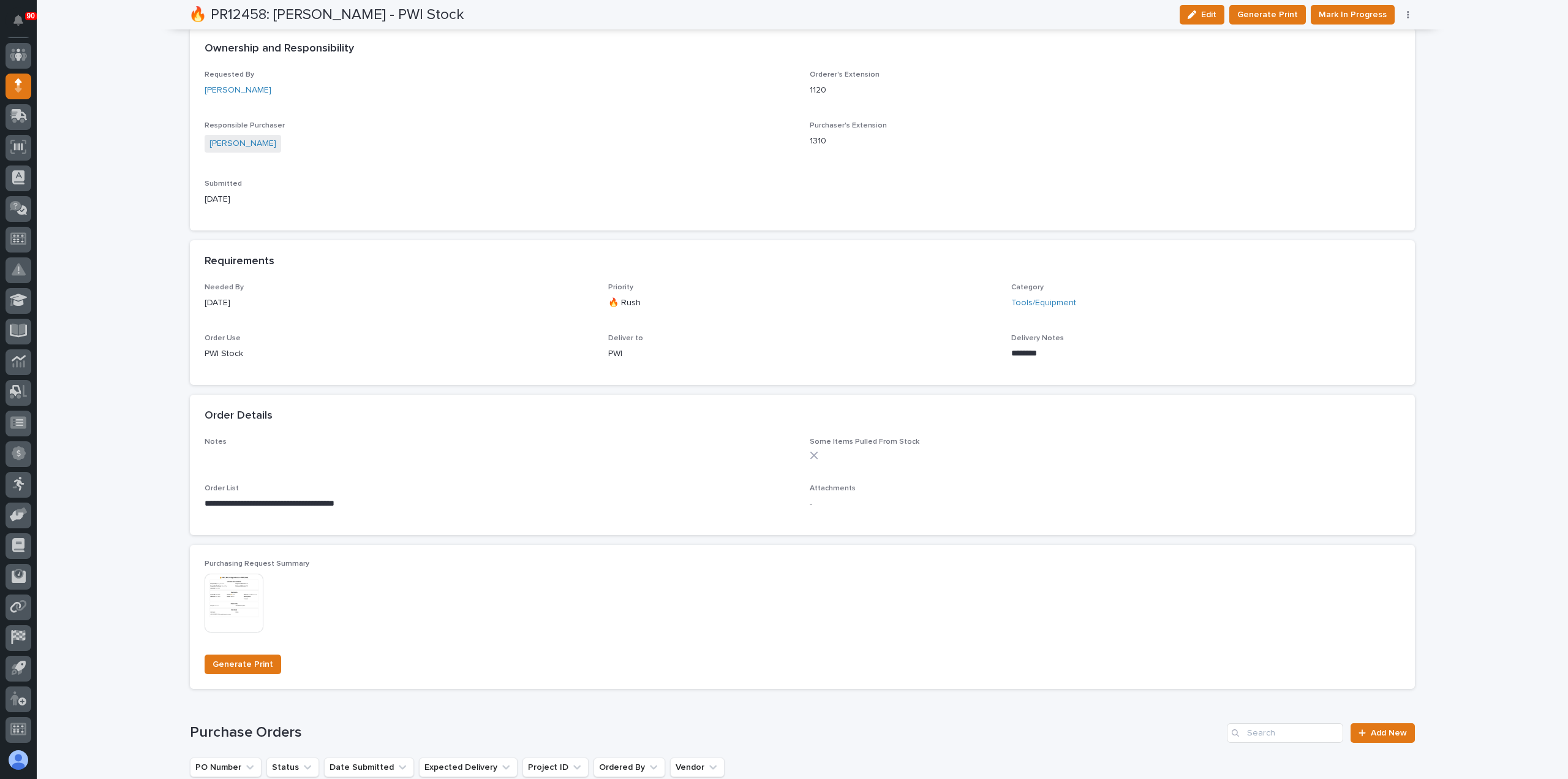
scroll to position [534, 0]
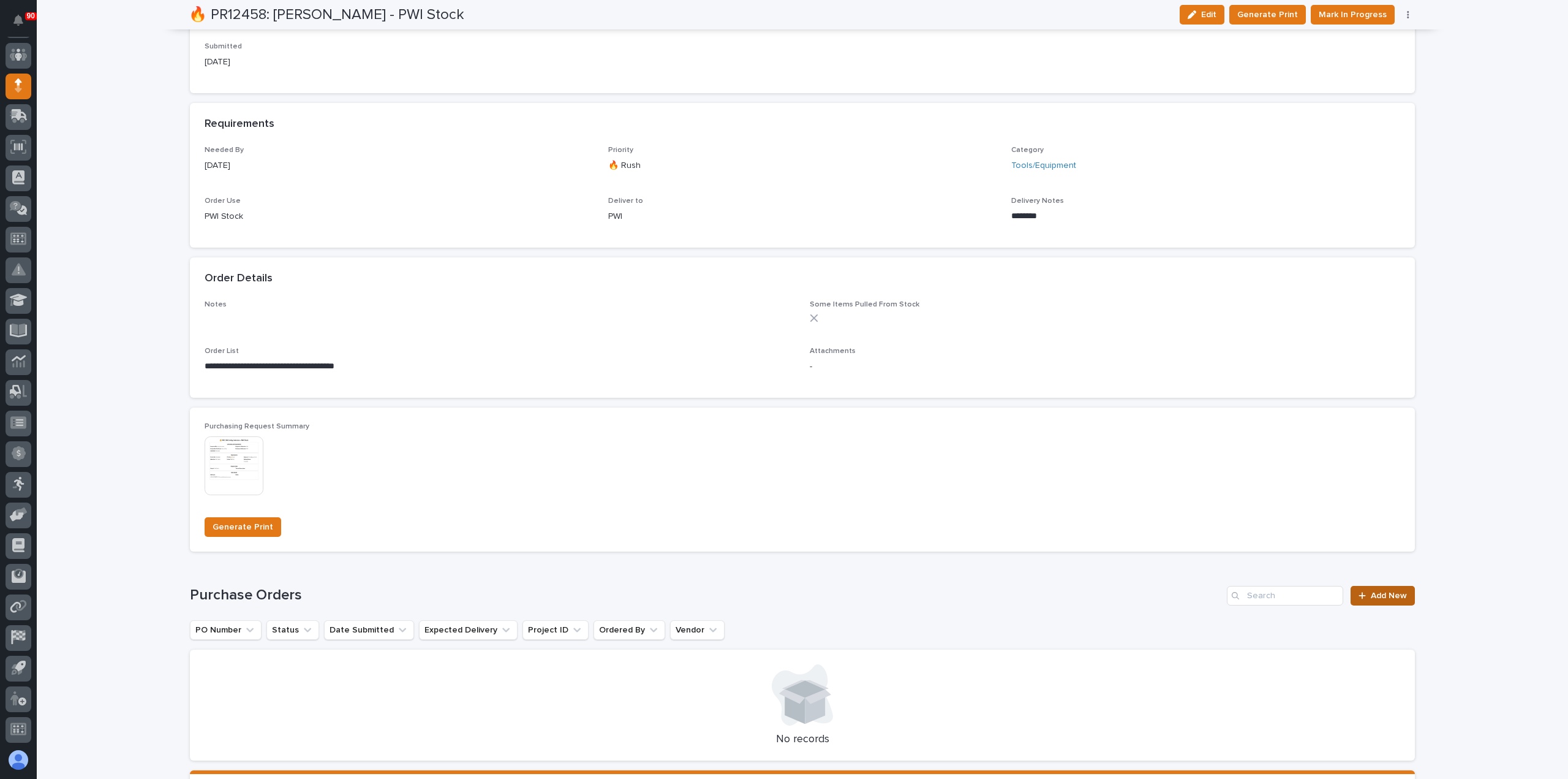
click at [1363, 592] on div at bounding box center [1364, 596] width 13 height 8
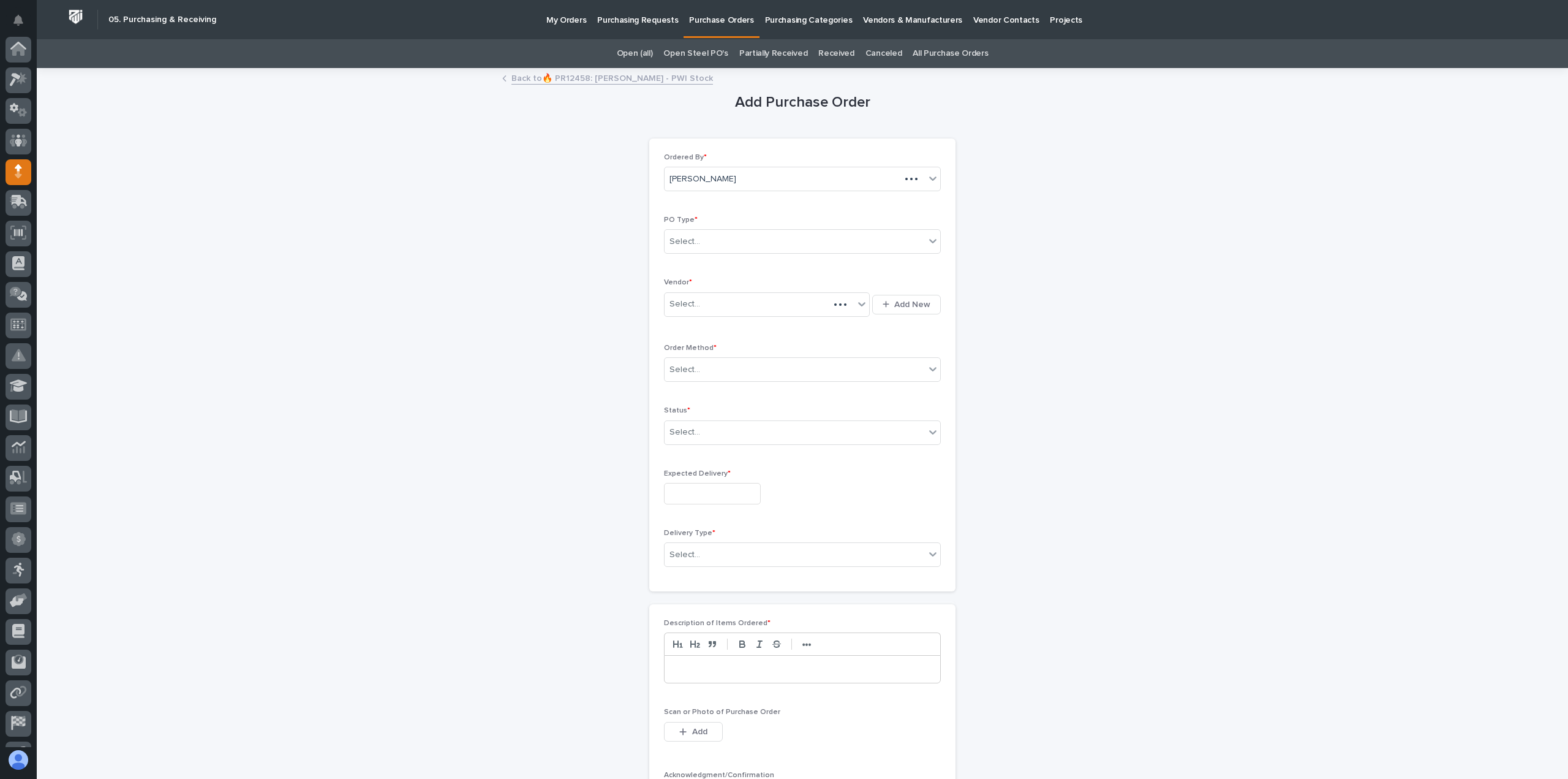
scroll to position [85, 0]
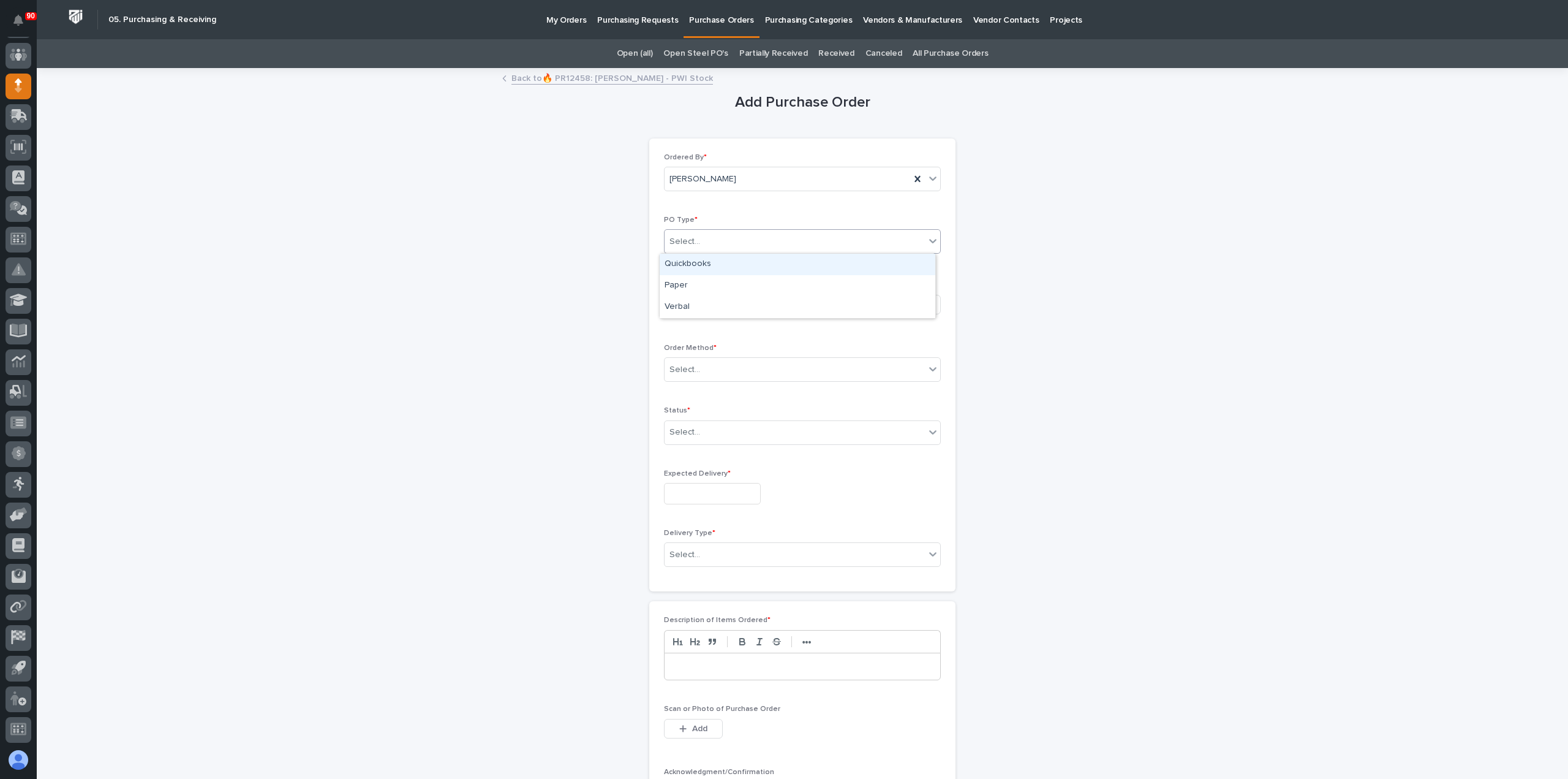
click at [755, 237] on div "Select..." at bounding box center [795, 241] width 260 height 20
click at [735, 284] on div "Paper" at bounding box center [797, 286] width 276 height 22
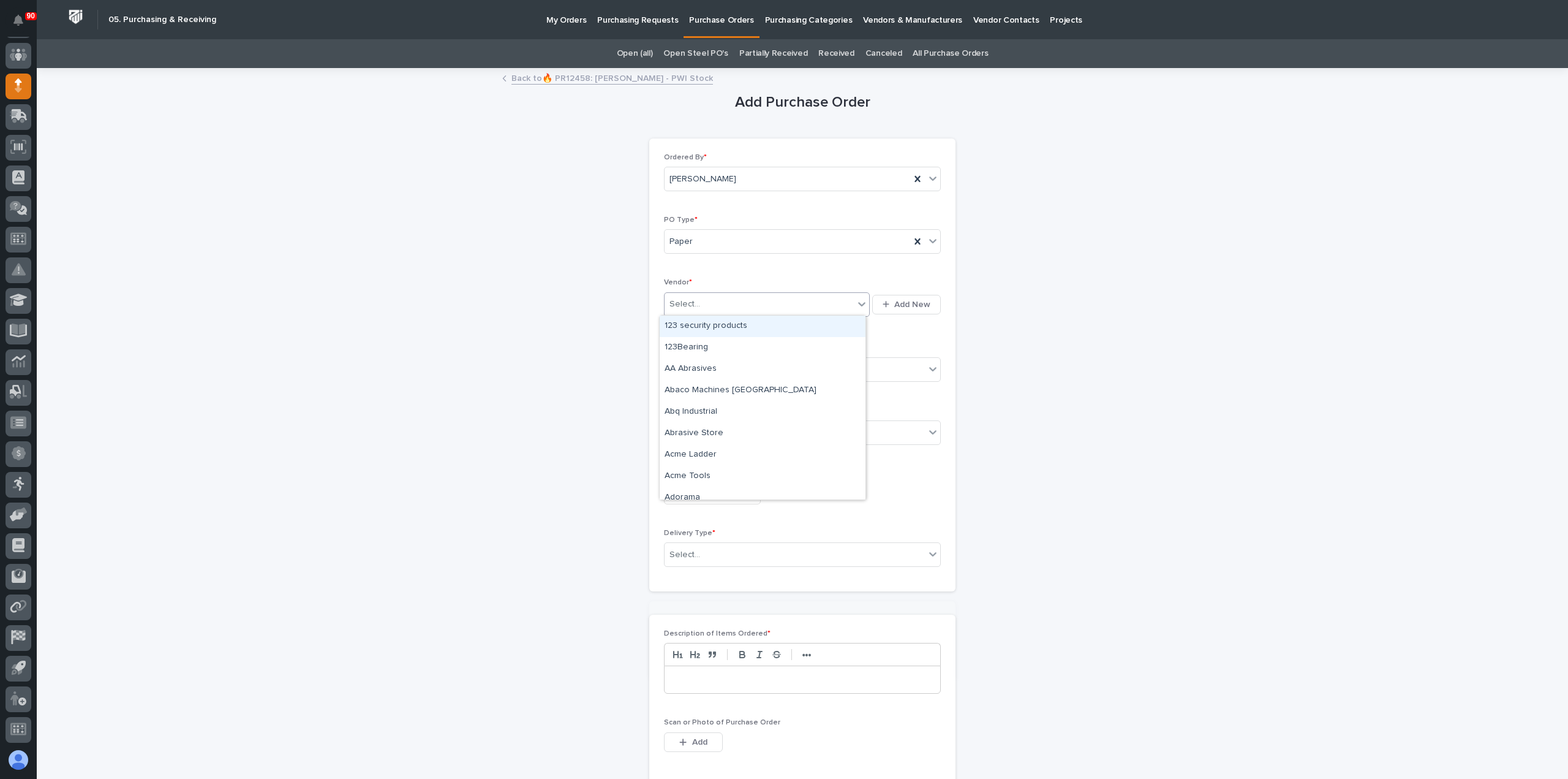
click at [733, 301] on div "Select..." at bounding box center [760, 304] width 189 height 20
type input "***"
click at [747, 325] on div "MSC Industrial Direct Co Inc" at bounding box center [763, 327] width 206 height 22
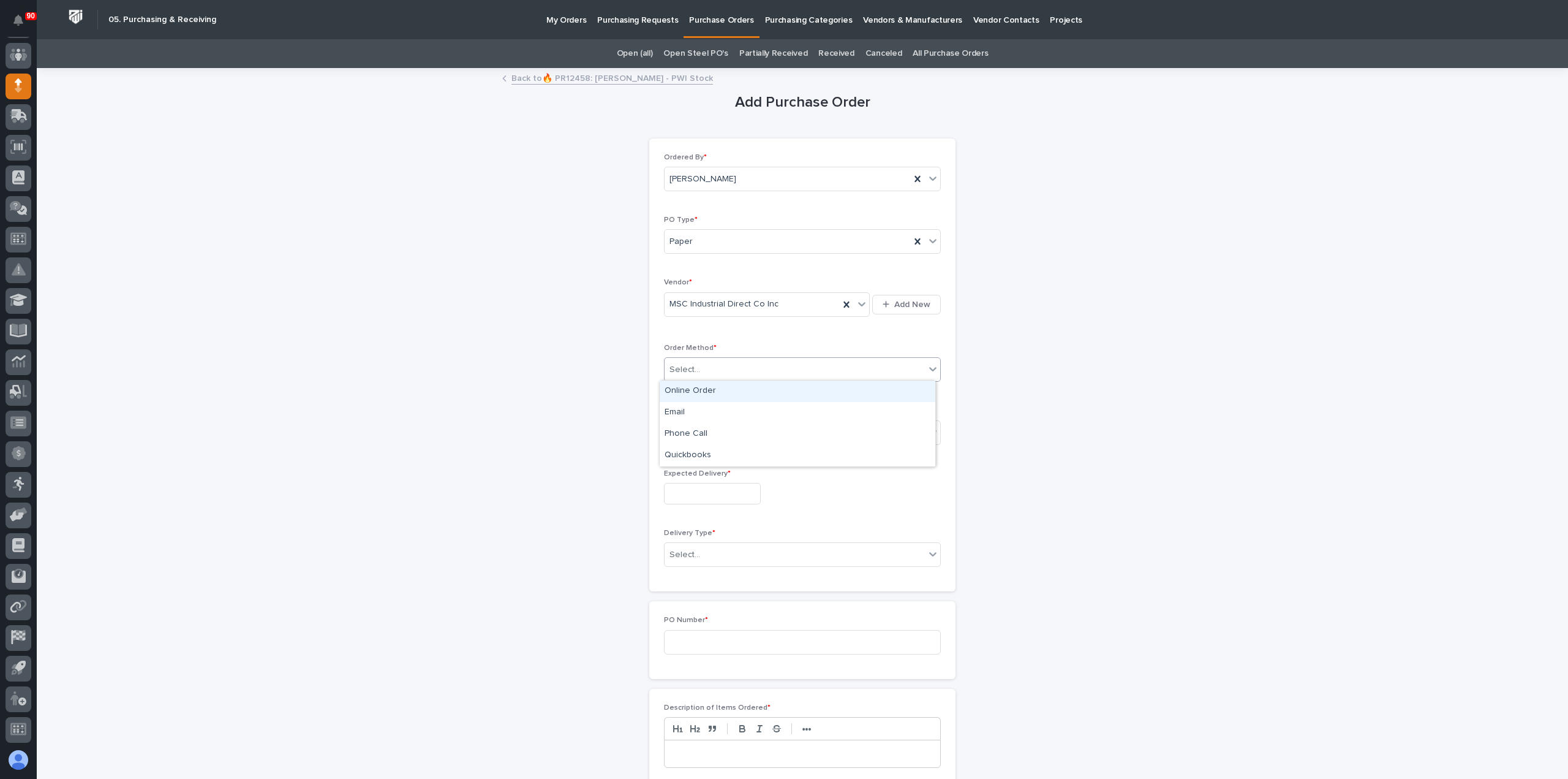
drag, startPoint x: 679, startPoint y: 371, endPoint x: 714, endPoint y: 373, distance: 35.1
click at [678, 371] on div "Select..." at bounding box center [684, 369] width 31 height 13
click at [703, 391] on div "Online Order" at bounding box center [797, 391] width 276 height 22
click at [697, 433] on div "Select..." at bounding box center [795, 432] width 260 height 20
click at [690, 469] on div "Submitted" at bounding box center [797, 475] width 276 height 22
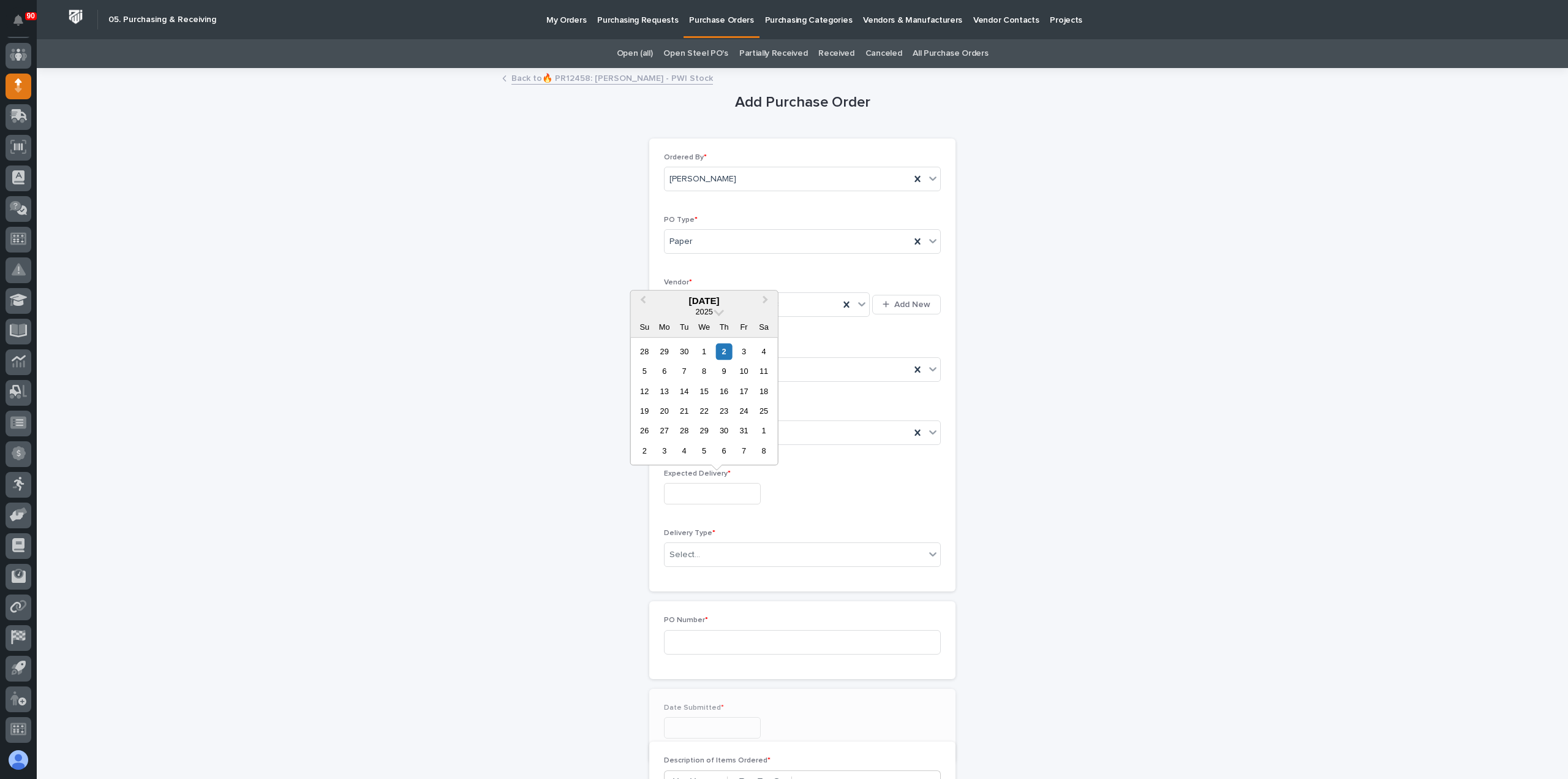
click at [735, 488] on input "text" at bounding box center [713, 493] width 97 height 22
click at [741, 352] on div "3" at bounding box center [744, 352] width 17 height 17
type input "**********"
click at [729, 544] on div "Select..." at bounding box center [795, 555] width 260 height 20
click at [721, 570] on div "Deliver to PWI" at bounding box center [797, 575] width 276 height 22
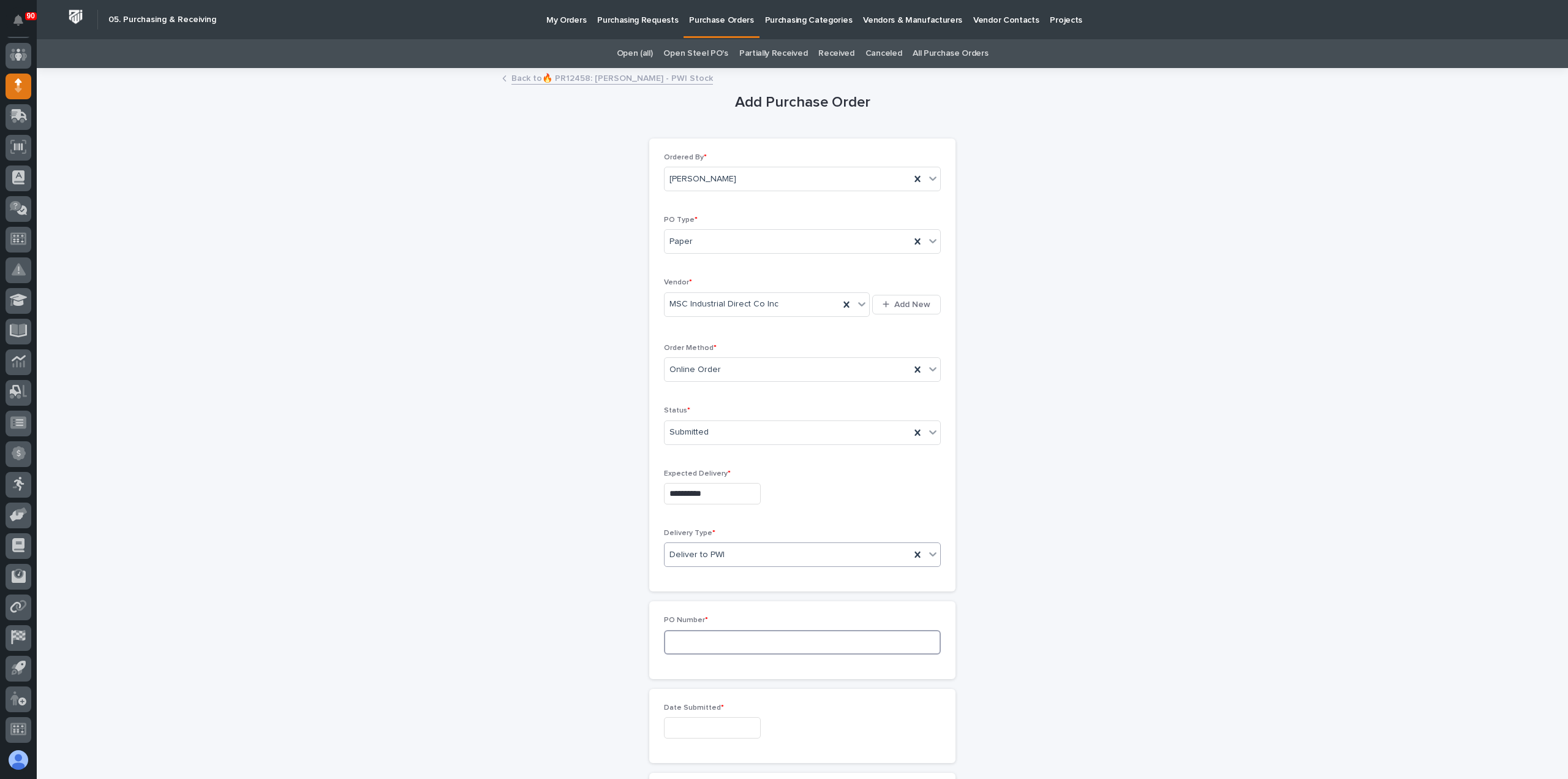
click at [699, 640] on input at bounding box center [802, 642] width 277 height 24
type input "19043"
click at [741, 722] on input "text" at bounding box center [713, 728] width 97 height 22
click at [722, 587] on div "2" at bounding box center [725, 585] width 17 height 17
type input "**********"
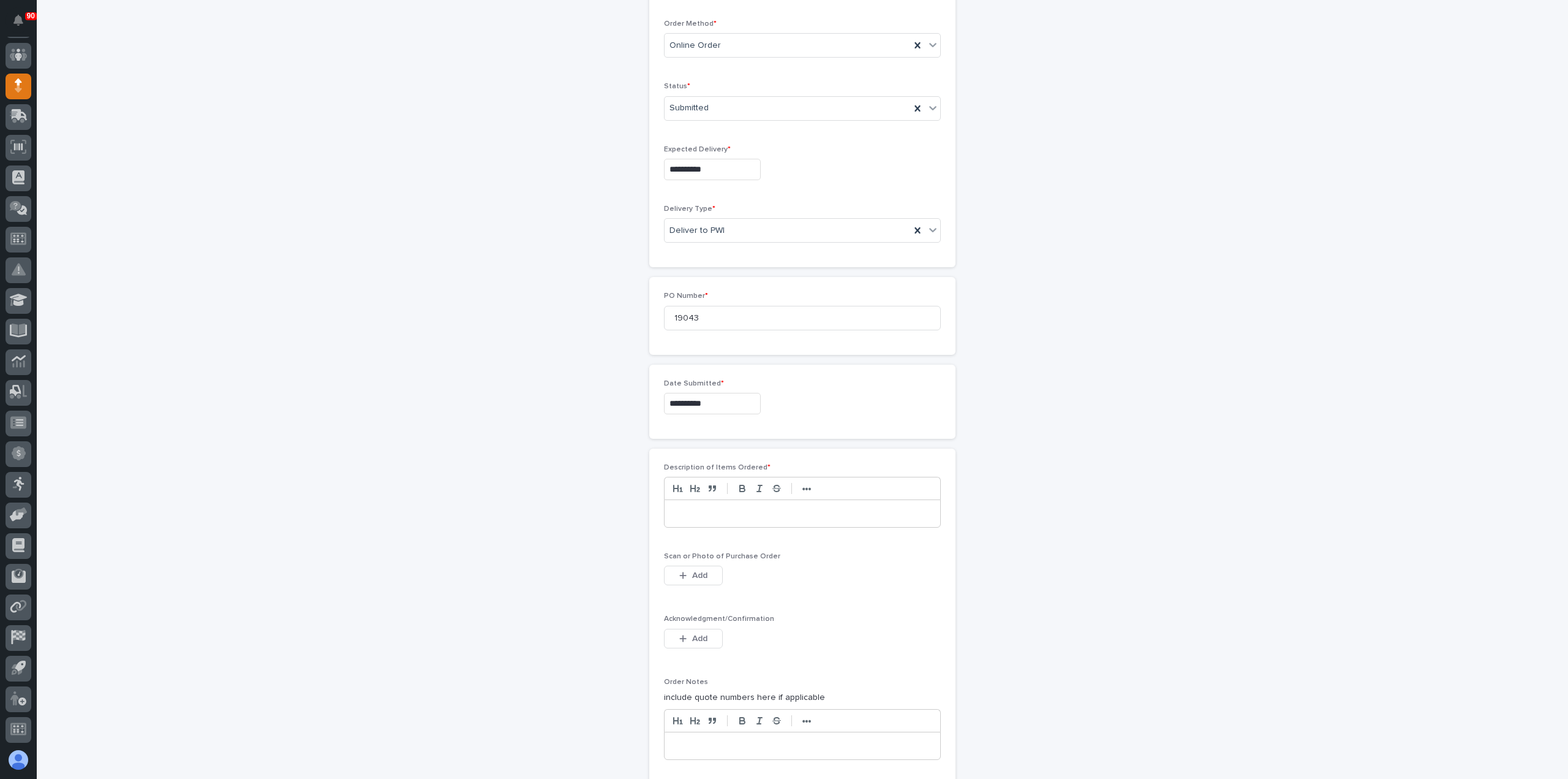
scroll to position [368, 0]
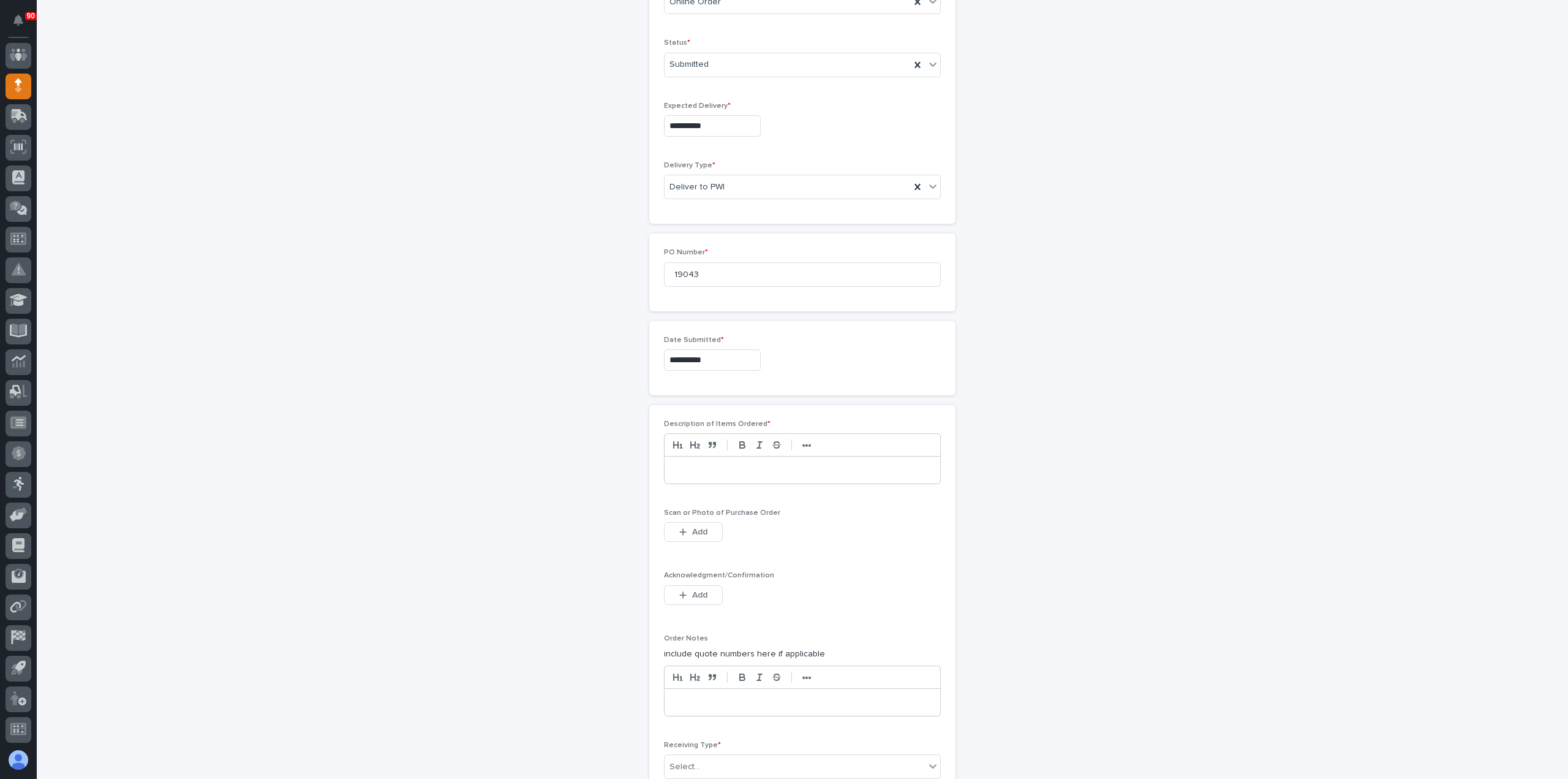
click at [755, 472] on div at bounding box center [802, 470] width 276 height 27
click at [692, 530] on span "Add" at bounding box center [699, 531] width 15 height 11
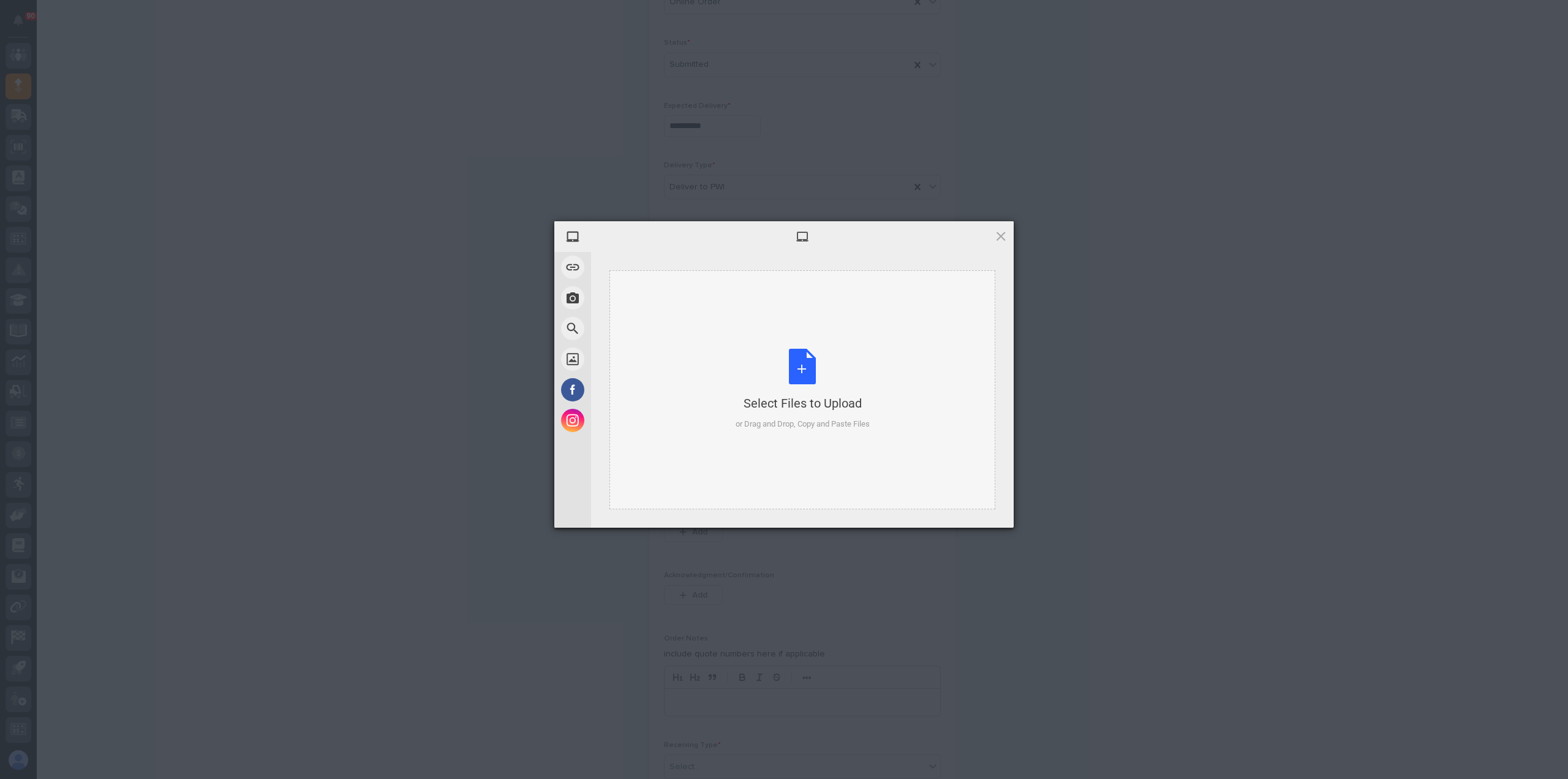
click at [792, 379] on div "Select Files to Upload or Drag and Drop, Copy and Paste Files" at bounding box center [802, 389] width 134 height 81
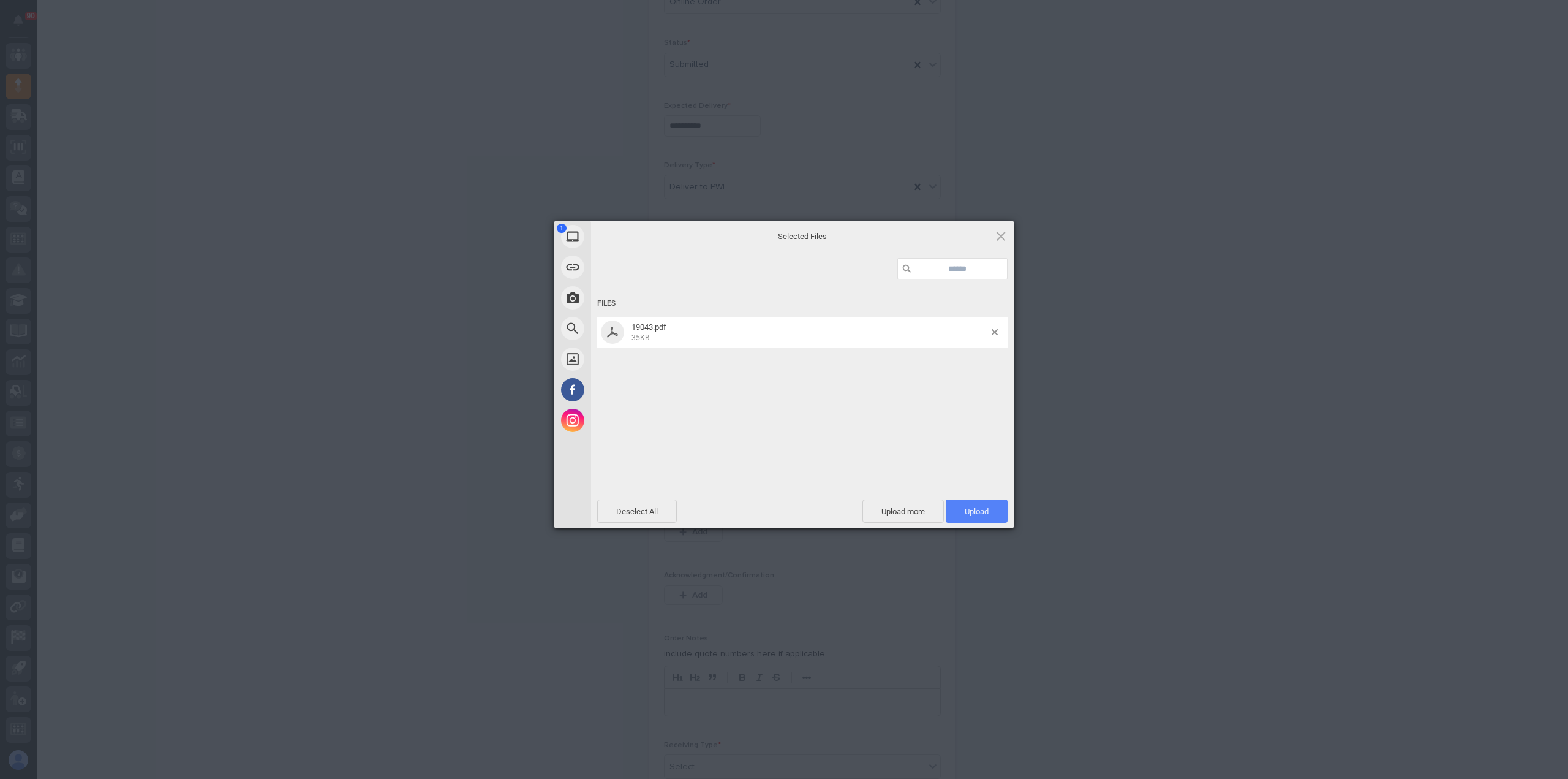
click at [996, 514] on span "Upload 1" at bounding box center [977, 511] width 62 height 23
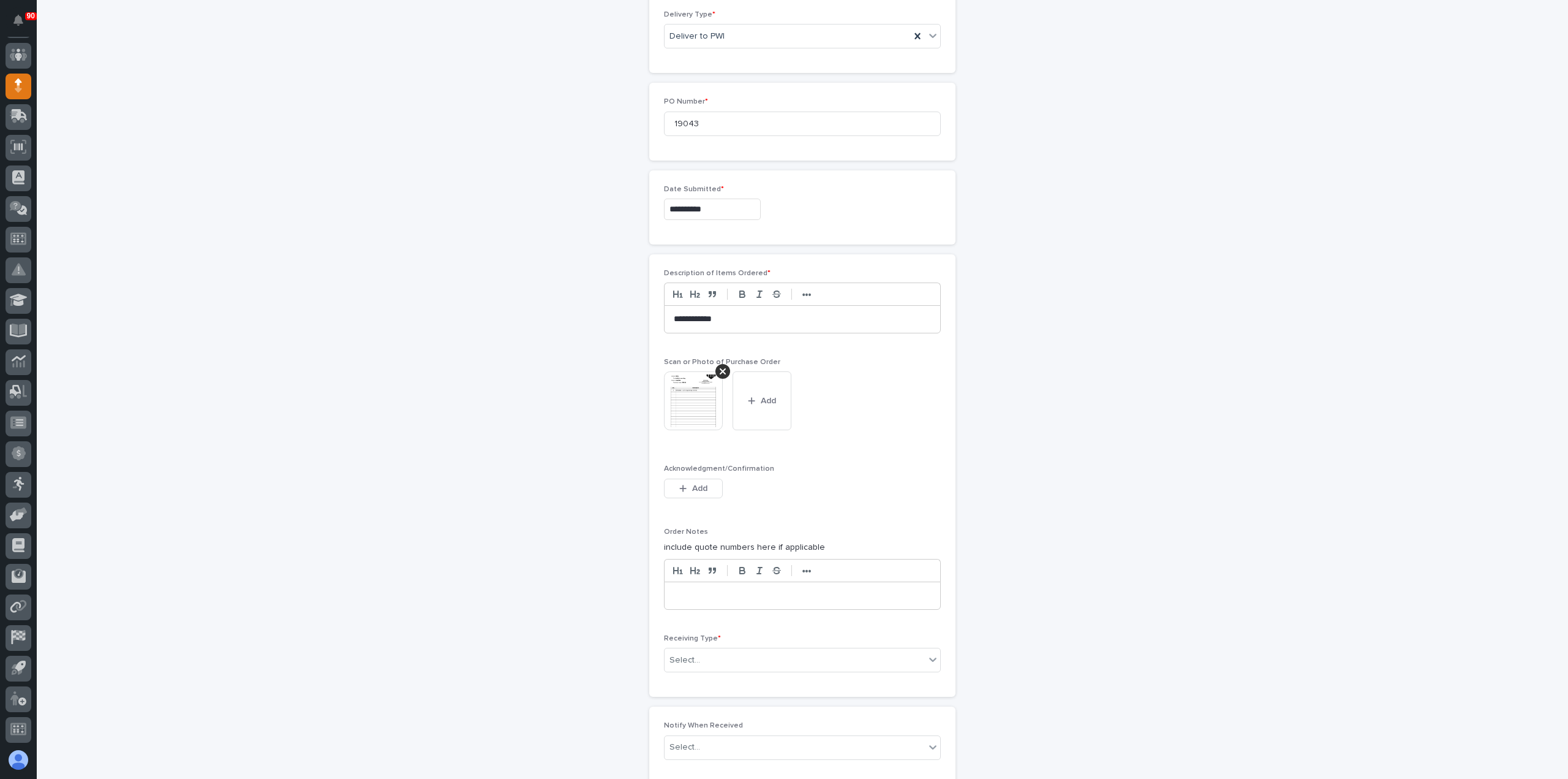
scroll to position [574, 0]
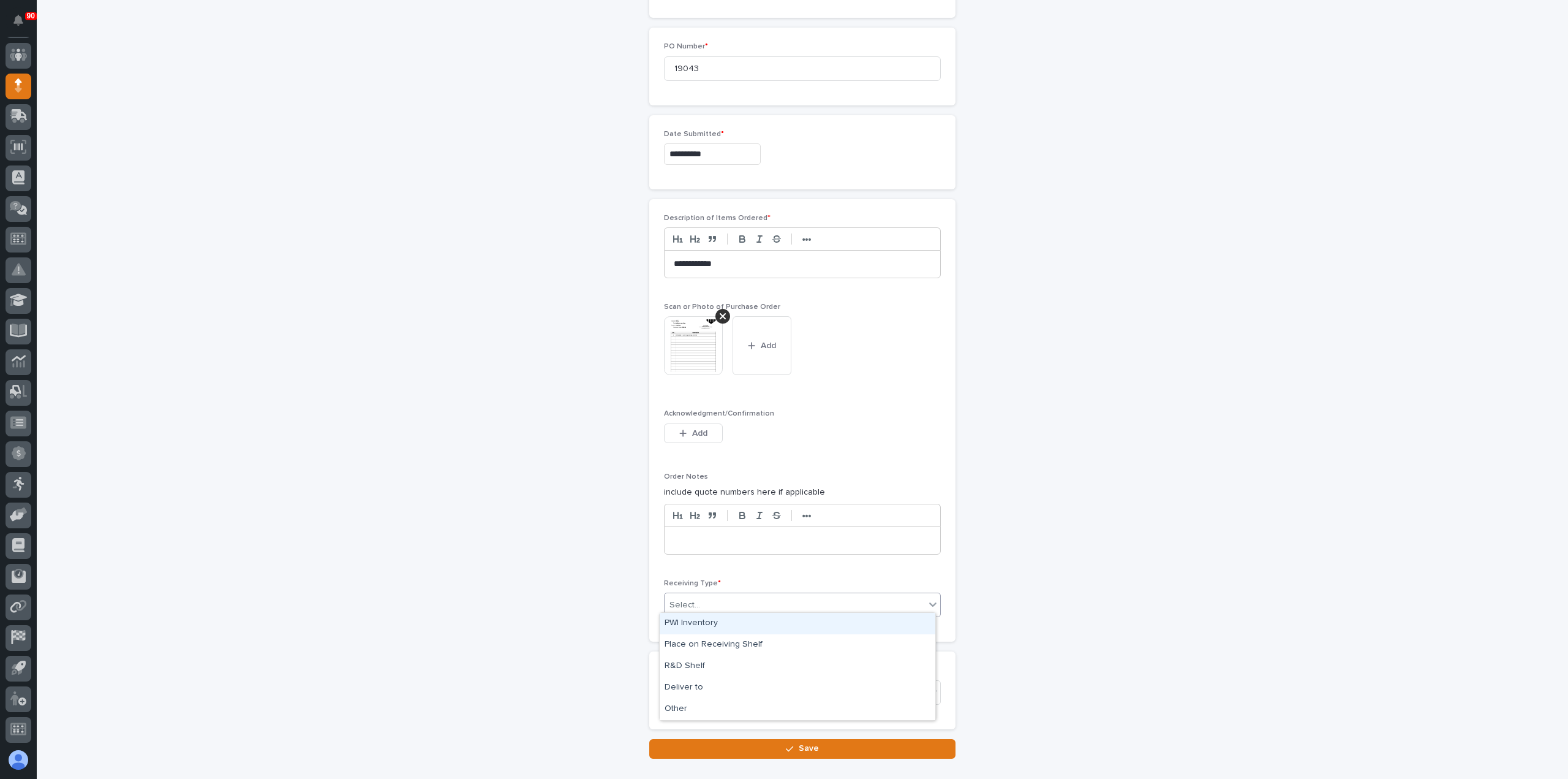
click at [710, 597] on div "Select..." at bounding box center [795, 605] width 260 height 20
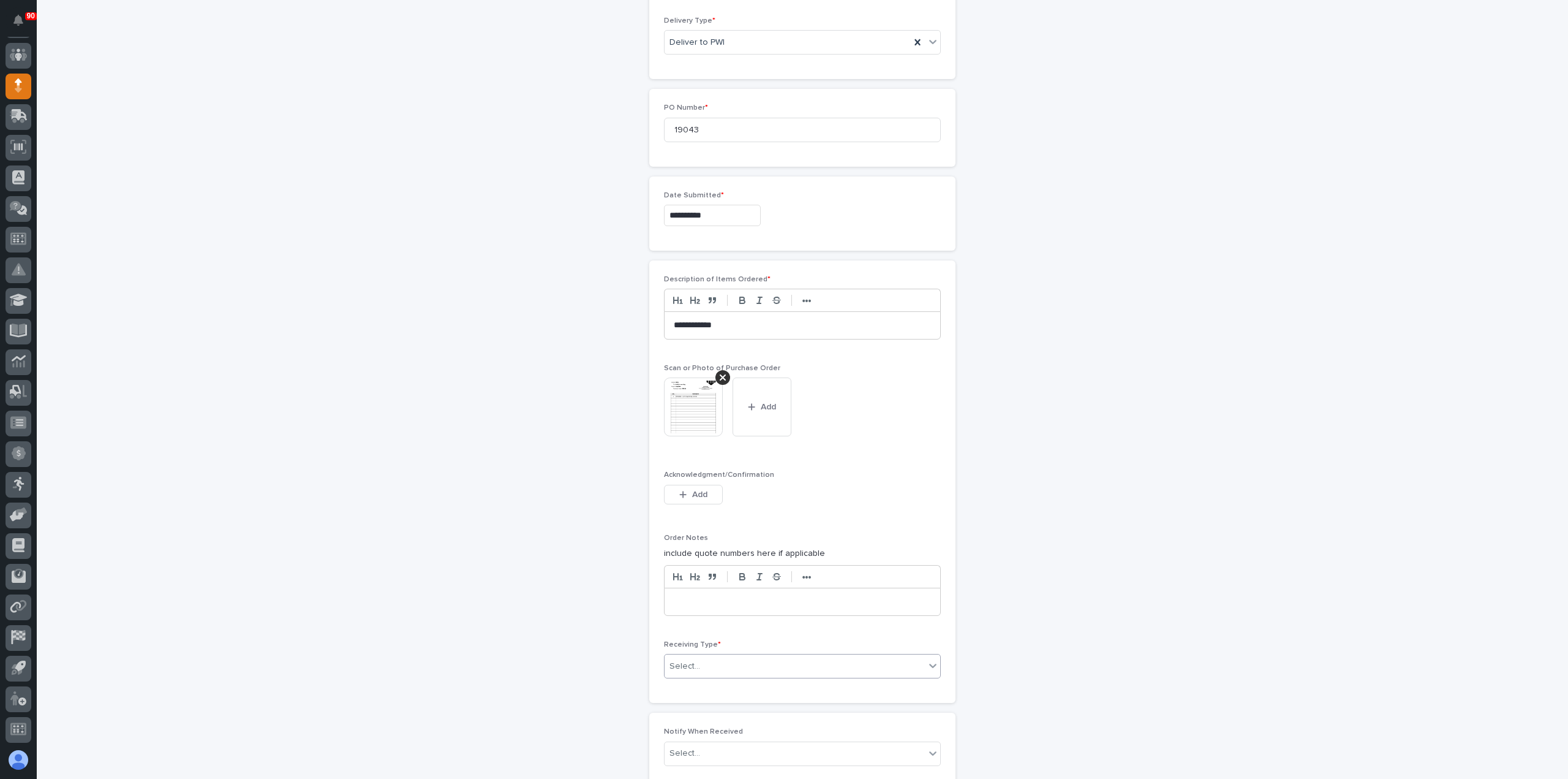
scroll to position [643, 0]
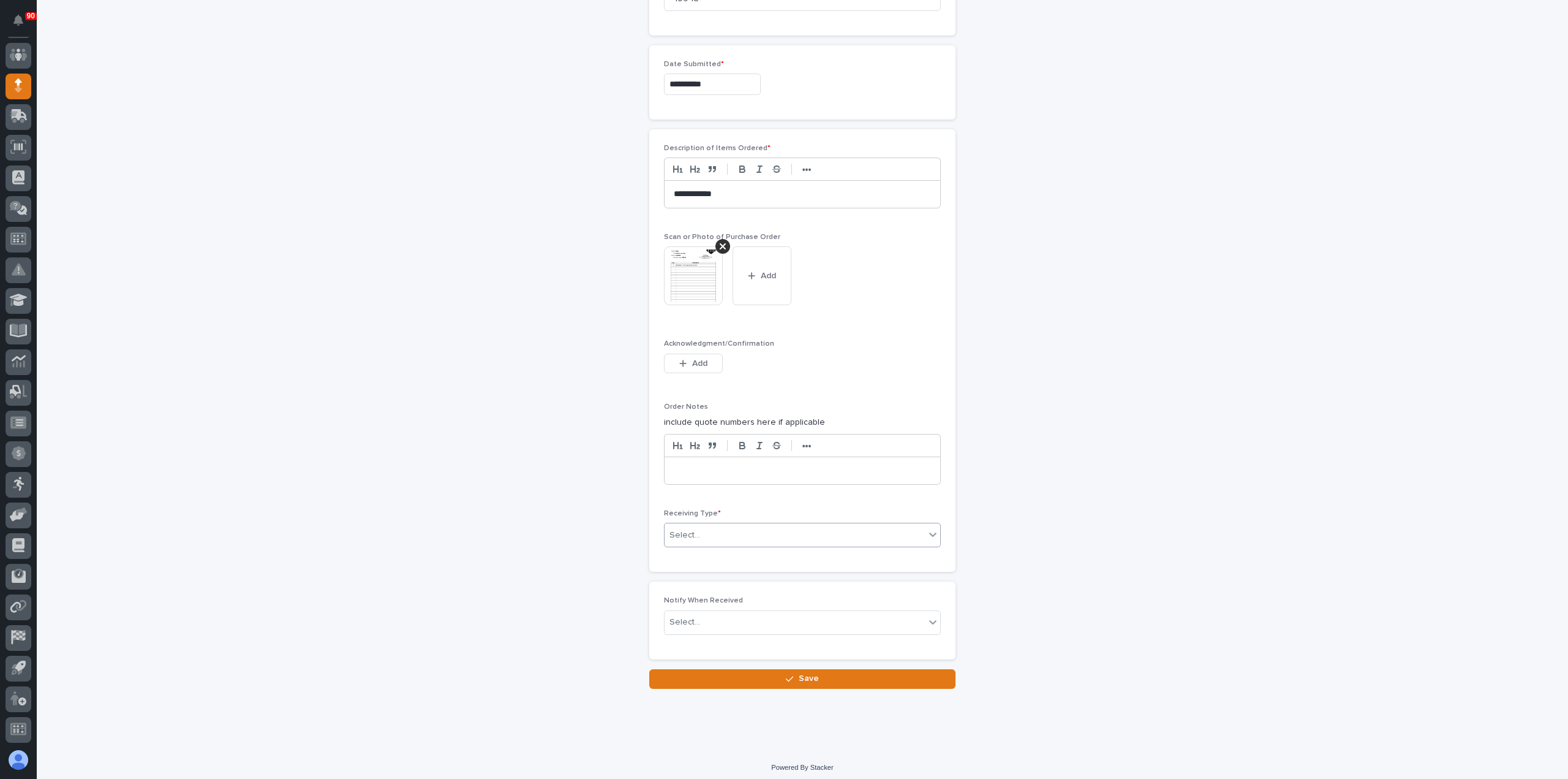
click at [720, 526] on div "Select..." at bounding box center [795, 535] width 260 height 20
type input "***"
drag, startPoint x: 707, startPoint y: 524, endPoint x: 652, endPoint y: 518, distance: 55.3
click at [649, 518] on div "**********" at bounding box center [802, 350] width 307 height 442
click at [711, 525] on div "Select..." at bounding box center [795, 535] width 260 height 20
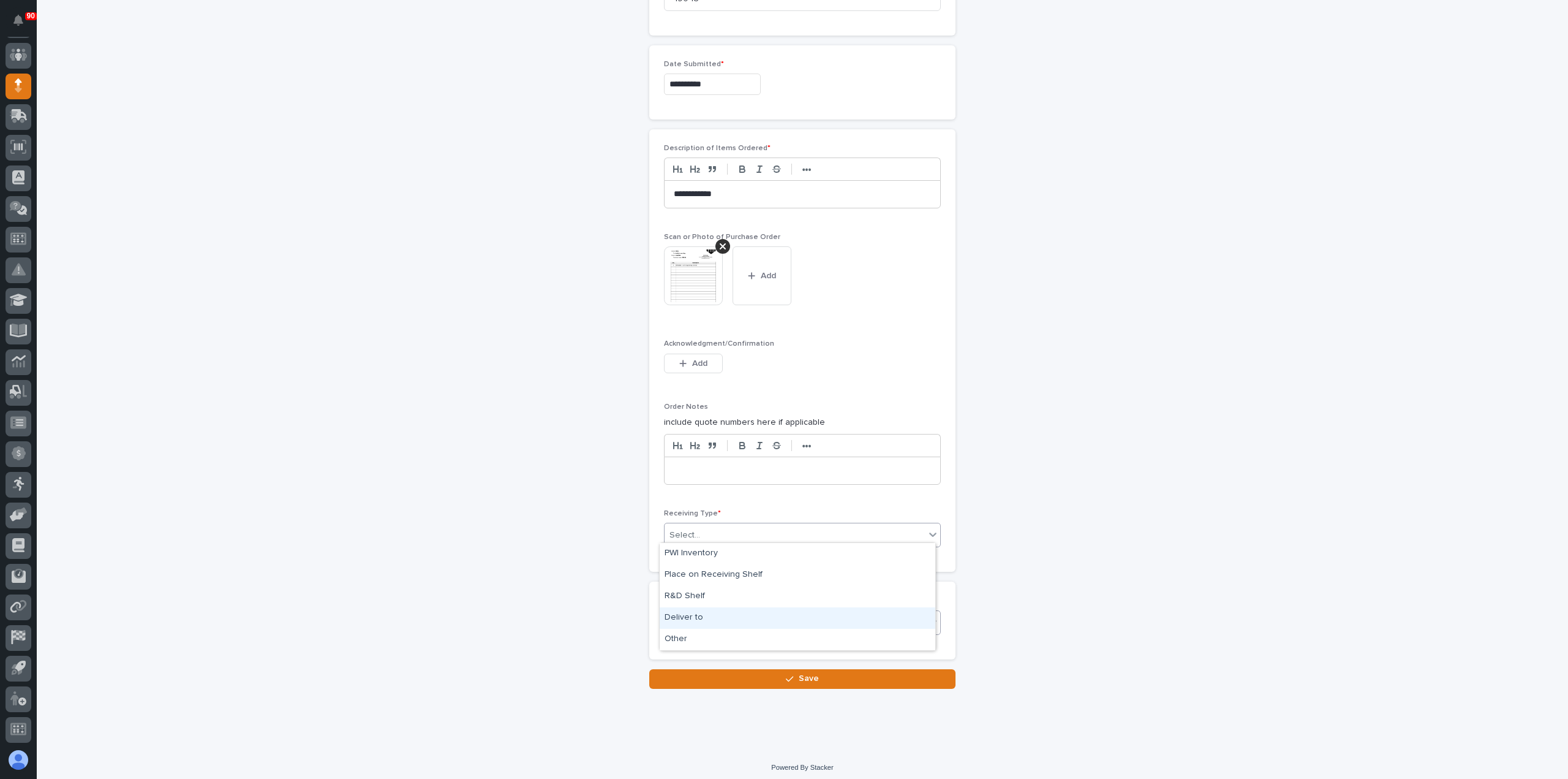
click at [690, 620] on div "Deliver to" at bounding box center [797, 618] width 276 height 22
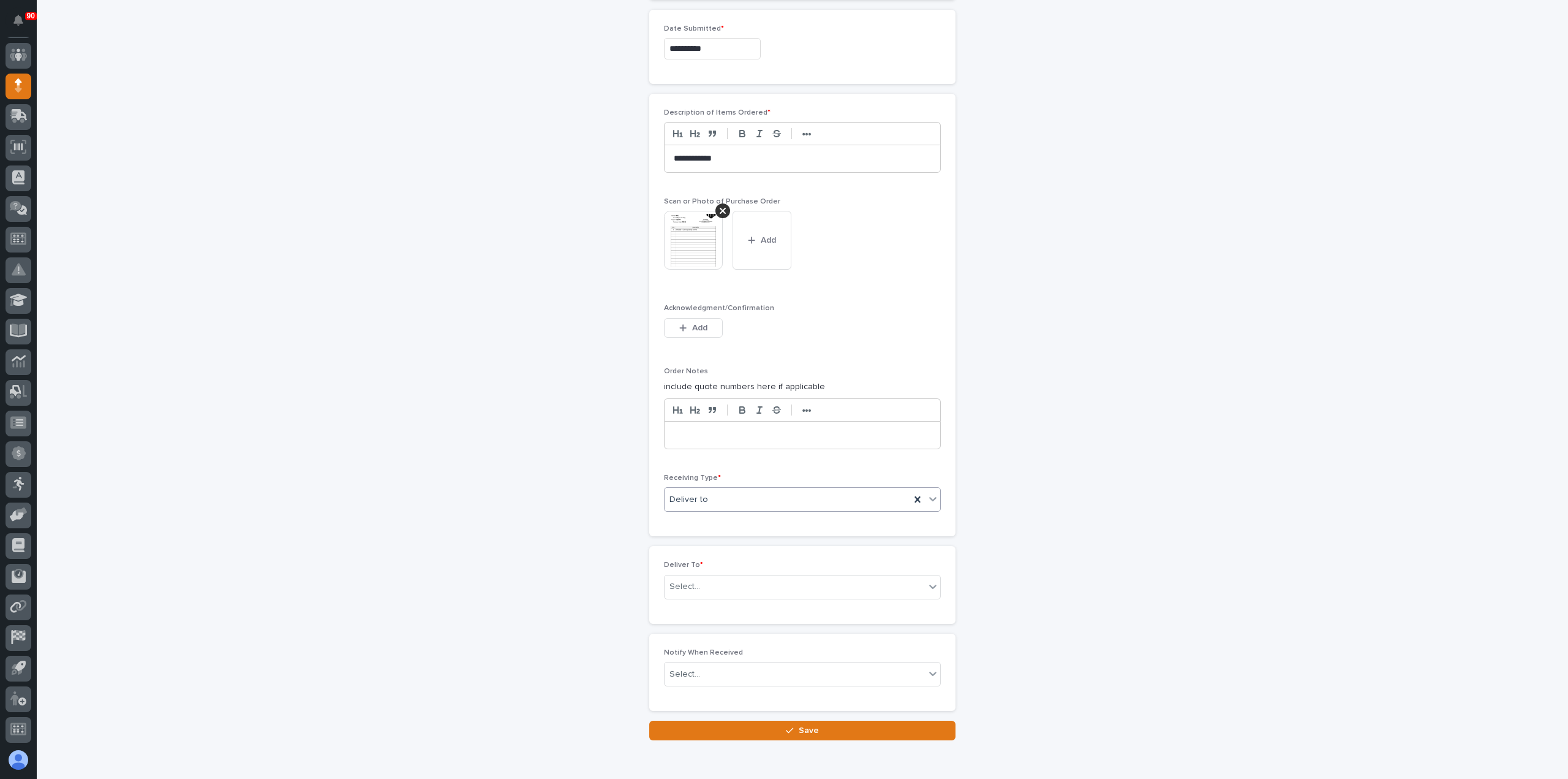
scroll to position [687, 0]
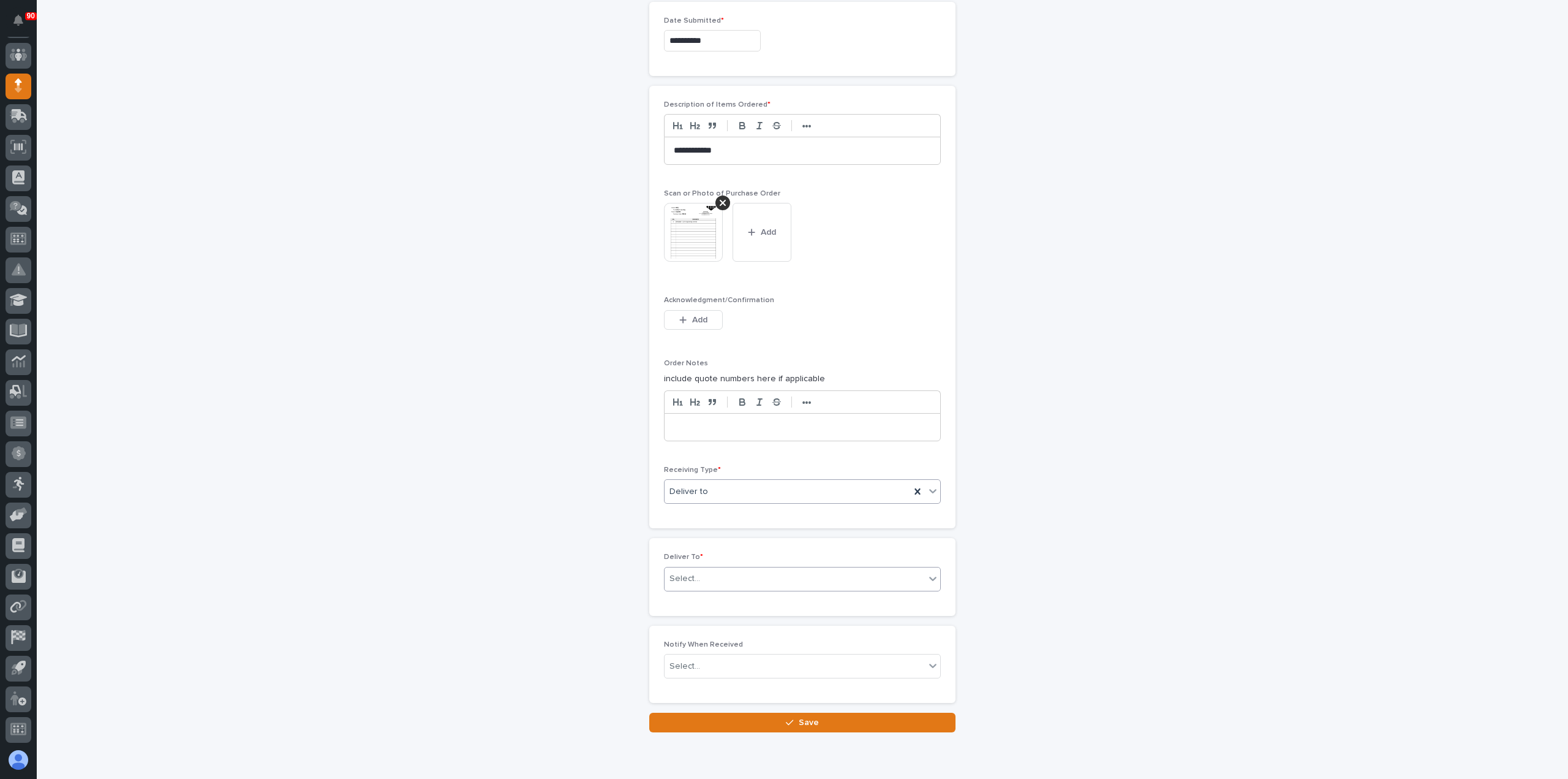
click at [711, 574] on div "Select..." at bounding box center [795, 579] width 260 height 20
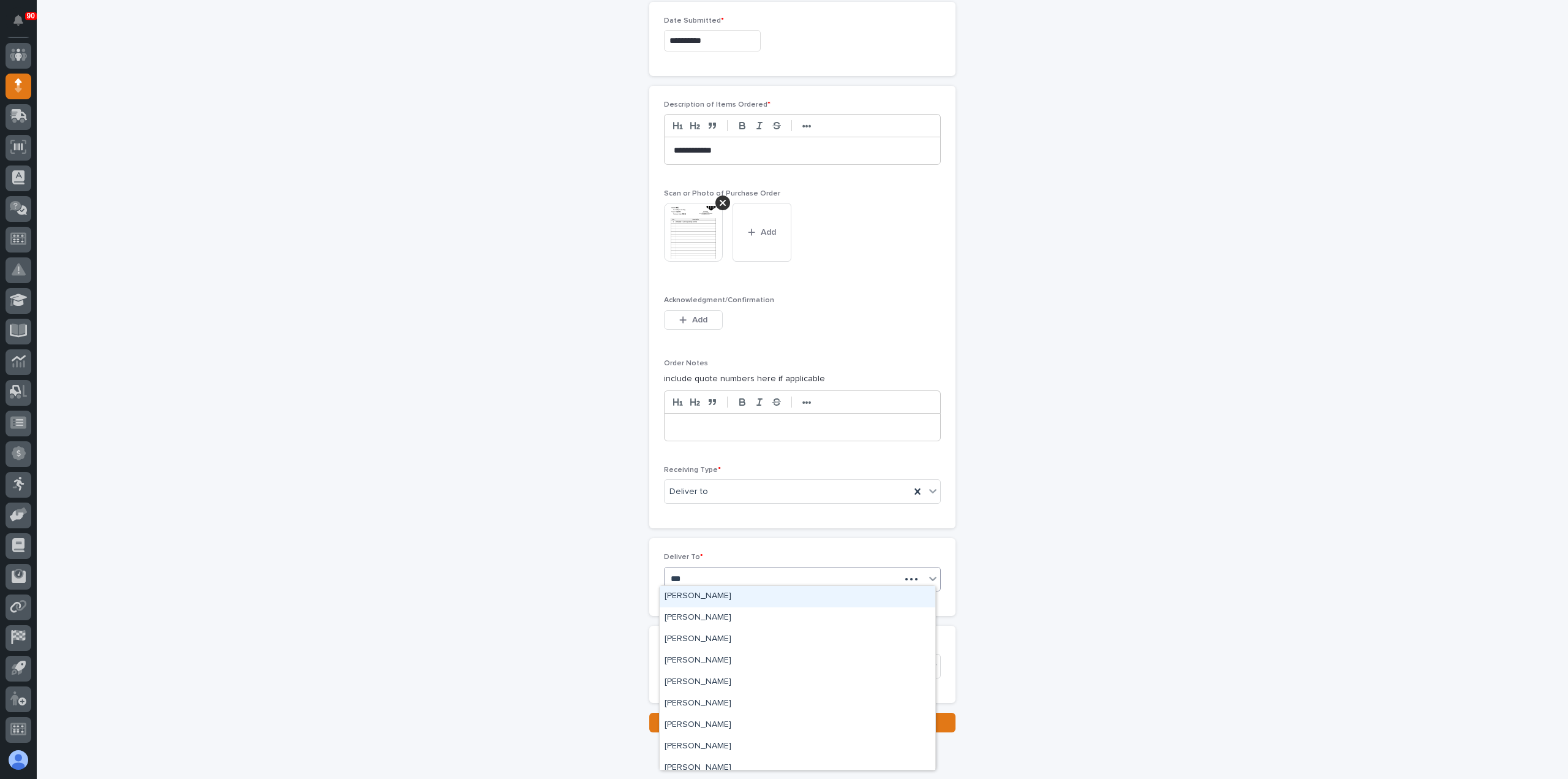
type input "****"
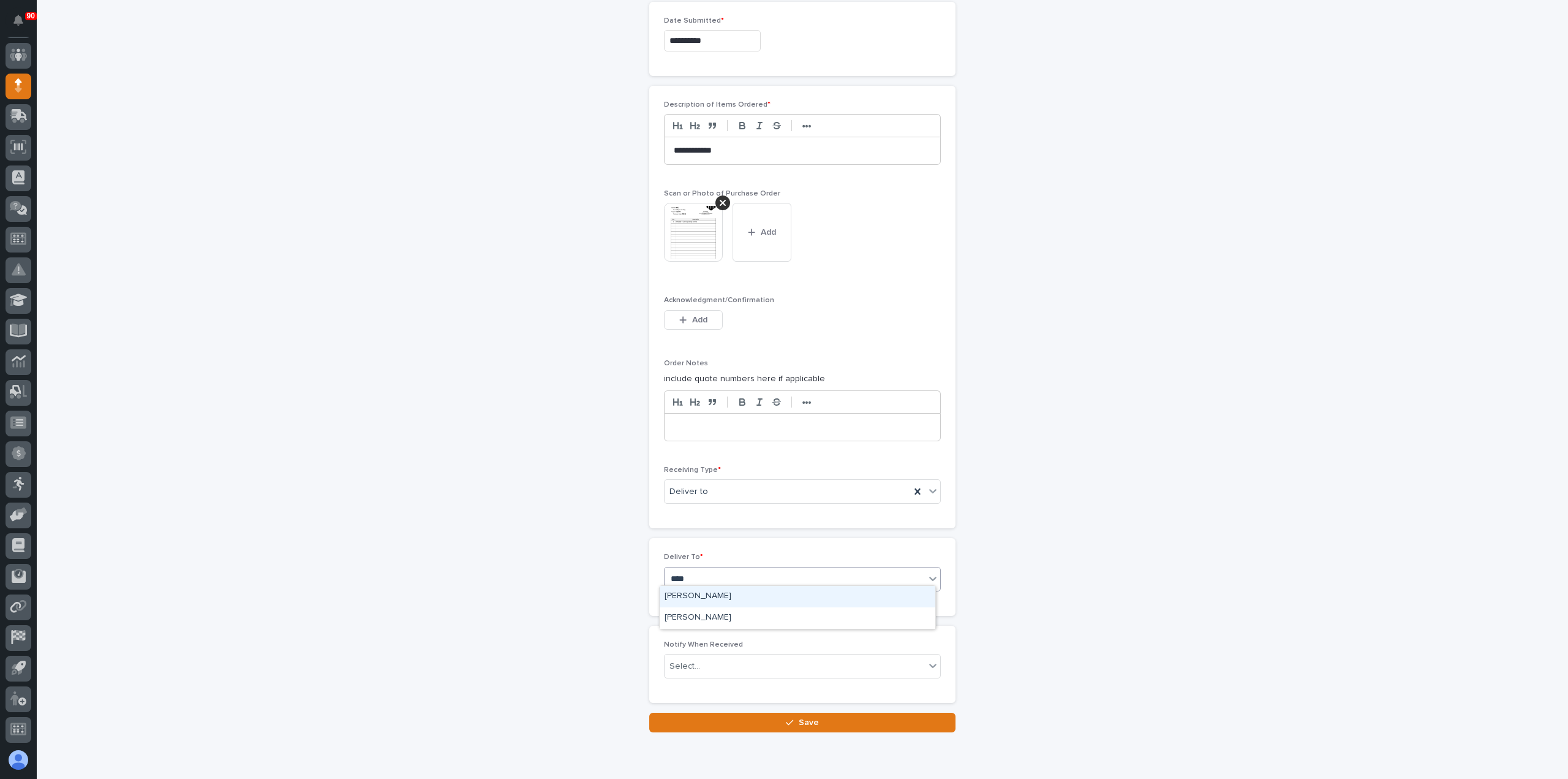
click at [706, 591] on div "[PERSON_NAME]" at bounding box center [797, 596] width 276 height 22
click at [799, 720] on span "Save" at bounding box center [809, 722] width 20 height 11
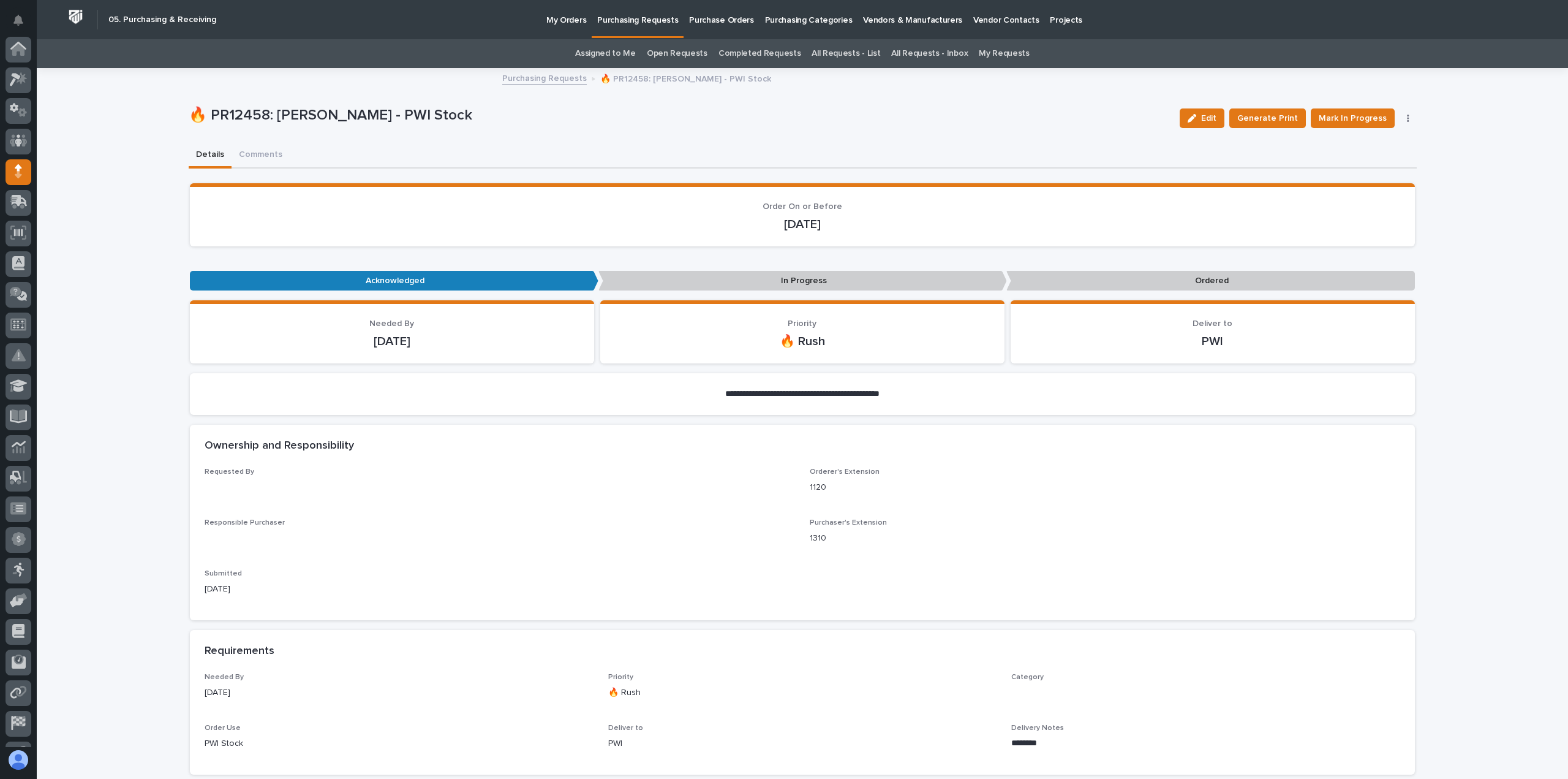
scroll to position [85, 0]
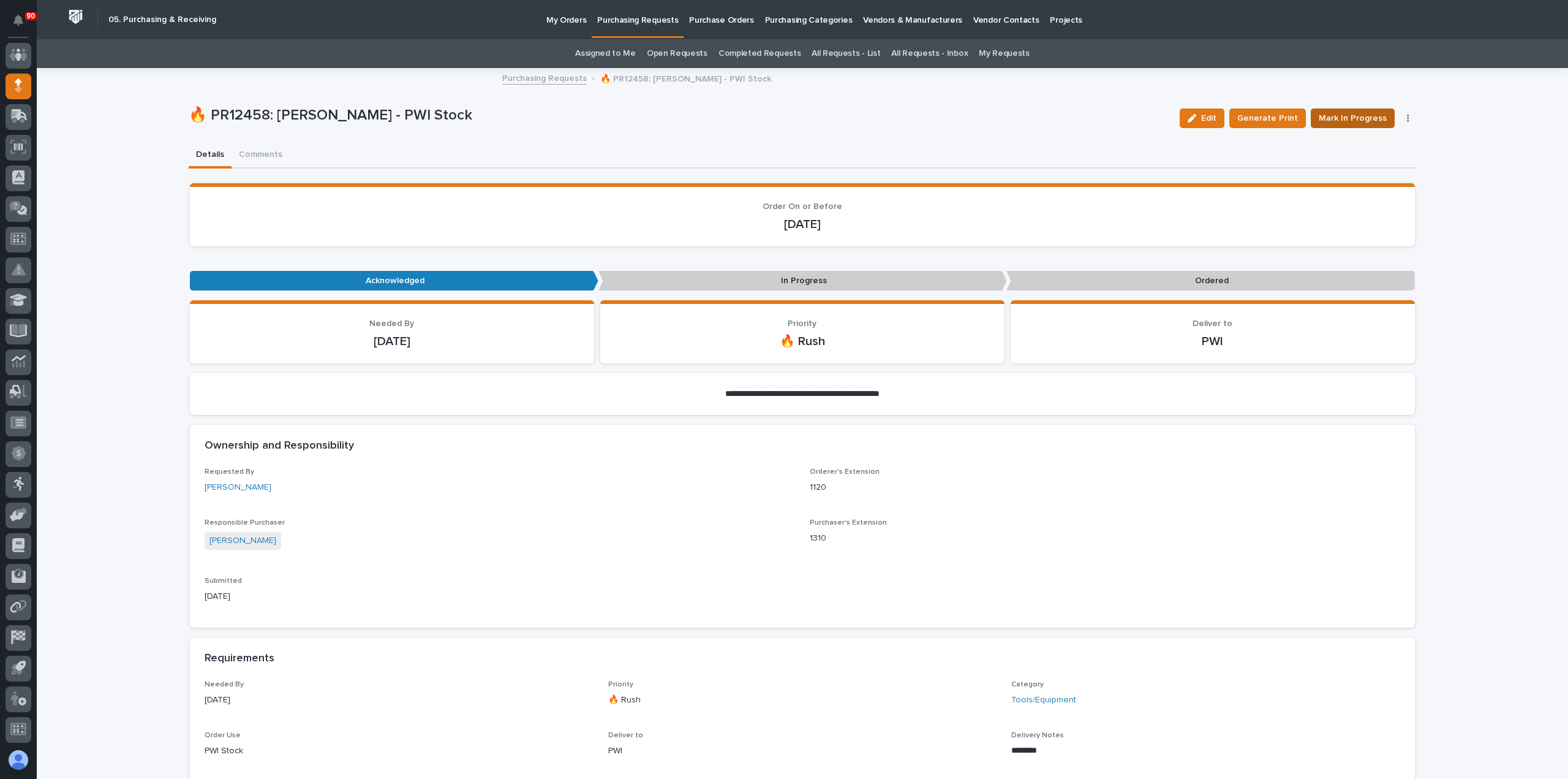
click at [1356, 121] on span "Mark In Progress" at bounding box center [1353, 118] width 68 height 15
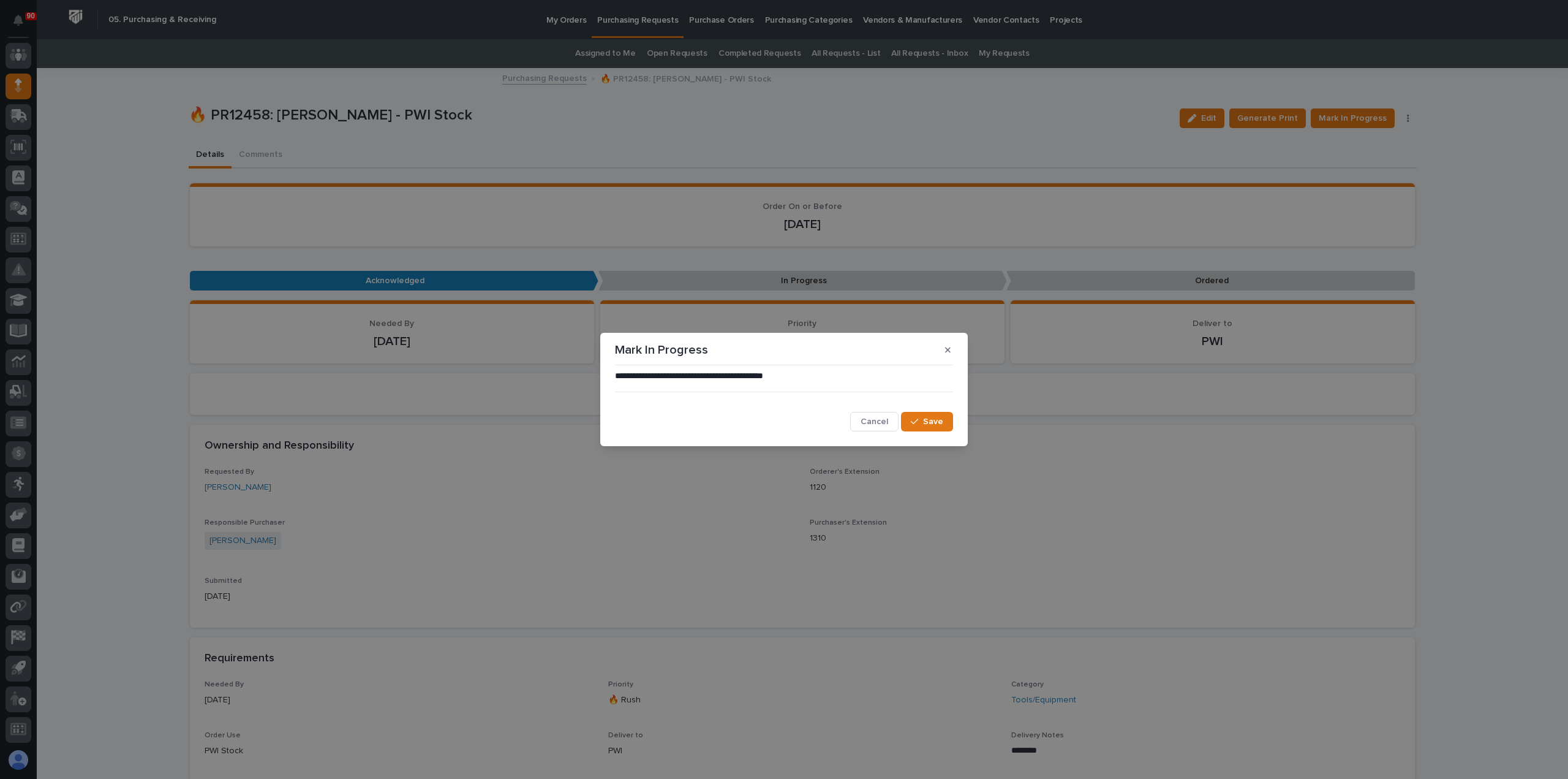
drag, startPoint x: 936, startPoint y: 418, endPoint x: 991, endPoint y: 398, distance: 58.5
click at [936, 419] on span "Save" at bounding box center [933, 421] width 20 height 11
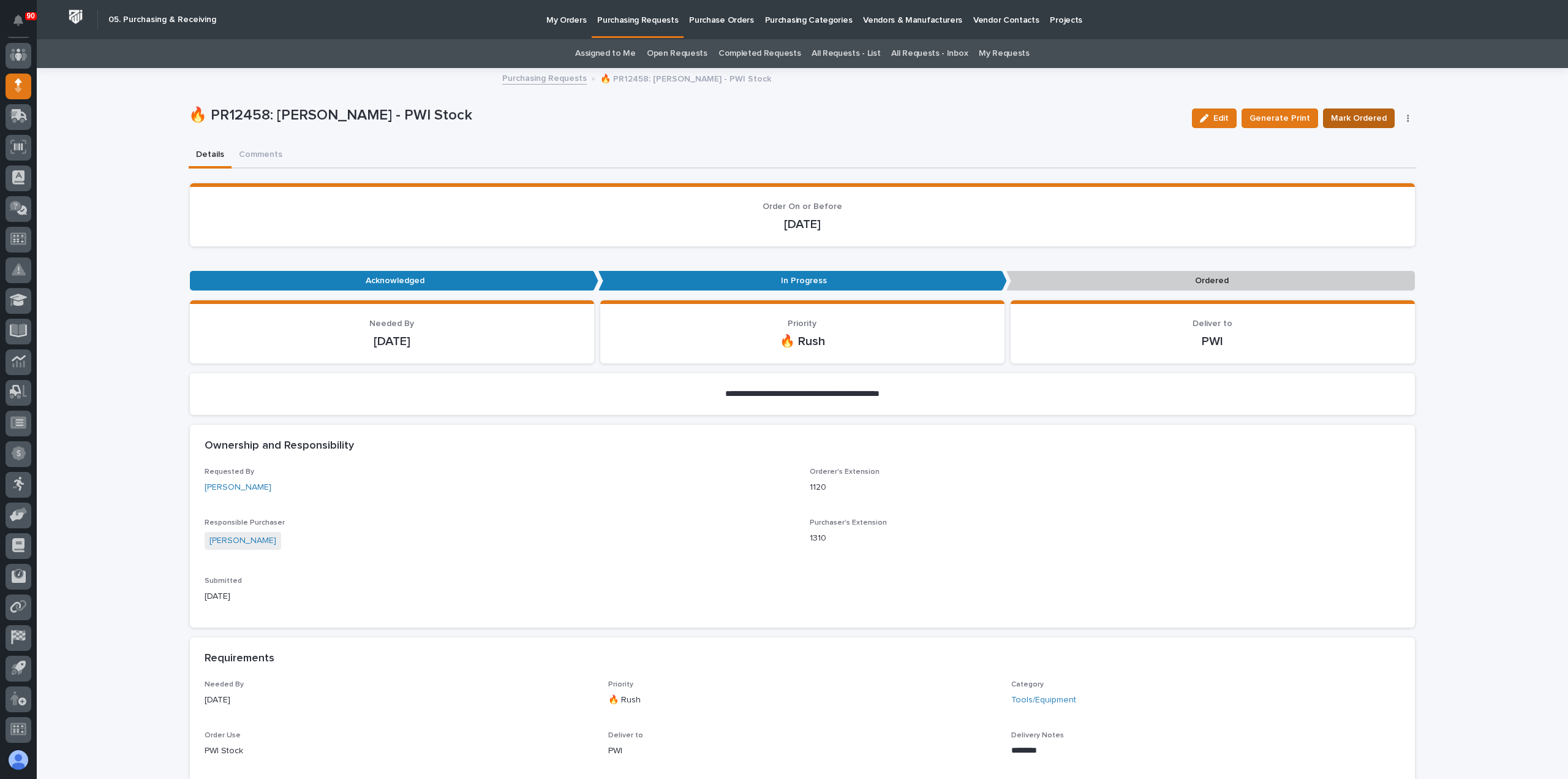
click at [1357, 116] on span "Mark Ordered" at bounding box center [1359, 118] width 56 height 15
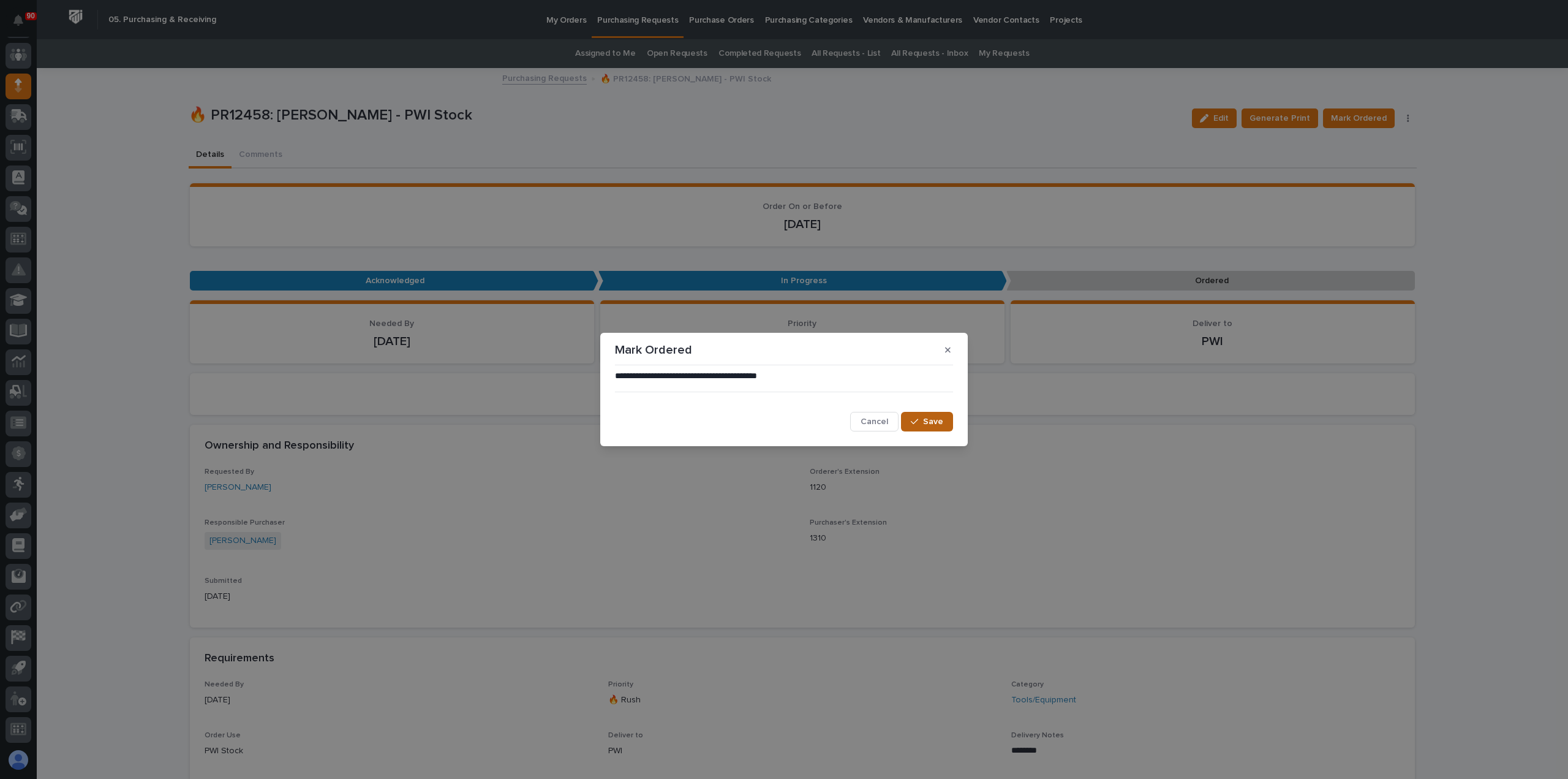
click at [931, 422] on span "Save" at bounding box center [933, 421] width 20 height 11
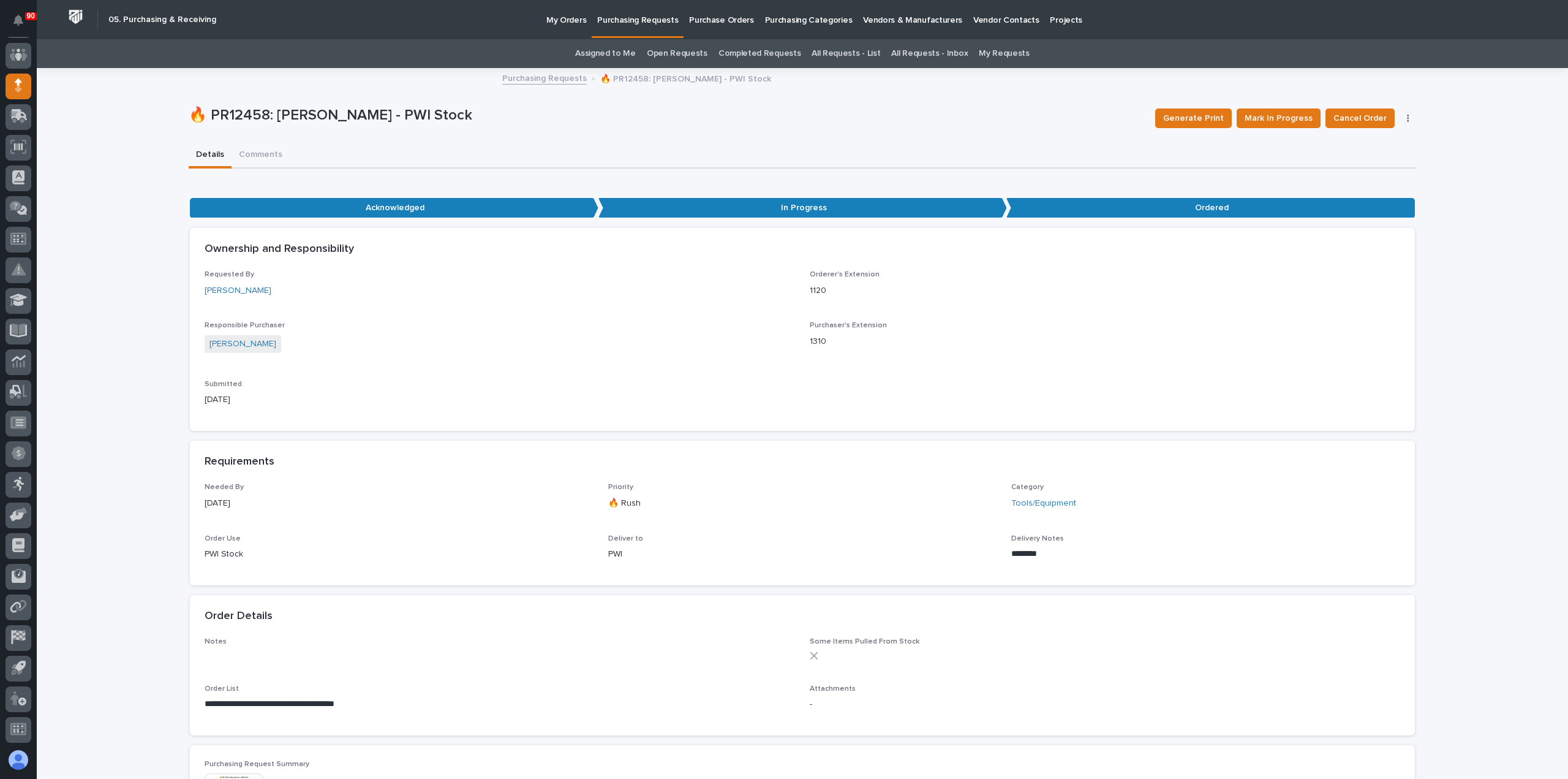
click at [562, 22] on p "My Orders" at bounding box center [566, 13] width 40 height 26
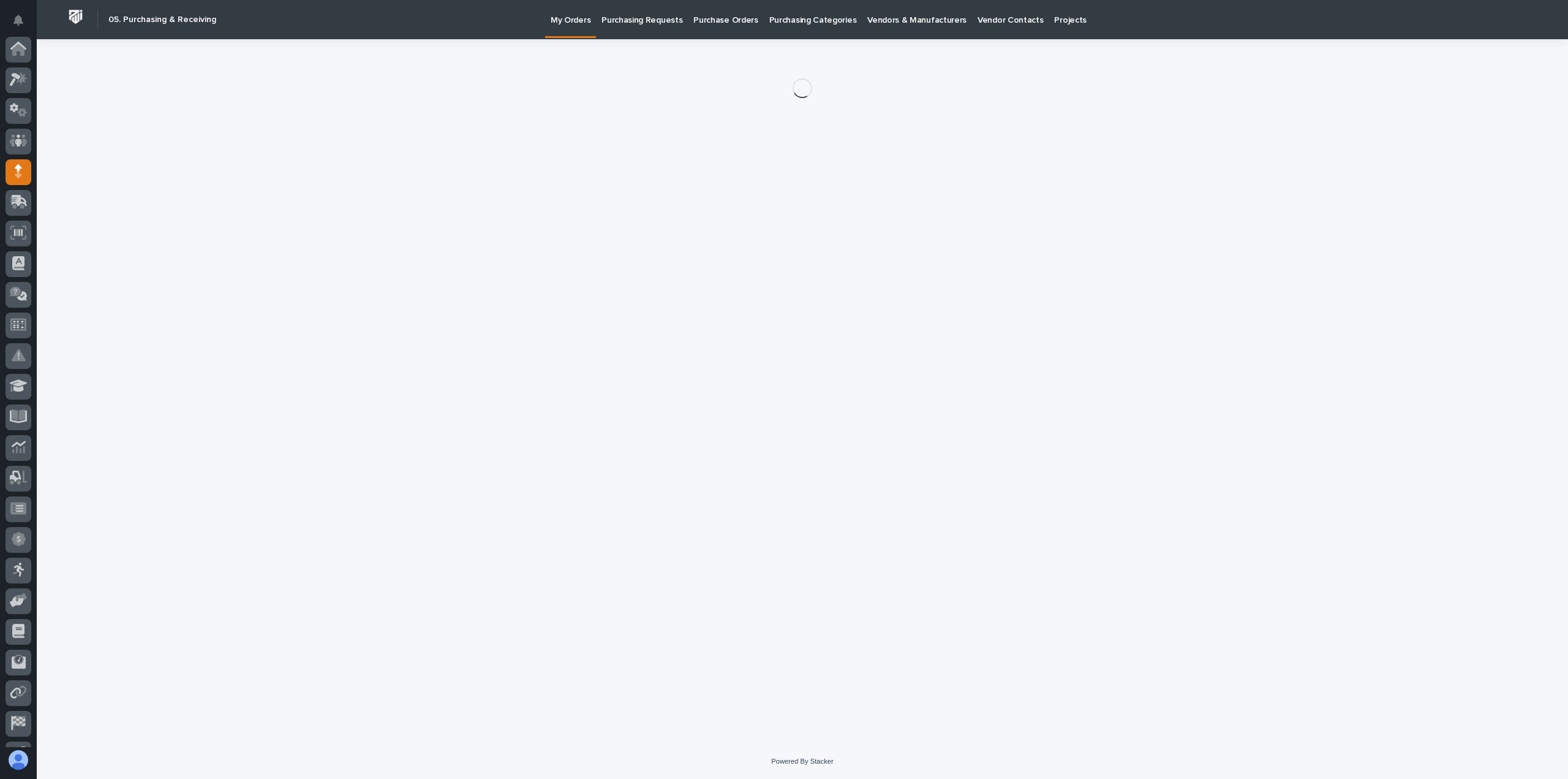
scroll to position [85, 0]
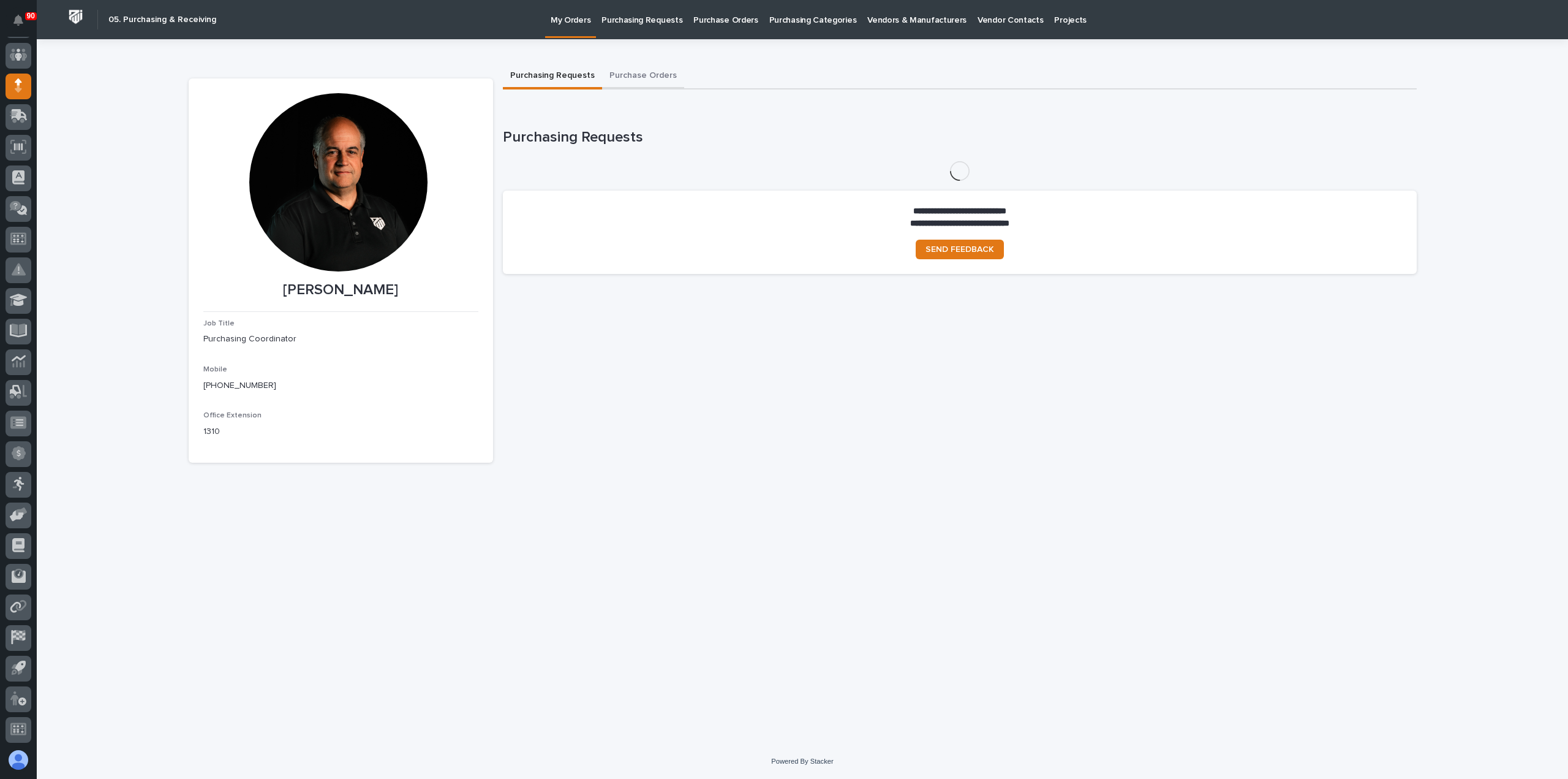
click at [643, 74] on button "Purchase Orders" at bounding box center [643, 76] width 82 height 26
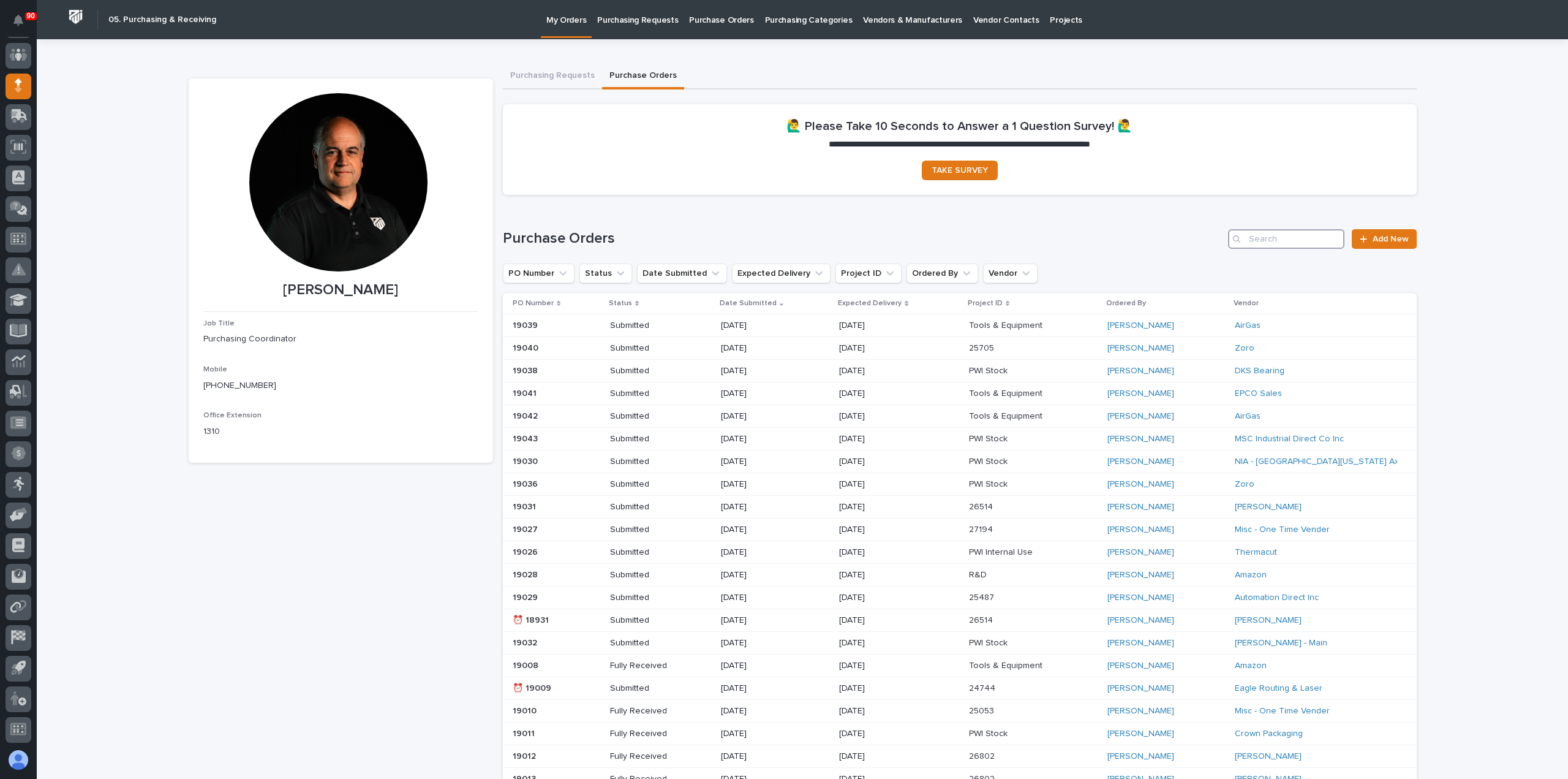
click at [1263, 240] on input "Search" at bounding box center [1286, 239] width 116 height 19
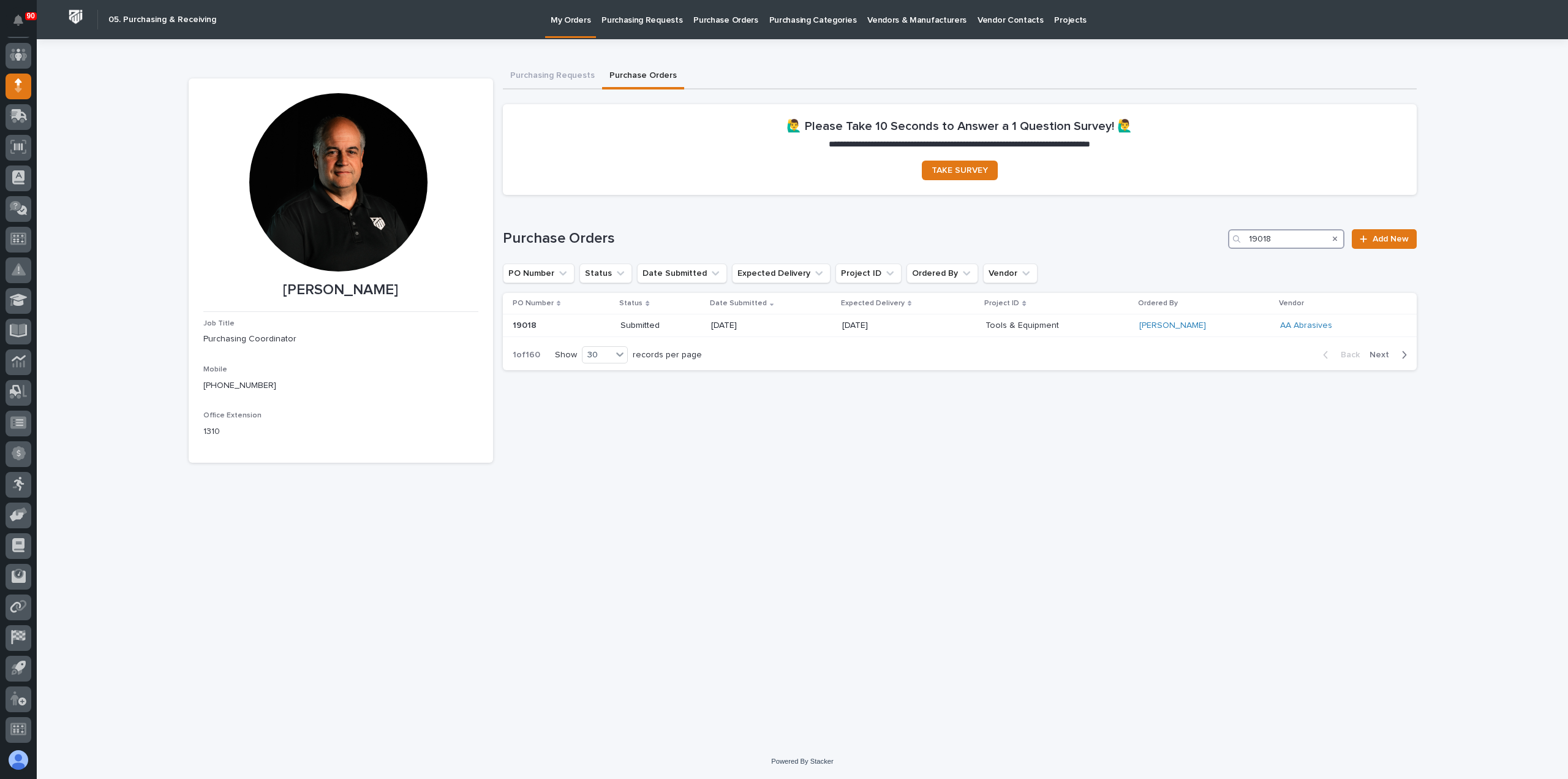
type input "19018"
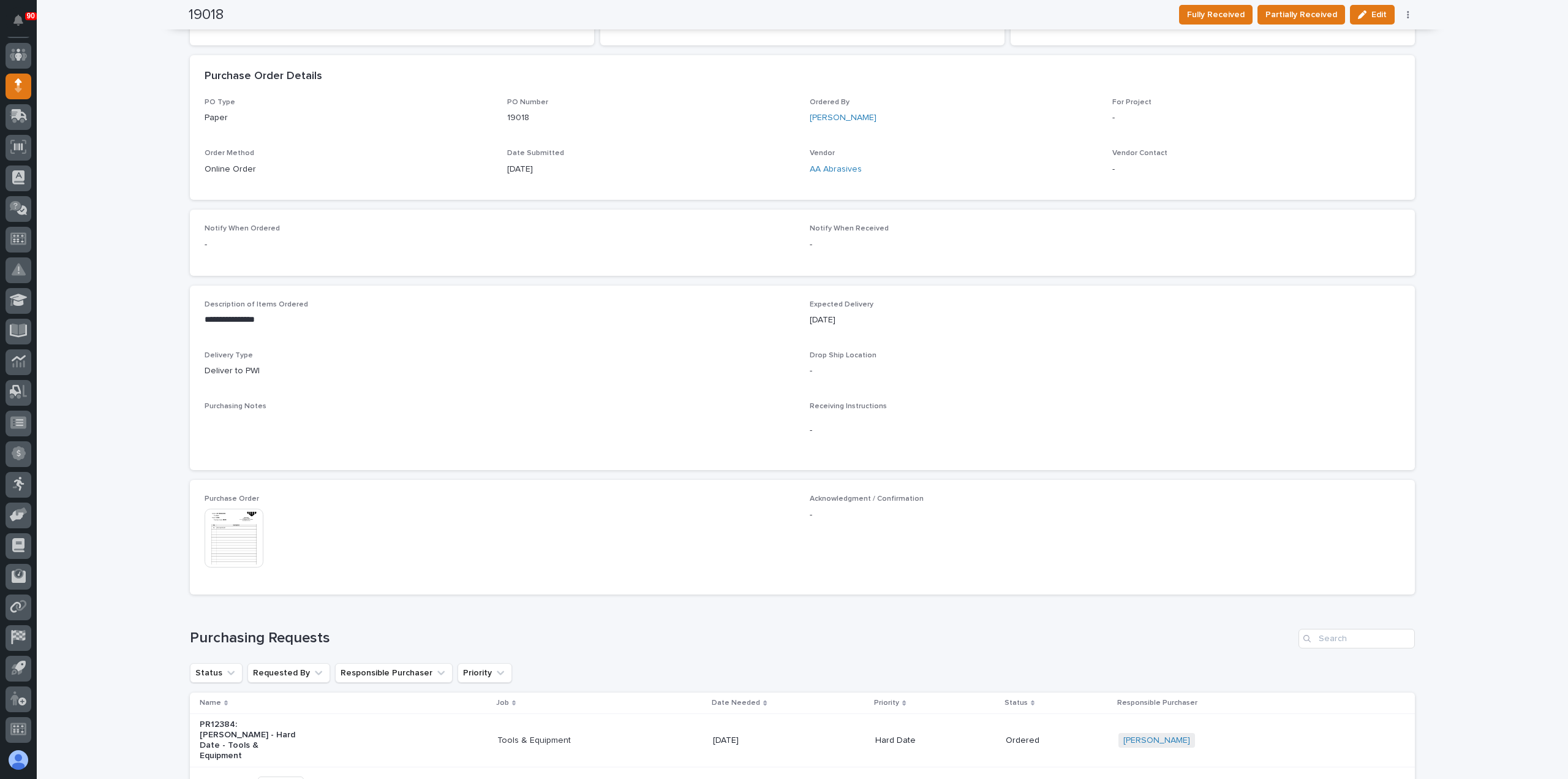
scroll to position [362, 0]
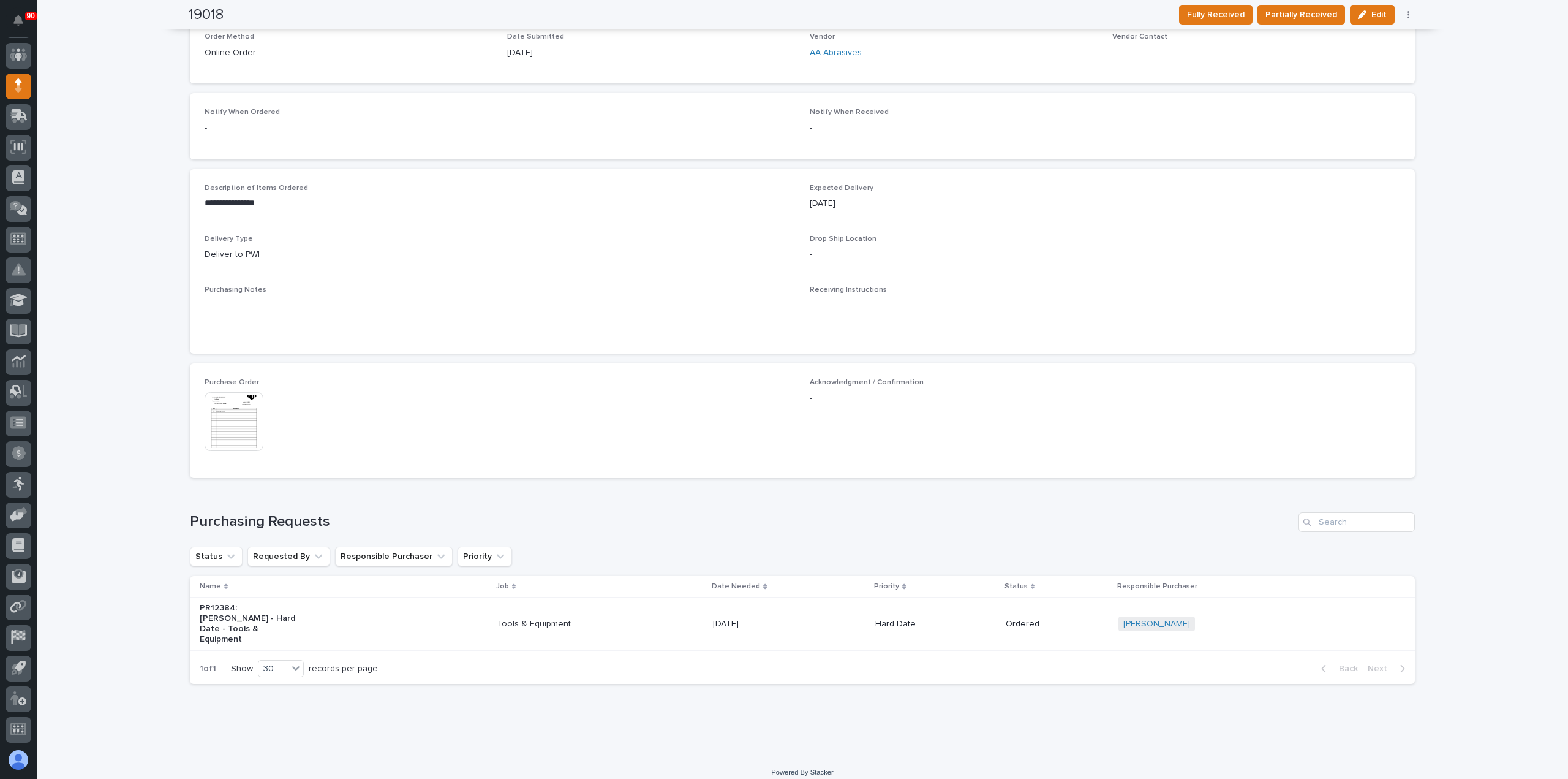
click at [551, 619] on p "Tools & Equipment" at bounding box center [549, 624] width 102 height 10
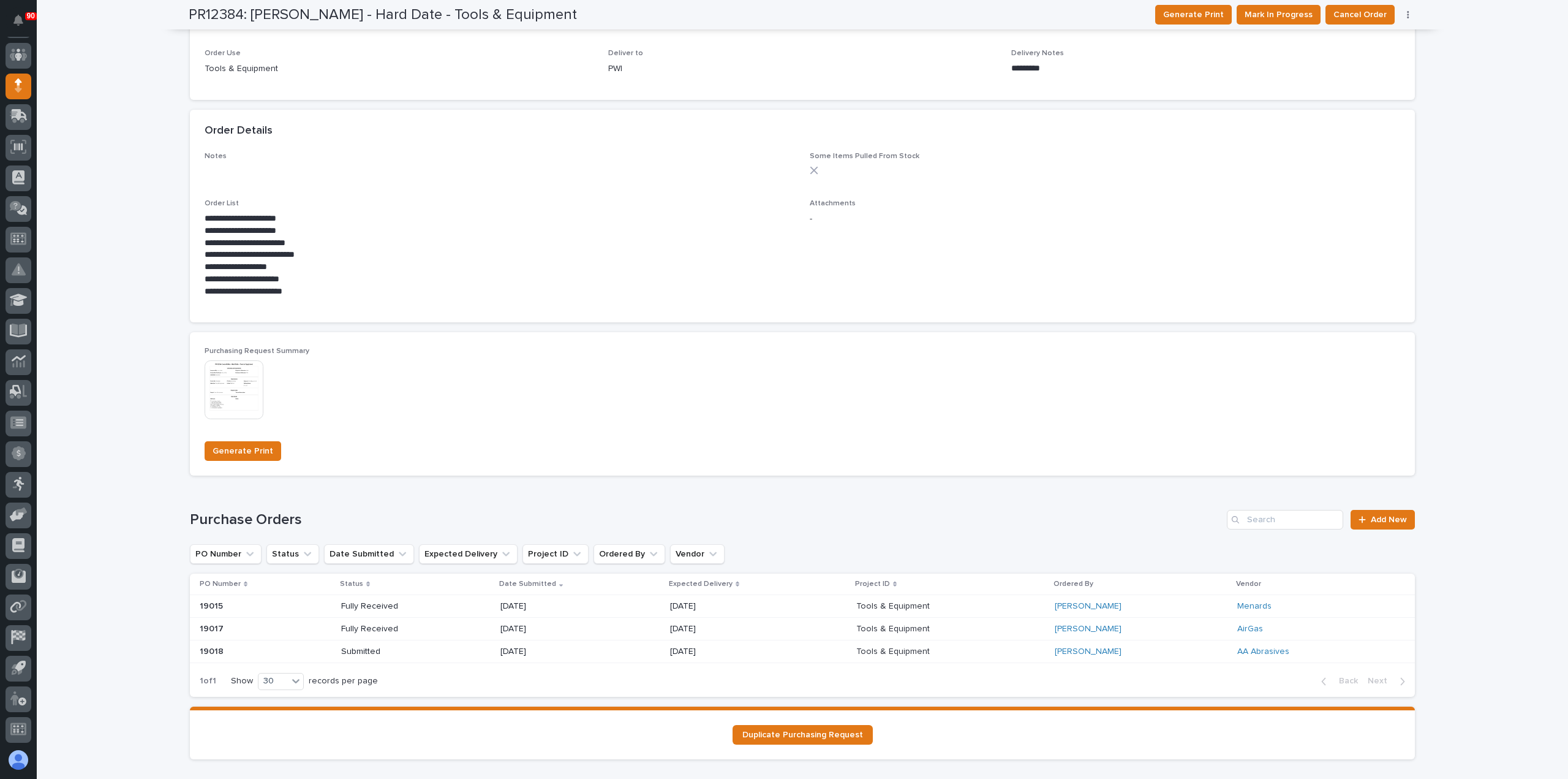
scroll to position [490, 0]
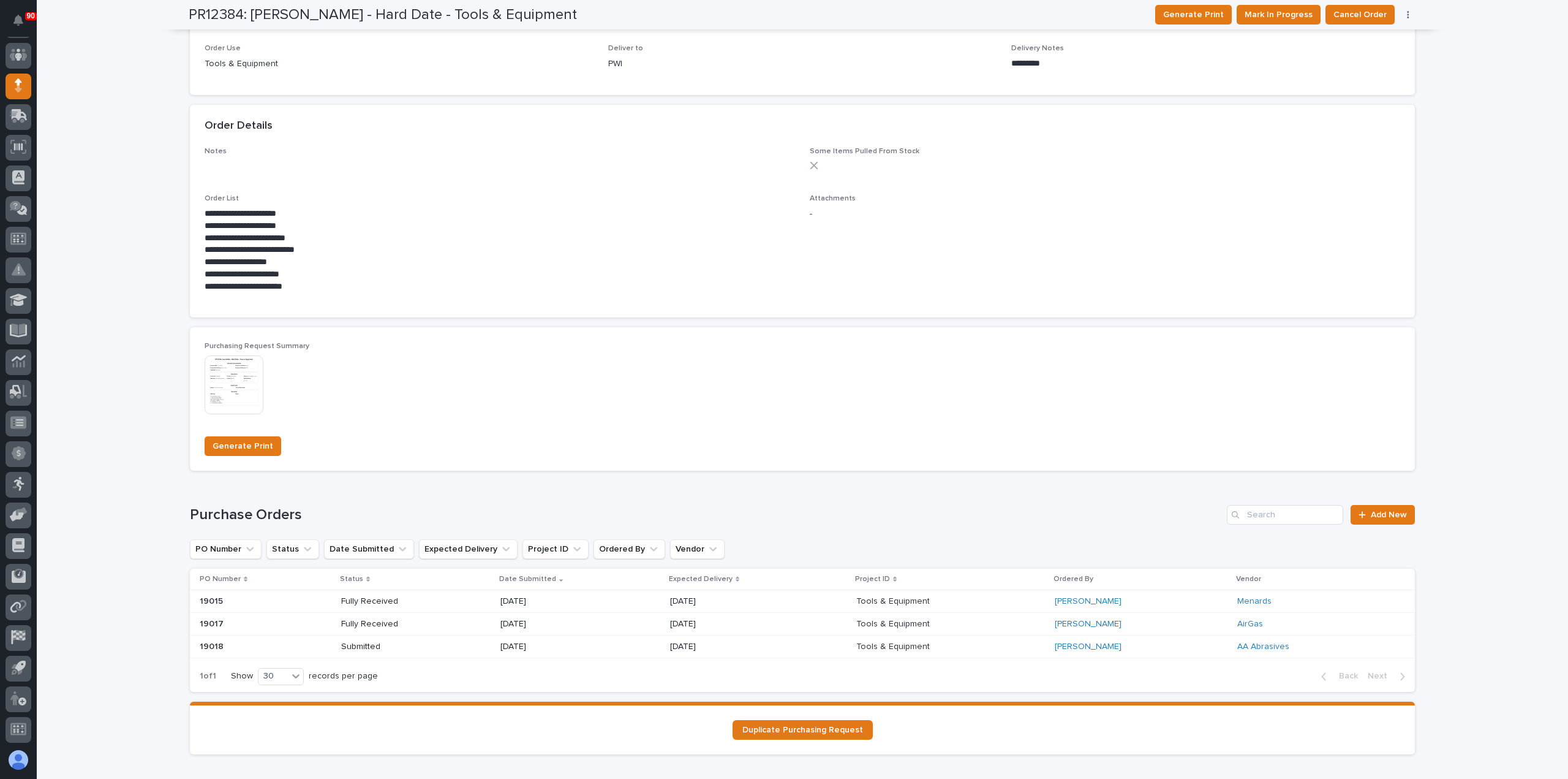
click at [1407, 13] on icon "button" at bounding box center [1408, 14] width 3 height 8
click at [1379, 33] on span "Edit Linked PO's" at bounding box center [1369, 39] width 63 height 15
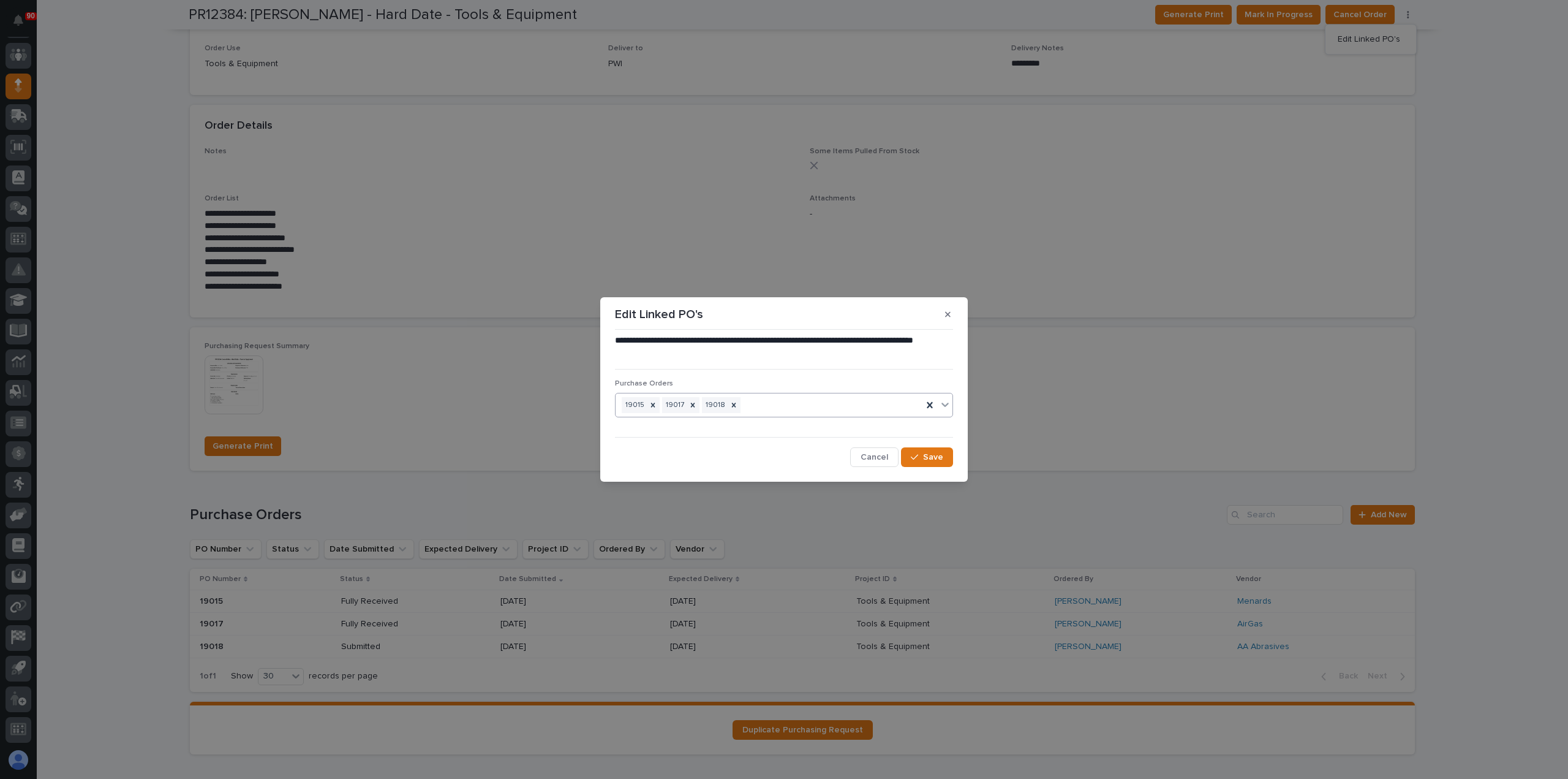
click at [775, 404] on div "19015 19017 19018" at bounding box center [769, 405] width 307 height 22
type input "*****"
click at [880, 454] on span "Cancel" at bounding box center [874, 457] width 28 height 11
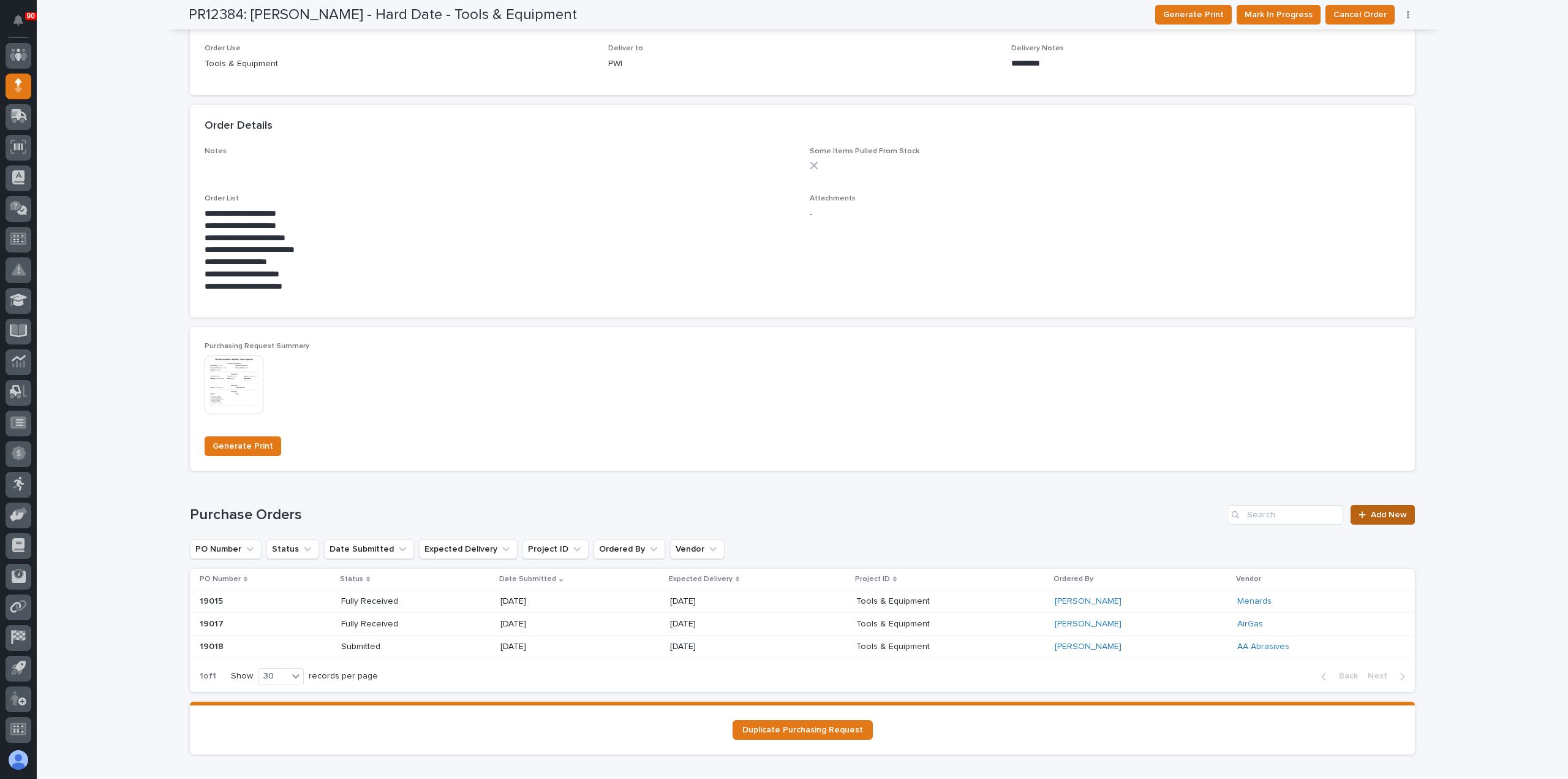
click at [1376, 517] on span "Add New" at bounding box center [1389, 514] width 36 height 8
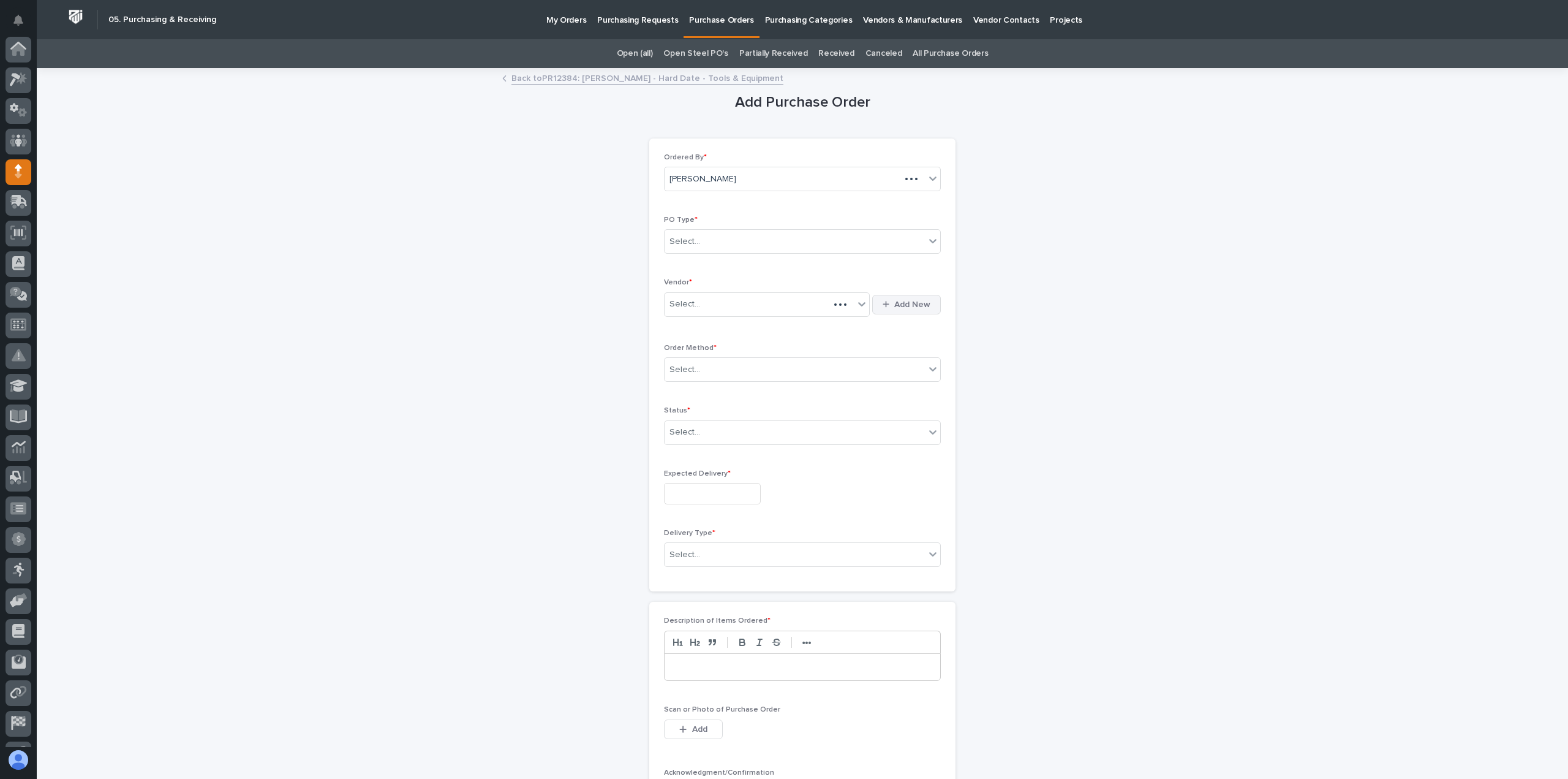
scroll to position [85, 0]
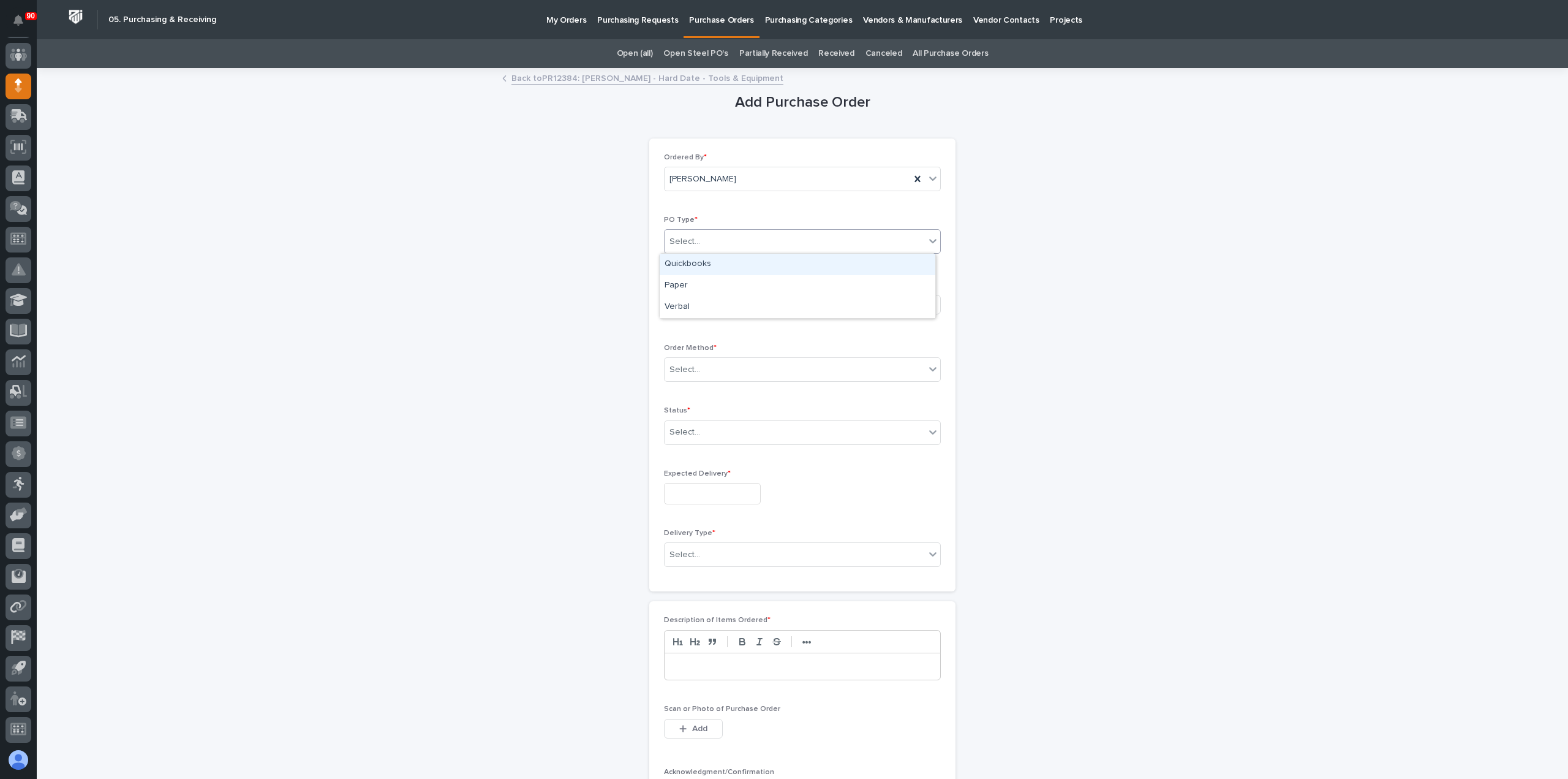
click at [751, 240] on div "Select..." at bounding box center [795, 241] width 260 height 20
drag, startPoint x: 715, startPoint y: 272, endPoint x: 702, endPoint y: 287, distance: 19.8
click at [702, 285] on div "Paper" at bounding box center [797, 286] width 276 height 22
click at [702, 298] on div "Select..." at bounding box center [760, 304] width 189 height 20
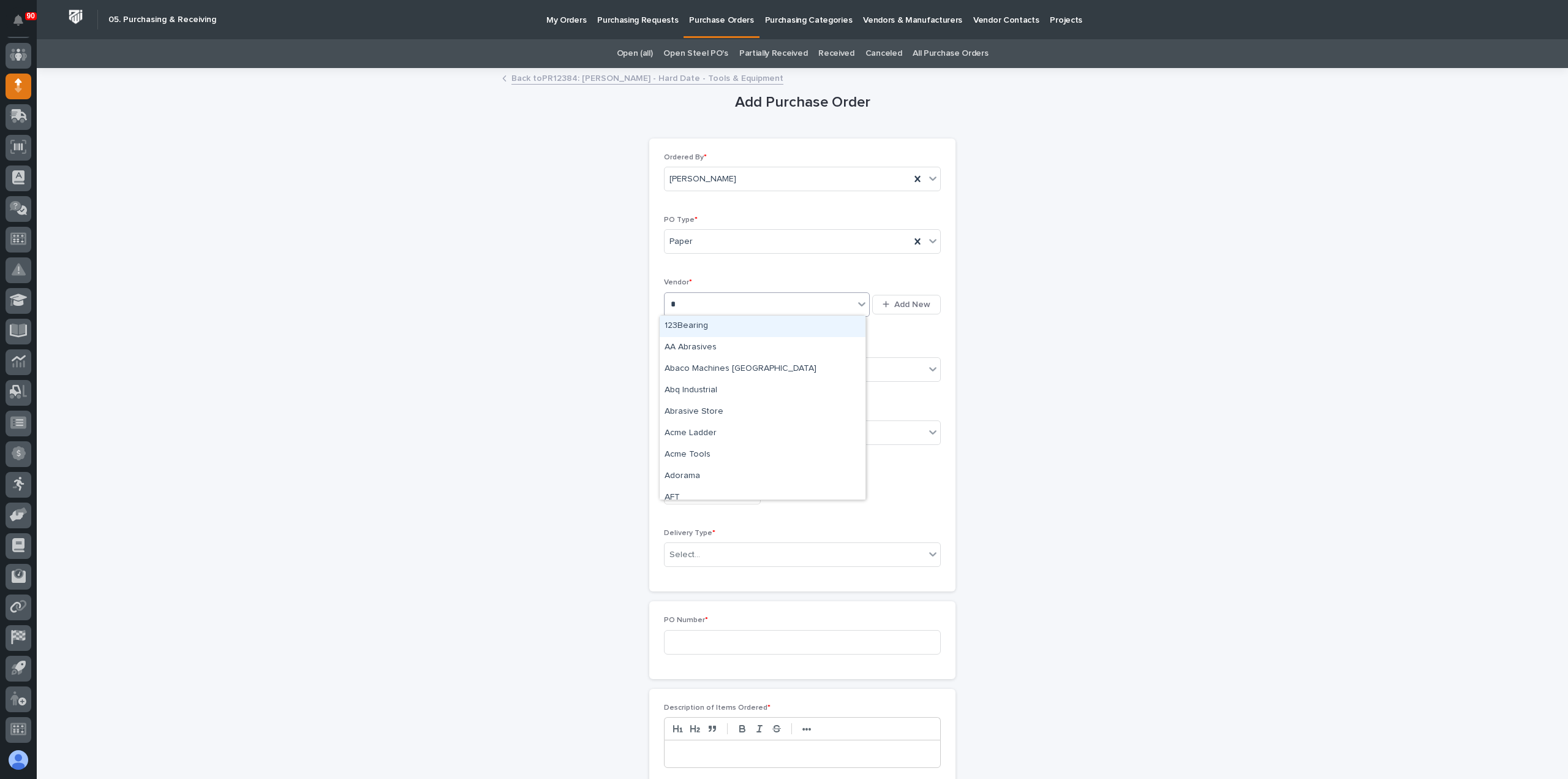
type input "**"
click at [700, 328] on div "AA Abrasives" at bounding box center [763, 327] width 206 height 22
click at [701, 366] on input "text" at bounding box center [701, 369] width 1 height 10
drag, startPoint x: 691, startPoint y: 389, endPoint x: 697, endPoint y: 416, distance: 27.7
click at [691, 391] on div "Online Order" at bounding box center [797, 391] width 276 height 22
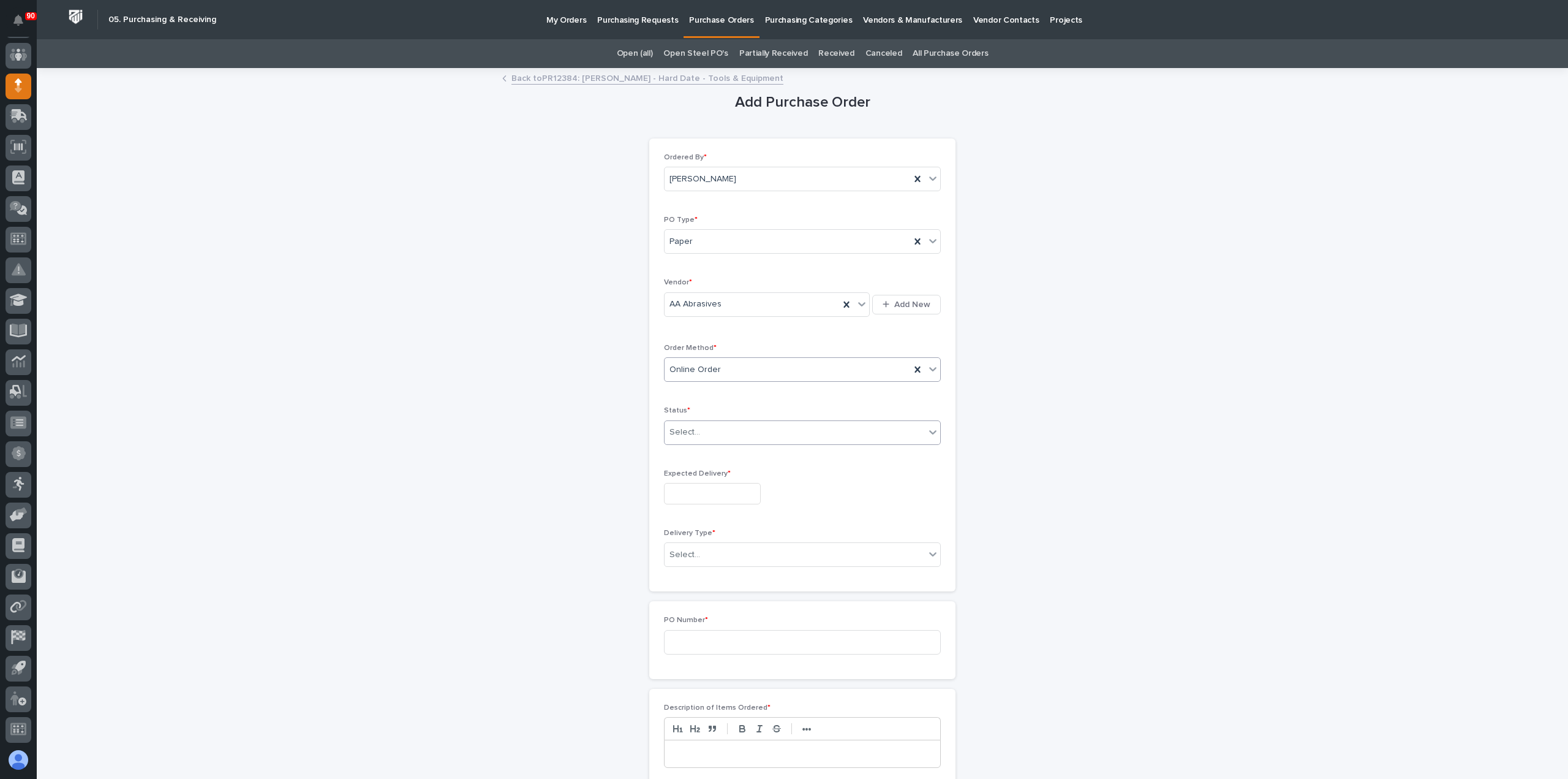
click at [699, 435] on div "Select..." at bounding box center [795, 432] width 260 height 20
drag, startPoint x: 700, startPoint y: 470, endPoint x: 707, endPoint y: 491, distance: 22.1
click at [699, 471] on div "Submitted" at bounding box center [797, 475] width 276 height 22
click at [713, 490] on input "text" at bounding box center [713, 493] width 97 height 22
click at [686, 369] on div "7" at bounding box center [684, 371] width 17 height 17
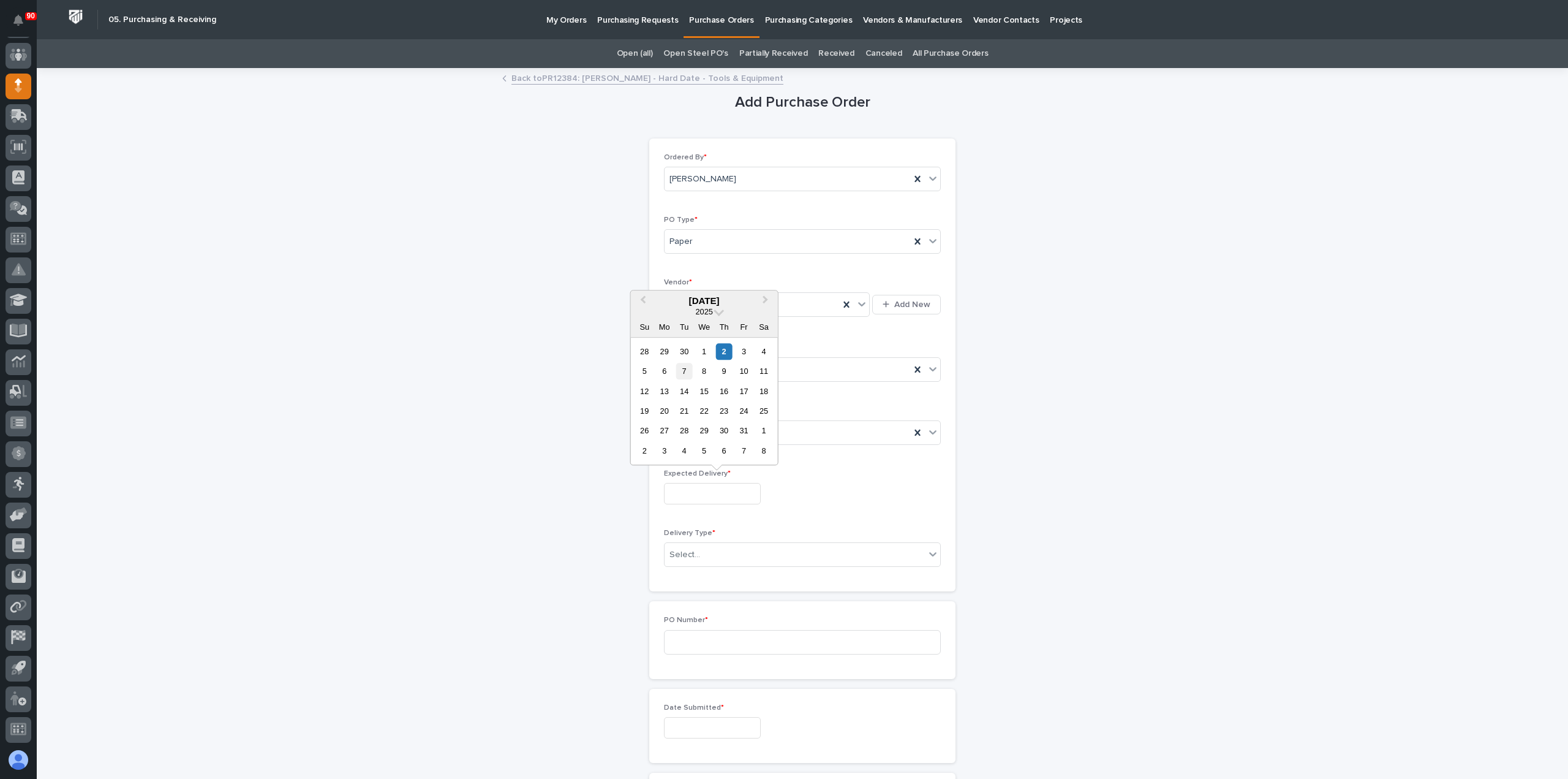
type input "**********"
click at [728, 640] on input at bounding box center [802, 642] width 277 height 24
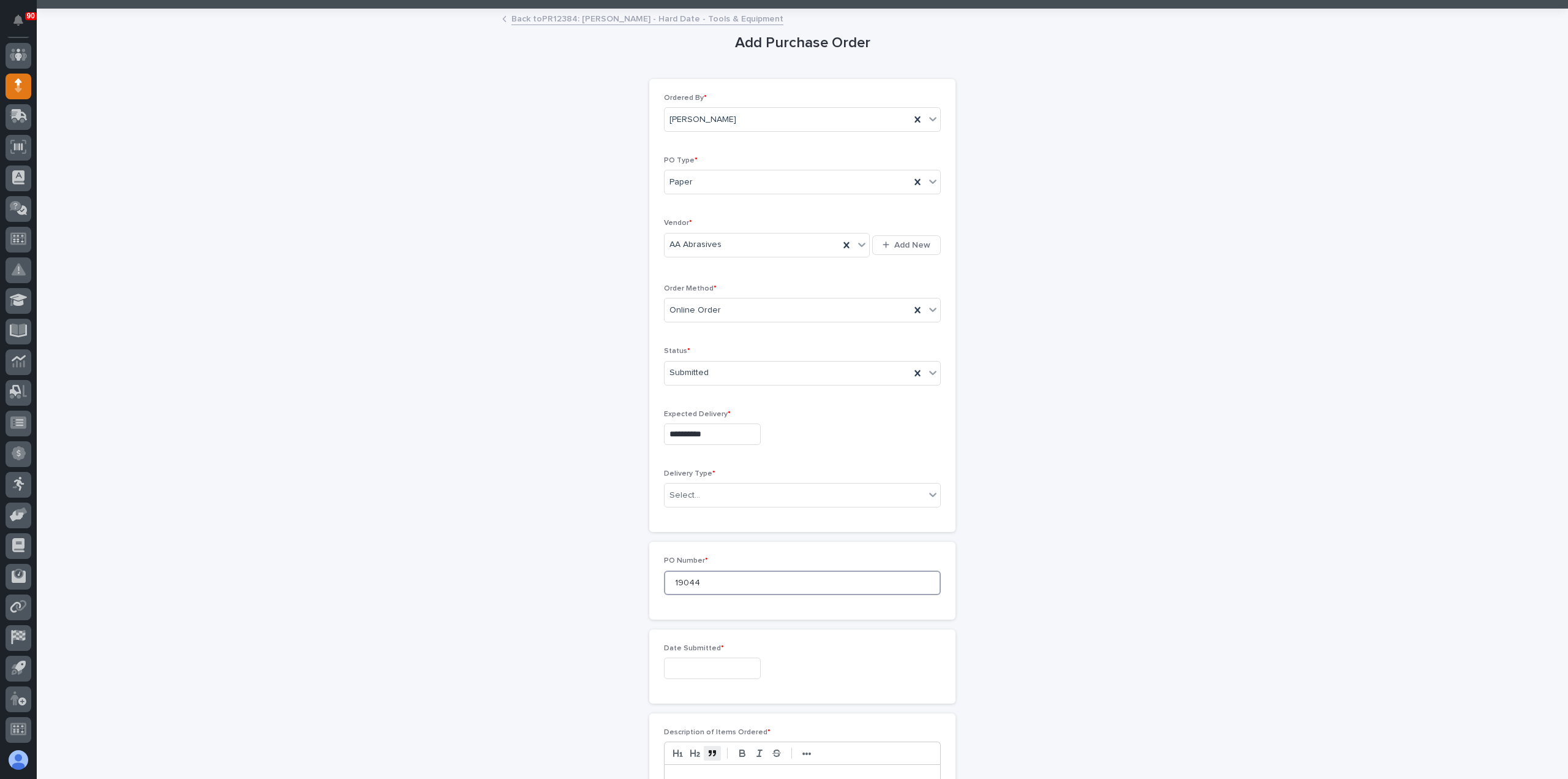
scroll to position [183, 0]
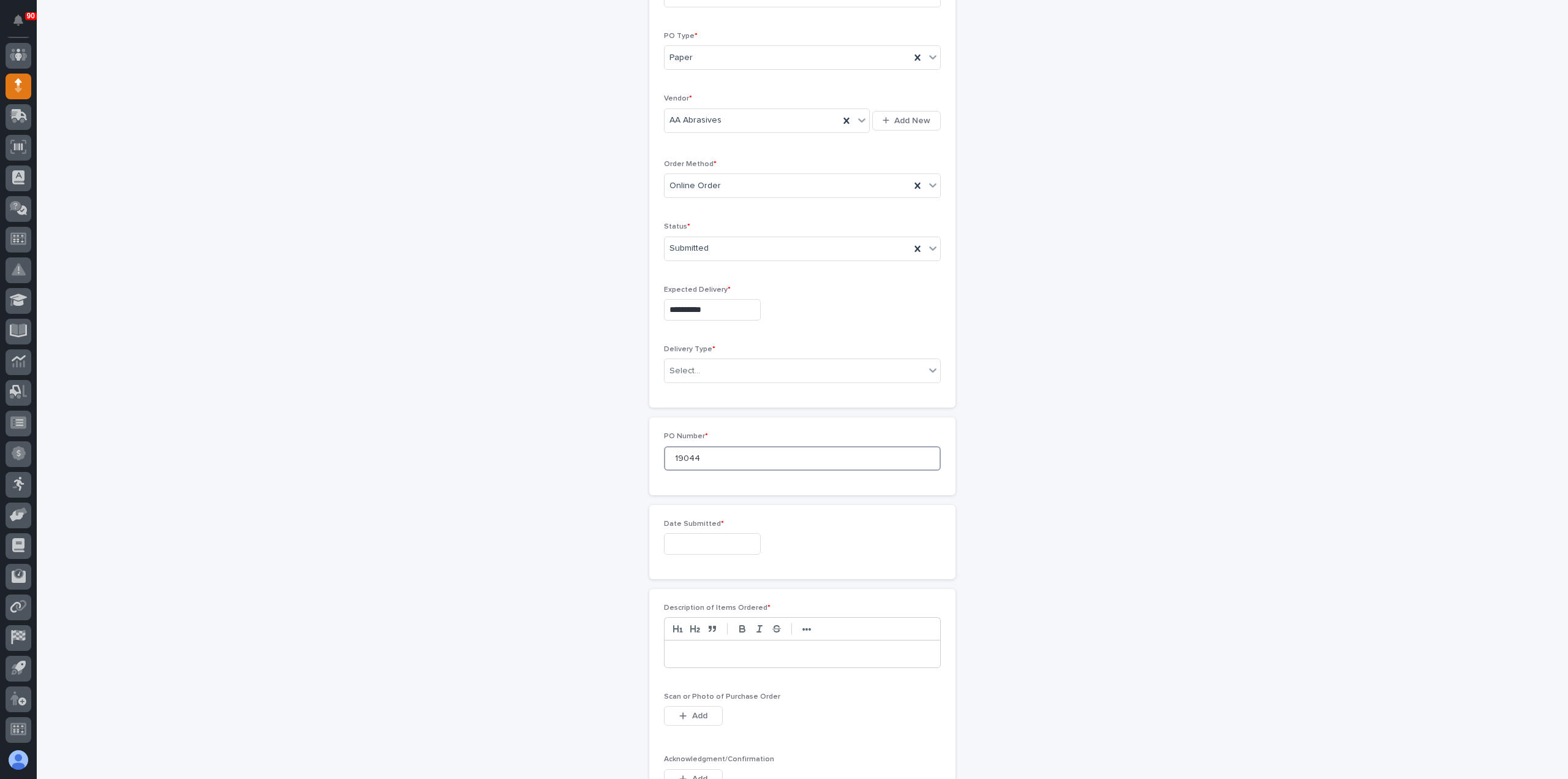
type input "19044"
click at [706, 541] on input "text" at bounding box center [713, 544] width 97 height 22
click at [721, 398] on div "2" at bounding box center [725, 401] width 17 height 17
type input "**********"
click at [718, 647] on p at bounding box center [802, 653] width 257 height 13
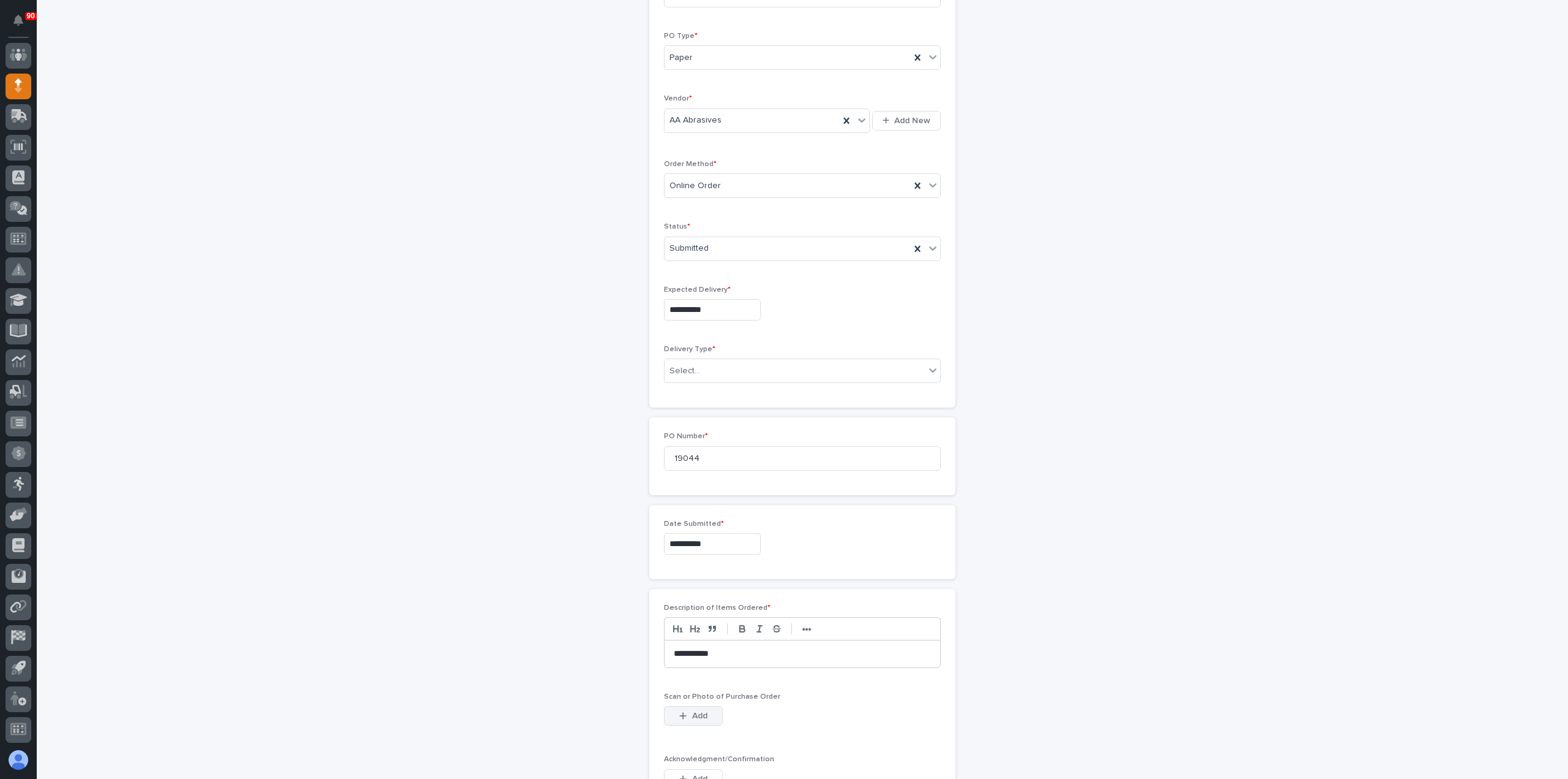
click at [686, 706] on button "Add" at bounding box center [694, 715] width 59 height 19
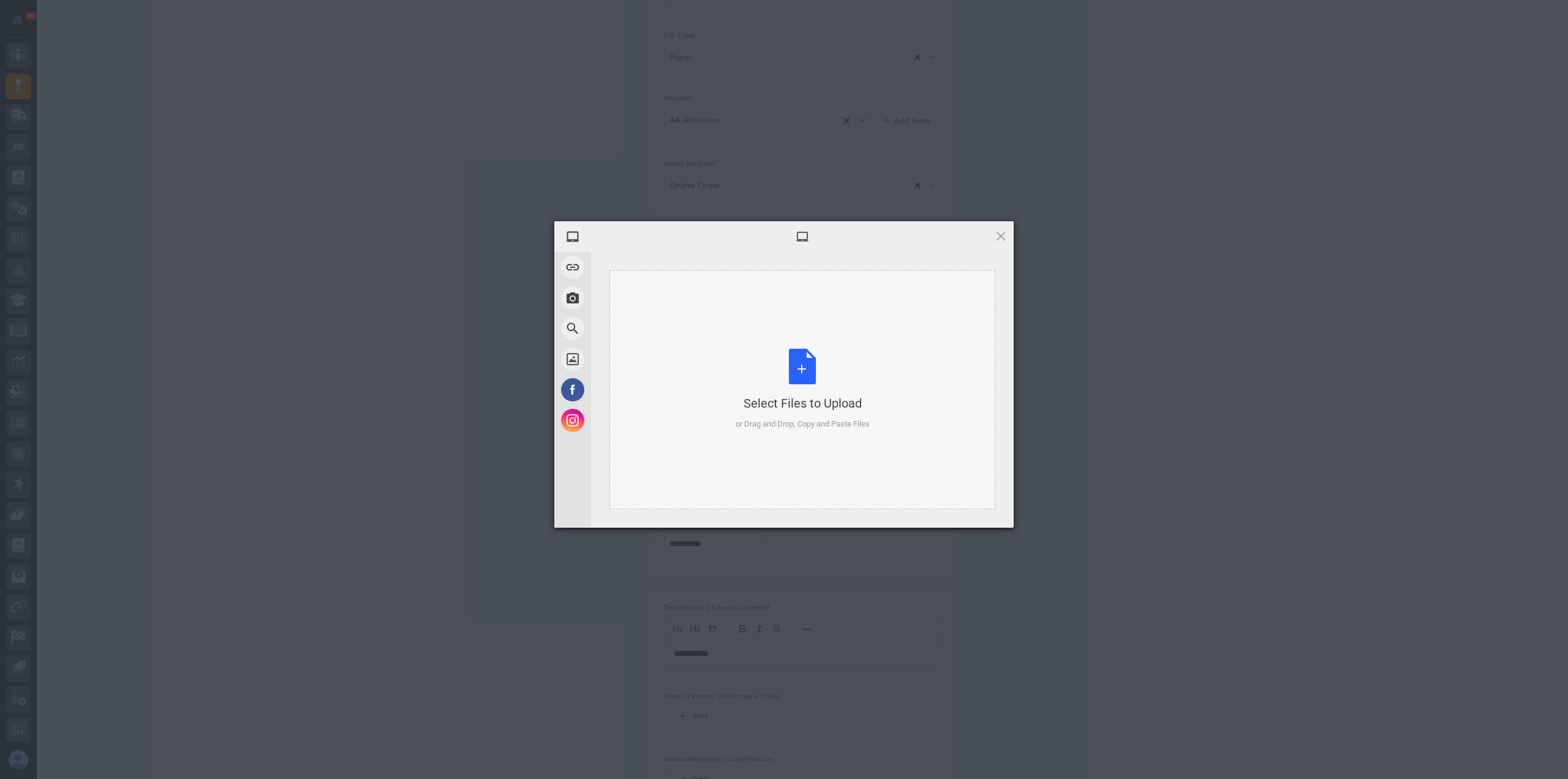
click at [790, 369] on div "Select Files to Upload or Drag and Drop, Copy and Paste Files" at bounding box center [802, 389] width 134 height 81
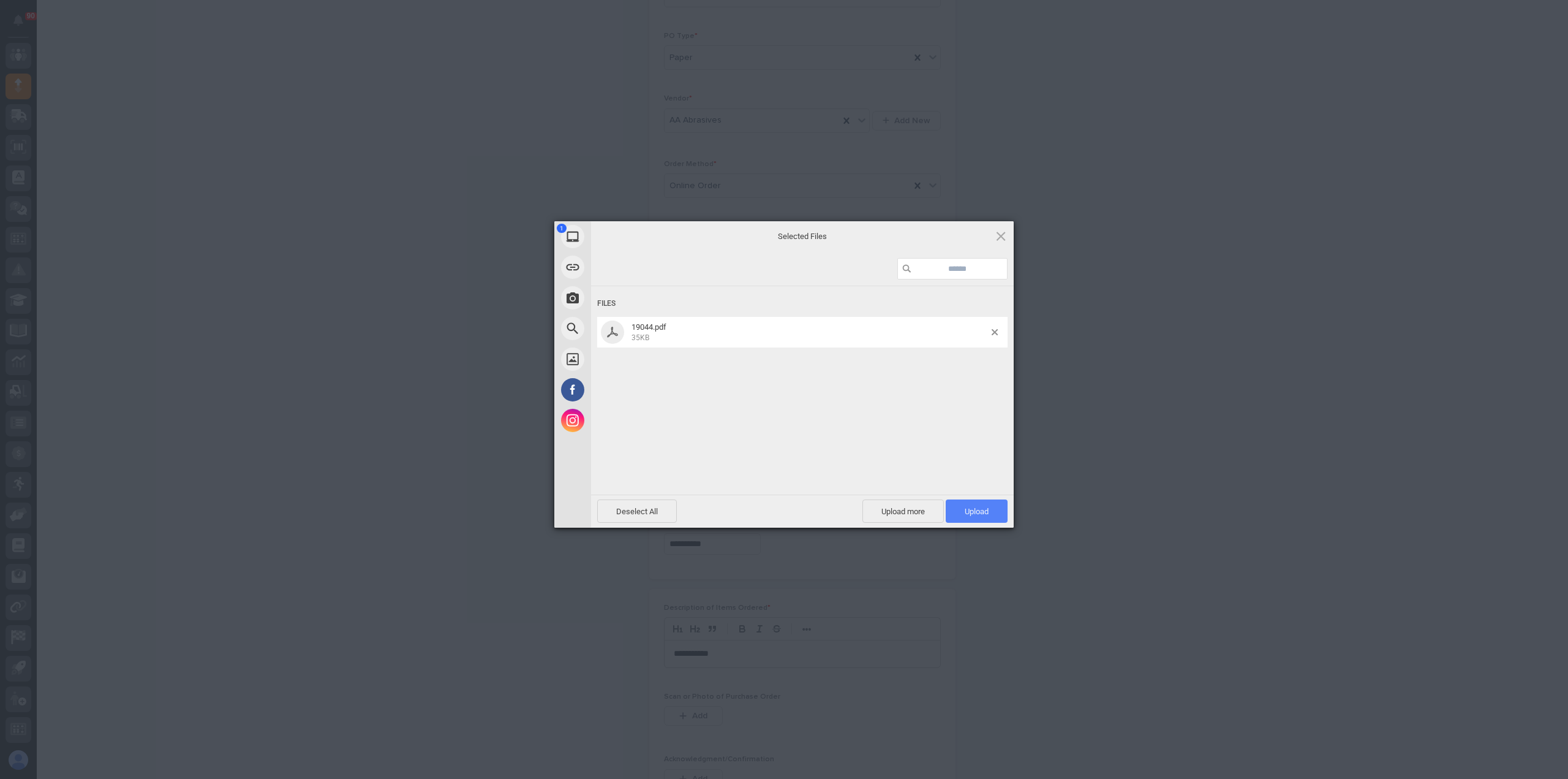
click at [958, 501] on span "Upload 1" at bounding box center [977, 511] width 62 height 23
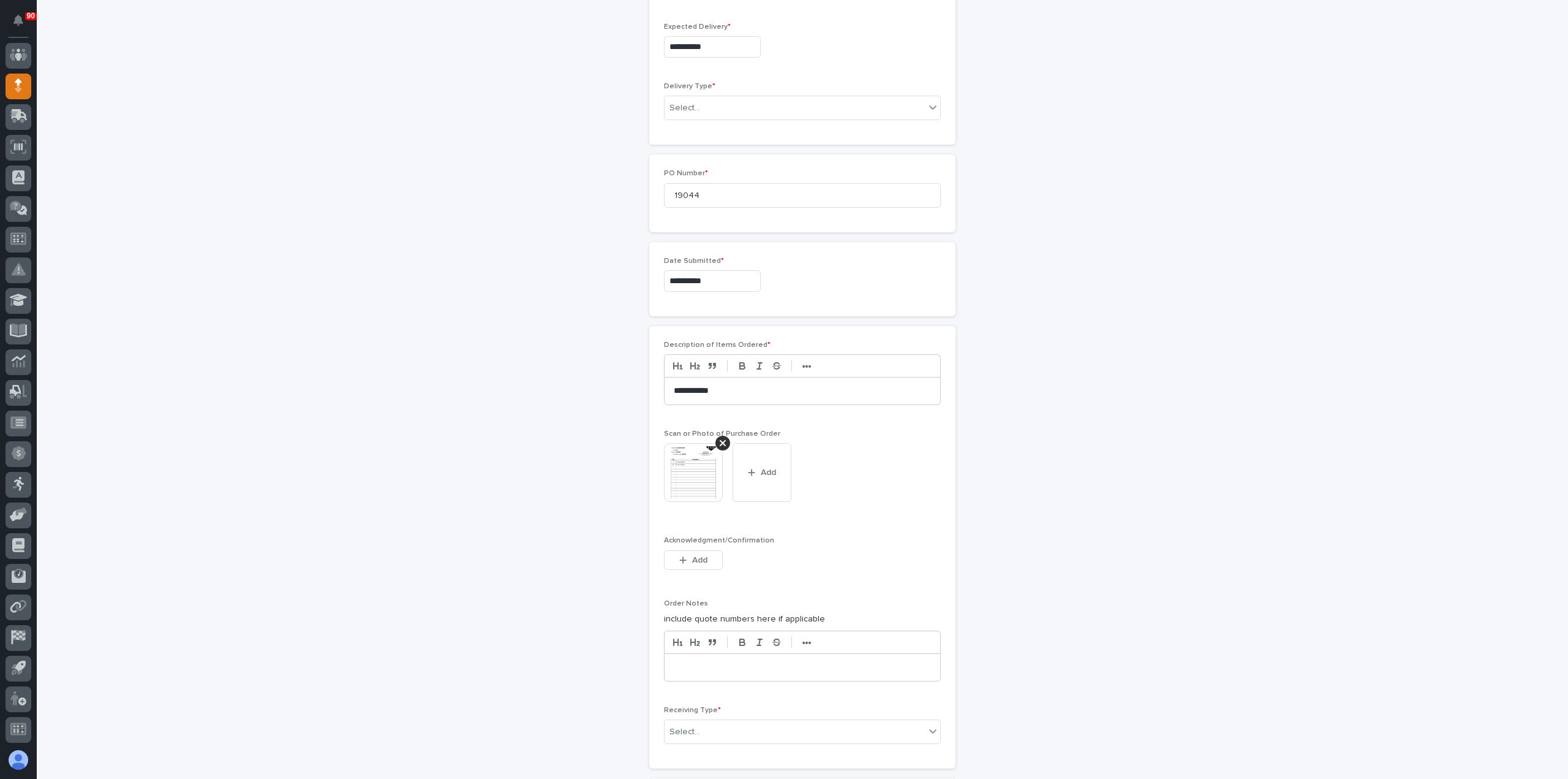
scroll to position [512, 0]
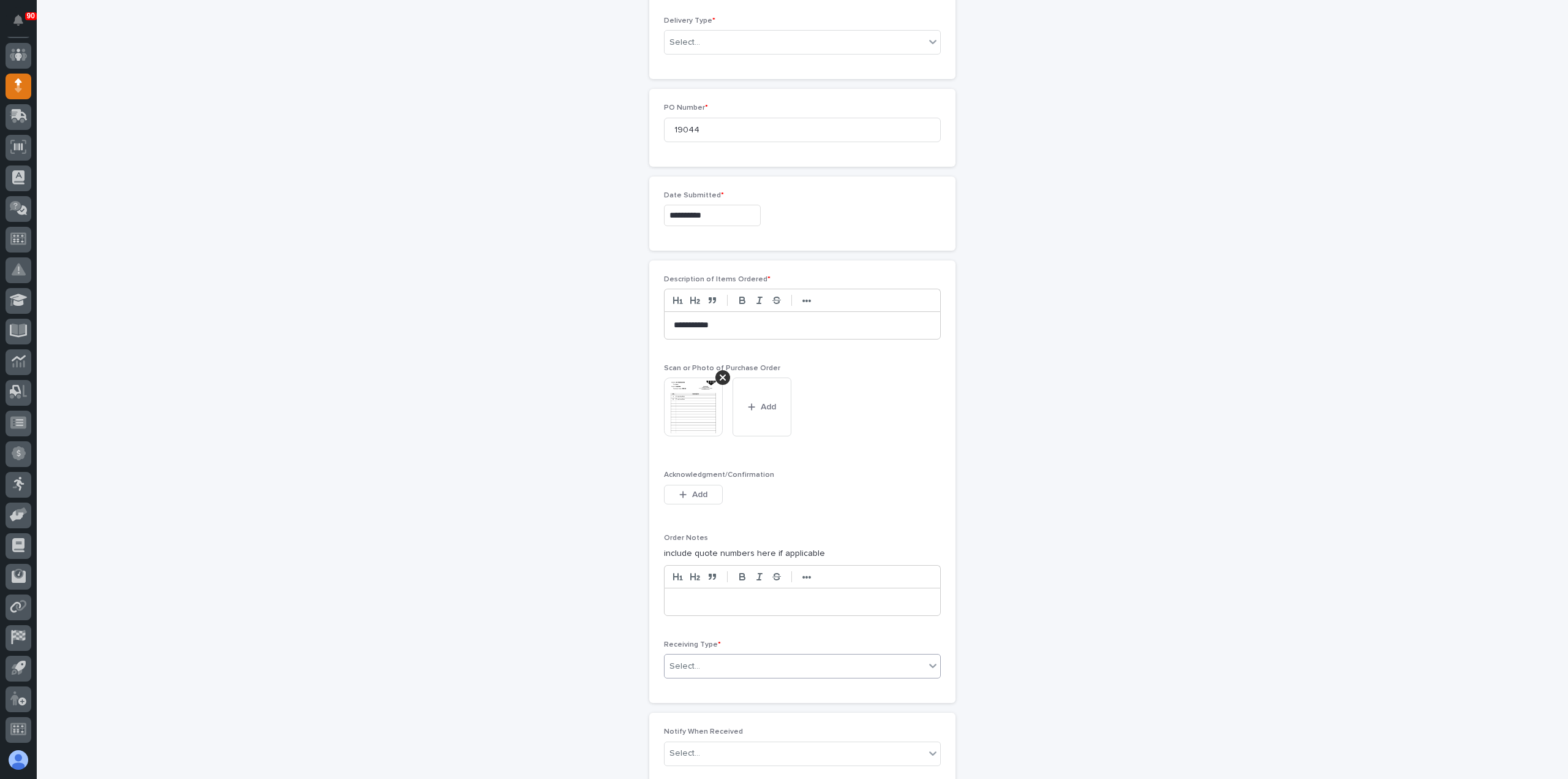
click at [733, 660] on div "Select..." at bounding box center [795, 666] width 260 height 20
click at [706, 740] on div "Deliver to" at bounding box center [797, 749] width 276 height 22
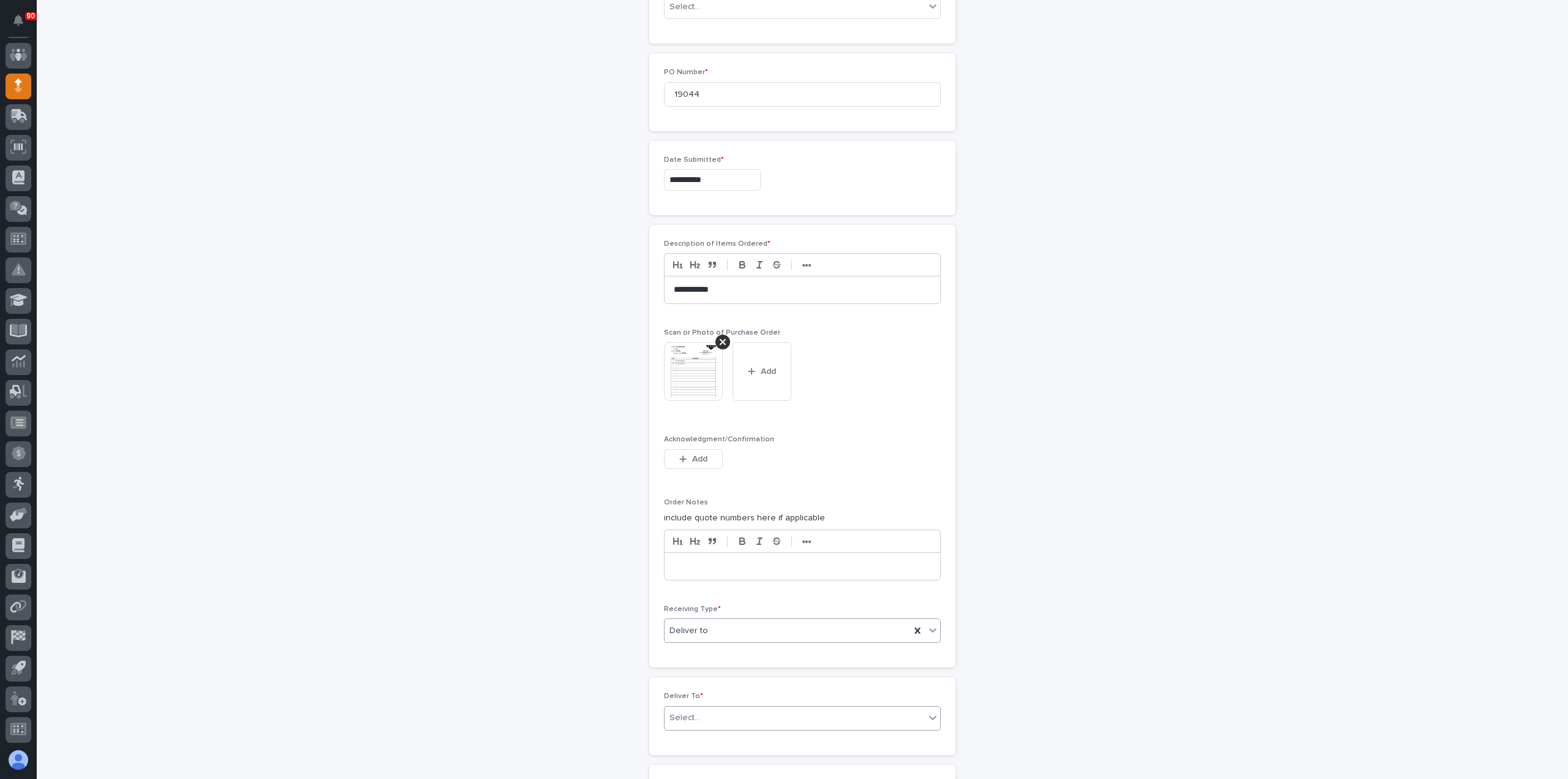
scroll to position [555, 0]
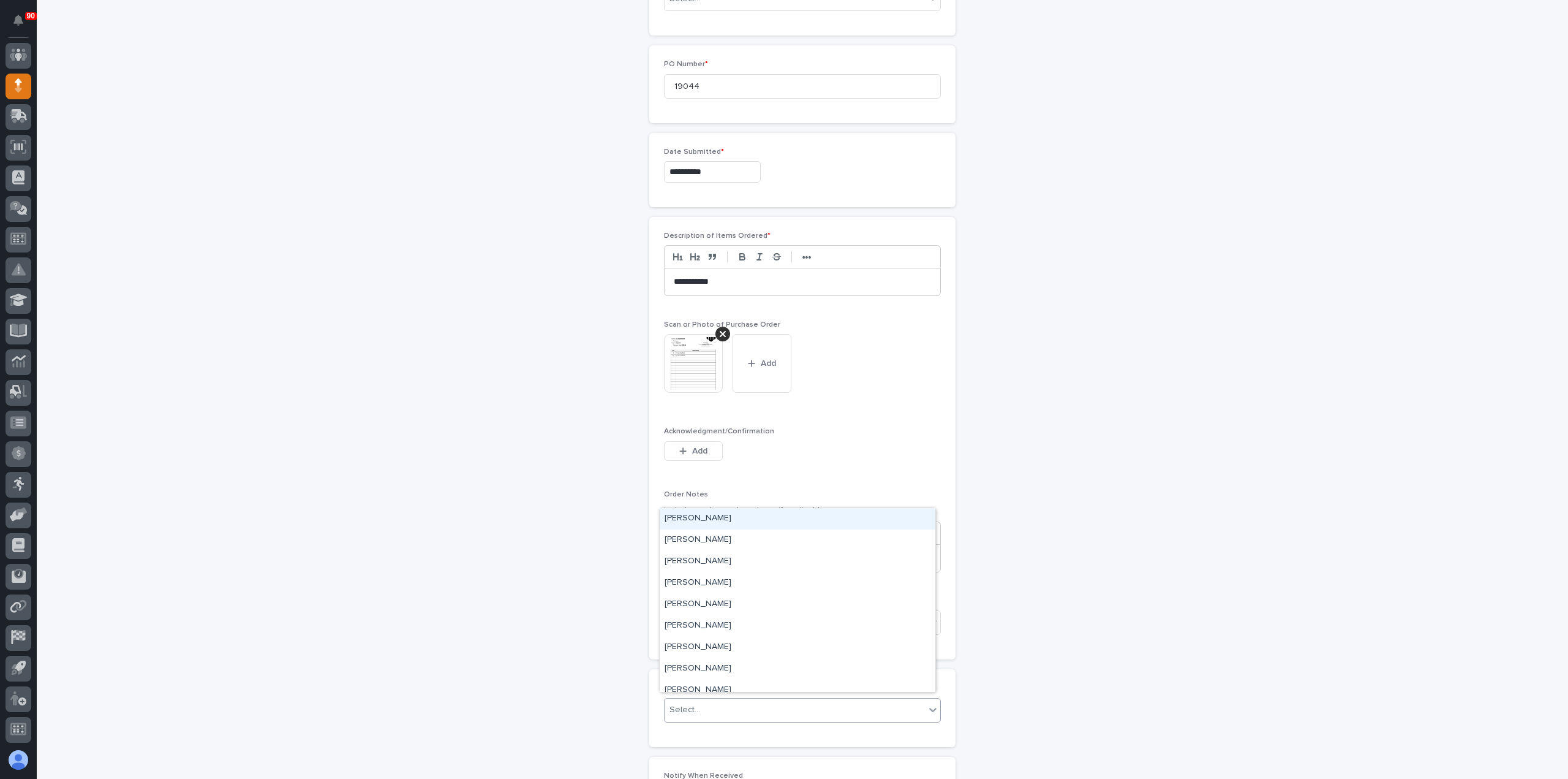
click at [734, 704] on div "Select..." at bounding box center [795, 709] width 260 height 20
type input "***"
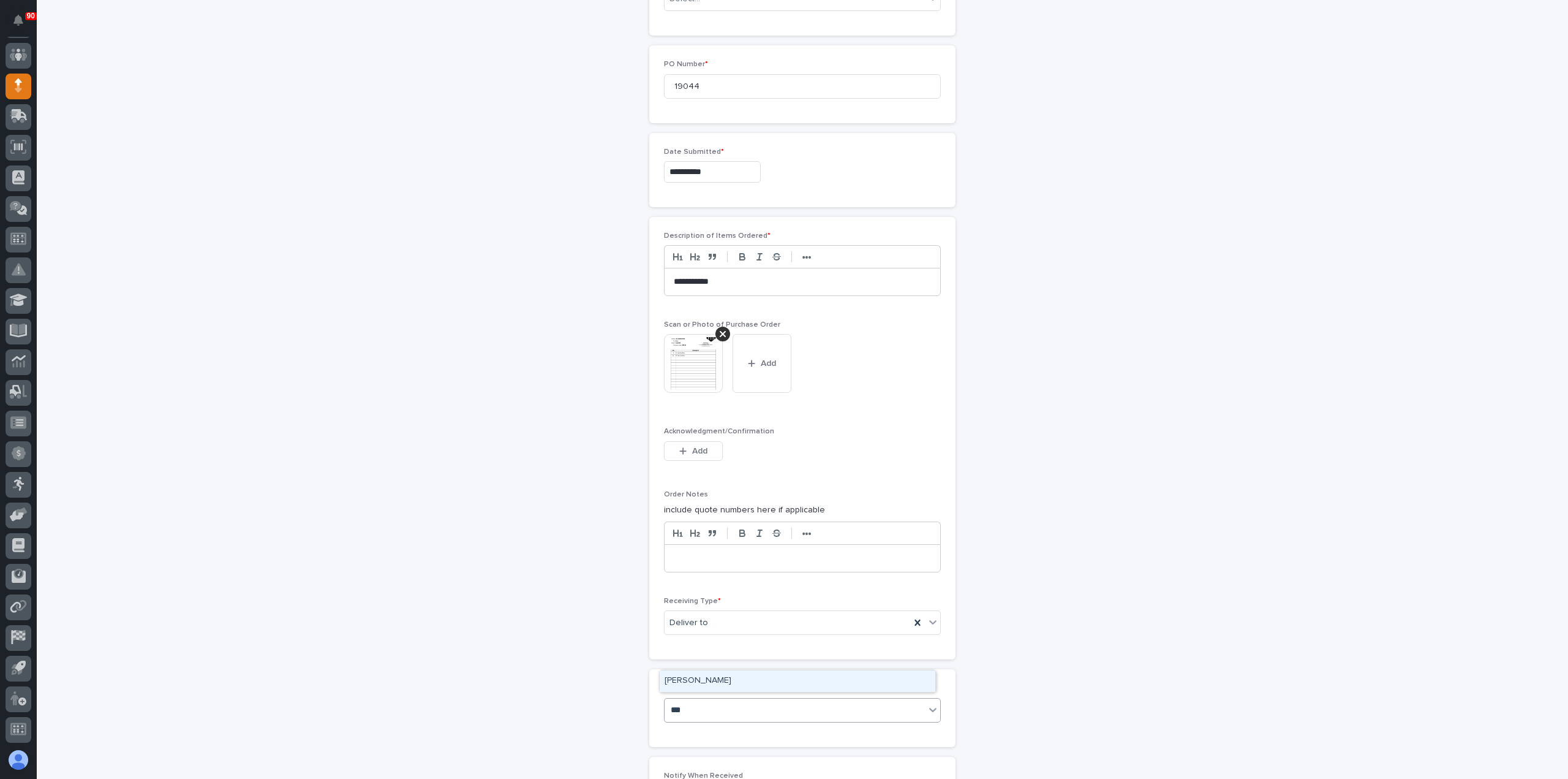
click at [706, 678] on div "[PERSON_NAME]" at bounding box center [797, 681] width 276 height 22
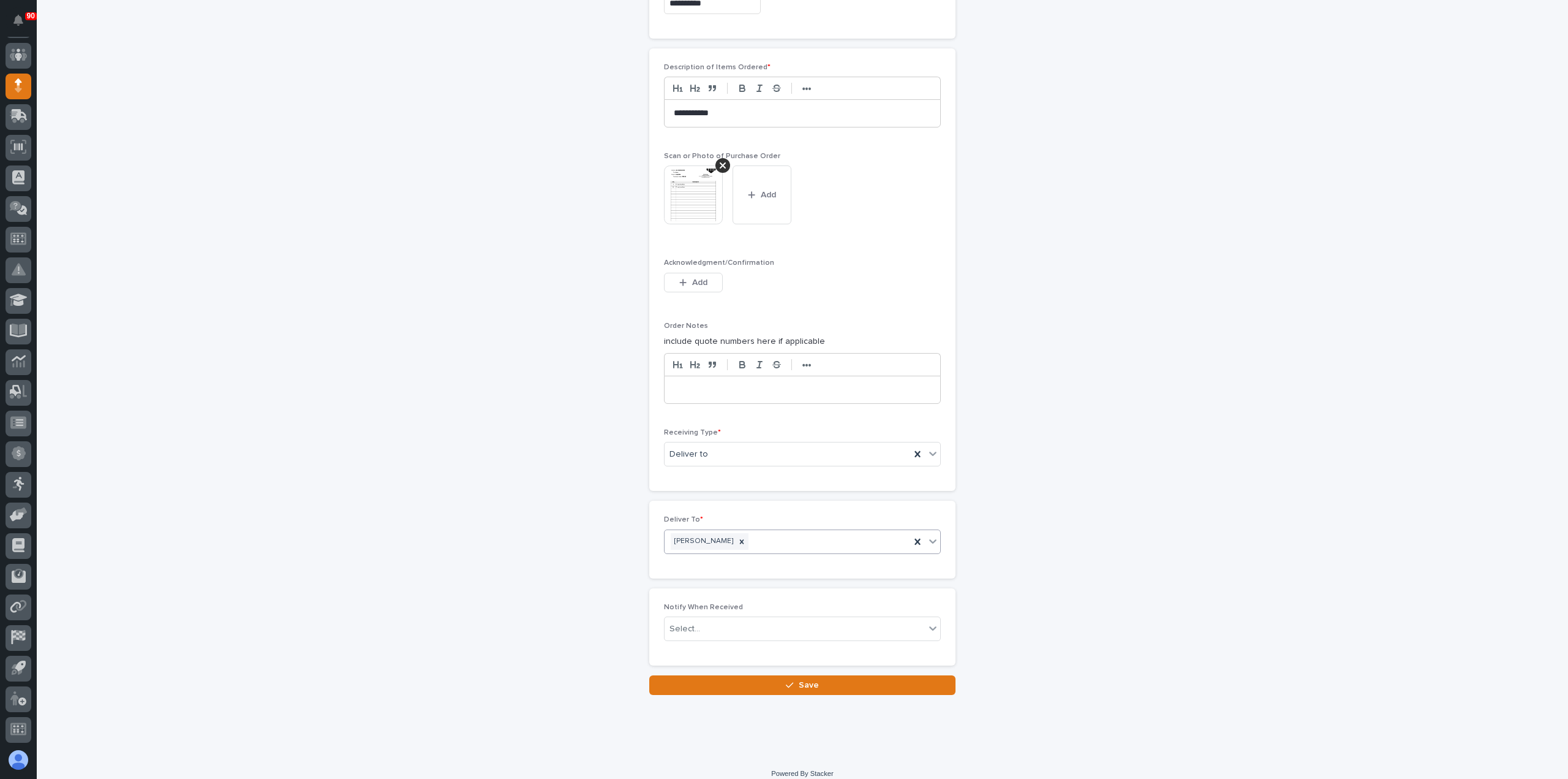
scroll to position [730, 0]
click at [796, 661] on div "Loading... Saving… Notify When Received Select..." at bounding box center [802, 626] width 307 height 87
click at [798, 669] on button "Save" at bounding box center [802, 678] width 307 height 19
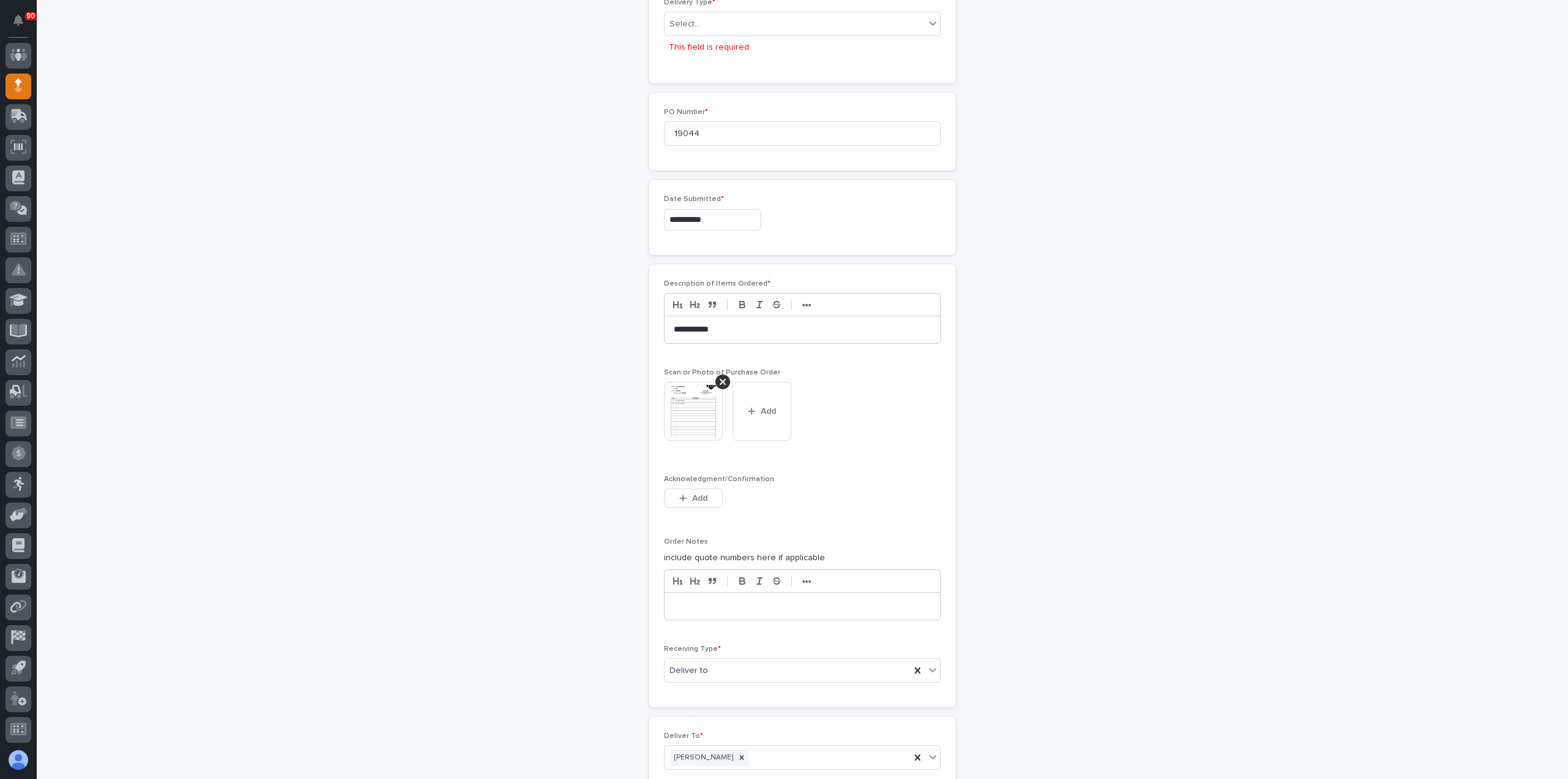
scroll to position [535, 0]
click at [729, 18] on div "Select..." at bounding box center [795, 20] width 260 height 20
click at [720, 41] on div "Deliver to PWI" at bounding box center [797, 40] width 276 height 22
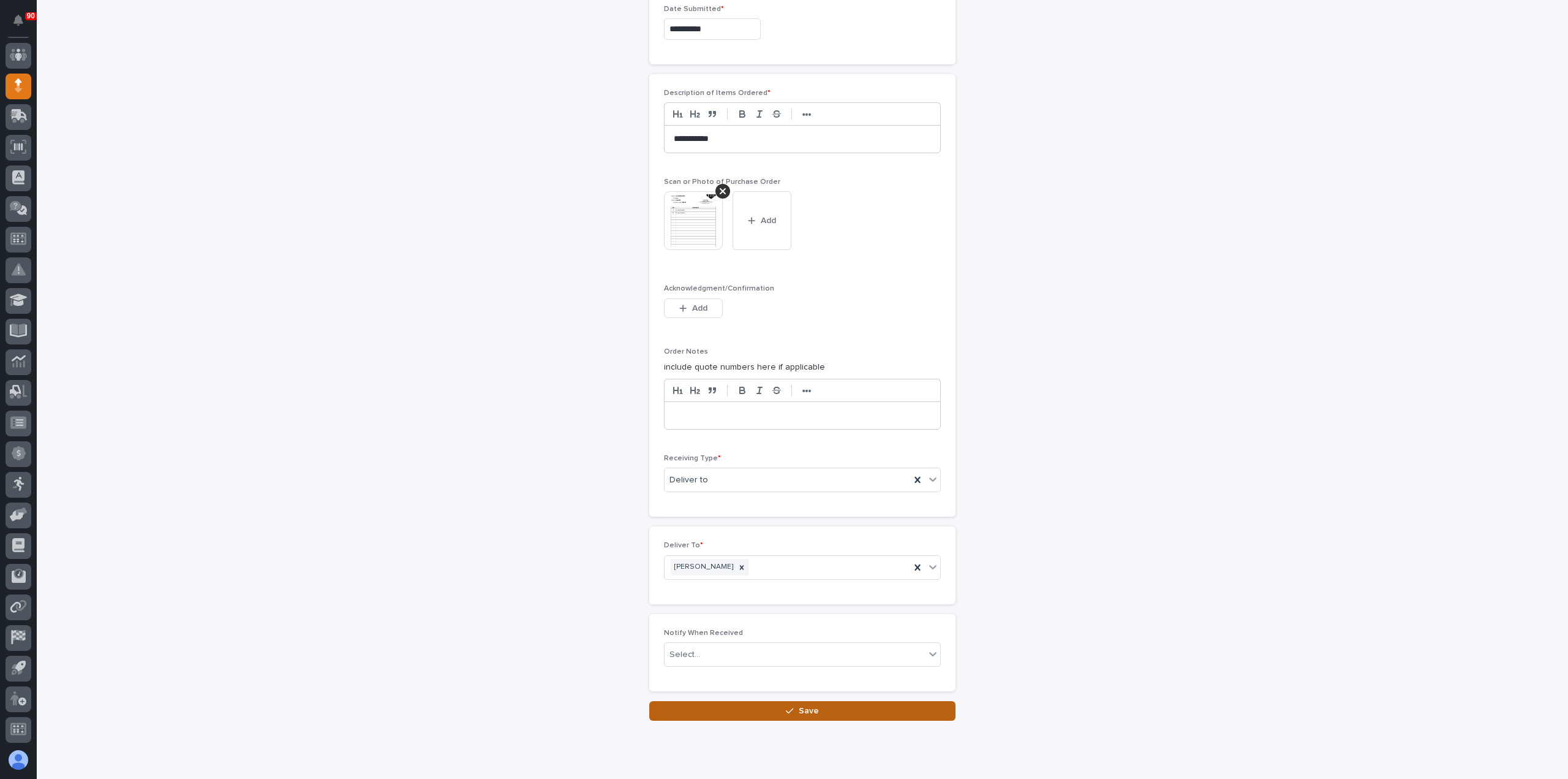
click at [804, 705] on span "Save" at bounding box center [809, 710] width 20 height 11
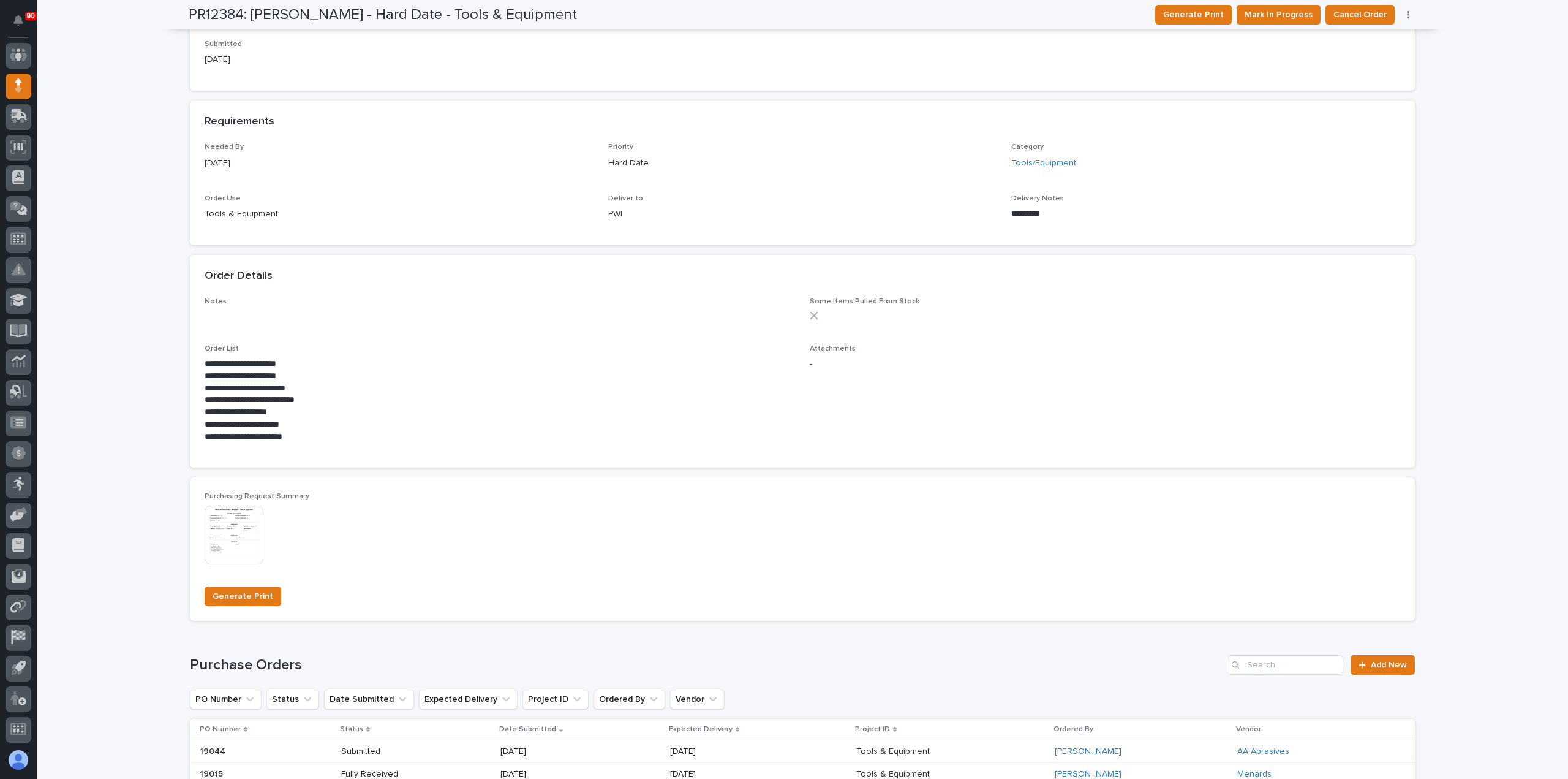
scroll to position [429, 0]
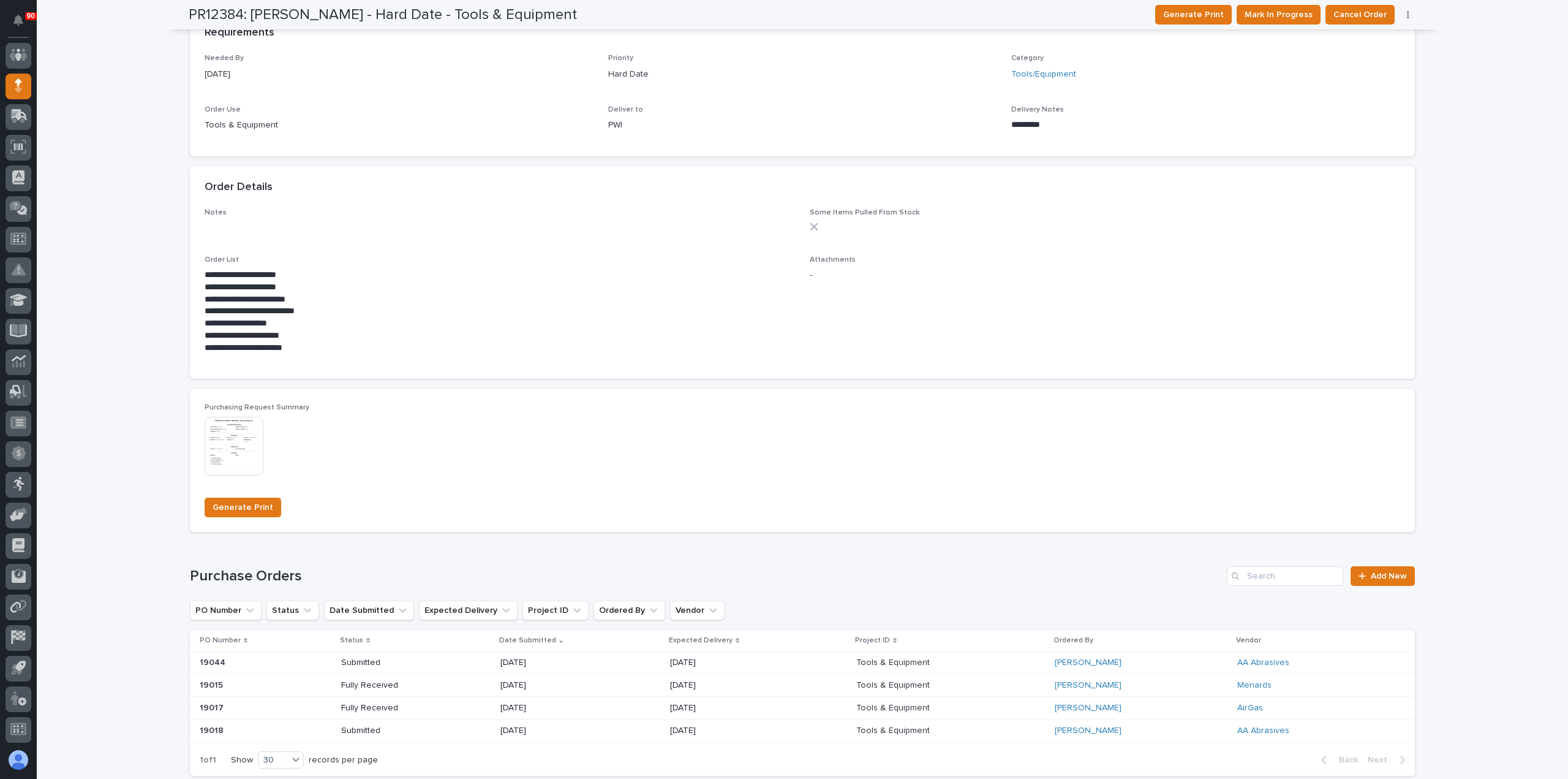
click at [580, 729] on p "[DATE]" at bounding box center [544, 730] width 88 height 10
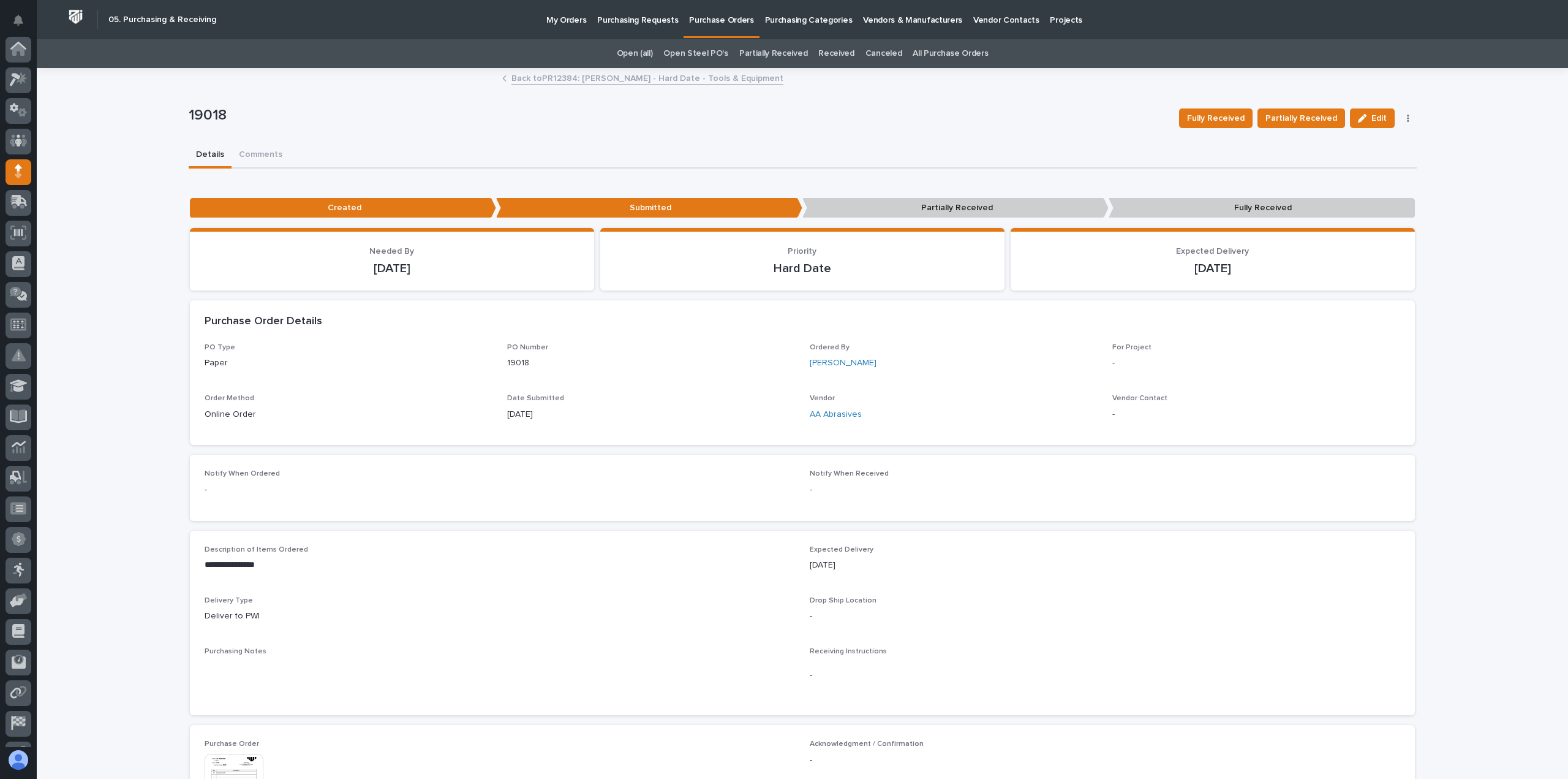
scroll to position [85, 0]
click at [1367, 115] on button "Edit" at bounding box center [1372, 117] width 44 height 19
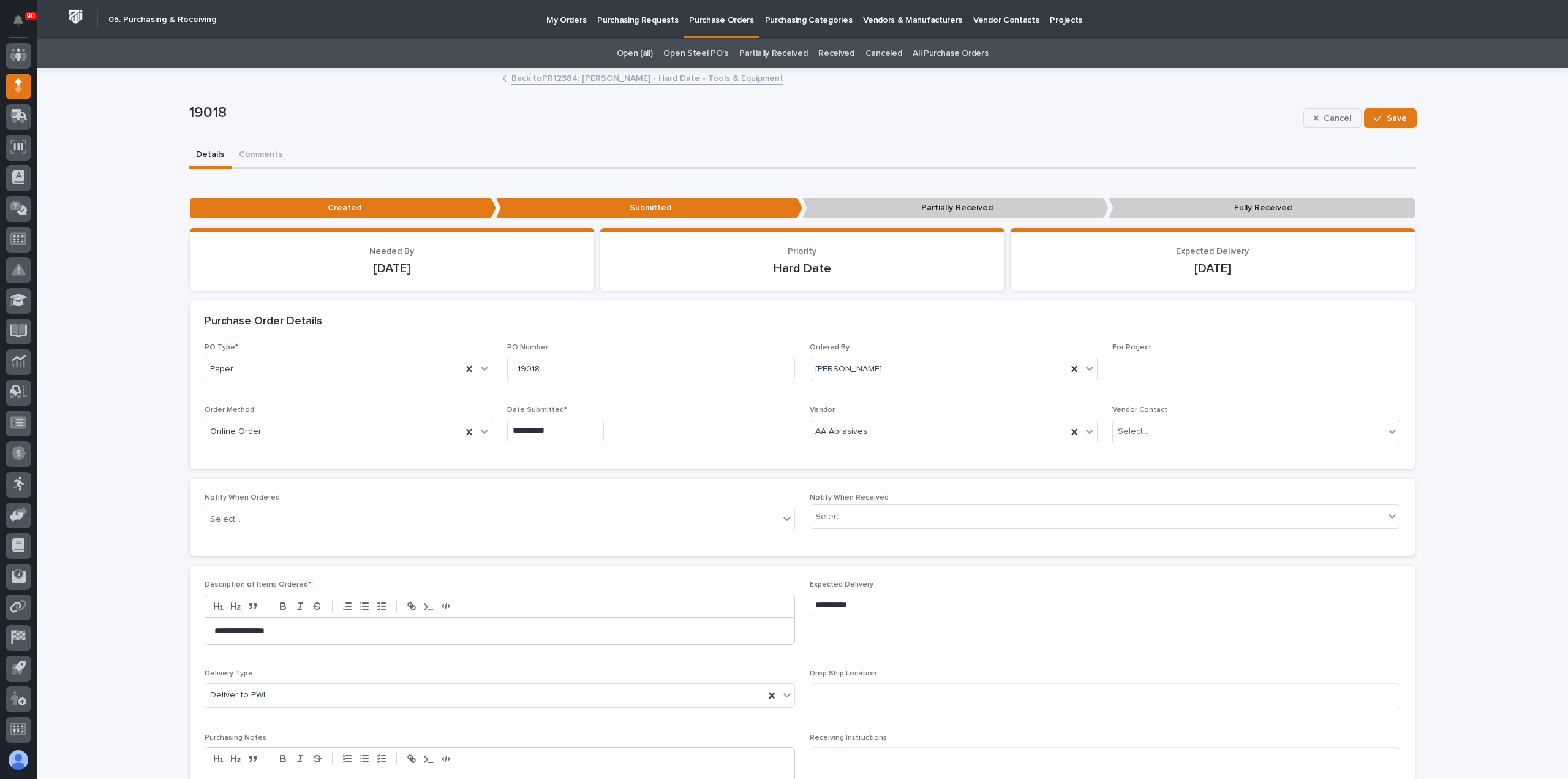
click at [1318, 122] on button "Cancel" at bounding box center [1333, 117] width 59 height 19
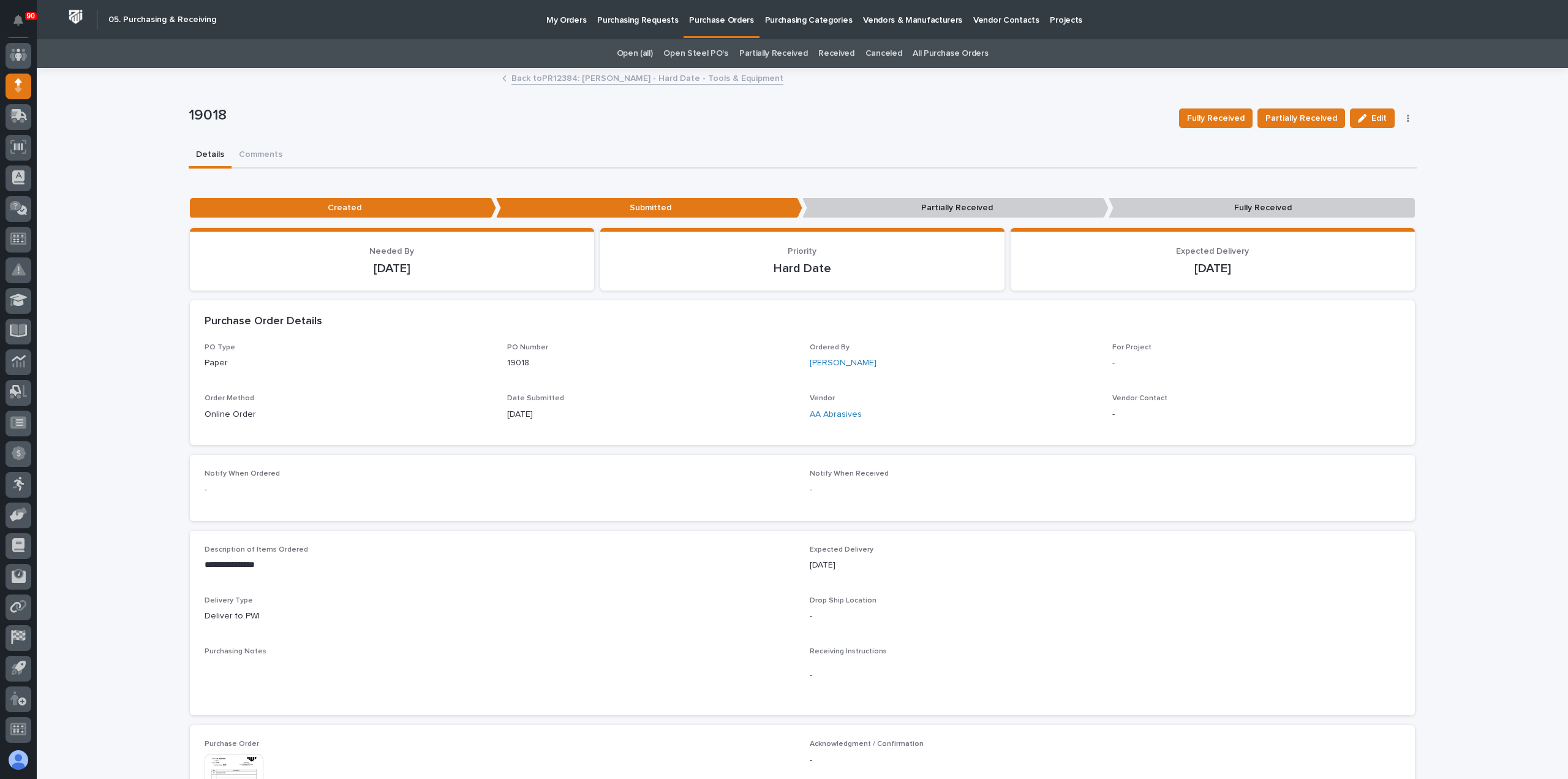
click at [1401, 116] on button "button" at bounding box center [1408, 118] width 17 height 8
click at [1345, 159] on span "Mark Canceled" at bounding box center [1351, 163] width 59 height 15
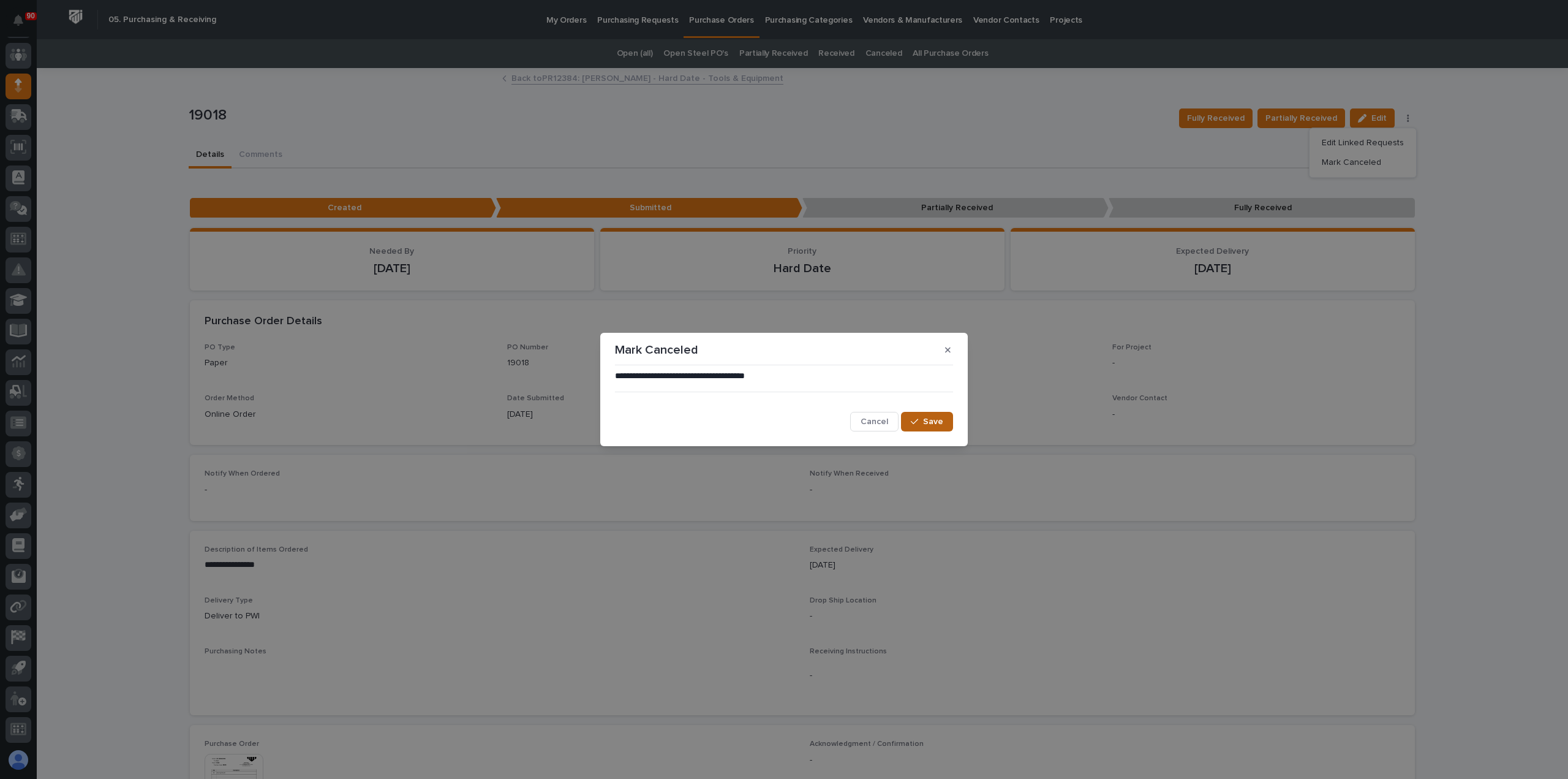
click at [937, 419] on span "Save" at bounding box center [933, 421] width 20 height 11
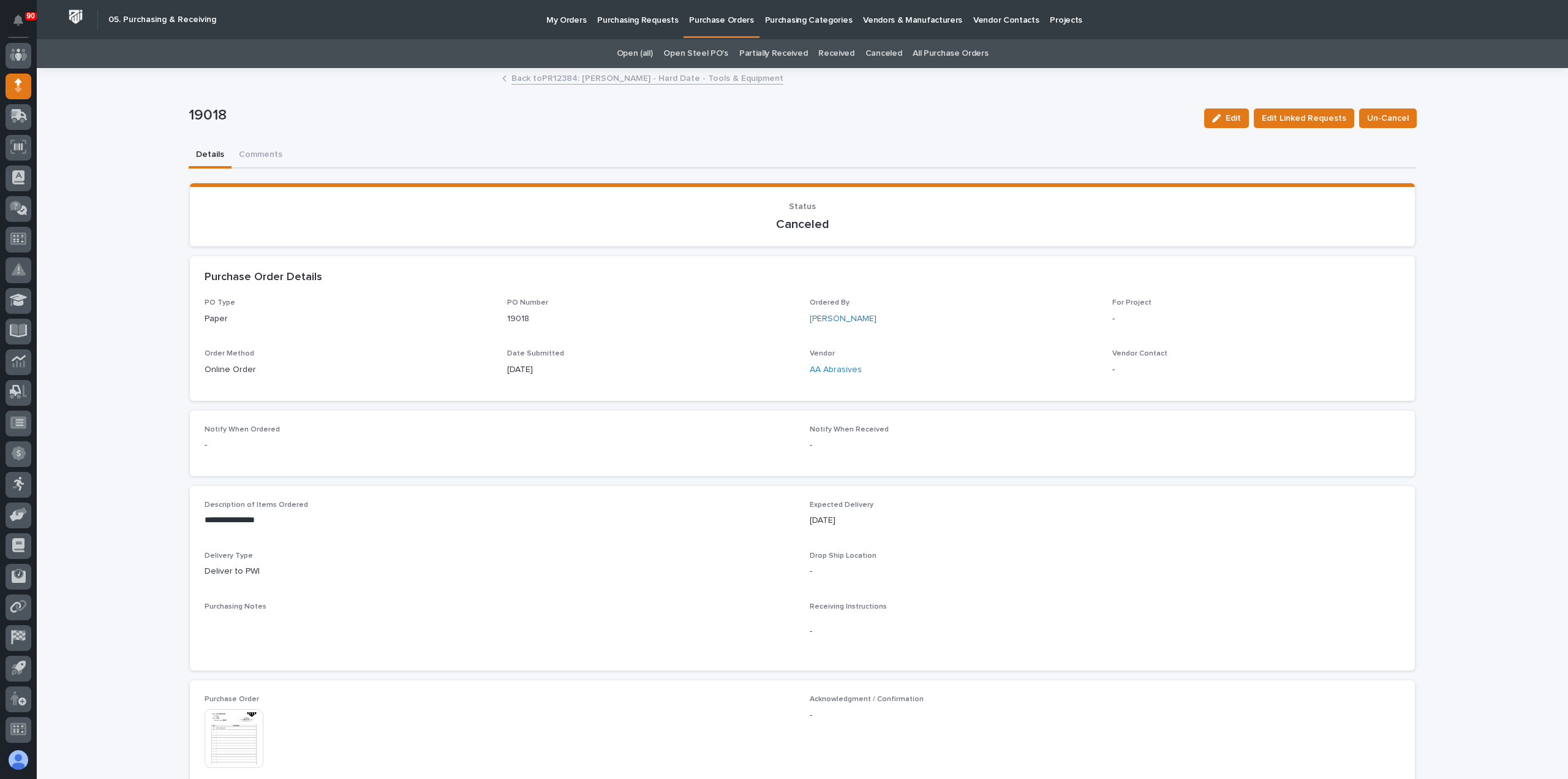
click at [647, 17] on p "Purchasing Requests" at bounding box center [637, 13] width 81 height 26
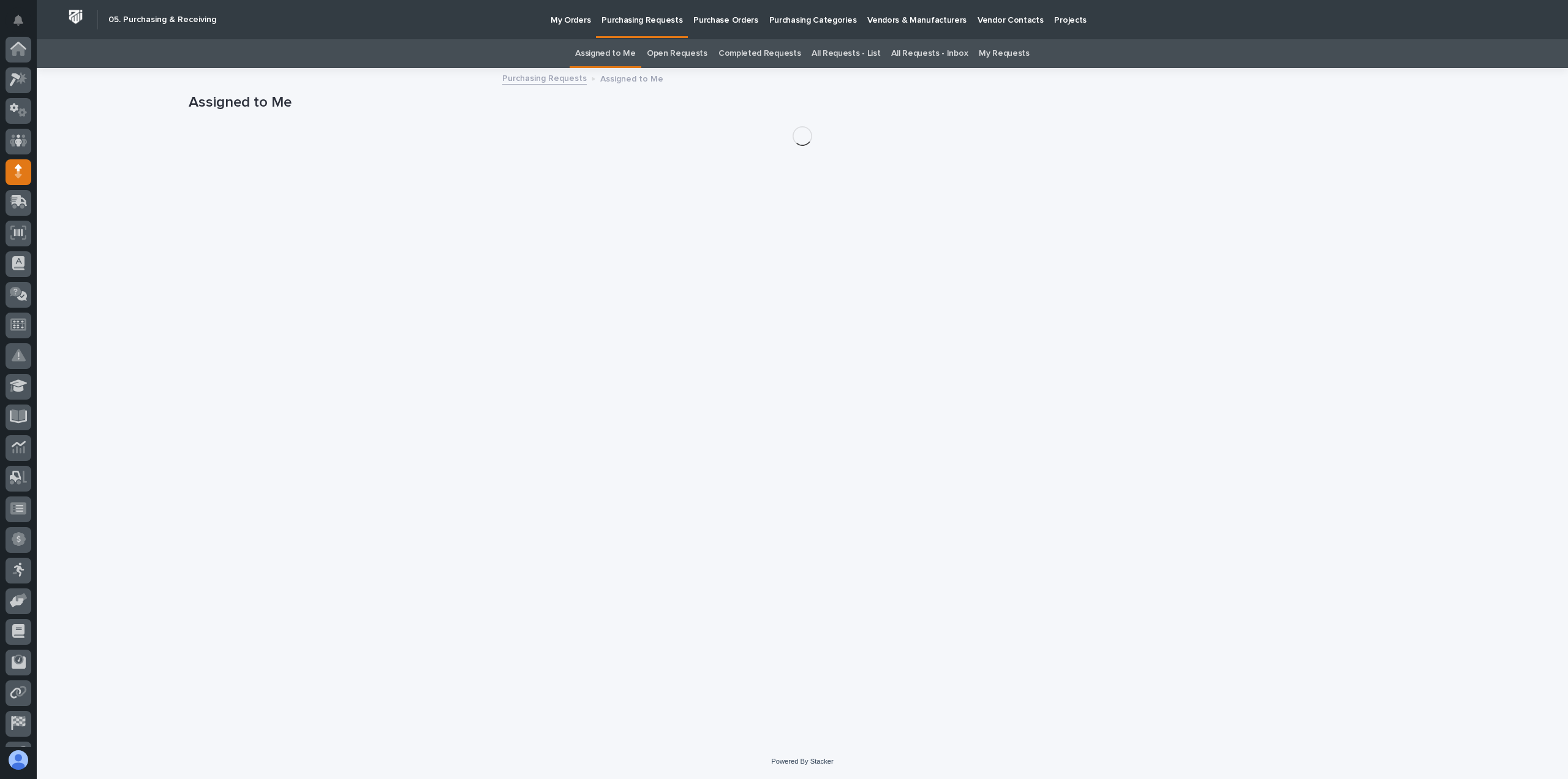
scroll to position [85, 0]
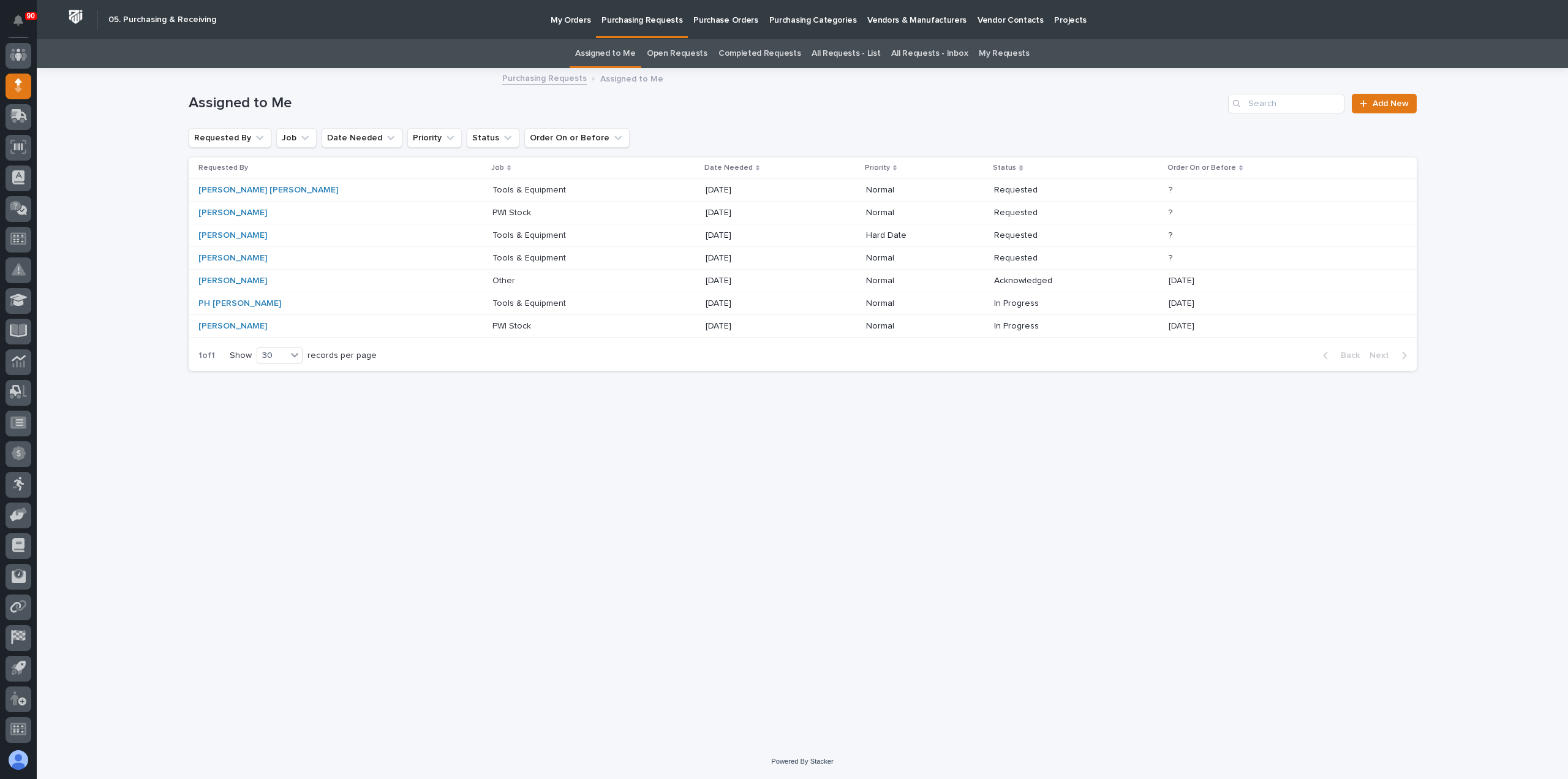
click at [493, 256] on p "Tools & Equipment" at bounding box center [530, 256] width 76 height 13
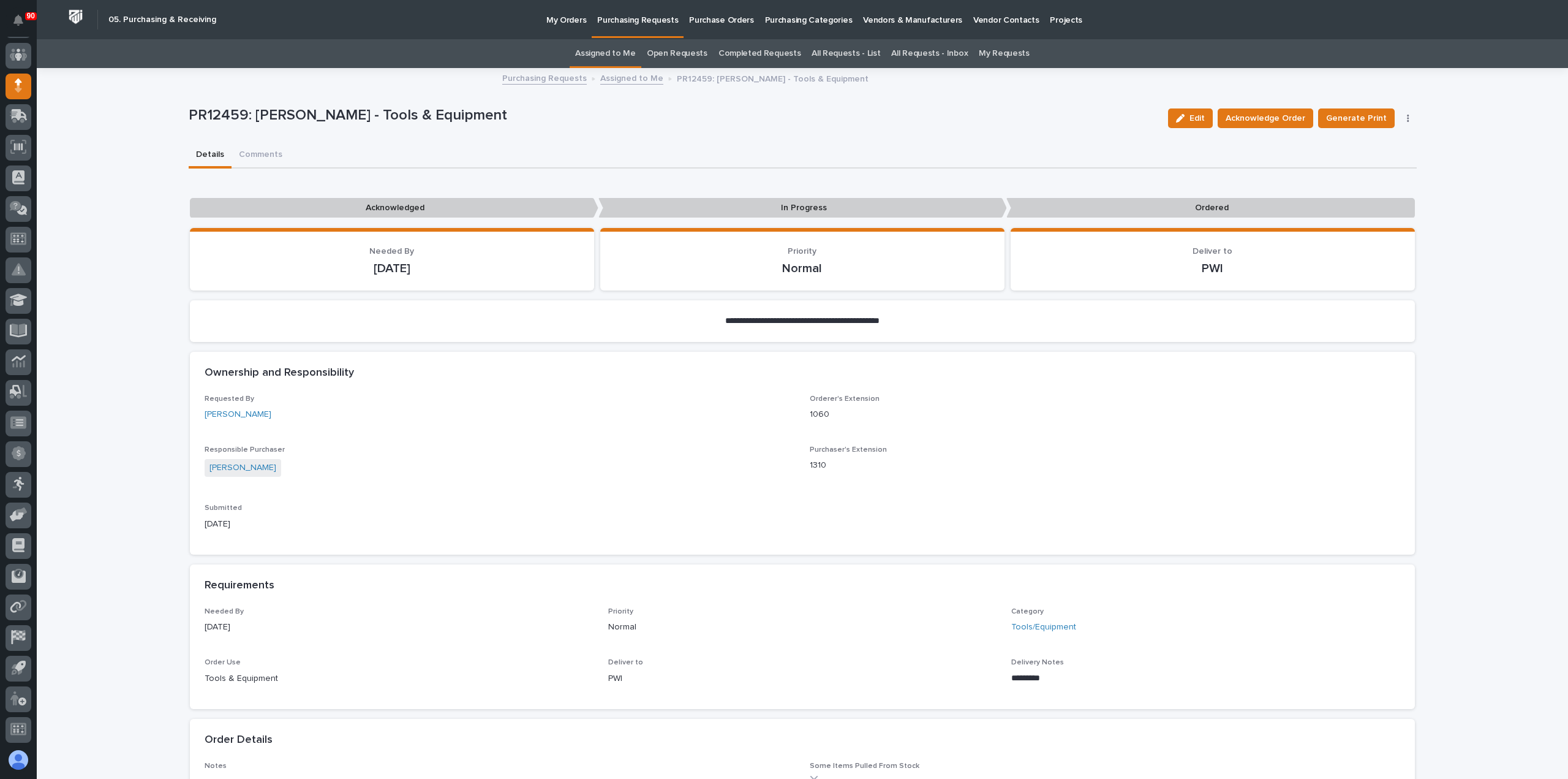
click at [634, 20] on p "Purchasing Requests" at bounding box center [637, 13] width 81 height 26
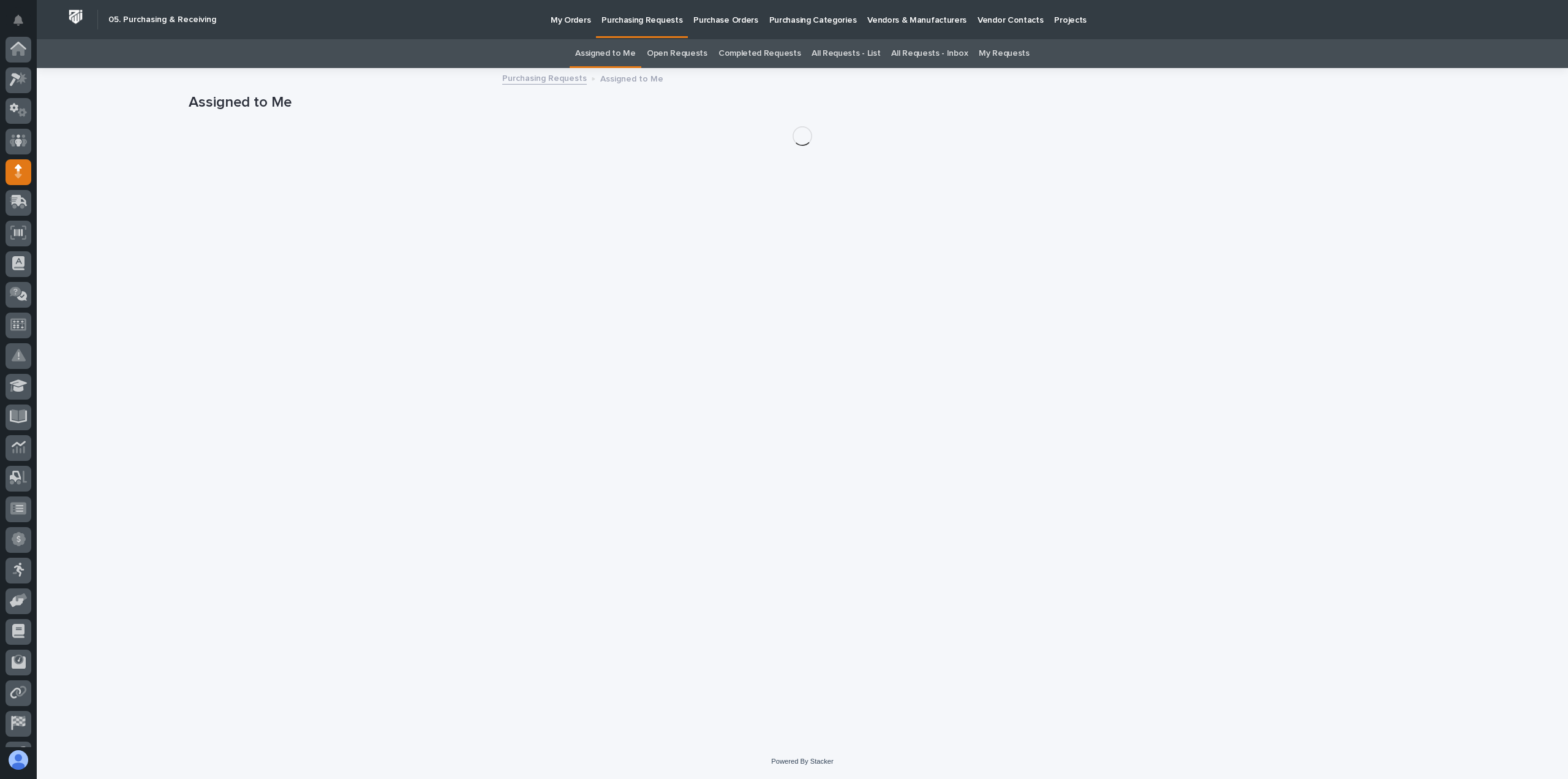
scroll to position [85, 0]
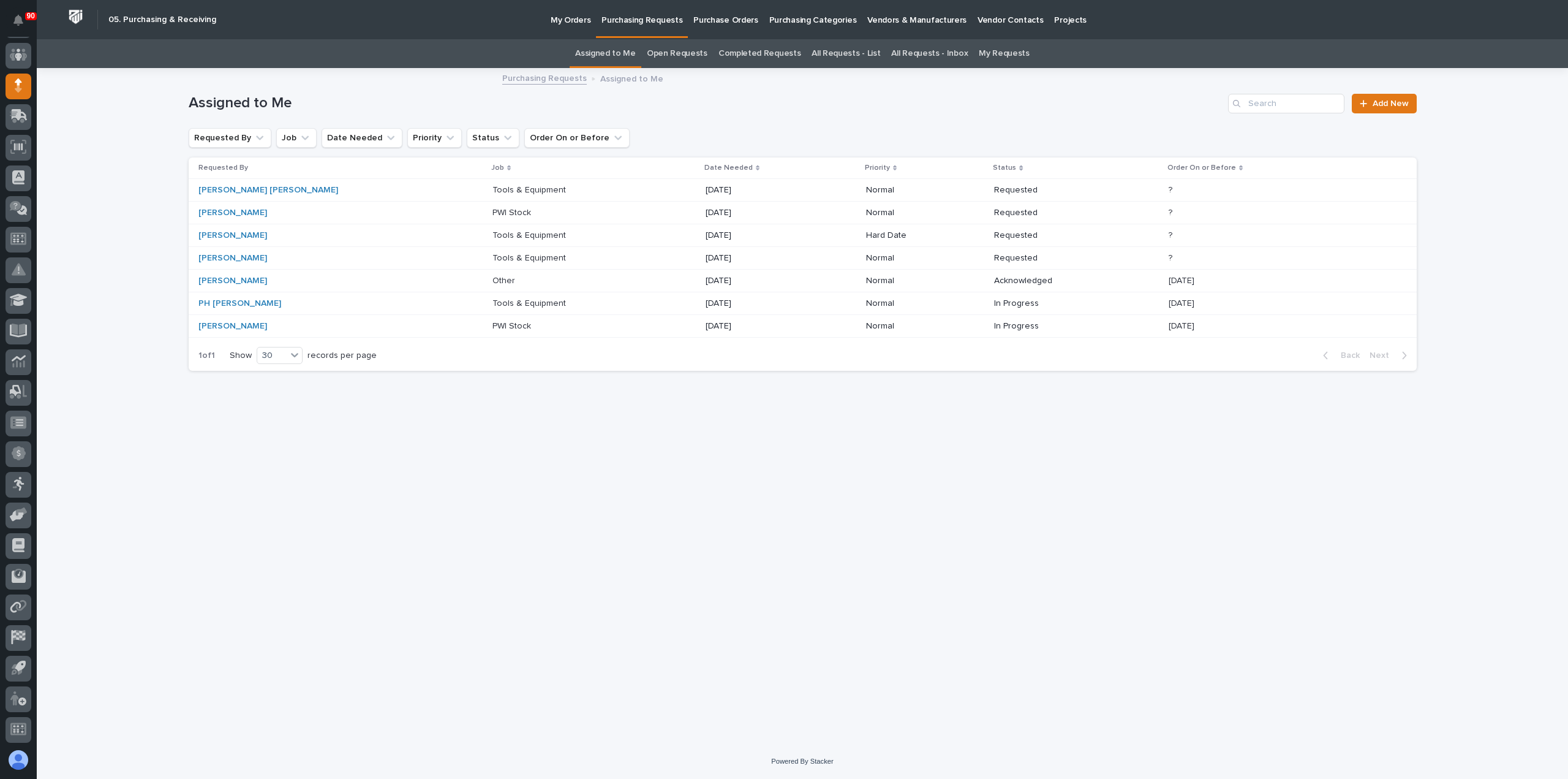
click at [493, 231] on p "Tools & Equipment" at bounding box center [530, 234] width 76 height 13
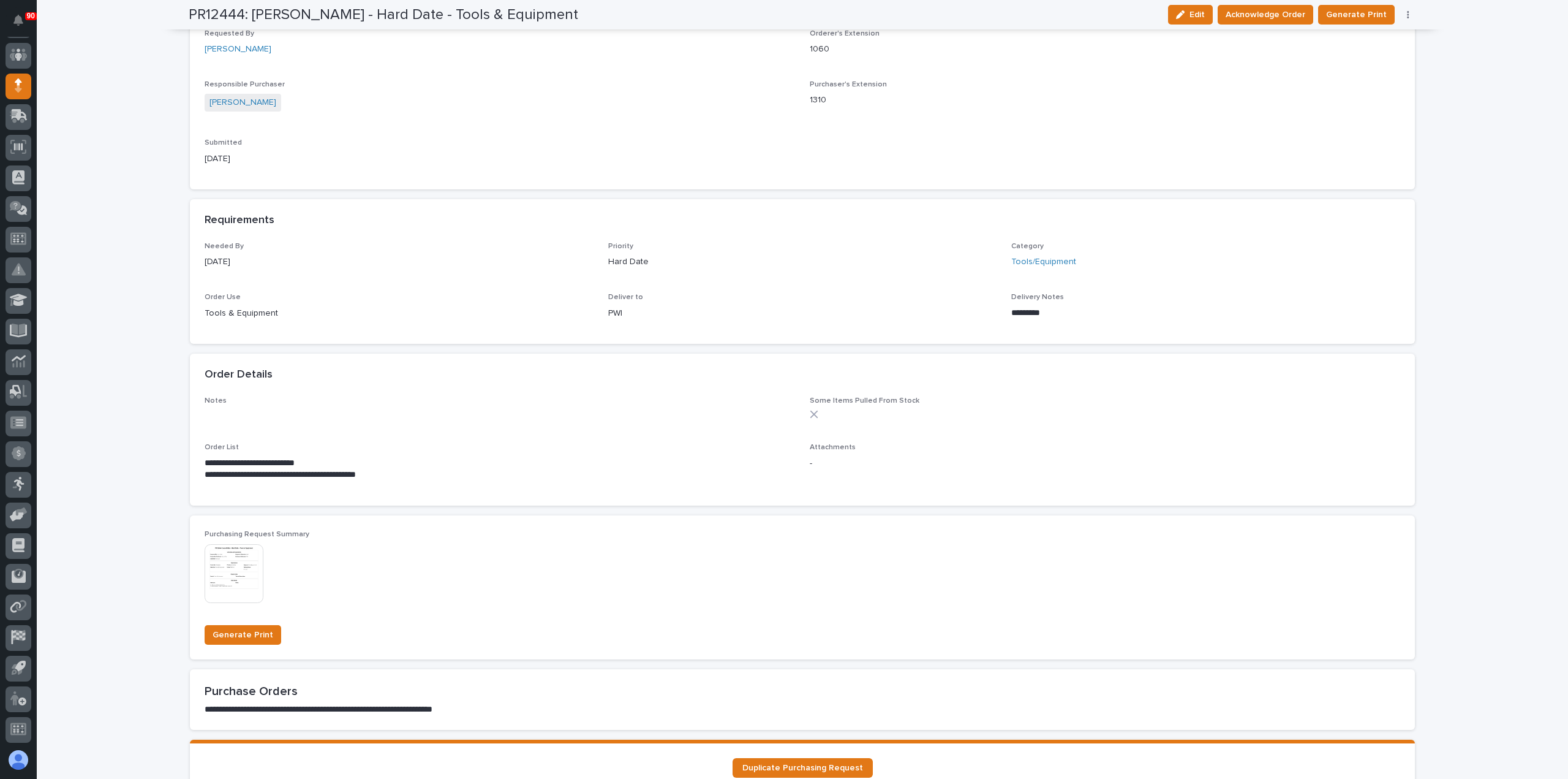
scroll to position [368, 0]
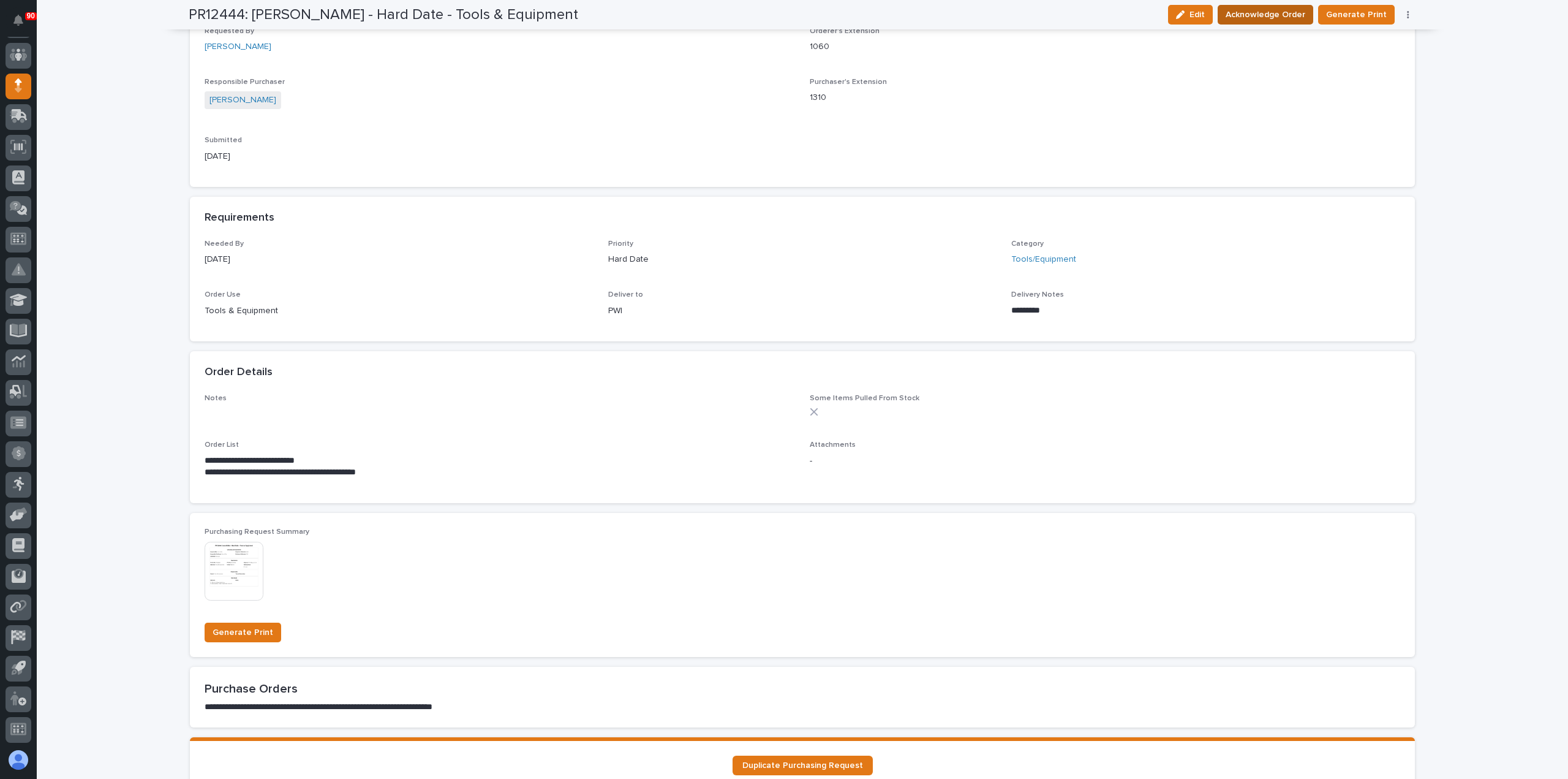
click at [1287, 13] on span "Acknowledge Order" at bounding box center [1266, 15] width 80 height 15
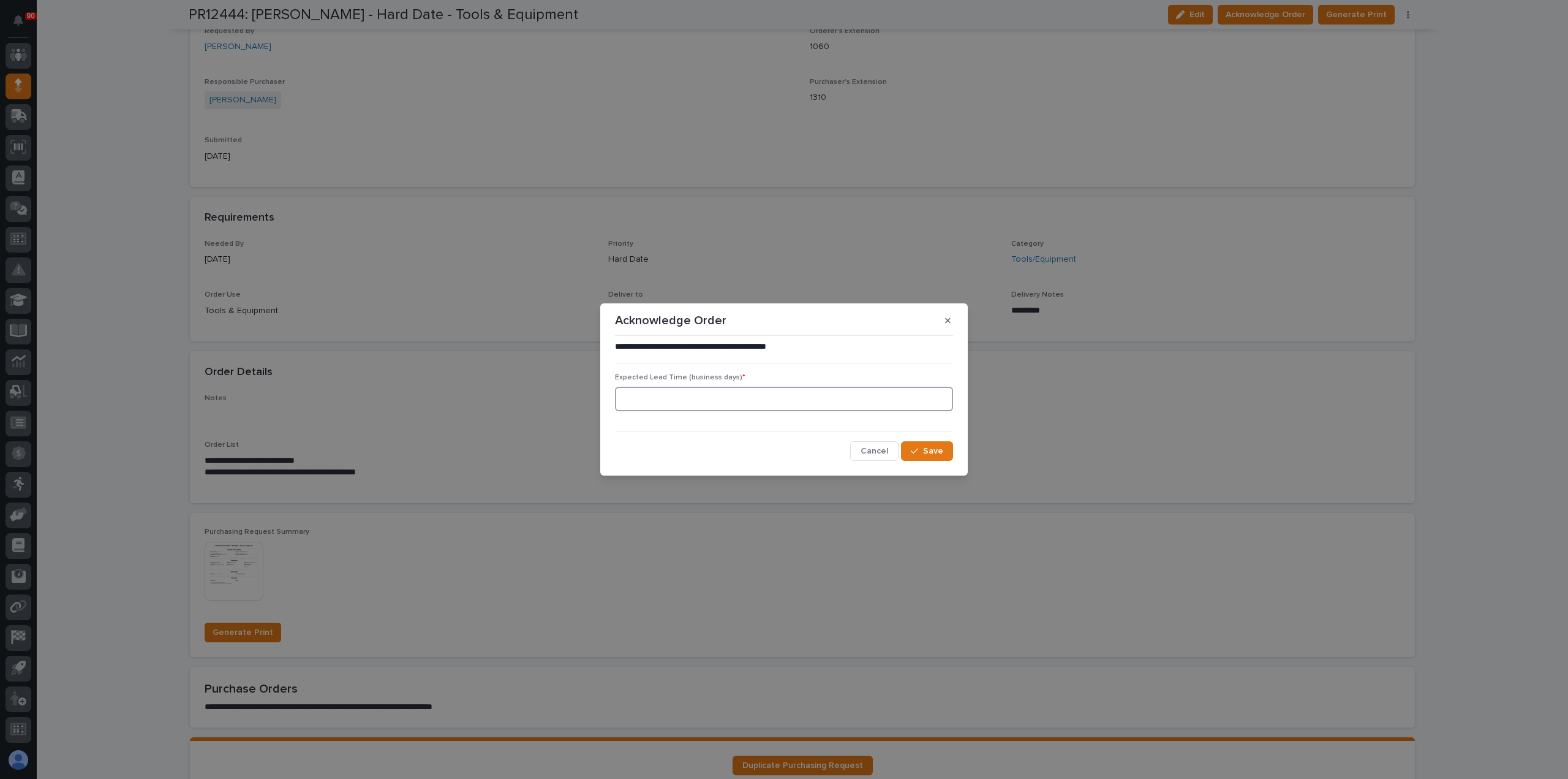
click at [823, 401] on input at bounding box center [784, 399] width 338 height 24
type input "5"
click at [932, 453] on span "Save" at bounding box center [933, 451] width 20 height 11
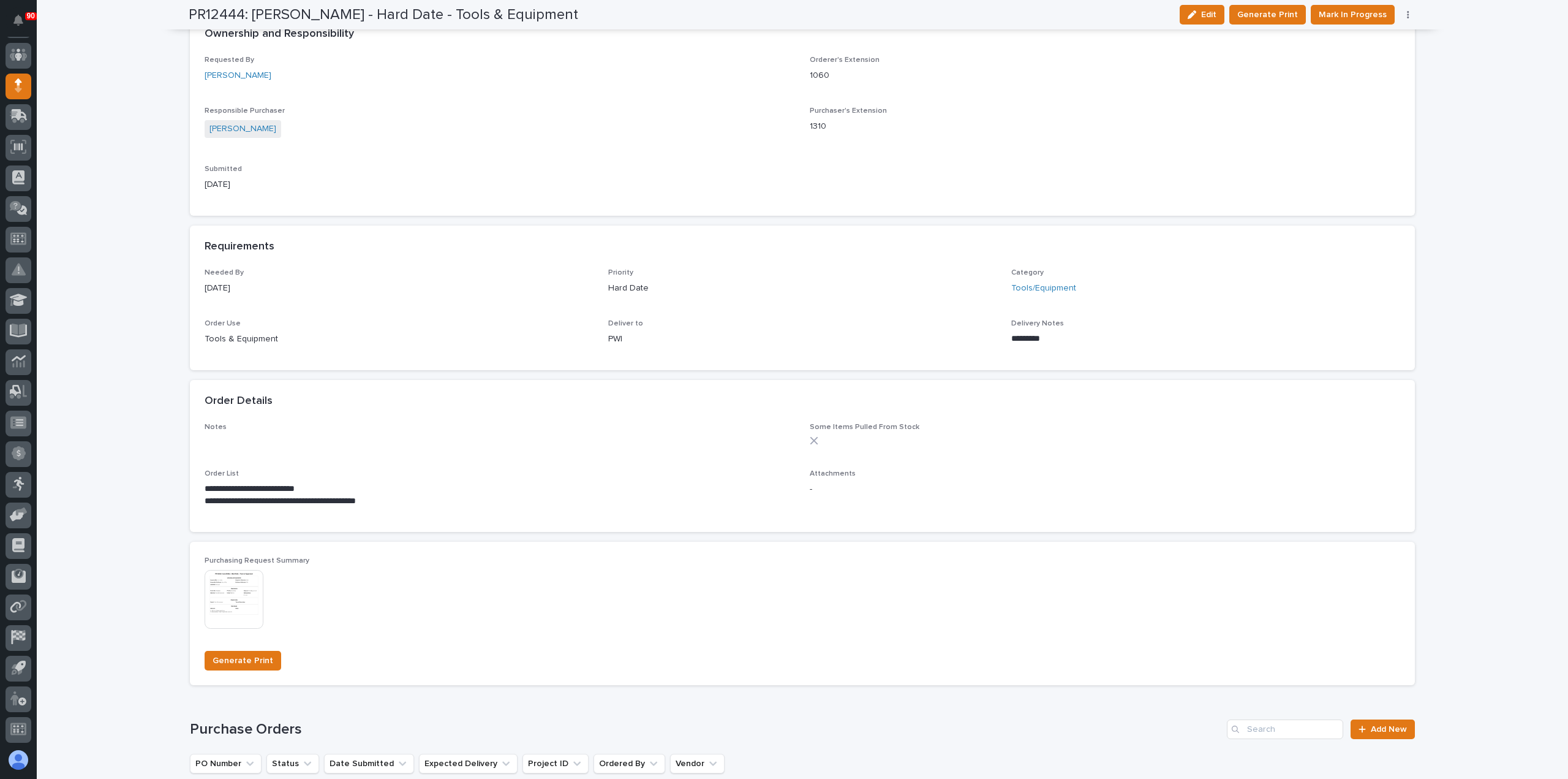
scroll to position [473, 0]
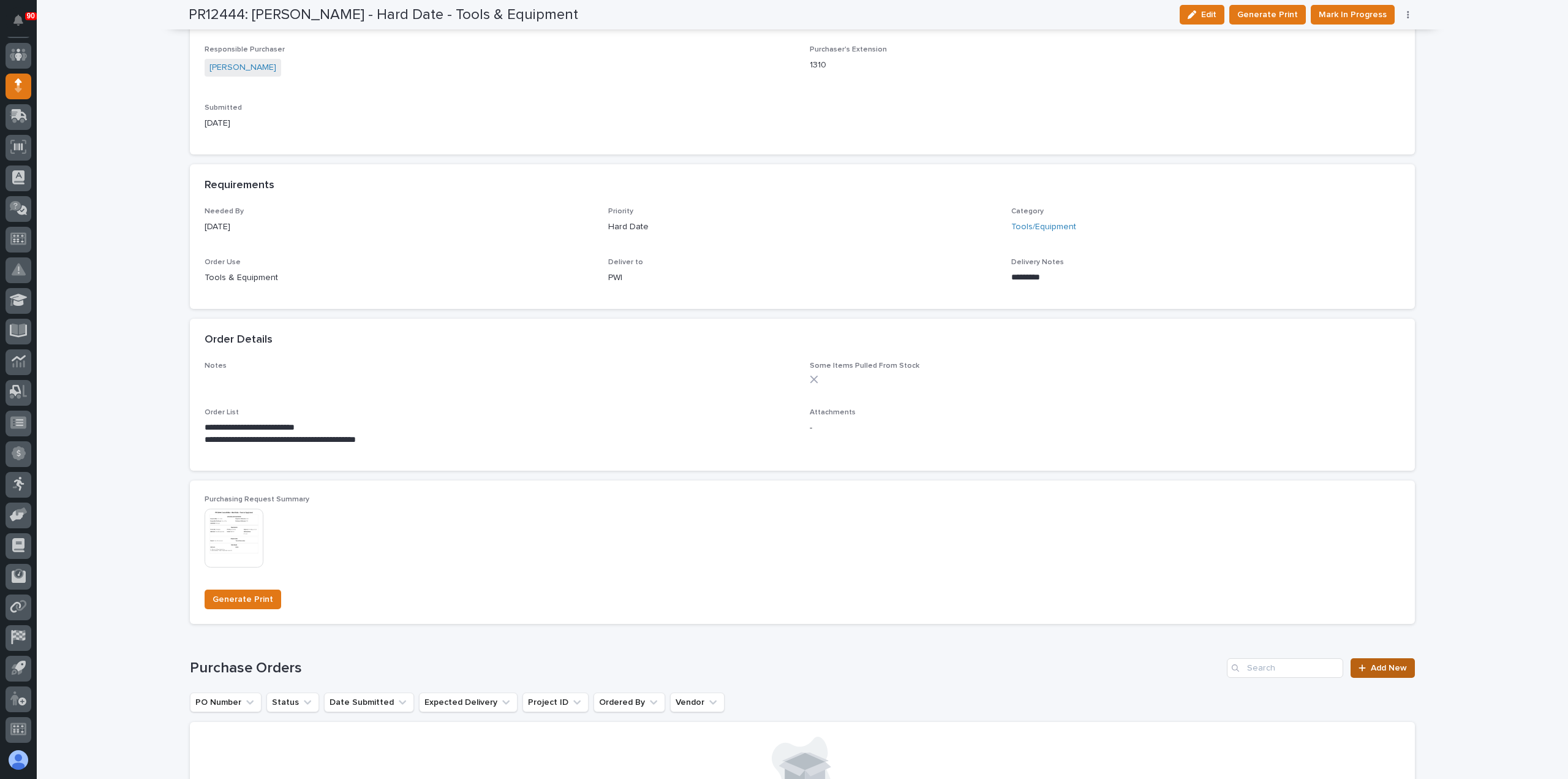
click at [1385, 666] on span "Add New" at bounding box center [1389, 668] width 36 height 8
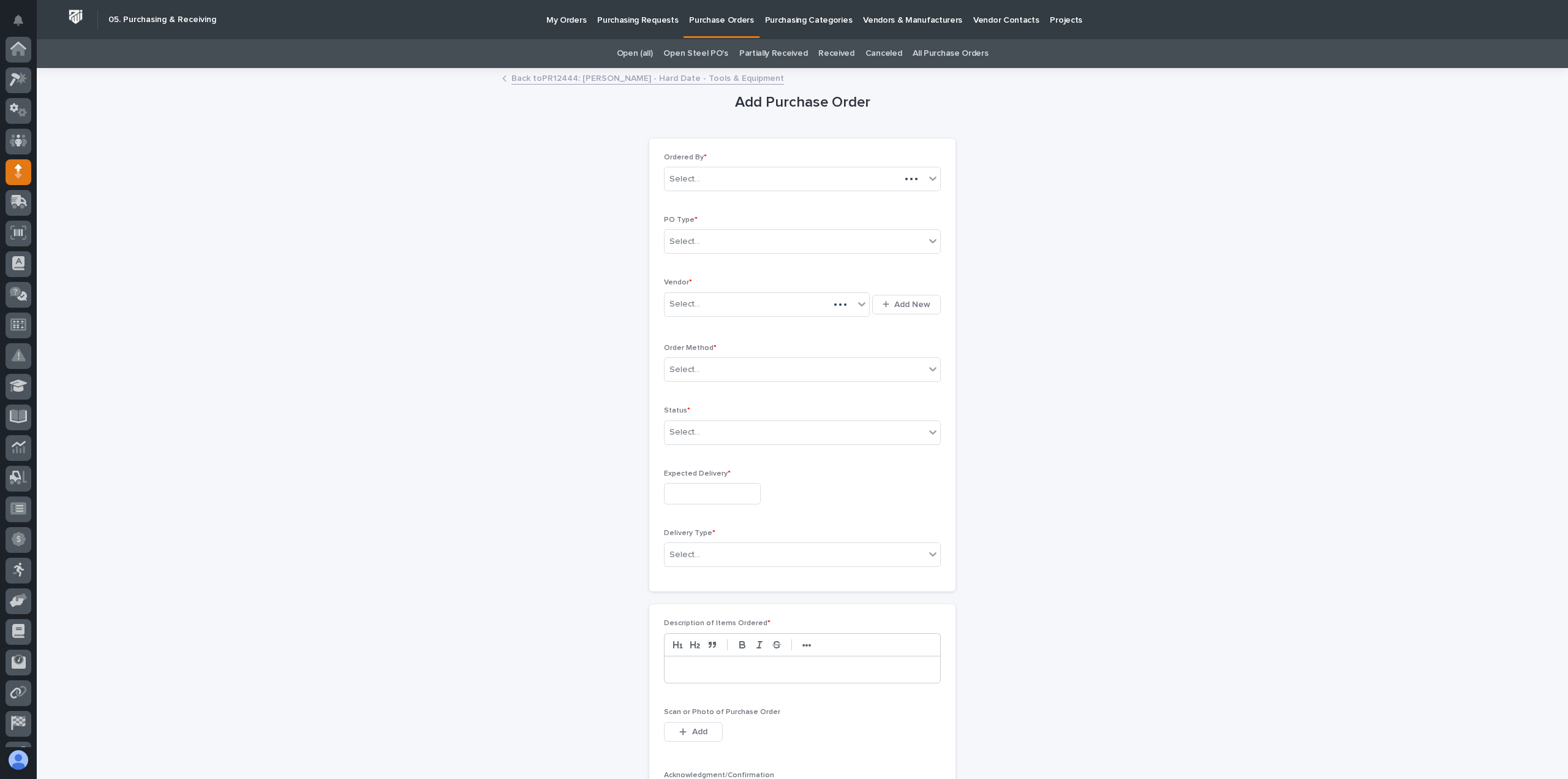
scroll to position [85, 0]
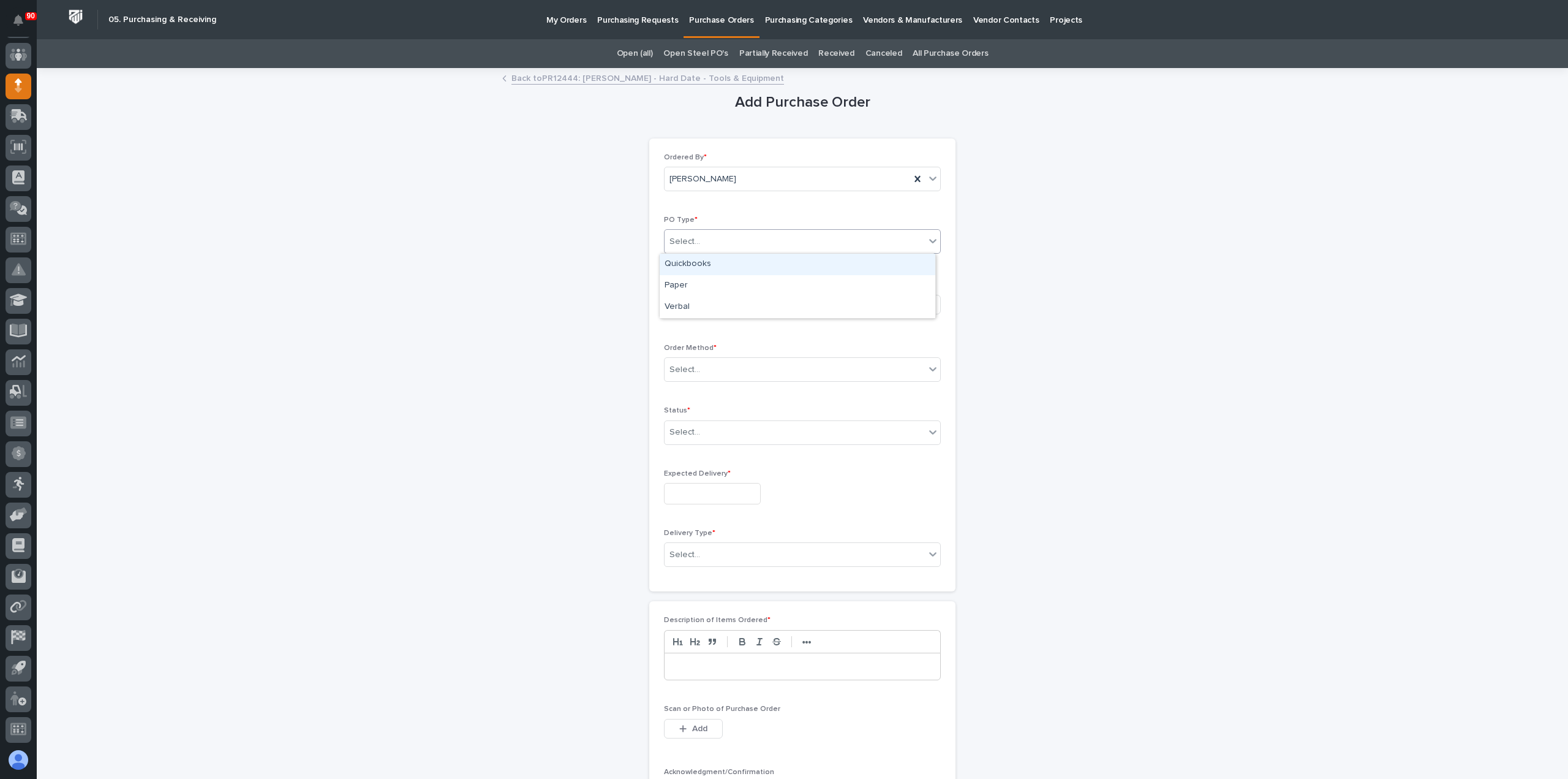
click at [714, 239] on div "Select..." at bounding box center [795, 241] width 260 height 20
click at [694, 281] on div "Paper" at bounding box center [797, 286] width 276 height 22
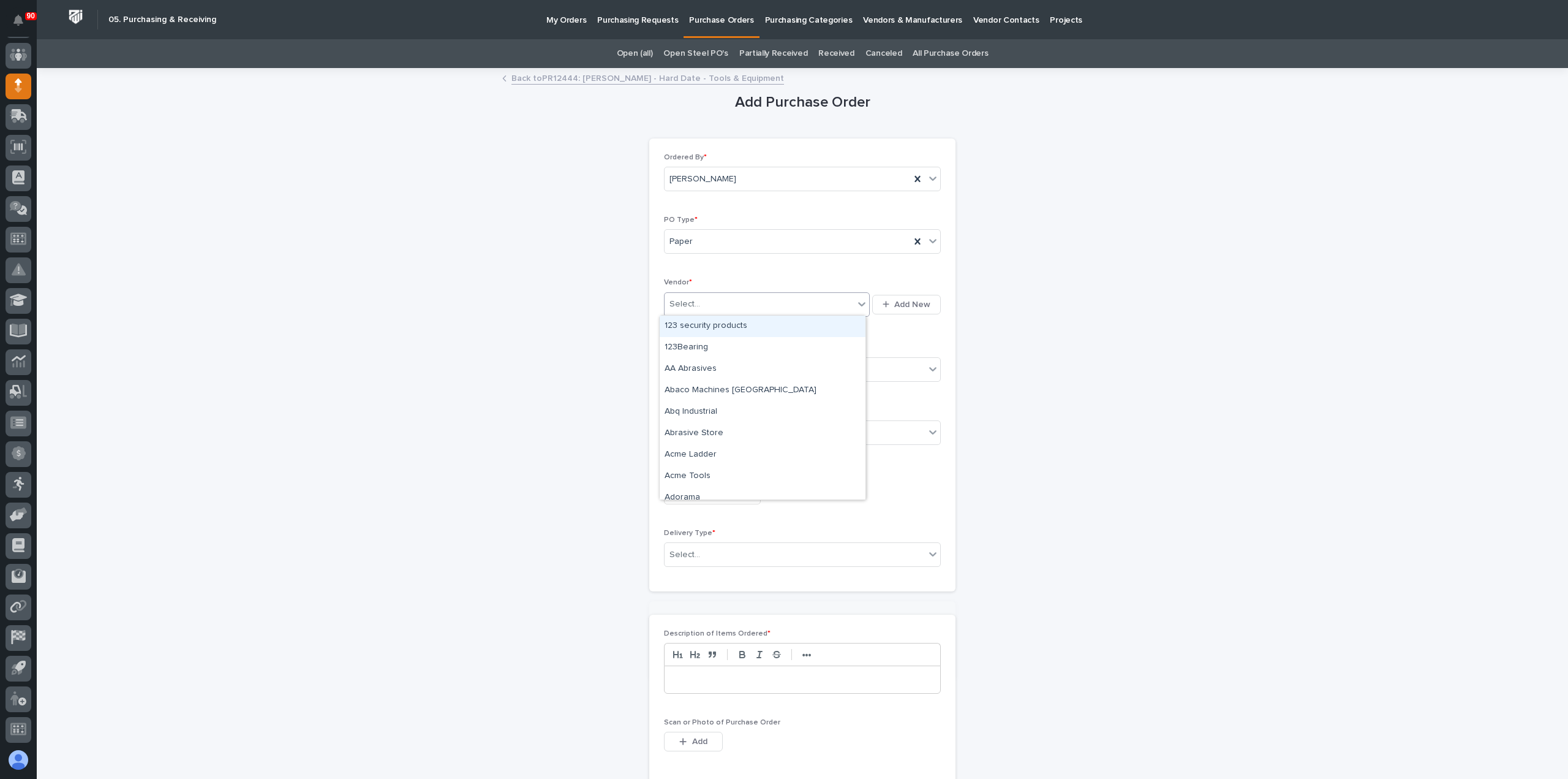
click at [697, 295] on div "Select..." at bounding box center [760, 304] width 189 height 20
type input "***"
click at [720, 343] on div "AirGas" at bounding box center [763, 348] width 206 height 22
click at [752, 369] on div "Select..." at bounding box center [795, 369] width 260 height 20
click at [709, 389] on div "Online Order" at bounding box center [797, 391] width 276 height 22
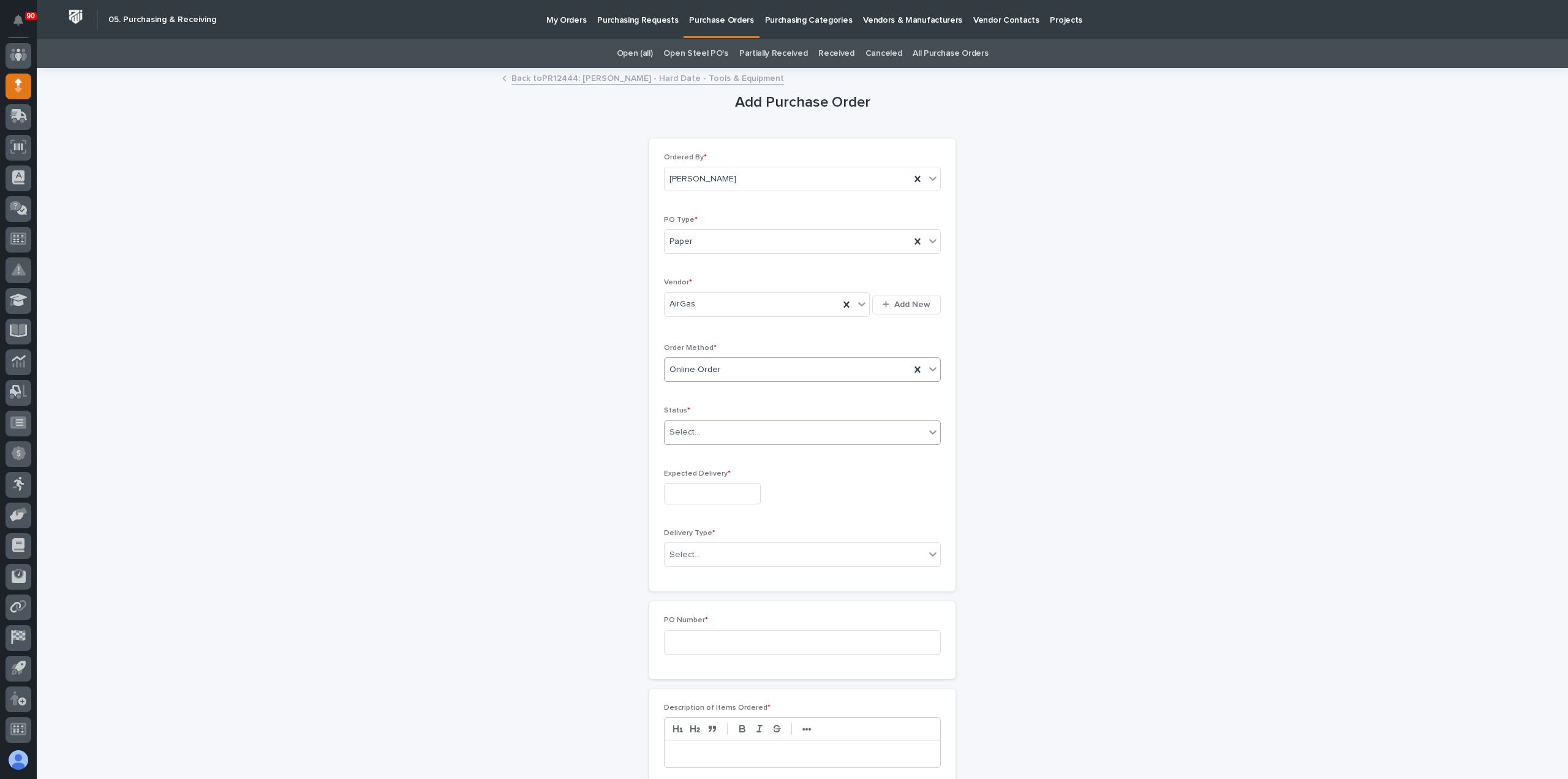
drag, startPoint x: 715, startPoint y: 420, endPoint x: 722, endPoint y: 441, distance: 22.1
click at [716, 422] on div "Select..." at bounding box center [795, 432] width 260 height 20
click at [699, 469] on div "Submitted" at bounding box center [797, 475] width 276 height 22
click at [704, 492] on input "text" at bounding box center [713, 493] width 97 height 22
click at [728, 369] on div "9" at bounding box center [725, 371] width 17 height 17
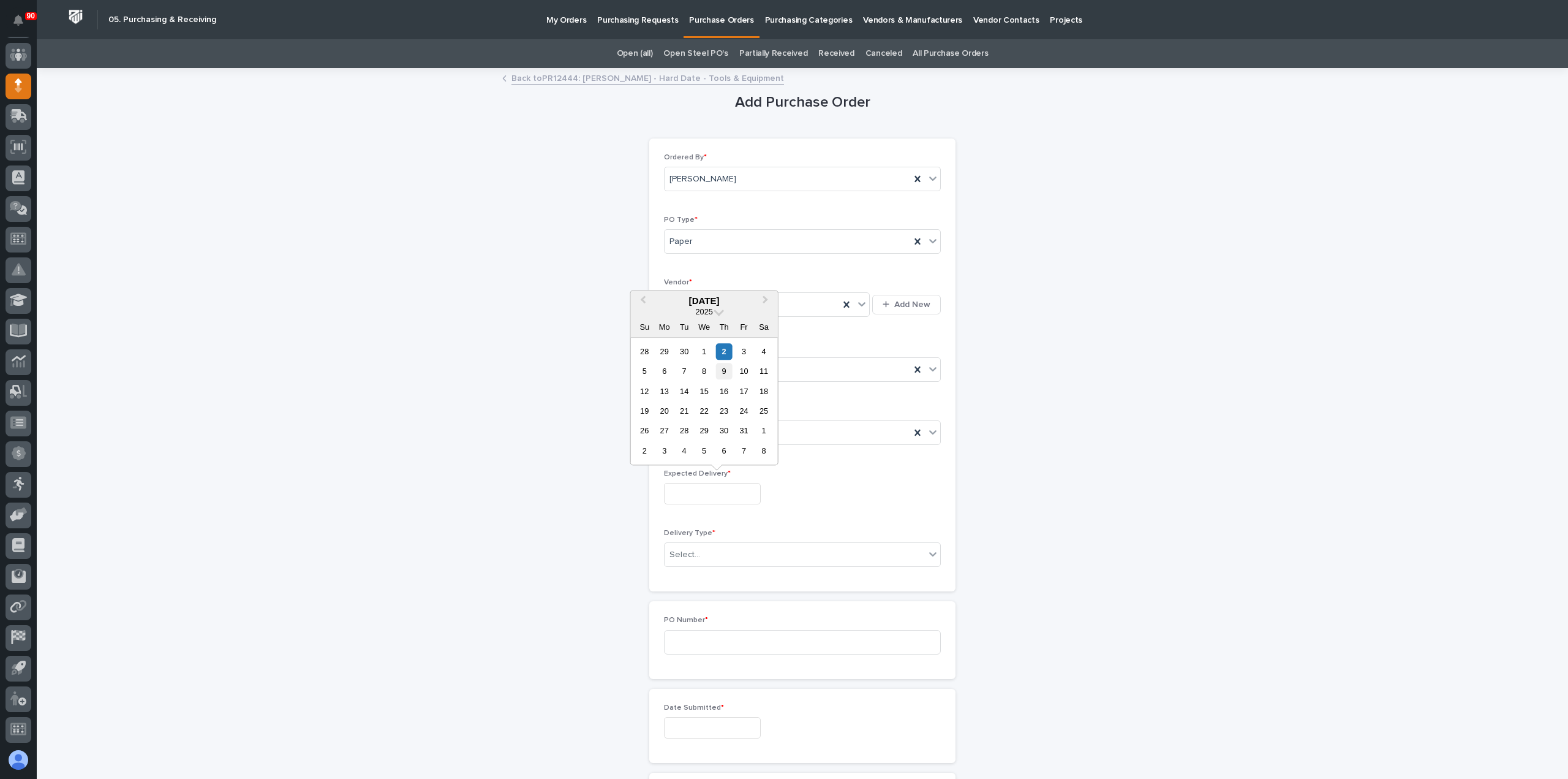
type input "**********"
click at [709, 549] on div "Select..." at bounding box center [795, 555] width 260 height 20
drag, startPoint x: 702, startPoint y: 570, endPoint x: 704, endPoint y: 577, distance: 7.3
click at [701, 571] on div "Deliver to PWI" at bounding box center [797, 575] width 276 height 22
drag, startPoint x: 704, startPoint y: 634, endPoint x: 765, endPoint y: 642, distance: 61.5
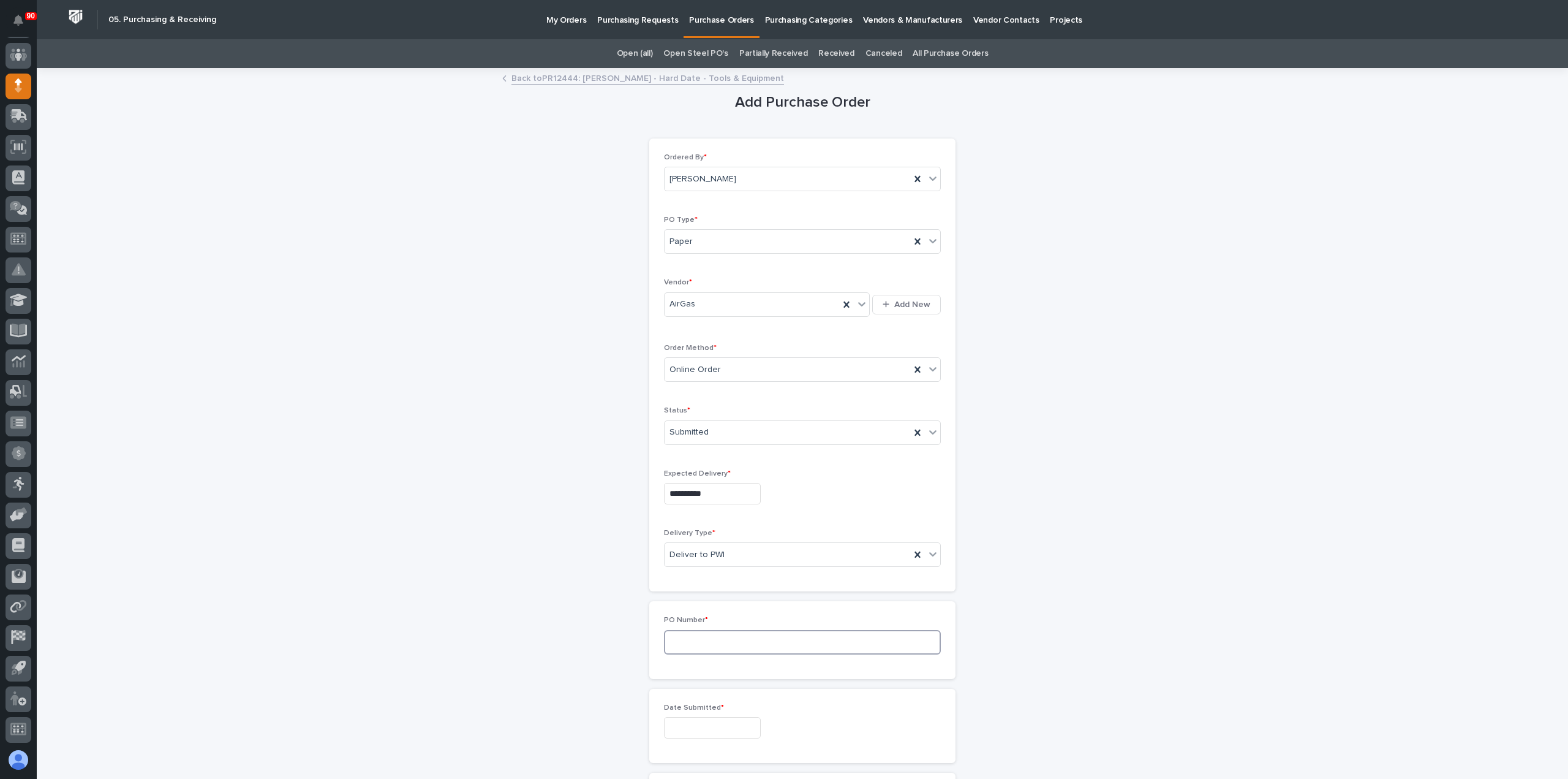
click at [706, 634] on input at bounding box center [802, 642] width 277 height 24
type input "19045"
click at [725, 725] on input "text" at bounding box center [713, 728] width 97 height 22
click at [725, 587] on div "2" at bounding box center [725, 585] width 17 height 17
type input "**********"
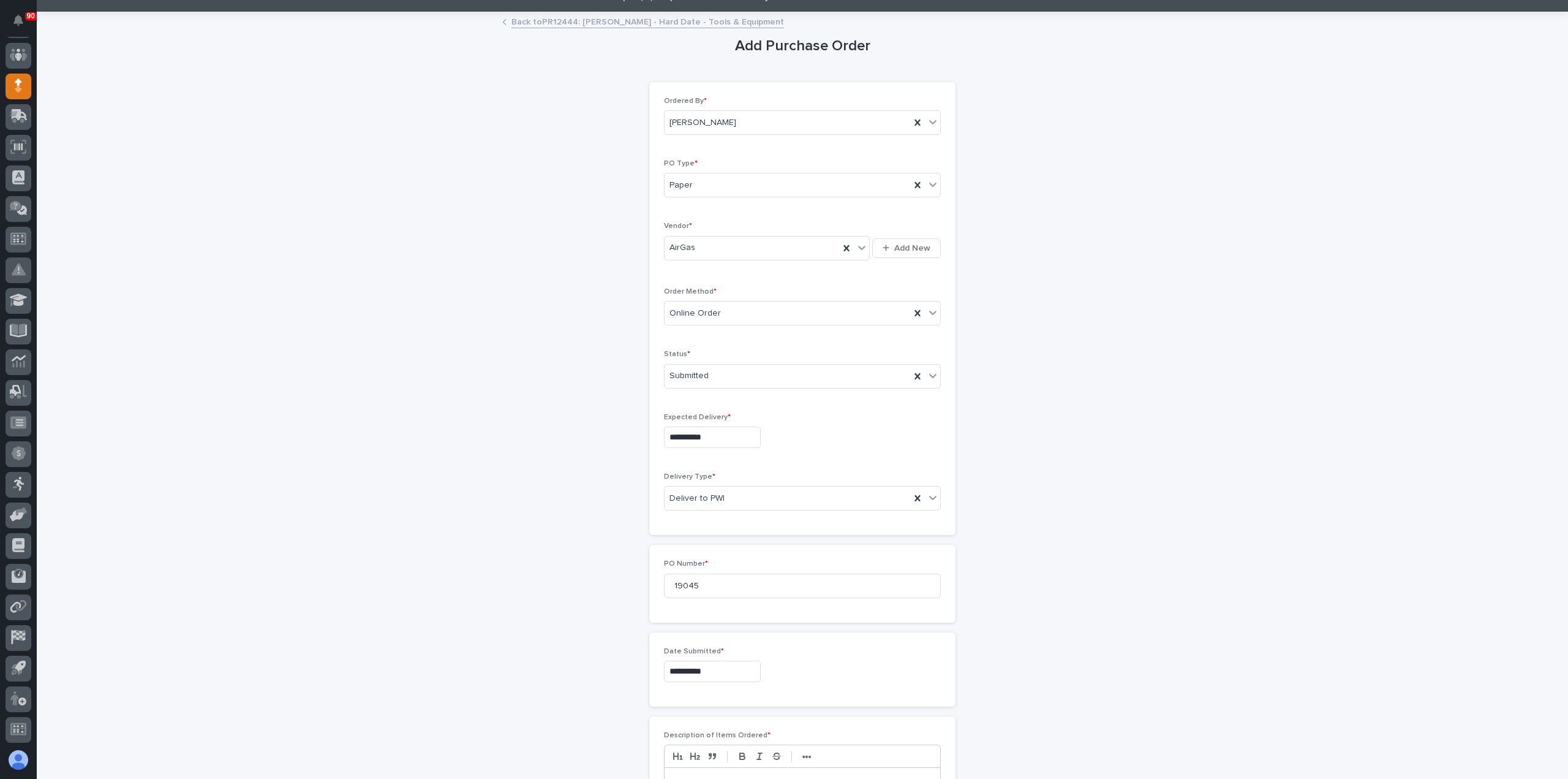
scroll to position [122, 0]
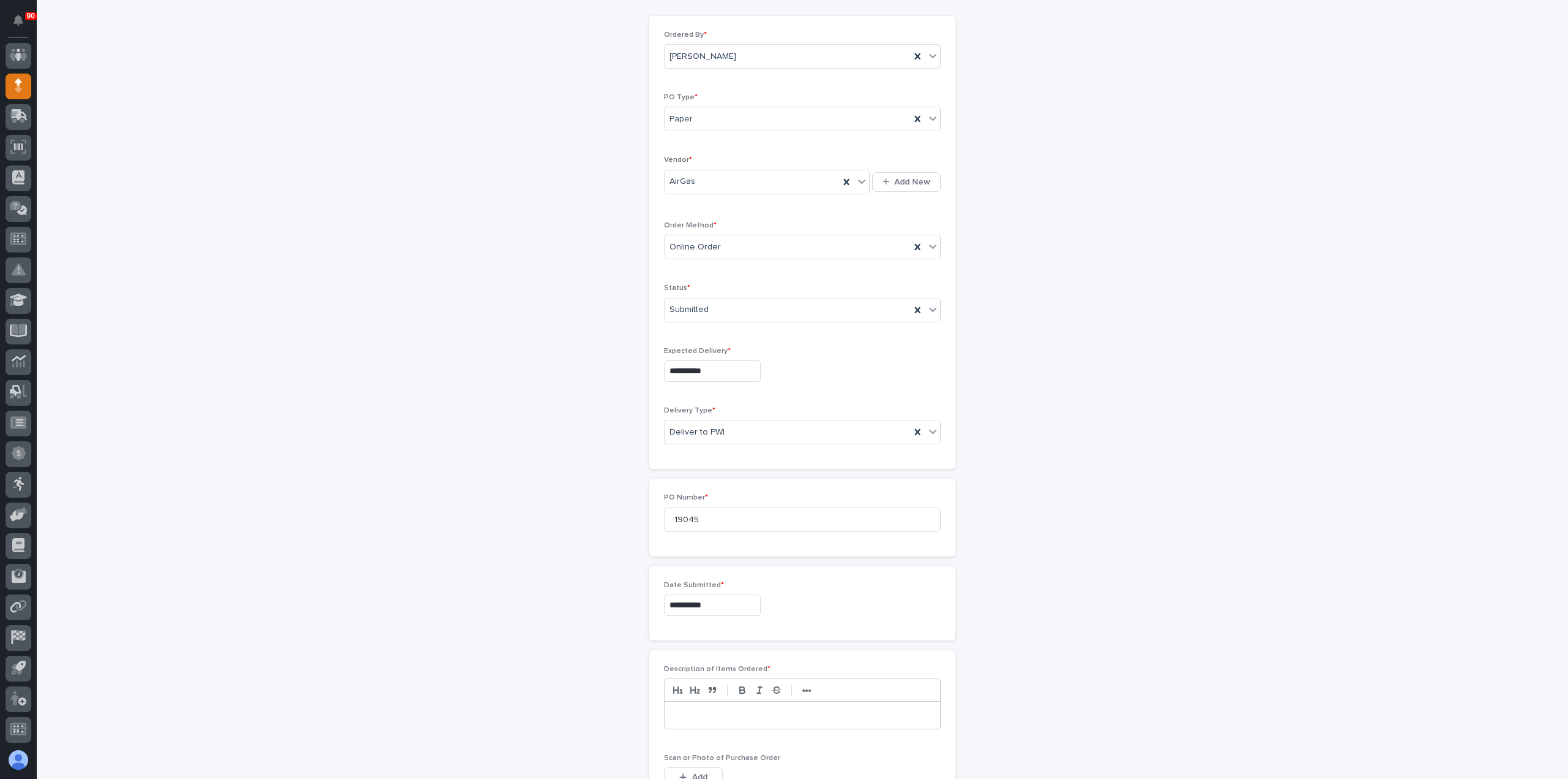
click at [720, 715] on p at bounding box center [802, 715] width 257 height 13
drag, startPoint x: 708, startPoint y: 713, endPoint x: 711, endPoint y: 719, distance: 6.7
click at [707, 713] on p "**********" at bounding box center [803, 715] width 258 height 13
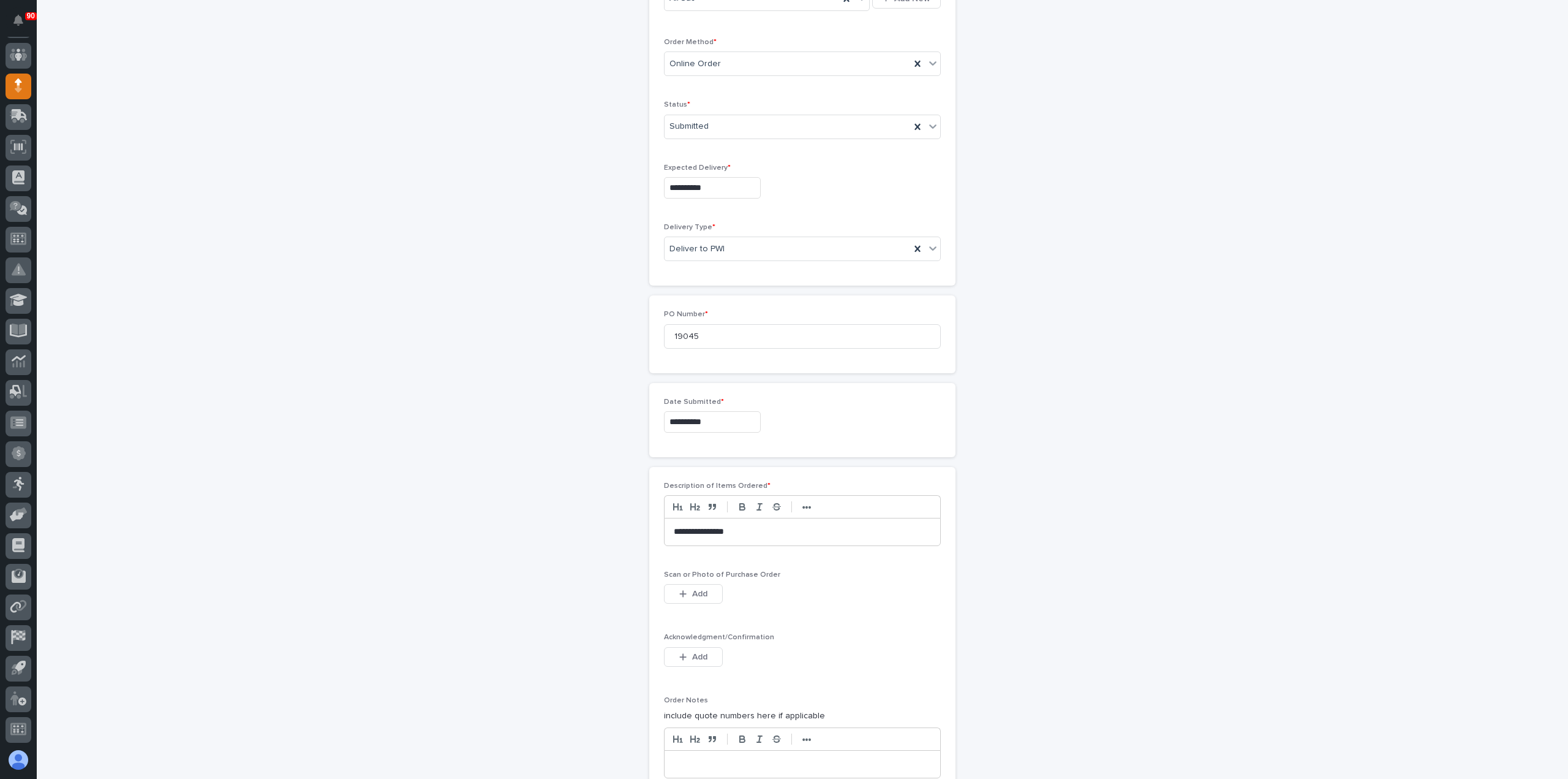
scroll to position [307, 0]
click at [699, 592] on span "Add" at bounding box center [699, 592] width 15 height 11
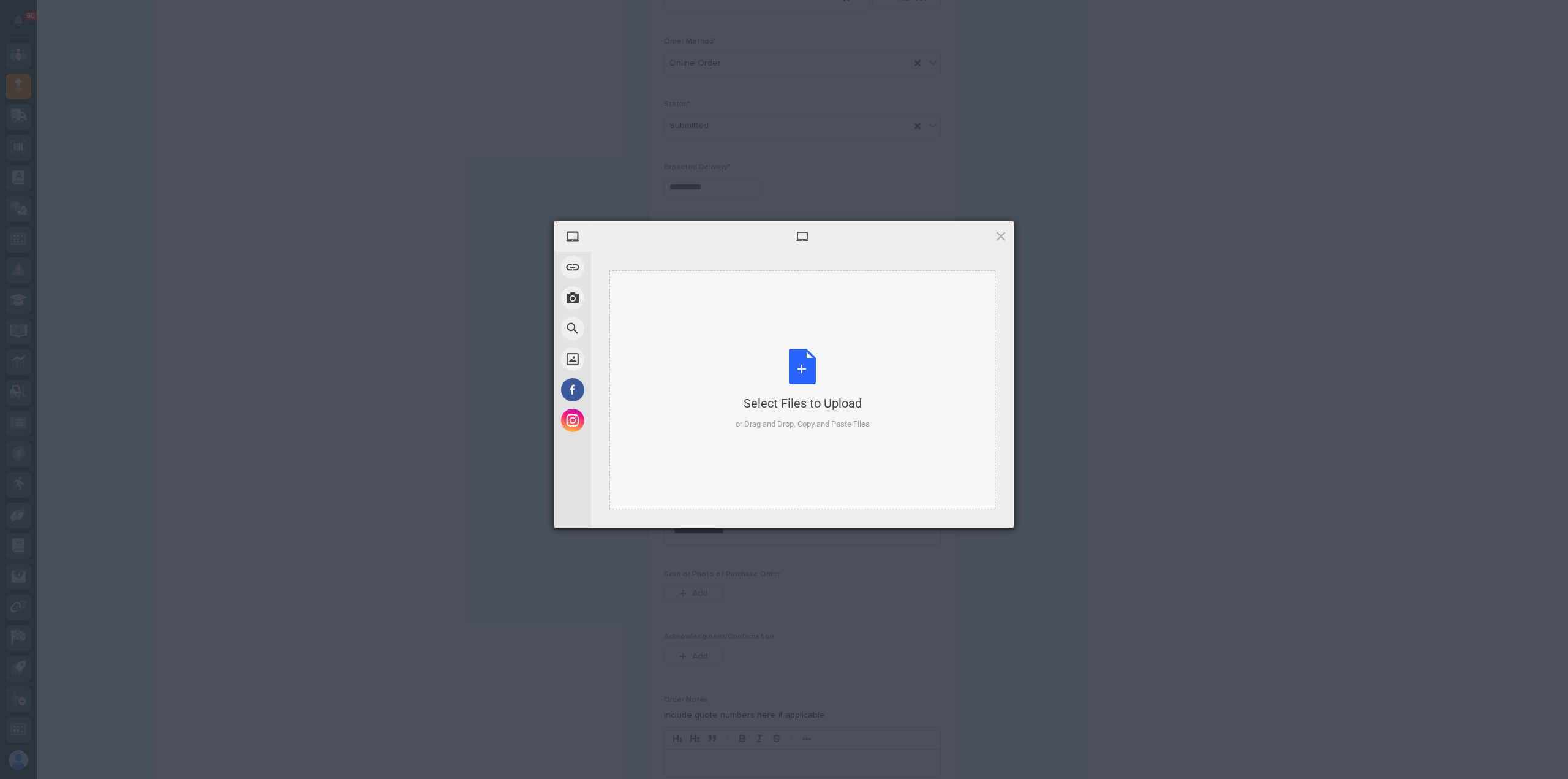
click at [811, 367] on div "Select Files to Upload or Drag and Drop, Copy and Paste Files" at bounding box center [802, 389] width 134 height 81
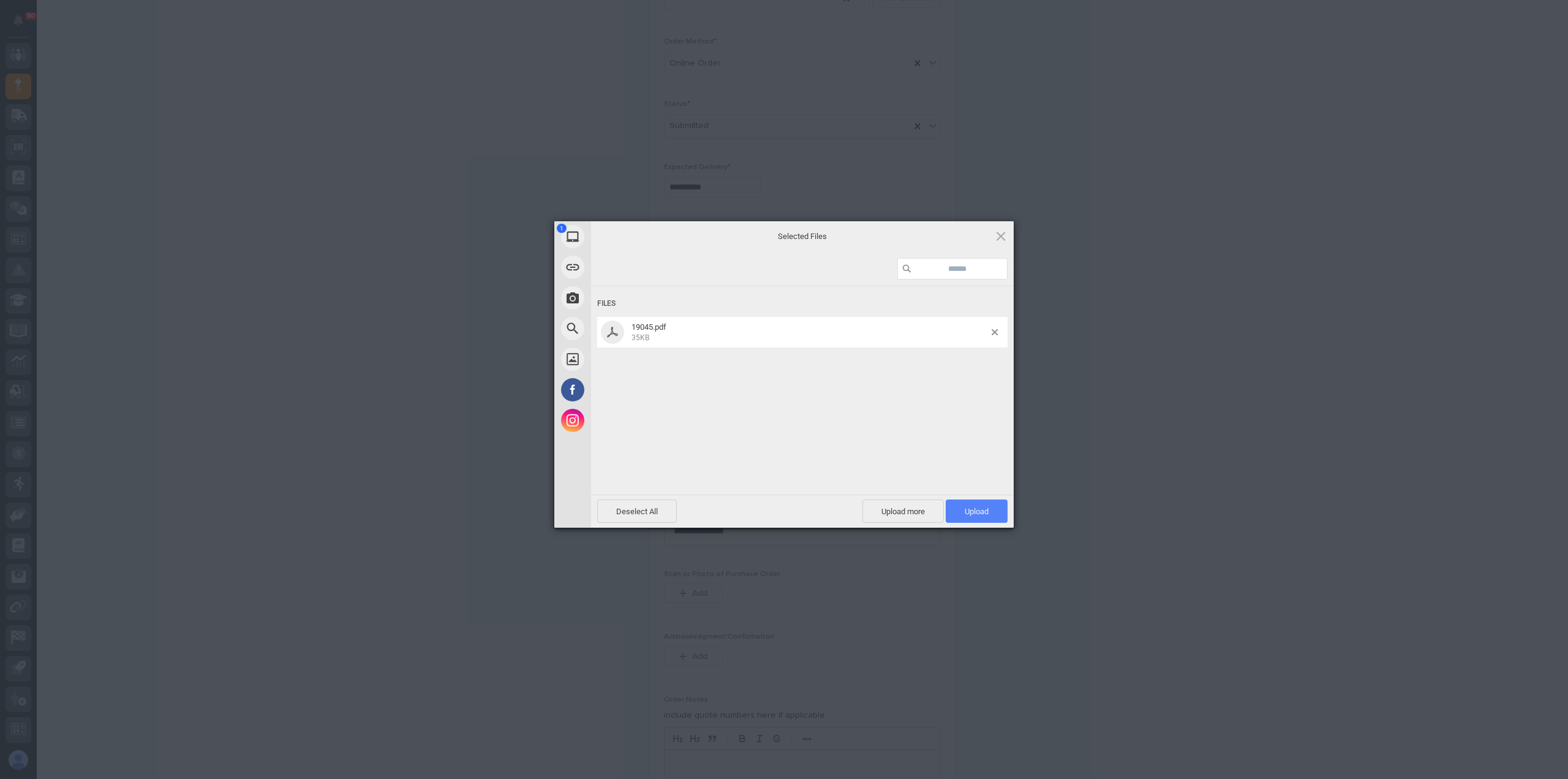
click at [983, 505] on span "Upload 1" at bounding box center [977, 511] width 62 height 23
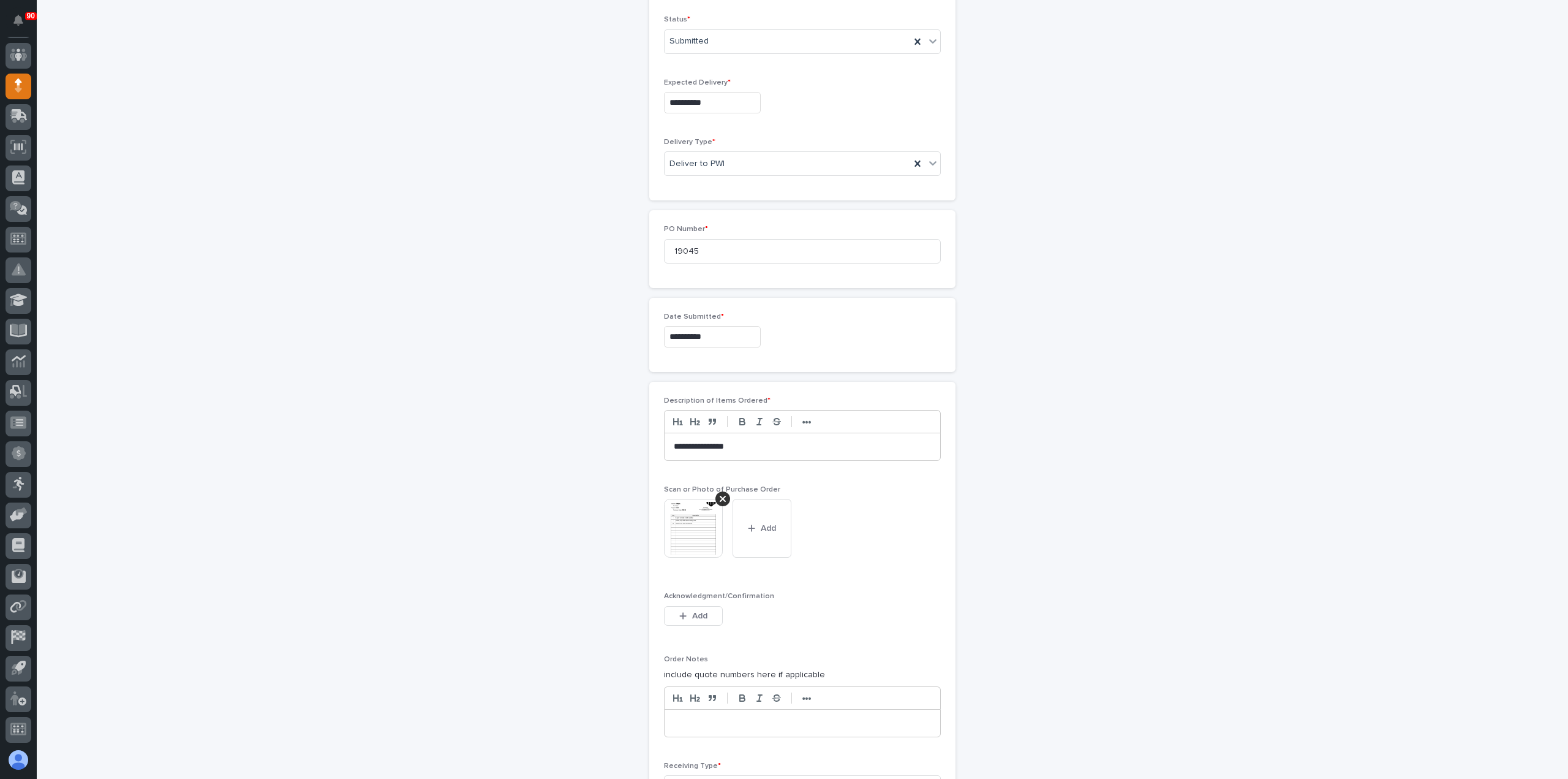
scroll to position [451, 0]
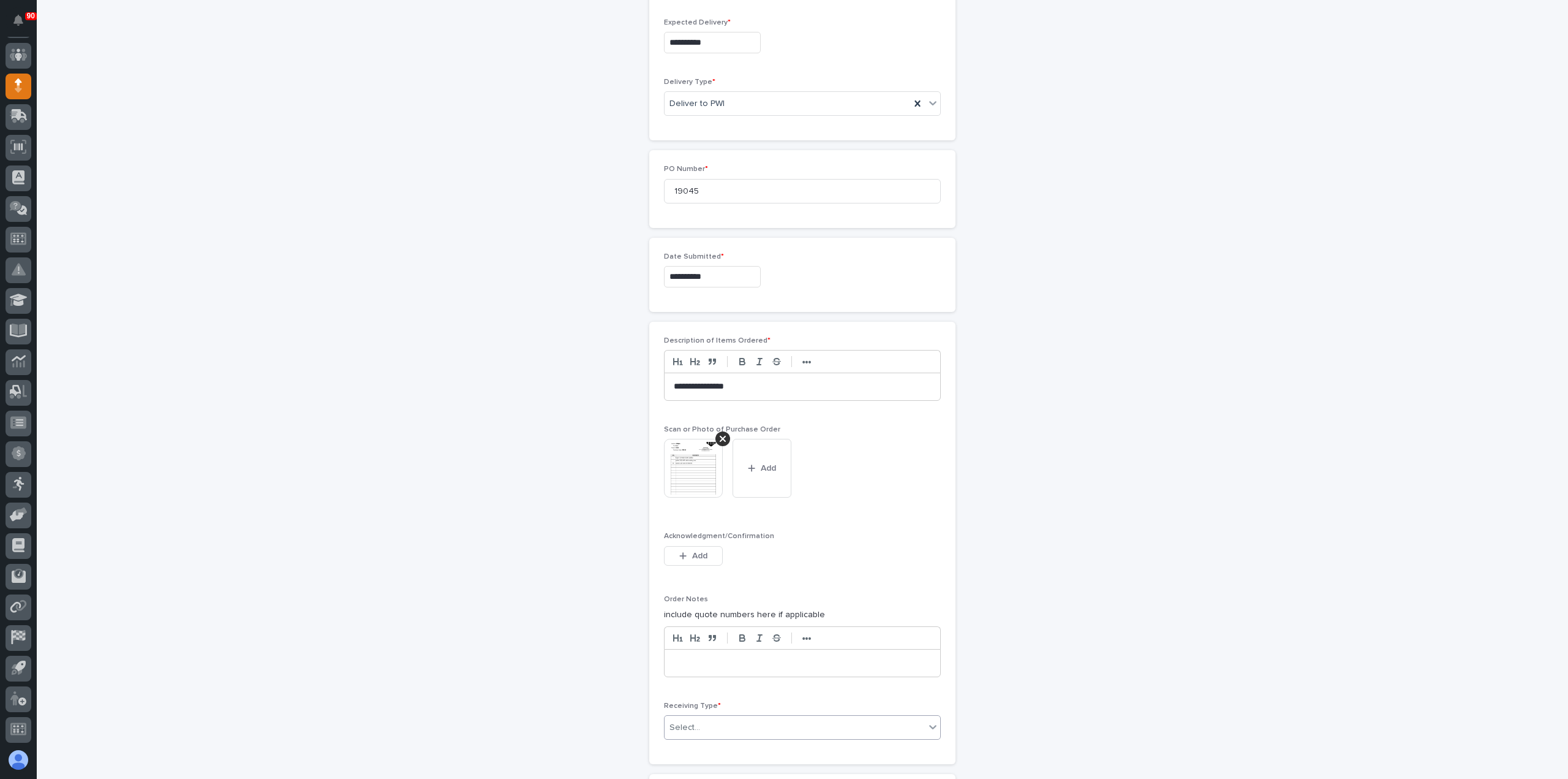
click at [734, 722] on div "Select..." at bounding box center [795, 727] width 260 height 20
click at [715, 677] on div "Deliver to" at bounding box center [797, 678] width 276 height 22
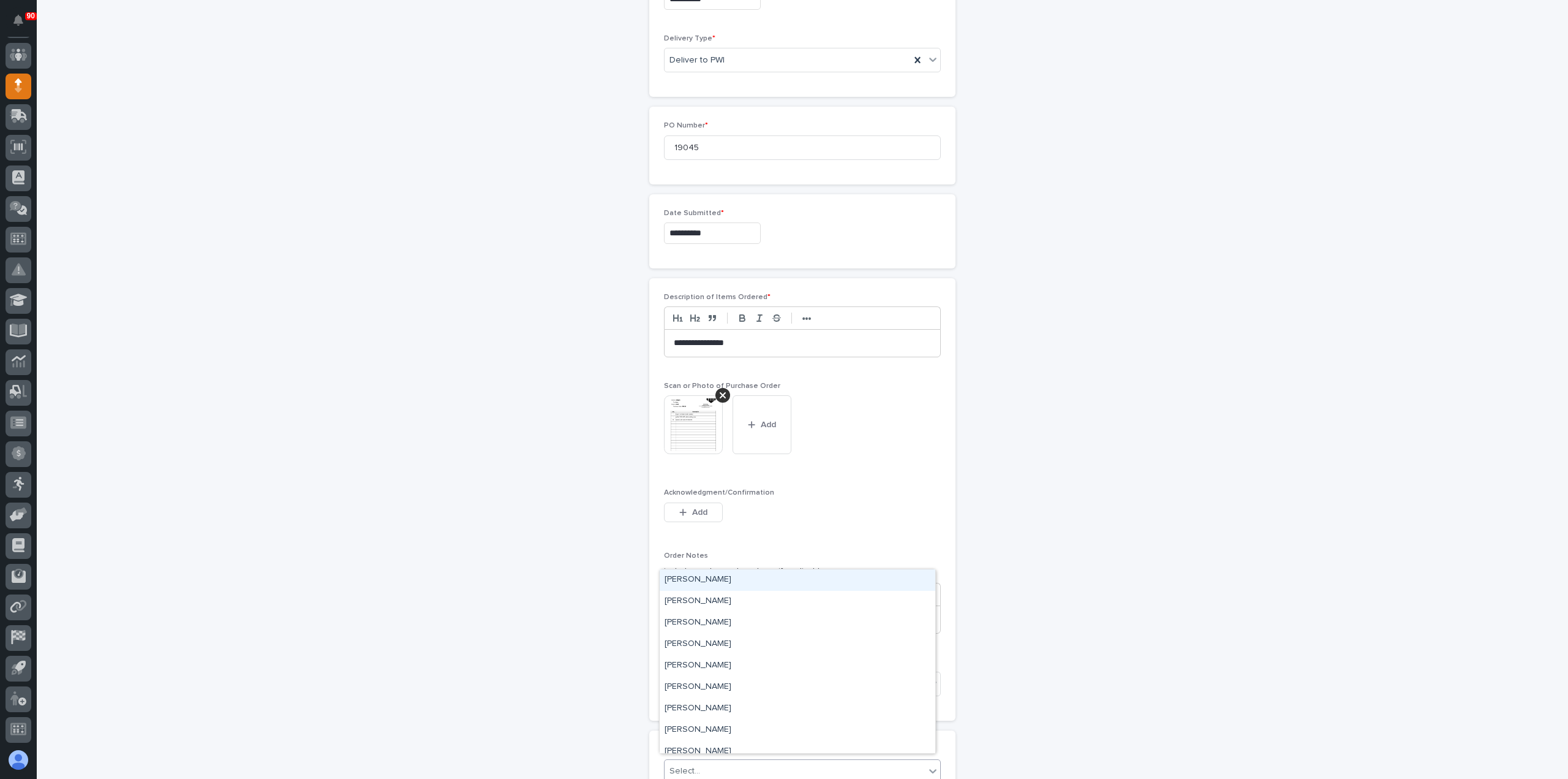
drag, startPoint x: 713, startPoint y: 761, endPoint x: 729, endPoint y: 763, distance: 16.1
click at [713, 761] on div "Select..." at bounding box center [795, 771] width 260 height 20
type input "***"
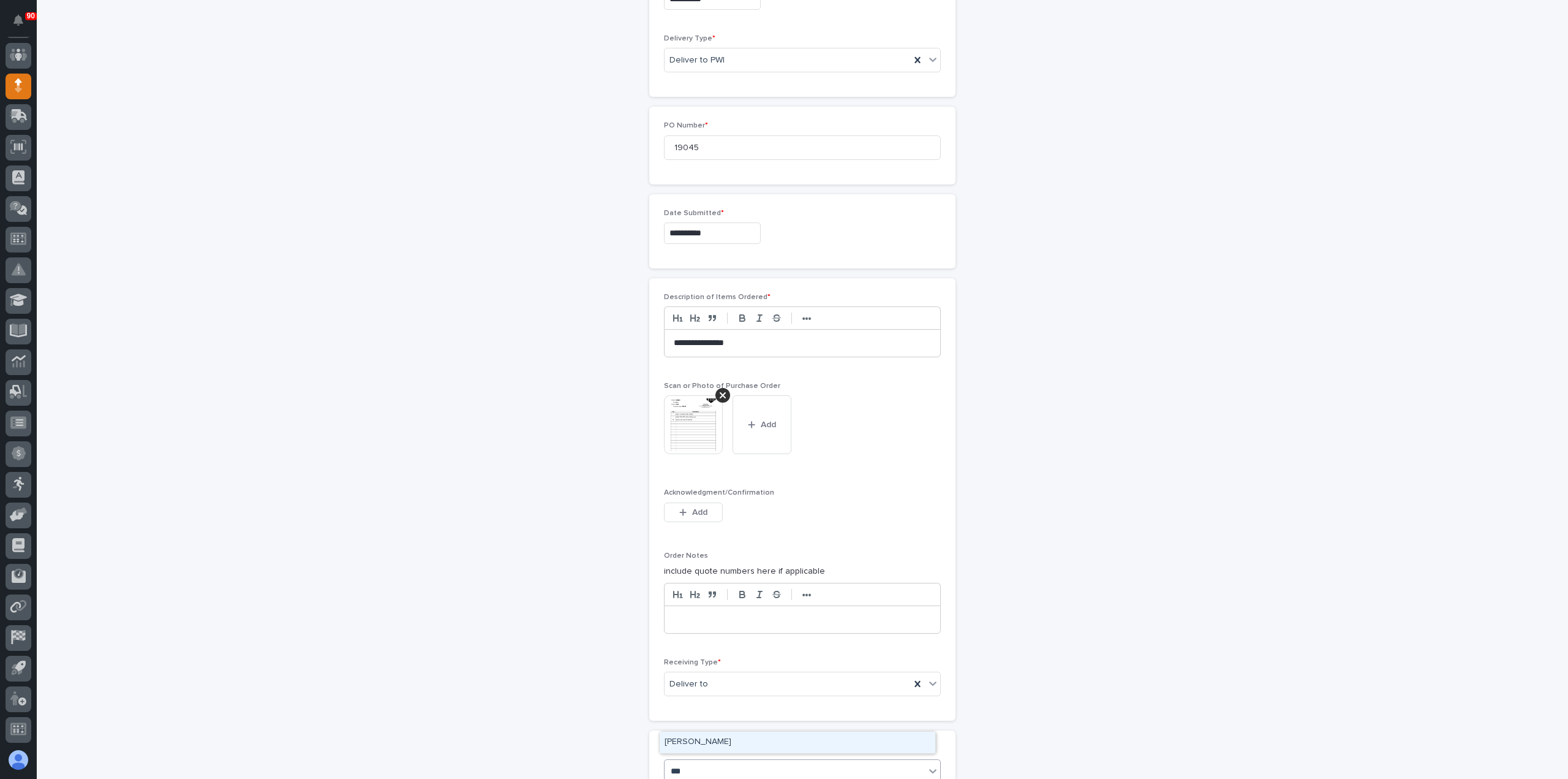
click at [723, 740] on div "[PERSON_NAME]" at bounding box center [797, 742] width 276 height 22
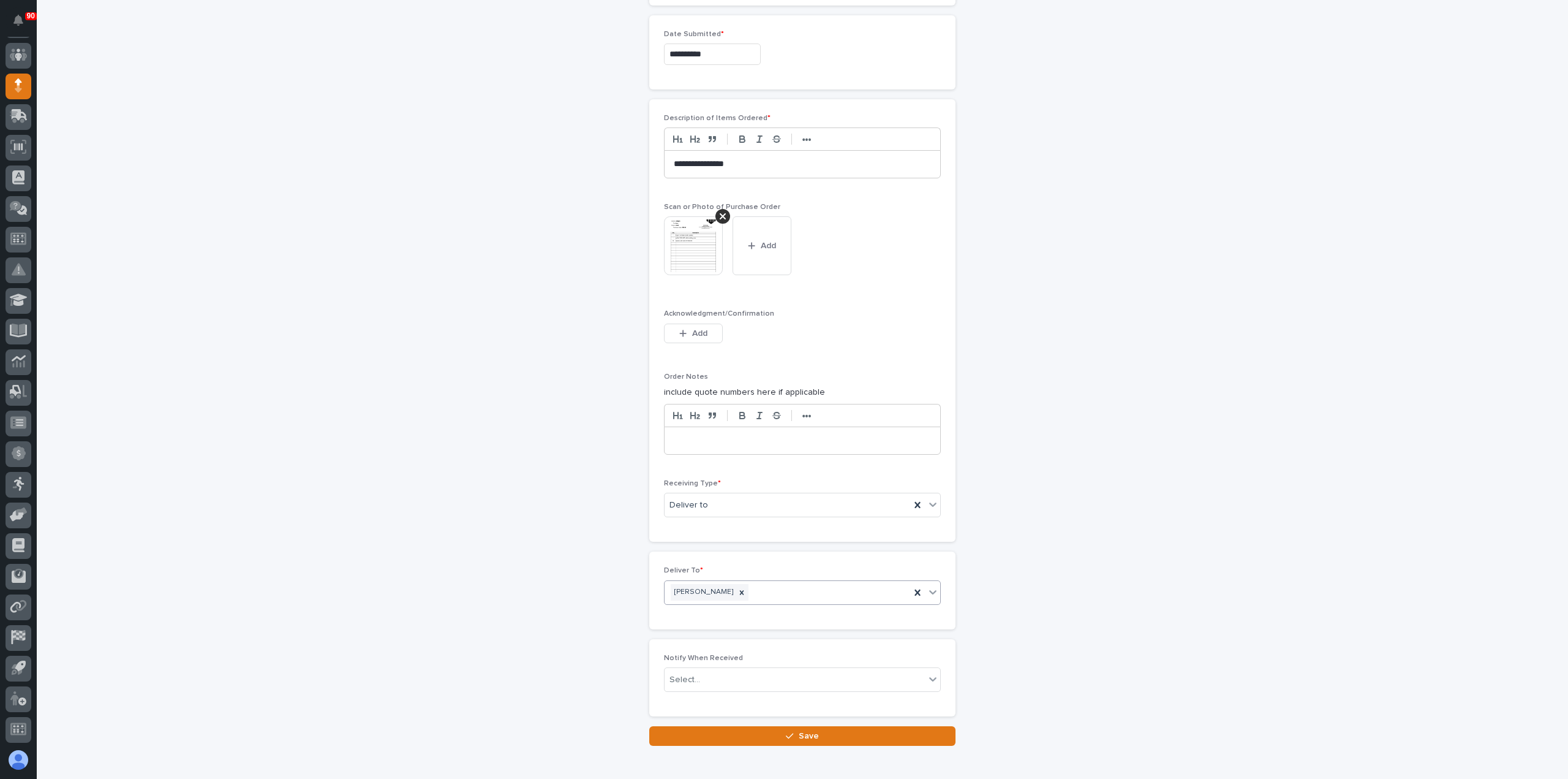
scroll to position [678, 0]
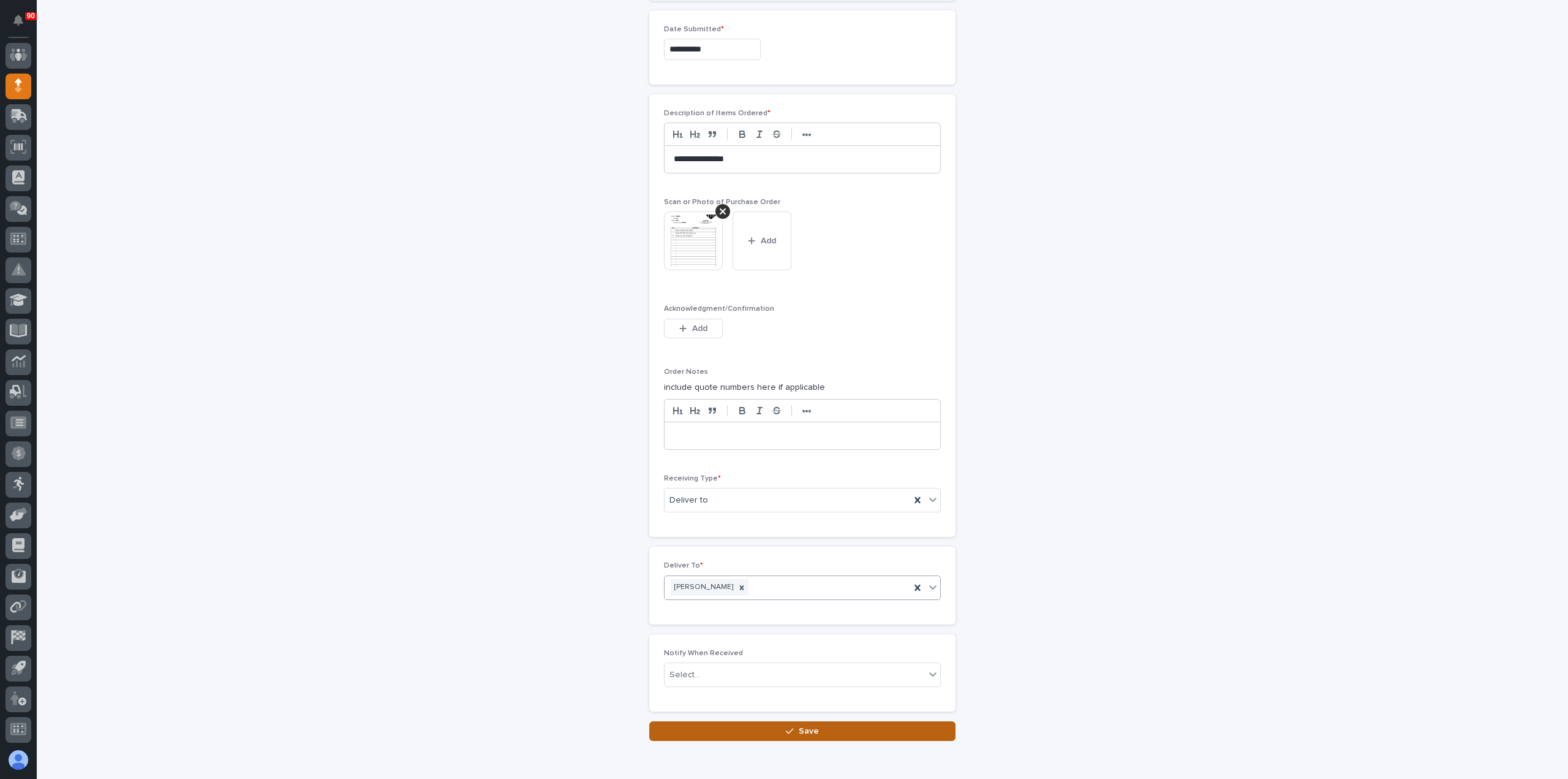
click at [814, 723] on button "Save" at bounding box center [802, 730] width 307 height 19
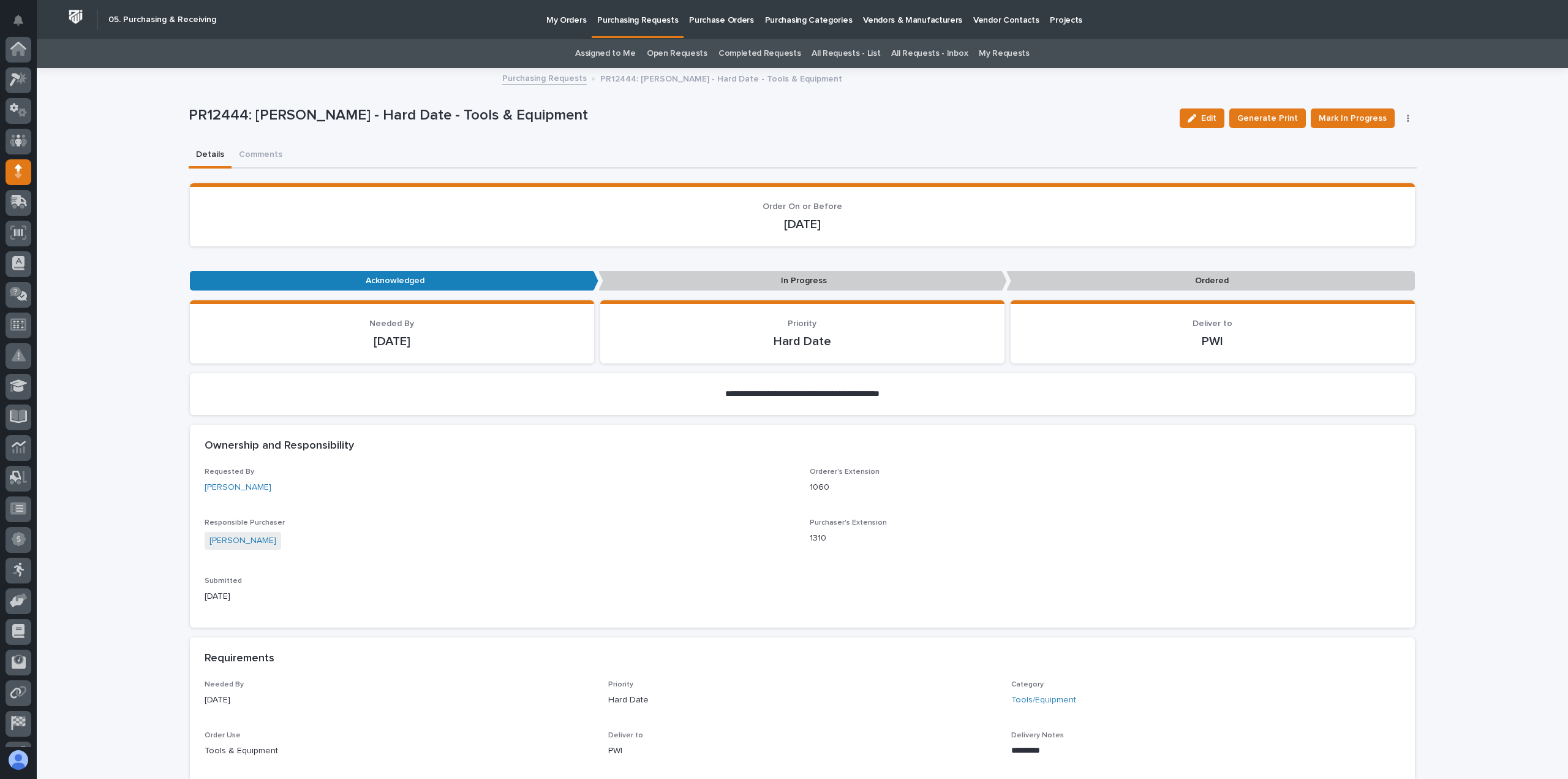
scroll to position [85, 0]
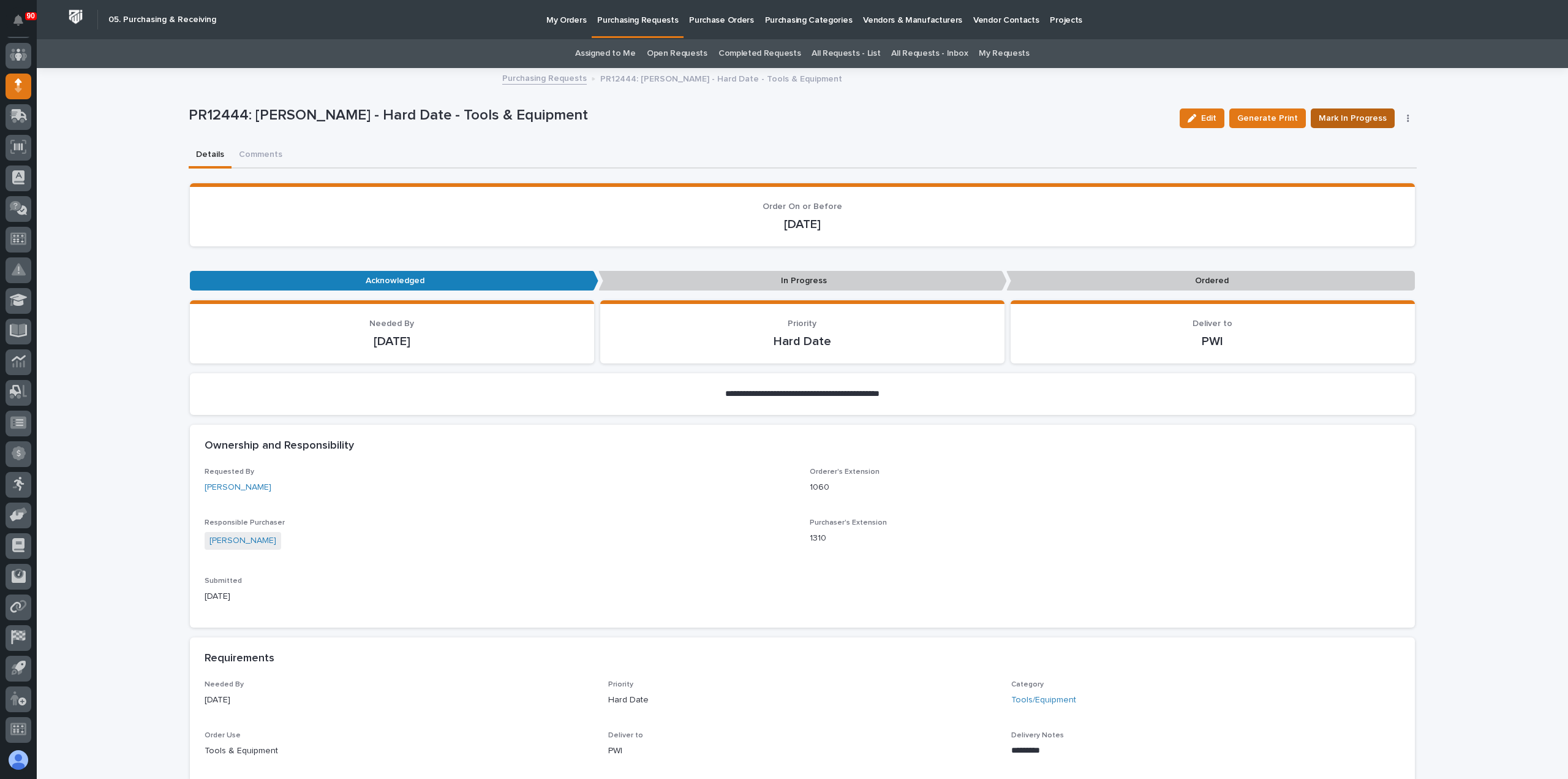
click at [1369, 112] on span "Mark In Progress" at bounding box center [1353, 118] width 68 height 15
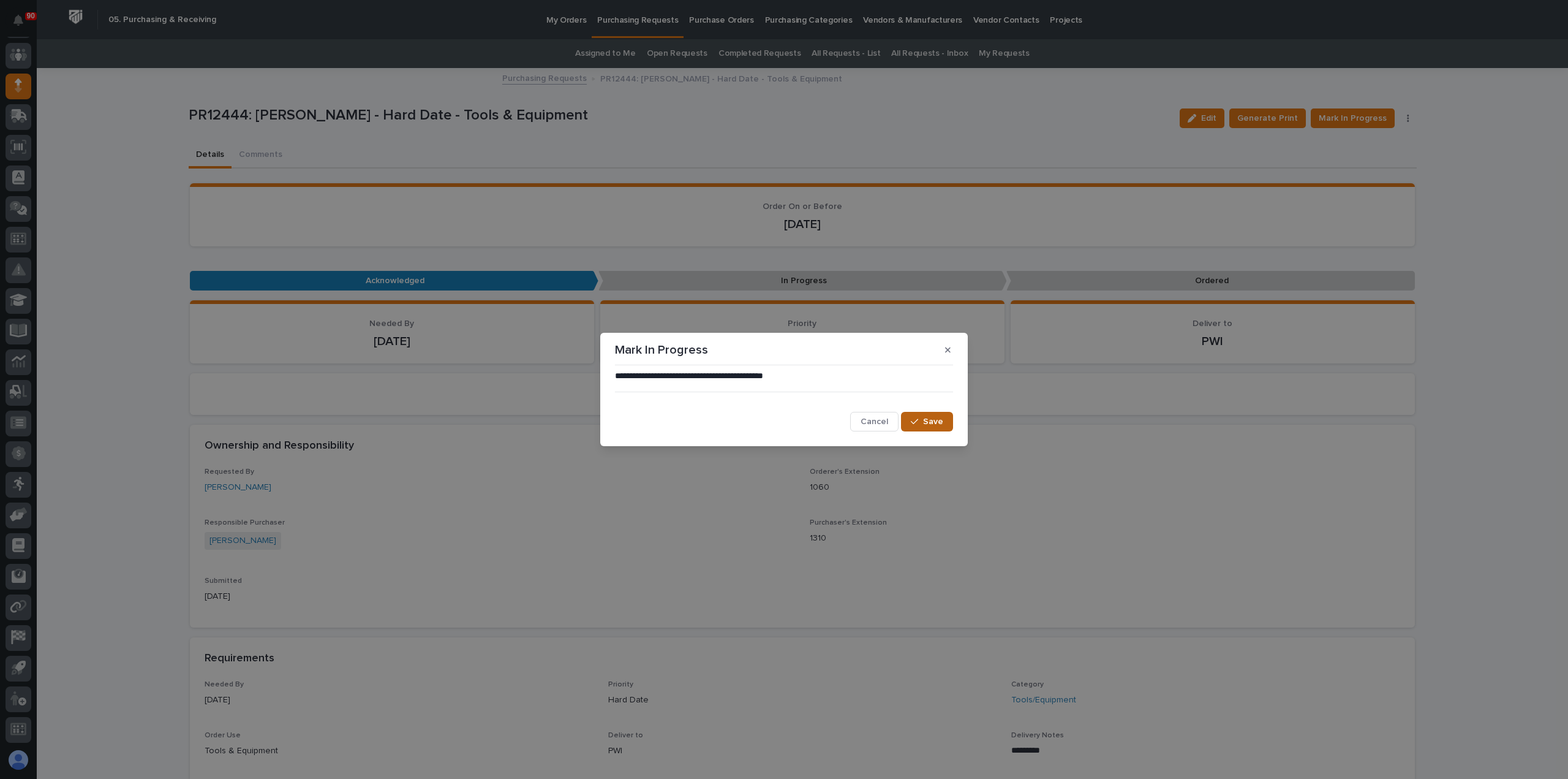
click at [929, 420] on span "Save" at bounding box center [933, 421] width 20 height 11
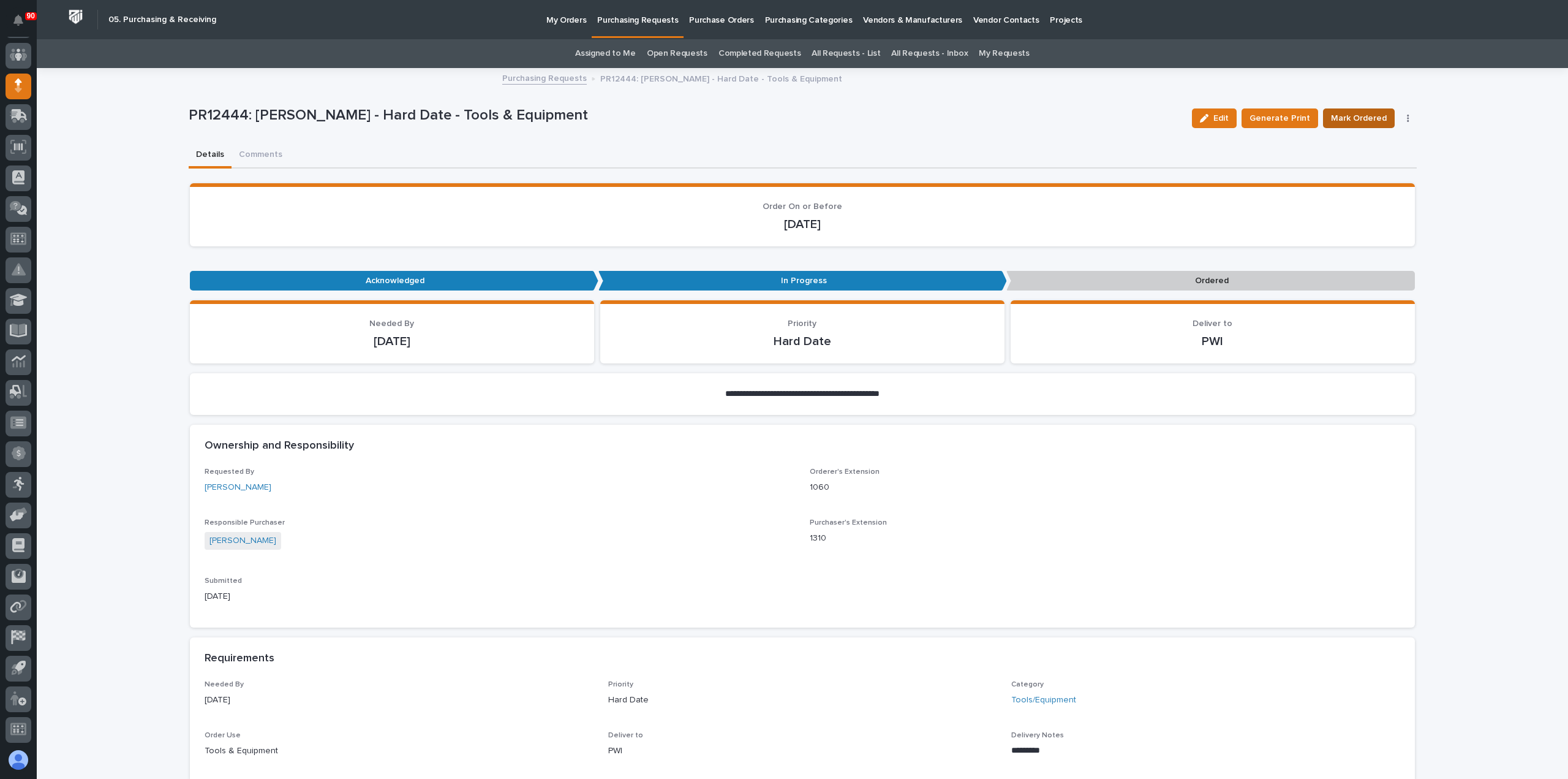
click at [1359, 113] on span "Mark Ordered" at bounding box center [1359, 118] width 56 height 15
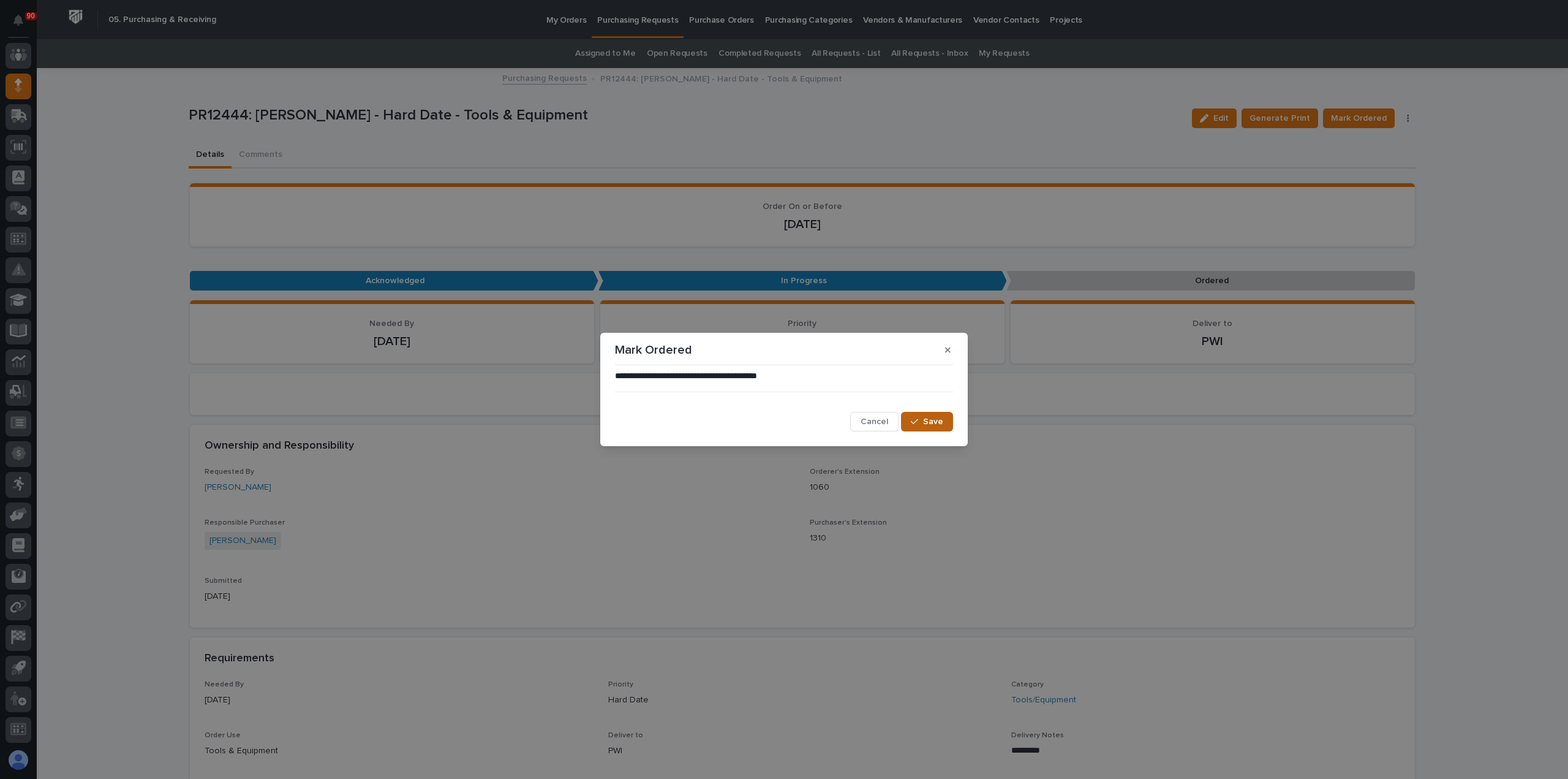
click at [942, 421] on span "Save" at bounding box center [933, 421] width 20 height 11
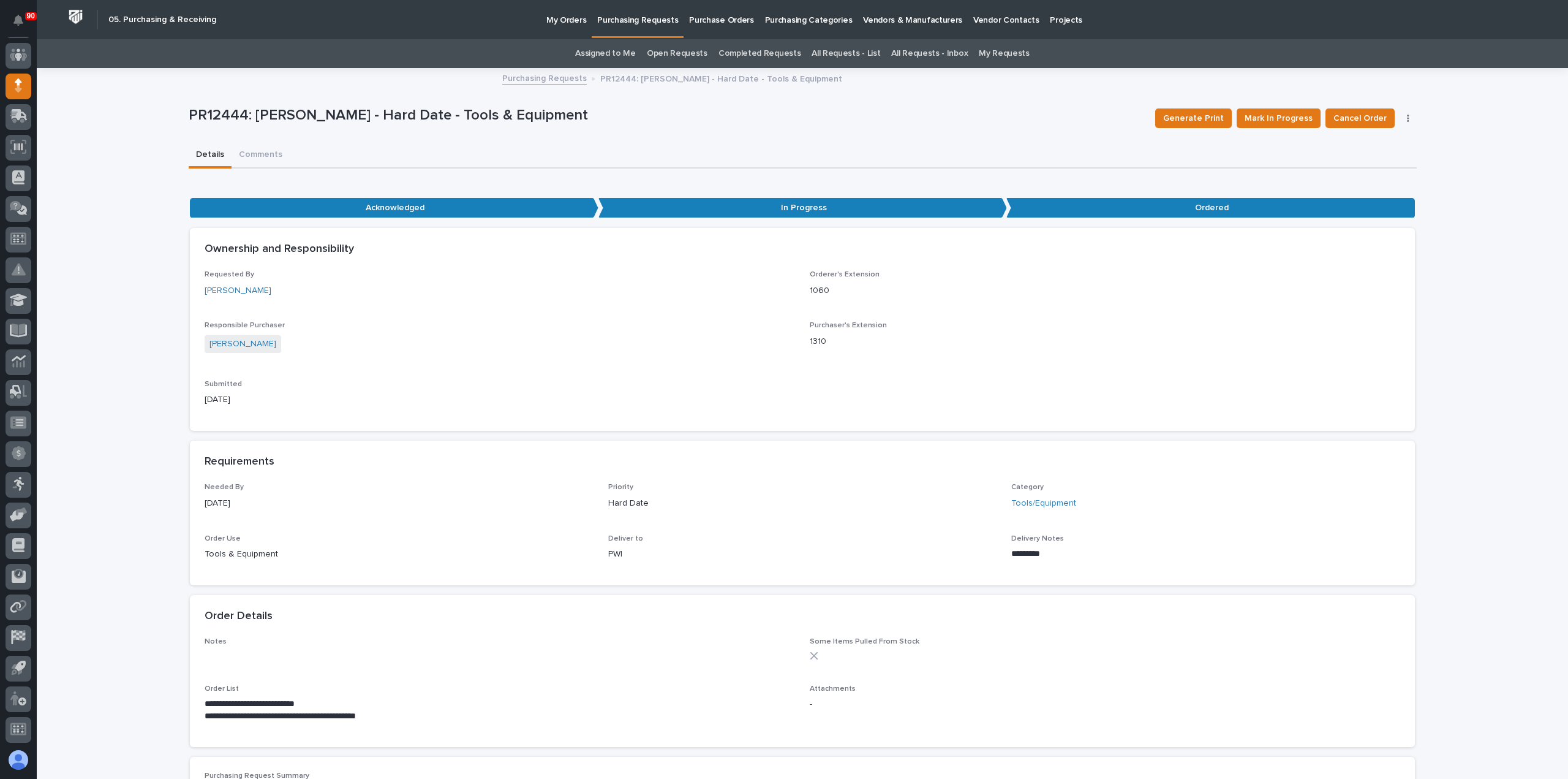
click at [642, 17] on p "Purchasing Requests" at bounding box center [637, 13] width 81 height 26
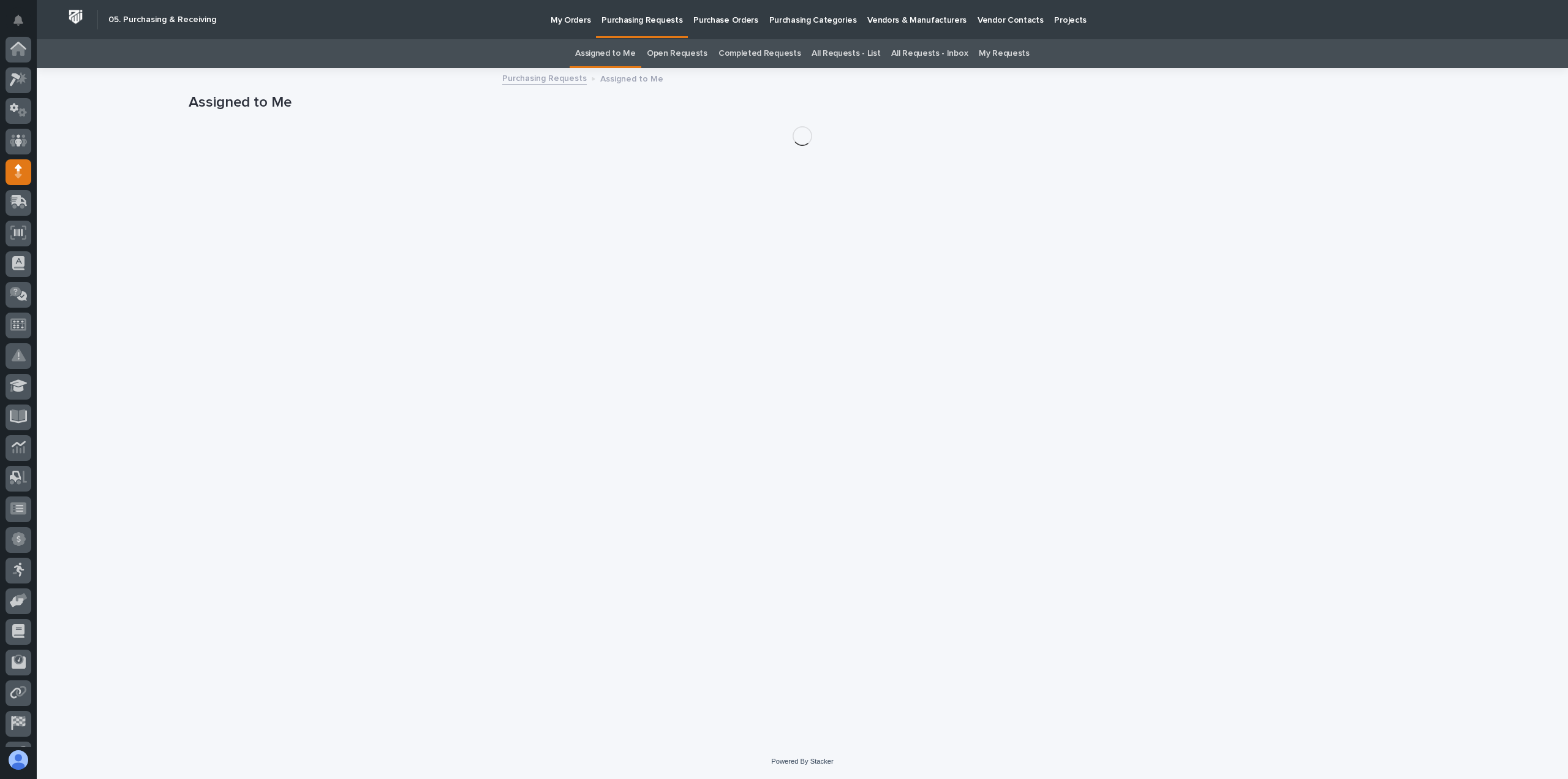
scroll to position [85, 0]
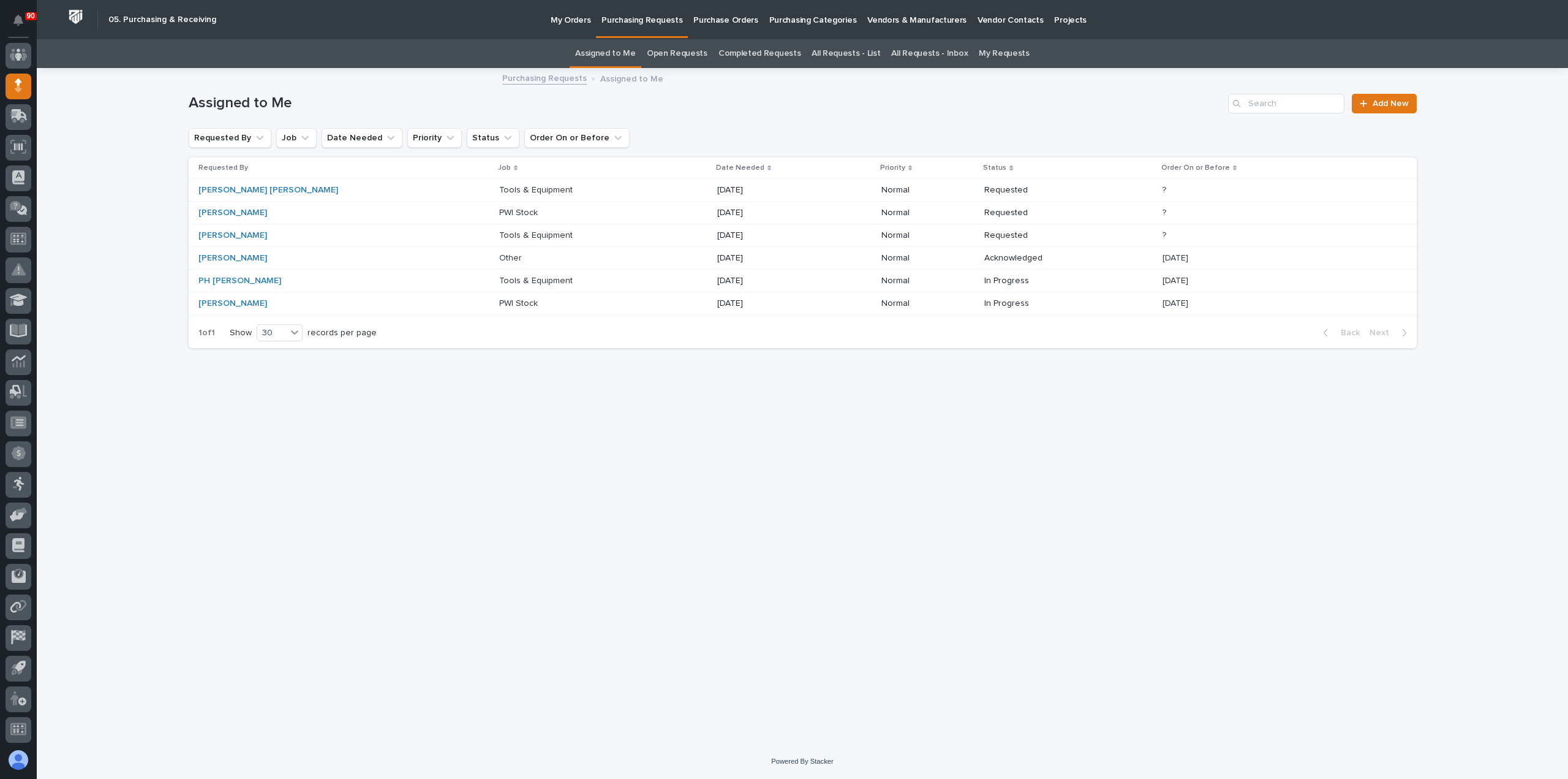
click at [499, 236] on p "Tools & Equipment" at bounding box center [537, 234] width 76 height 13
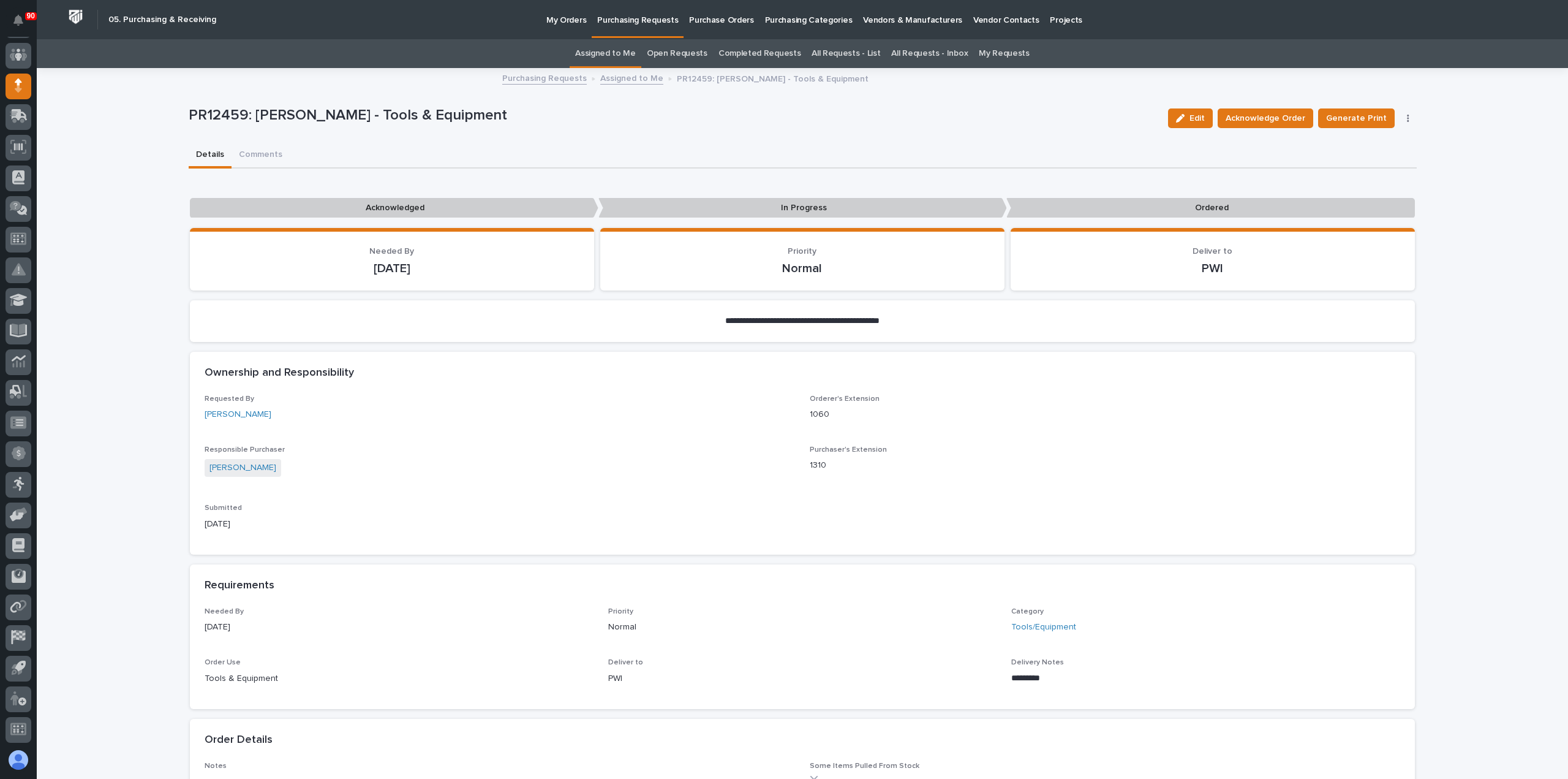
click at [1407, 114] on icon "button" at bounding box center [1408, 118] width 3 height 8
click at [1363, 163] on span "Edit Linked PO's" at bounding box center [1369, 163] width 63 height 15
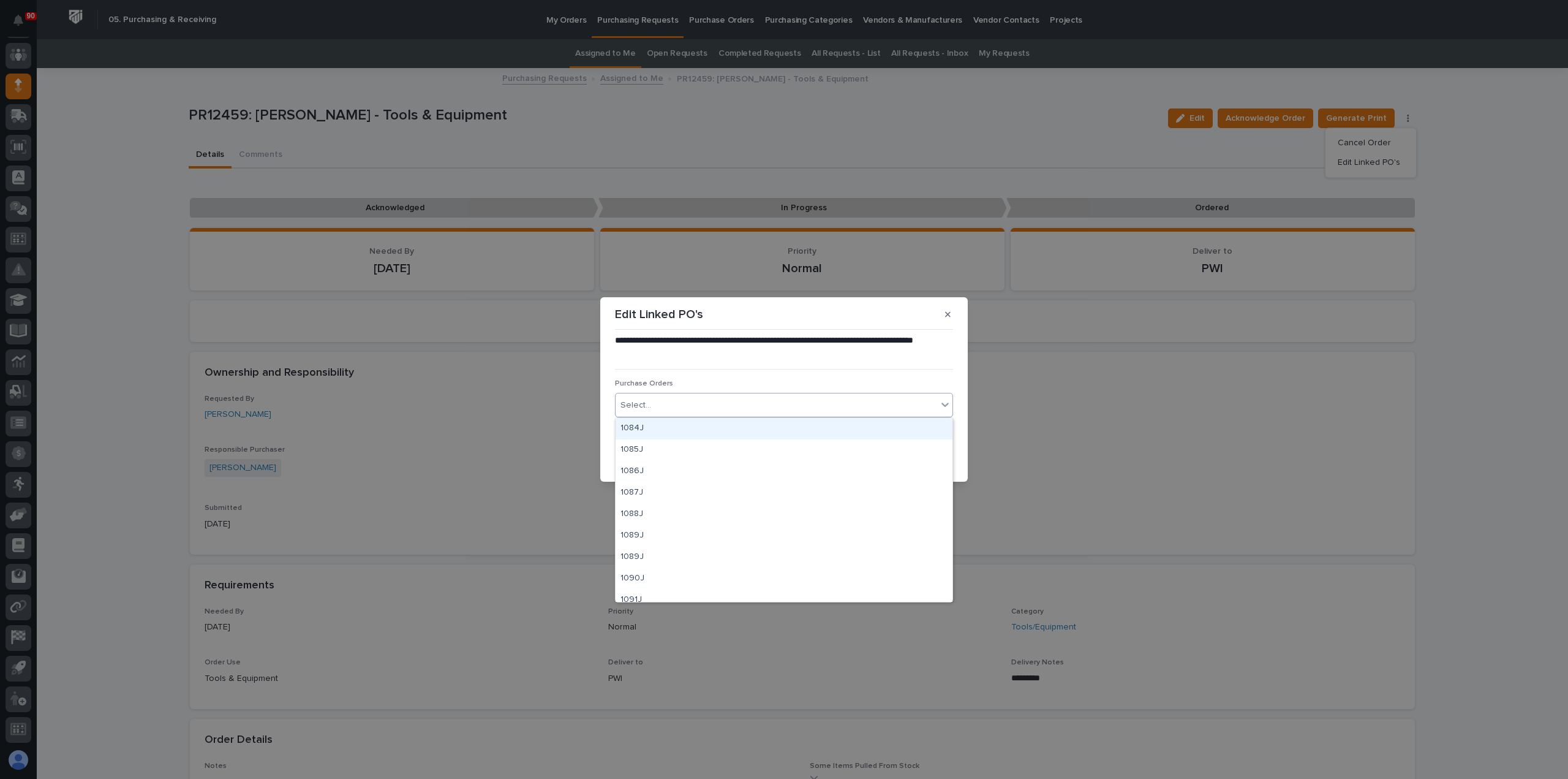
click at [823, 405] on div "Select..." at bounding box center [776, 405] width 322 height 20
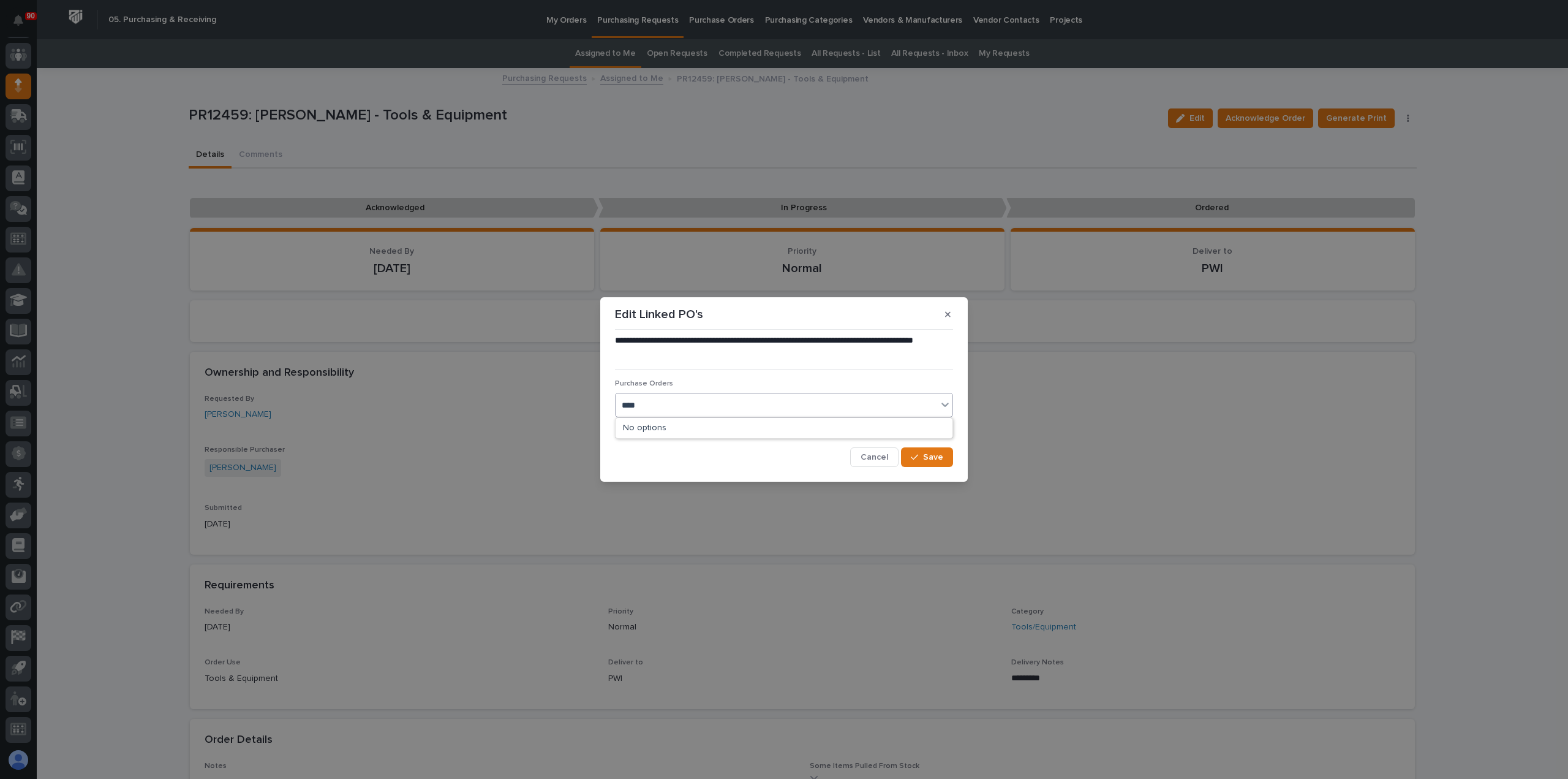
type input "*****"
click at [669, 420] on div "19045" at bounding box center [784, 429] width 337 height 22
click at [938, 455] on span "Save" at bounding box center [933, 457] width 20 height 11
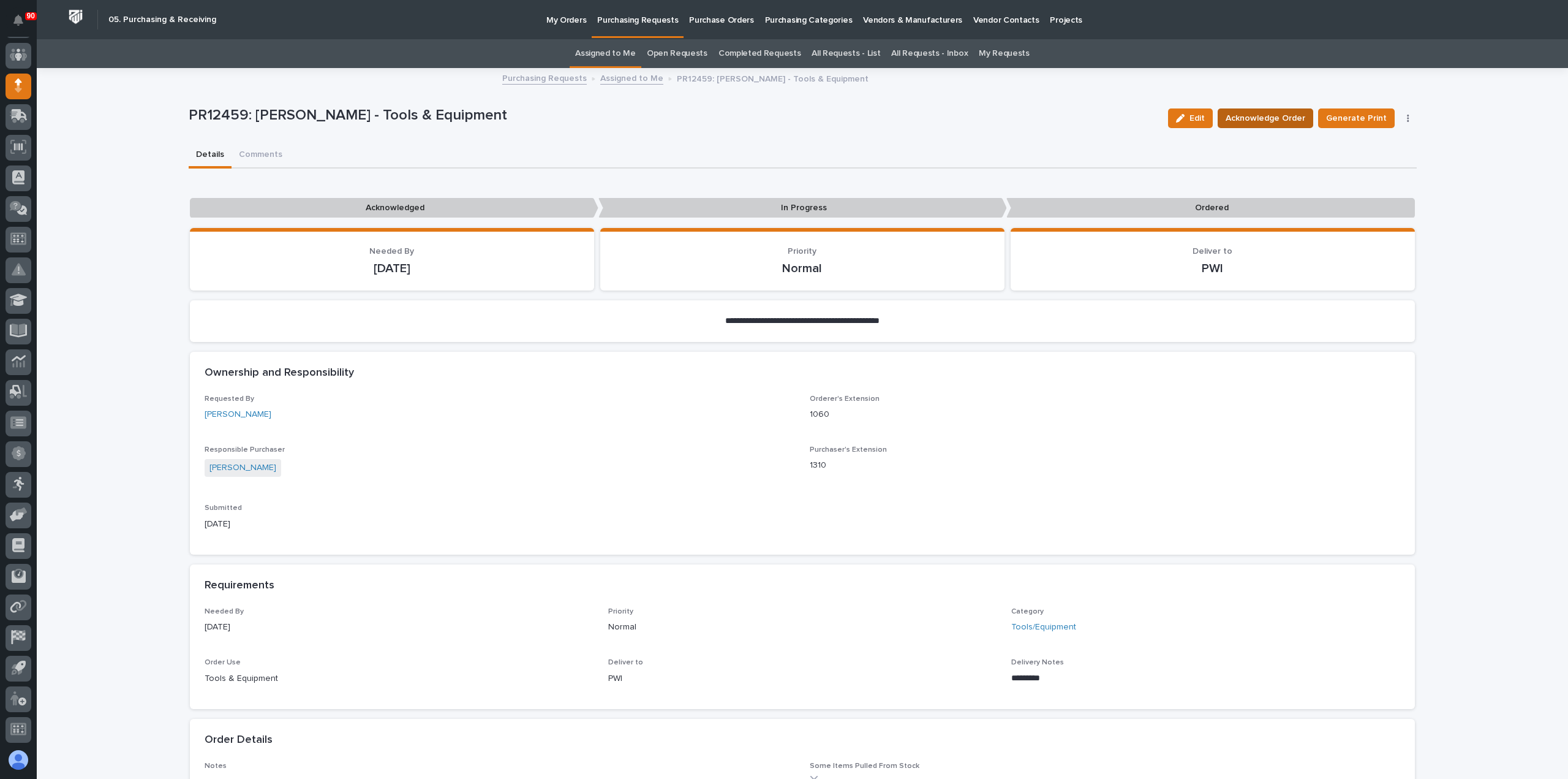
click at [1283, 117] on span "Acknowledge Order" at bounding box center [1266, 118] width 80 height 15
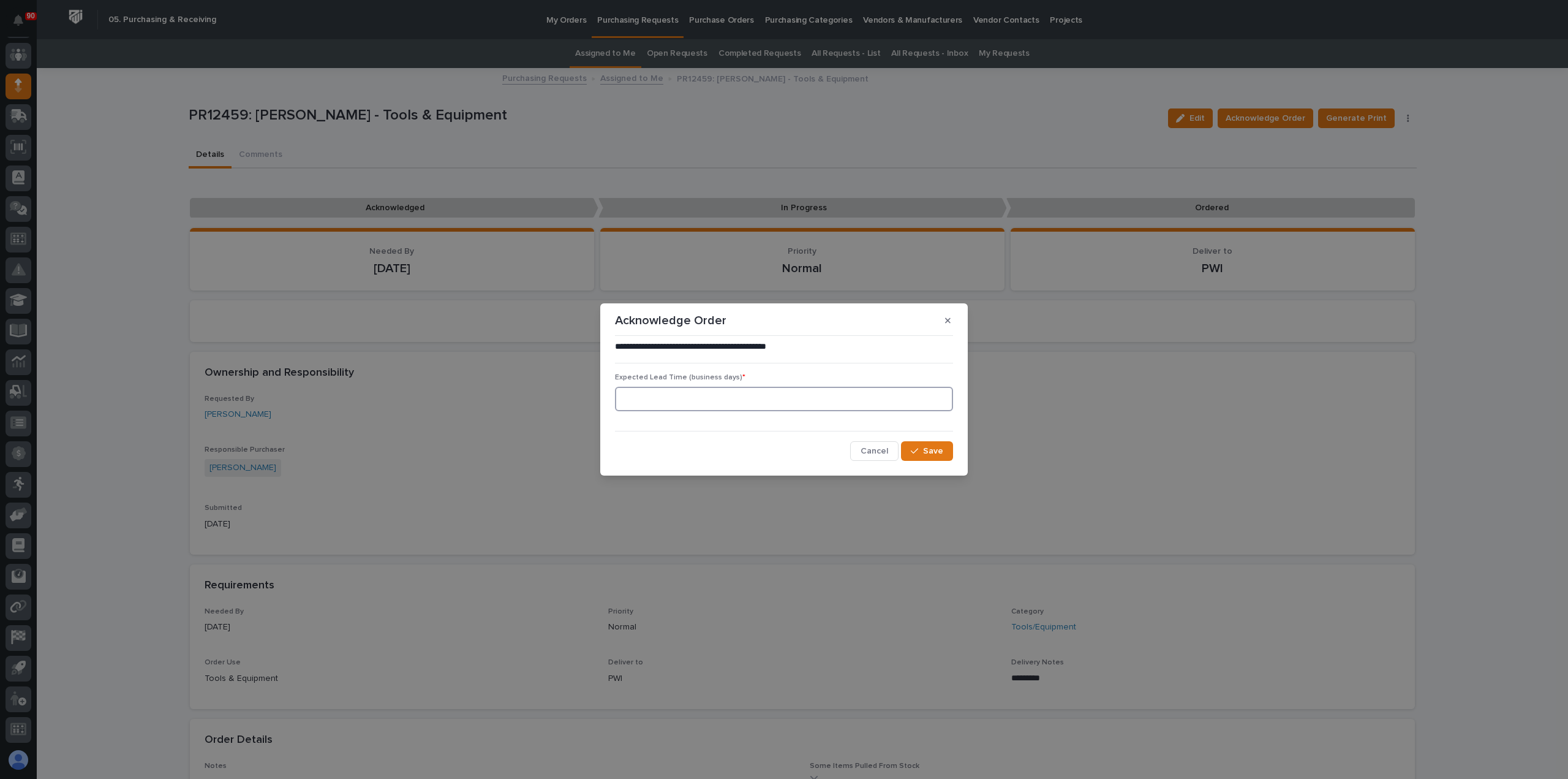
click at [861, 401] on input at bounding box center [784, 399] width 338 height 24
type input "5"
click at [945, 444] on button "Save" at bounding box center [927, 451] width 52 height 19
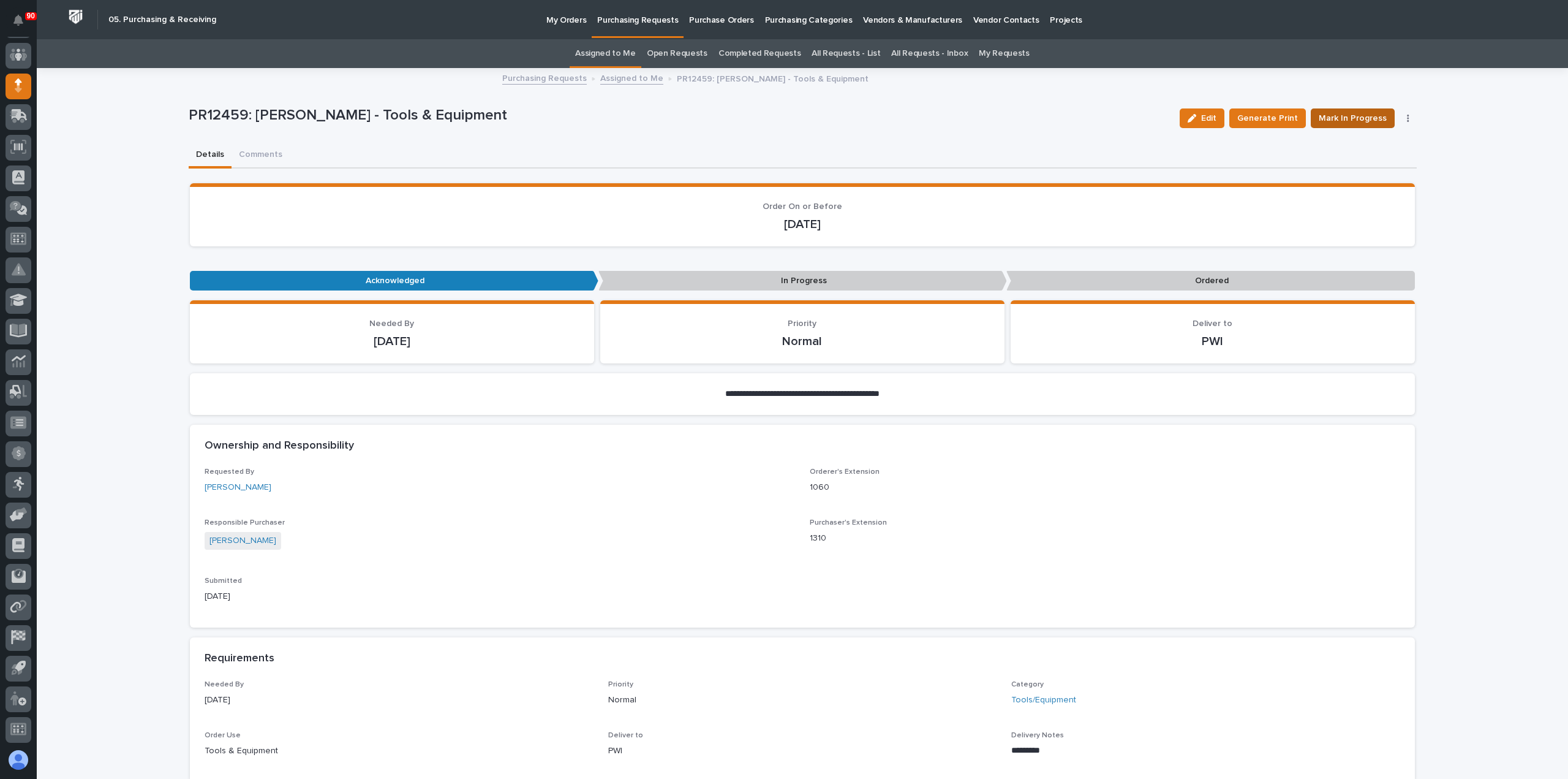
click at [1347, 111] on span "Mark In Progress" at bounding box center [1353, 118] width 68 height 15
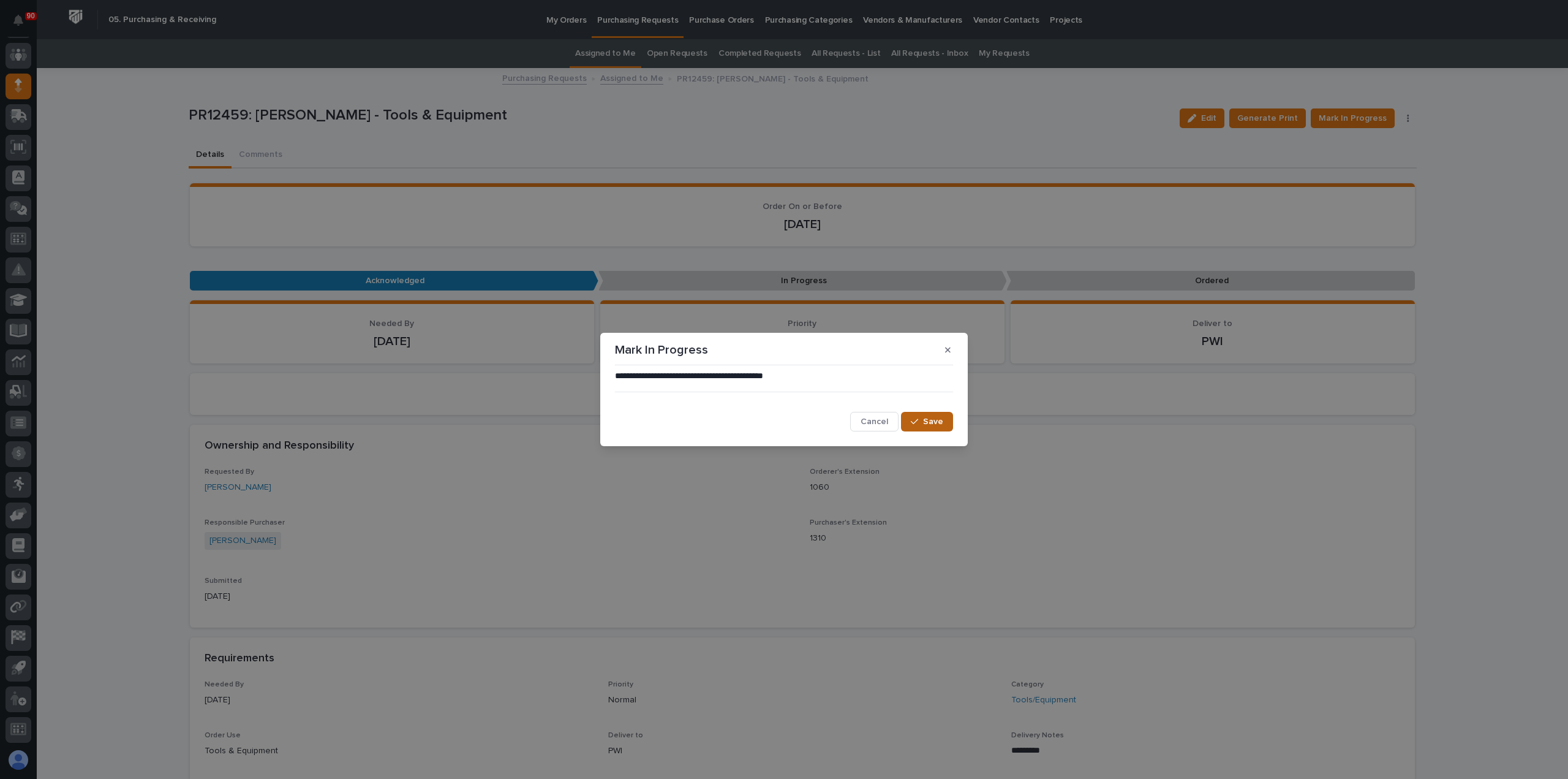
click at [930, 422] on span "Save" at bounding box center [933, 421] width 20 height 11
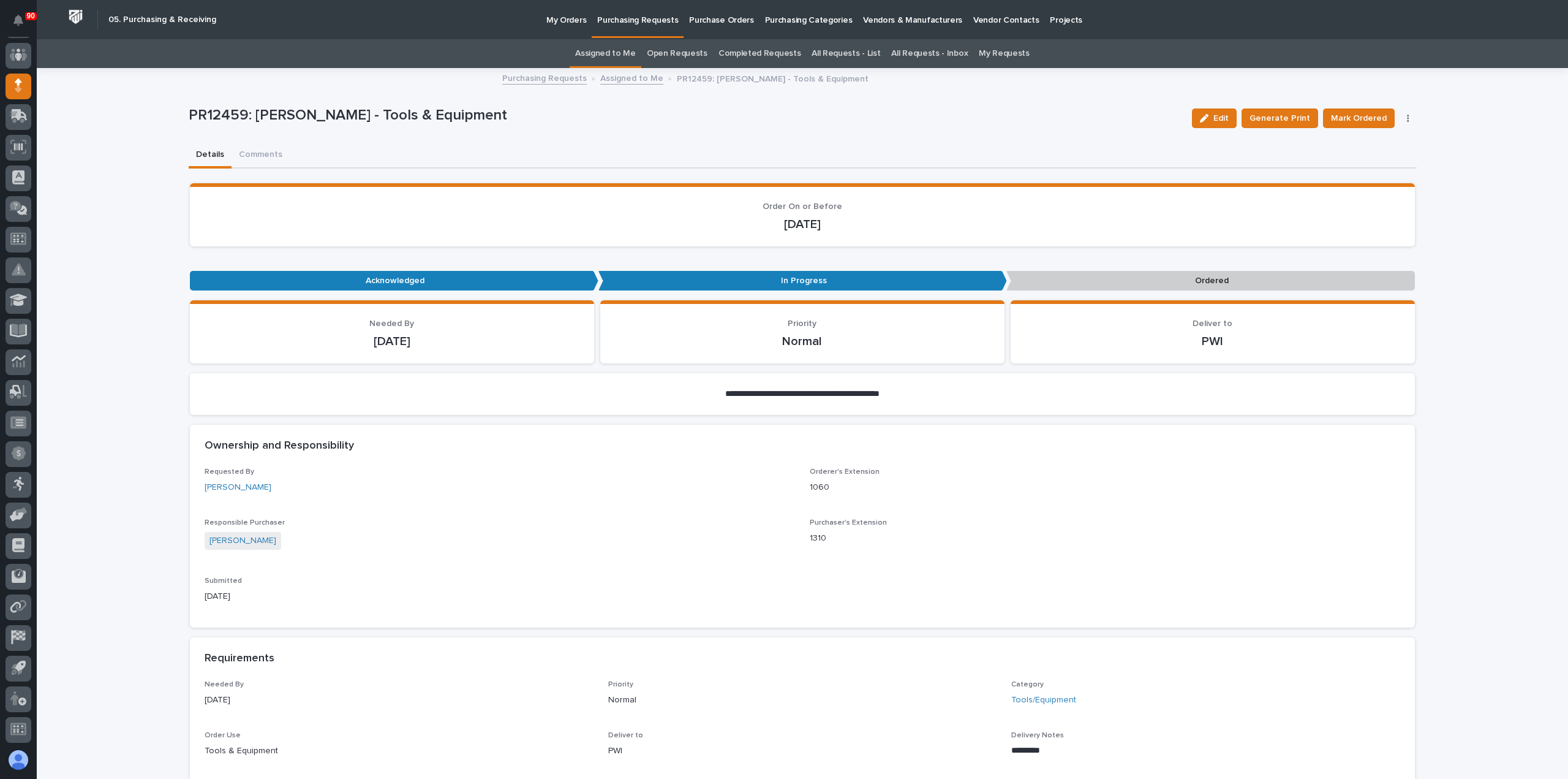
click at [1358, 117] on span "Mark Ordered" at bounding box center [1359, 118] width 56 height 15
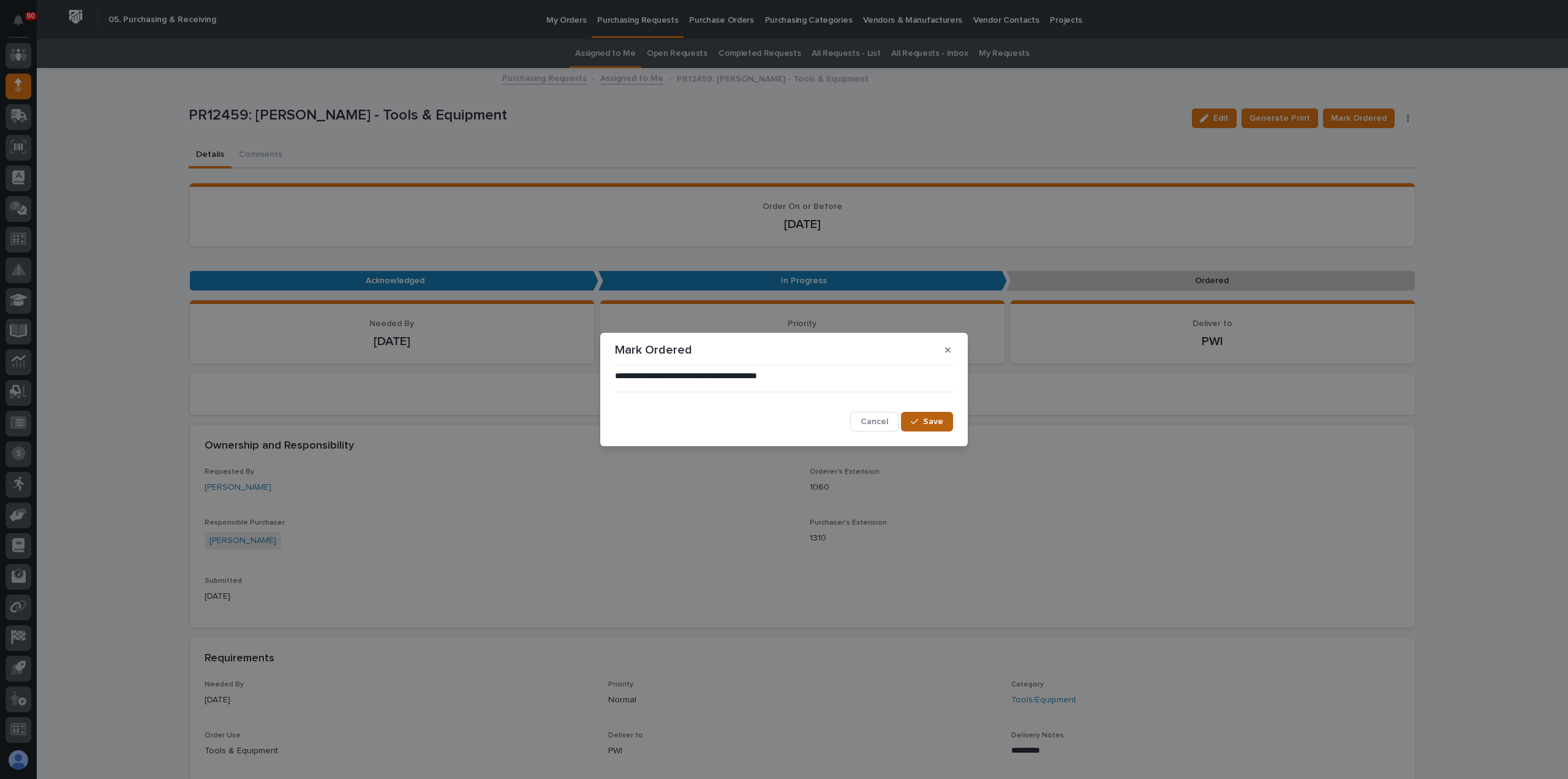
click at [920, 426] on div "button" at bounding box center [917, 421] width 13 height 8
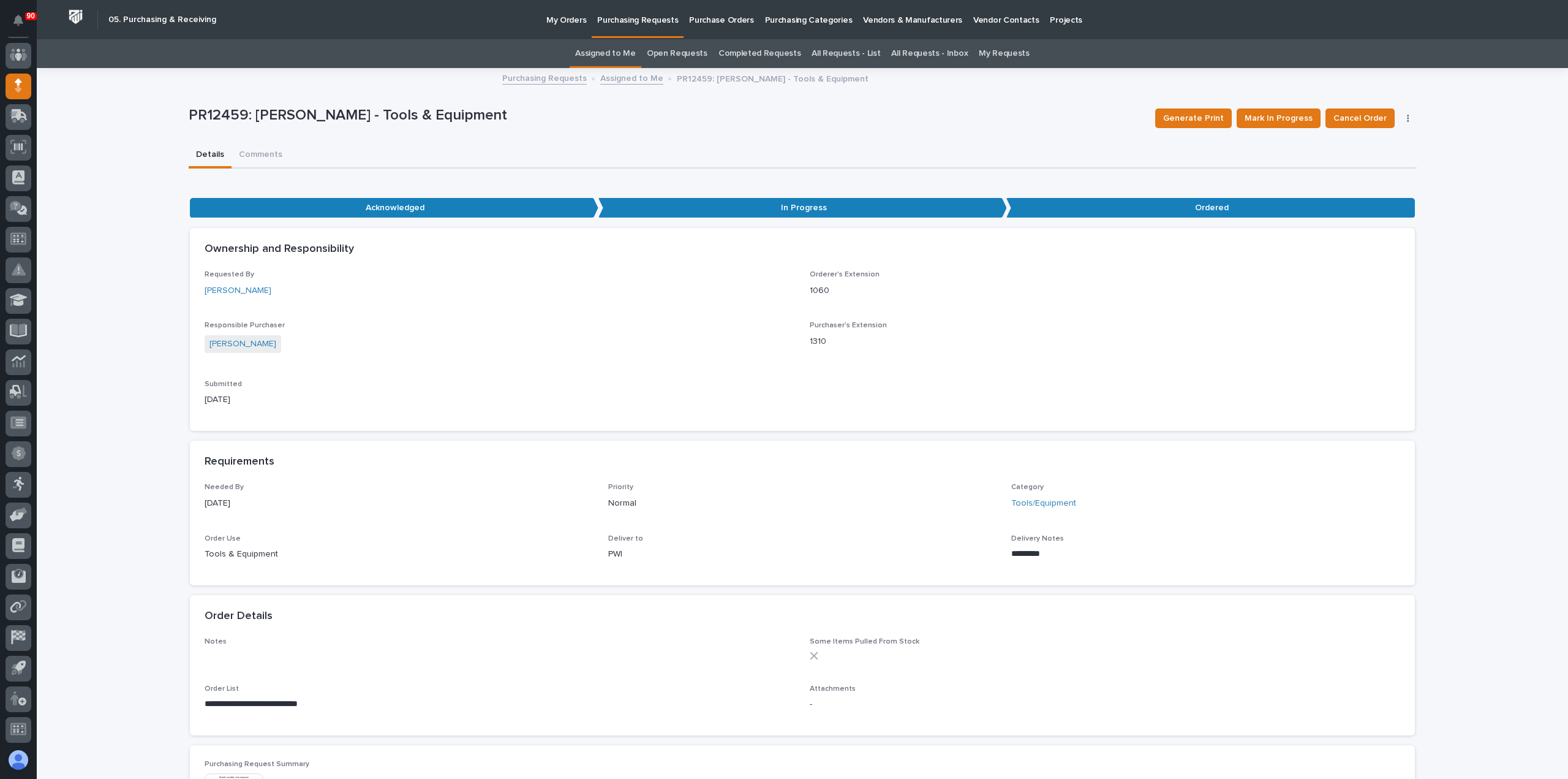
click at [640, 18] on p "Purchasing Requests" at bounding box center [637, 13] width 81 height 26
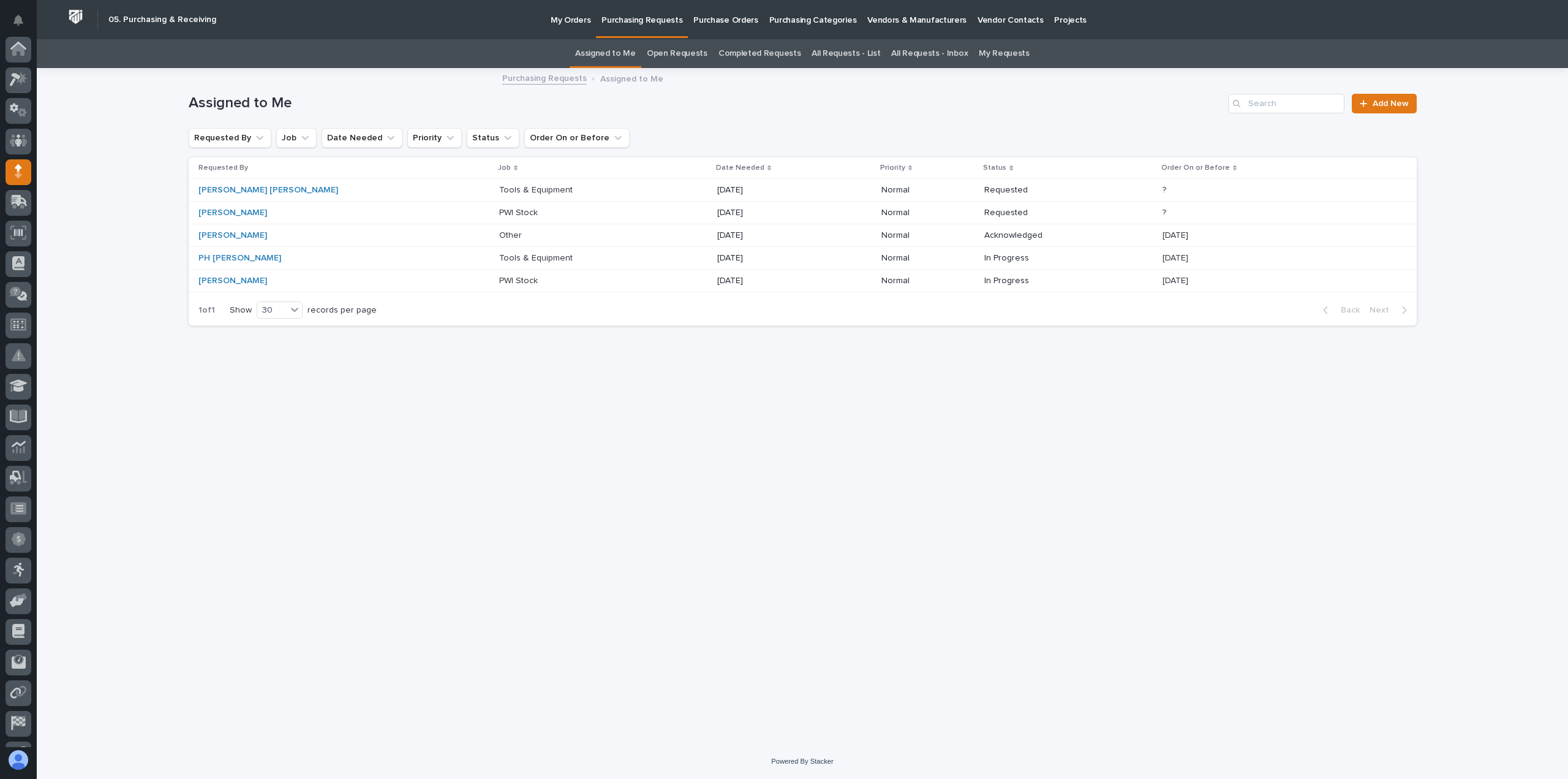
scroll to position [85, 0]
click at [499, 206] on div "PWI Stock PWI Stock" at bounding box center [603, 213] width 209 height 20
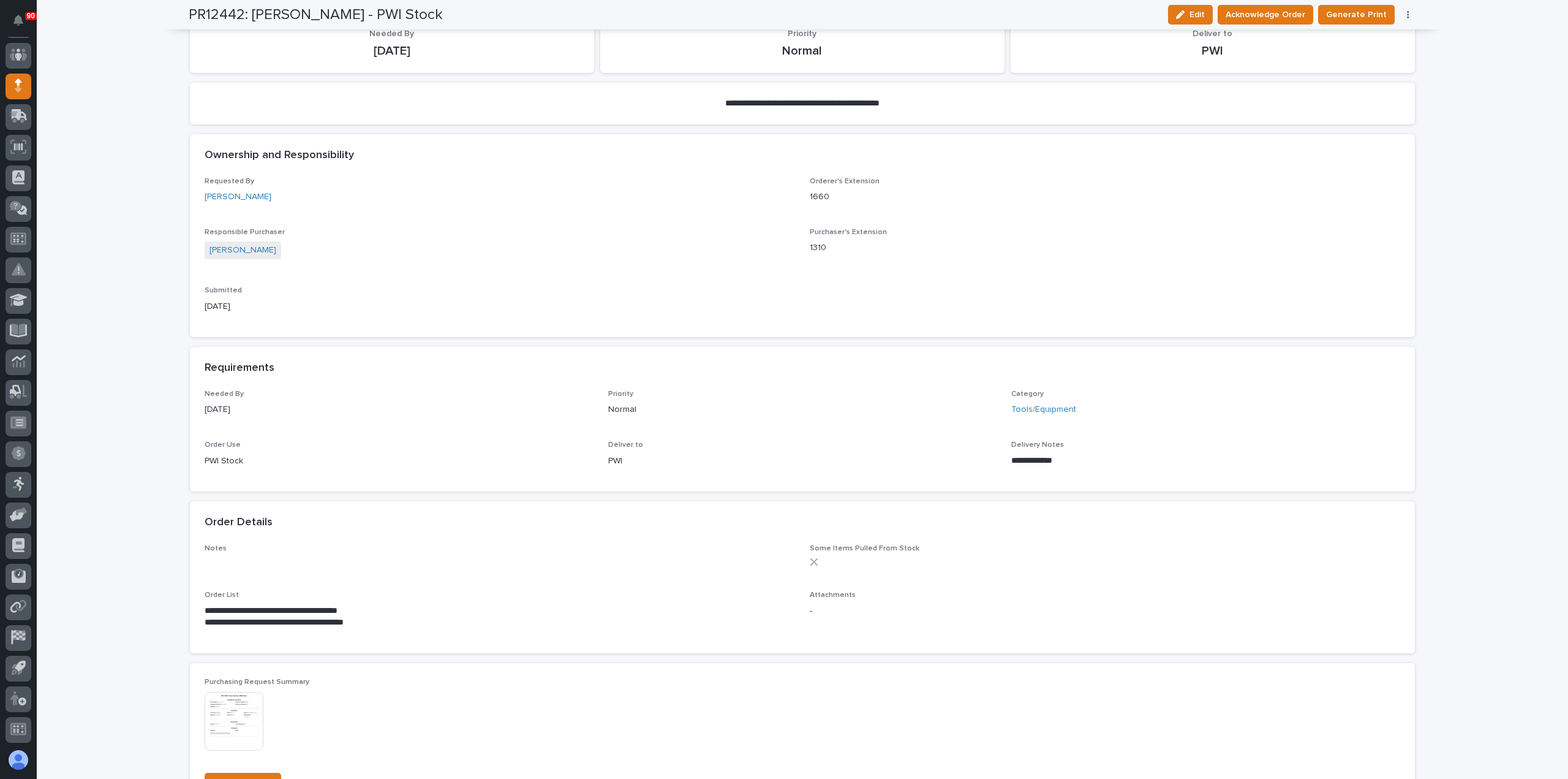
scroll to position [245, 0]
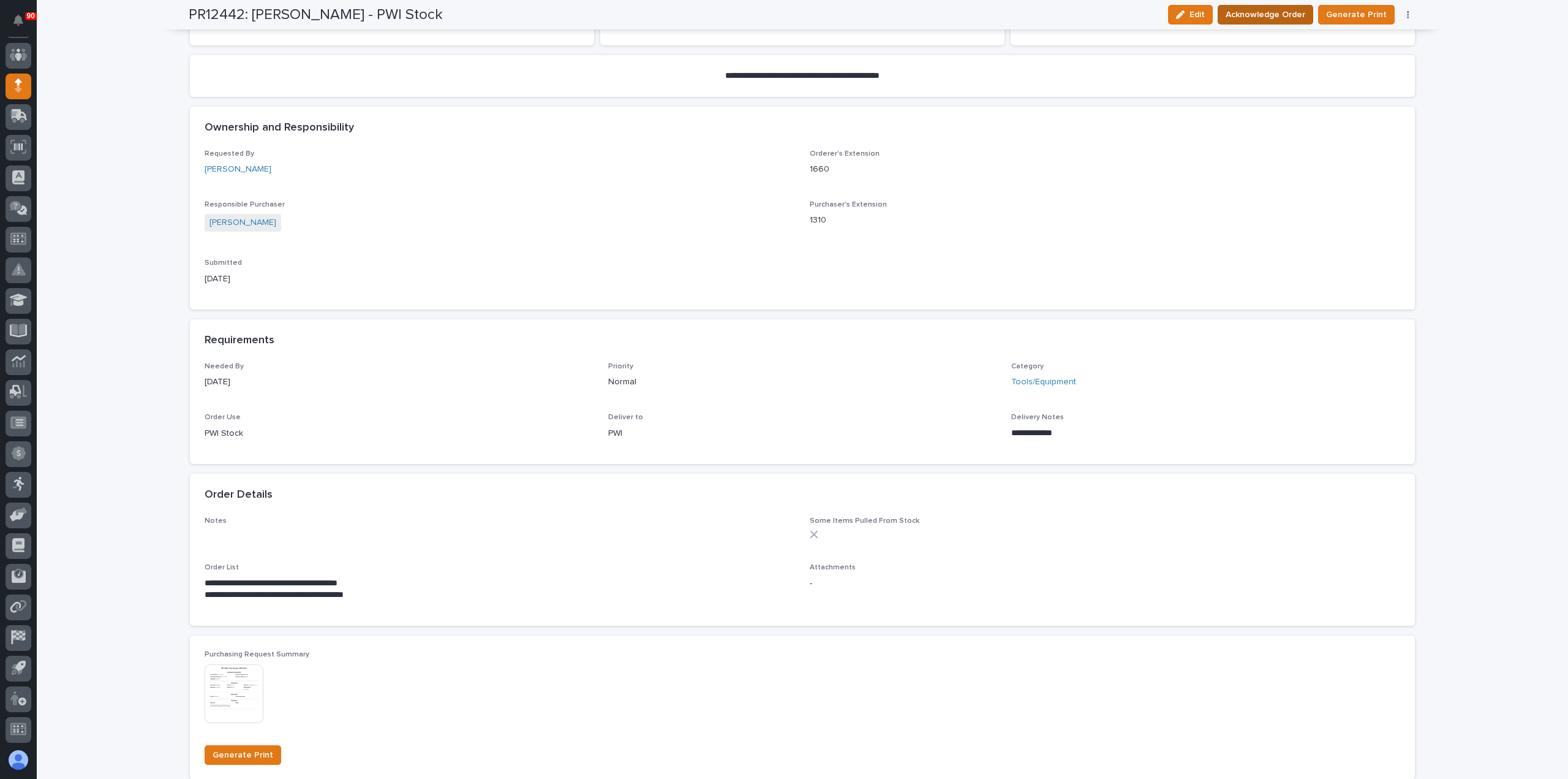
click at [1287, 14] on span "Acknowledge Order" at bounding box center [1266, 15] width 80 height 15
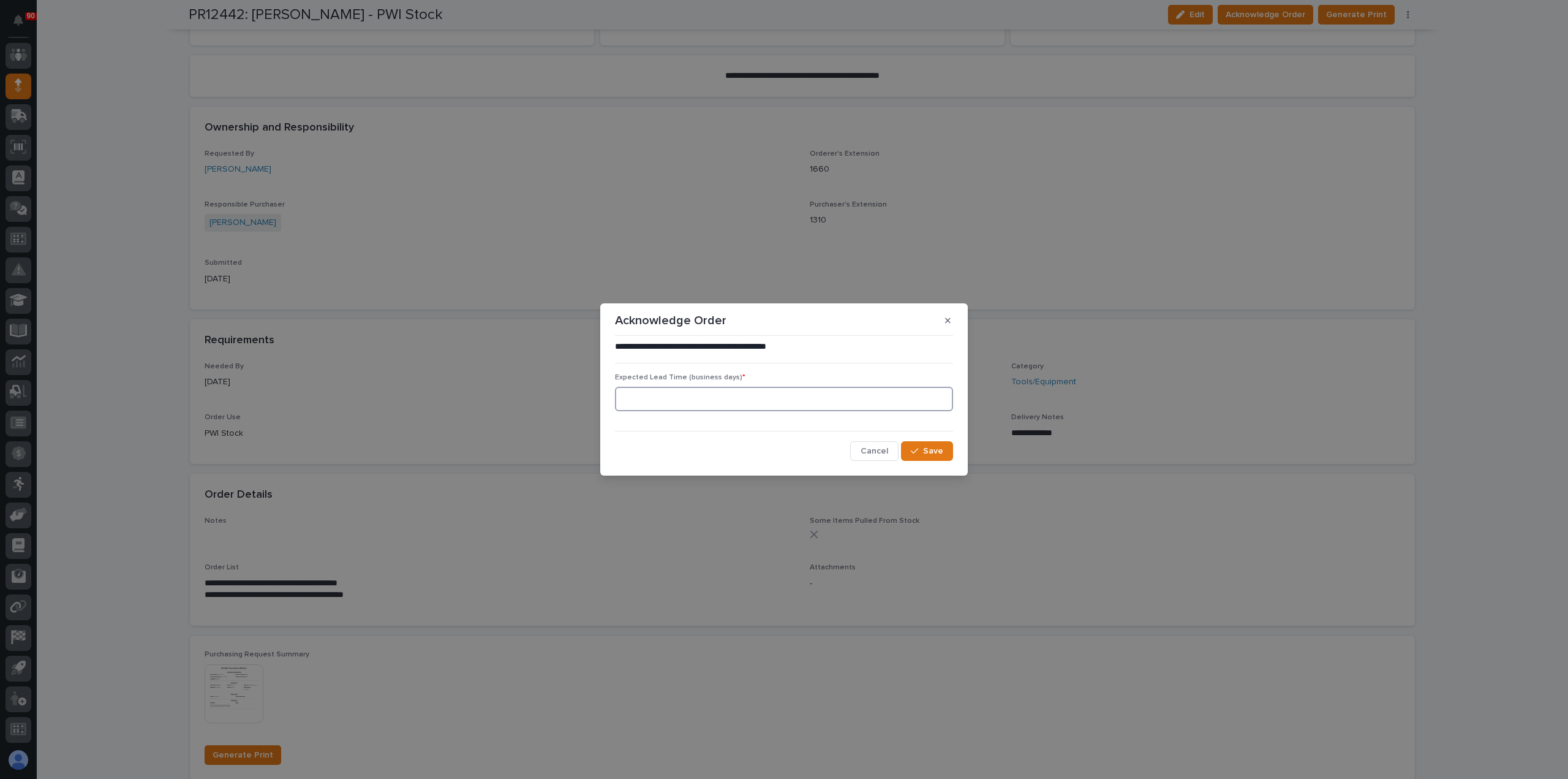
click at [863, 407] on input at bounding box center [784, 399] width 338 height 24
type input "5"
click at [921, 453] on div "button" at bounding box center [917, 451] width 13 height 8
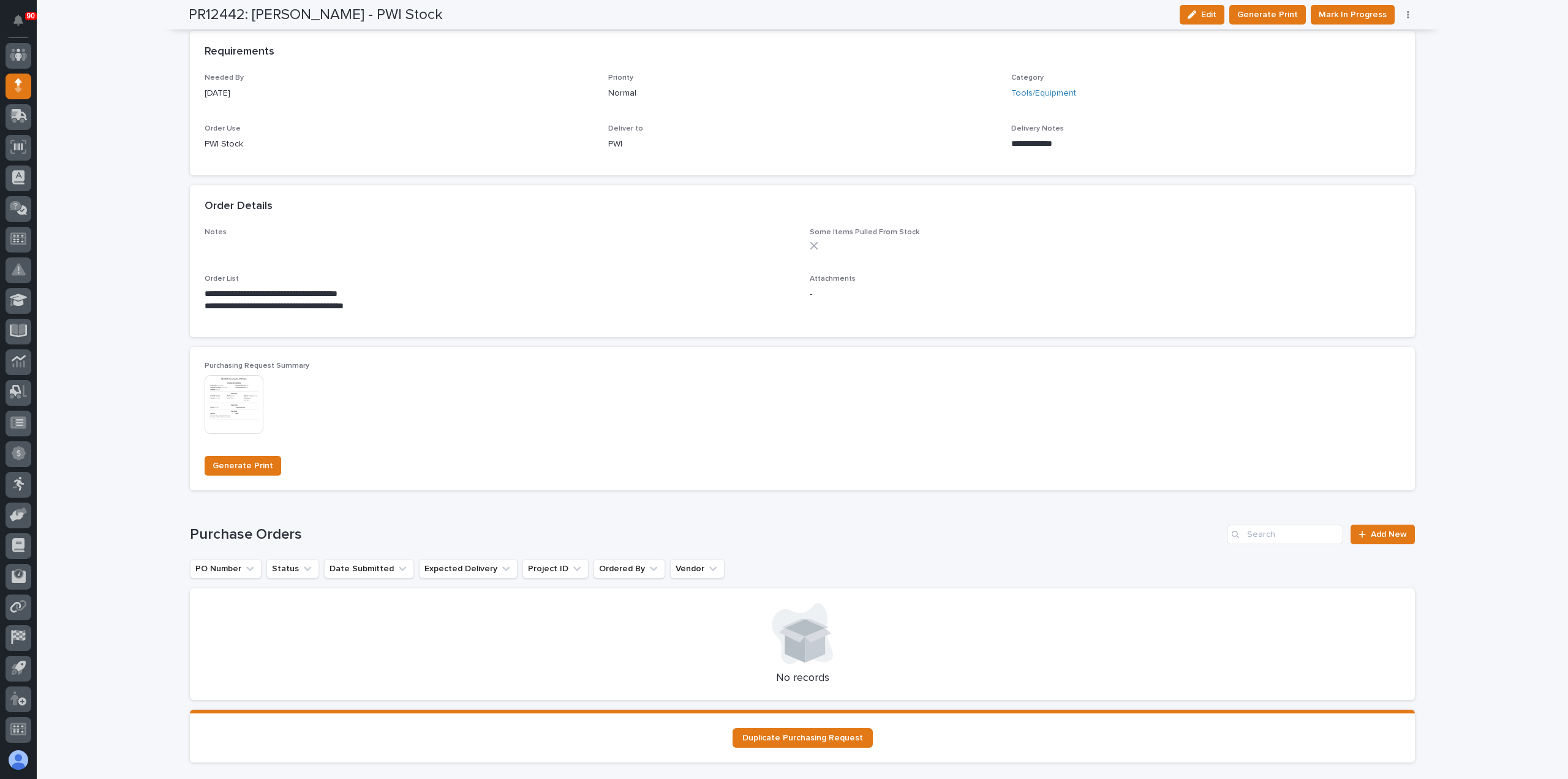
scroll to position [696, 0]
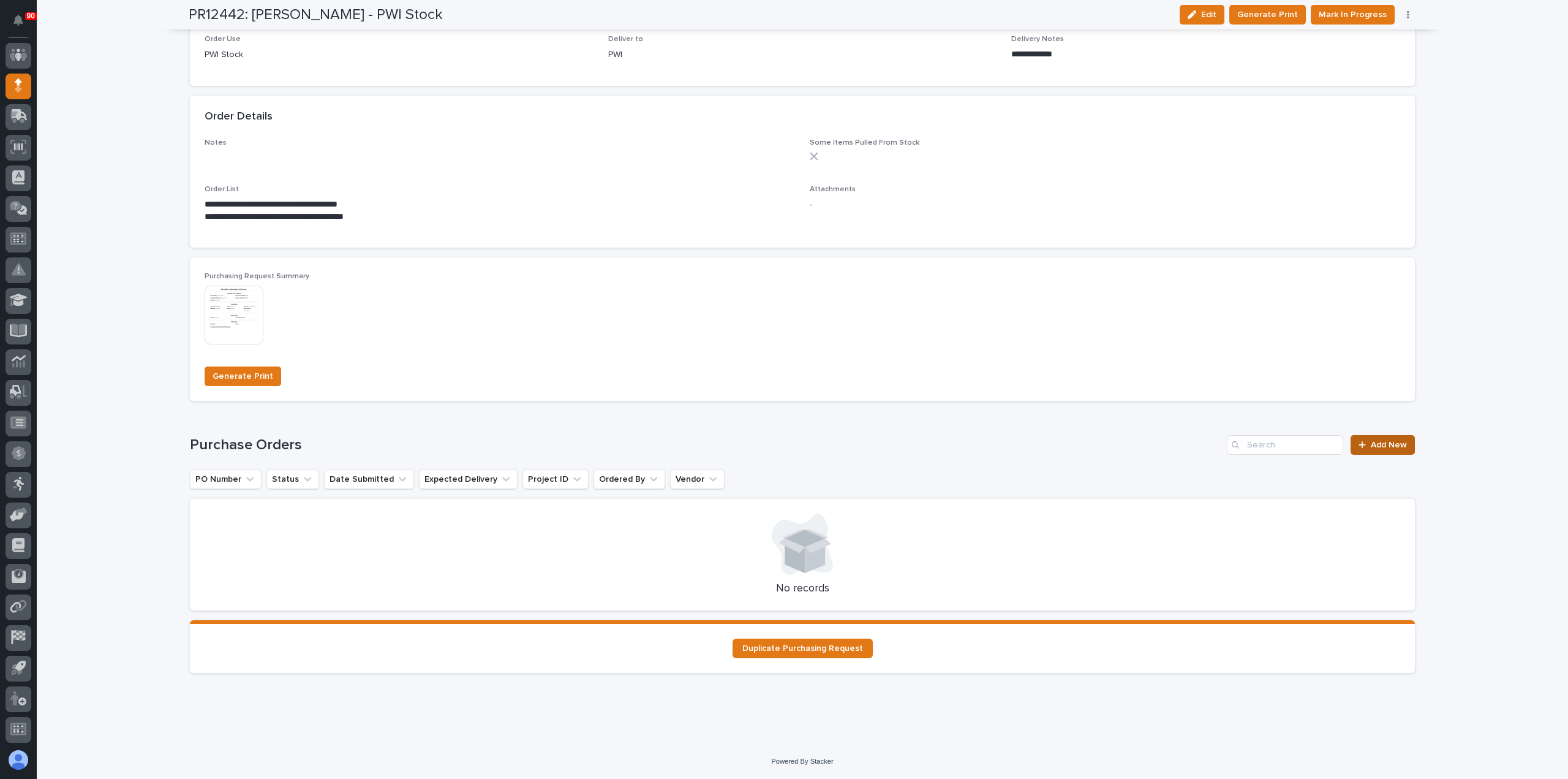
click at [1383, 441] on span "Add New" at bounding box center [1389, 445] width 36 height 8
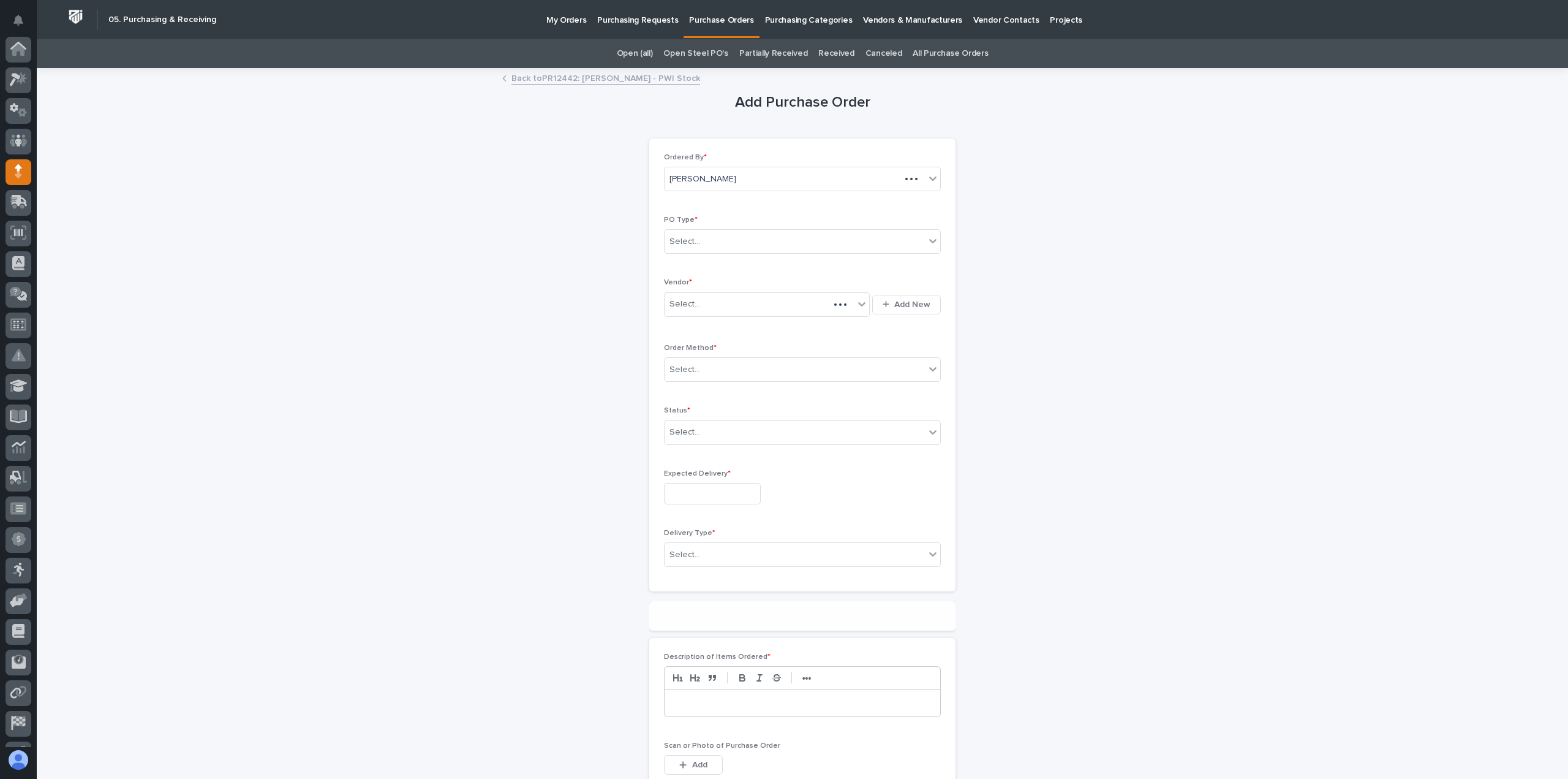
scroll to position [85, 0]
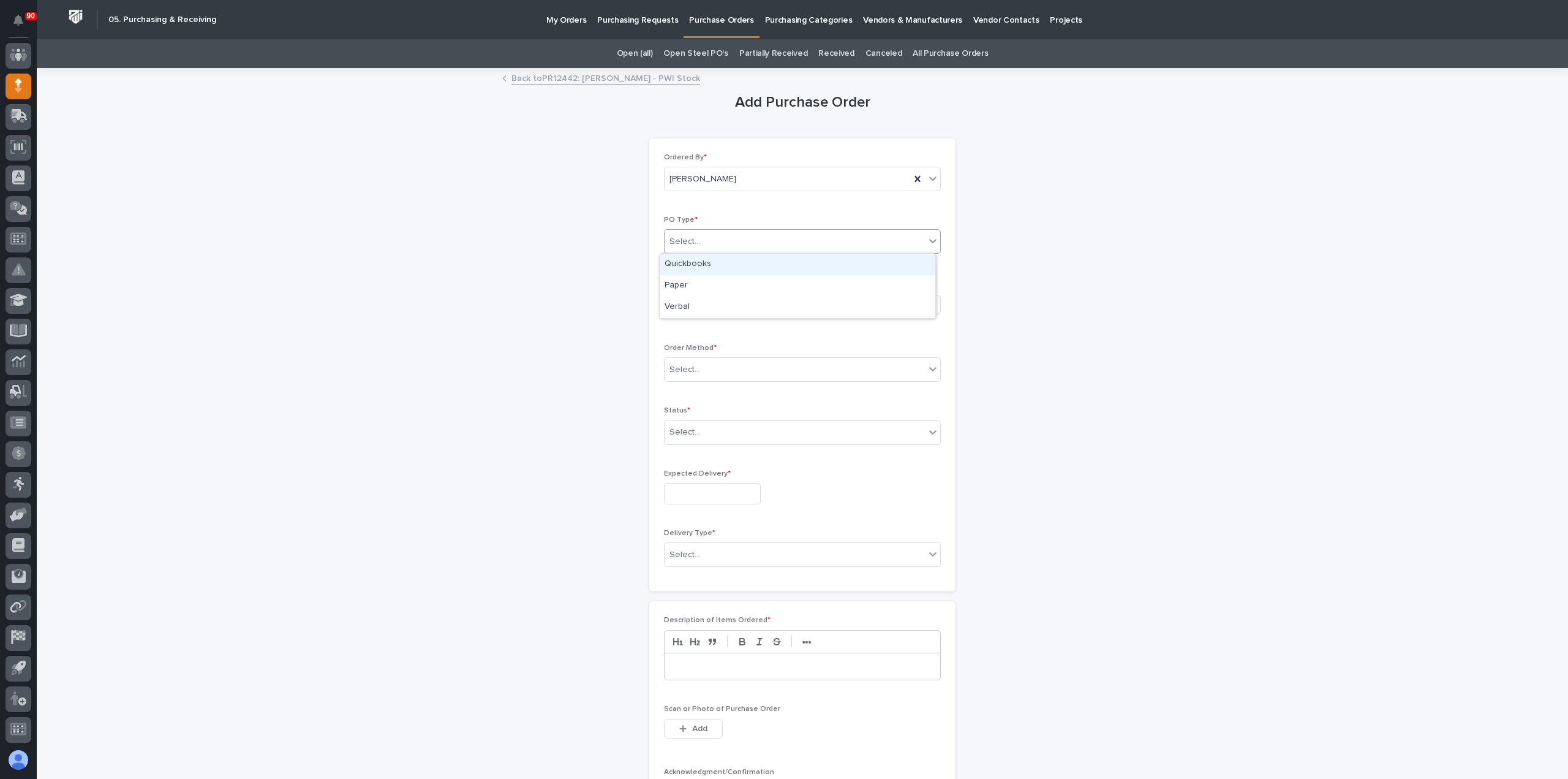
click at [730, 237] on div "Select..." at bounding box center [795, 241] width 260 height 20
drag, startPoint x: 713, startPoint y: 282, endPoint x: 716, endPoint y: 288, distance: 6.7
click at [712, 281] on div "Paper" at bounding box center [797, 286] width 276 height 22
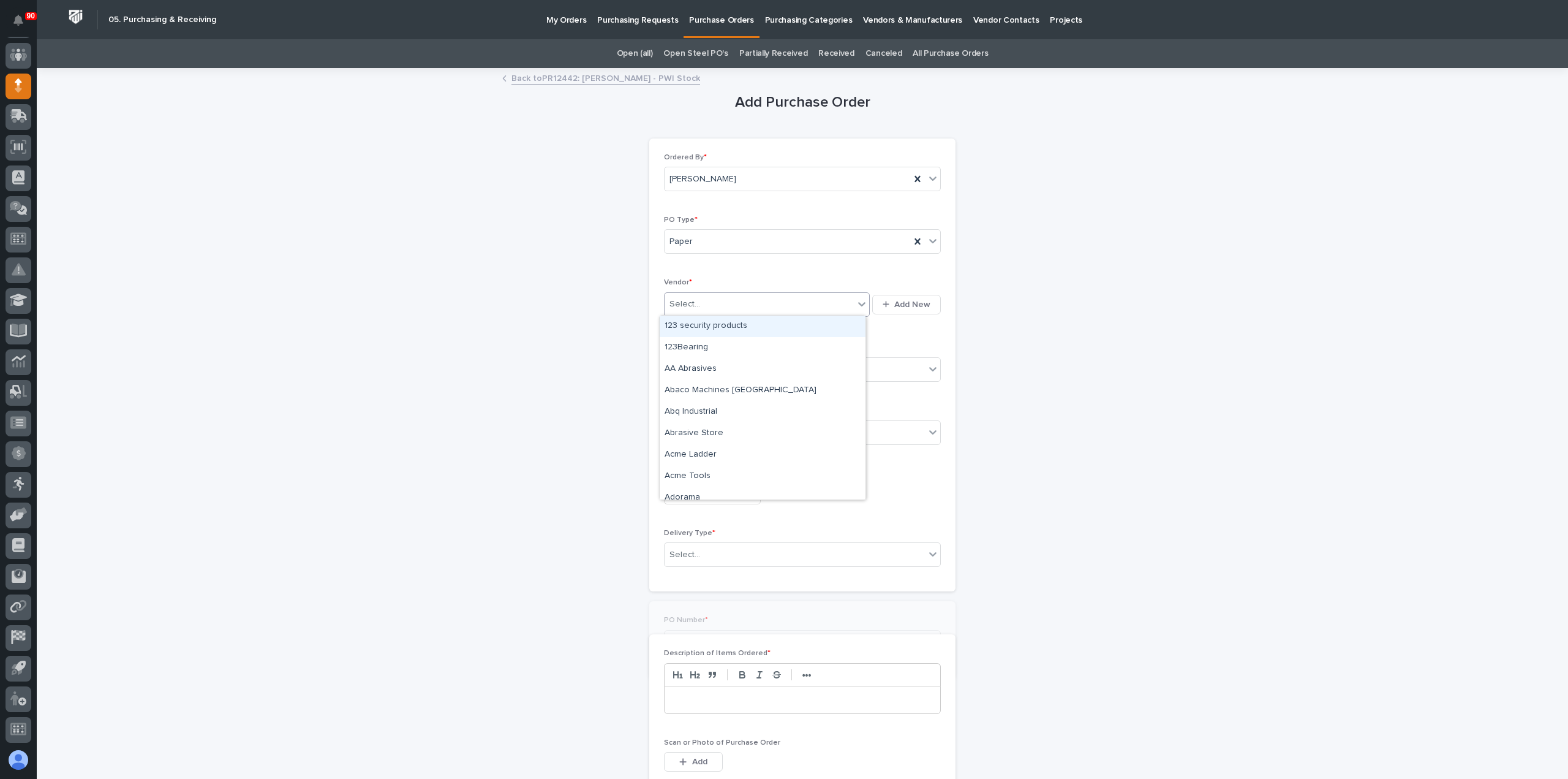
drag, startPoint x: 715, startPoint y: 297, endPoint x: 724, endPoint y: 330, distance: 34.2
click at [715, 299] on div "Select..." at bounding box center [760, 304] width 189 height 20
type input "***"
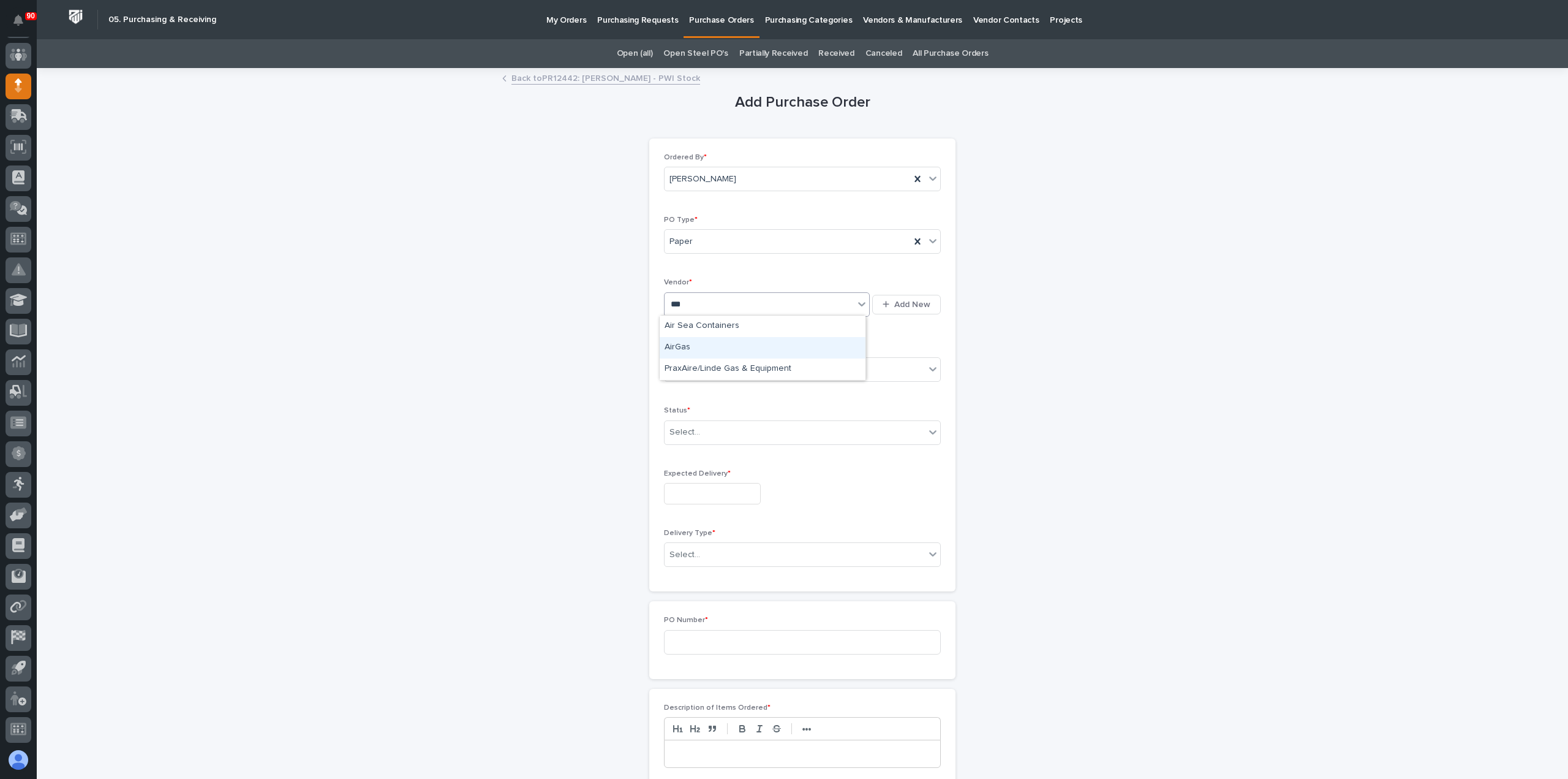
click at [715, 348] on div "AirGas" at bounding box center [763, 348] width 206 height 22
click at [728, 362] on div "Select..." at bounding box center [795, 369] width 260 height 20
click at [710, 389] on div "Online Order" at bounding box center [797, 391] width 276 height 22
click at [739, 424] on div "Select..." at bounding box center [795, 432] width 260 height 20
click at [685, 478] on div "Submitted" at bounding box center [797, 475] width 276 height 22
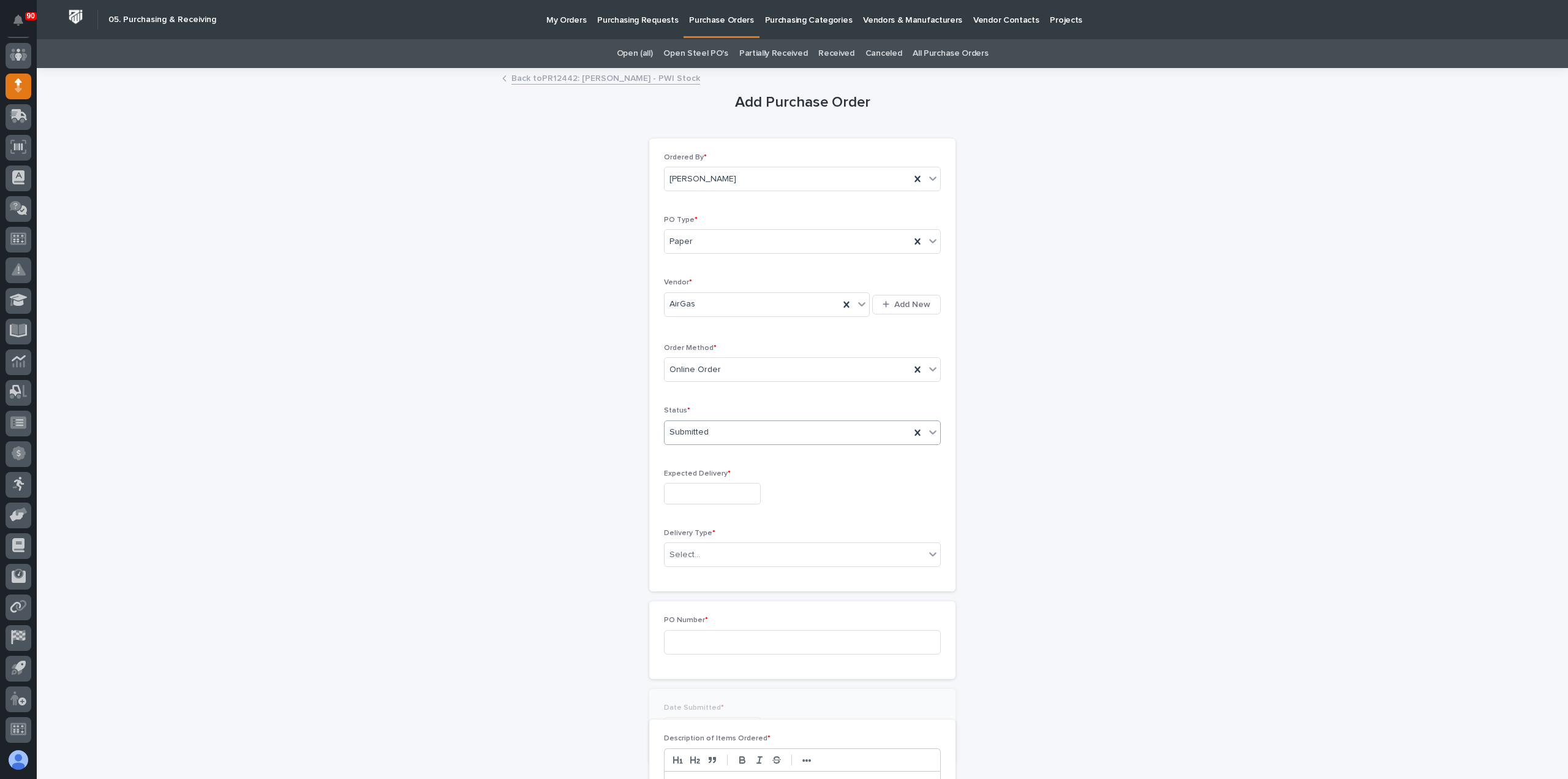
click at [705, 494] on input "text" at bounding box center [713, 493] width 97 height 22
click at [723, 375] on div "9" at bounding box center [725, 371] width 17 height 17
type input "**********"
drag, startPoint x: 715, startPoint y: 546, endPoint x: 715, endPoint y: 571, distance: 25.0
click at [715, 554] on div "Select..." at bounding box center [795, 555] width 260 height 20
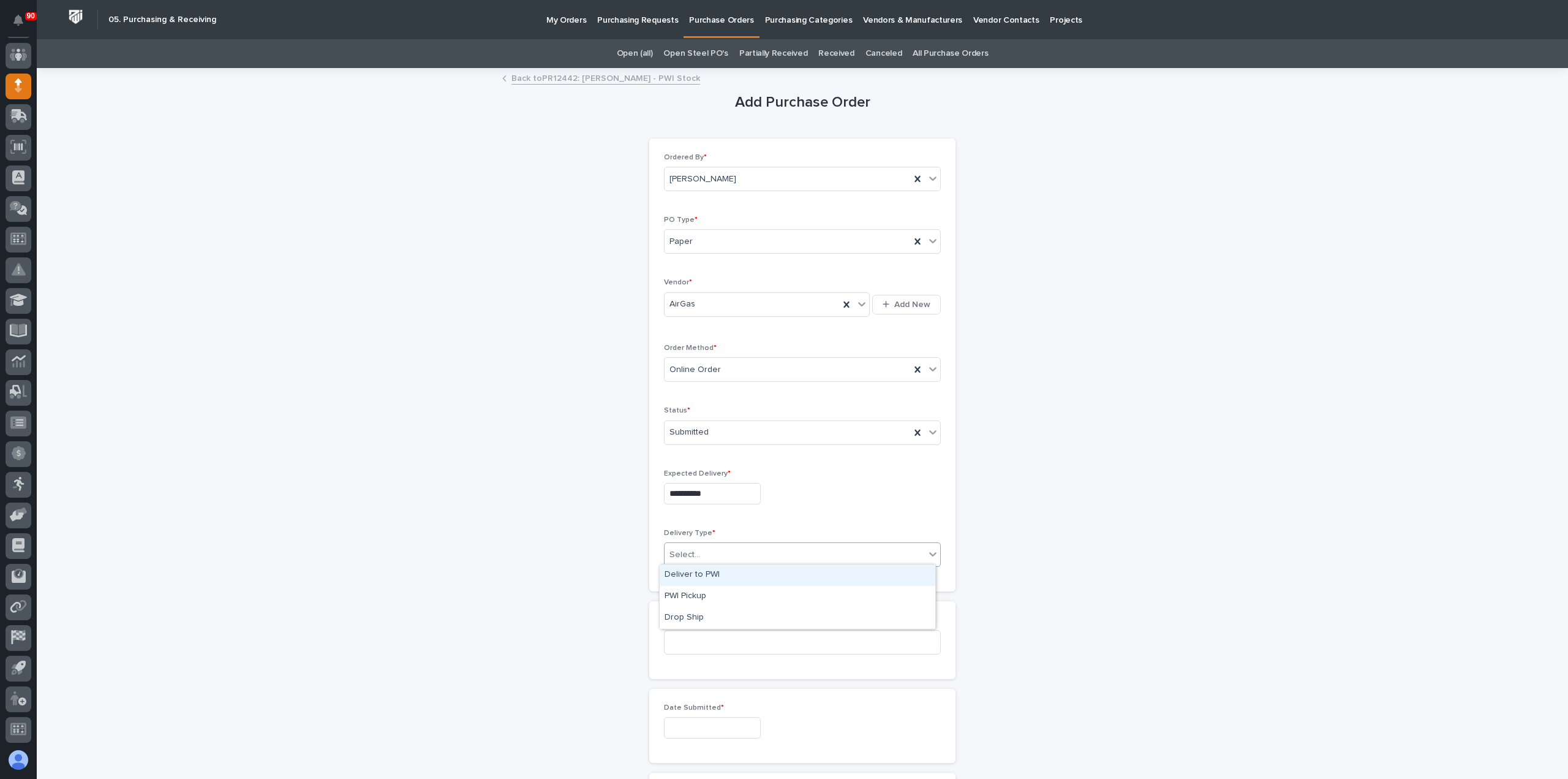
drag, startPoint x: 708, startPoint y: 578, endPoint x: 715, endPoint y: 600, distance: 23.1
click at [708, 578] on div "Deliver to PWI" at bounding box center [797, 575] width 276 height 22
click at [713, 646] on input at bounding box center [802, 642] width 277 height 24
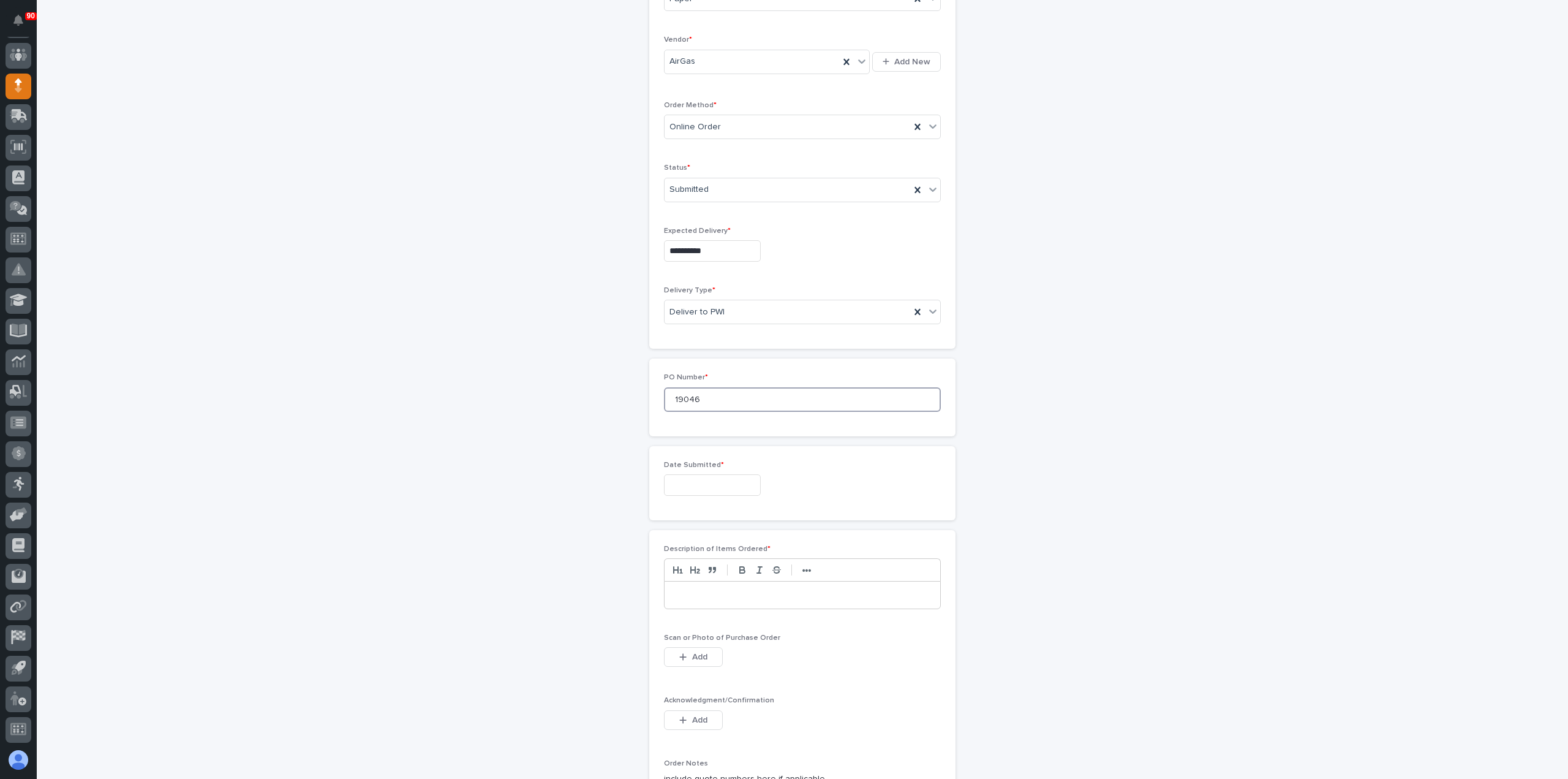
scroll to position [245, 0]
type input "19046"
click at [706, 475] on input "text" at bounding box center [713, 482] width 97 height 22
click at [724, 333] on div "2" at bounding box center [725, 340] width 17 height 17
type input "**********"
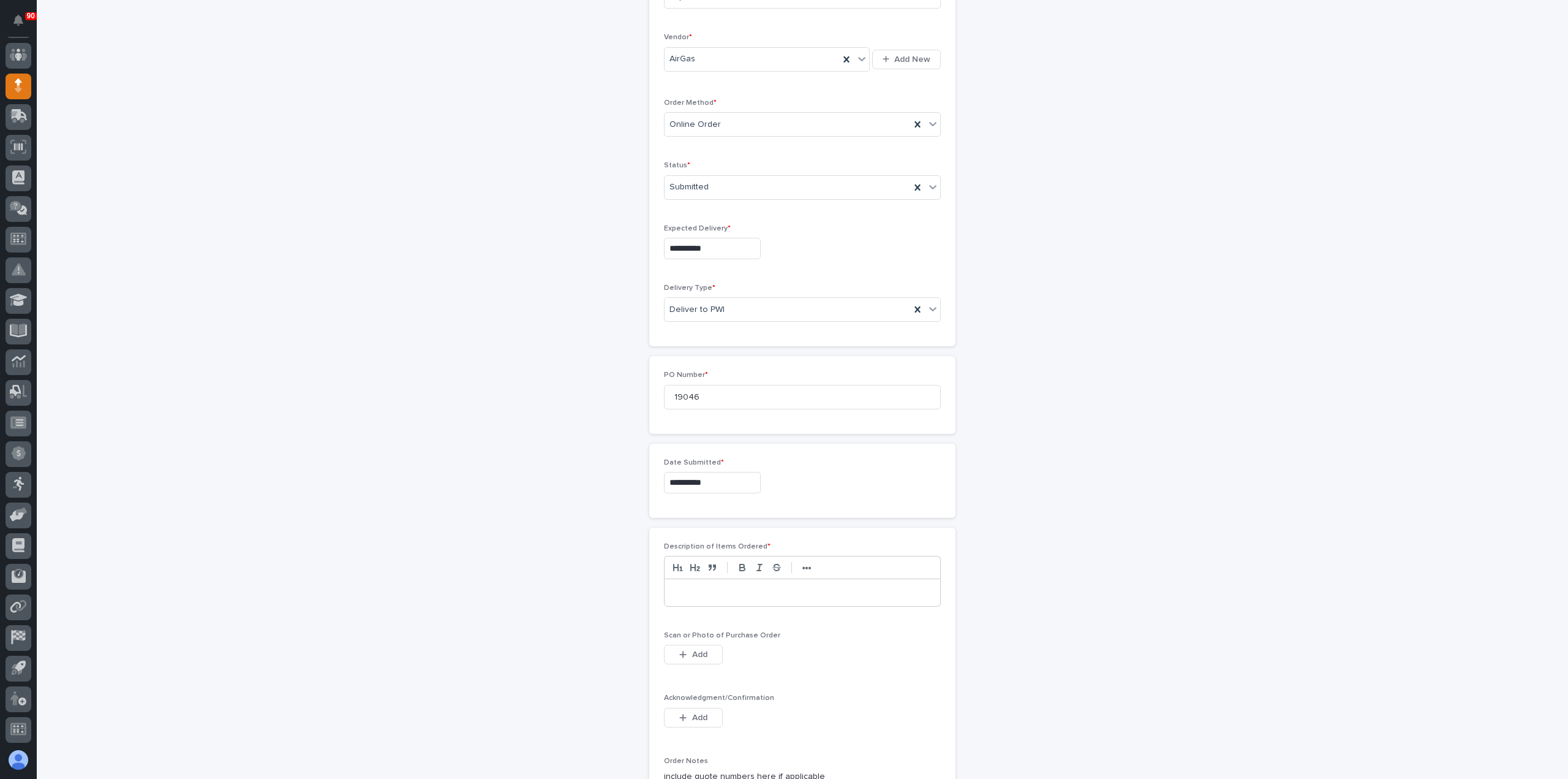
click at [725, 592] on p at bounding box center [802, 592] width 257 height 13
click at [704, 647] on button "Add" at bounding box center [694, 653] width 59 height 19
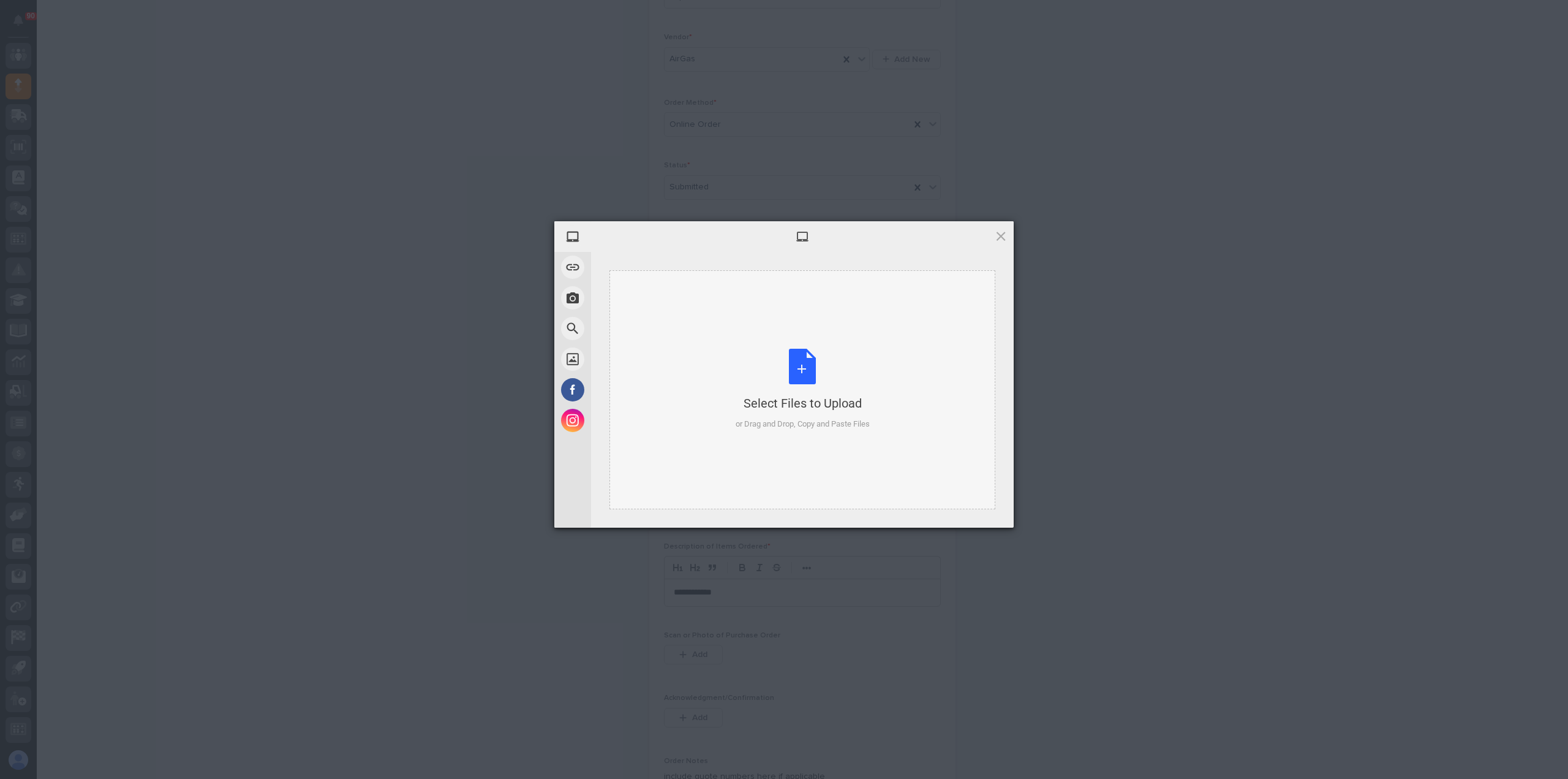
click at [803, 367] on div "Select Files to Upload or Drag and Drop, Copy and Paste Files" at bounding box center [802, 389] width 134 height 81
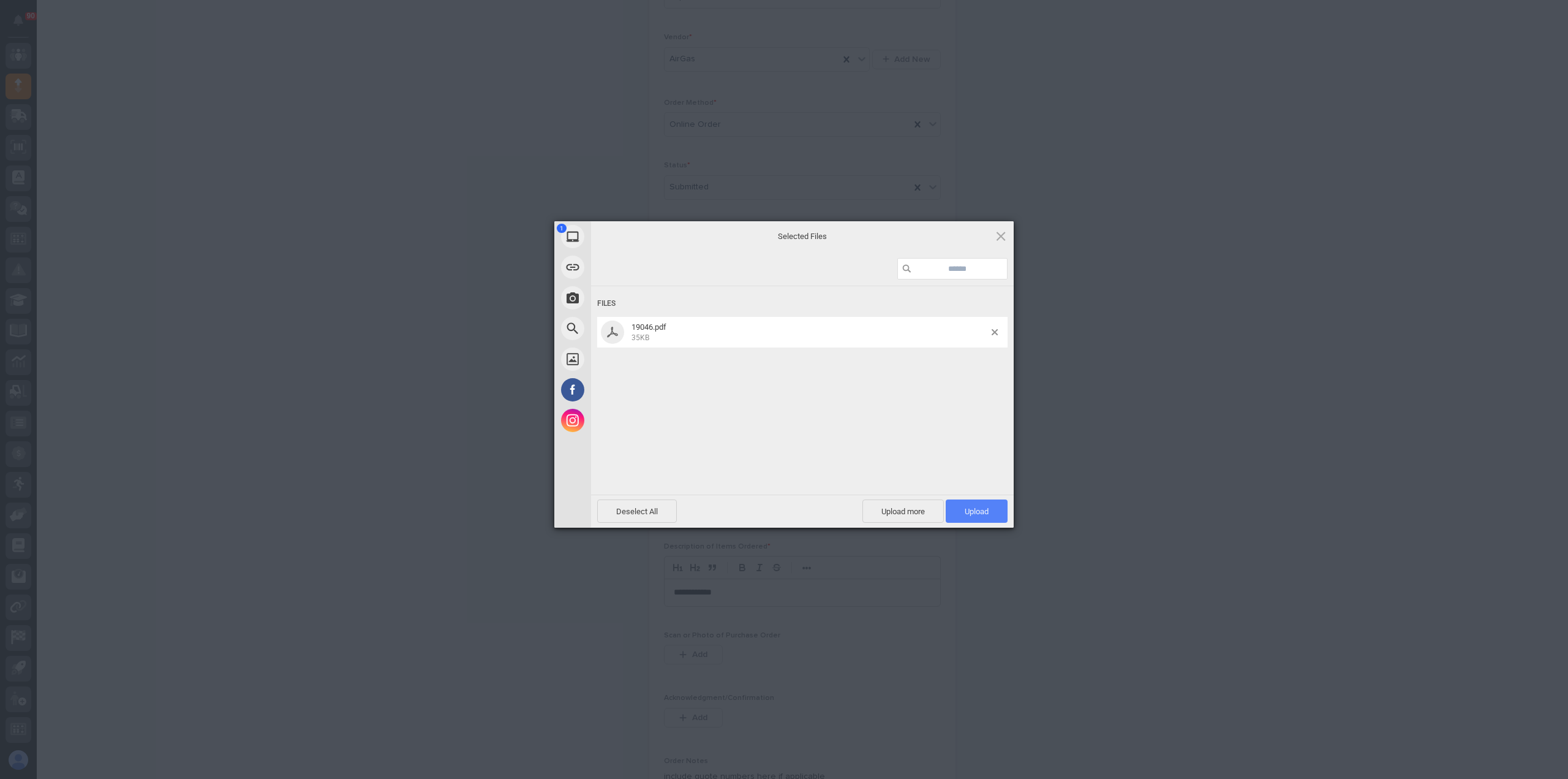
click at [963, 505] on span "Upload 1" at bounding box center [977, 511] width 62 height 23
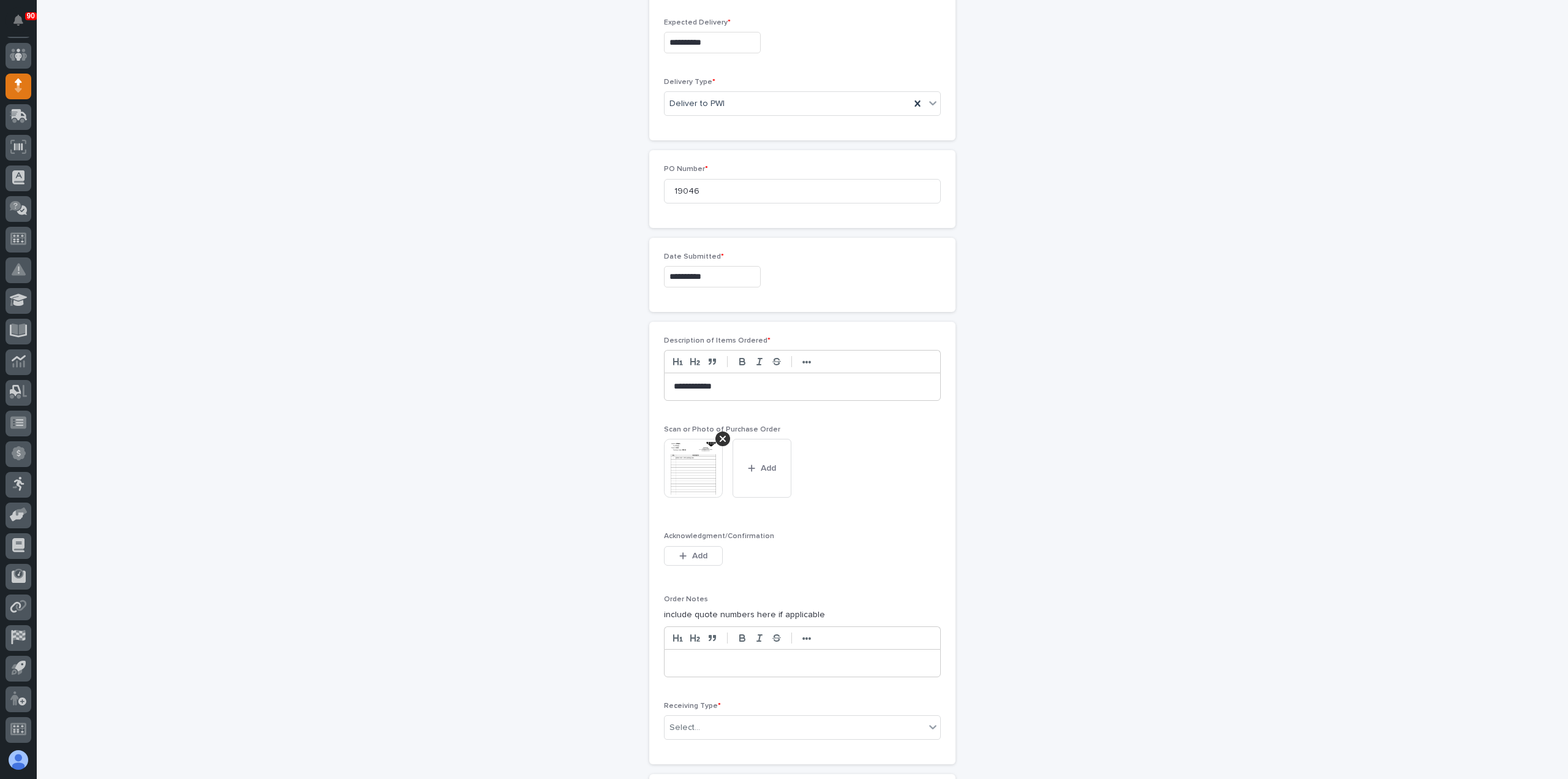
scroll to position [574, 0]
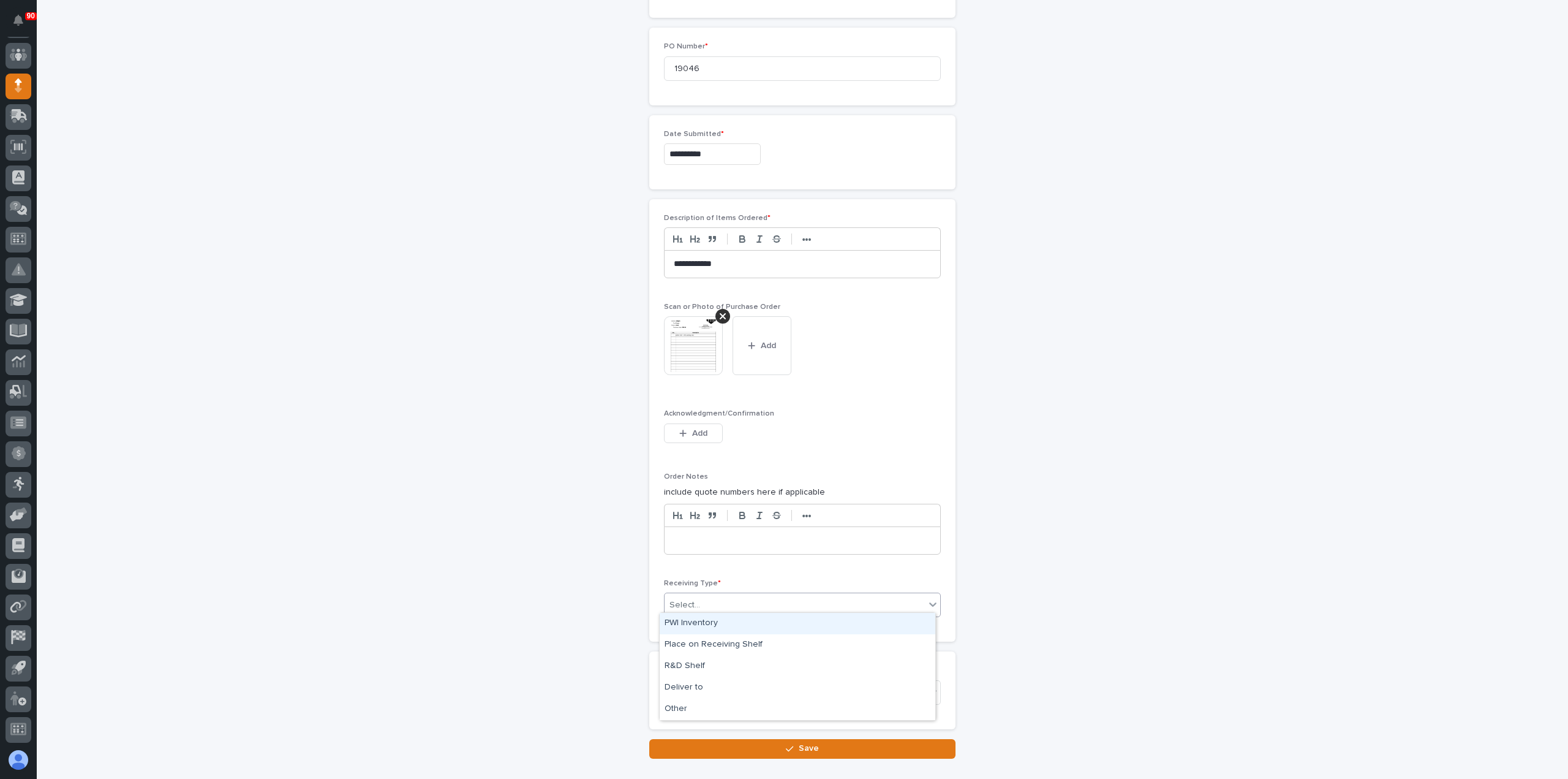
click at [710, 595] on div "Select..." at bounding box center [795, 605] width 260 height 20
drag, startPoint x: 699, startPoint y: 632, endPoint x: 672, endPoint y: 685, distance: 59.5
click at [672, 685] on div "Deliver to" at bounding box center [797, 688] width 276 height 22
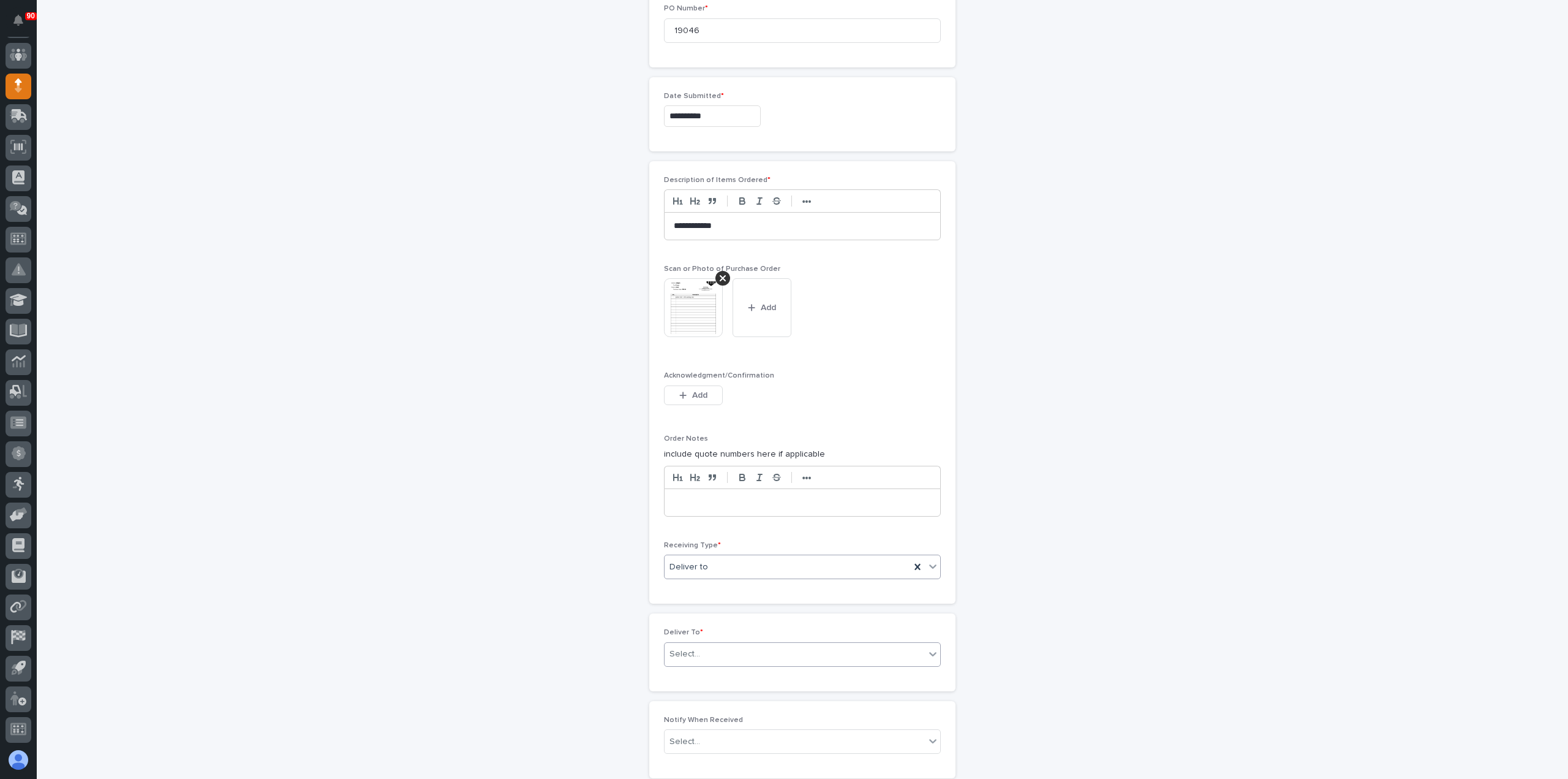
scroll to position [617, 0]
click at [704, 640] on div "Select..." at bounding box center [795, 648] width 260 height 20
type input "****"
click at [705, 689] on div "[PERSON_NAME]" at bounding box center [797, 688] width 276 height 22
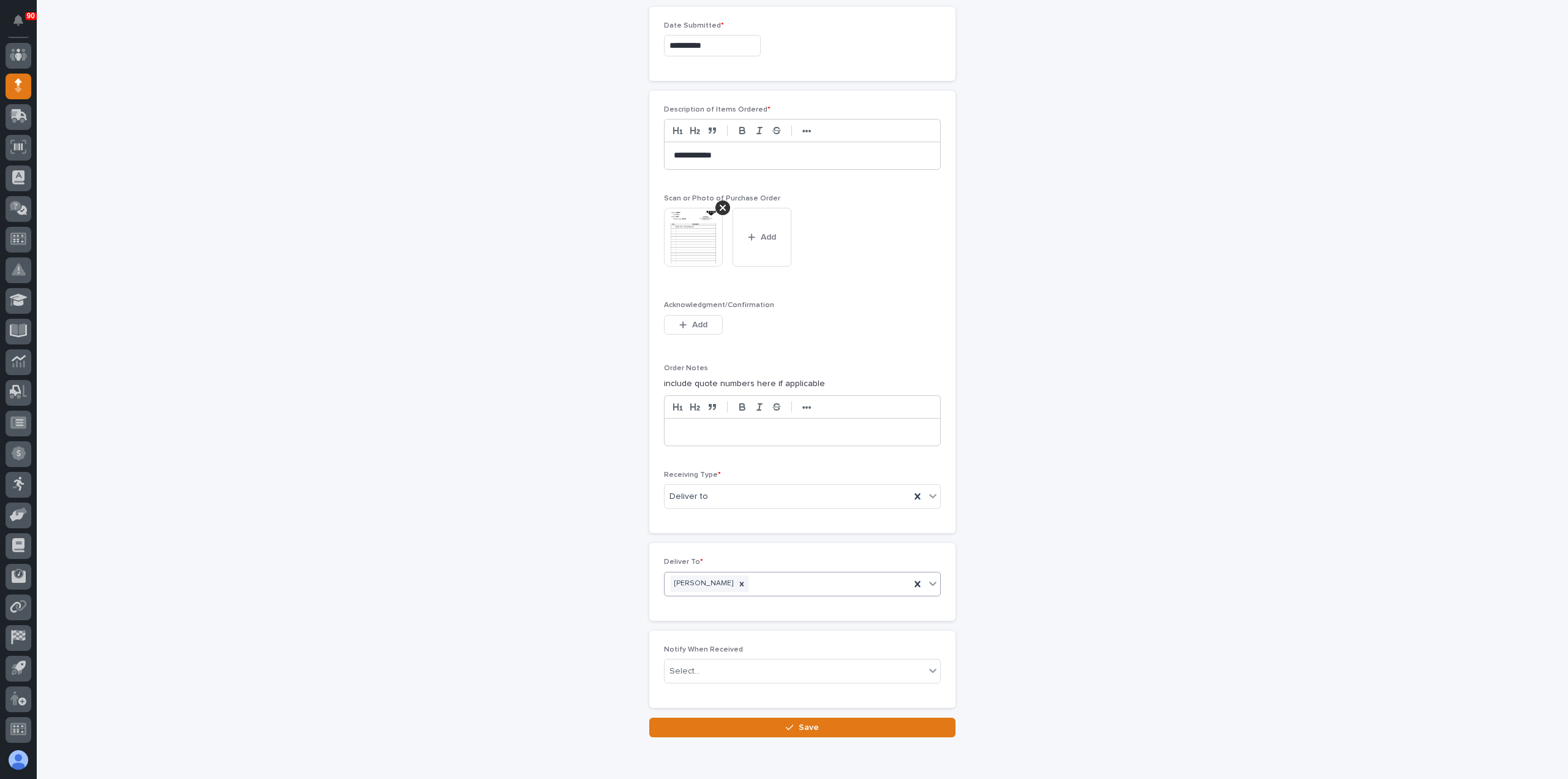
scroll to position [730, 0]
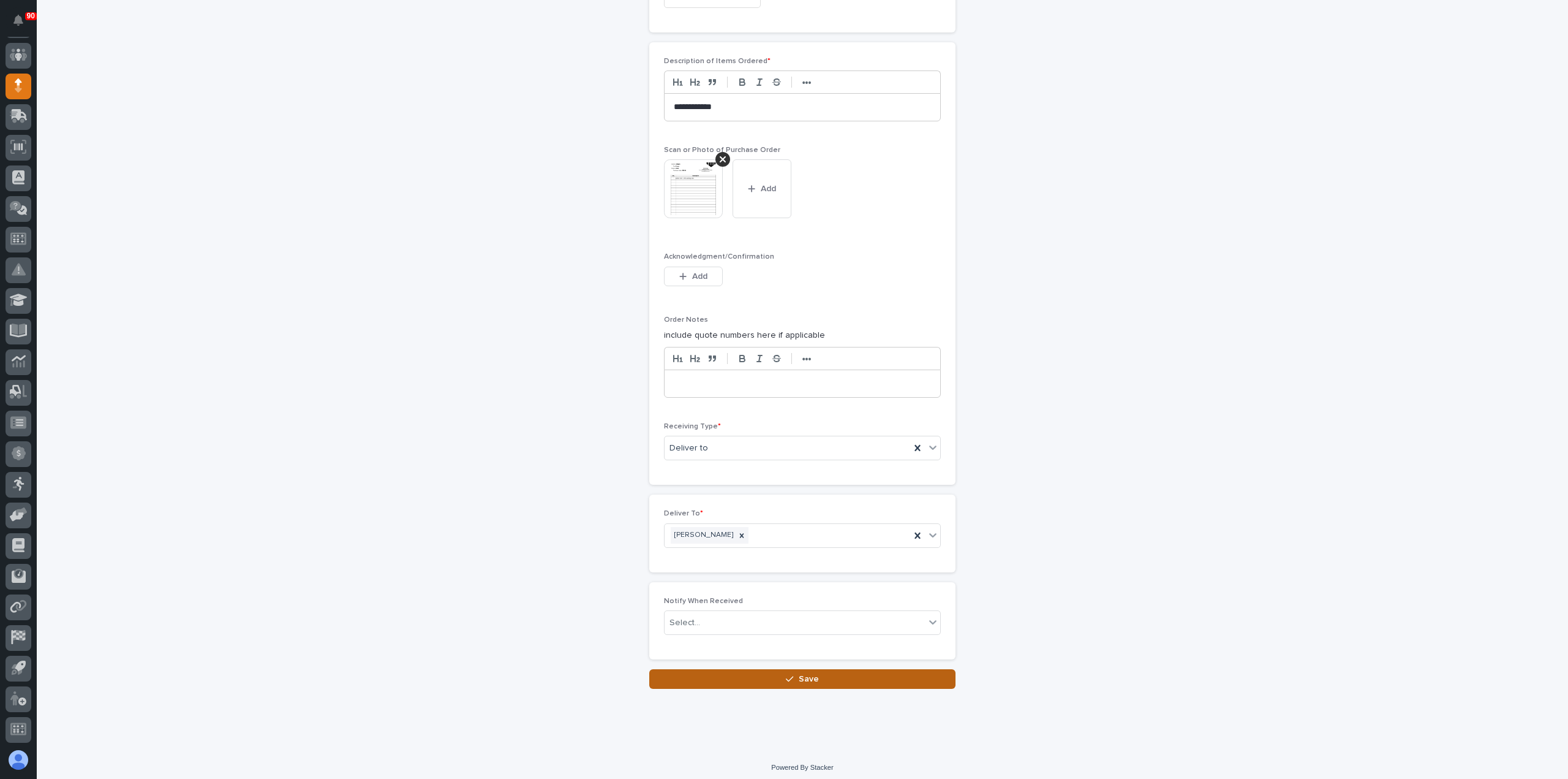
click at [807, 673] on span "Save" at bounding box center [809, 678] width 20 height 11
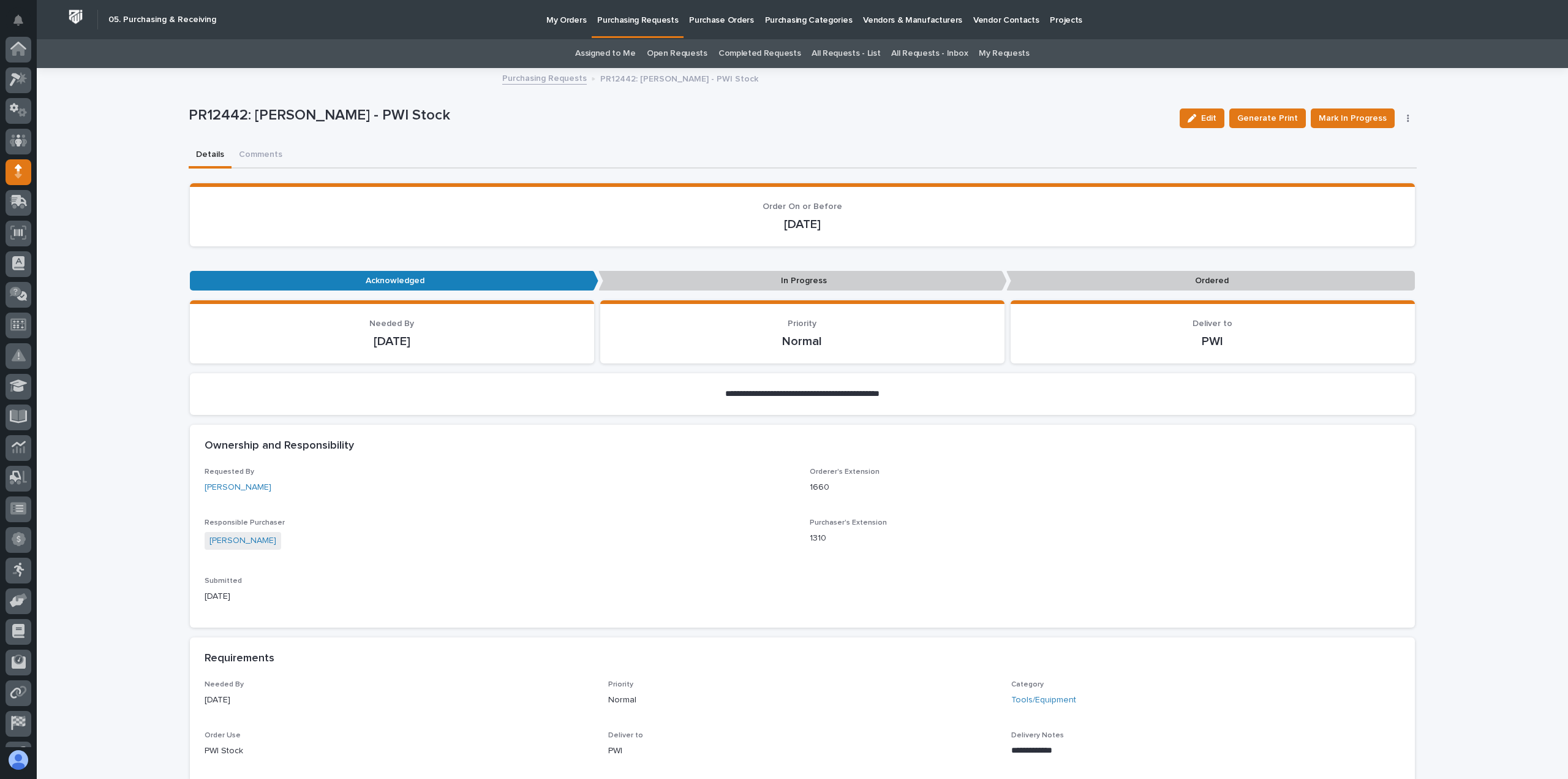
scroll to position [85, 0]
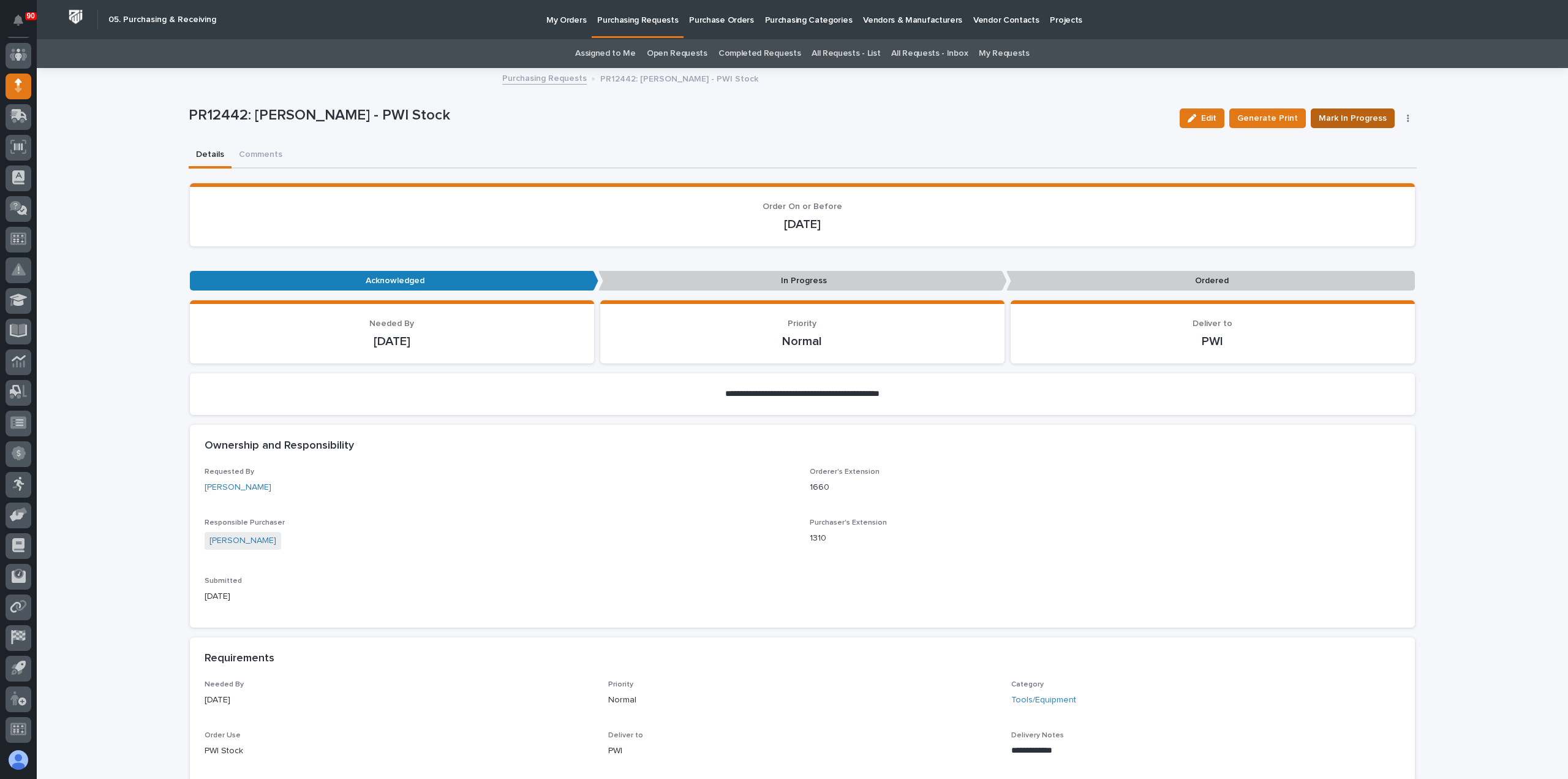
click at [1366, 112] on span "Mark In Progress" at bounding box center [1353, 118] width 68 height 15
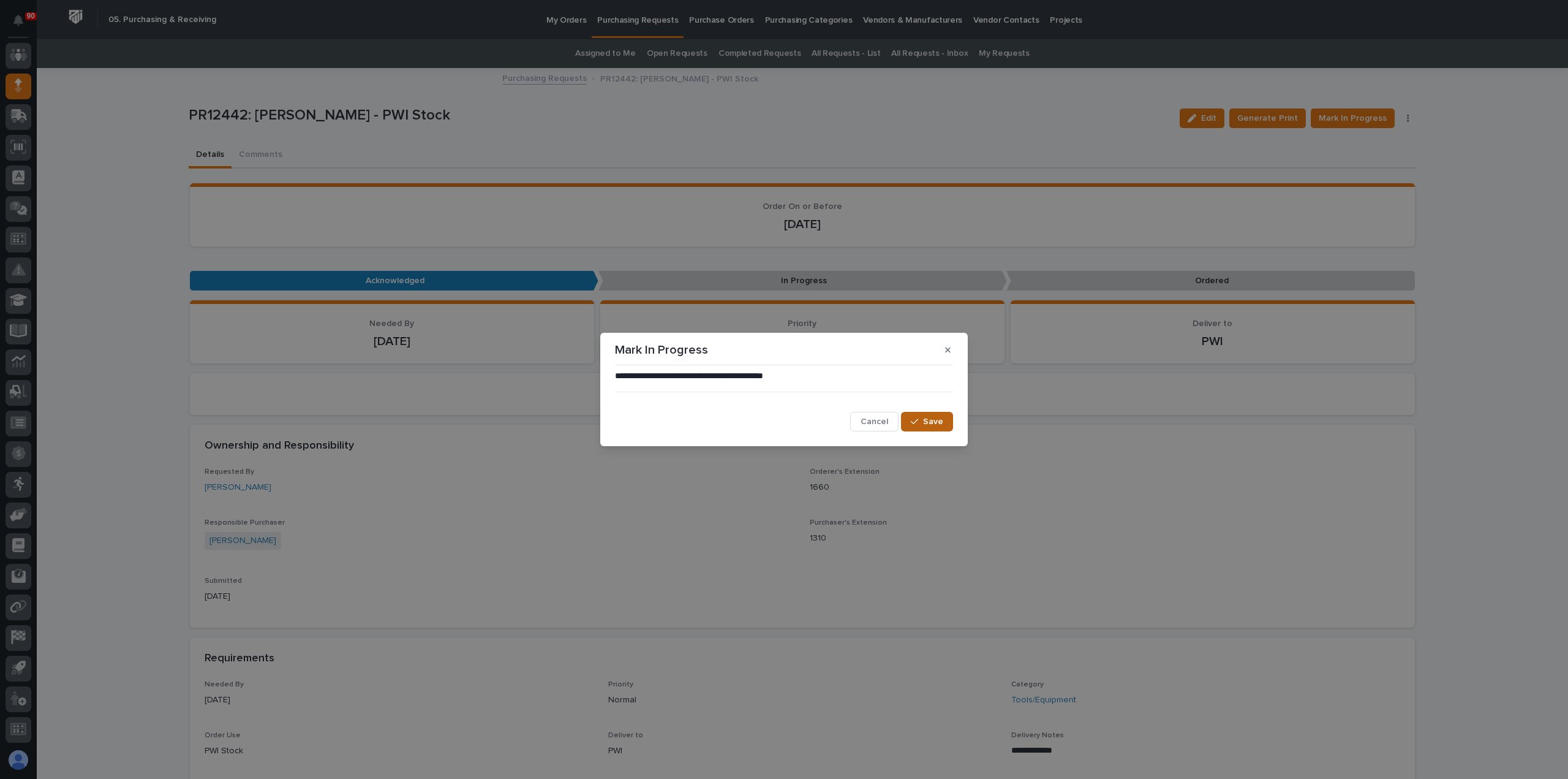
click at [931, 414] on button "Save" at bounding box center [927, 420] width 52 height 19
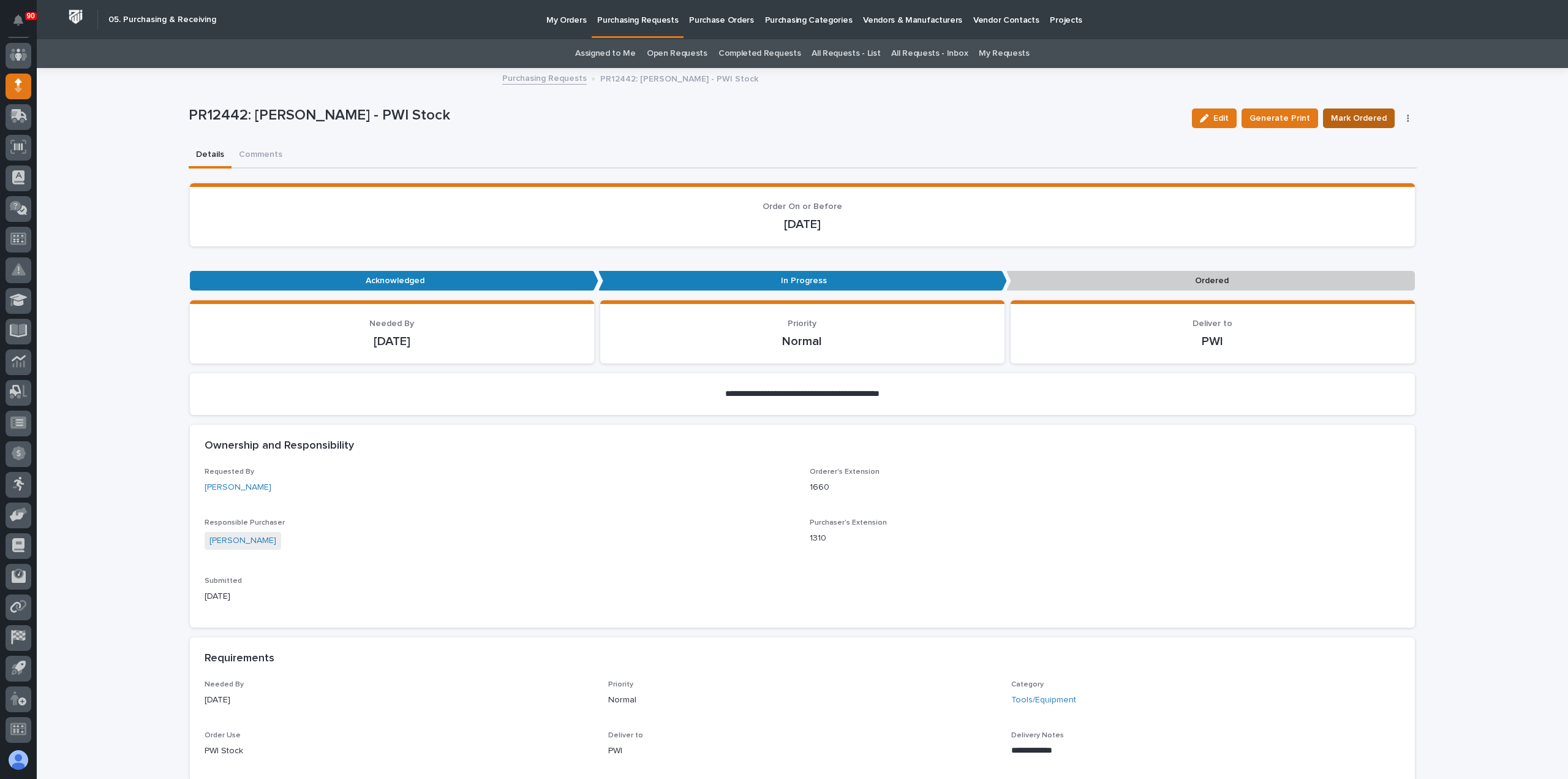
click at [1361, 110] on button "Mark Ordered" at bounding box center [1359, 117] width 72 height 19
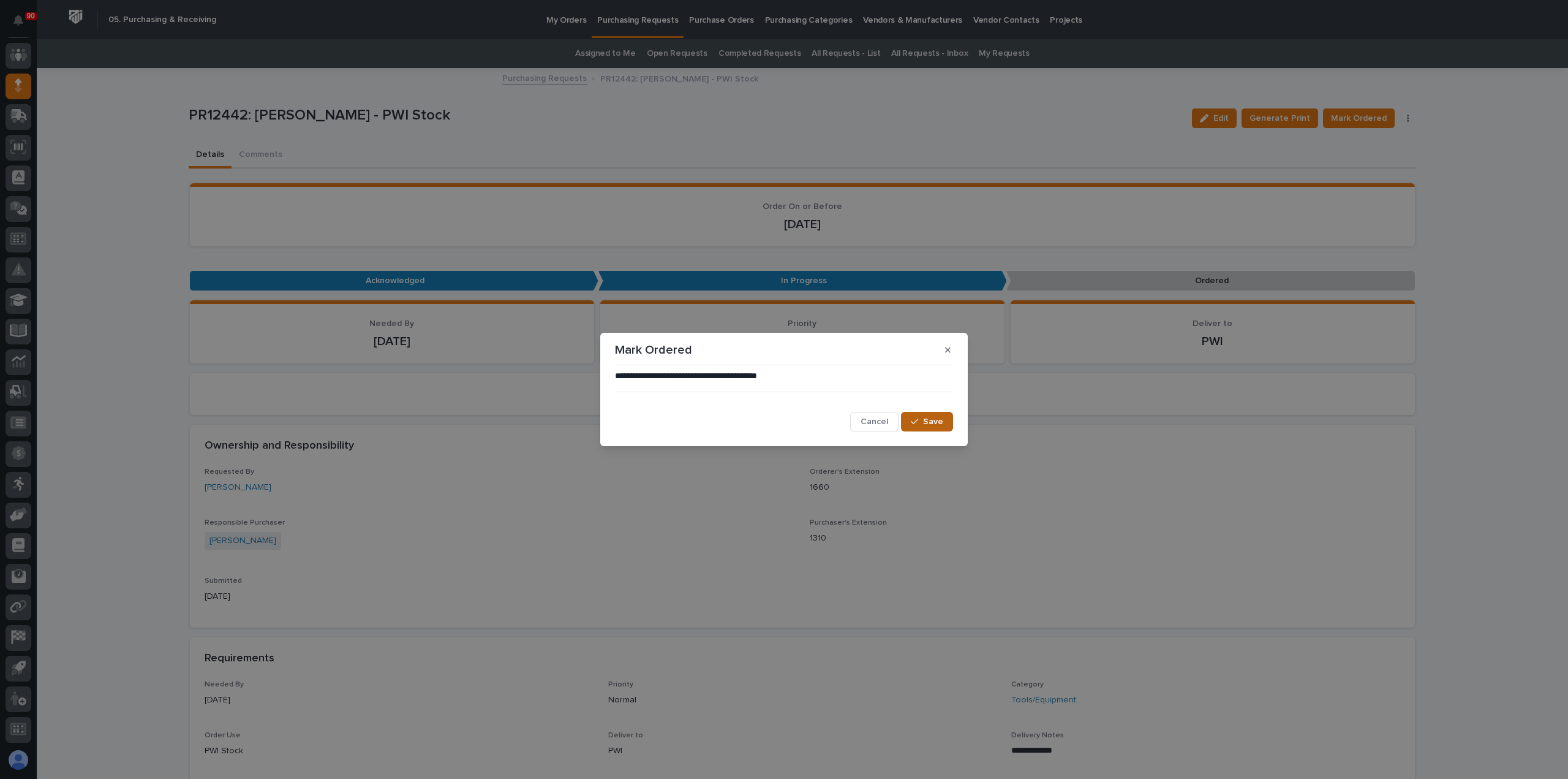
click at [925, 414] on button "Save" at bounding box center [927, 420] width 52 height 19
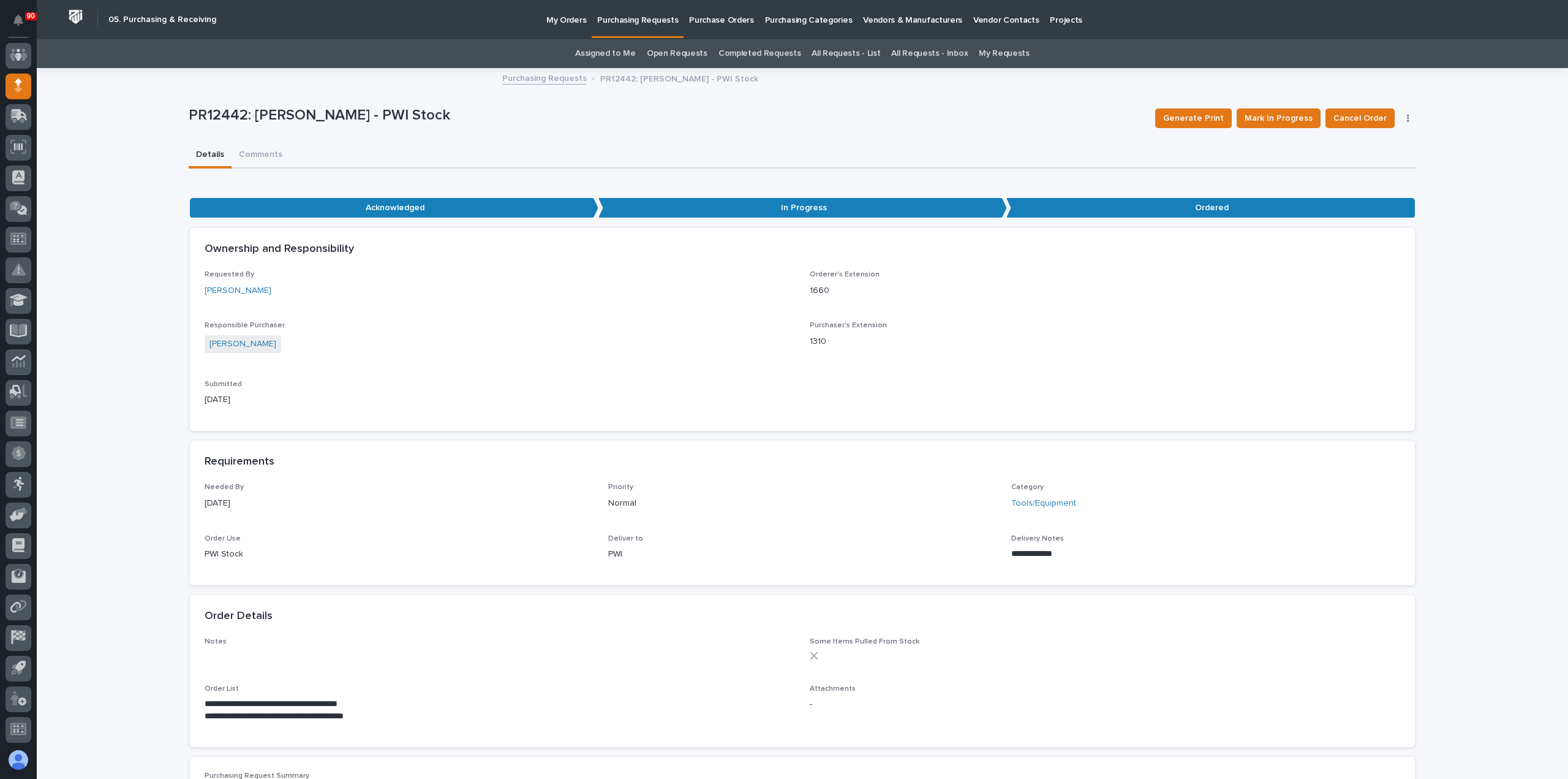
click at [643, 23] on p "Purchasing Requests" at bounding box center [637, 13] width 81 height 26
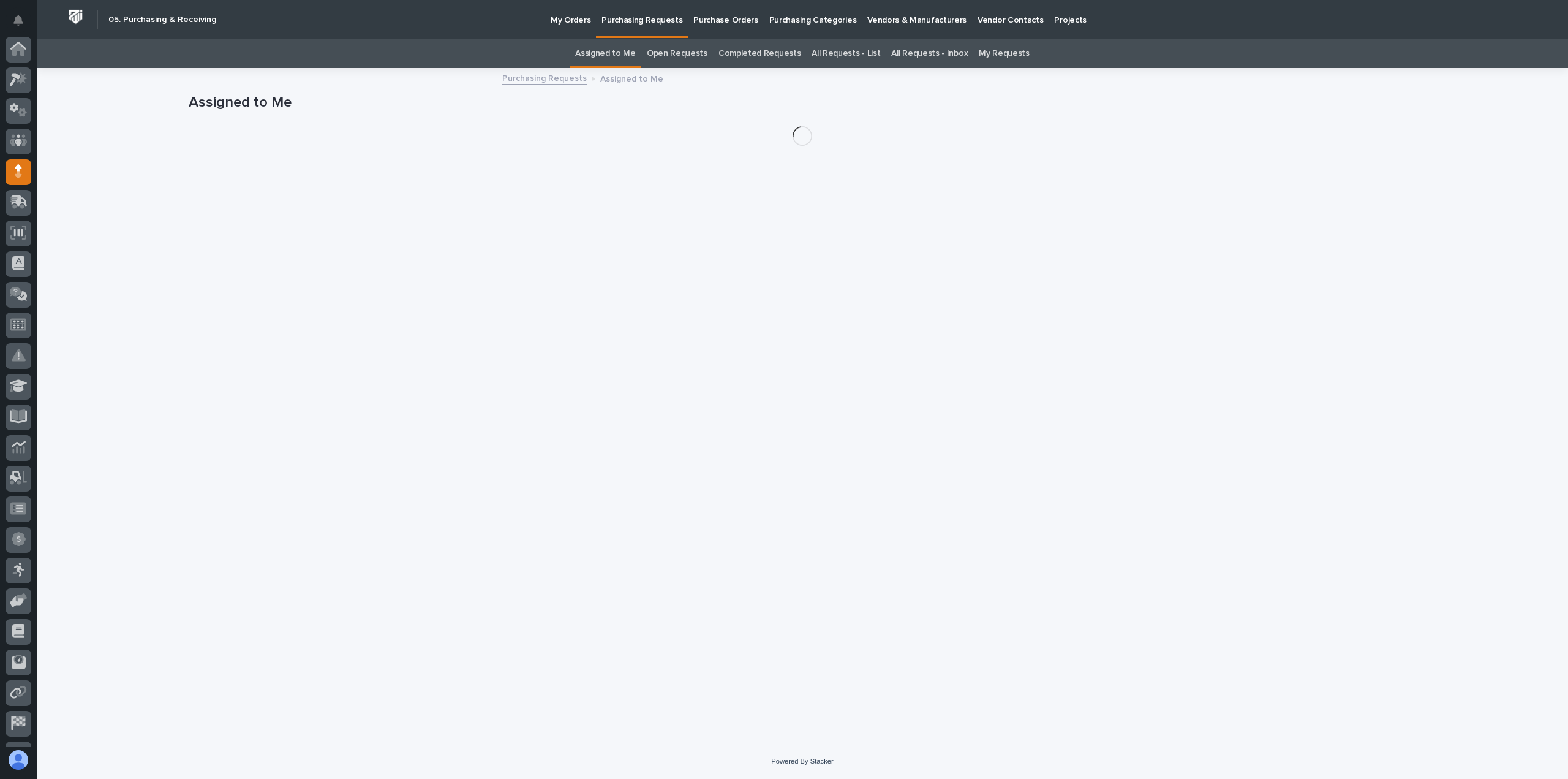
scroll to position [85, 0]
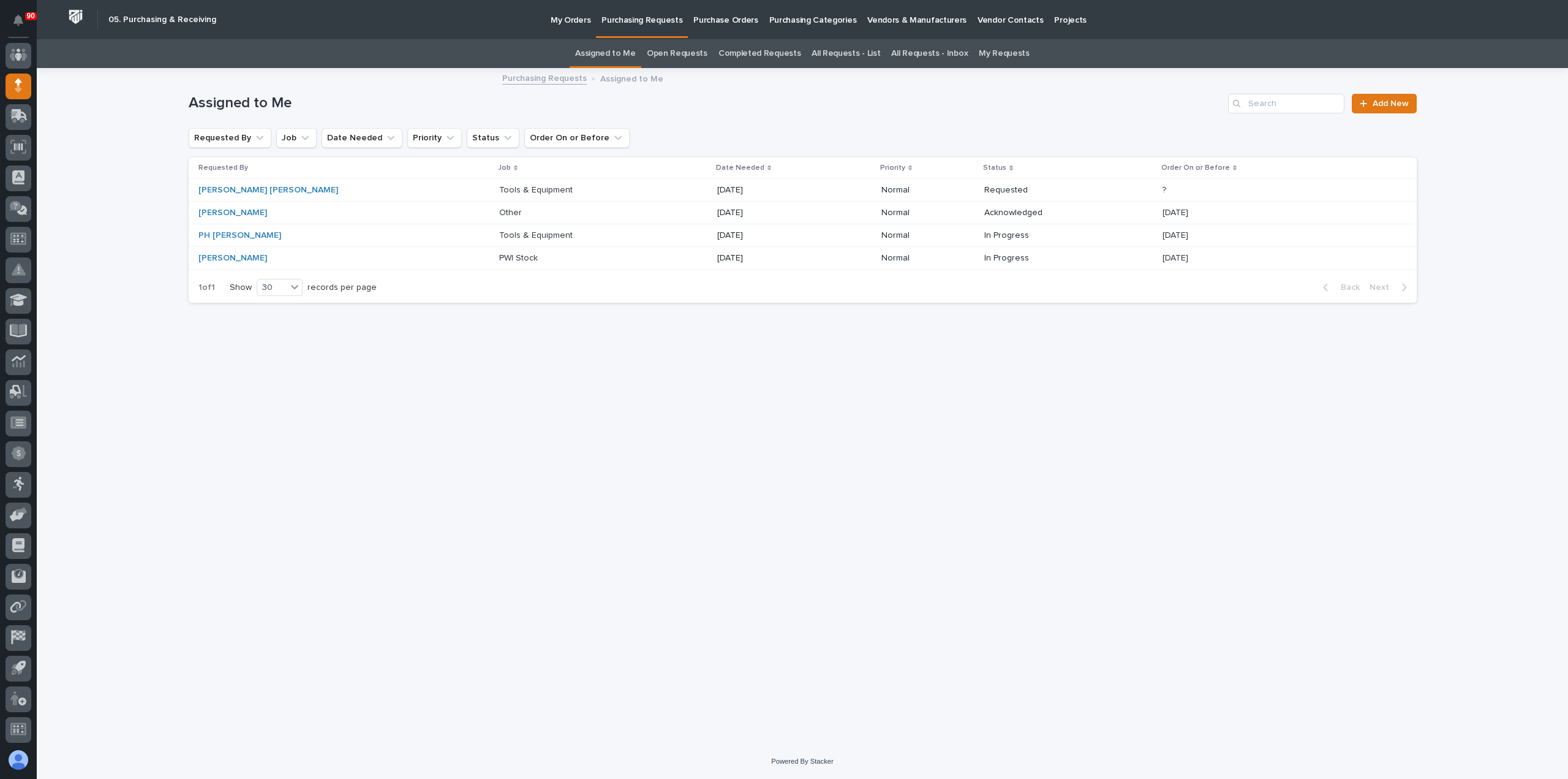
click at [499, 190] on p "Tools & Equipment" at bounding box center [537, 188] width 76 height 13
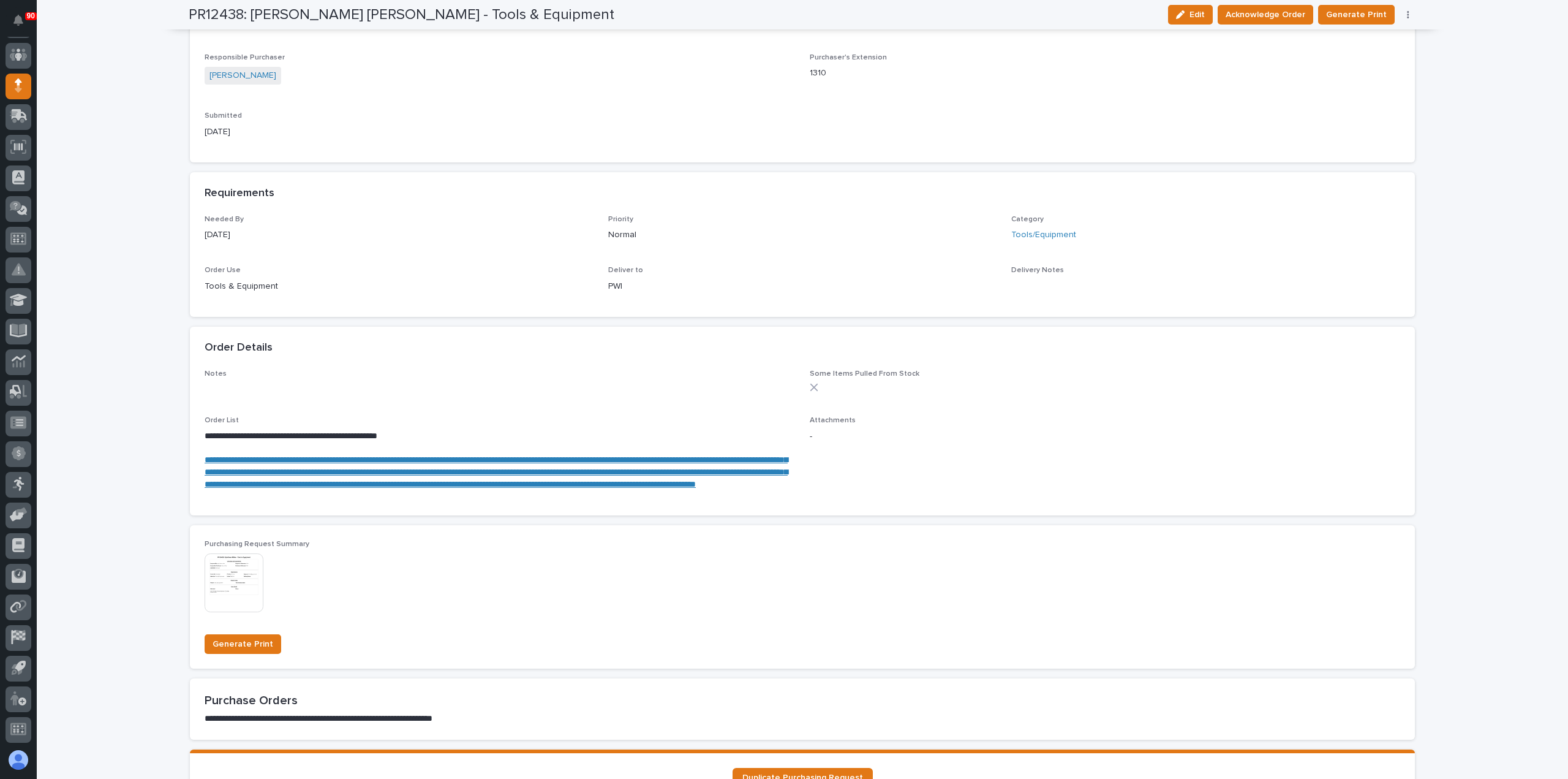
scroll to position [490, 0]
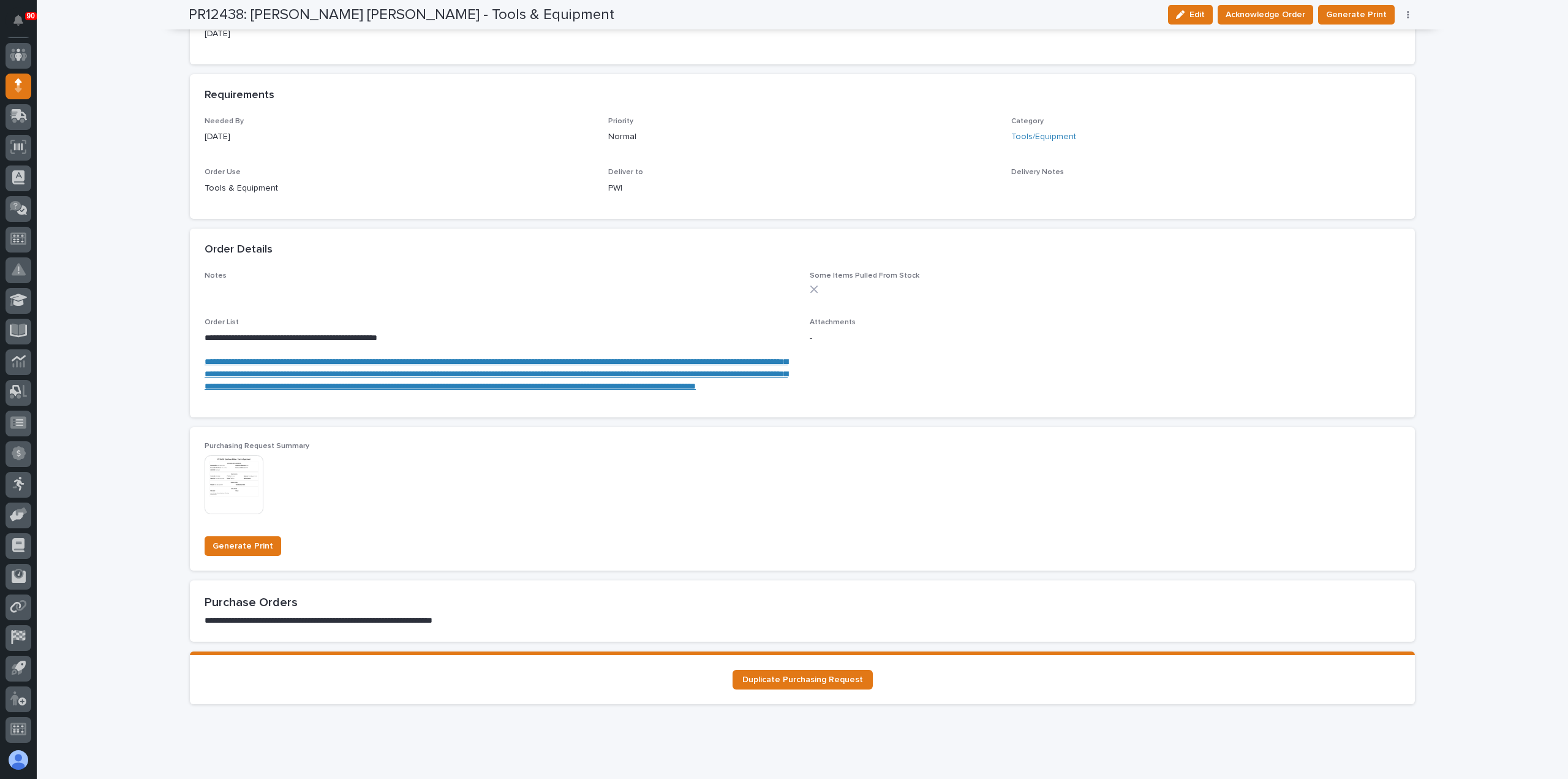
click at [329, 375] on link "**********" at bounding box center [496, 373] width 583 height 33
click at [1401, 12] on button "button" at bounding box center [1408, 14] width 17 height 8
click at [1360, 54] on span "Edit Linked PO's" at bounding box center [1369, 59] width 63 height 15
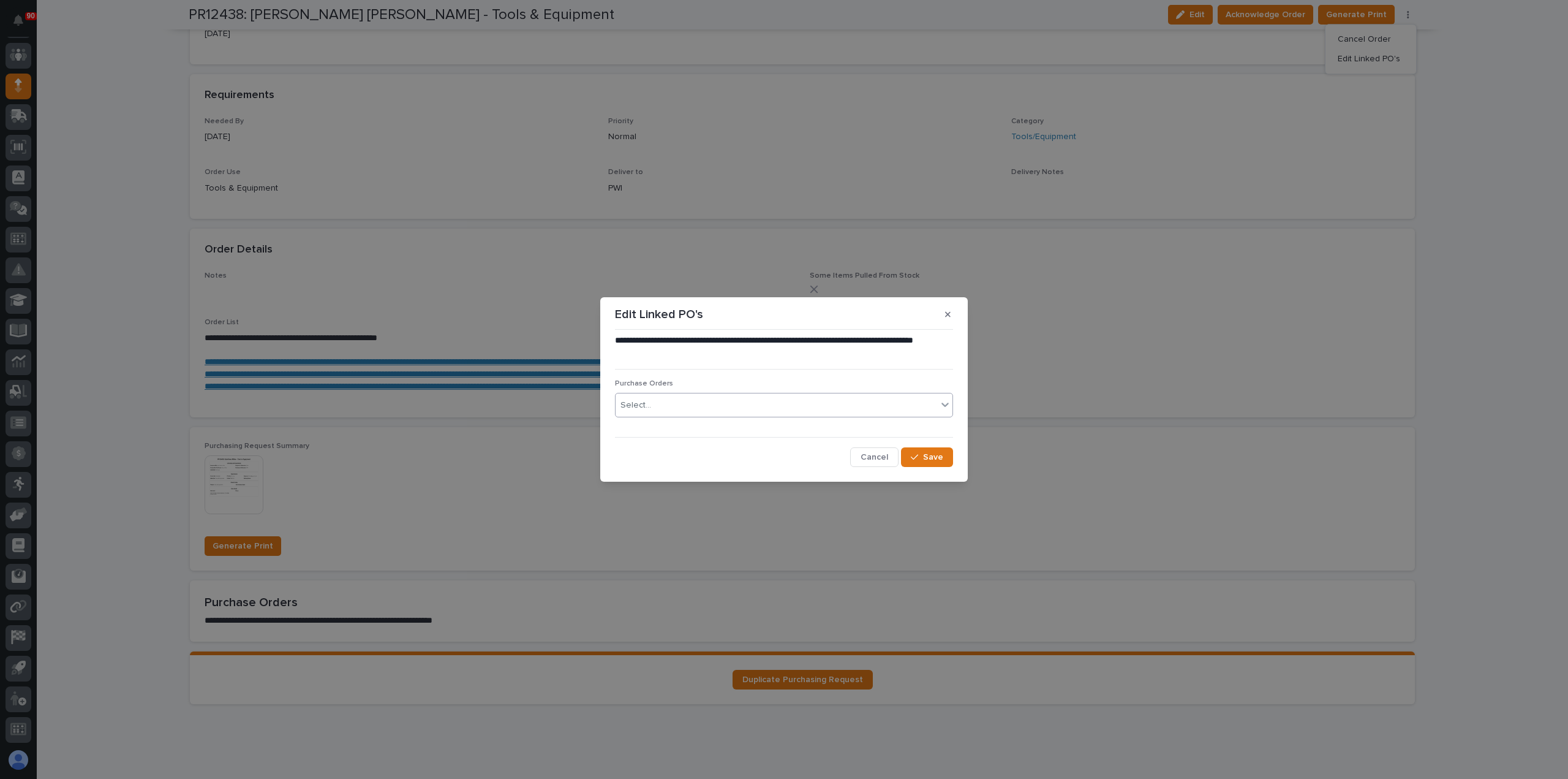
click at [722, 400] on div "Select..." at bounding box center [776, 405] width 322 height 20
type input "*****"
click at [884, 454] on span "Cancel" at bounding box center [874, 457] width 28 height 11
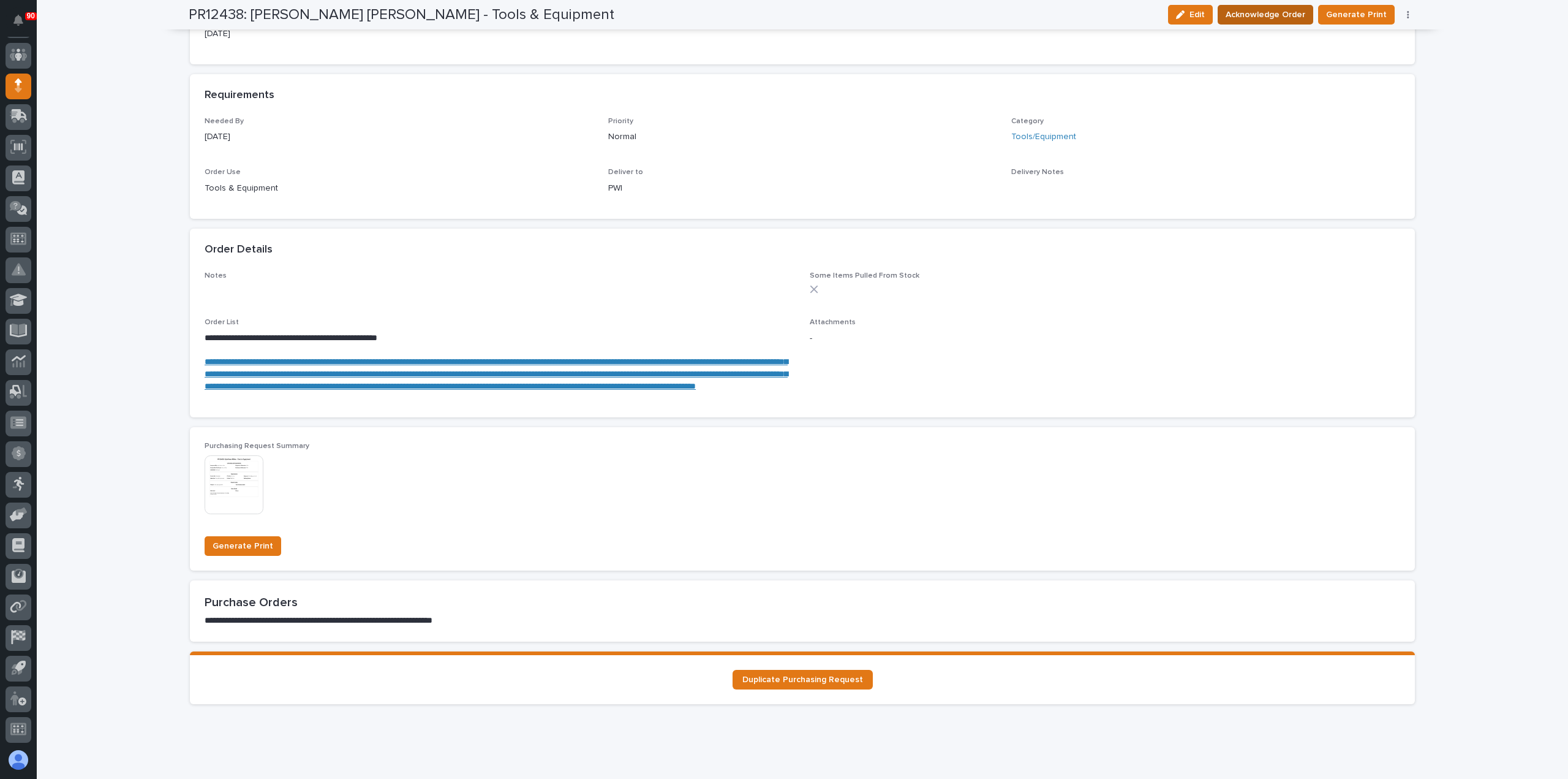
click at [1265, 16] on span "Acknowledge Order" at bounding box center [1266, 15] width 80 height 15
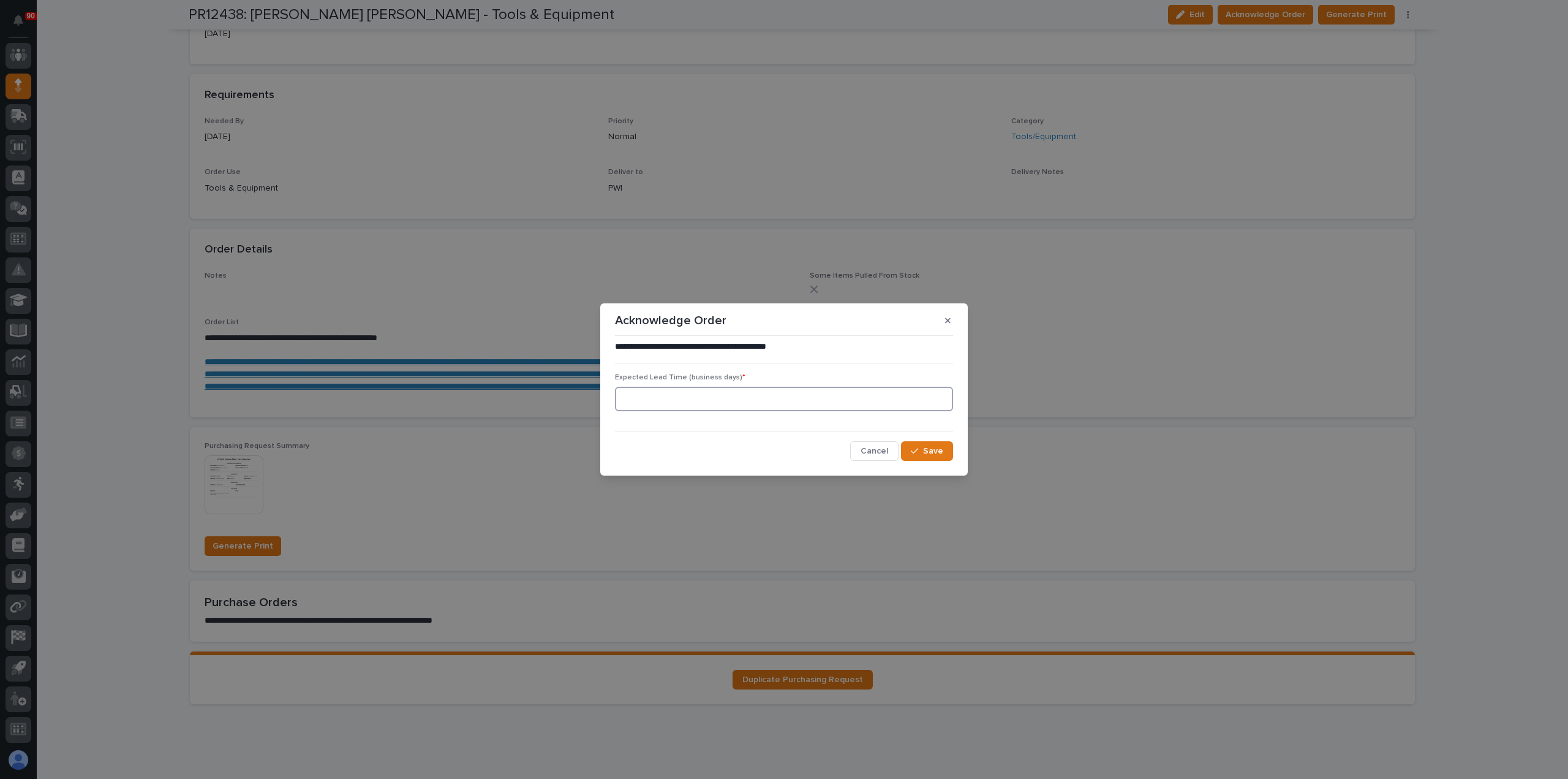
click at [824, 400] on input at bounding box center [784, 399] width 338 height 24
type input "5"
click at [934, 451] on span "Save" at bounding box center [933, 451] width 20 height 11
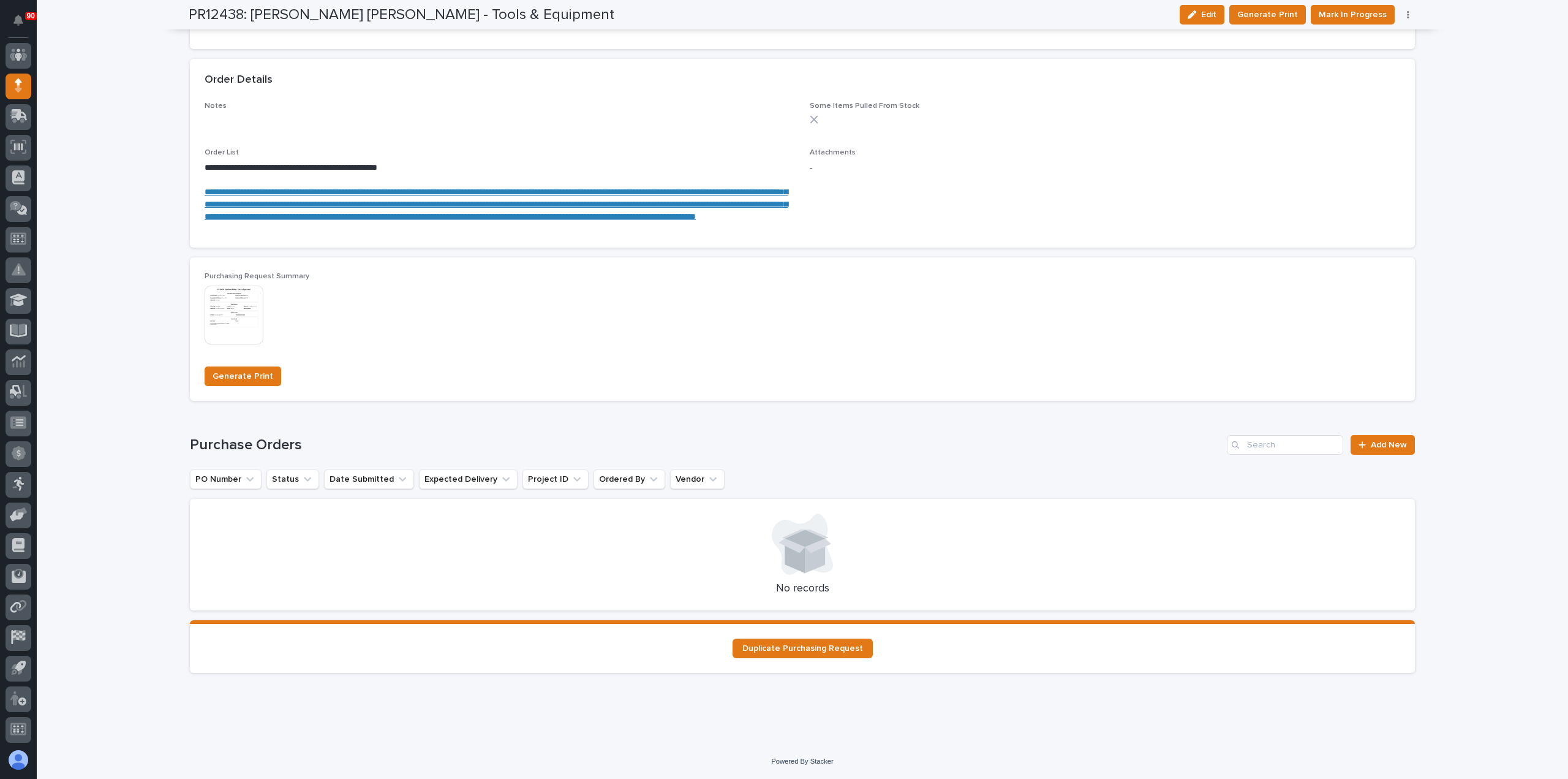
scroll to position [779, 0]
click at [1379, 445] on span "Add New" at bounding box center [1389, 445] width 36 height 8
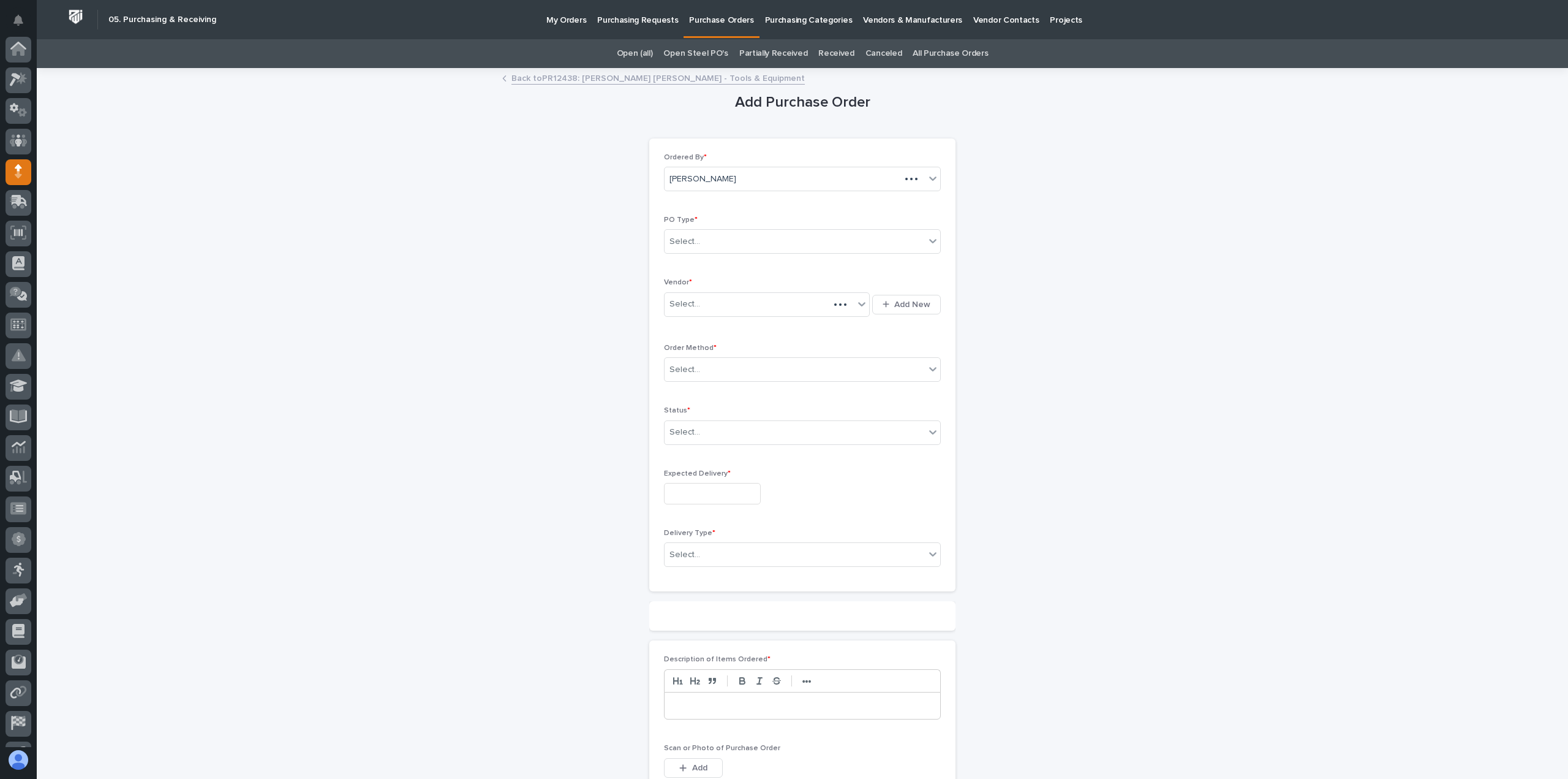
scroll to position [85, 0]
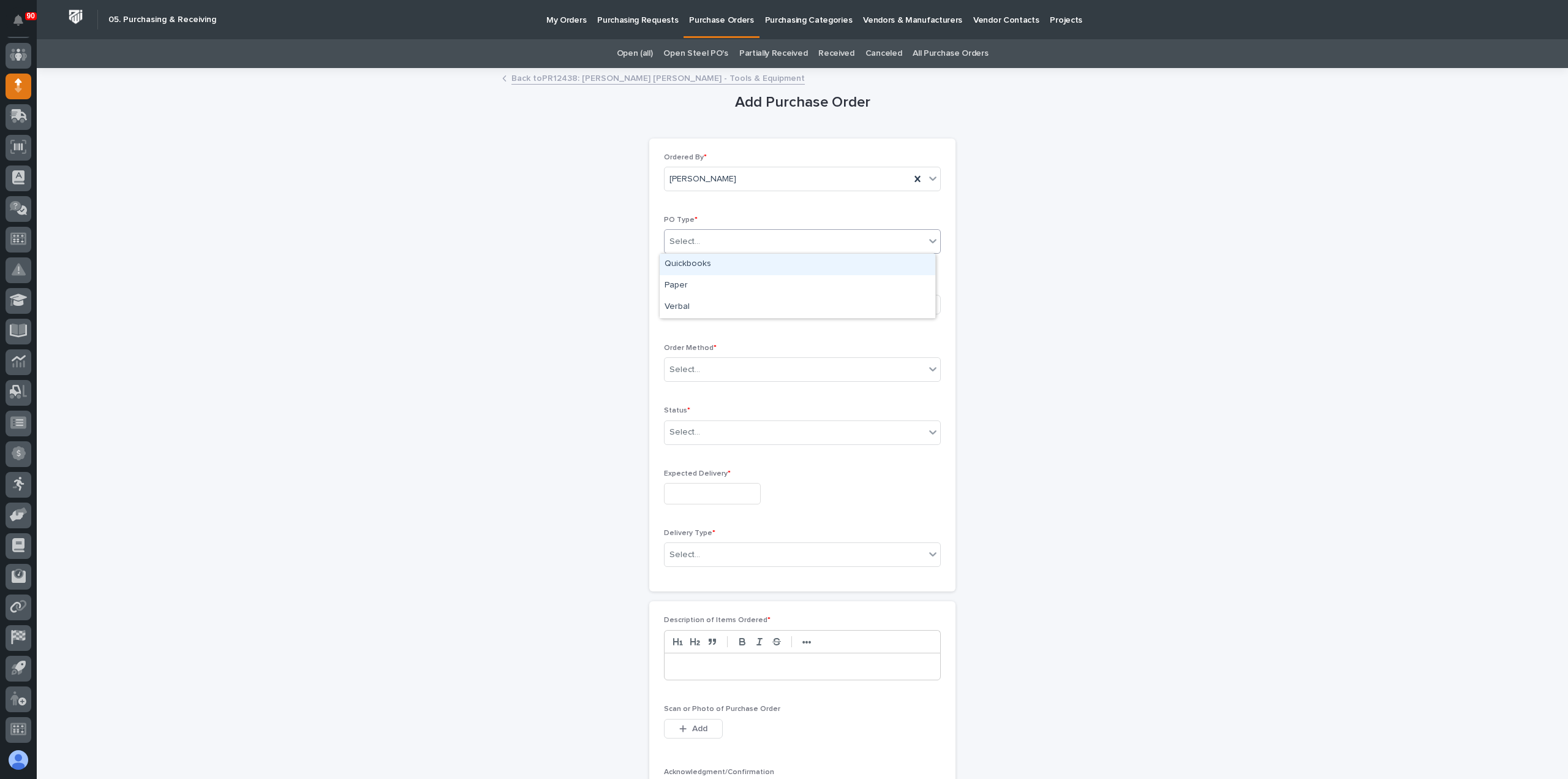
click at [802, 234] on div "Select..." at bounding box center [795, 241] width 260 height 20
click at [714, 281] on div "Paper" at bounding box center [797, 286] width 276 height 22
click at [722, 305] on div "Select..." at bounding box center [760, 304] width 189 height 20
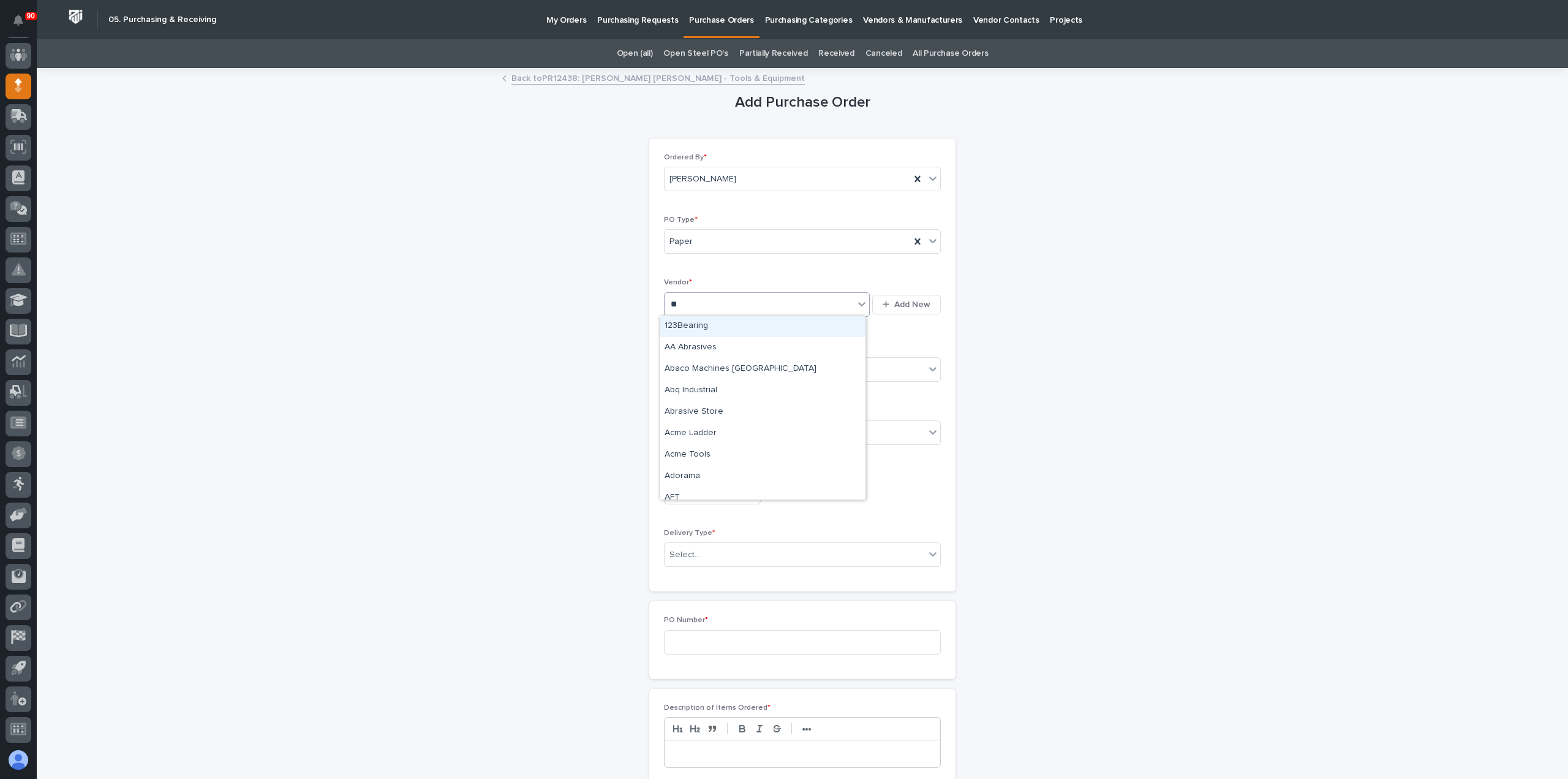
type input "***"
click at [710, 370] on div "Amazon" at bounding box center [763, 369] width 206 height 22
click at [729, 369] on div "Select..." at bounding box center [795, 369] width 260 height 20
click at [702, 390] on div "Online Order" at bounding box center [797, 391] width 276 height 22
click at [711, 426] on div "Select..." at bounding box center [795, 432] width 260 height 20
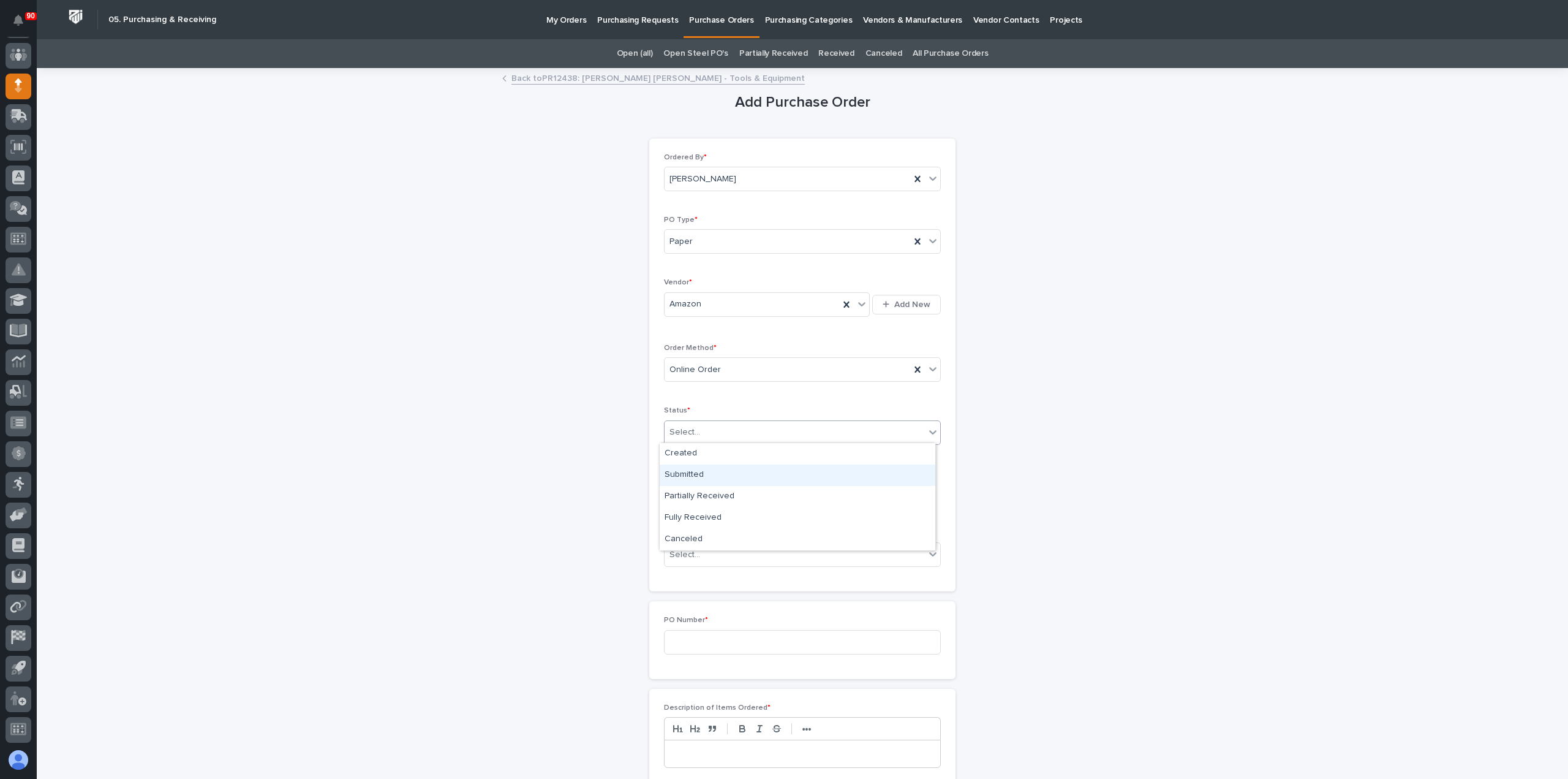
drag, startPoint x: 697, startPoint y: 461, endPoint x: 687, endPoint y: 475, distance: 17.2
click at [687, 473] on div "Submitted" at bounding box center [797, 475] width 276 height 22
click at [699, 496] on input "text" at bounding box center [713, 493] width 97 height 22
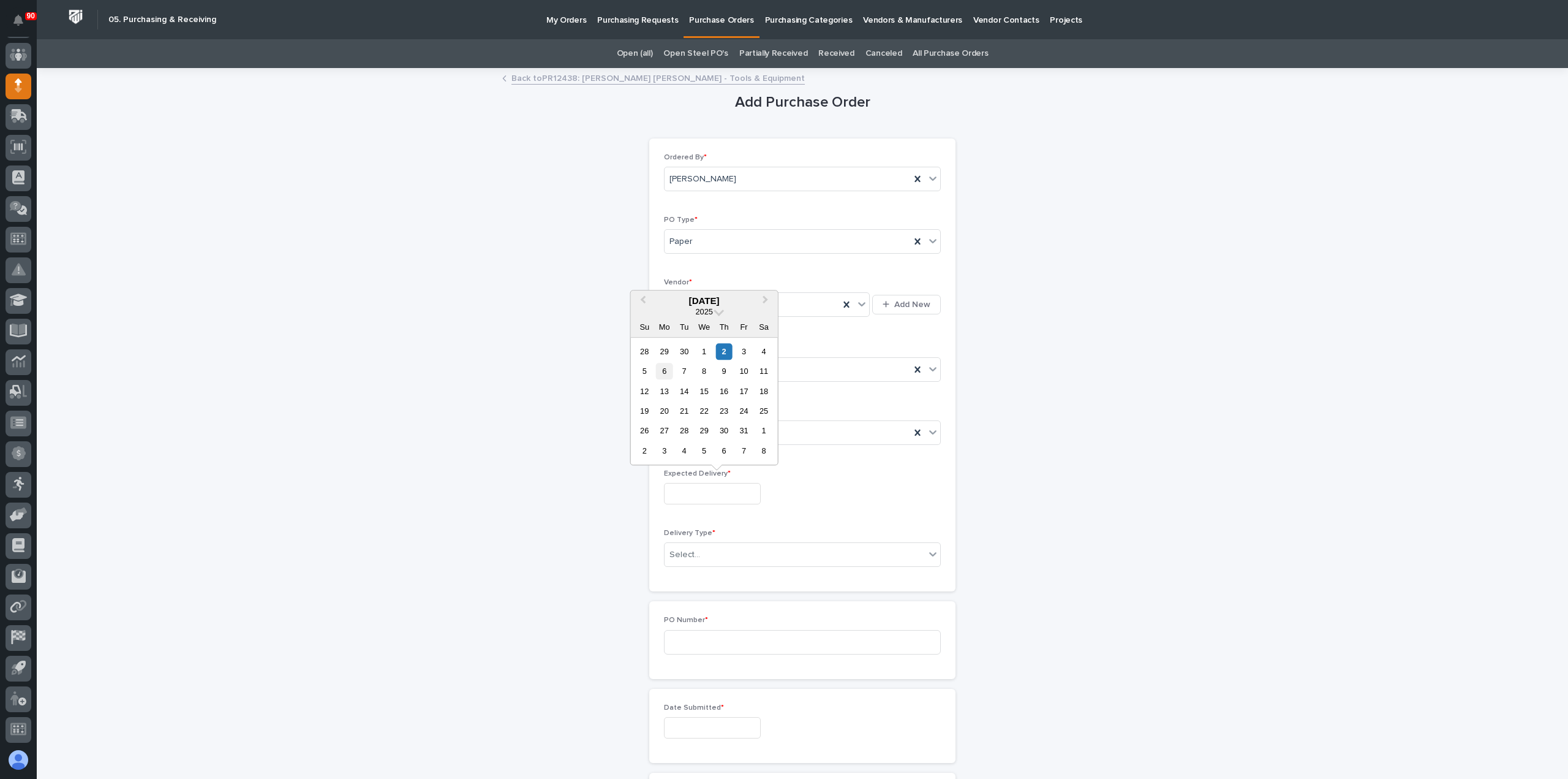
click at [667, 370] on div "6" at bounding box center [664, 371] width 17 height 17
type input "**********"
click at [768, 547] on div "Select..." at bounding box center [795, 555] width 260 height 20
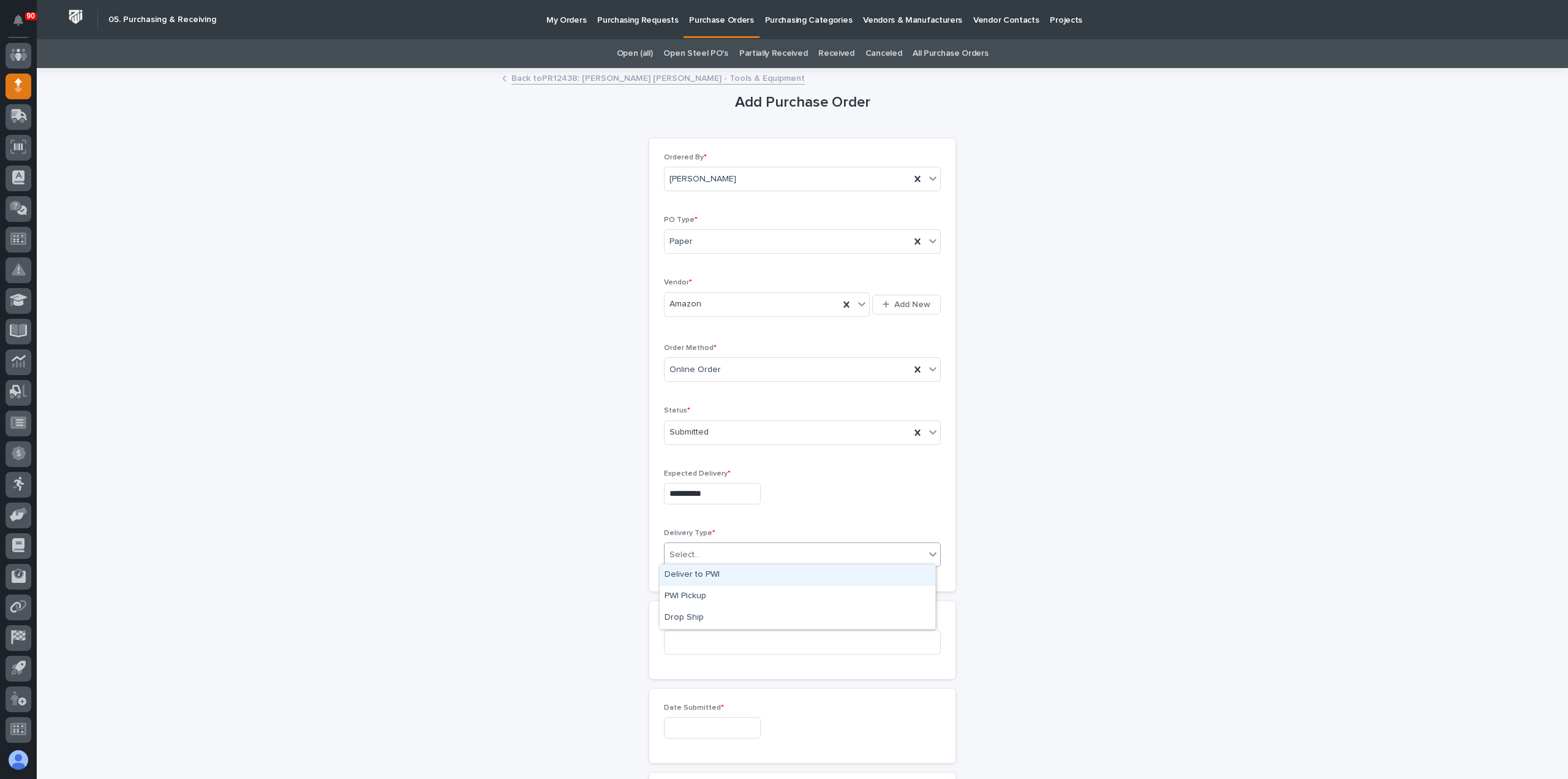
click at [701, 574] on div "Deliver to PWI" at bounding box center [797, 575] width 276 height 22
drag, startPoint x: 736, startPoint y: 642, endPoint x: 754, endPoint y: 640, distance: 18.1
click at [736, 642] on input at bounding box center [802, 642] width 277 height 24
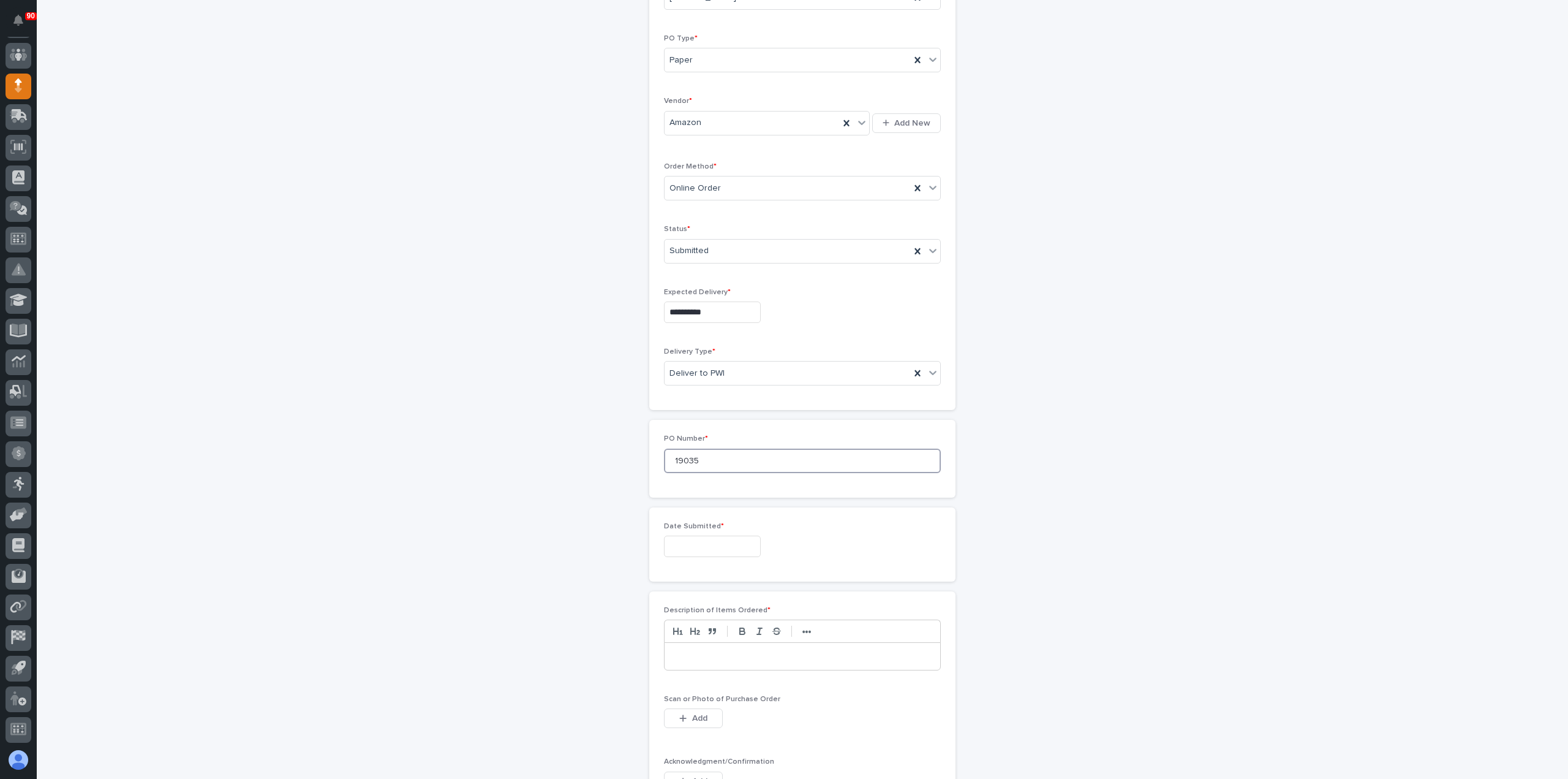
scroll to position [183, 0]
type input "19035"
click at [721, 544] on input "text" at bounding box center [713, 544] width 97 height 22
click at [699, 403] on div "1" at bounding box center [704, 401] width 17 height 17
type input "**********"
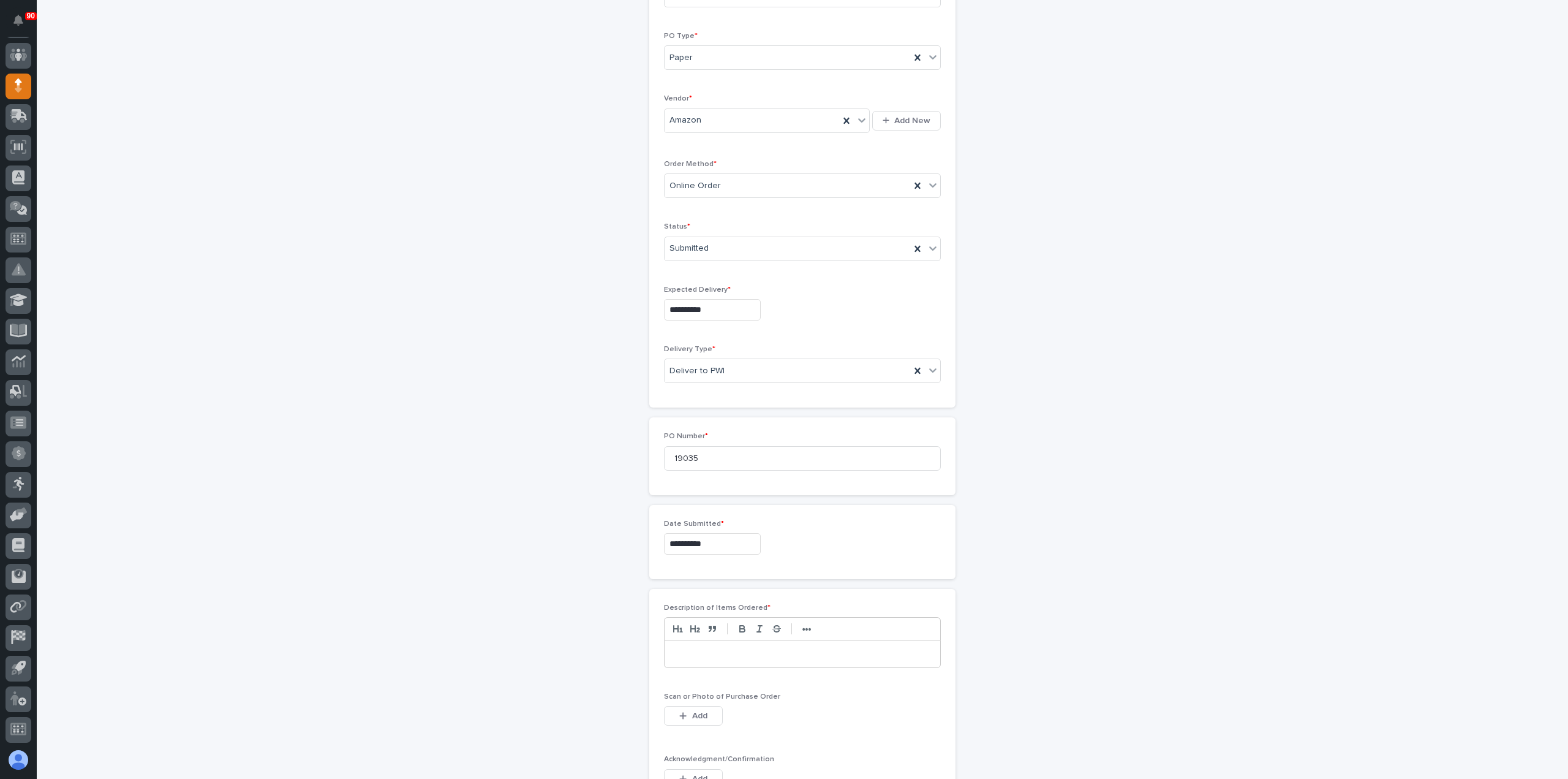
scroll to position [368, 0]
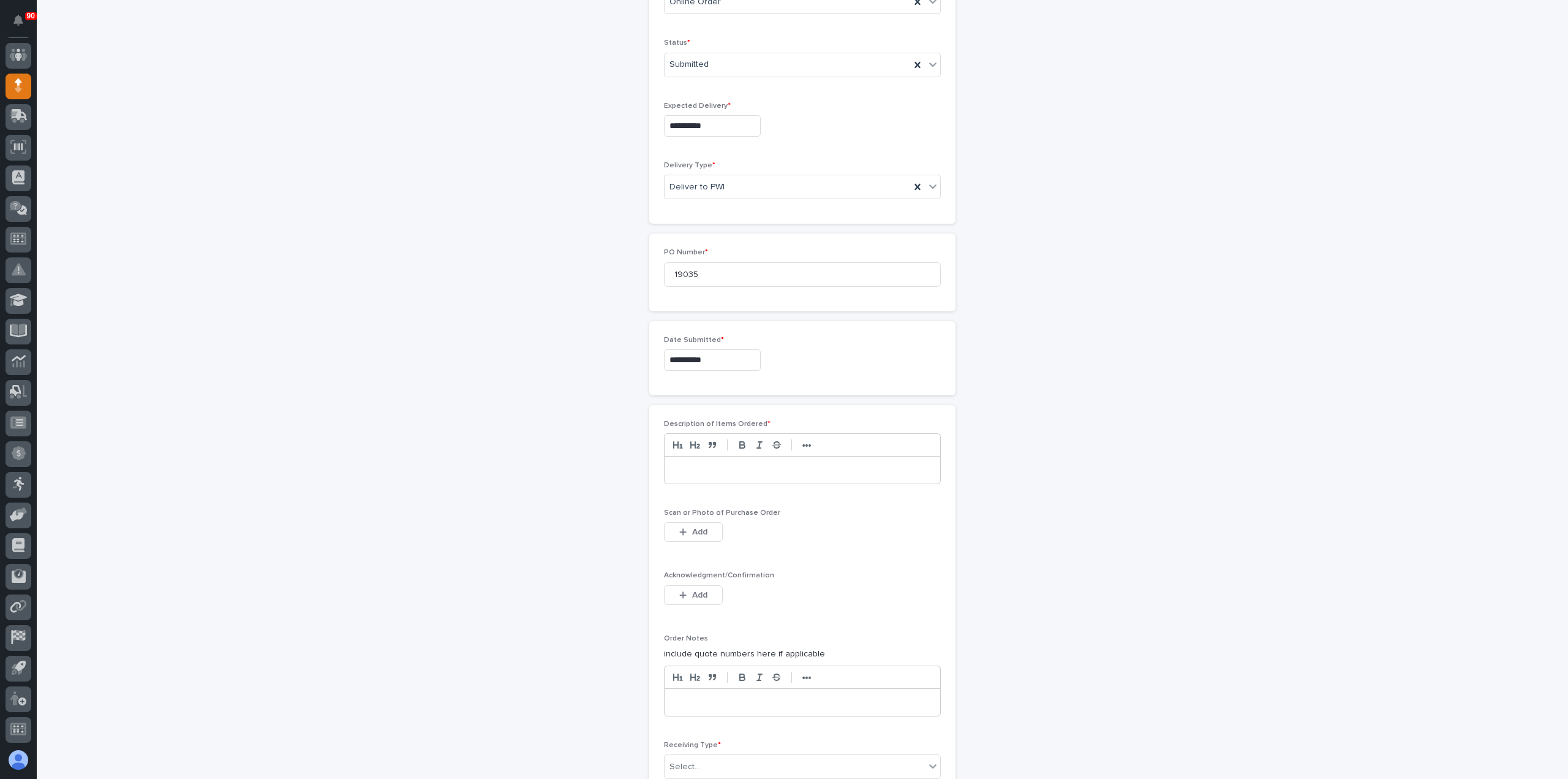
click at [724, 469] on p at bounding box center [802, 470] width 257 height 13
click at [687, 528] on button "Add" at bounding box center [694, 531] width 59 height 19
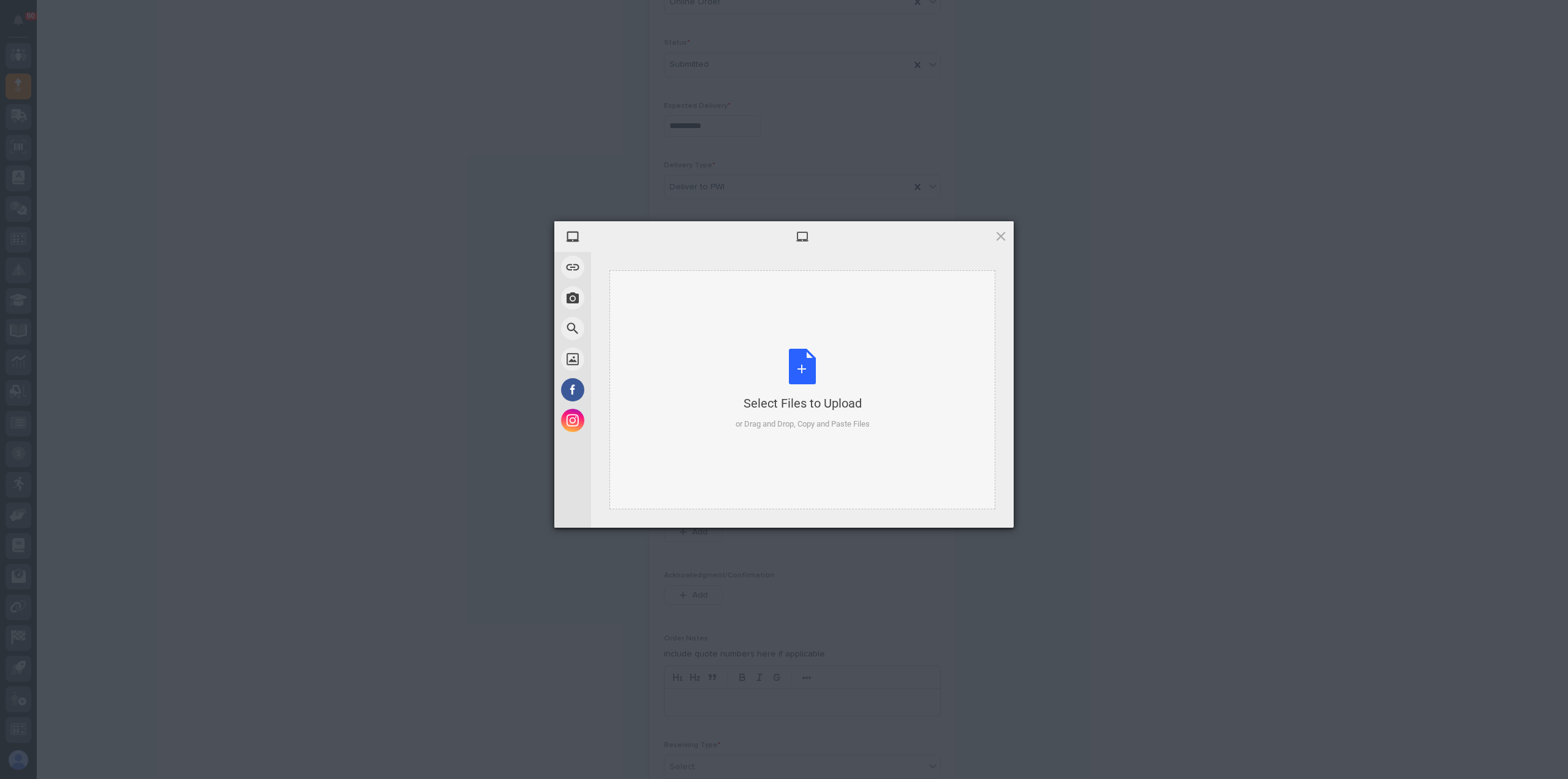
click at [807, 361] on div "Select Files to Upload or Drag and Drop, Copy and Paste Files" at bounding box center [802, 389] width 134 height 81
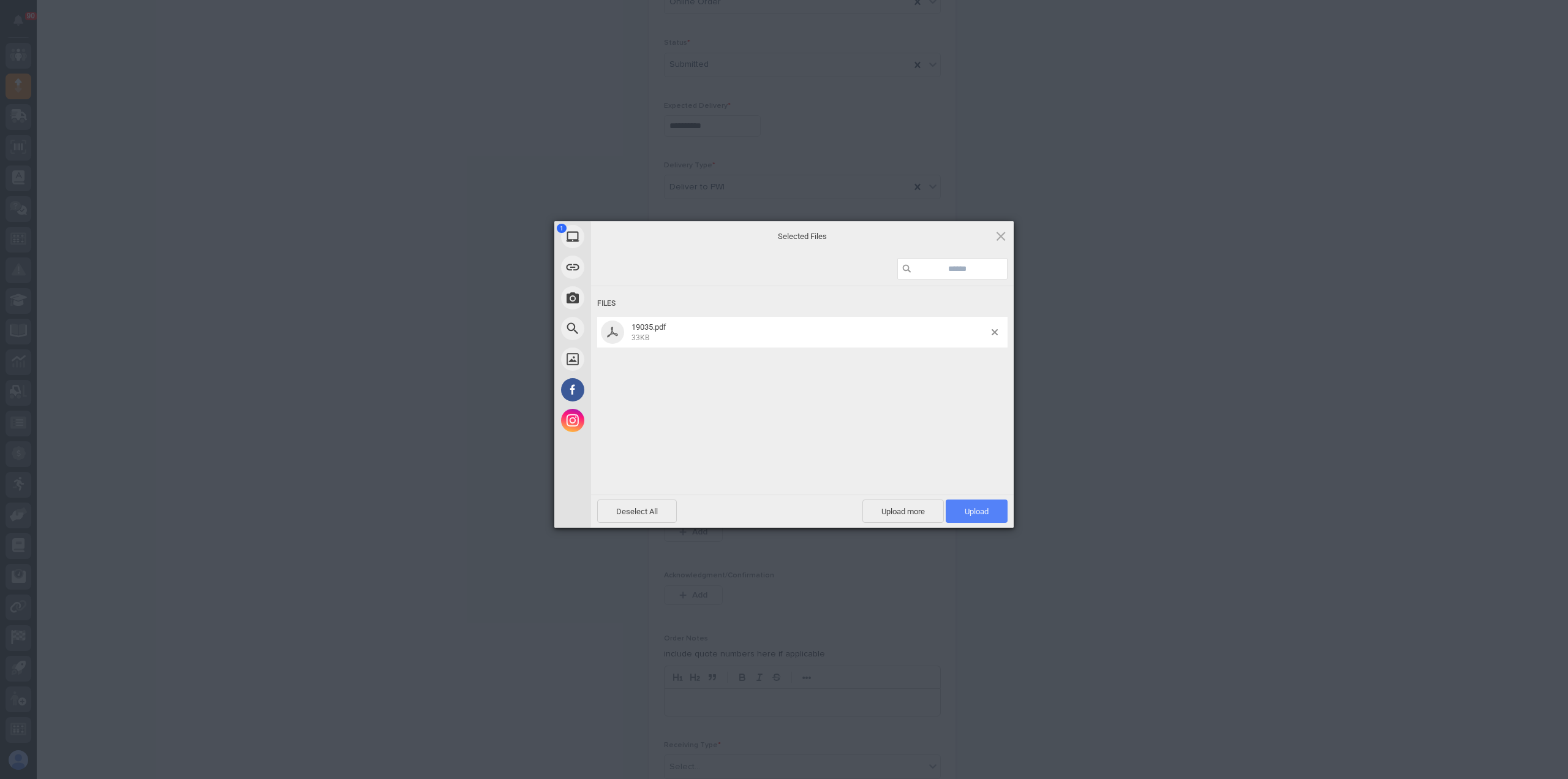
click at [956, 504] on span "Upload 1" at bounding box center [977, 511] width 62 height 23
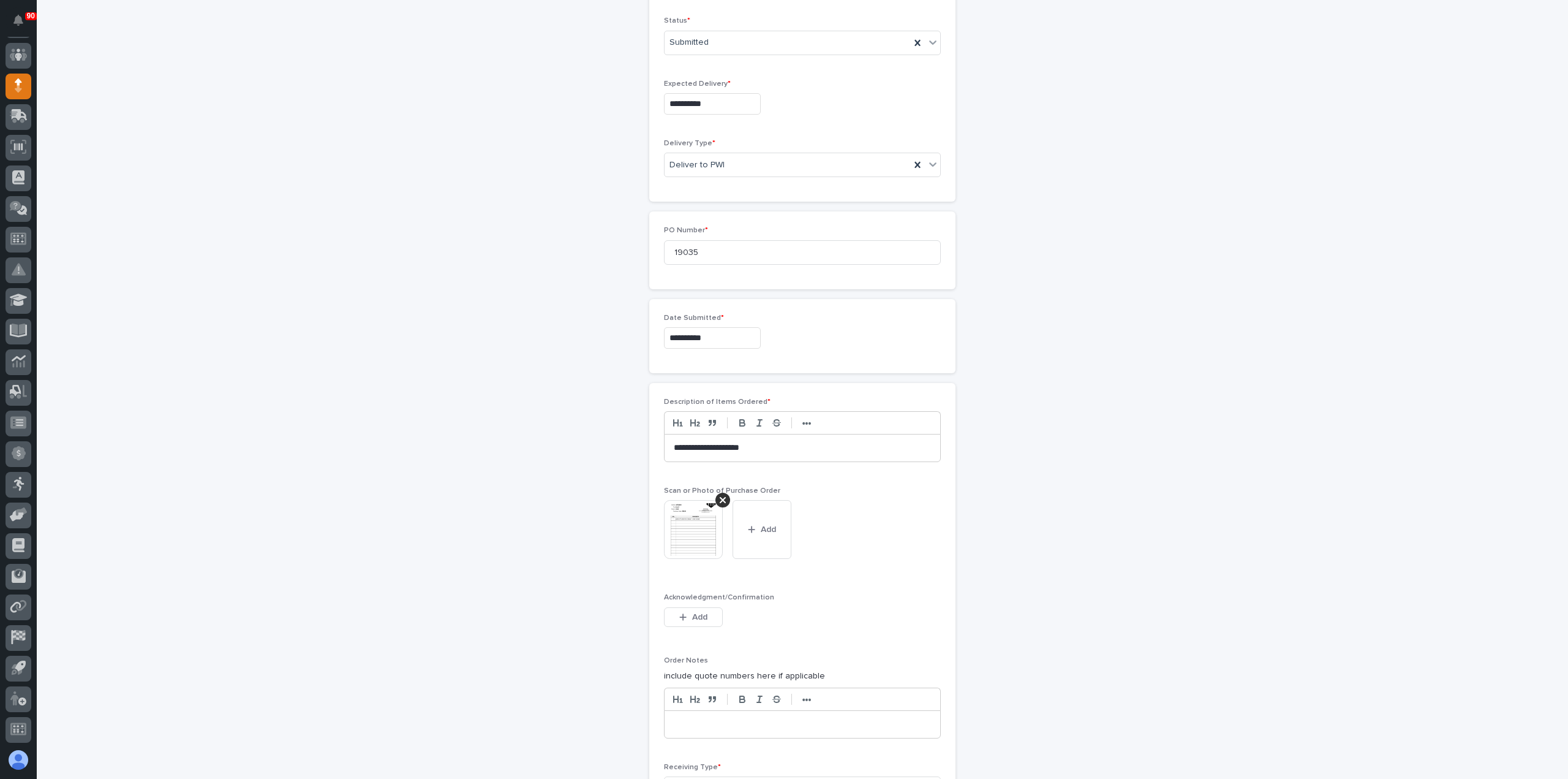
click at [692, 513] on img at bounding box center [694, 529] width 59 height 59
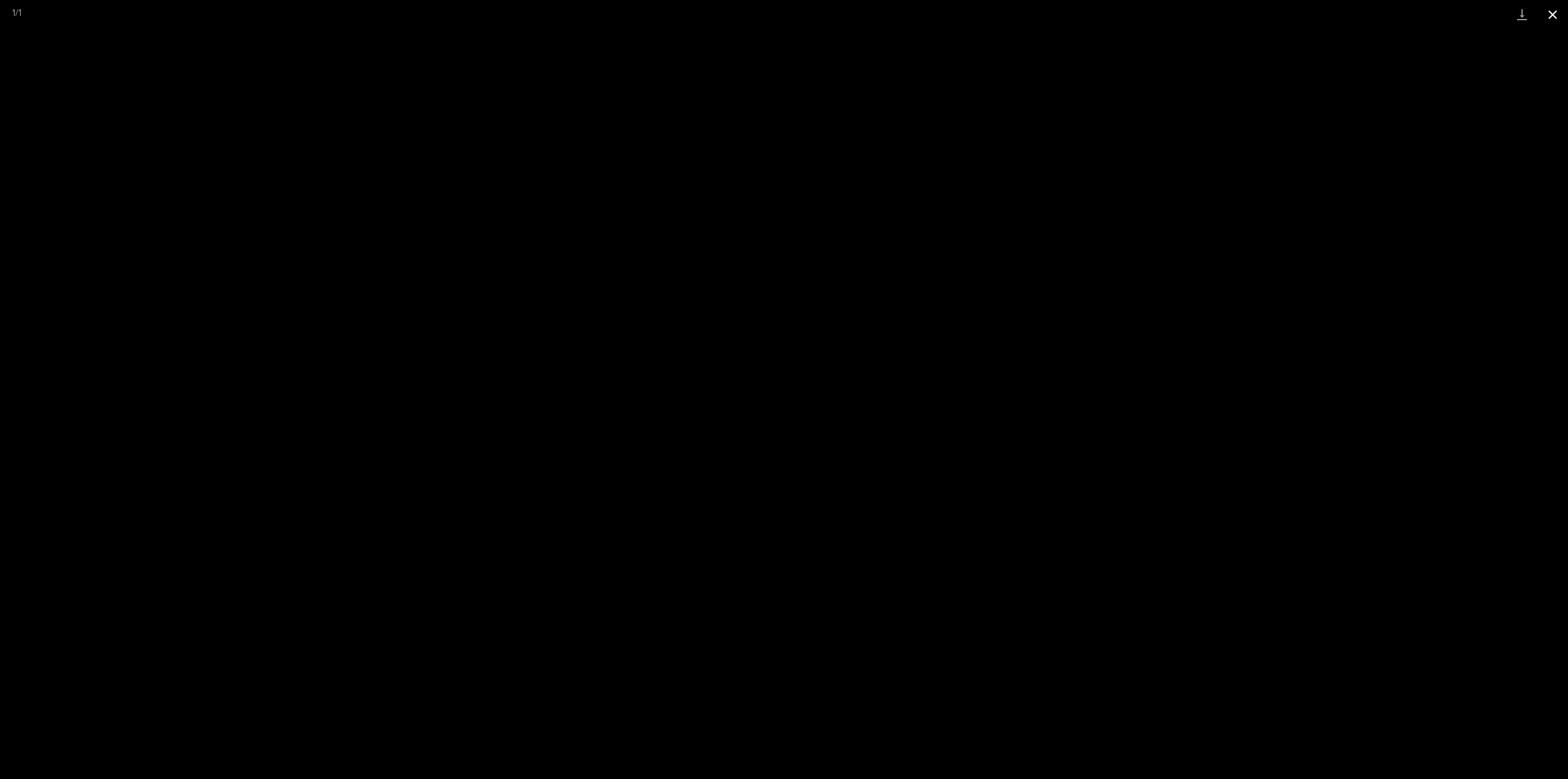
click at [1556, 15] on button "Close gallery" at bounding box center [1553, 14] width 31 height 28
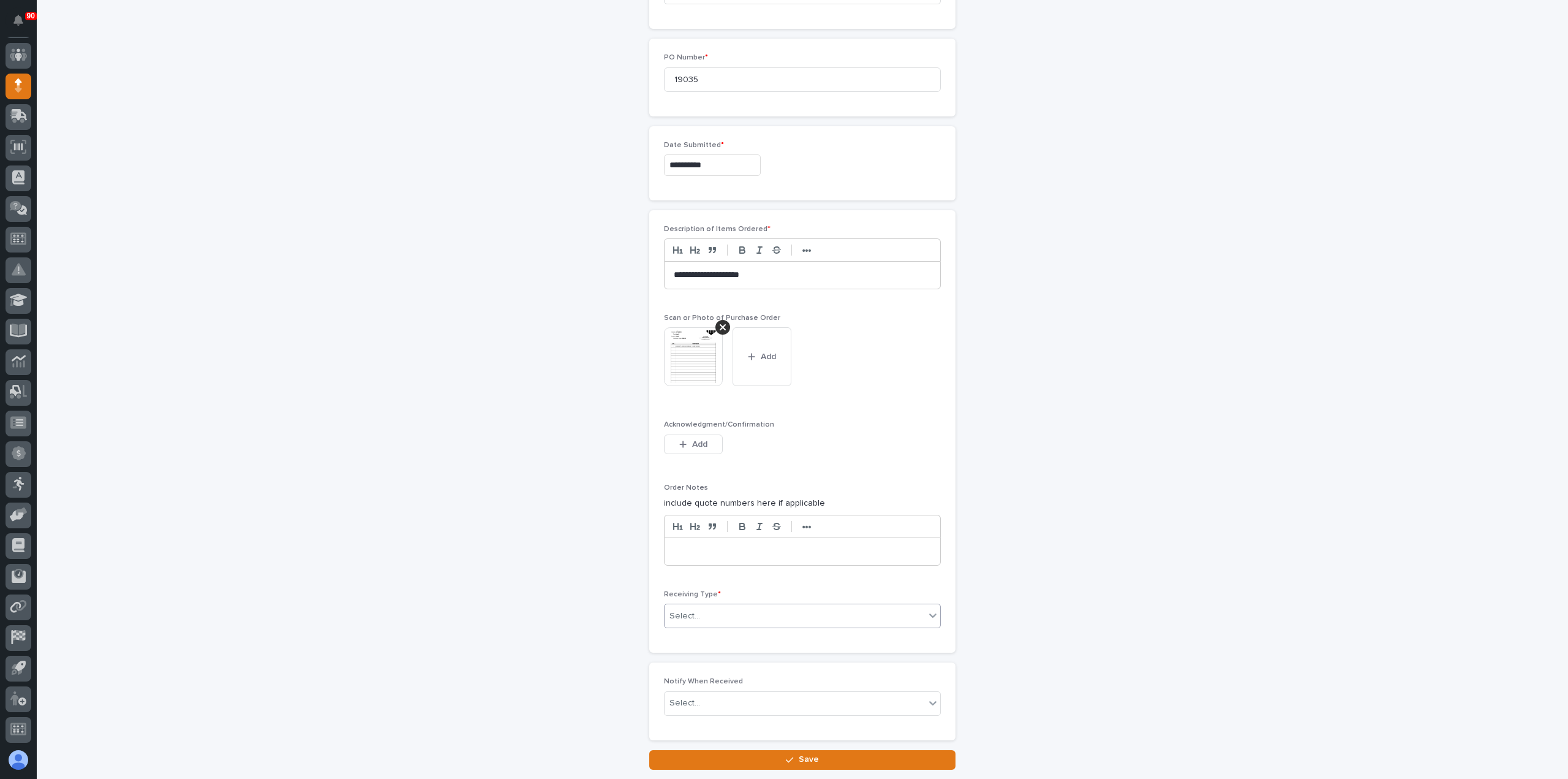
scroll to position [574, 0]
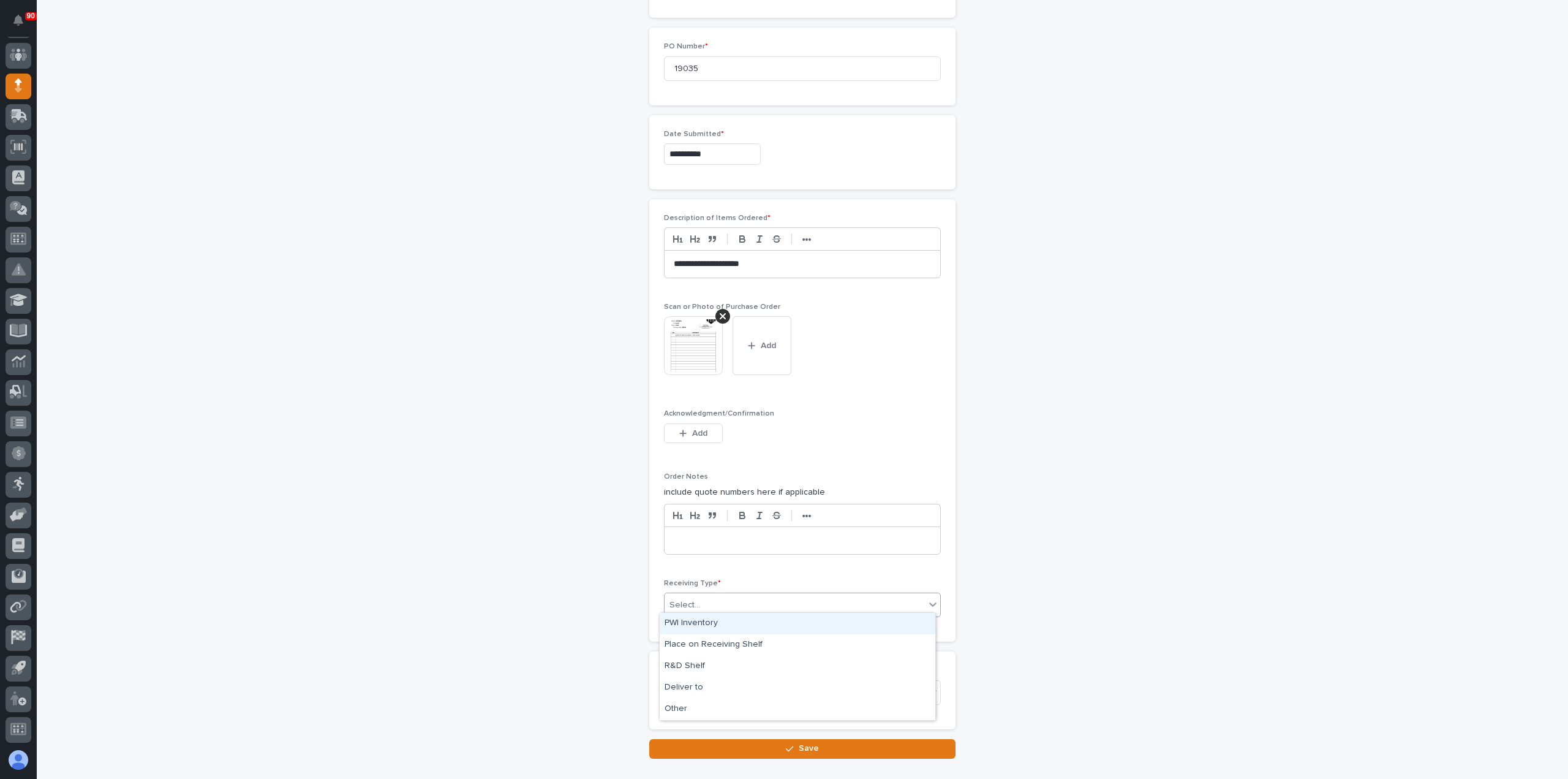
click at [781, 602] on div "Select..." at bounding box center [795, 605] width 260 height 20
click at [697, 690] on div "Deliver to" at bounding box center [797, 688] width 276 height 22
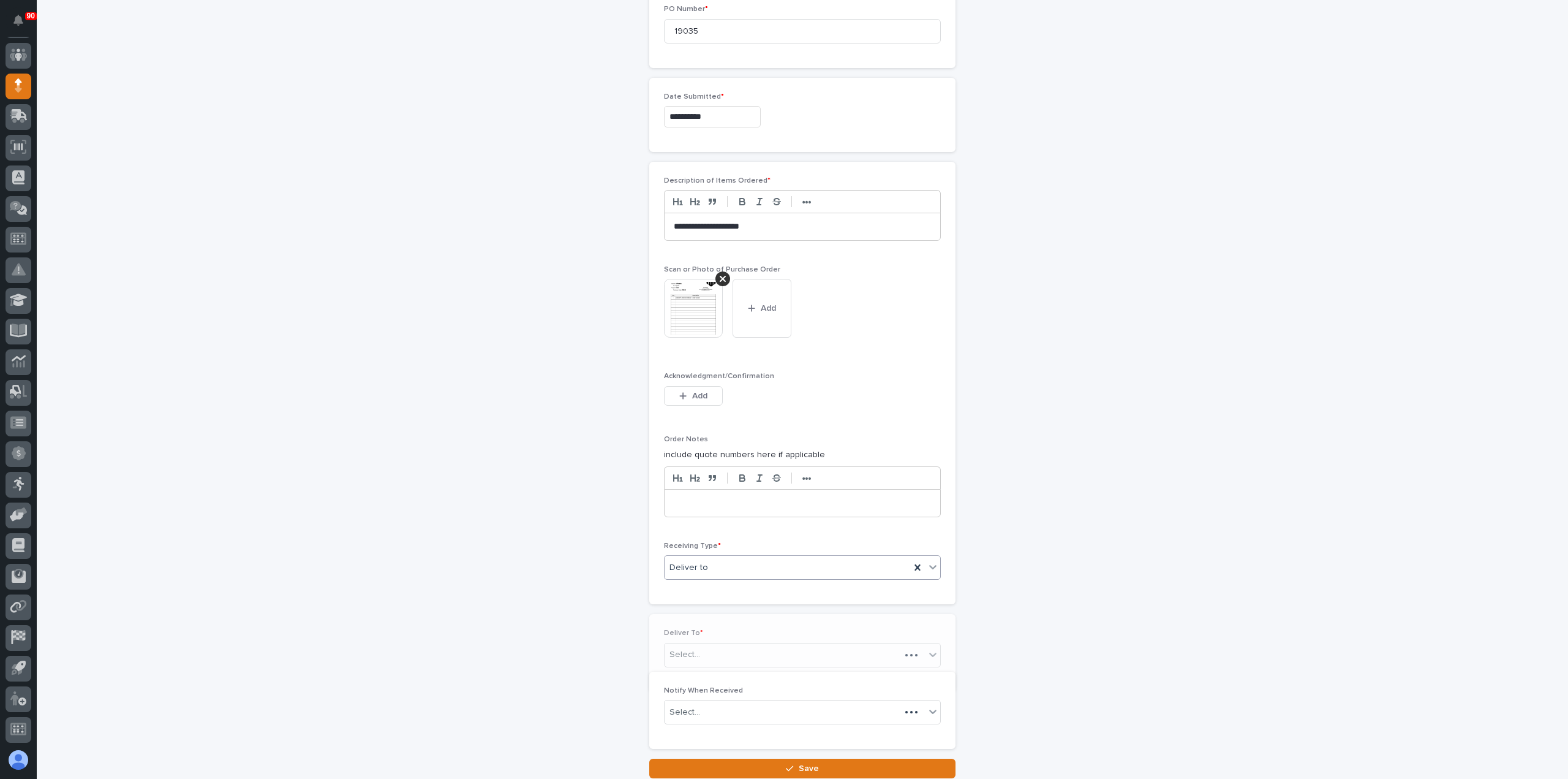
scroll to position [617, 0]
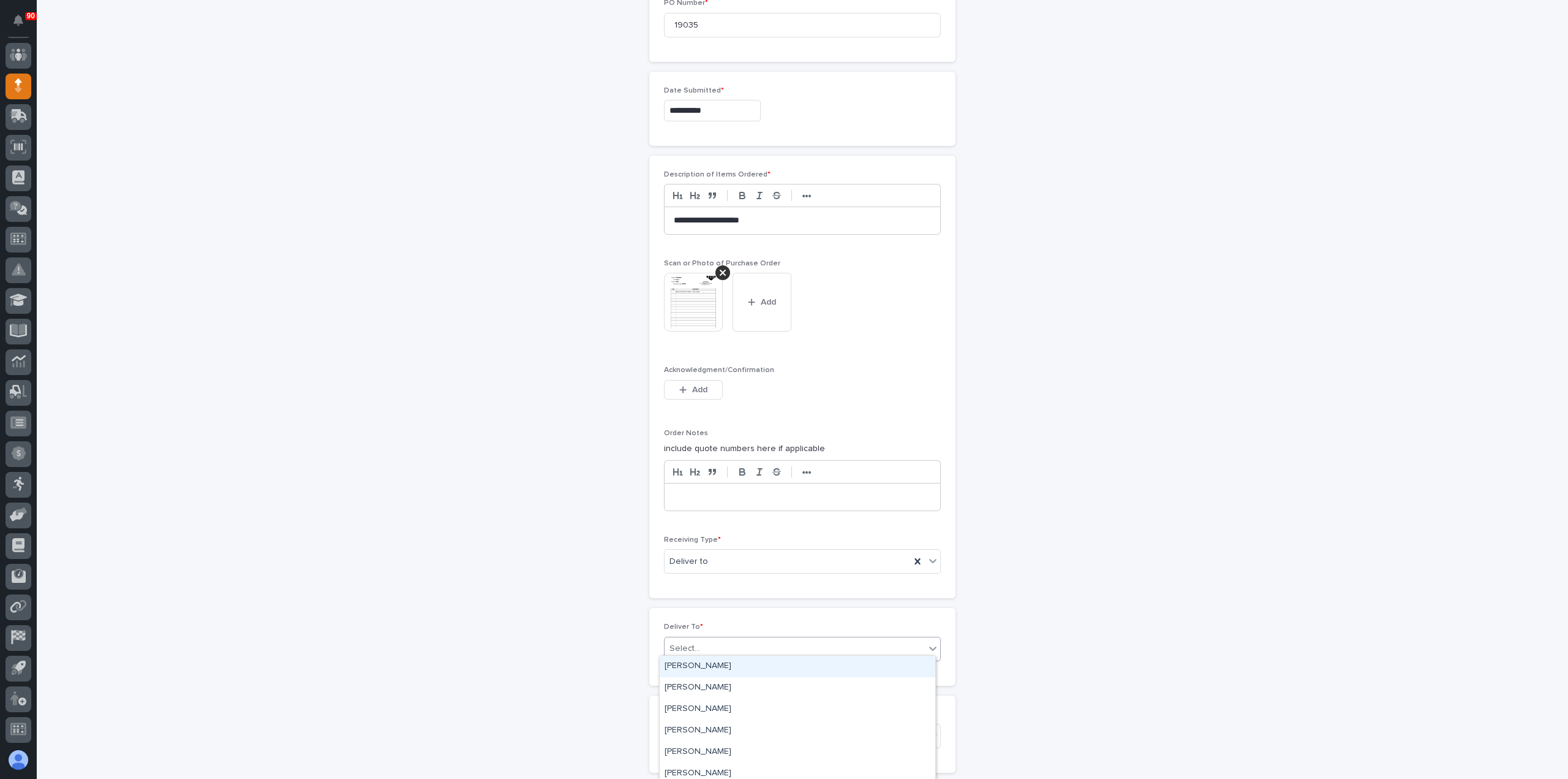
click at [729, 644] on div "Select..." at bounding box center [795, 648] width 260 height 20
type input "****"
click at [718, 684] on div "[PERSON_NAME] [PERSON_NAME]" at bounding box center [797, 688] width 276 height 22
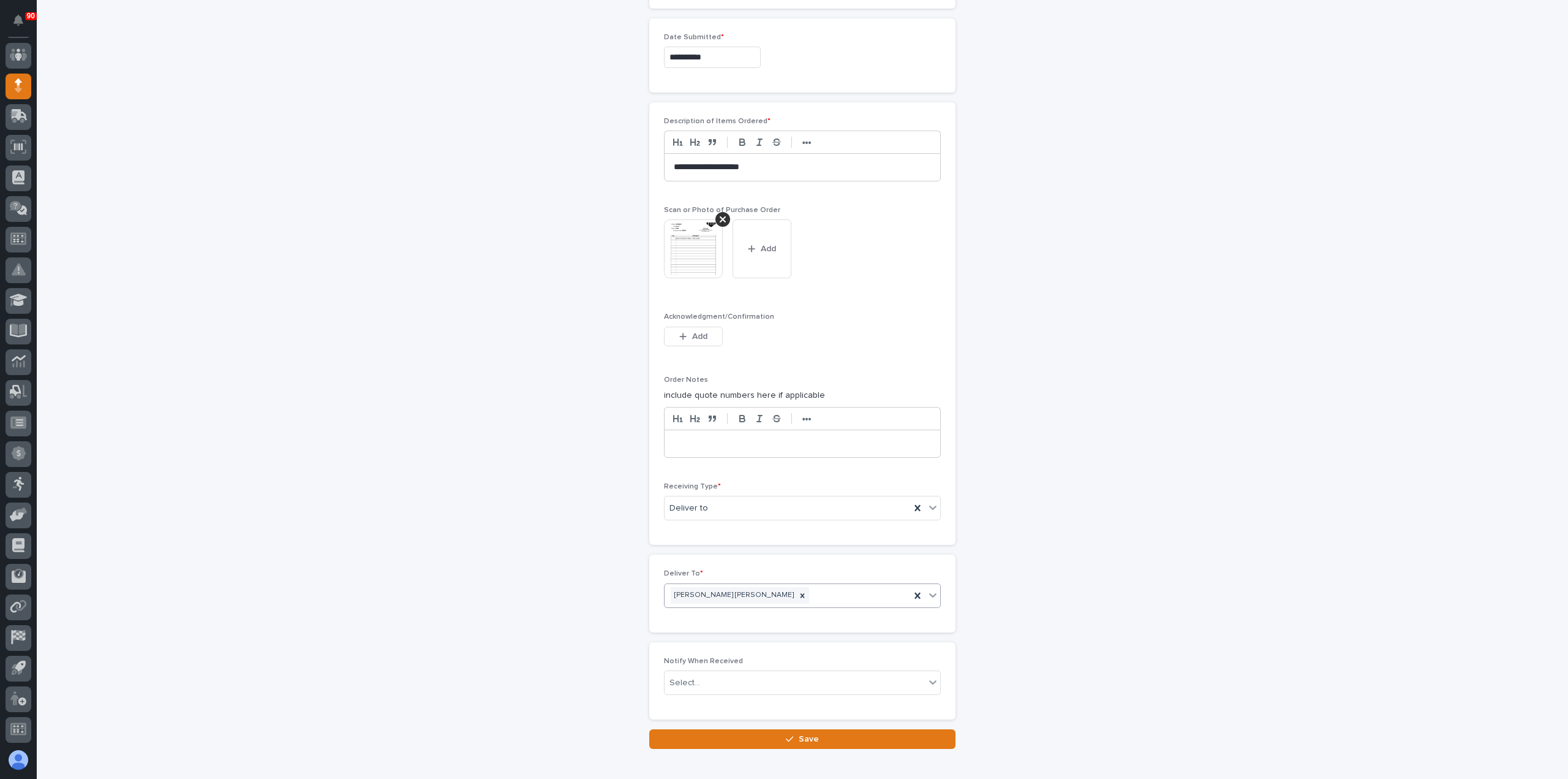
scroll to position [730, 0]
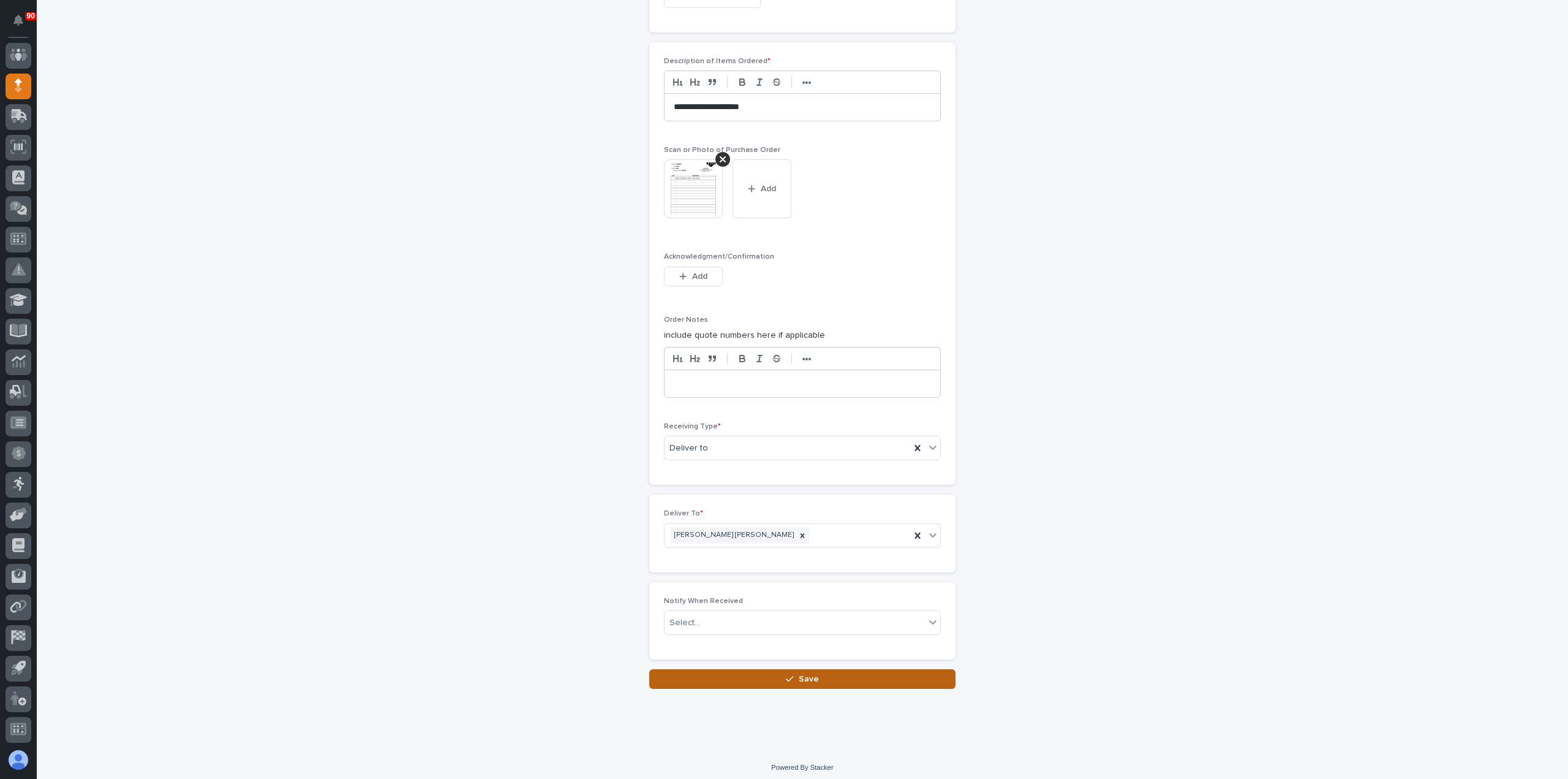
click at [779, 669] on button "Save" at bounding box center [802, 678] width 307 height 19
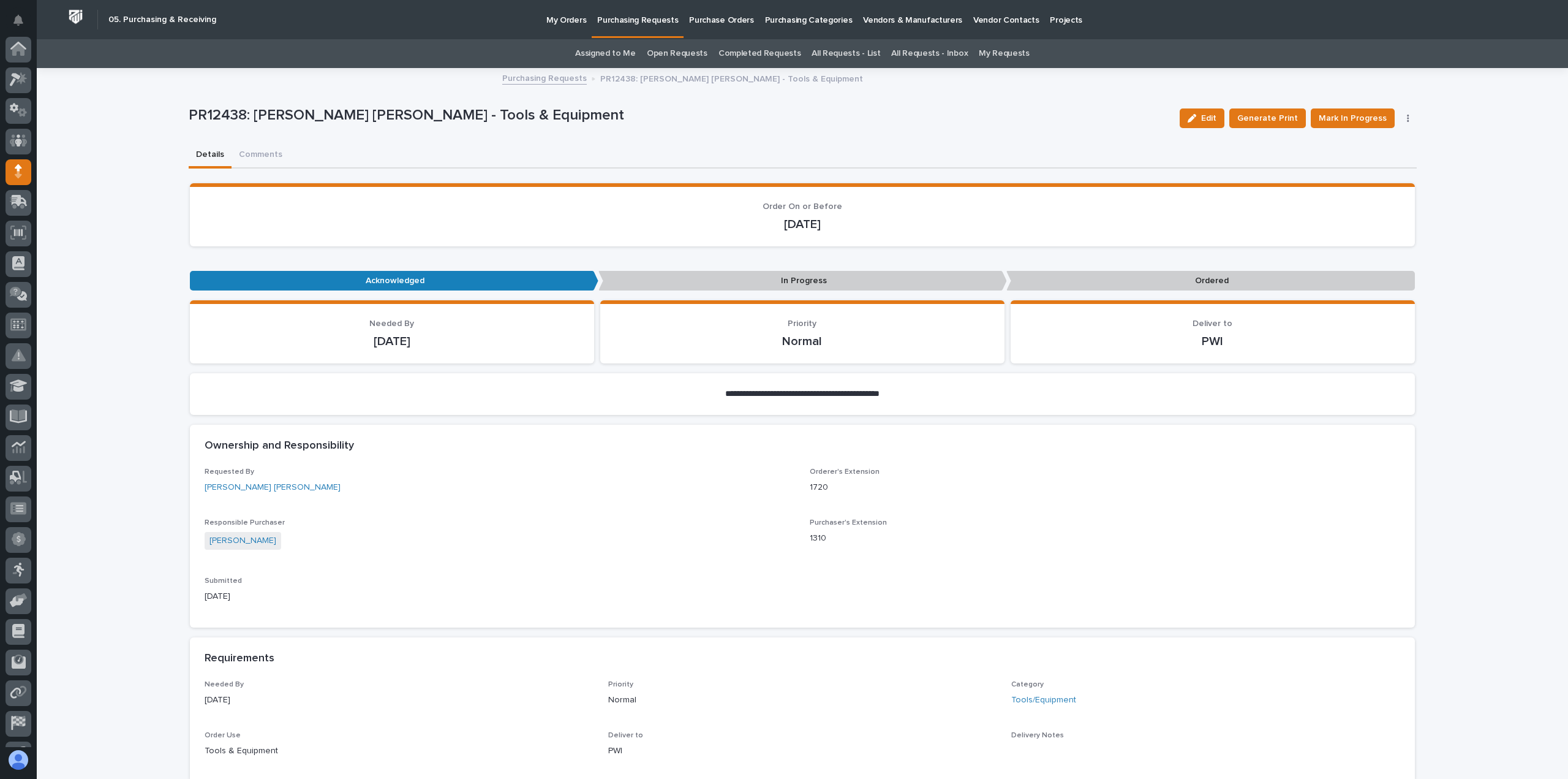
scroll to position [85, 0]
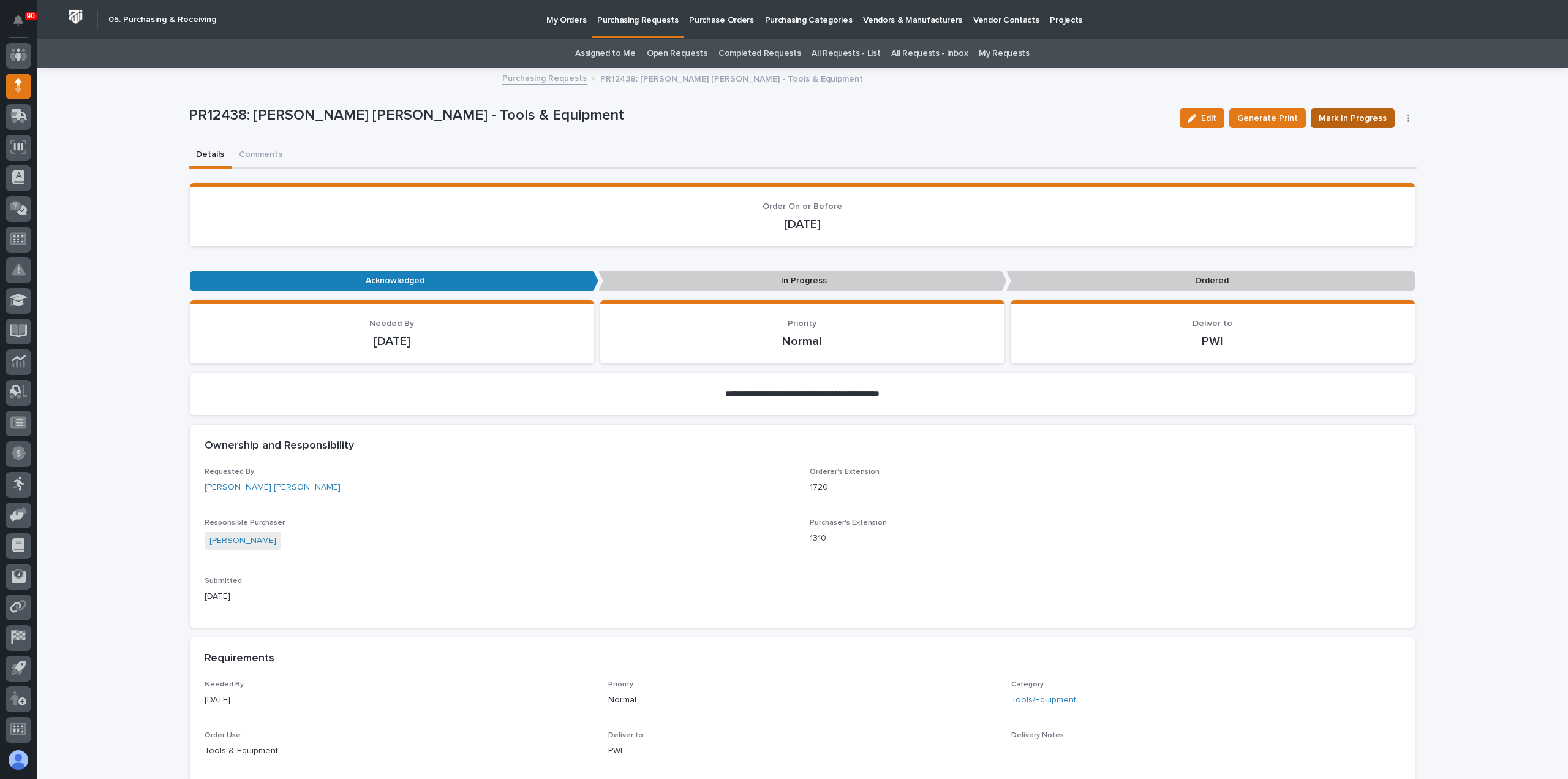
click at [1350, 120] on span "Mark In Progress" at bounding box center [1353, 118] width 68 height 15
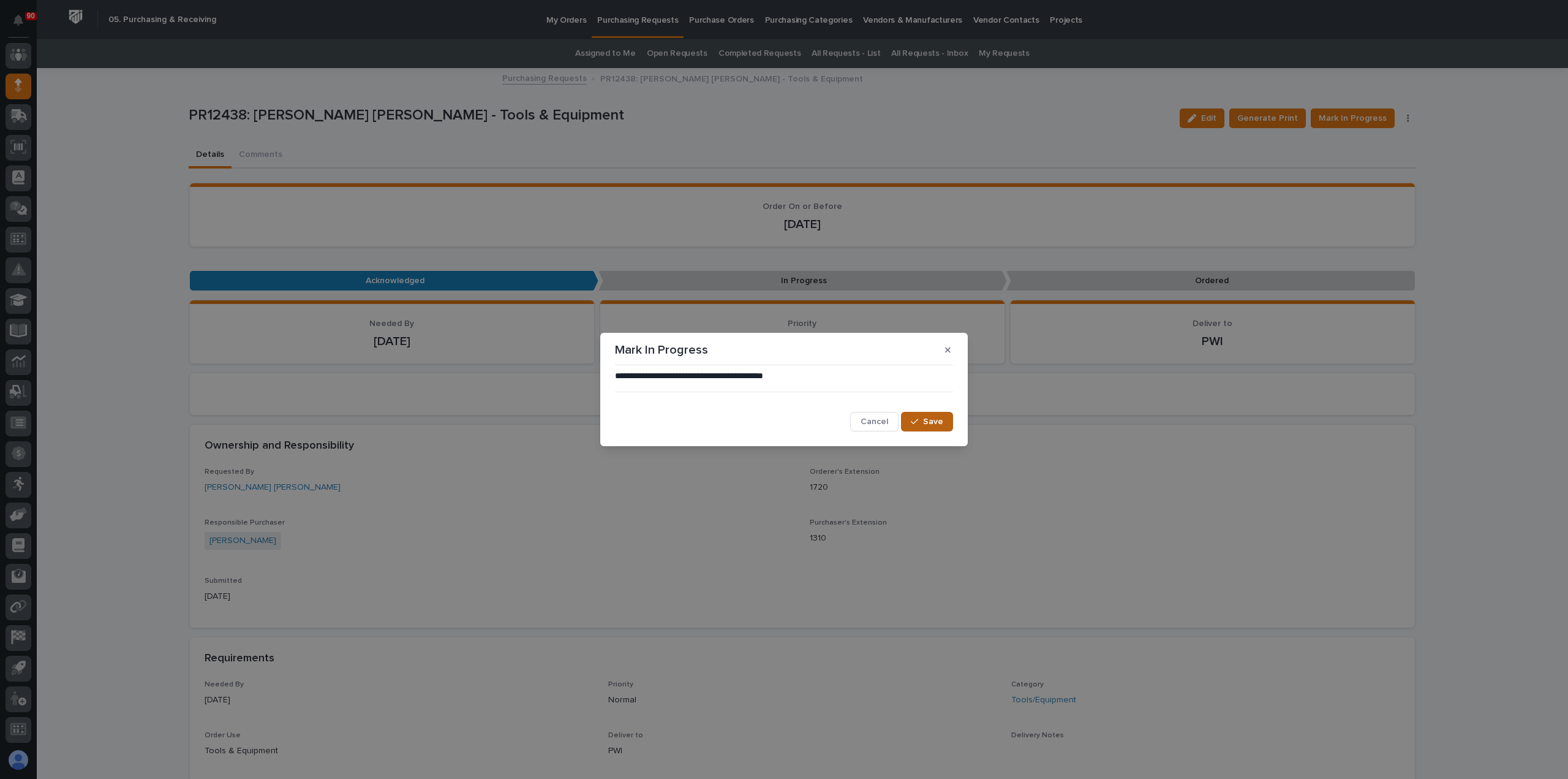
click at [926, 426] on span "Save" at bounding box center [933, 421] width 20 height 11
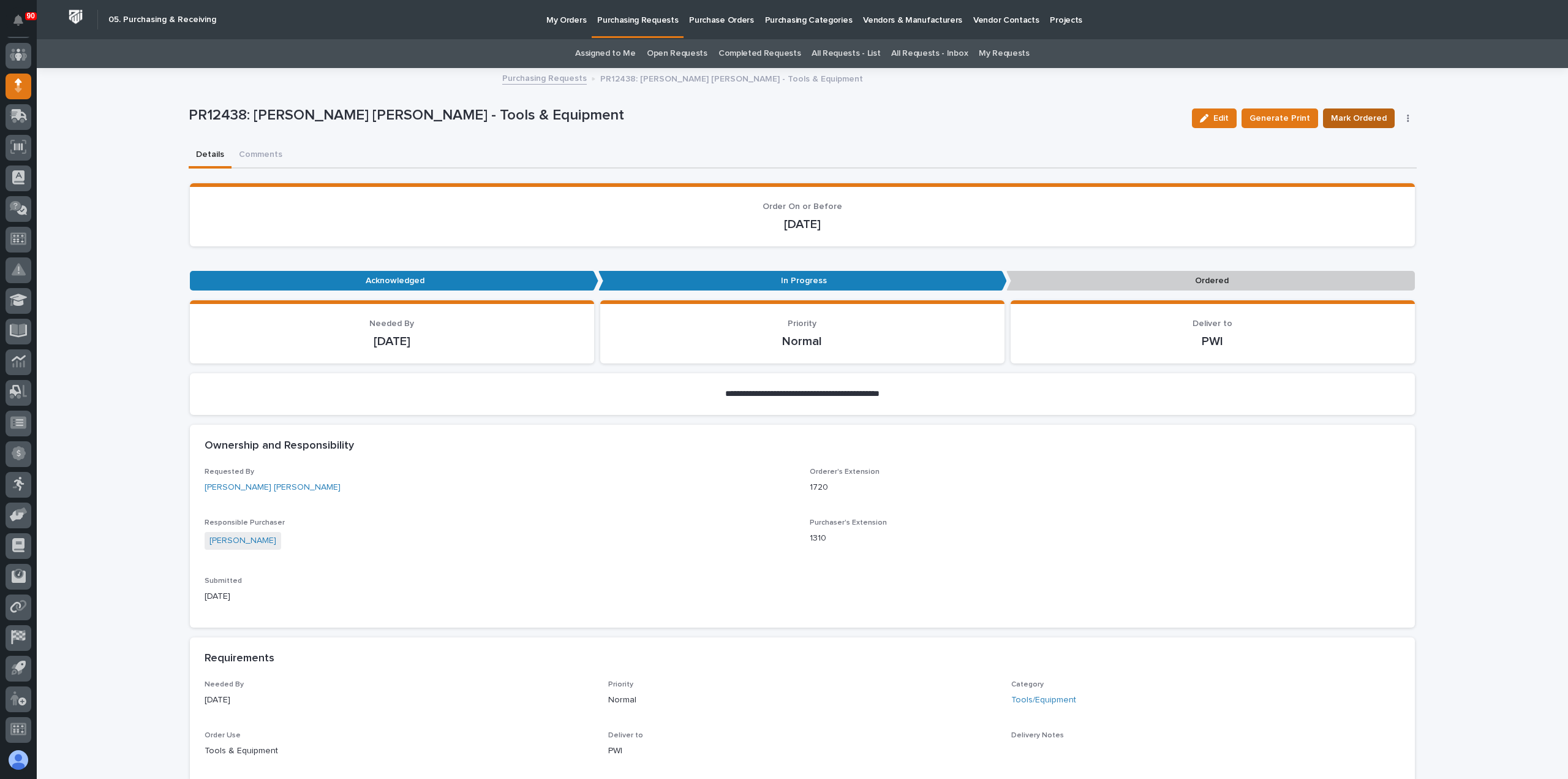
click at [1360, 118] on span "Mark Ordered" at bounding box center [1359, 118] width 56 height 15
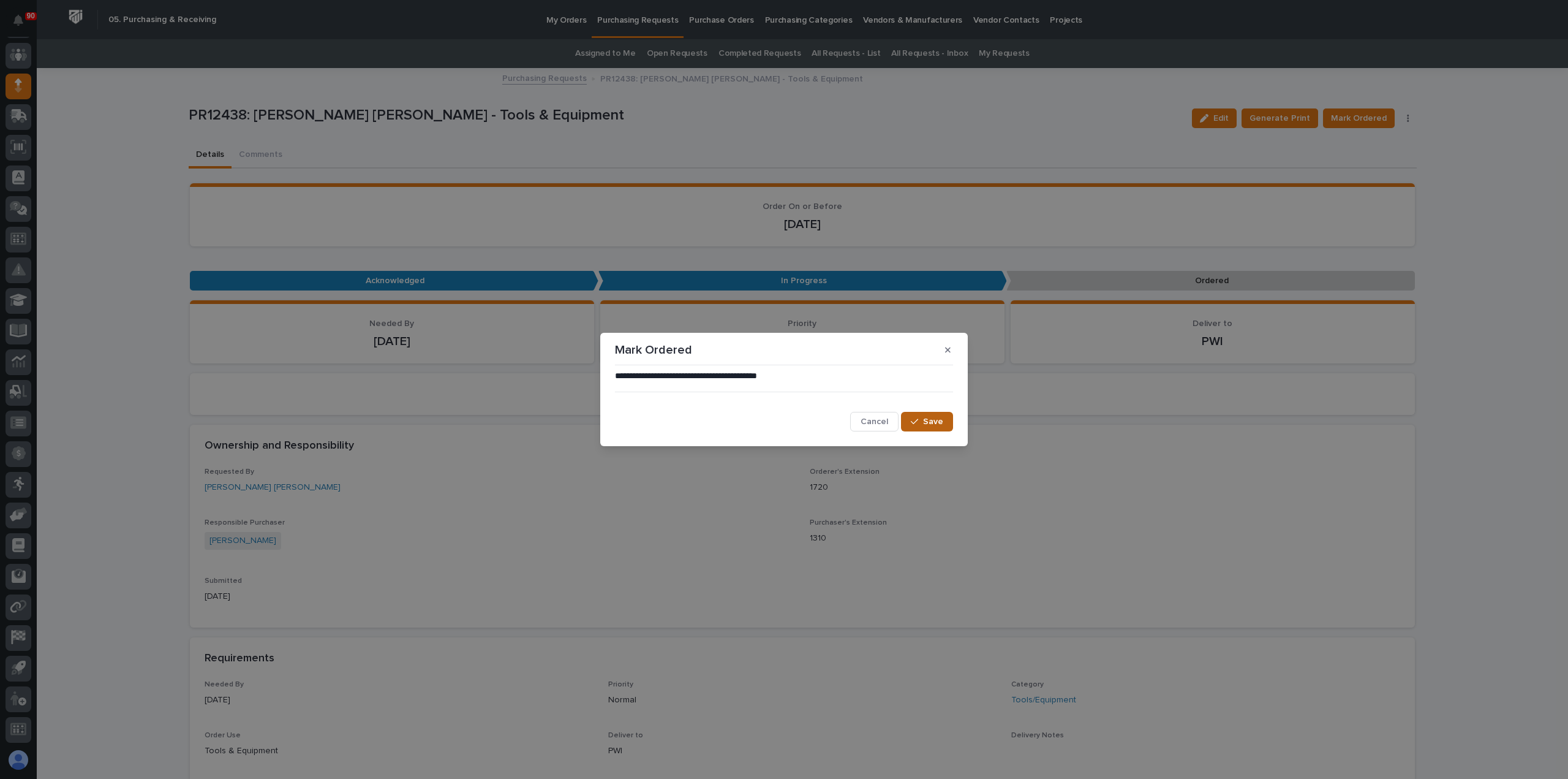
click at [930, 419] on span "Save" at bounding box center [933, 421] width 20 height 11
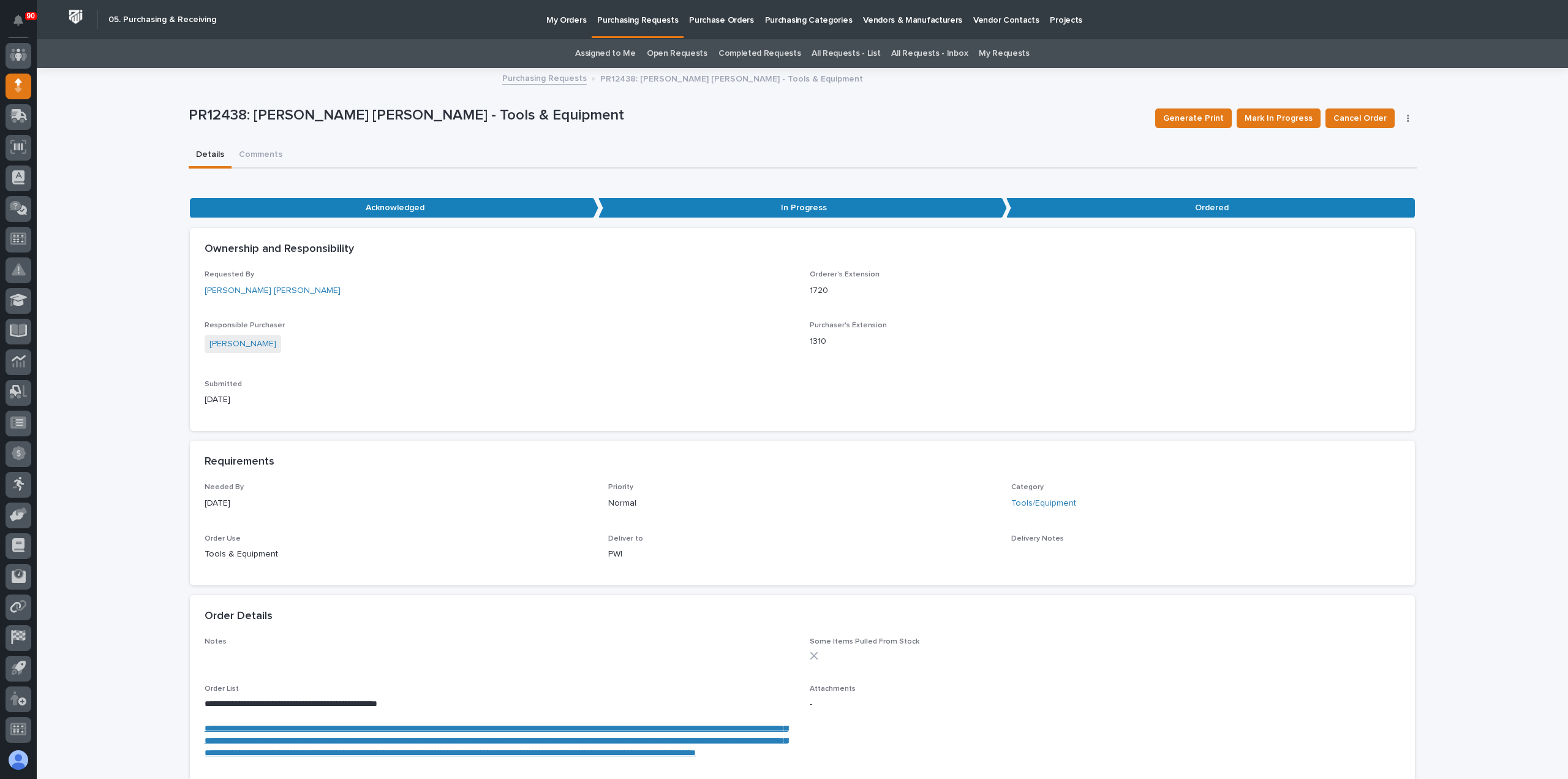
click at [637, 20] on p "Purchasing Requests" at bounding box center [637, 13] width 81 height 26
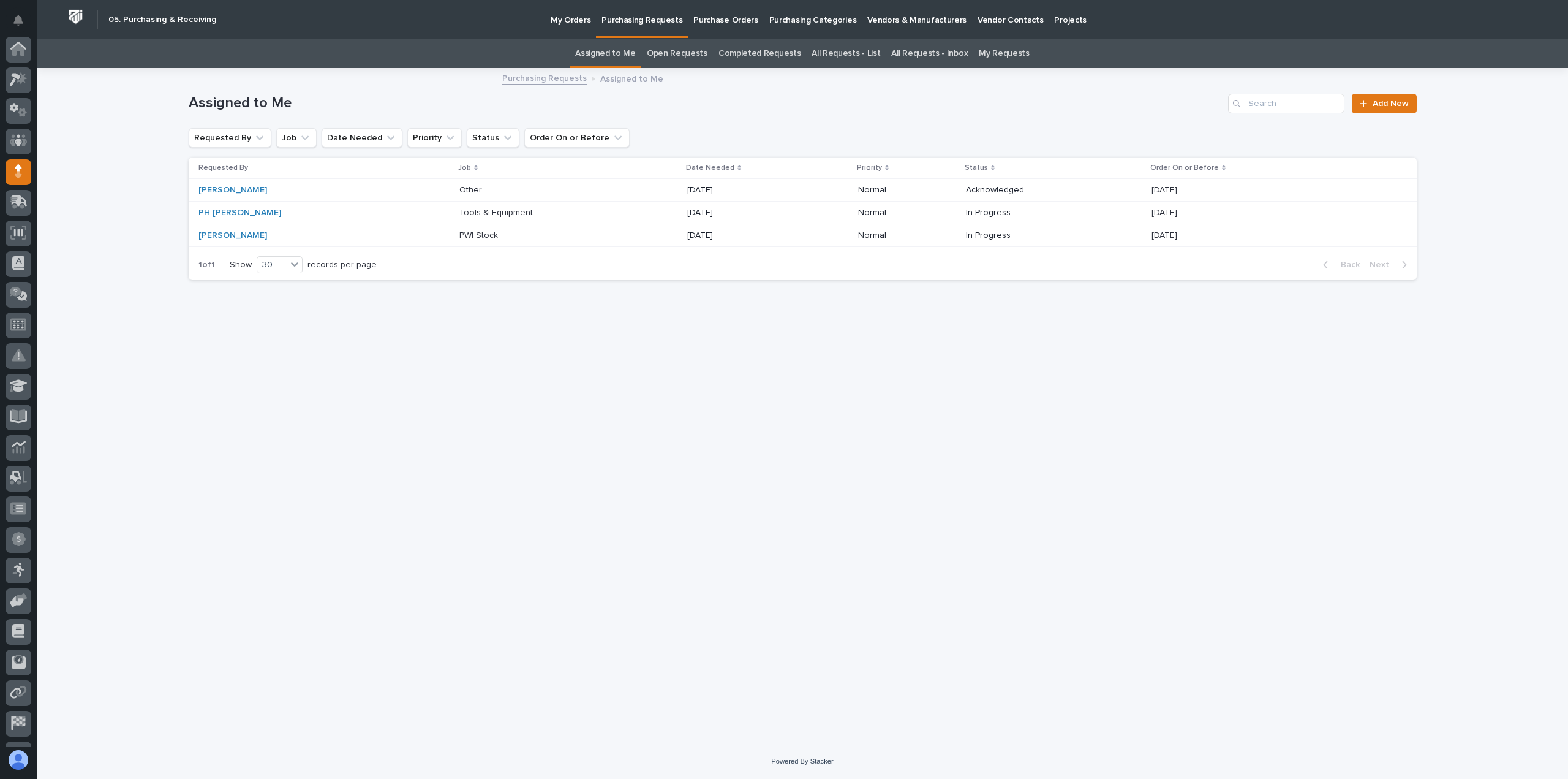
scroll to position [85, 0]
click at [460, 187] on p "Other" at bounding box center [472, 188] width 25 height 13
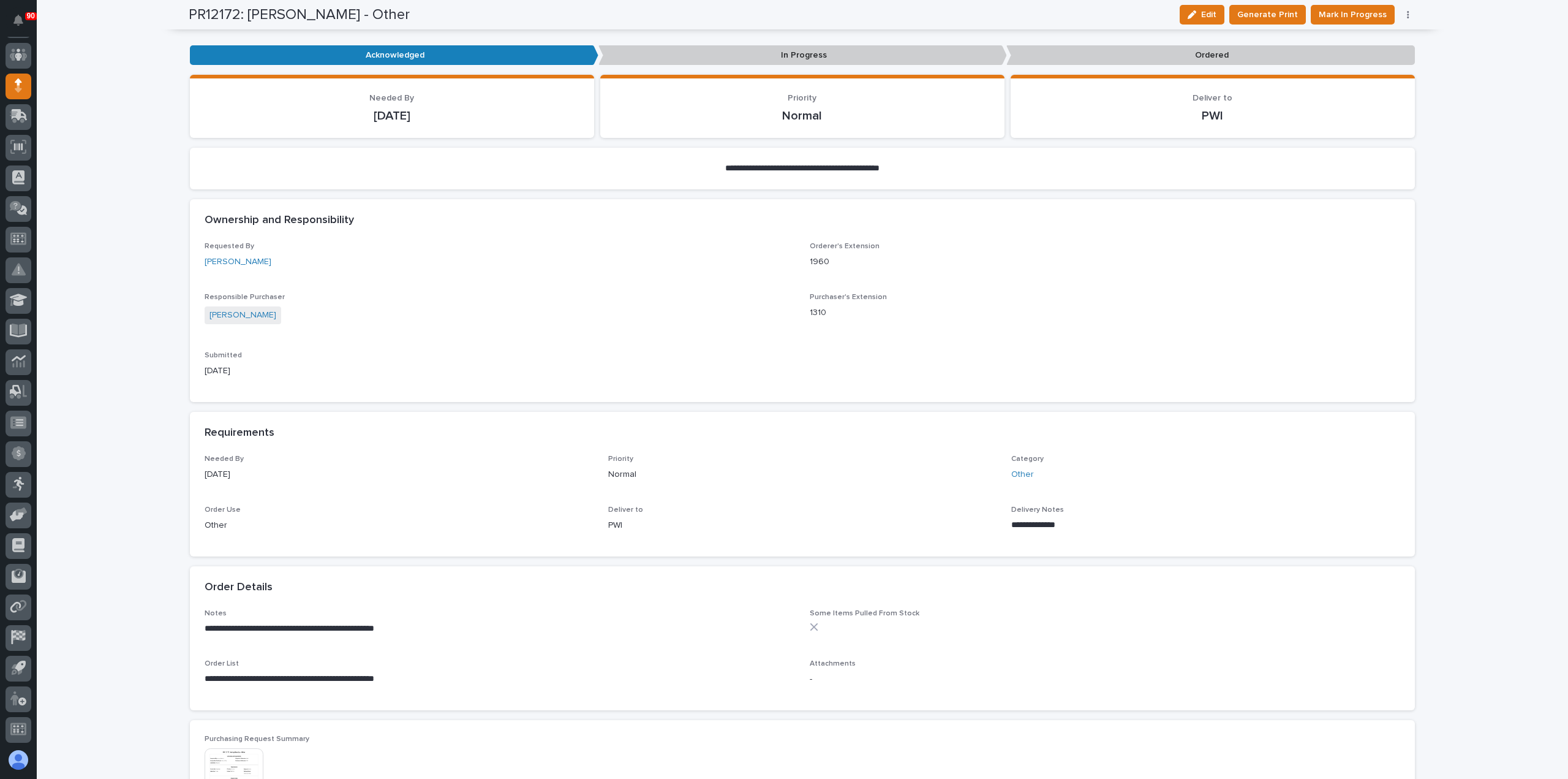
scroll to position [245, 0]
